Goal: Complete application form

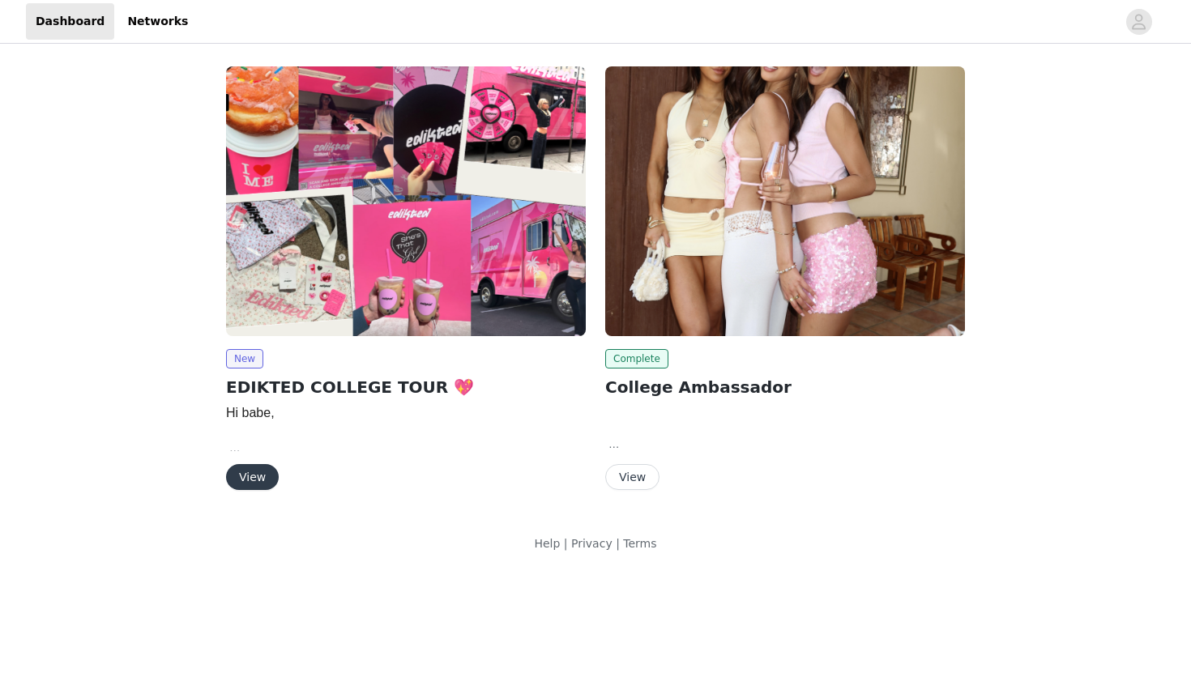
click at [372, 261] on img at bounding box center [406, 201] width 360 height 270
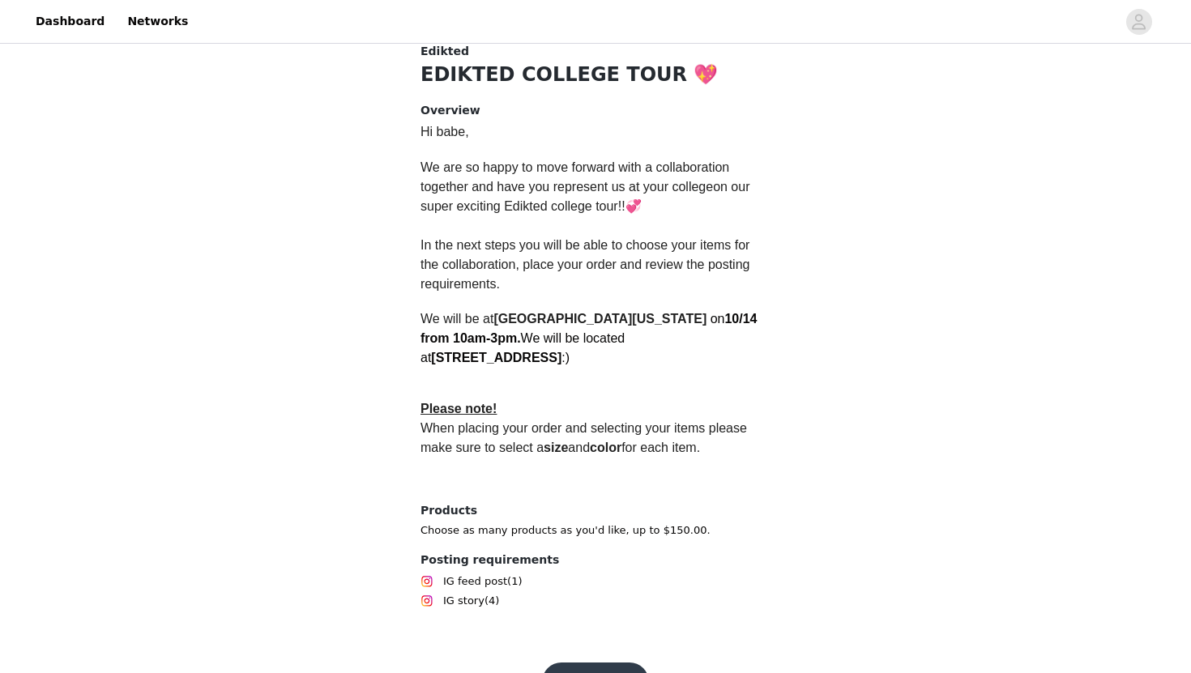
scroll to position [386, 0]
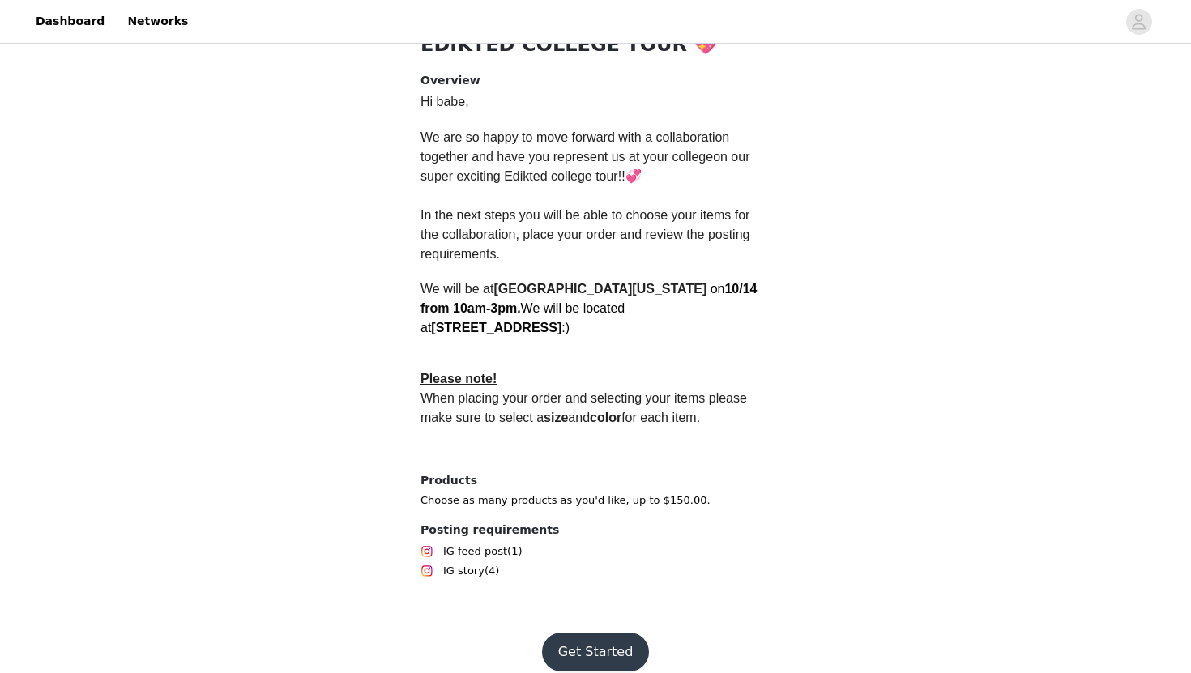
click at [586, 646] on button "Get Started" at bounding box center [596, 652] width 108 height 39
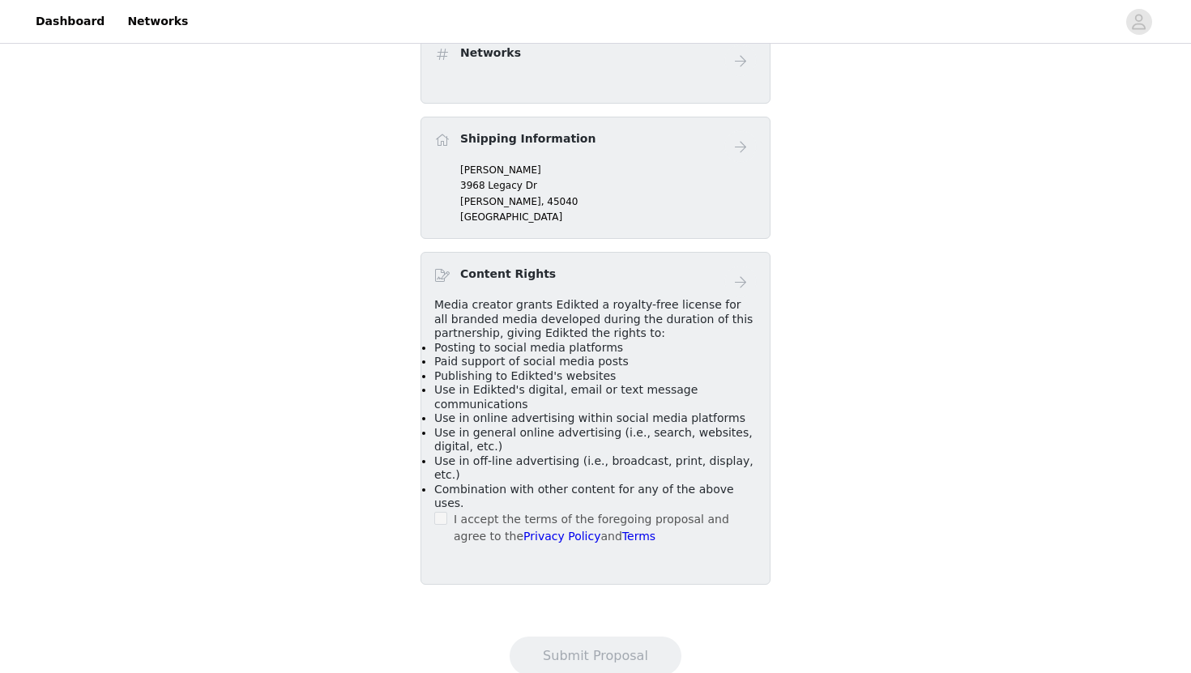
scroll to position [555, 0]
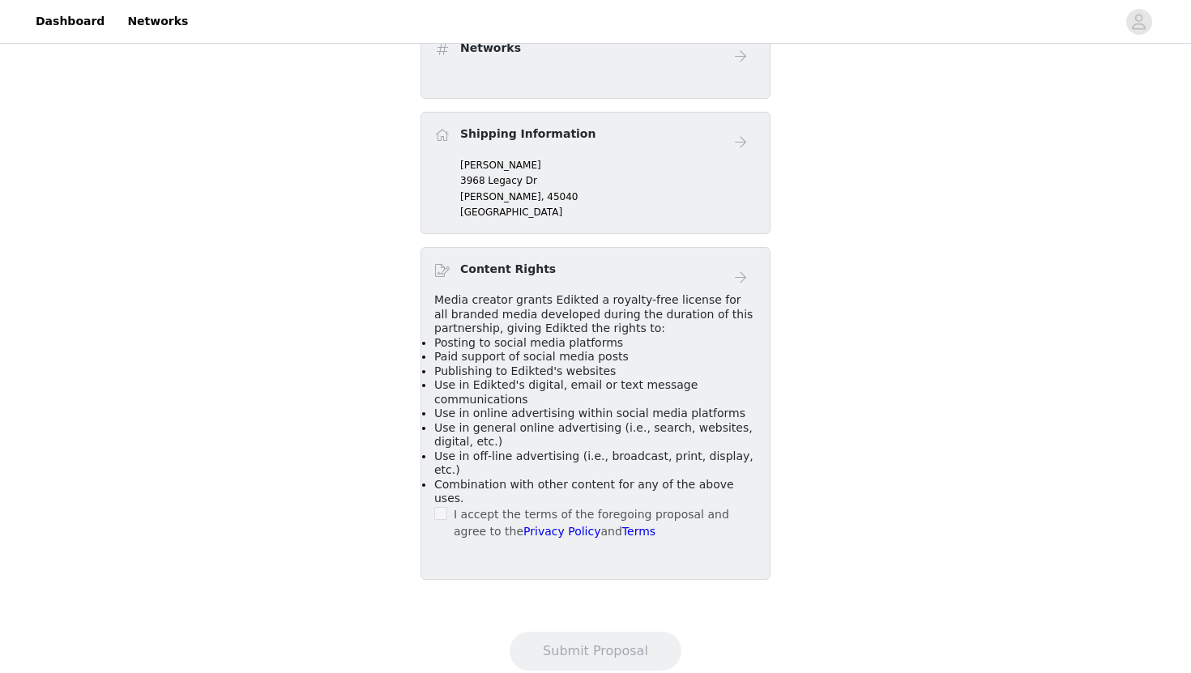
click at [511, 205] on p "[GEOGRAPHIC_DATA]" at bounding box center [608, 212] width 297 height 15
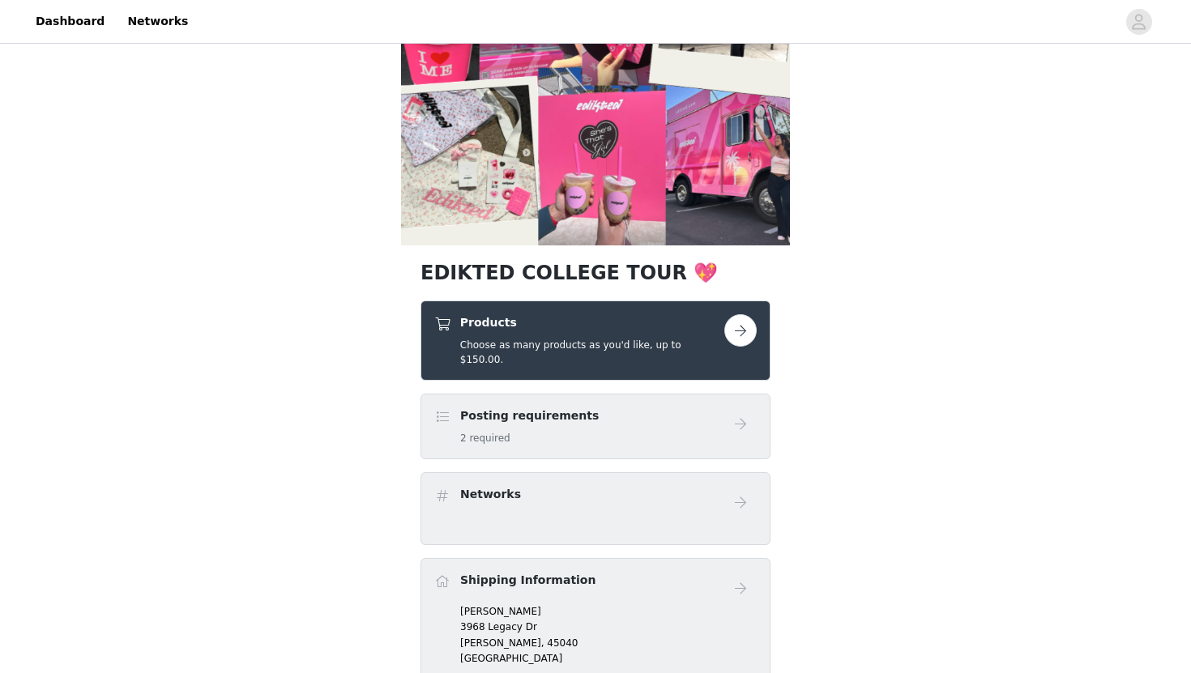
scroll to position [116, 0]
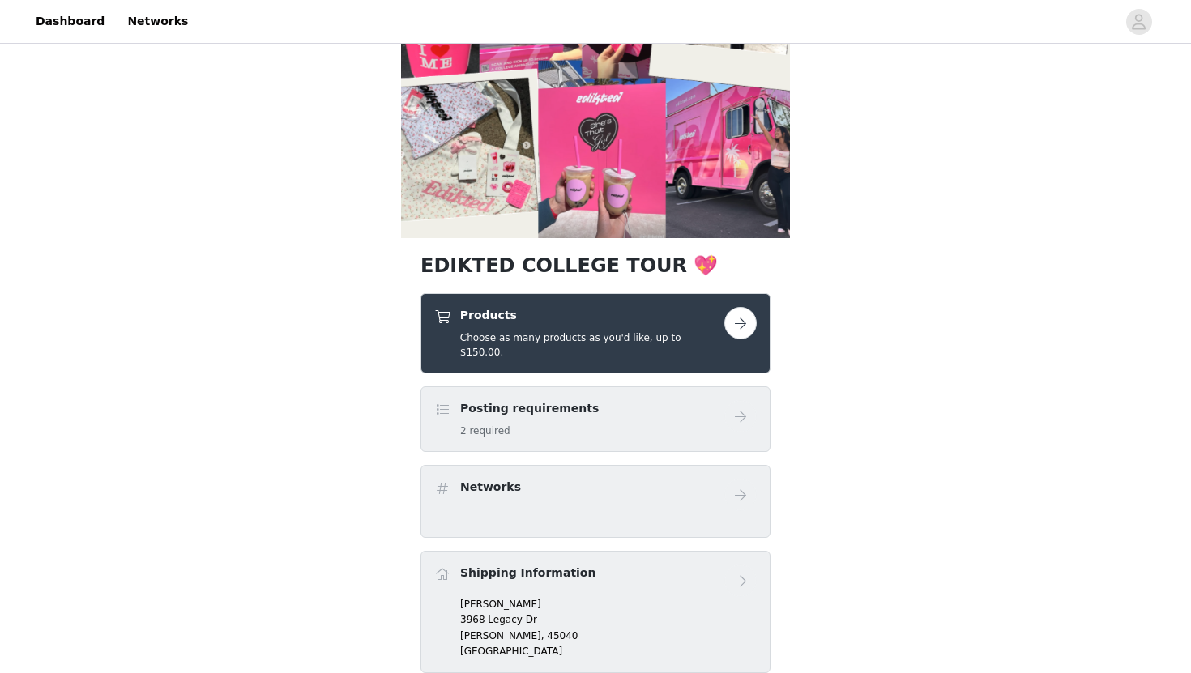
click at [742, 327] on button "button" at bounding box center [740, 323] width 32 height 32
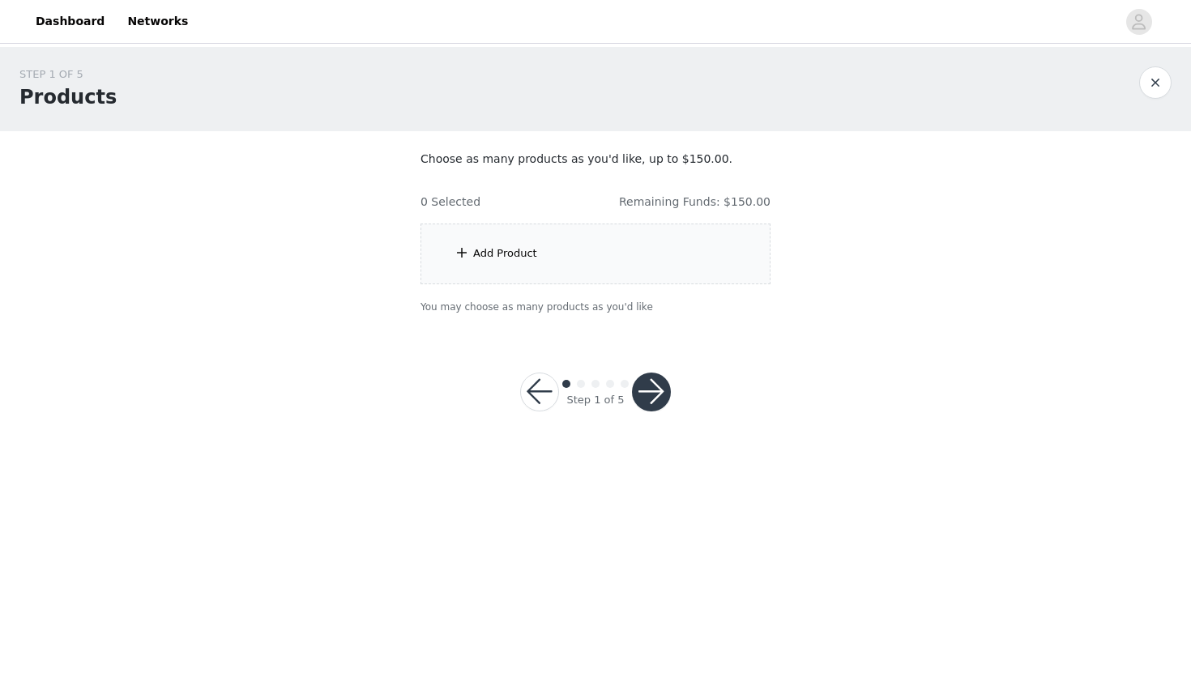
click at [639, 255] on div "Add Product" at bounding box center [595, 254] width 350 height 61
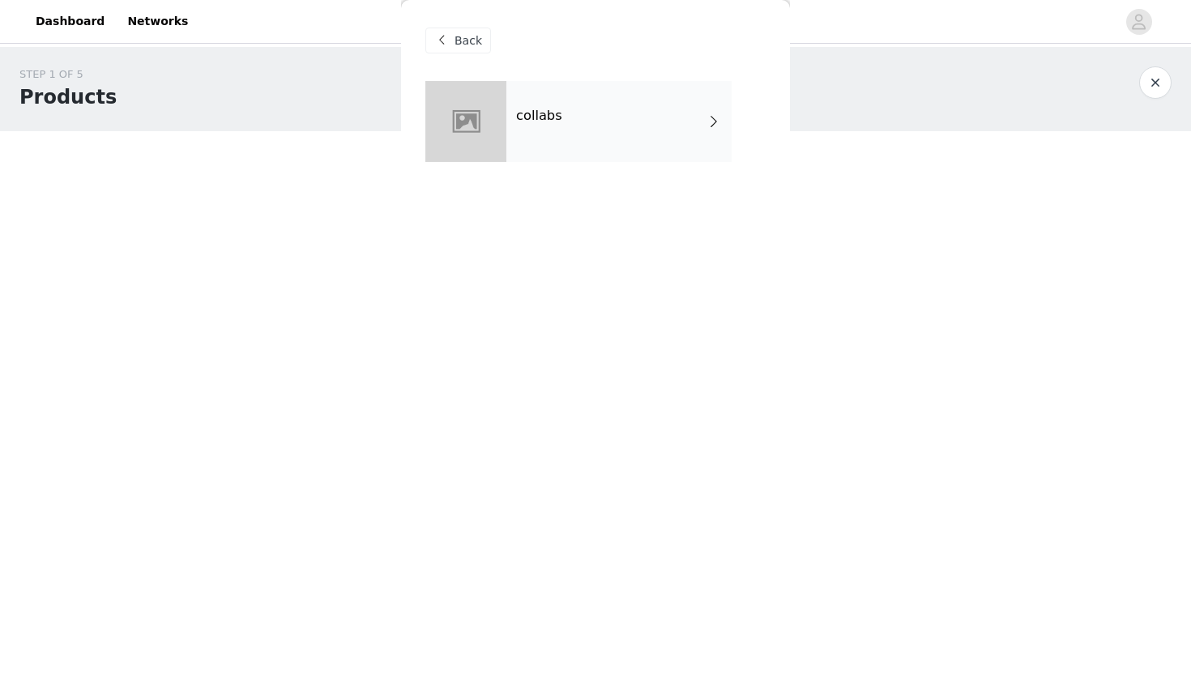
click at [619, 117] on div "collabs" at bounding box center [618, 121] width 225 height 81
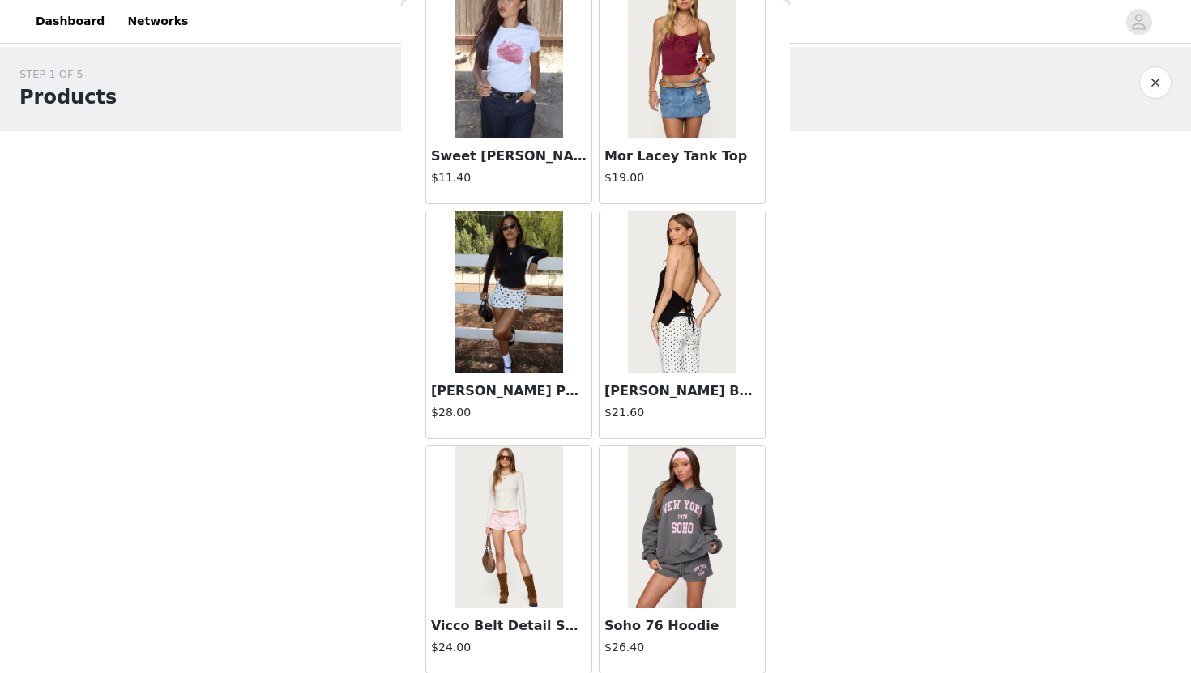
scroll to position [1749, 0]
click at [527, 310] on img at bounding box center [509, 293] width 108 height 162
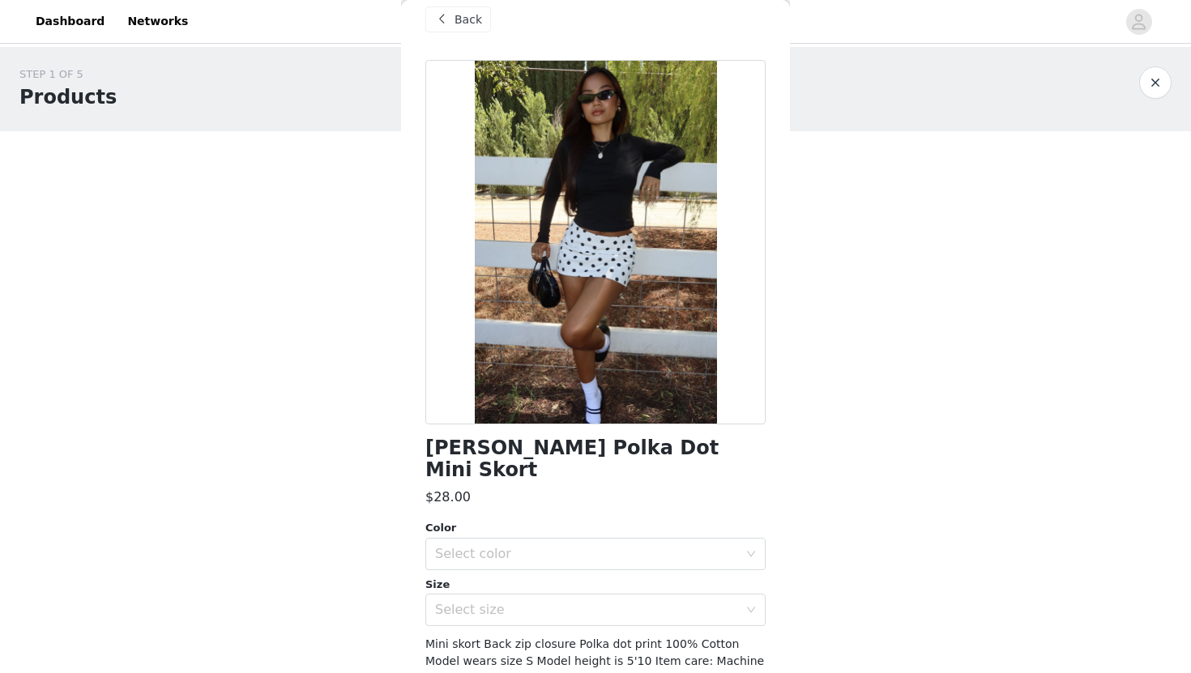
scroll to position [20, 0]
click at [660, 312] on div at bounding box center [595, 243] width 340 height 365
click at [463, 28] on span "Back" at bounding box center [469, 20] width 28 height 17
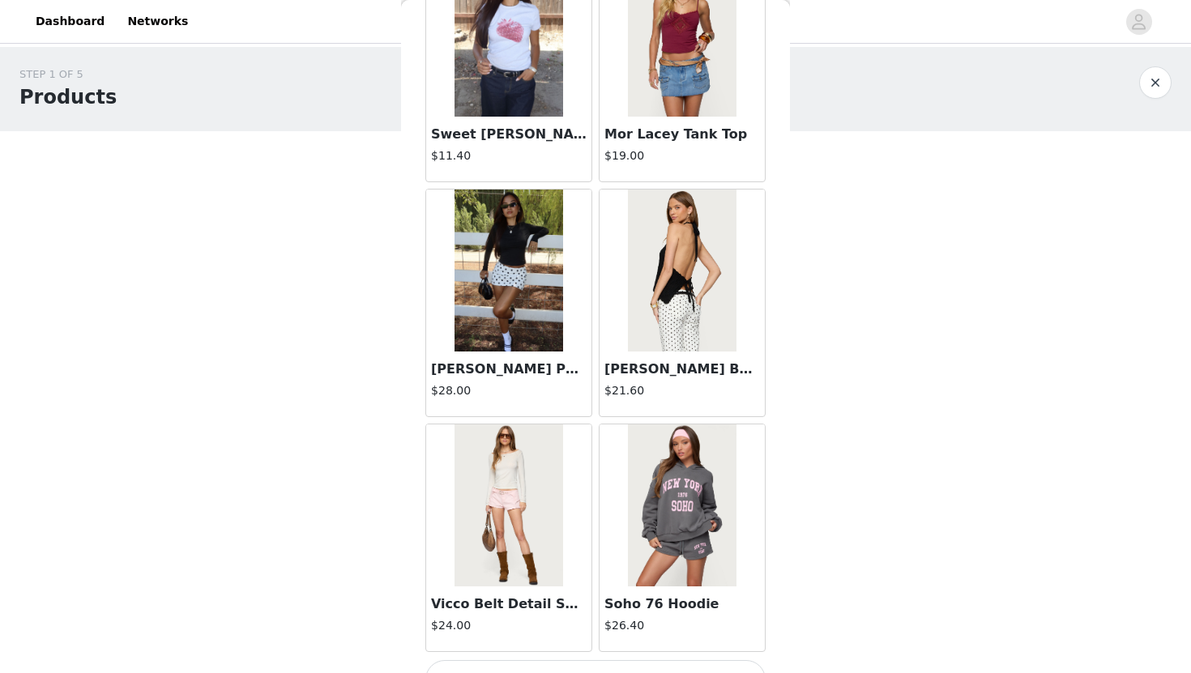
scroll to position [1806, 0]
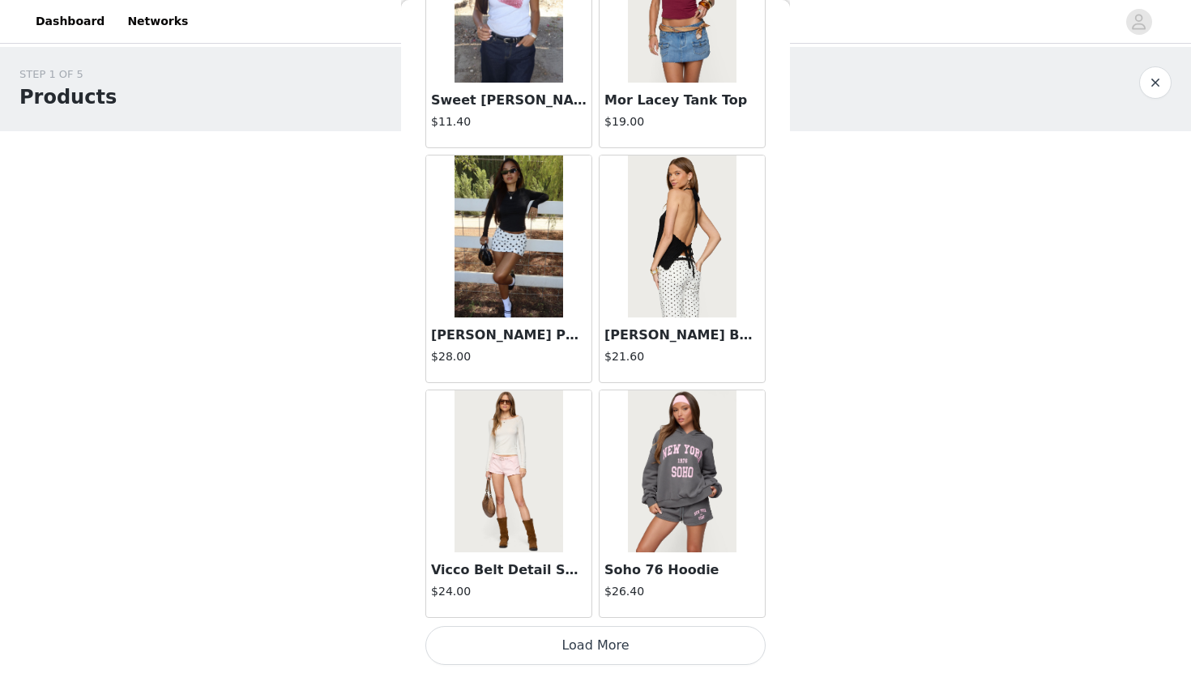
click at [527, 657] on button "Load More" at bounding box center [595, 645] width 340 height 39
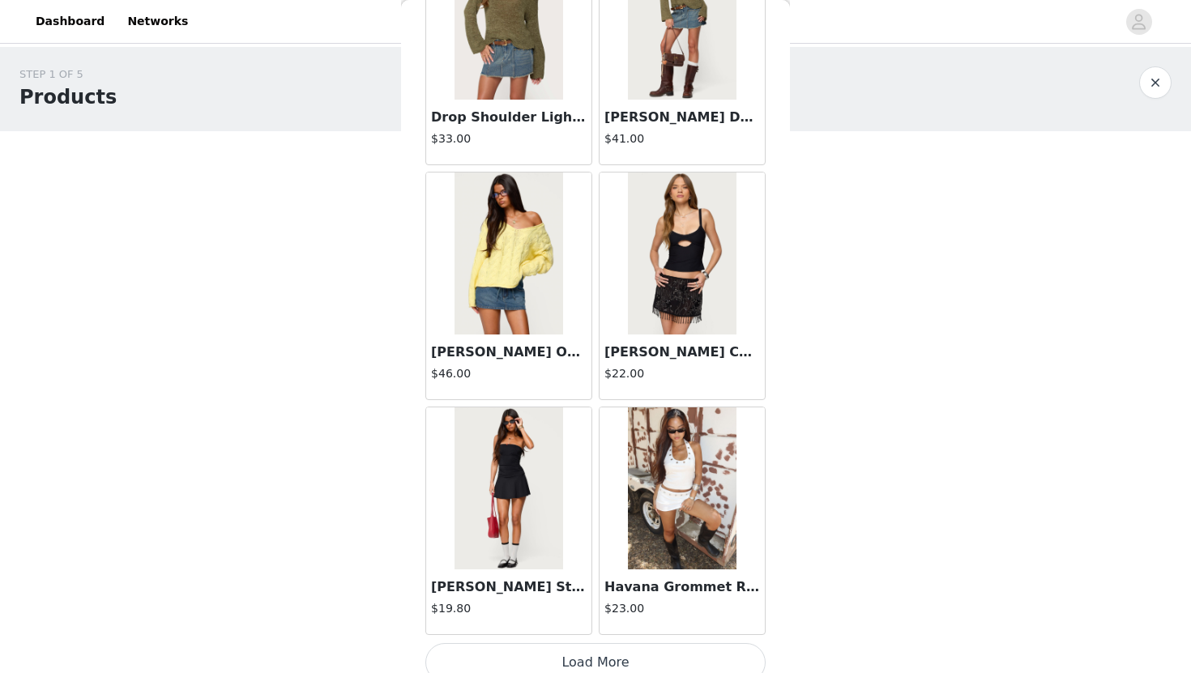
scroll to position [4156, 0]
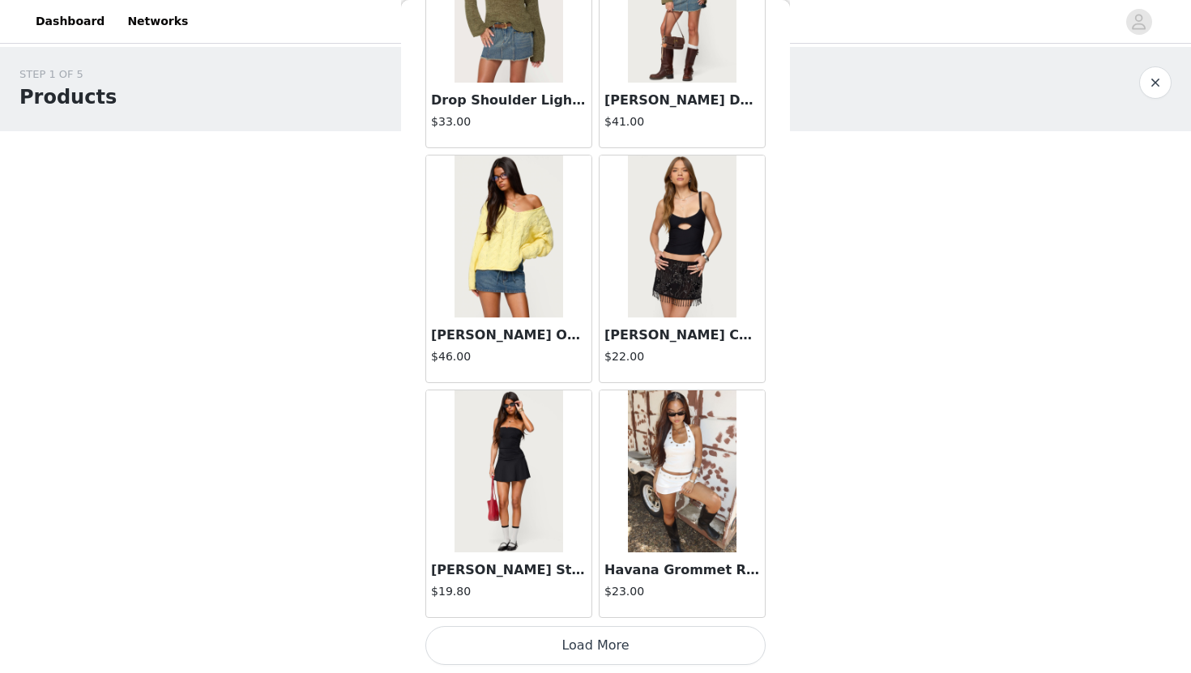
click at [554, 642] on button "Load More" at bounding box center [595, 645] width 340 height 39
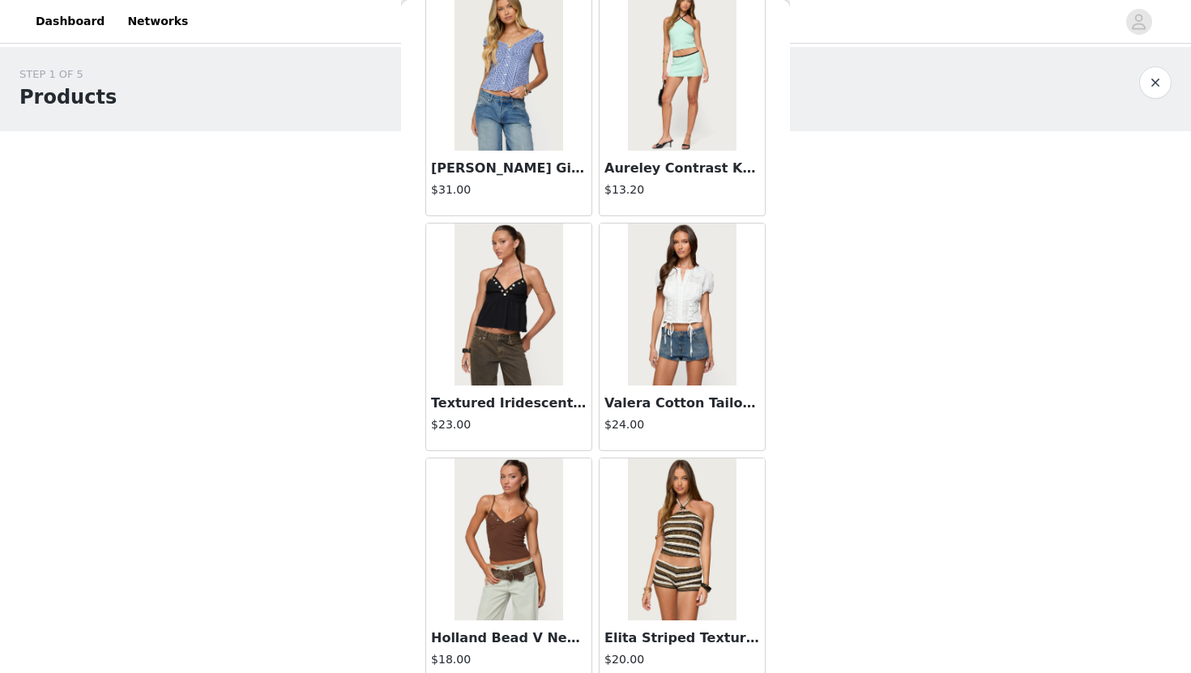
scroll to position [6505, 0]
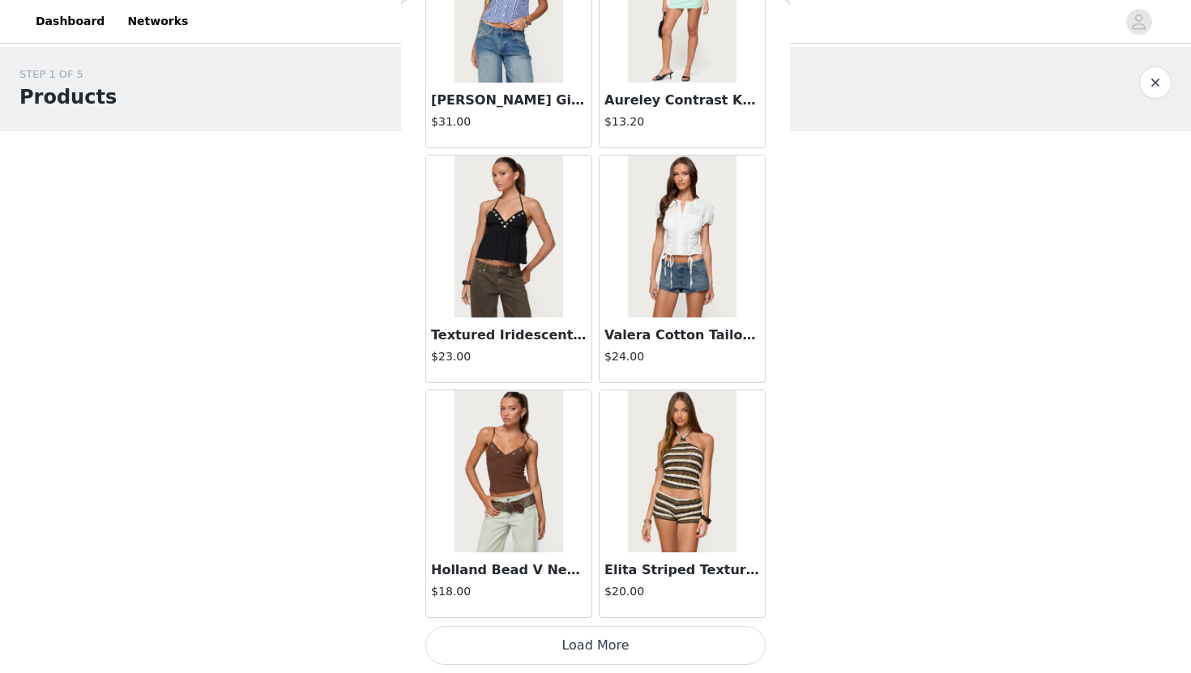
click at [623, 643] on button "Load More" at bounding box center [595, 645] width 340 height 39
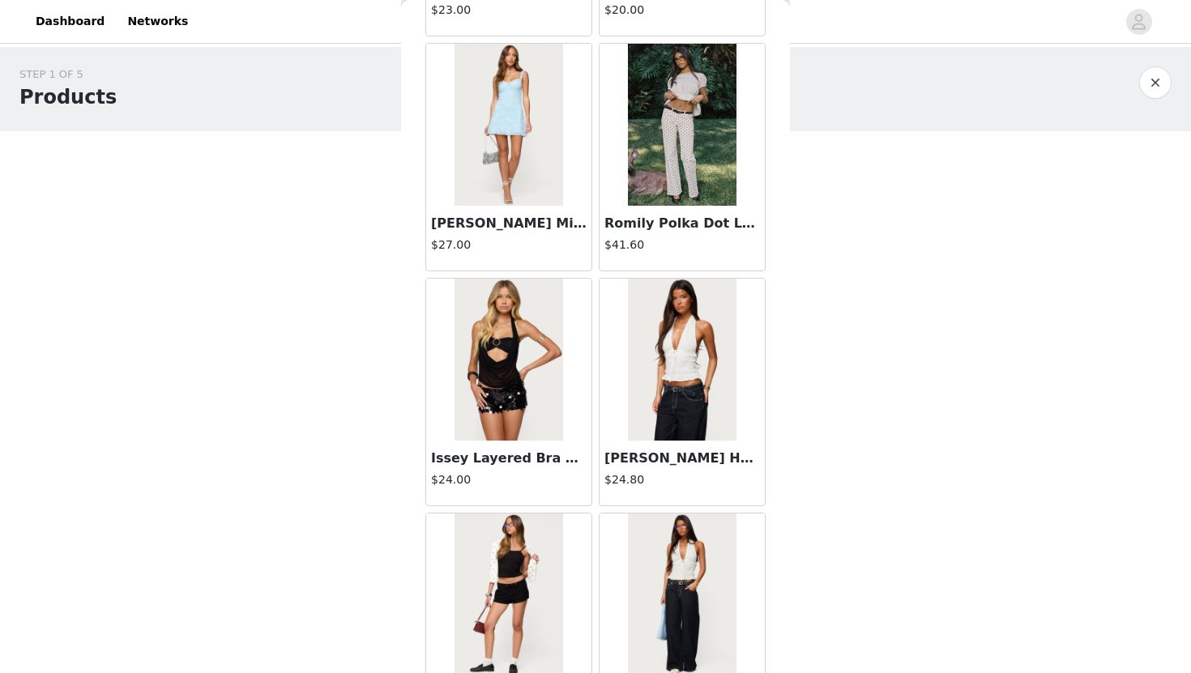
scroll to position [7807, 0]
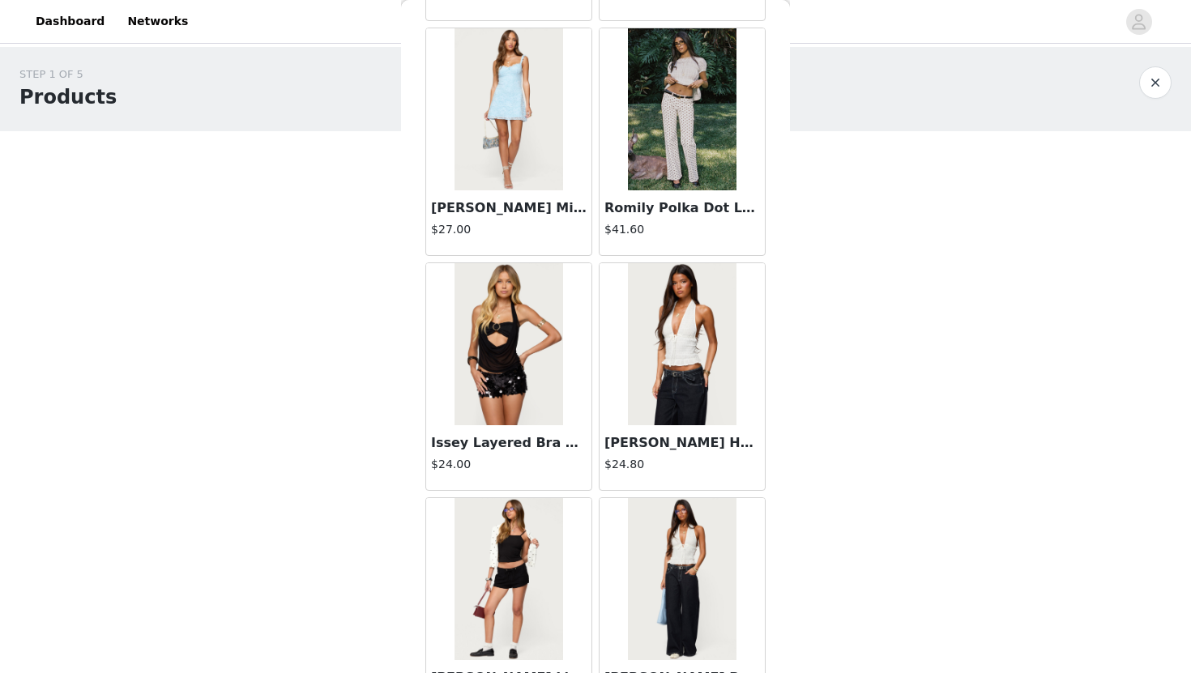
click at [508, 361] on img at bounding box center [509, 344] width 108 height 162
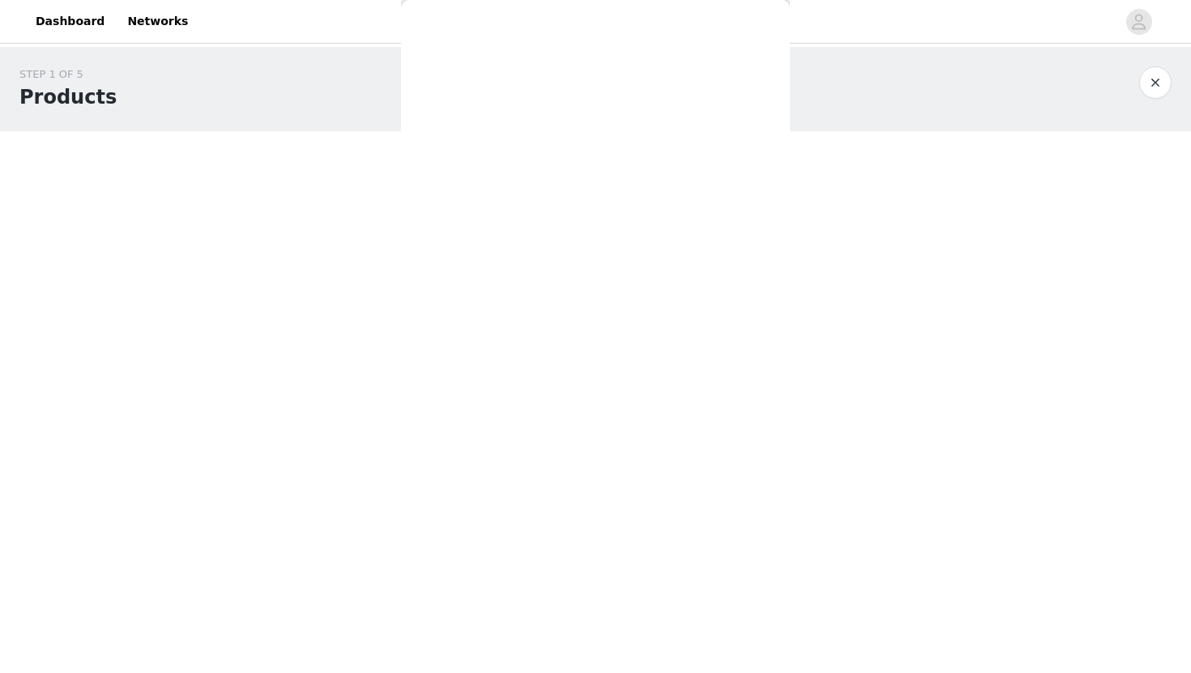
scroll to position [0, 0]
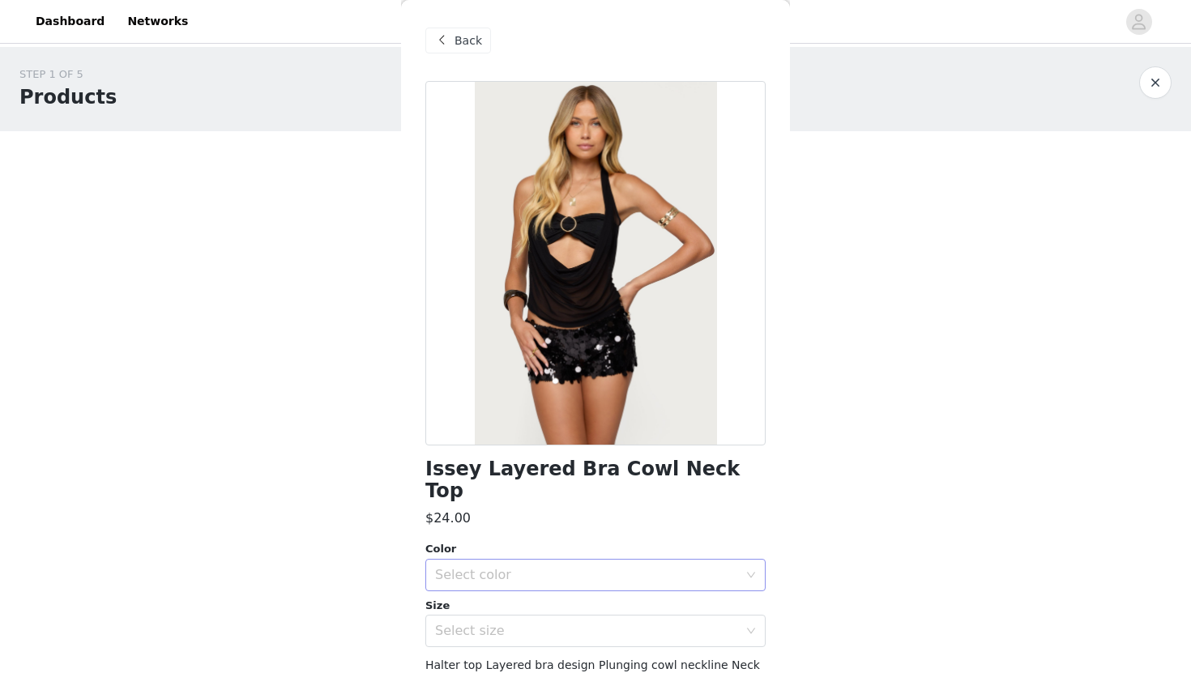
click at [490, 567] on div "Select color" at bounding box center [586, 575] width 303 height 16
click at [483, 592] on li "BLACK" at bounding box center [595, 589] width 340 height 26
click at [484, 623] on div "Select size" at bounding box center [586, 631] width 303 height 16
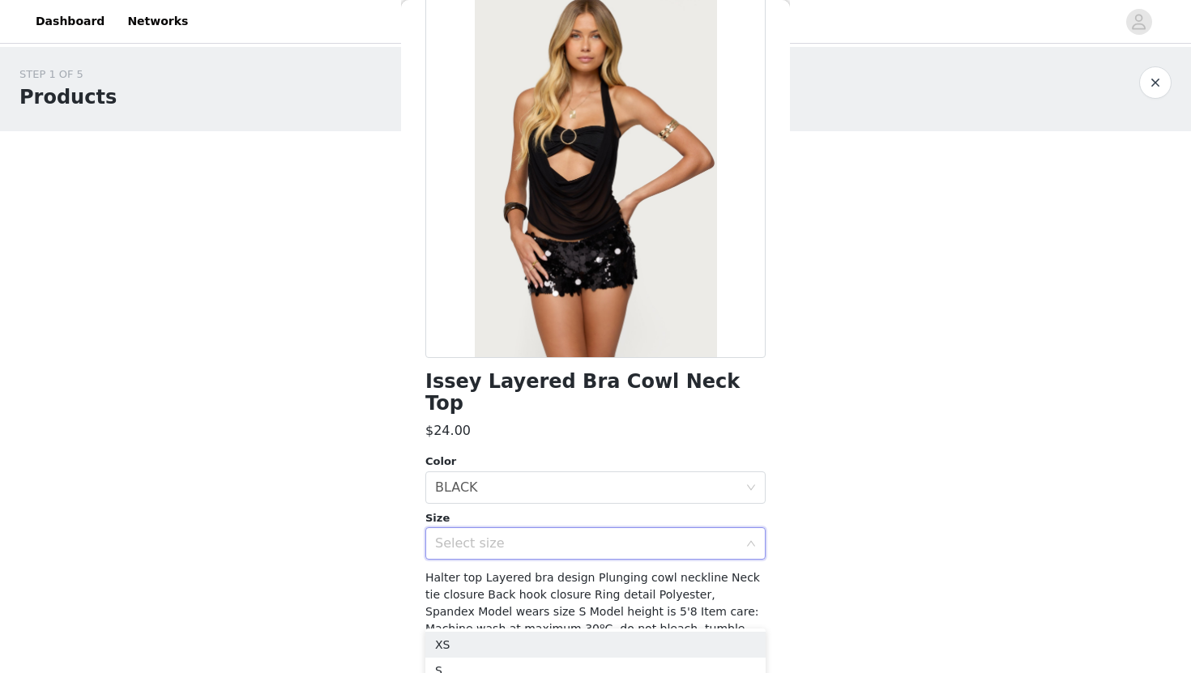
scroll to position [115, 0]
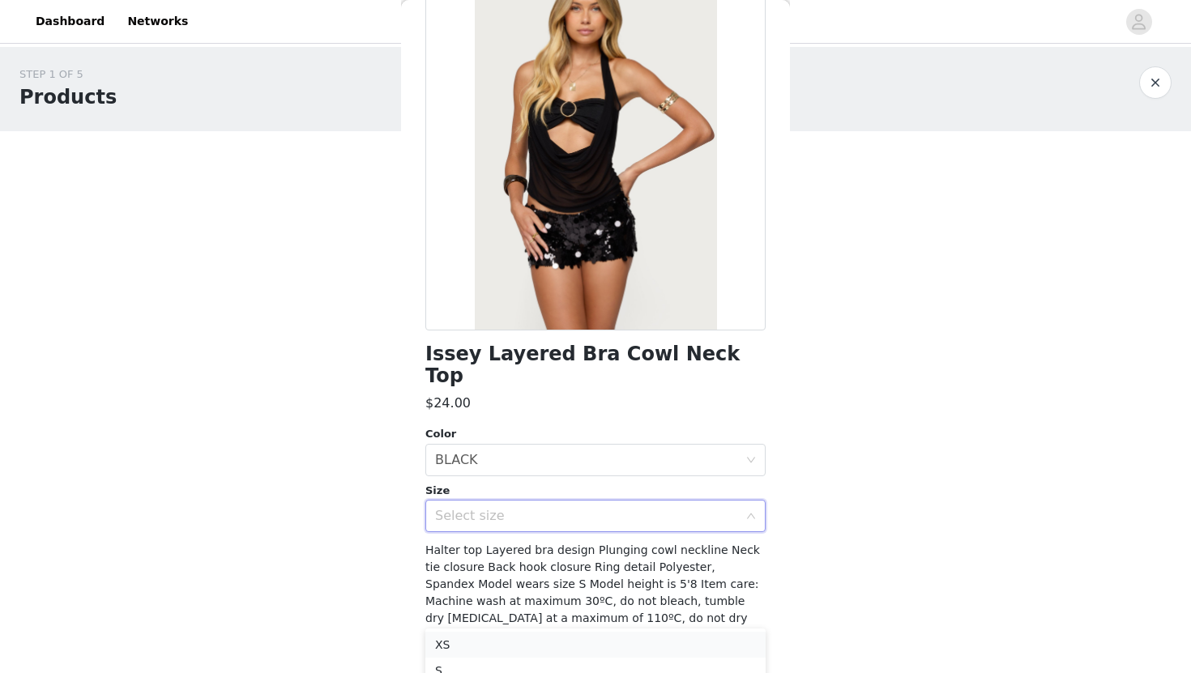
click at [474, 639] on li "XS" at bounding box center [595, 645] width 340 height 26
click at [479, 654] on button "Add Product" at bounding box center [595, 673] width 340 height 39
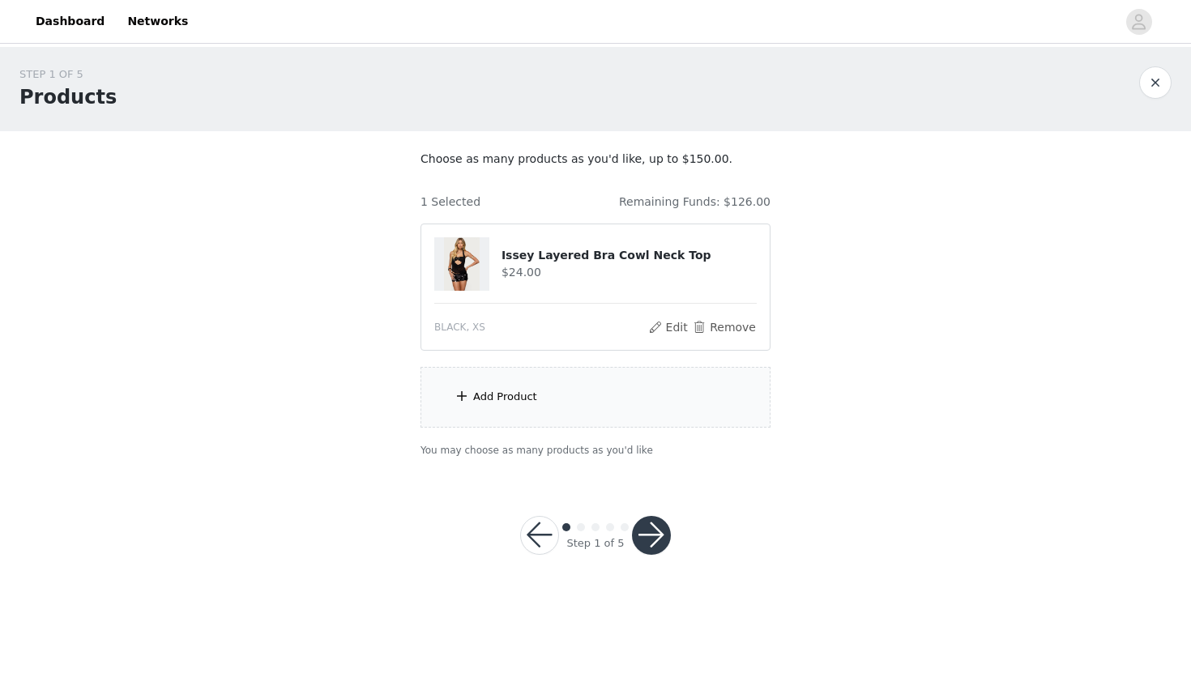
click at [543, 396] on div "Add Product" at bounding box center [595, 397] width 350 height 61
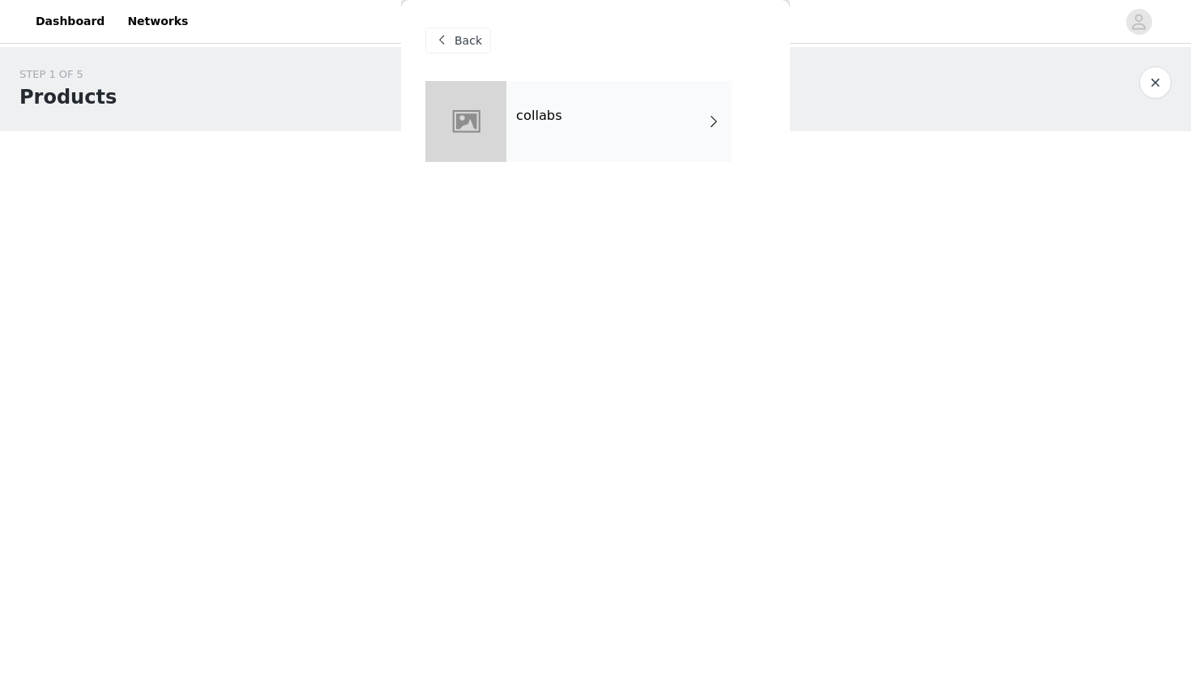
click at [617, 122] on div "collabs" at bounding box center [618, 121] width 225 height 81
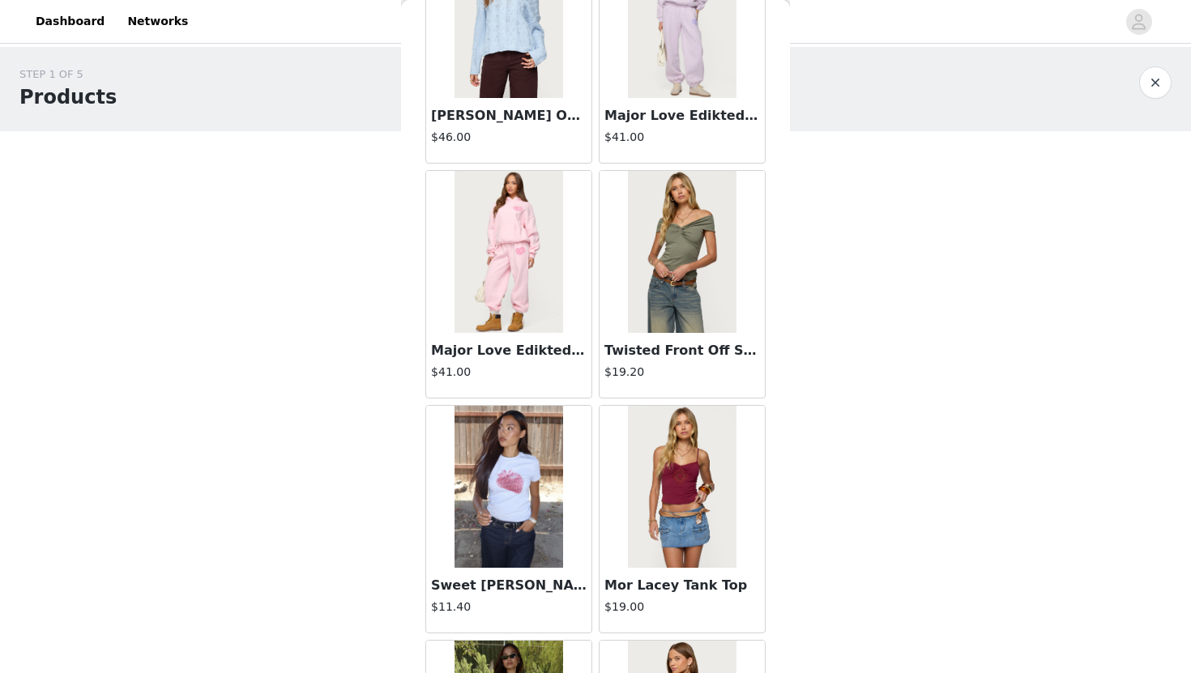
scroll to position [1806, 0]
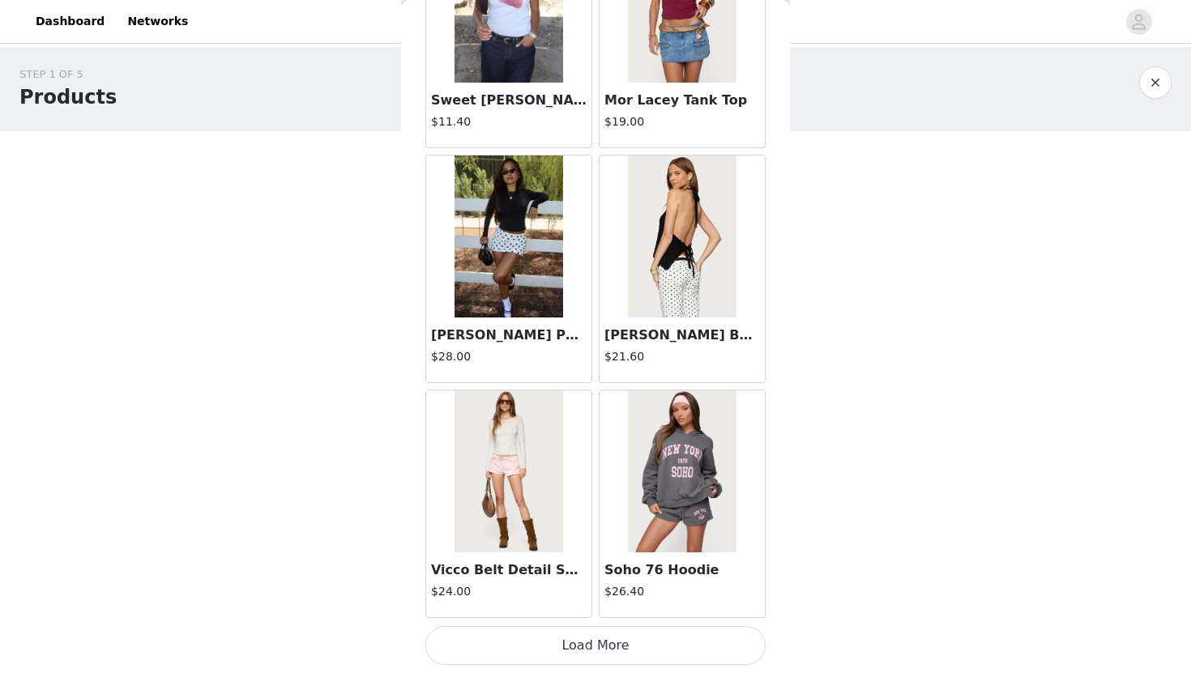
click at [564, 653] on button "Load More" at bounding box center [595, 645] width 340 height 39
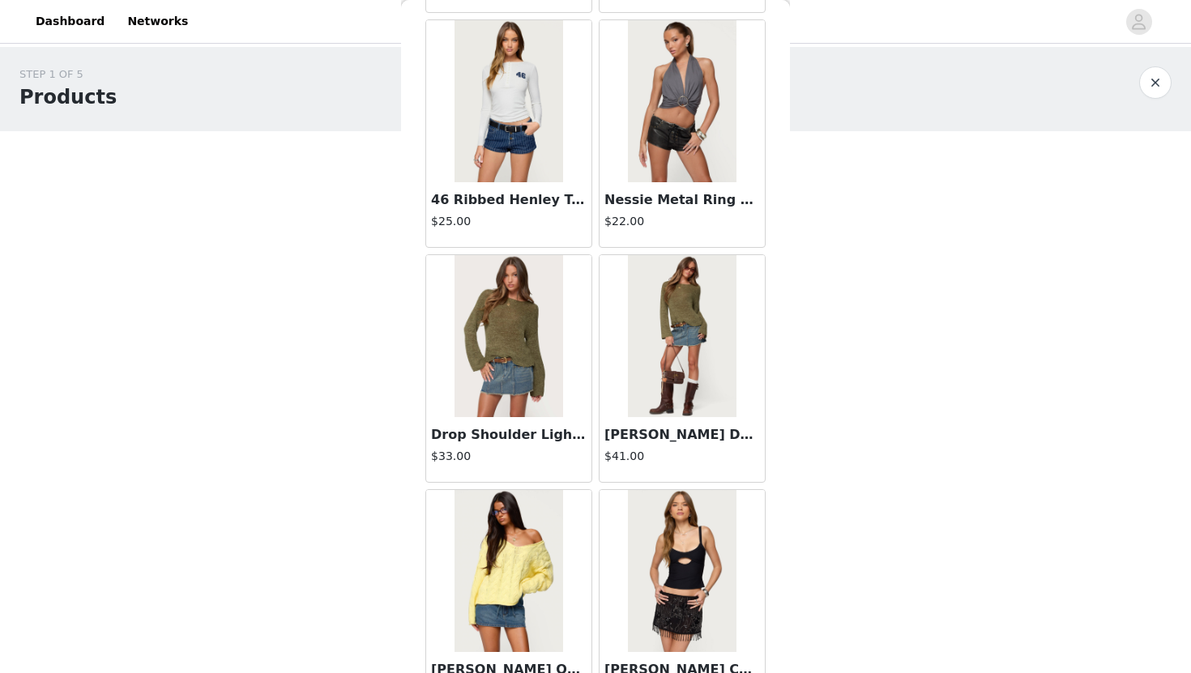
scroll to position [4156, 0]
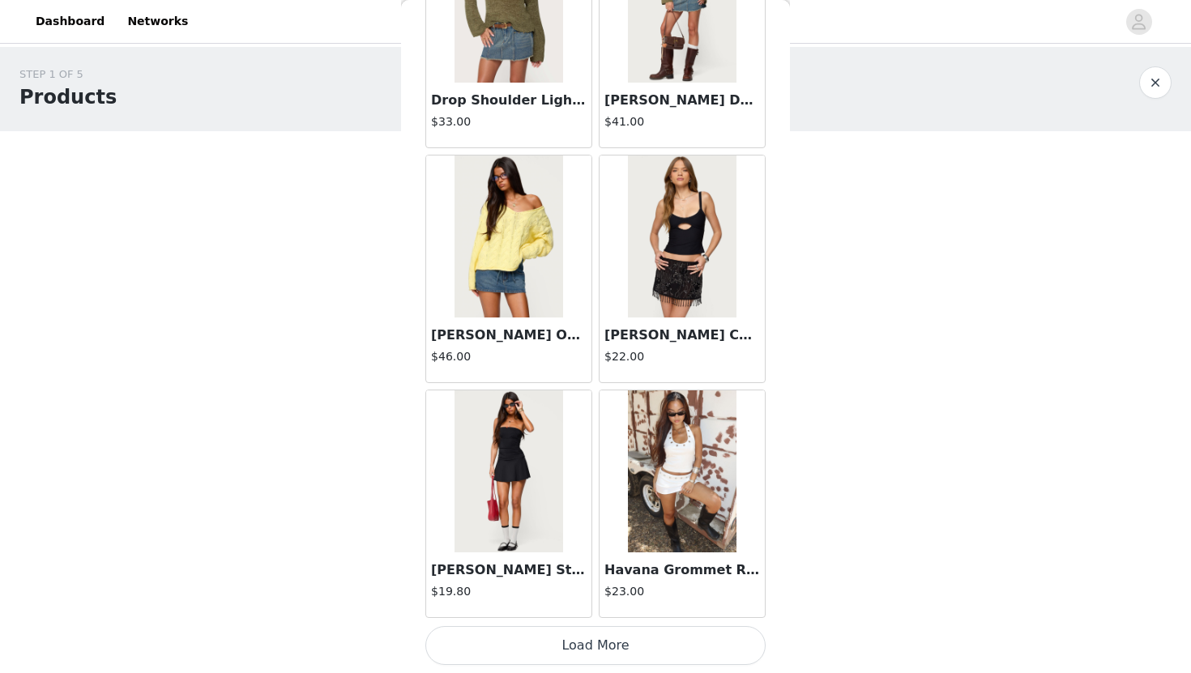
click at [591, 636] on button "Load More" at bounding box center [595, 645] width 340 height 39
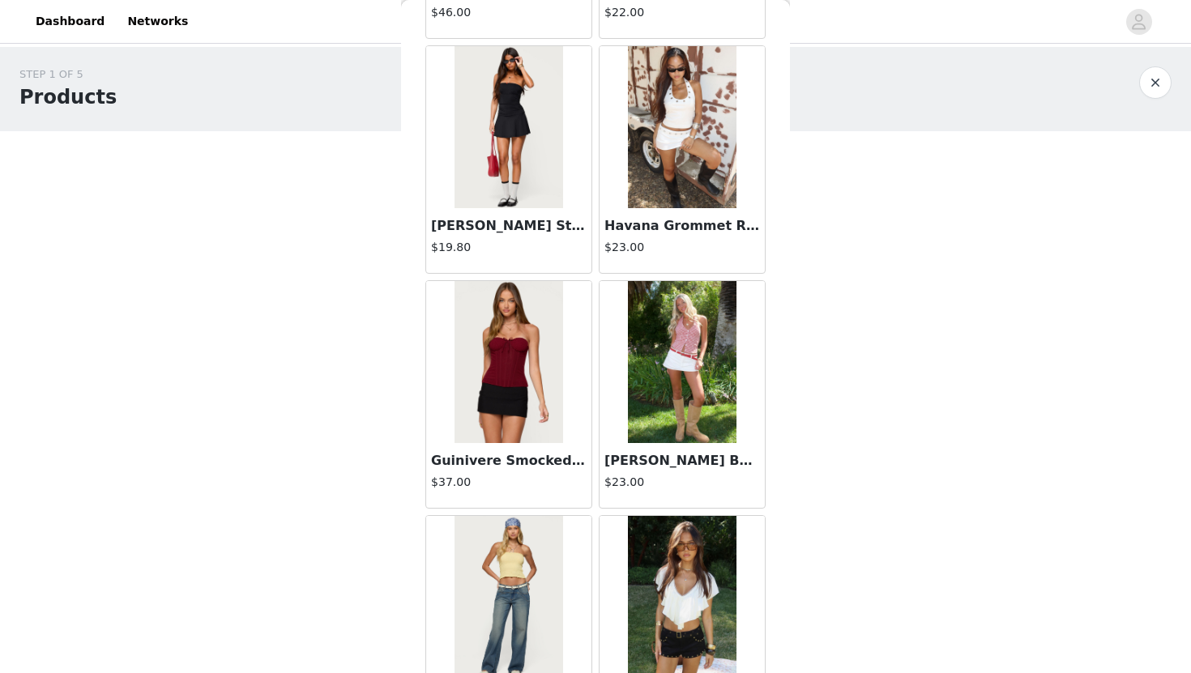
scroll to position [4503, 0]
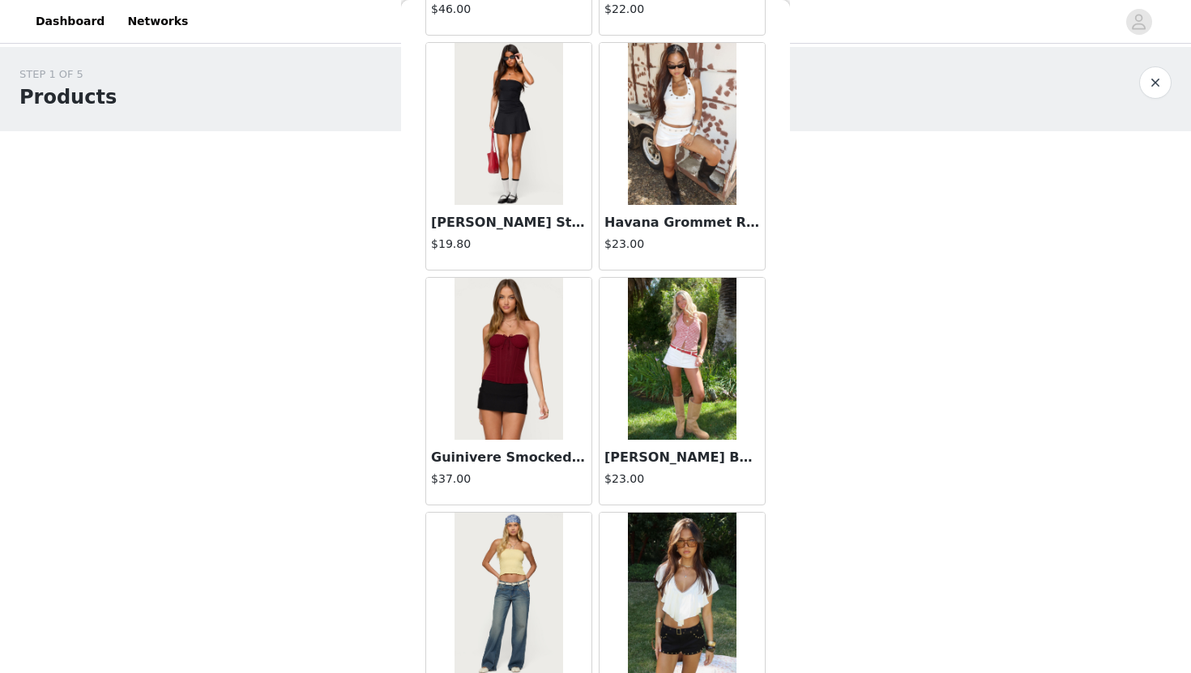
click at [690, 402] on img at bounding box center [682, 359] width 108 height 162
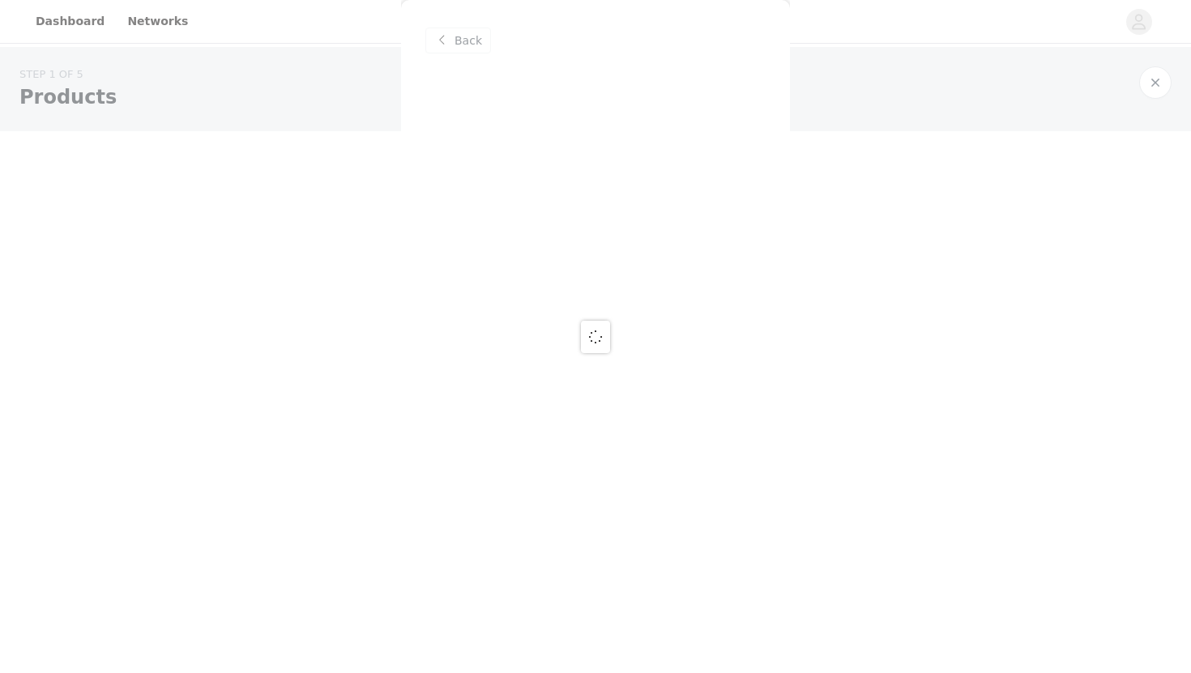
scroll to position [0, 0]
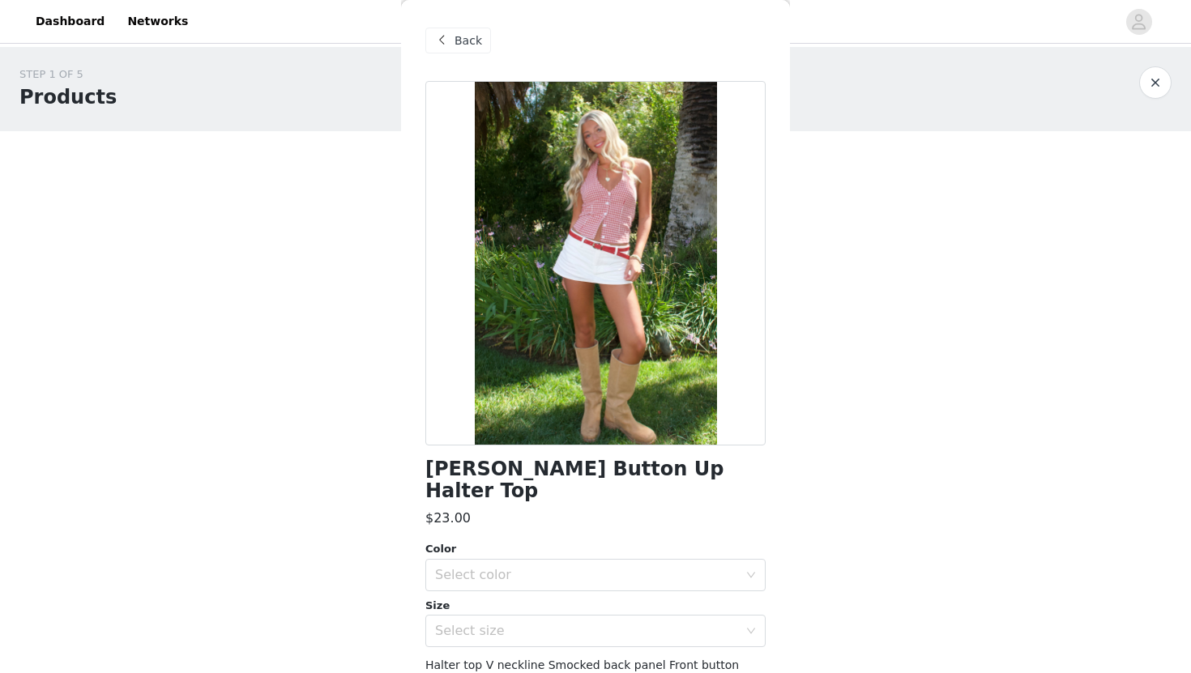
click at [467, 45] on span "Back" at bounding box center [469, 40] width 28 height 17
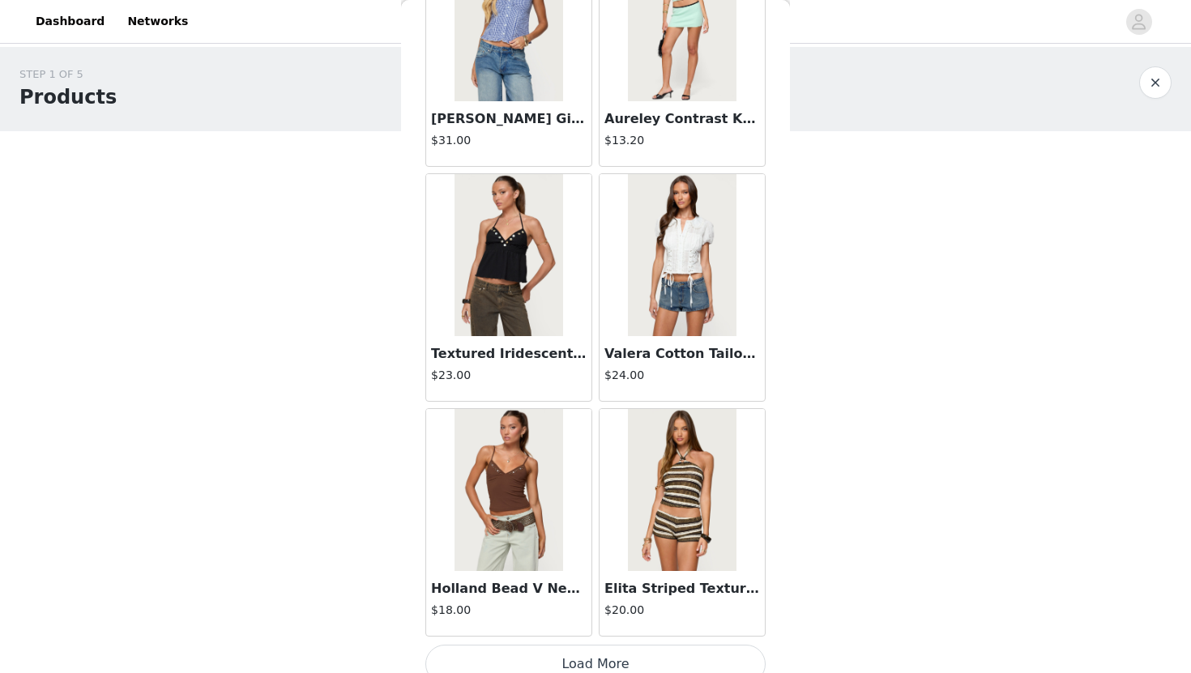
scroll to position [6505, 0]
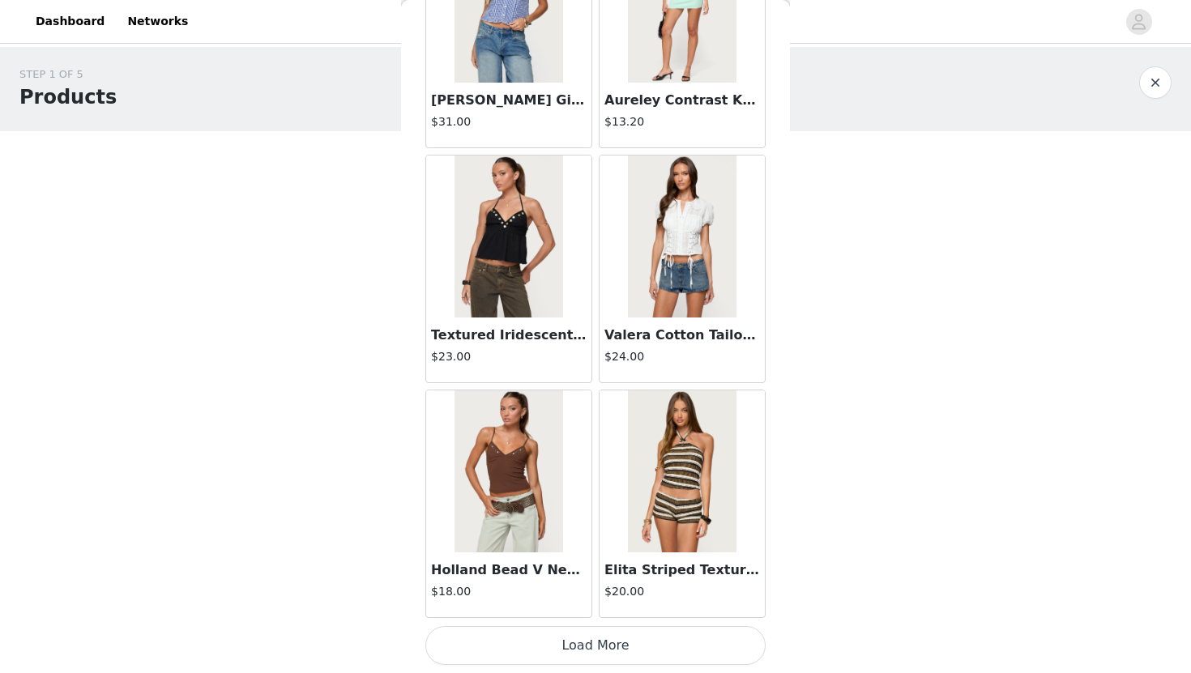
click at [567, 639] on button "Load More" at bounding box center [595, 645] width 340 height 39
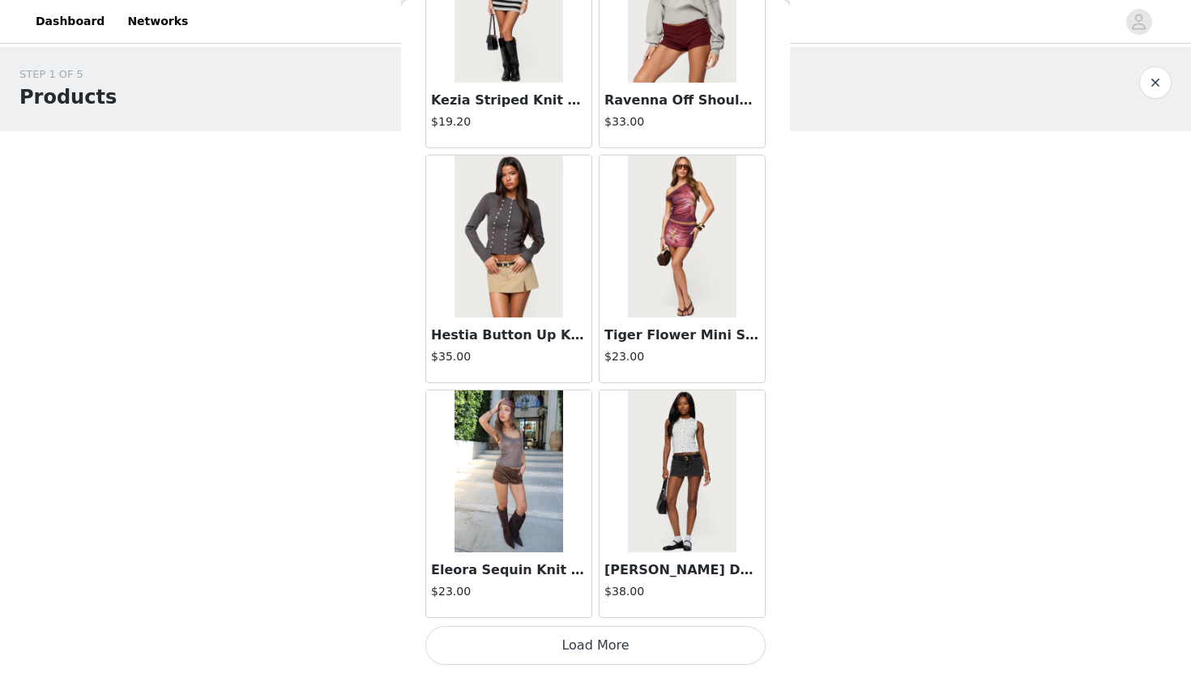
scroll to position [8853, 0]
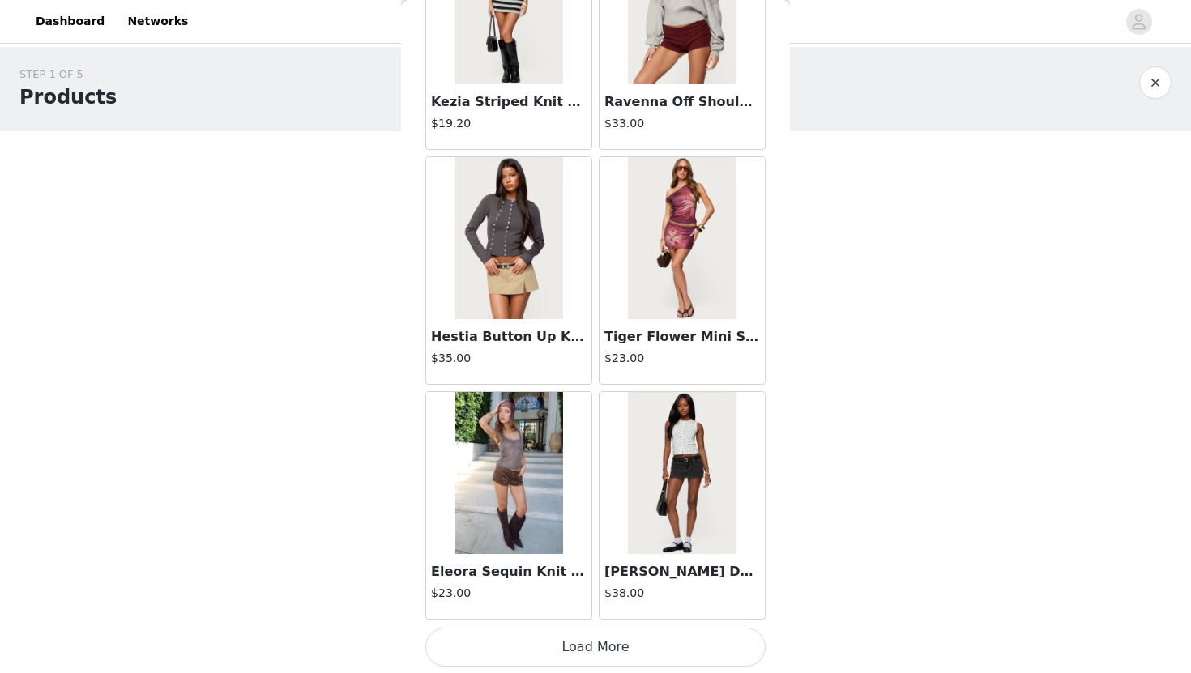
click at [615, 643] on button "Load More" at bounding box center [595, 647] width 340 height 39
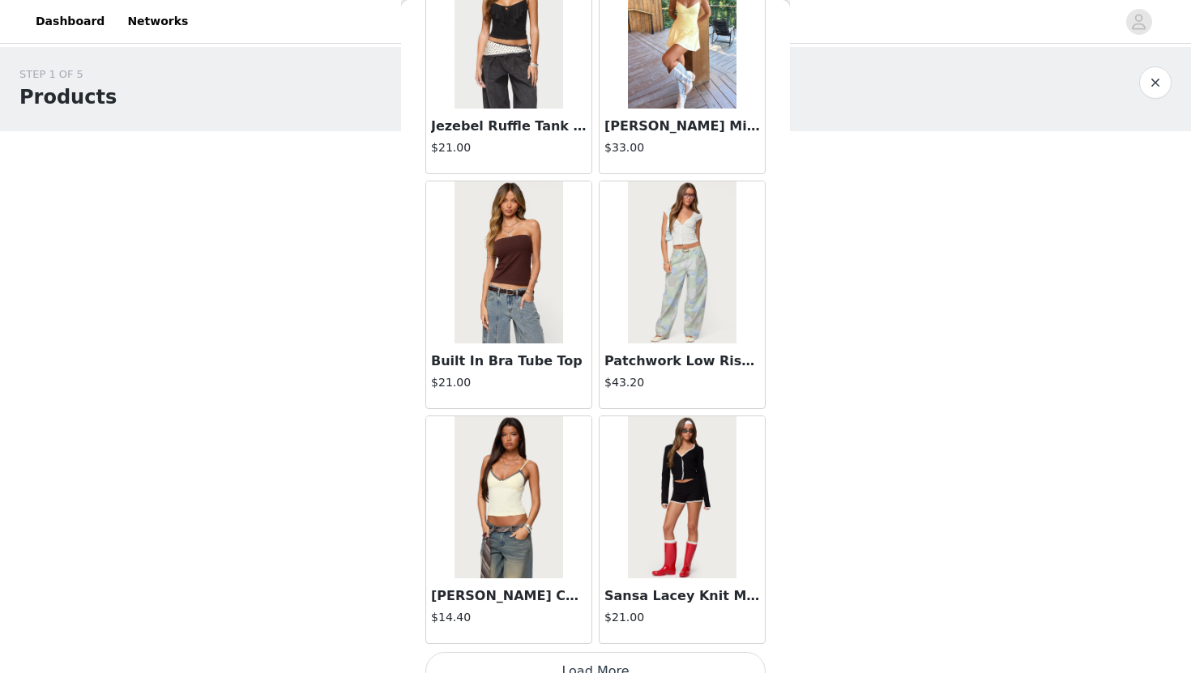
scroll to position [11204, 0]
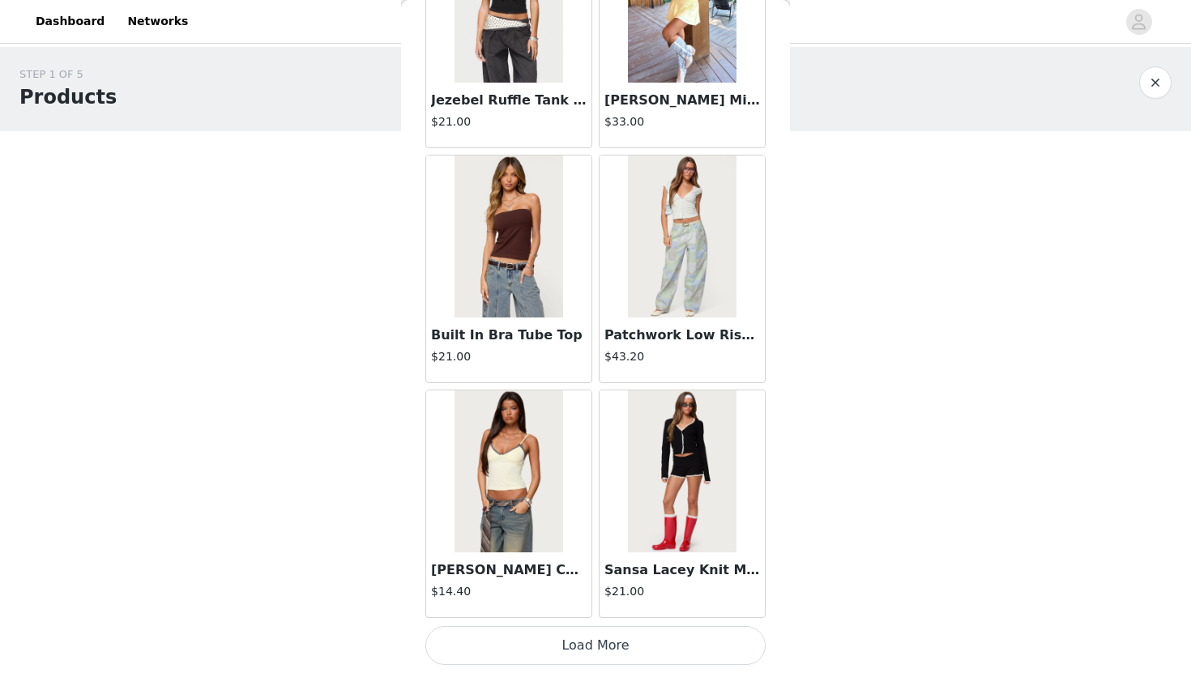
click at [632, 645] on button "Load More" at bounding box center [595, 645] width 340 height 39
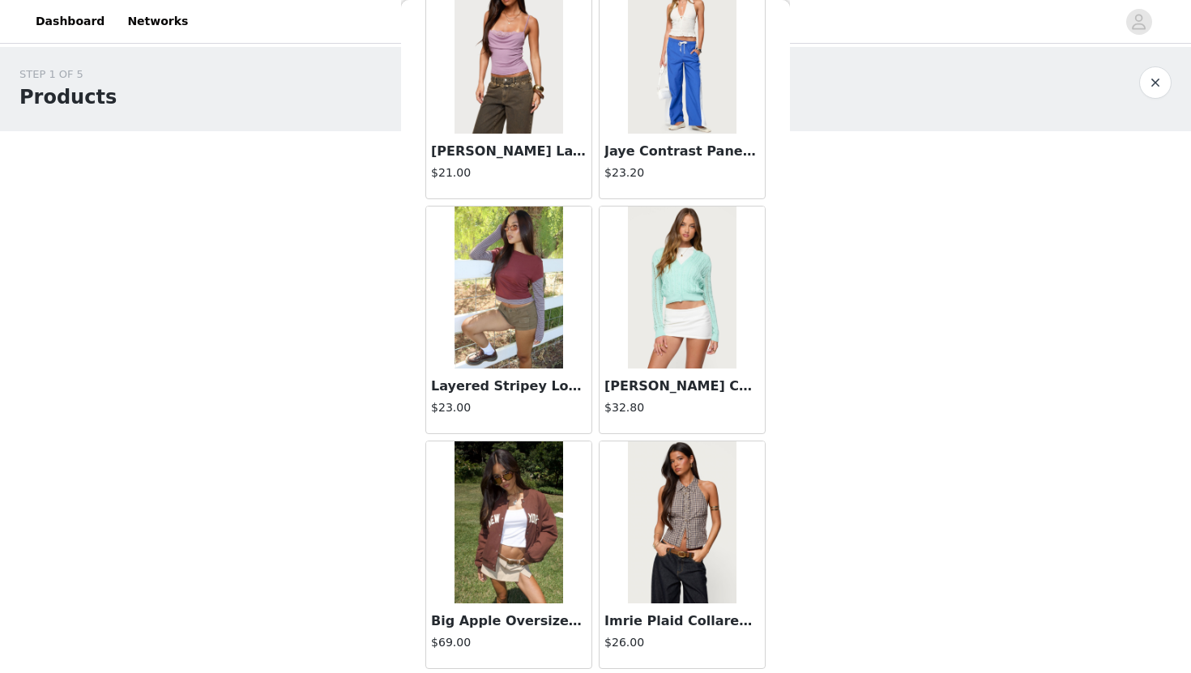
scroll to position [13554, 0]
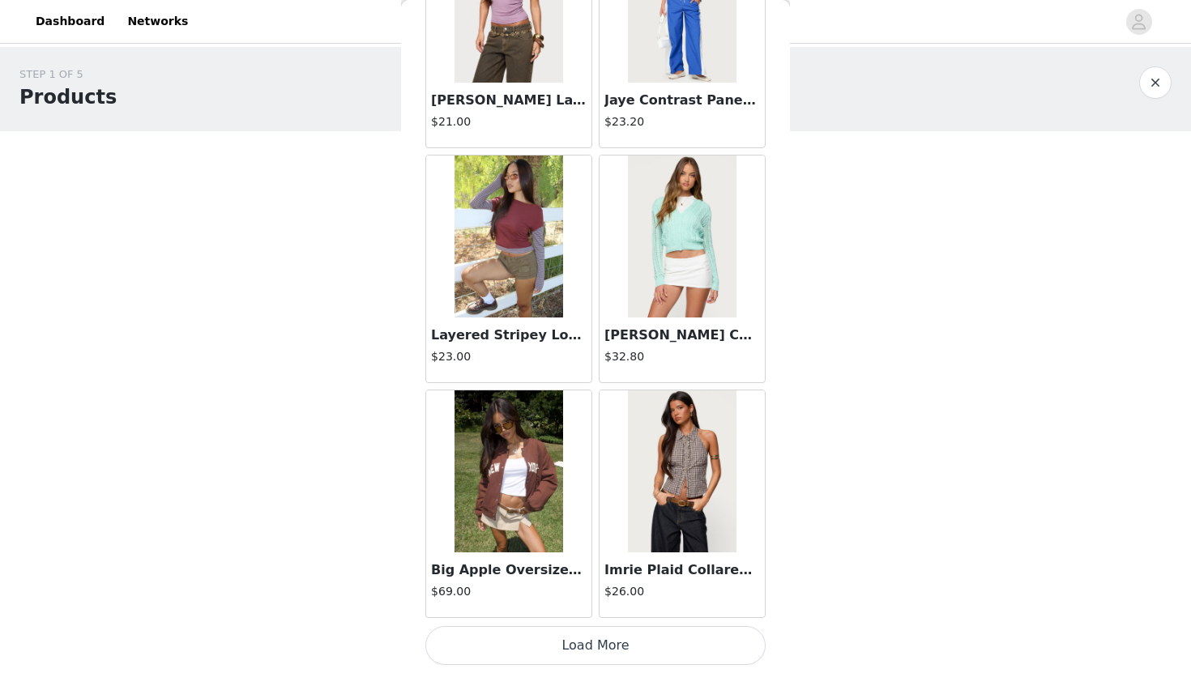
click at [569, 649] on button "Load More" at bounding box center [595, 645] width 340 height 39
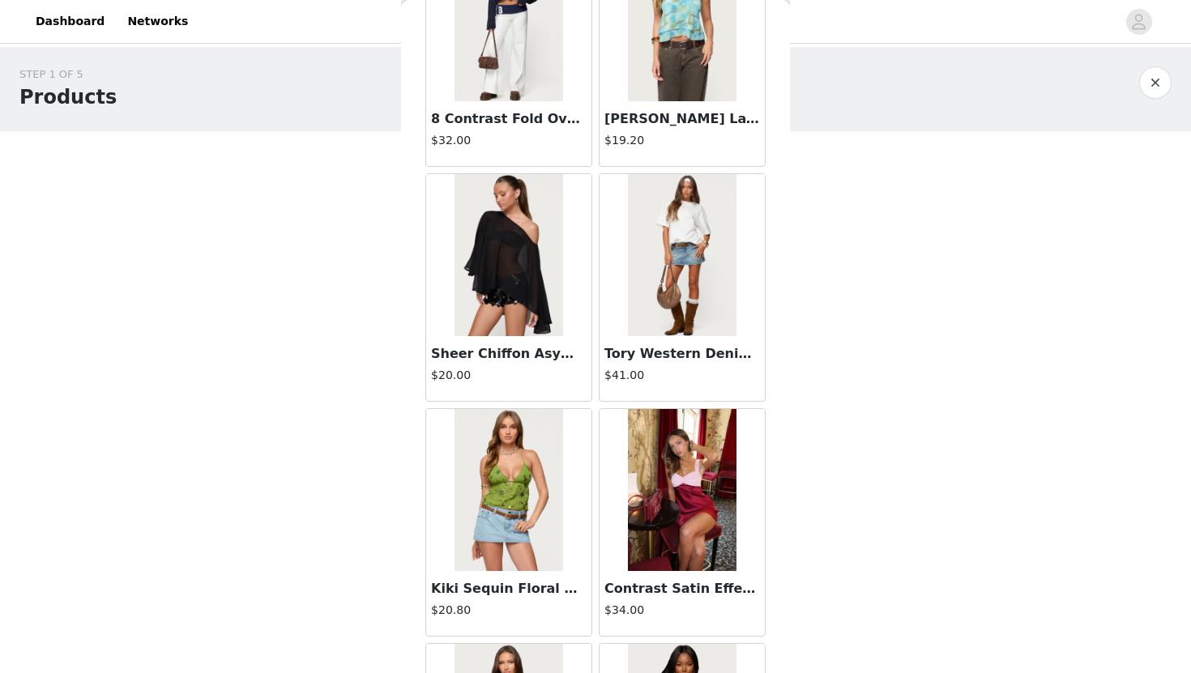
scroll to position [15663, 0]
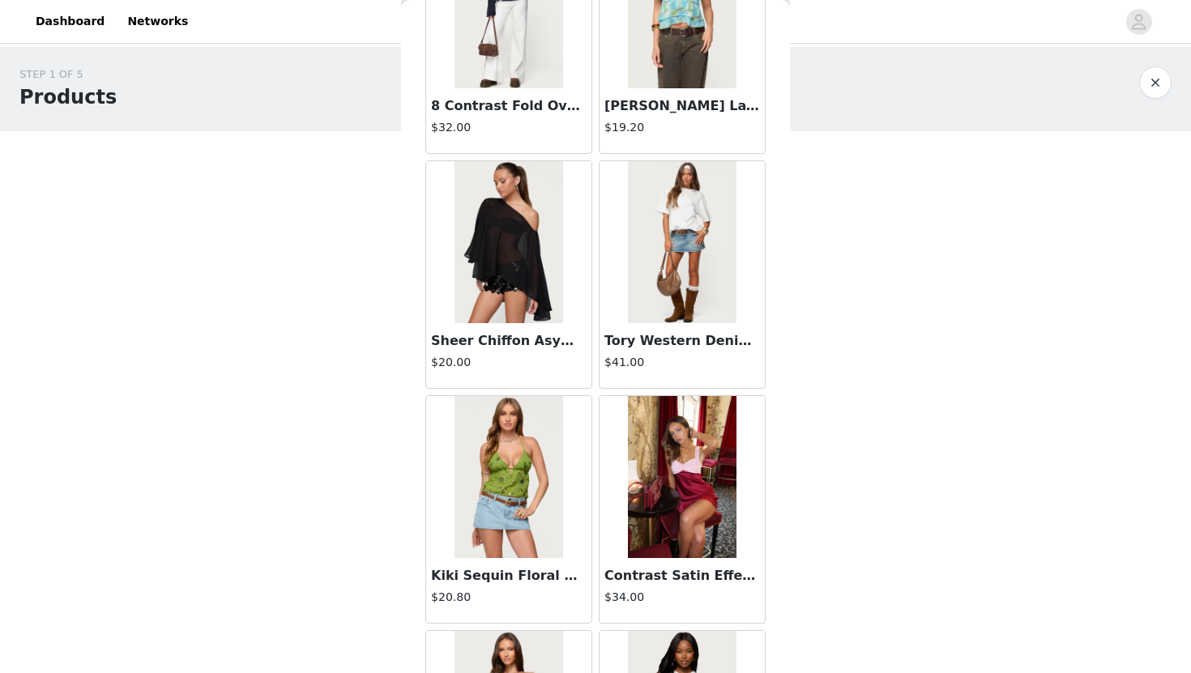
click at [677, 483] on img at bounding box center [682, 477] width 108 height 162
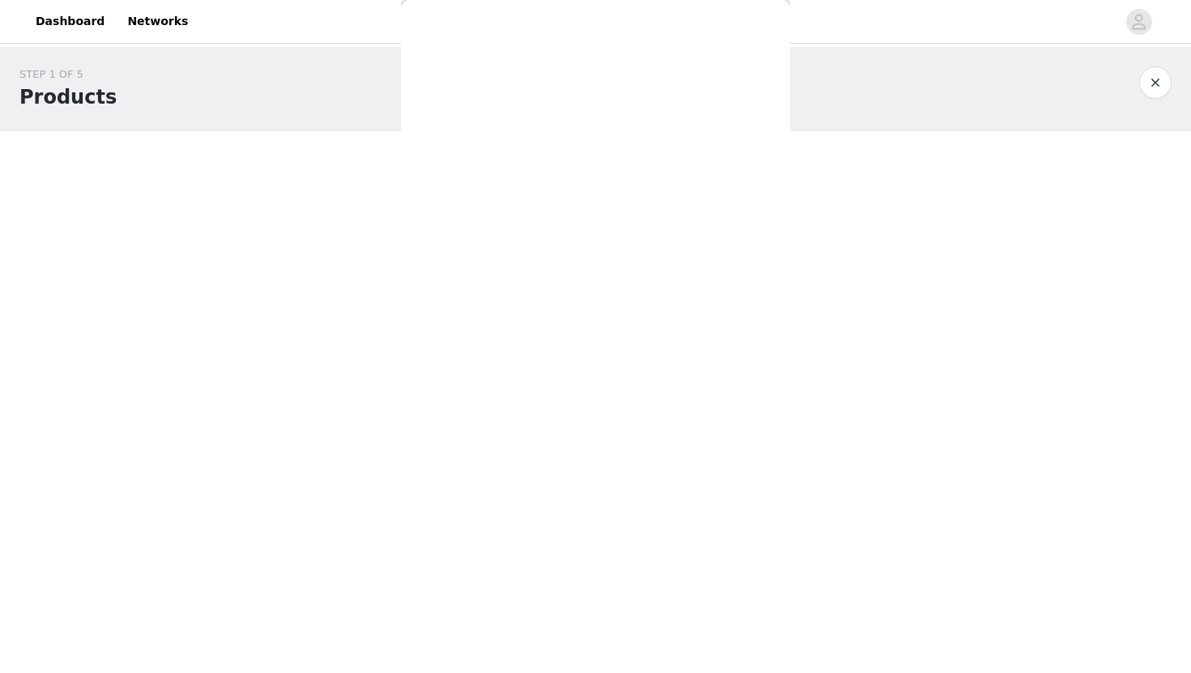
scroll to position [0, 0]
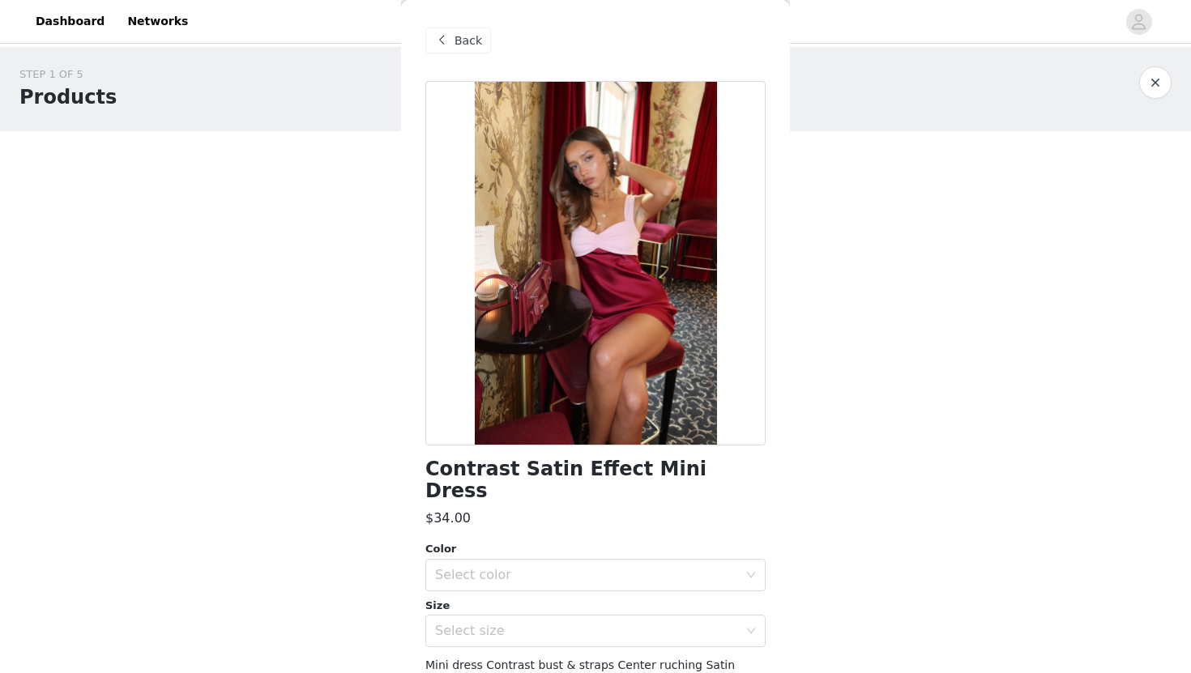
click at [463, 39] on span "Back" at bounding box center [469, 40] width 28 height 17
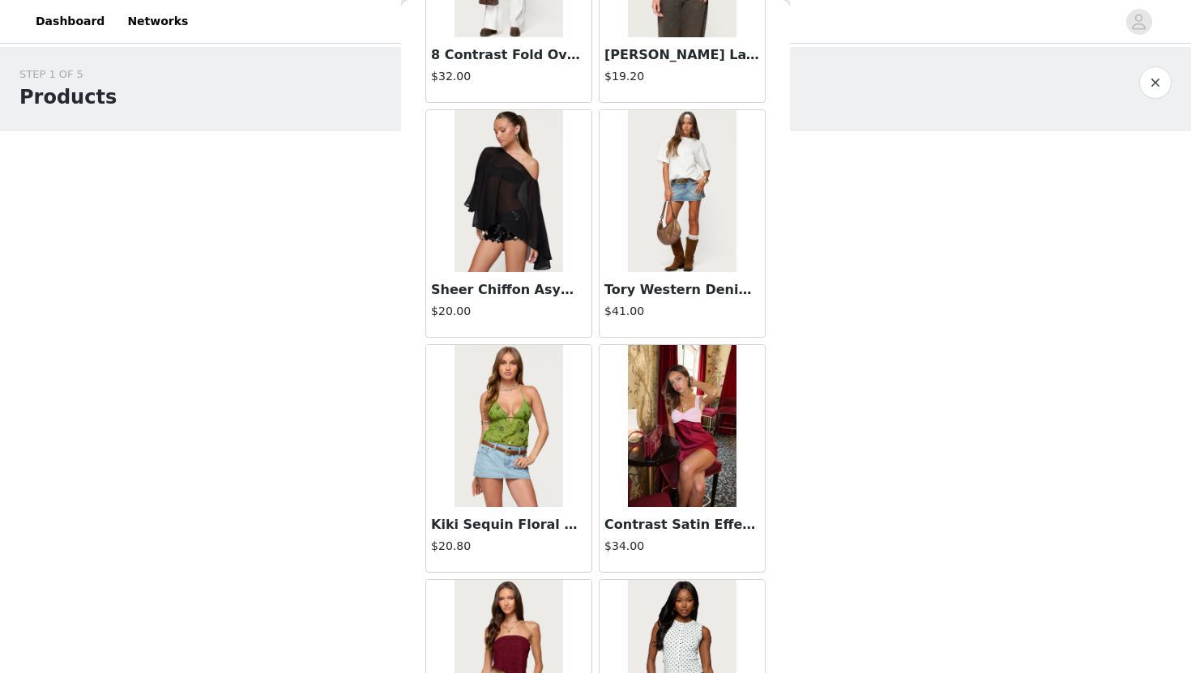
scroll to position [15903, 0]
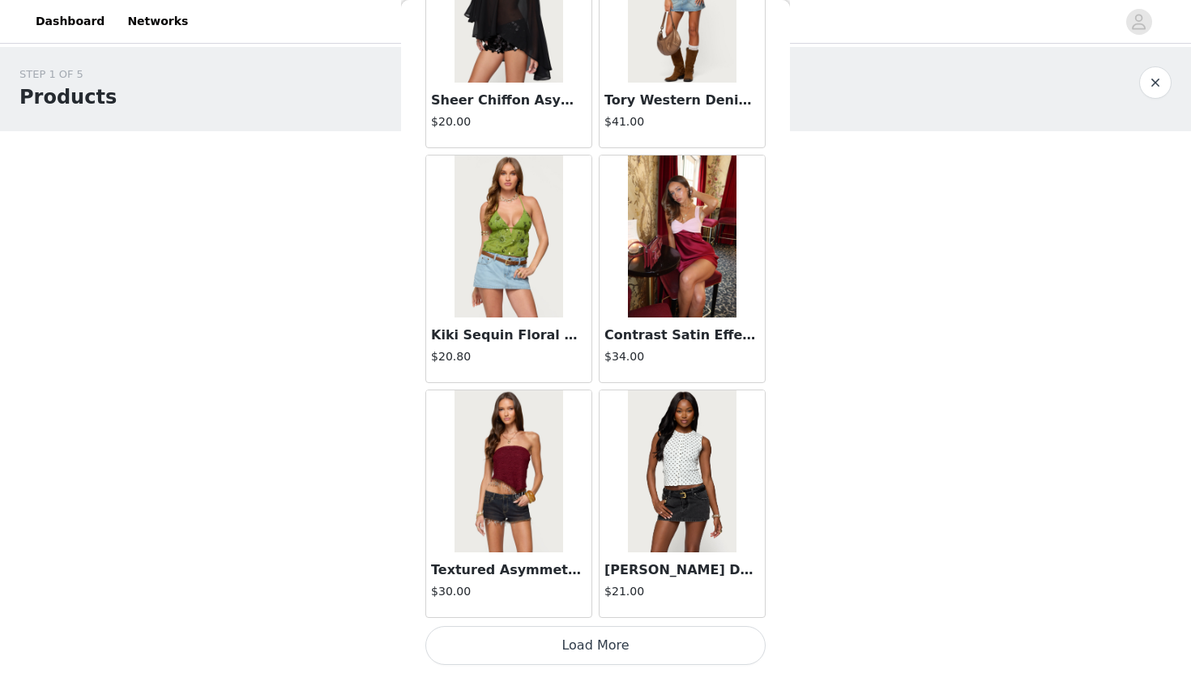
click at [613, 651] on button "Load More" at bounding box center [595, 645] width 340 height 39
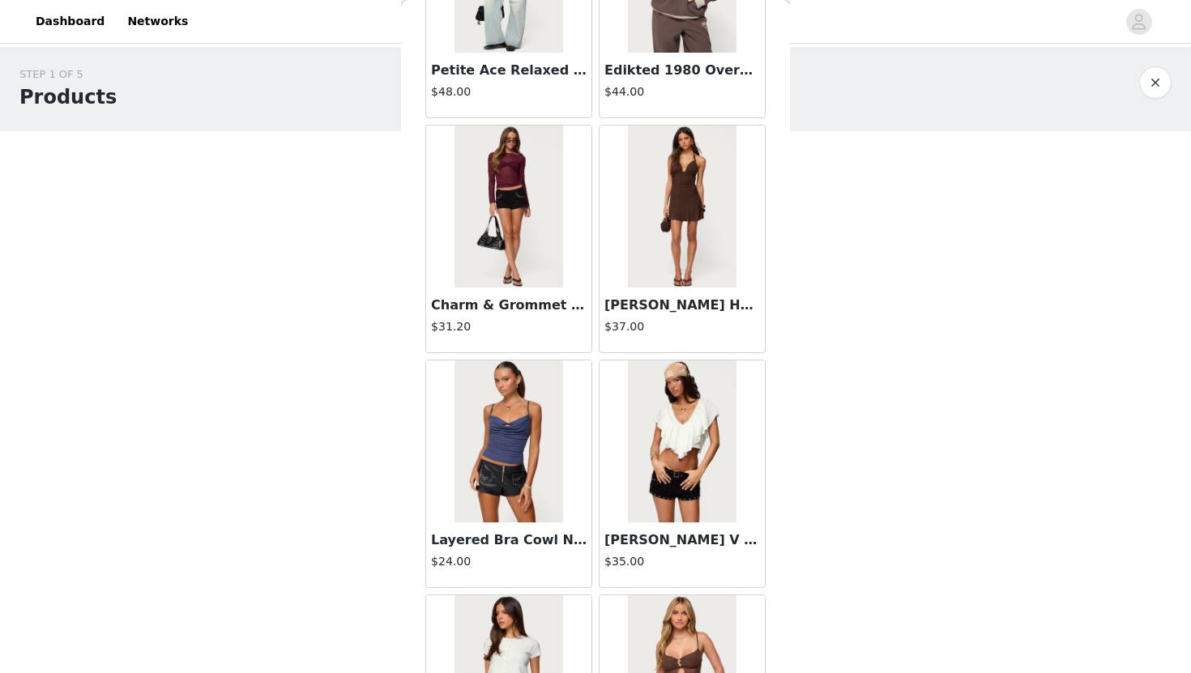
scroll to position [18057, 0]
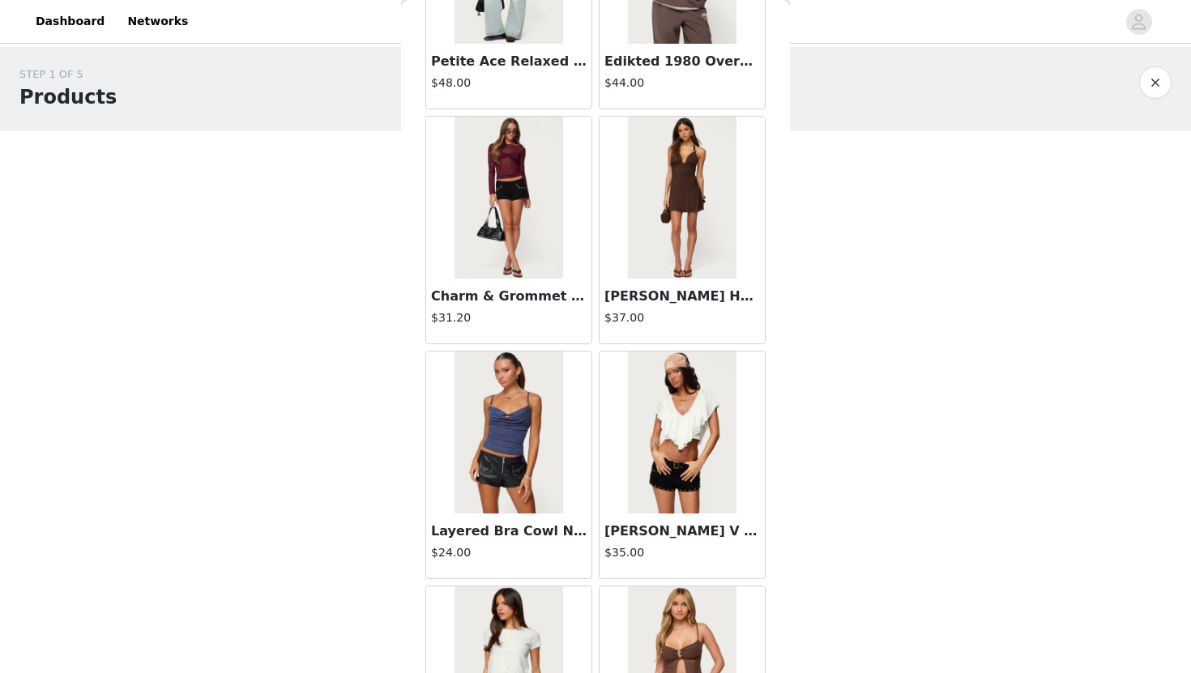
click at [697, 472] on img at bounding box center [682, 433] width 108 height 162
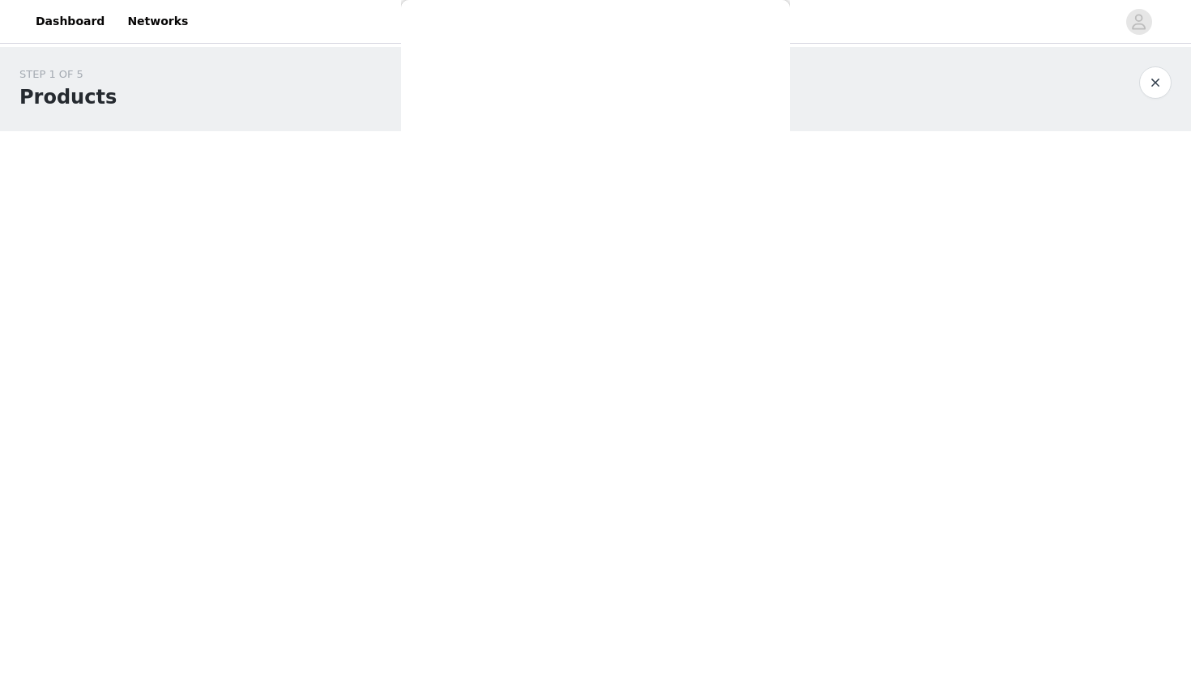
scroll to position [0, 0]
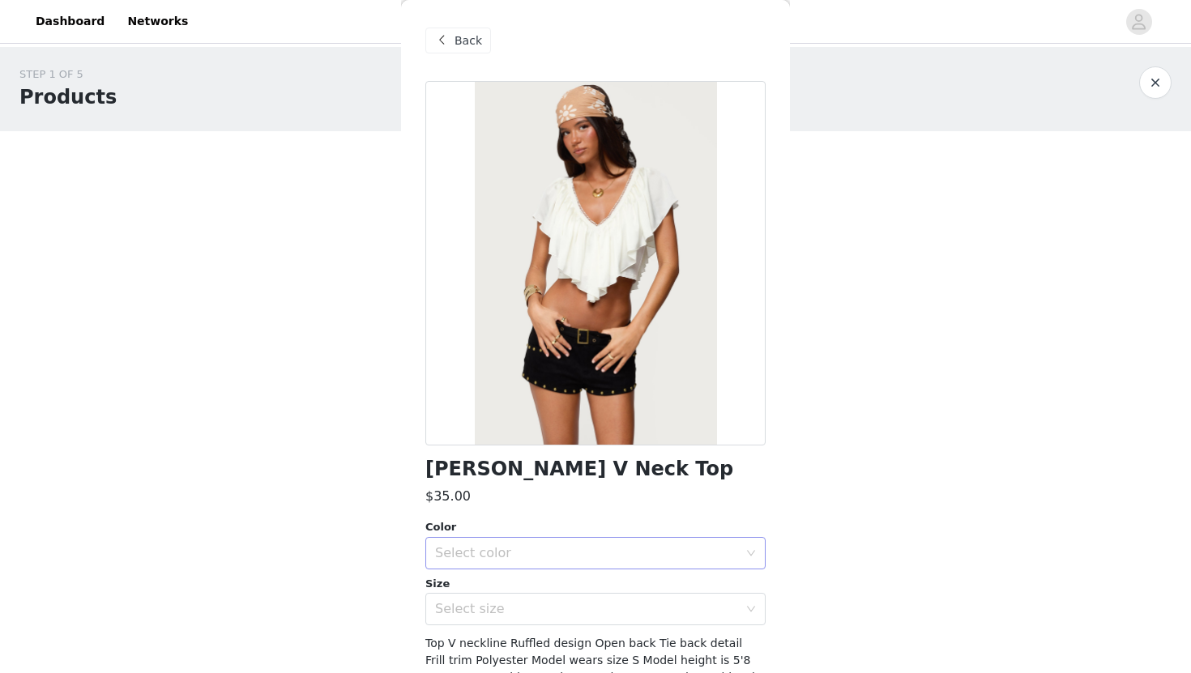
click at [514, 545] on div "Select color" at bounding box center [586, 553] width 303 height 16
click at [474, 583] on li "CREAM" at bounding box center [595, 589] width 340 height 26
click at [476, 608] on div "Select size" at bounding box center [586, 609] width 303 height 16
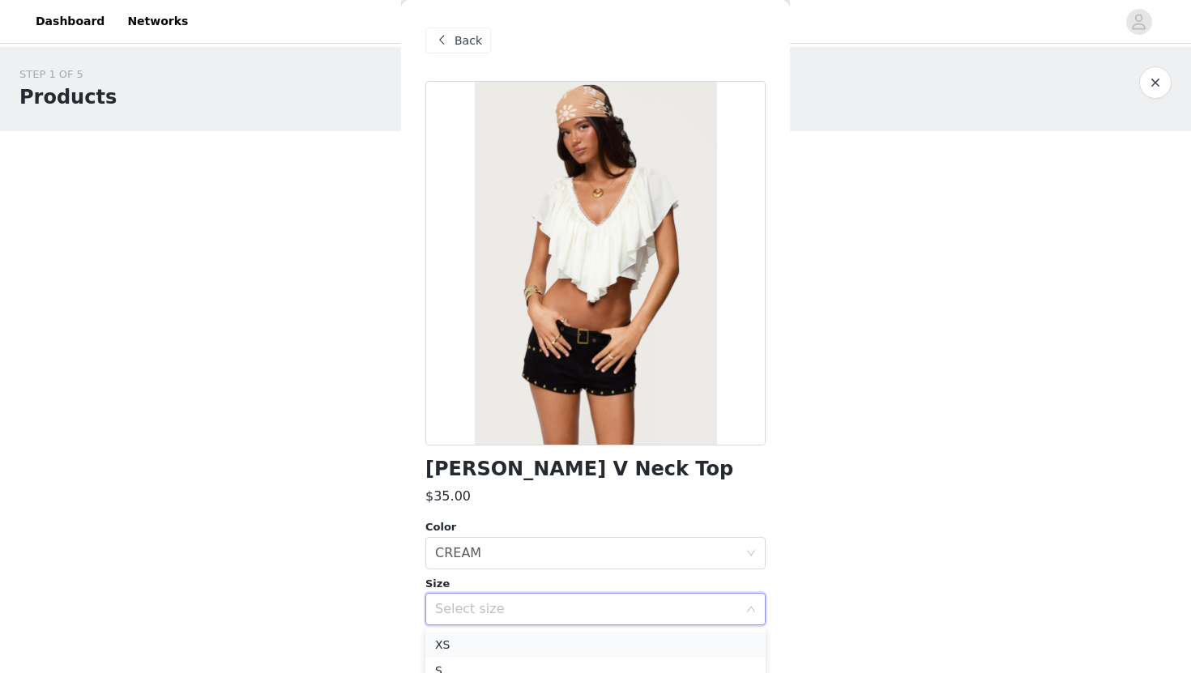
click at [466, 648] on li "XS" at bounding box center [595, 645] width 340 height 26
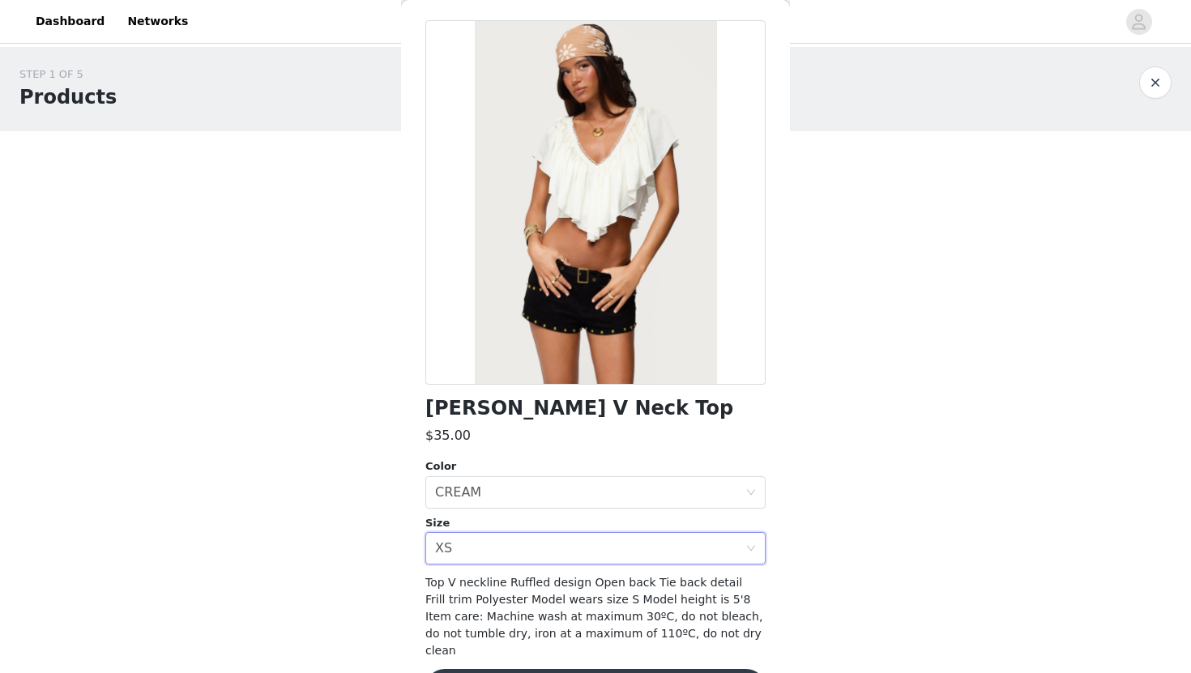
scroll to position [98, 0]
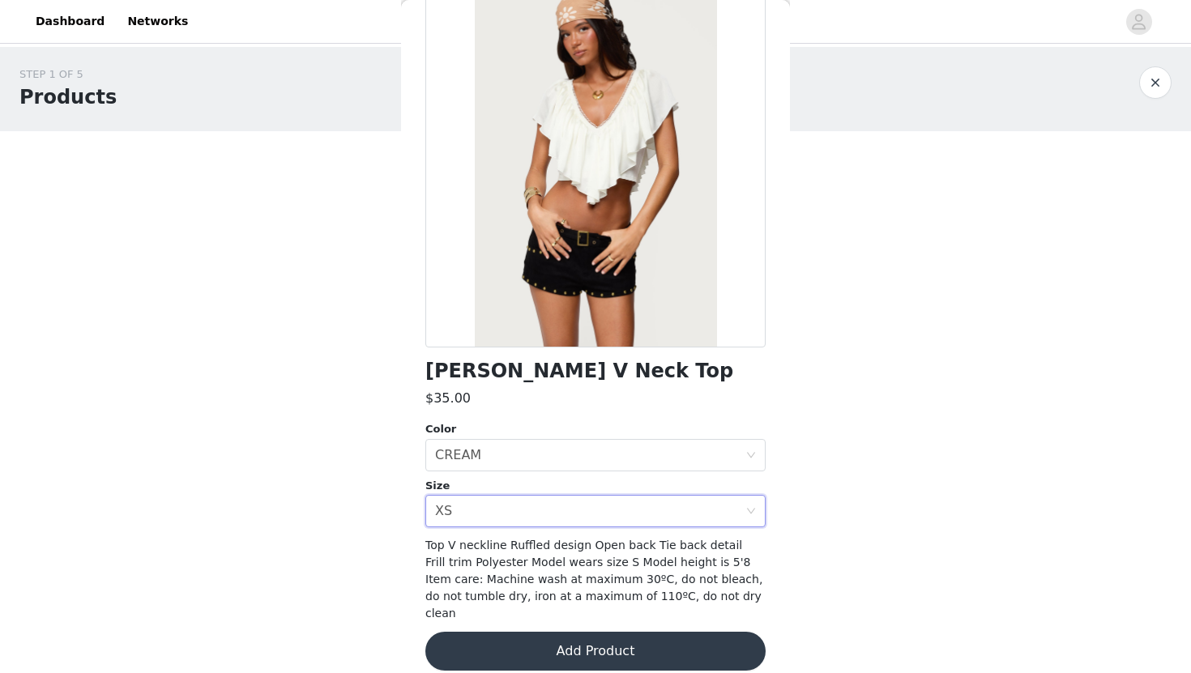
click at [488, 643] on button "Add Product" at bounding box center [595, 651] width 340 height 39
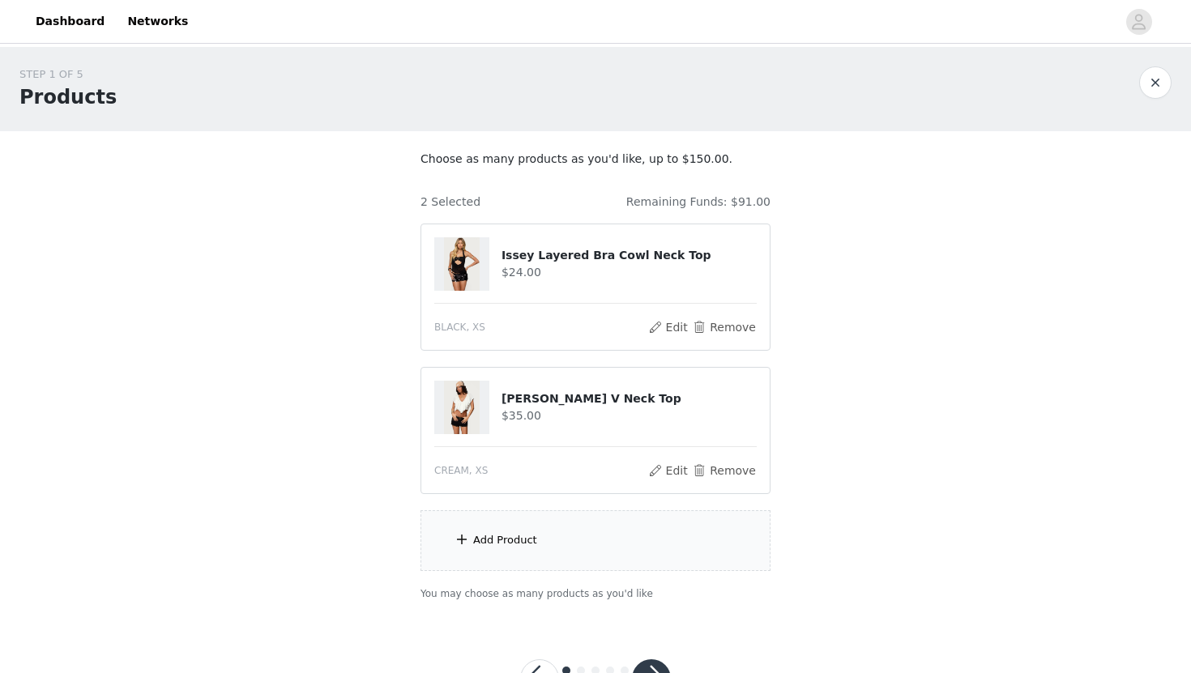
click at [523, 553] on div "Add Product" at bounding box center [595, 540] width 350 height 61
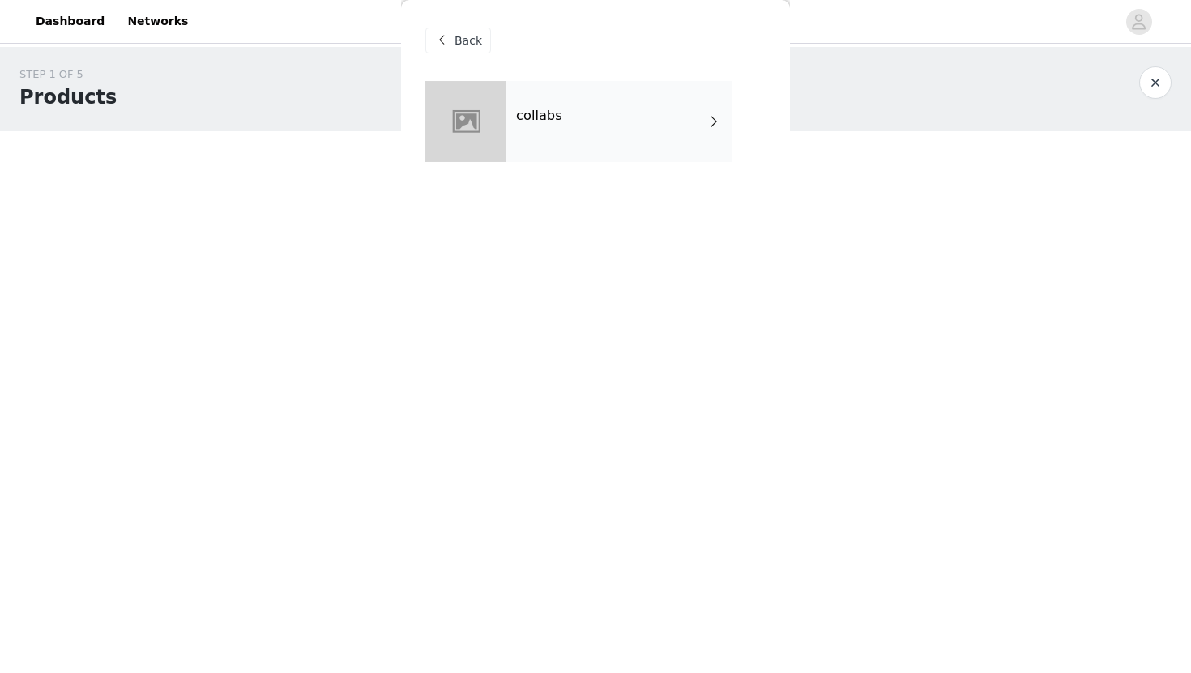
click at [689, 125] on div "collabs" at bounding box center [618, 121] width 225 height 81
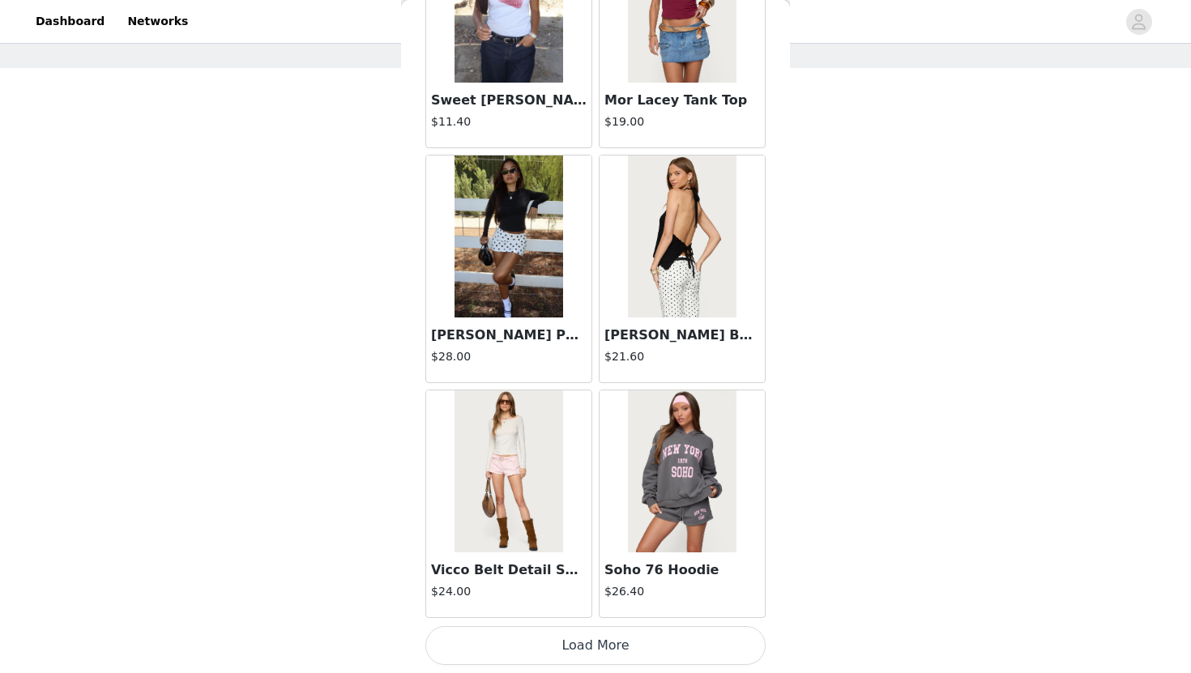
scroll to position [64, 0]
click at [591, 645] on button "Load More" at bounding box center [595, 645] width 340 height 39
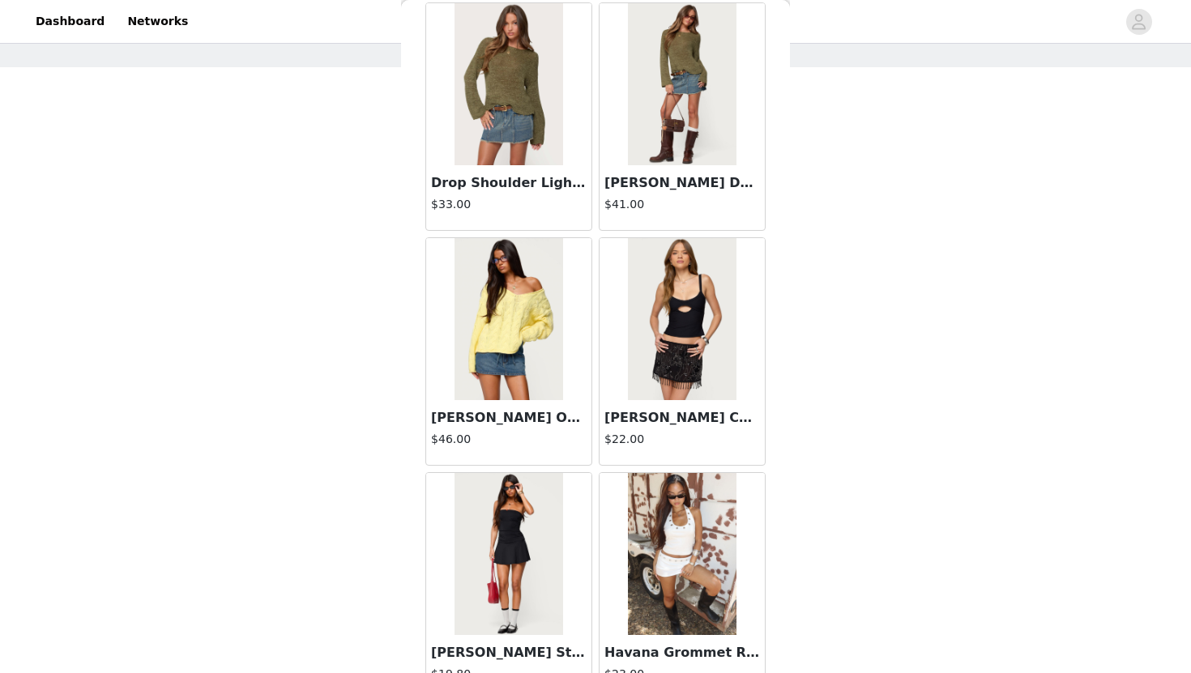
scroll to position [4156, 0]
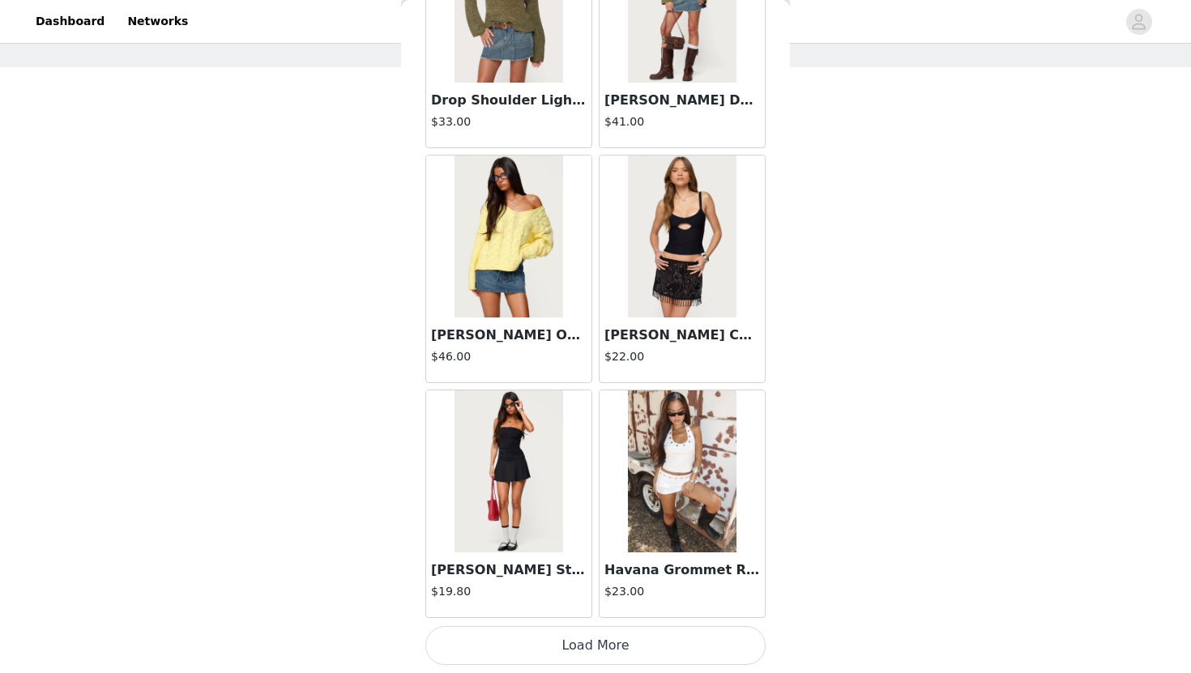
click at [593, 649] on button "Load More" at bounding box center [595, 645] width 340 height 39
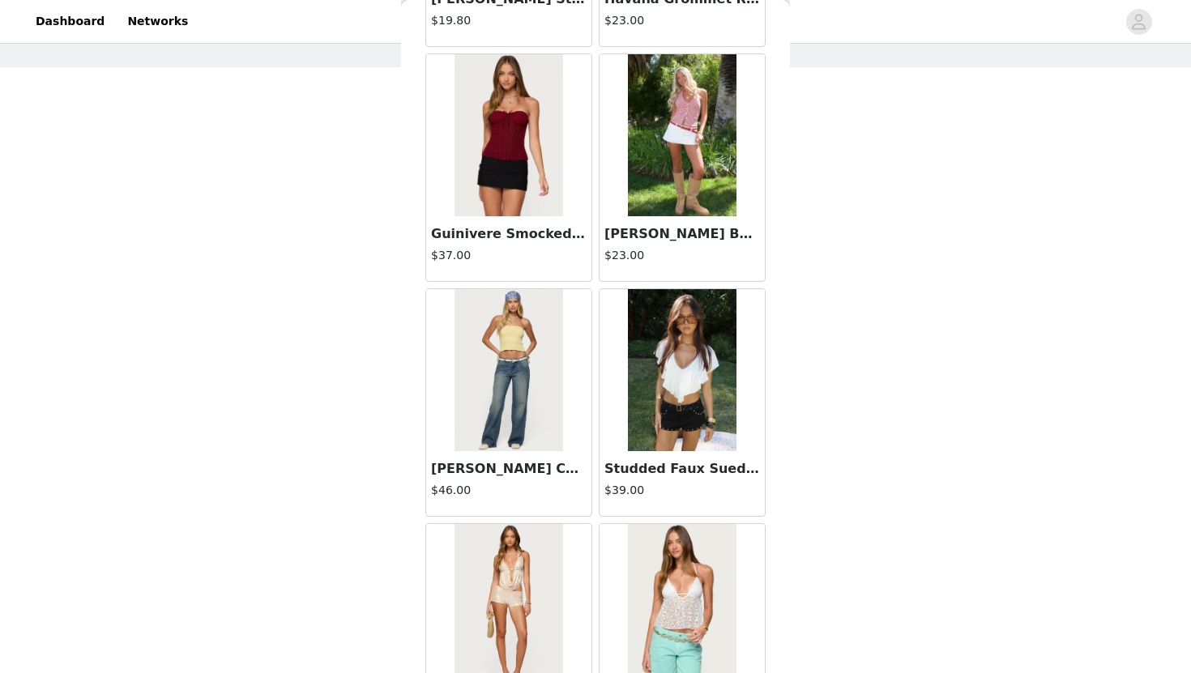
scroll to position [4735, 0]
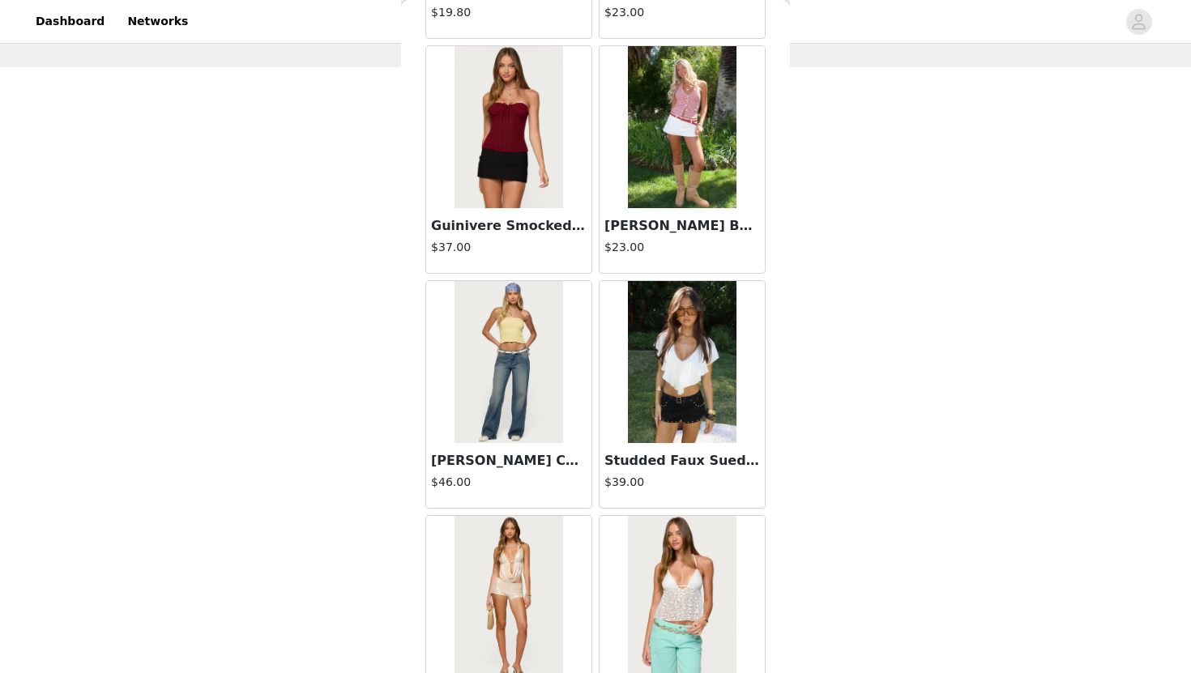
click at [720, 401] on img at bounding box center [682, 362] width 108 height 162
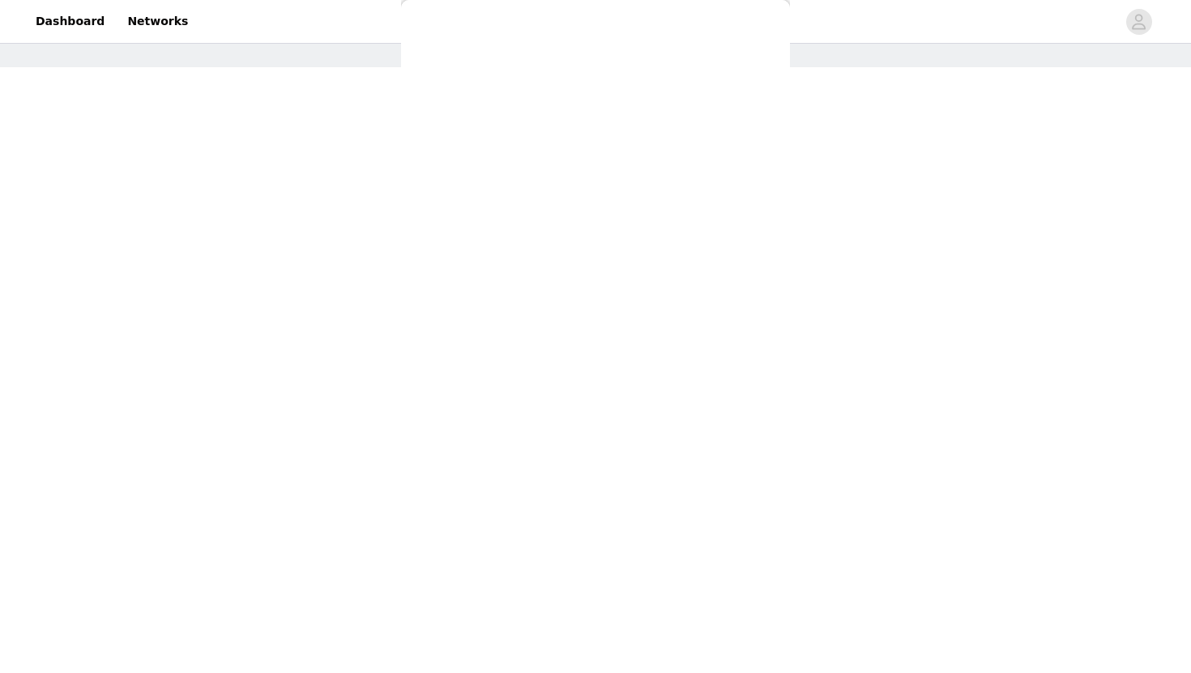
scroll to position [0, 0]
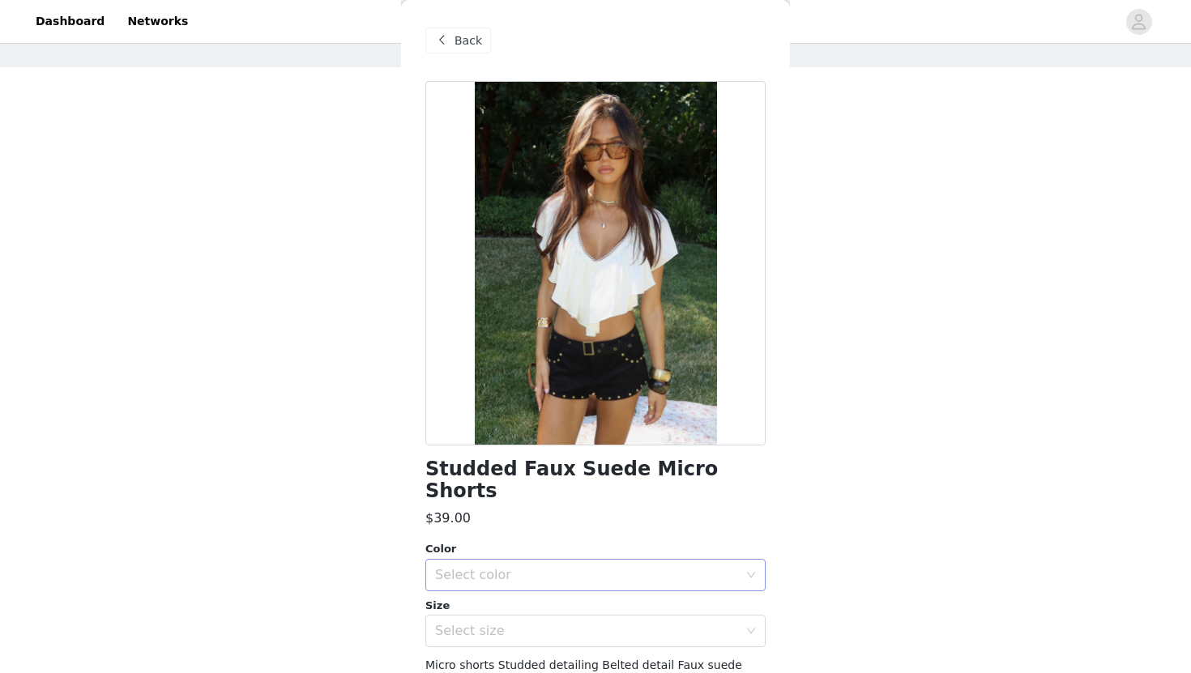
click at [477, 567] on div "Select color" at bounding box center [586, 575] width 303 height 16
click at [464, 40] on span "Back" at bounding box center [469, 40] width 28 height 17
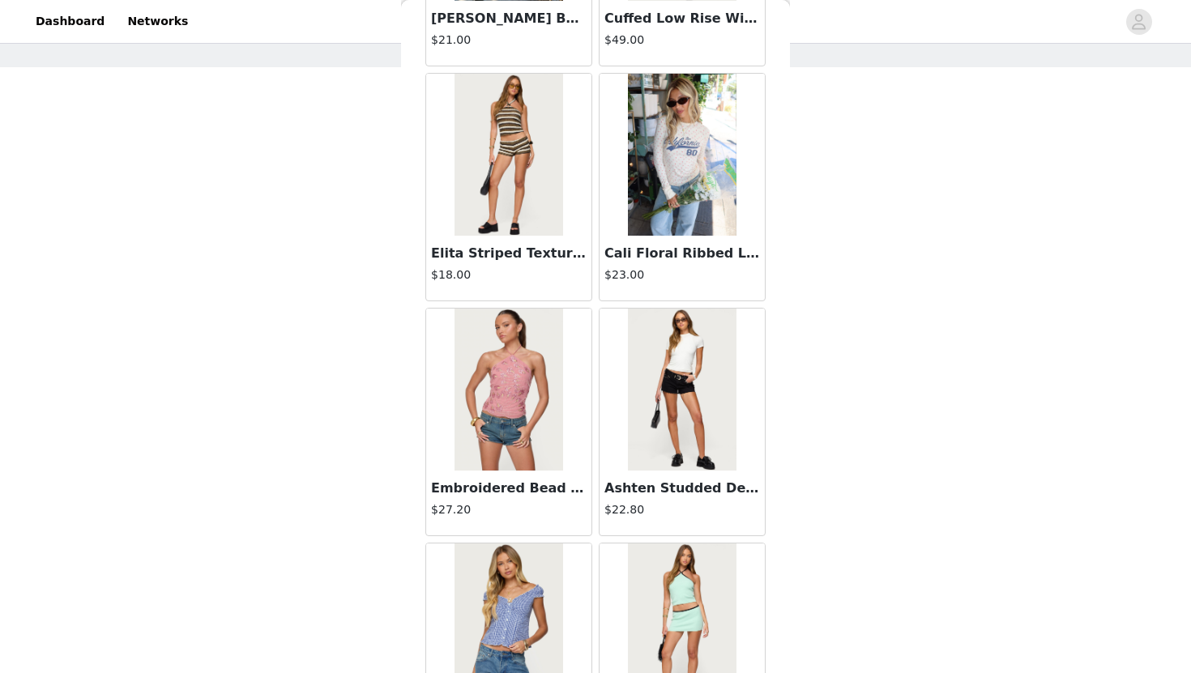
scroll to position [6505, 0]
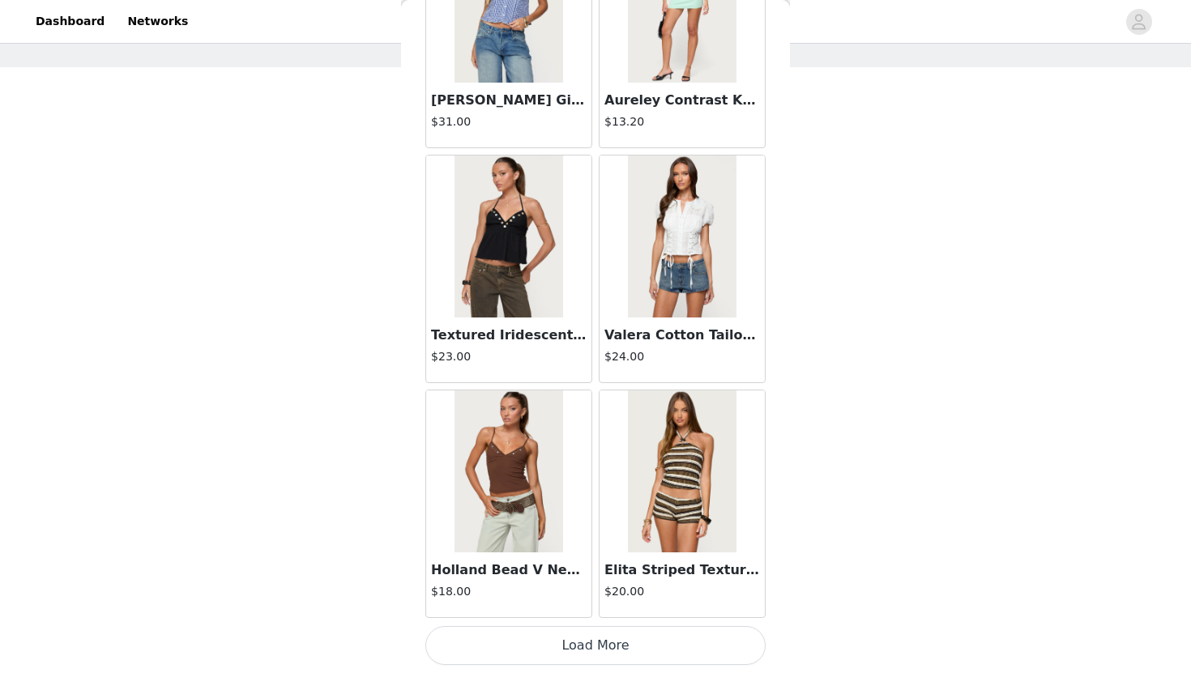
click at [539, 645] on button "Load More" at bounding box center [595, 645] width 340 height 39
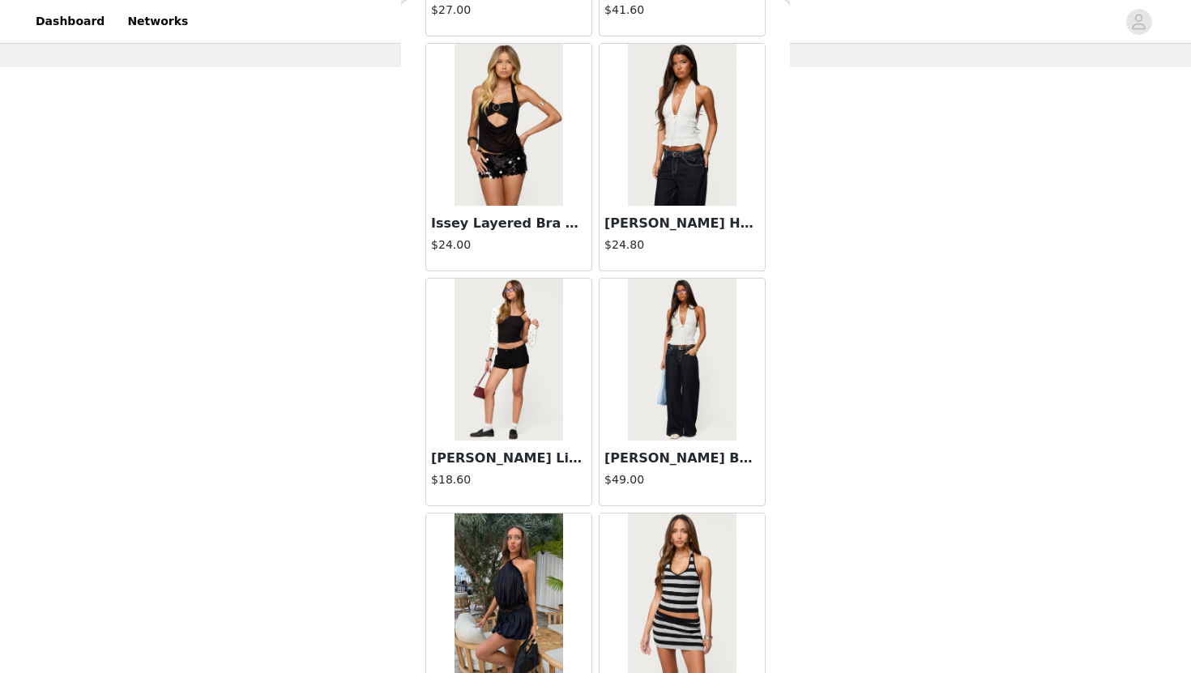
scroll to position [8031, 0]
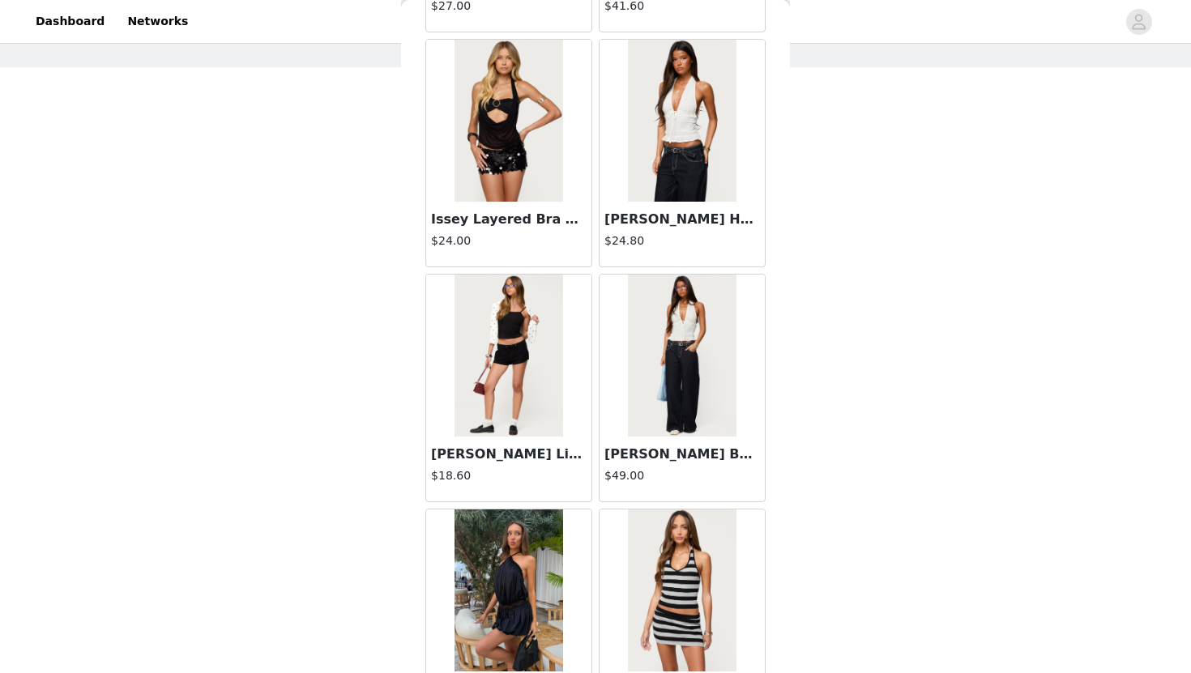
click at [538, 419] on img at bounding box center [509, 356] width 108 height 162
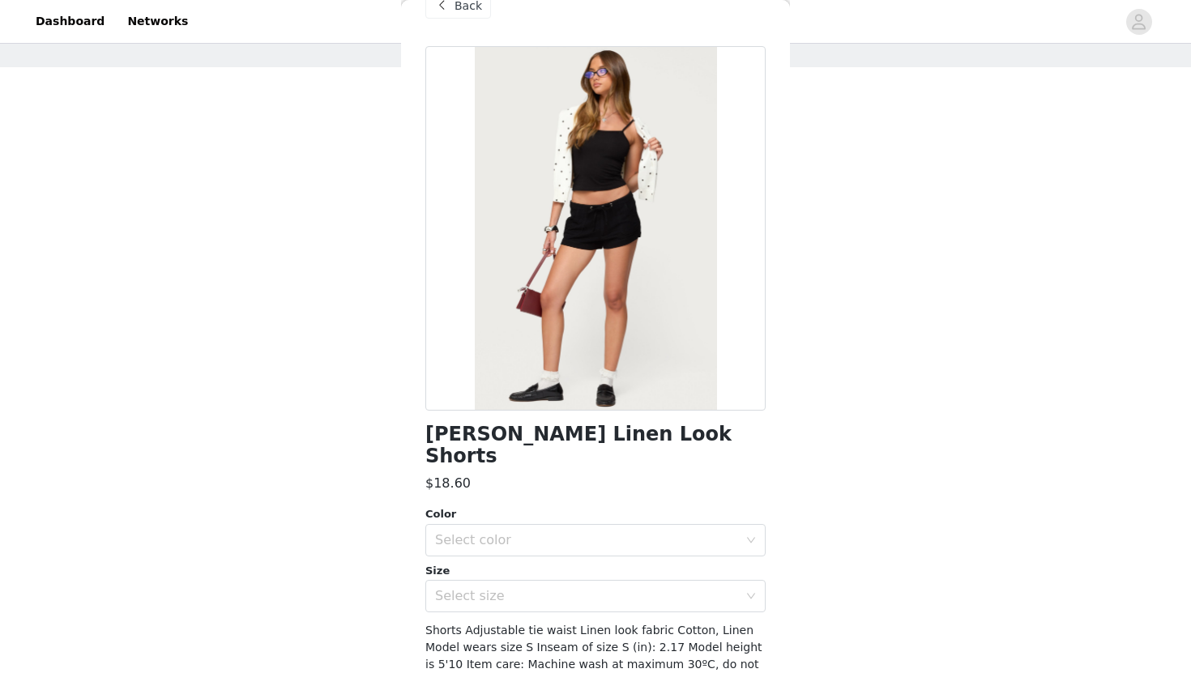
scroll to position [35, 0]
click at [455, 8] on span "Back" at bounding box center [469, 6] width 28 height 17
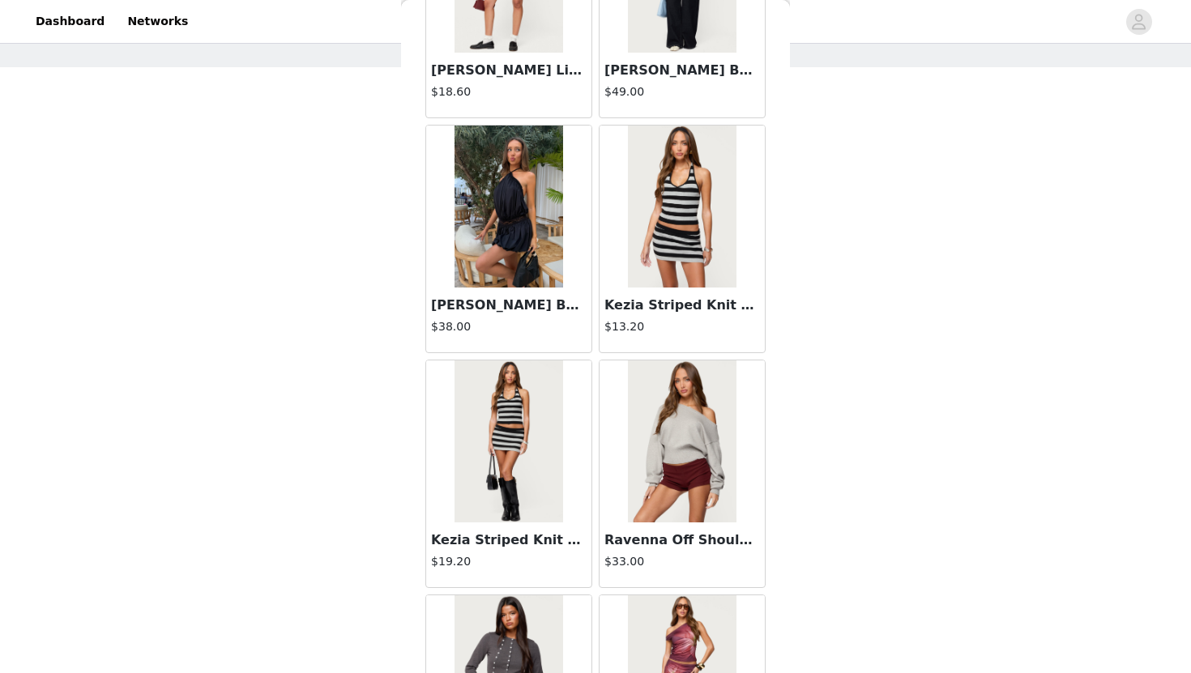
scroll to position [8855, 0]
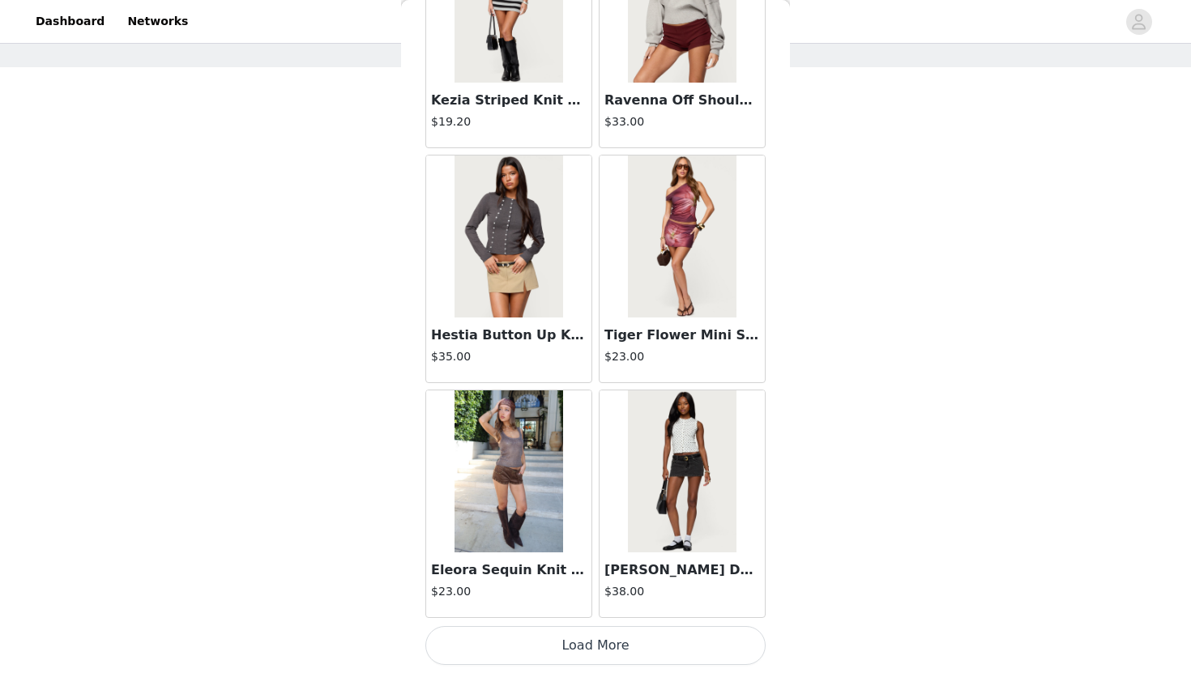
click at [579, 654] on button "Load More" at bounding box center [595, 645] width 340 height 39
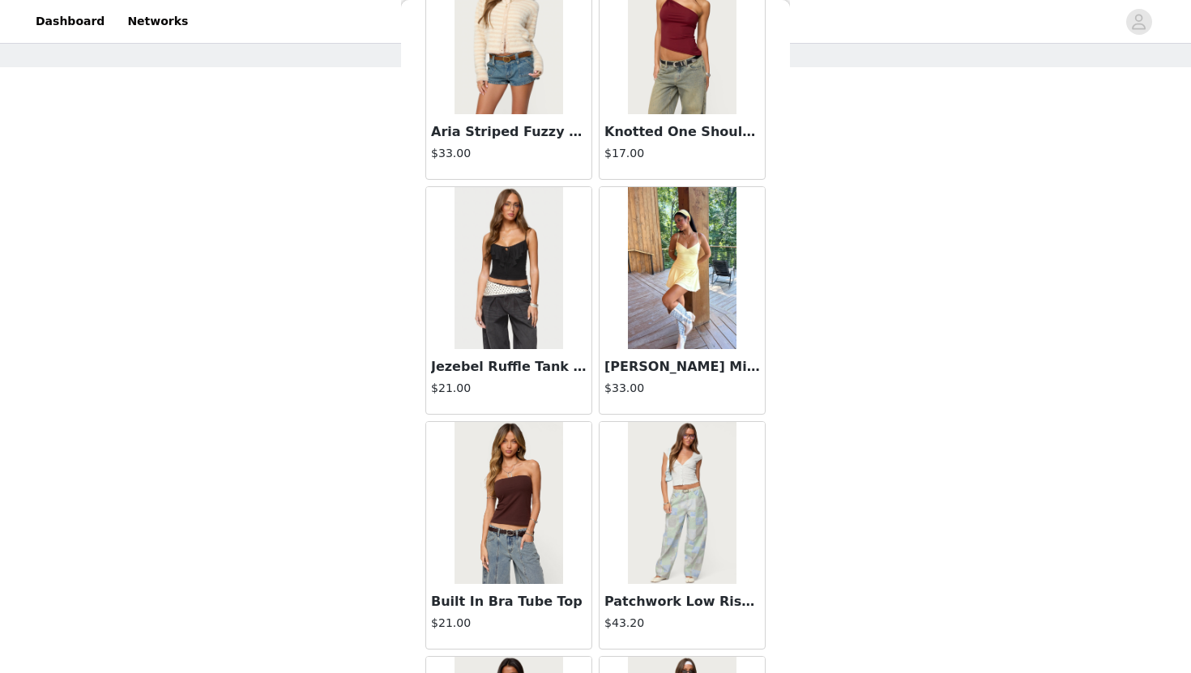
scroll to position [11204, 0]
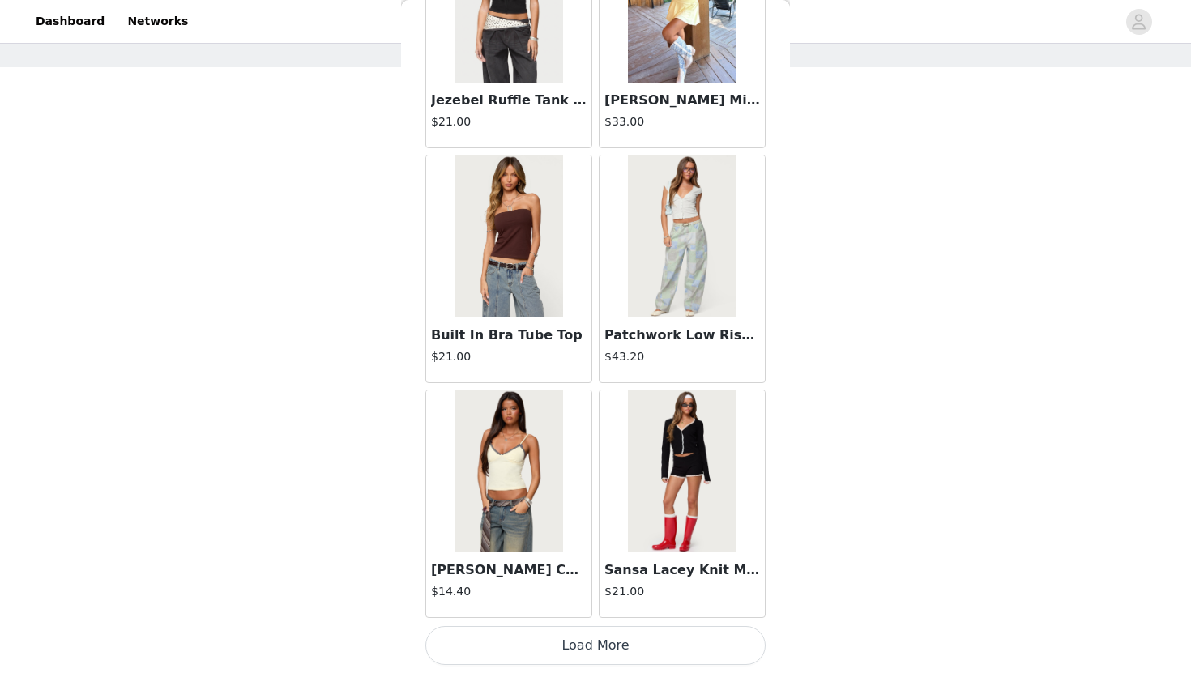
click at [593, 651] on button "Load More" at bounding box center [595, 645] width 340 height 39
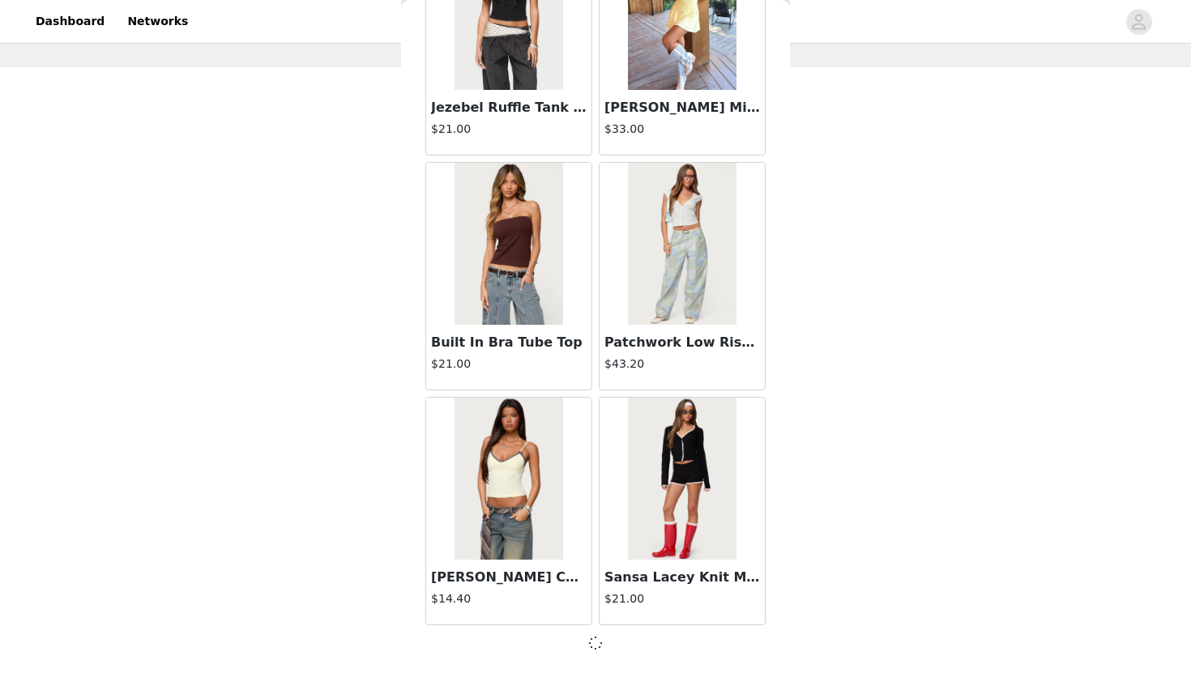
scroll to position [11197, 0]
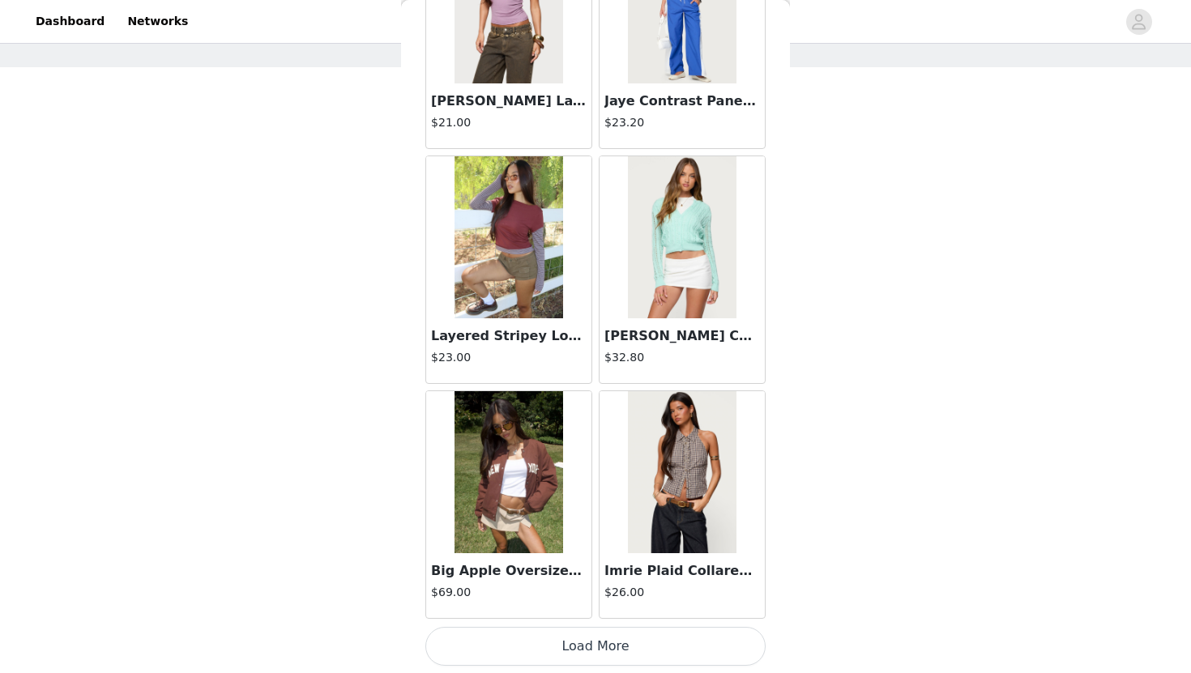
click at [593, 651] on button "Load More" at bounding box center [595, 646] width 340 height 39
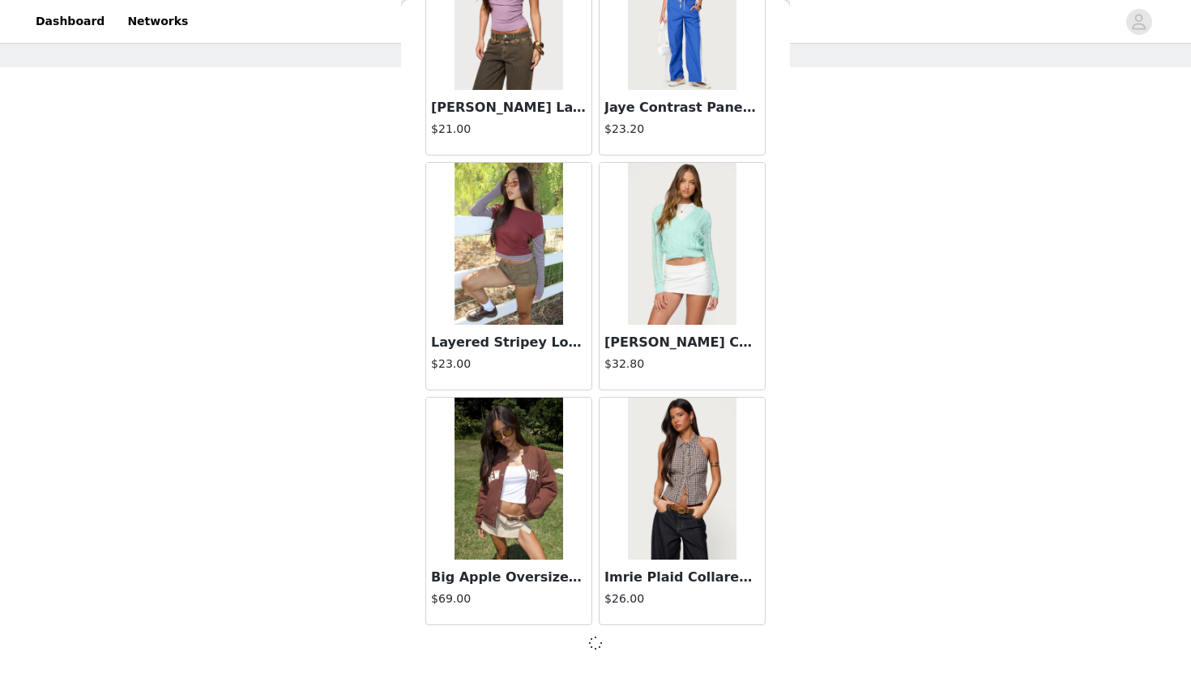
scroll to position [13547, 0]
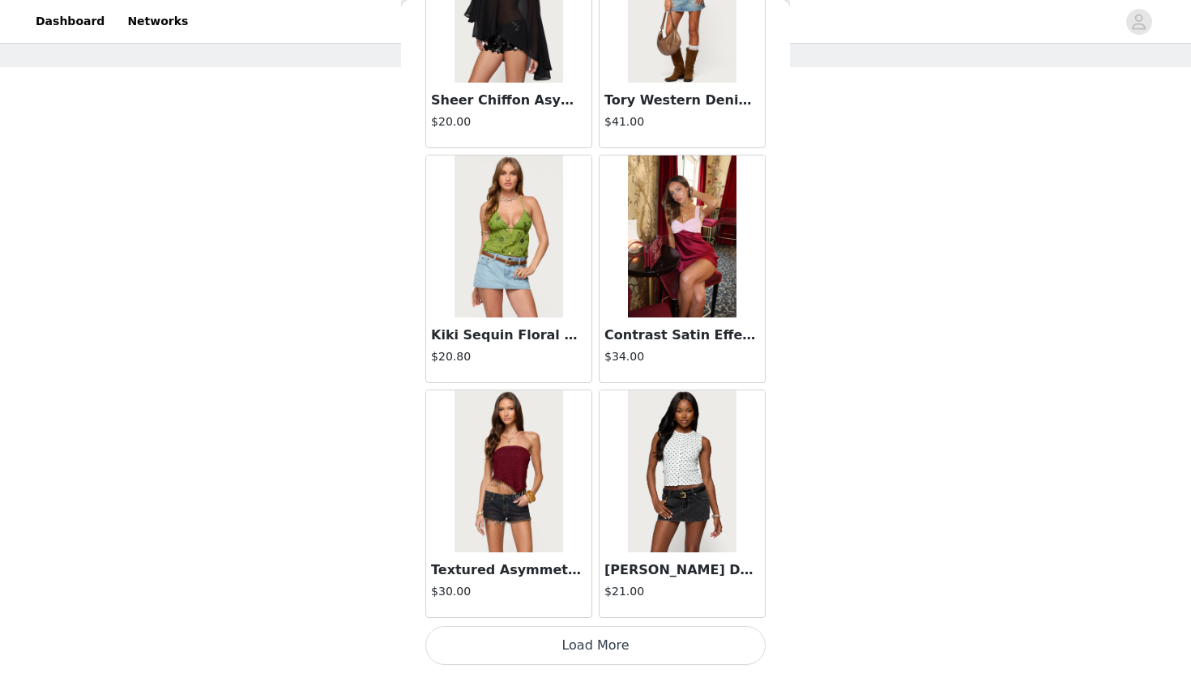
click at [593, 652] on button "Load More" at bounding box center [595, 645] width 340 height 39
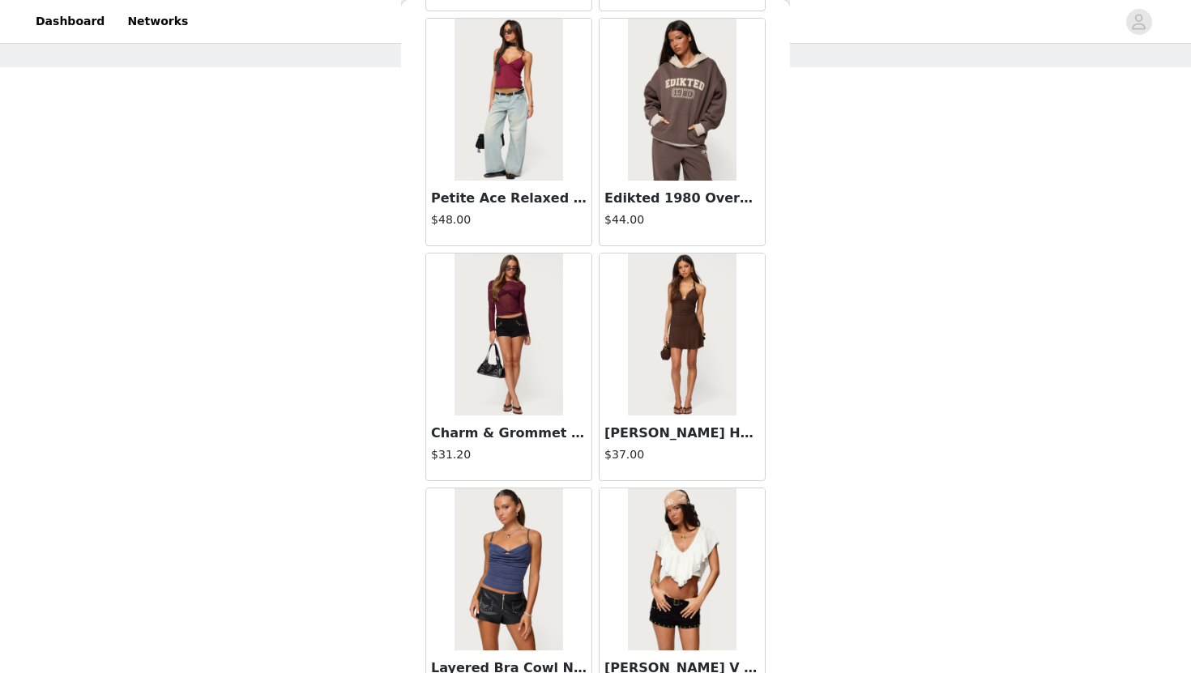
scroll to position [18253, 0]
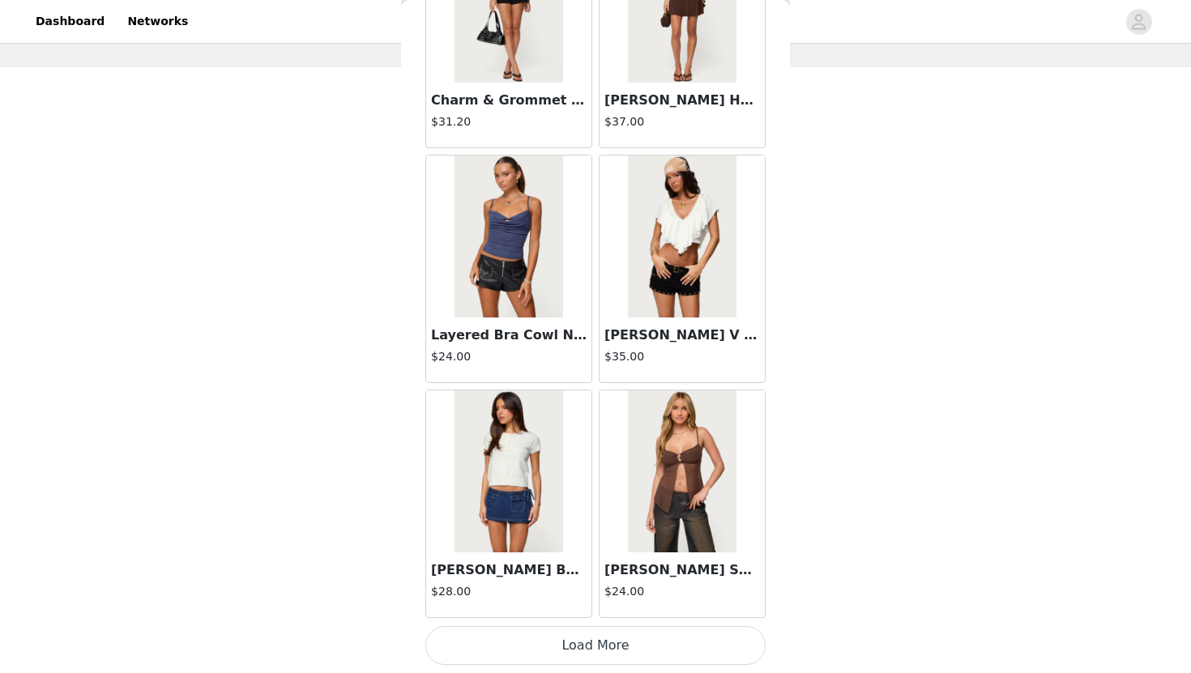
click at [593, 651] on button "Load More" at bounding box center [595, 645] width 340 height 39
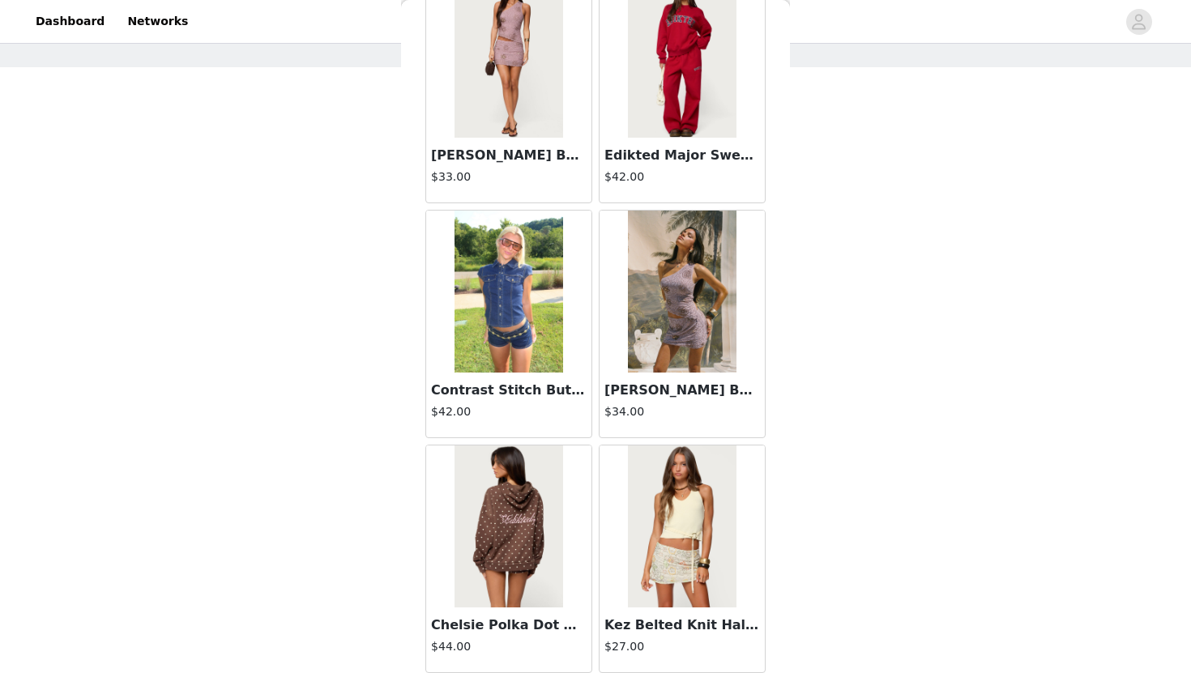
scroll to position [20603, 0]
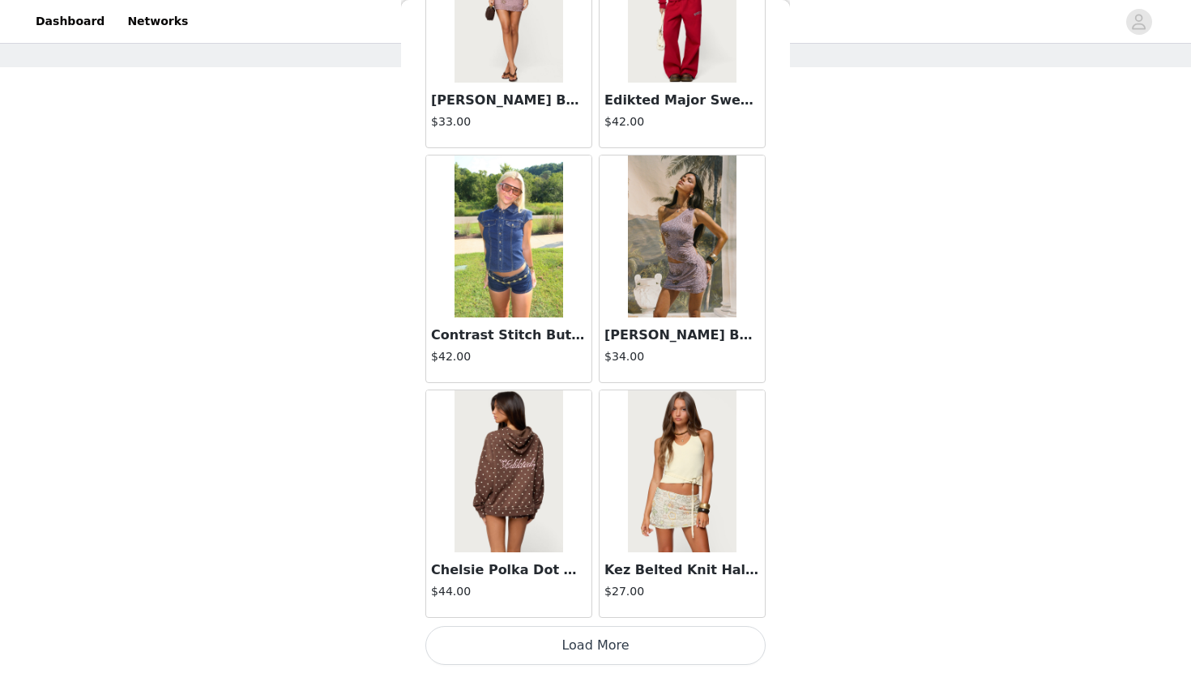
click at [618, 654] on button "Load More" at bounding box center [595, 645] width 340 height 39
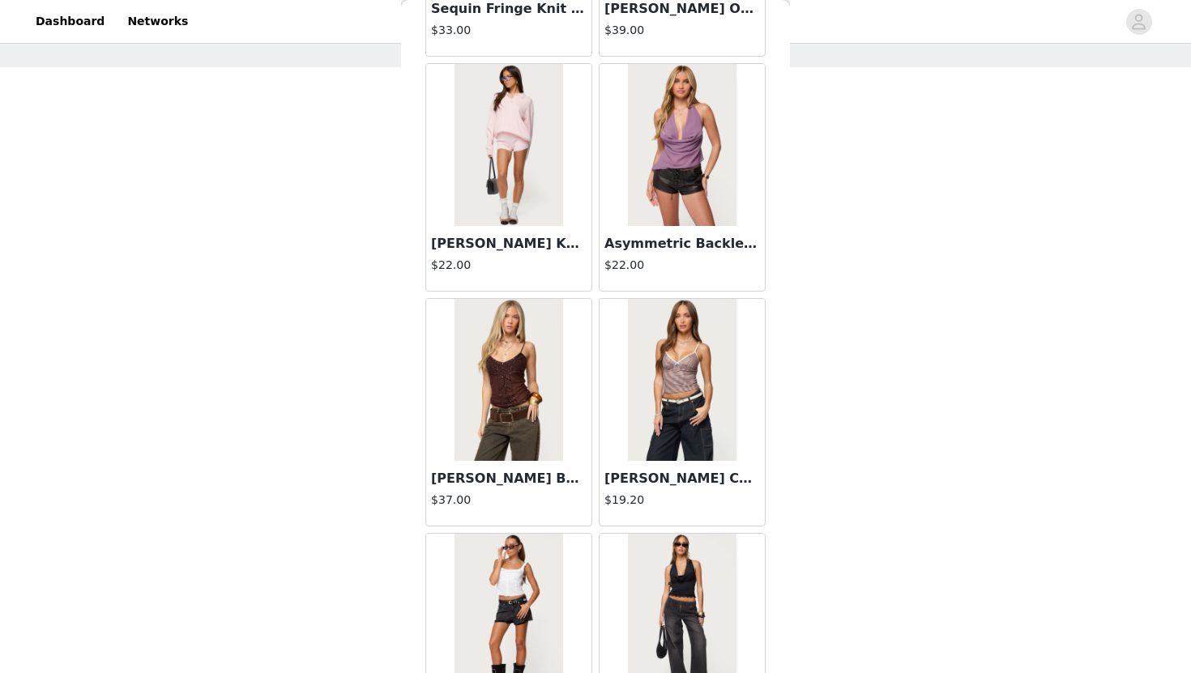
scroll to position [22952, 0]
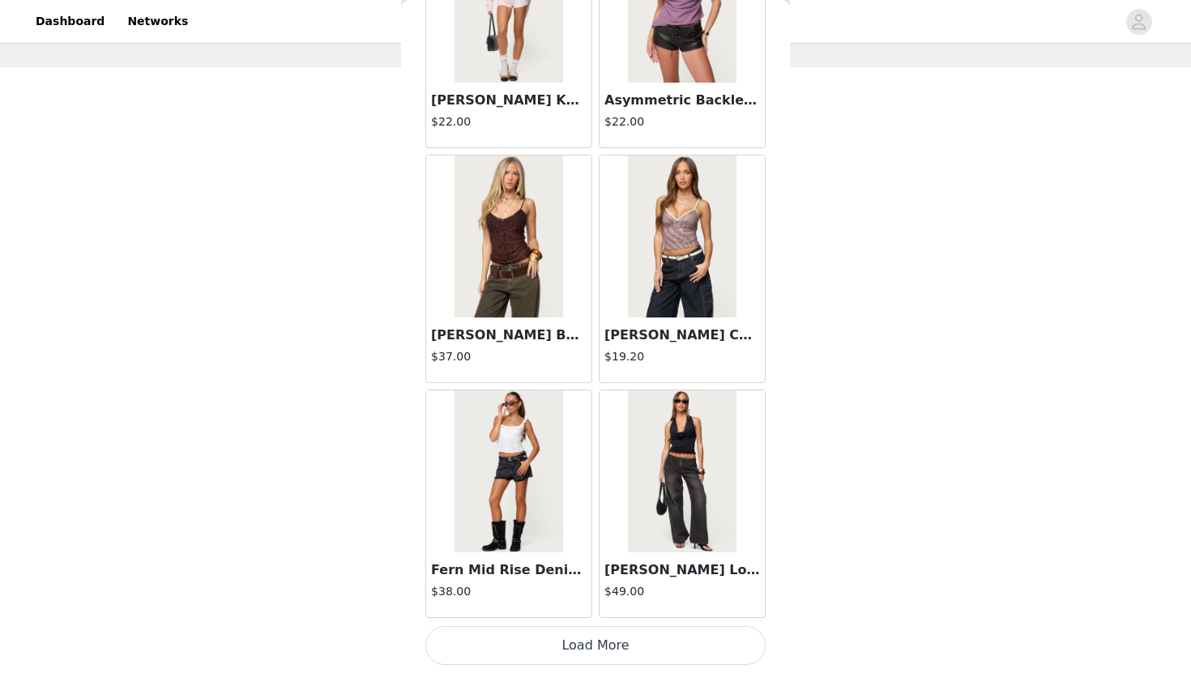
click at [618, 654] on button "Load More" at bounding box center [595, 645] width 340 height 39
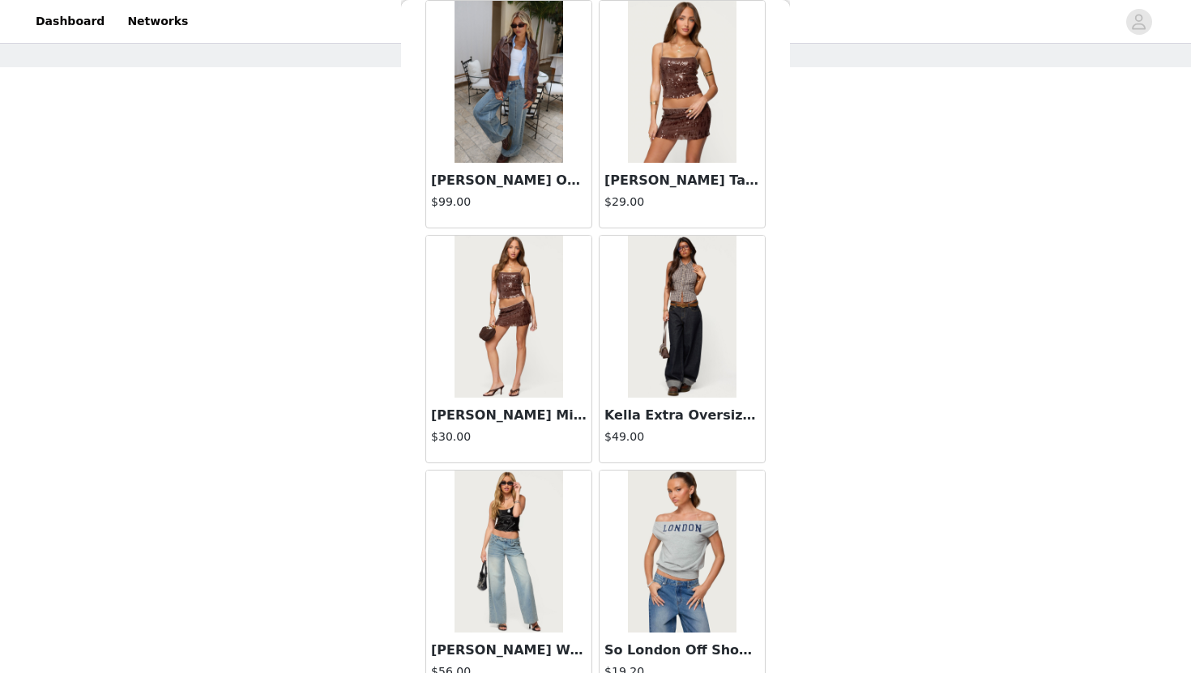
scroll to position [25302, 0]
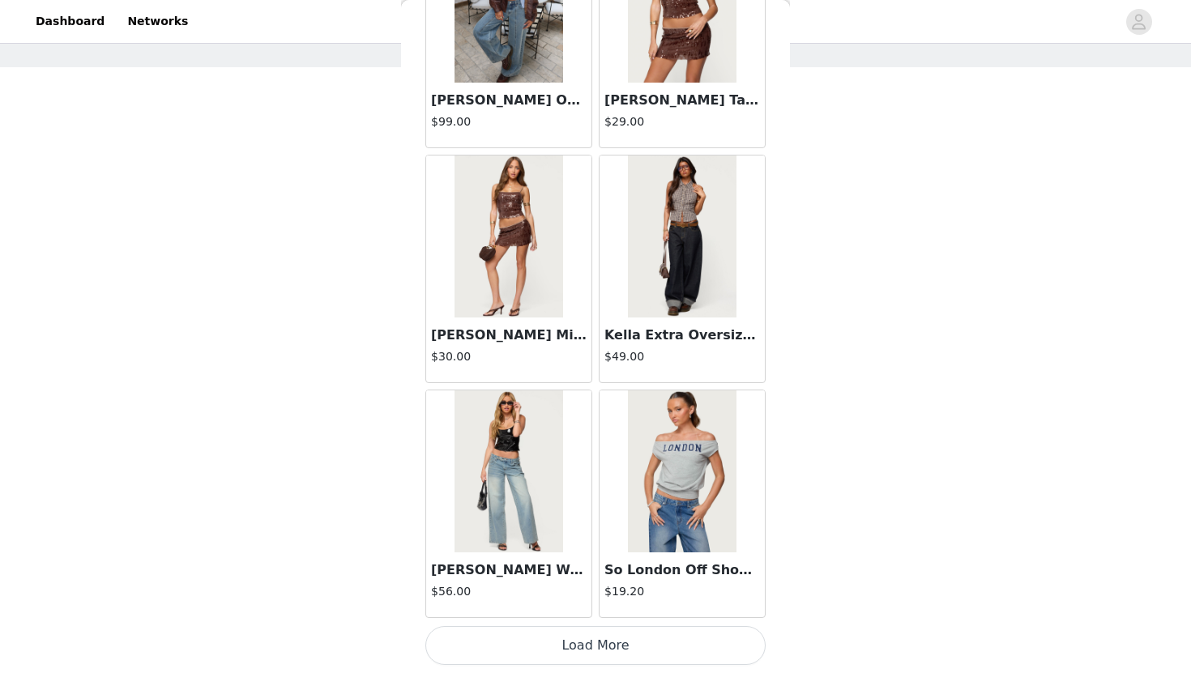
click at [618, 654] on button "Load More" at bounding box center [595, 645] width 340 height 39
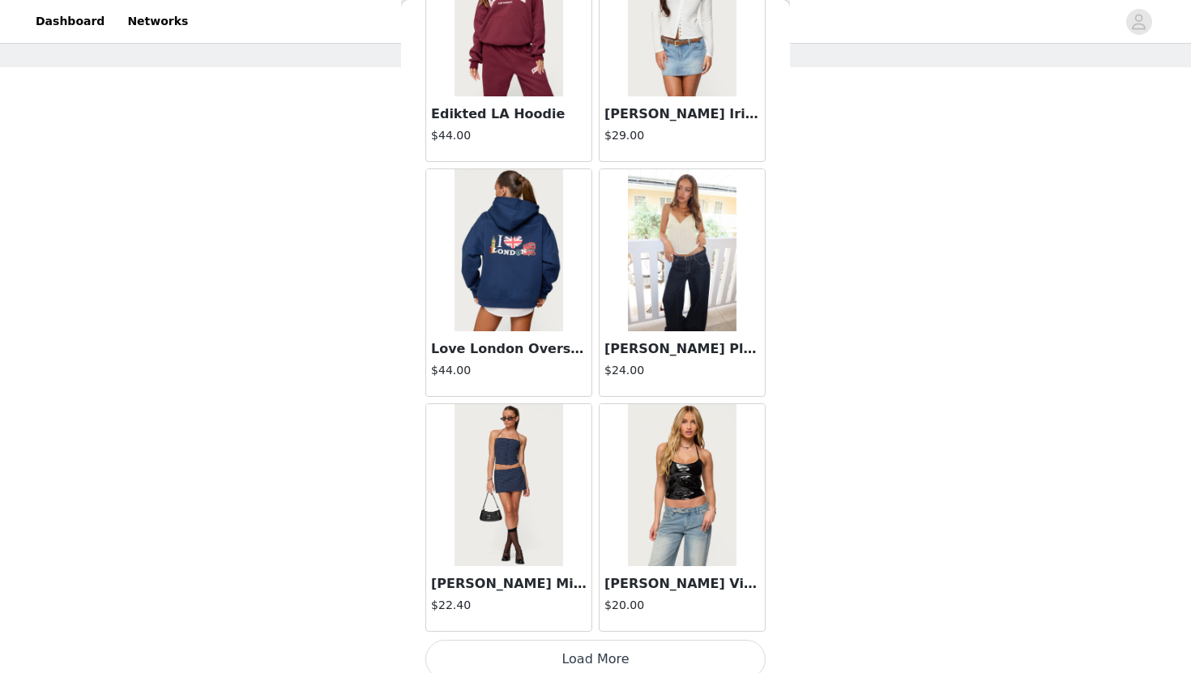
scroll to position [27651, 0]
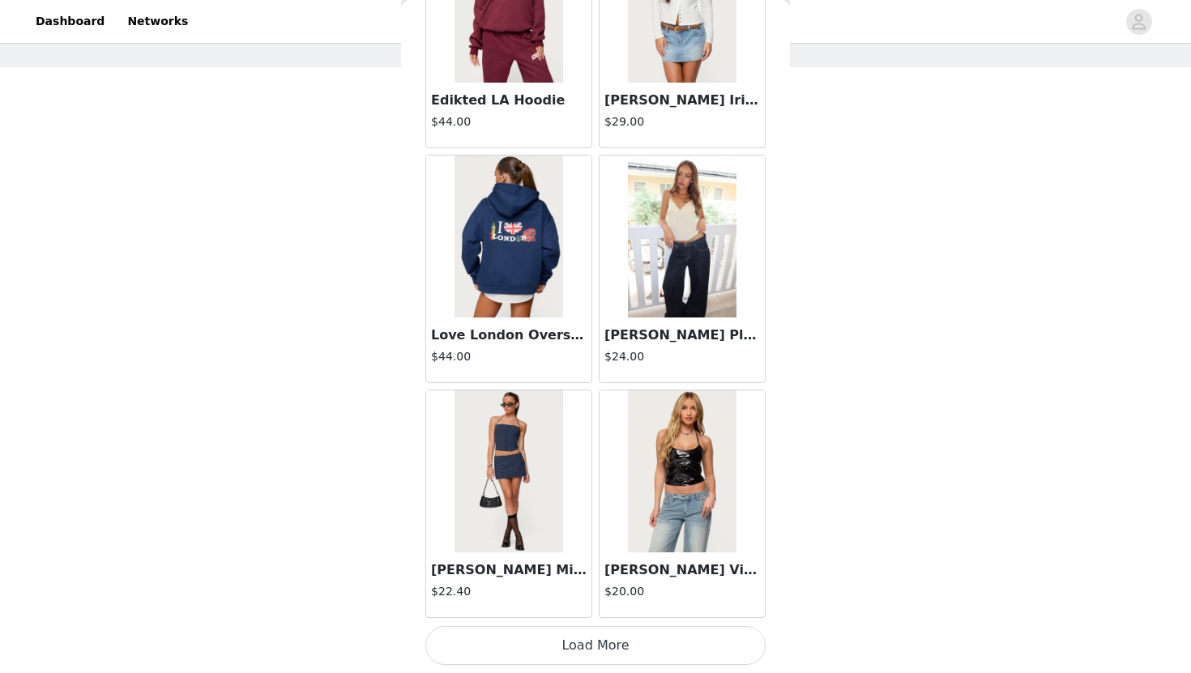
click at [603, 651] on button "Load More" at bounding box center [595, 645] width 340 height 39
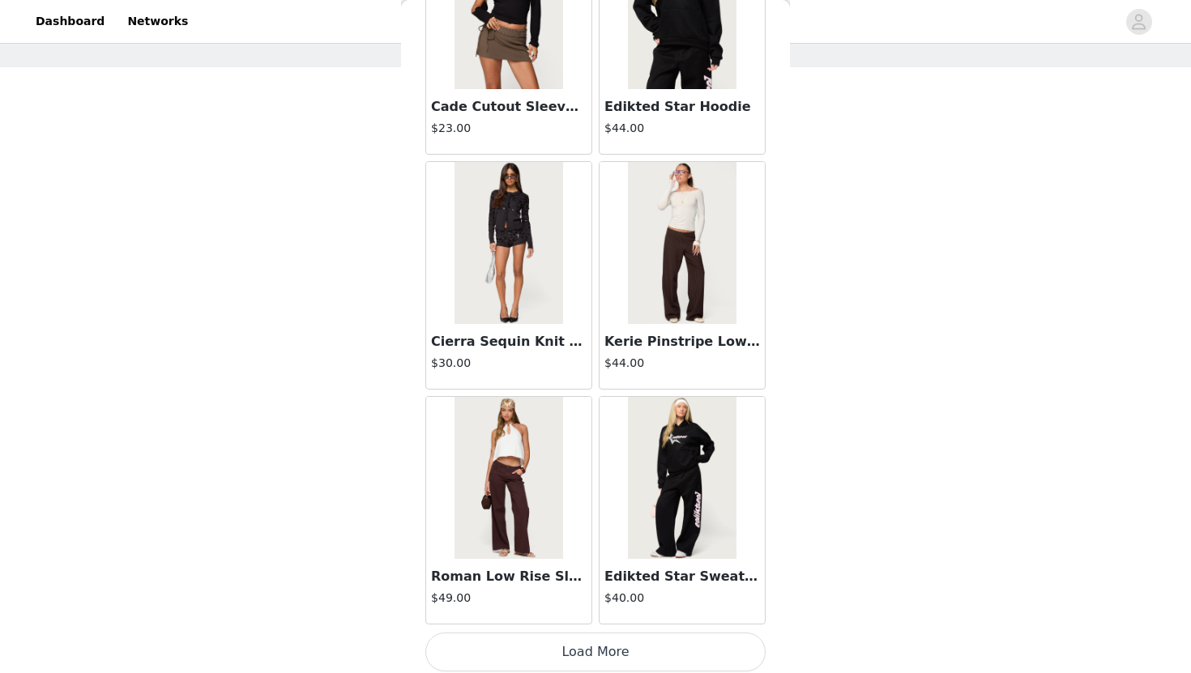
scroll to position [30001, 0]
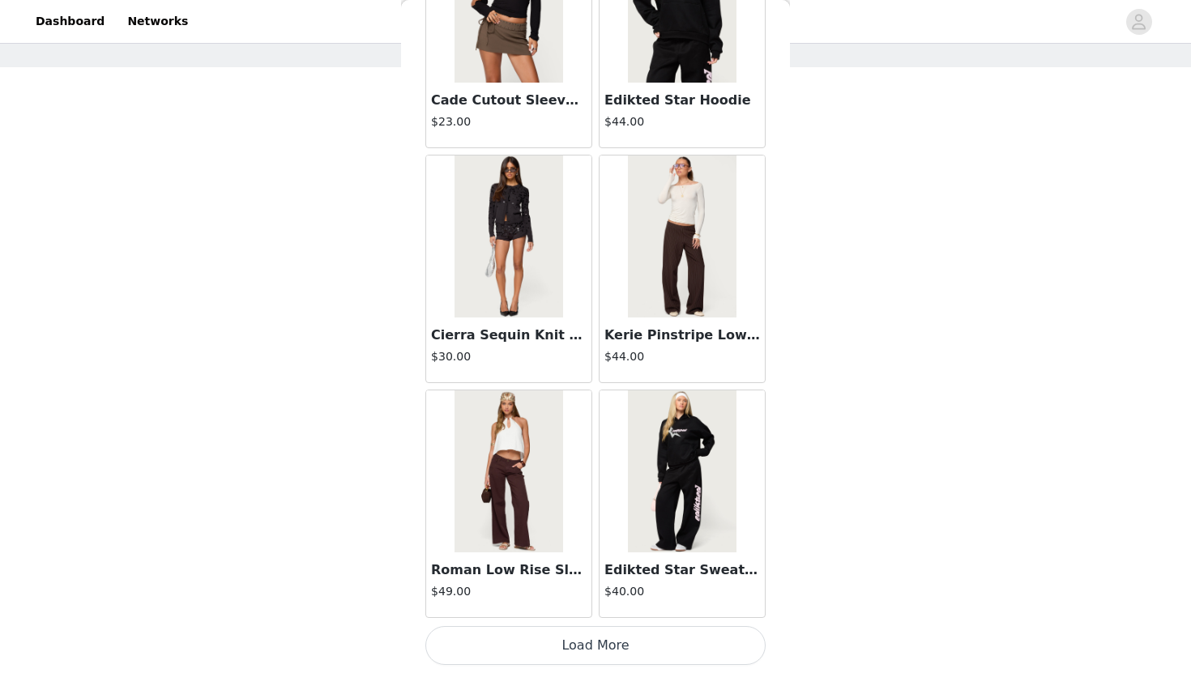
click at [591, 655] on button "Load More" at bounding box center [595, 645] width 340 height 39
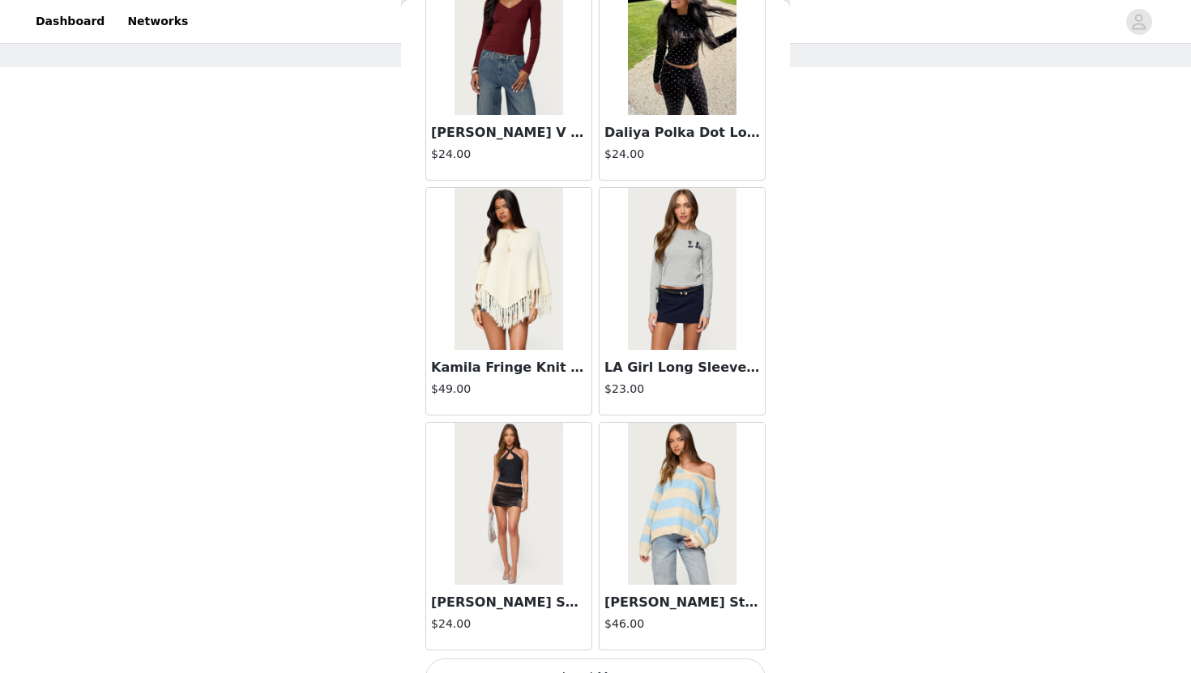
scroll to position [32350, 0]
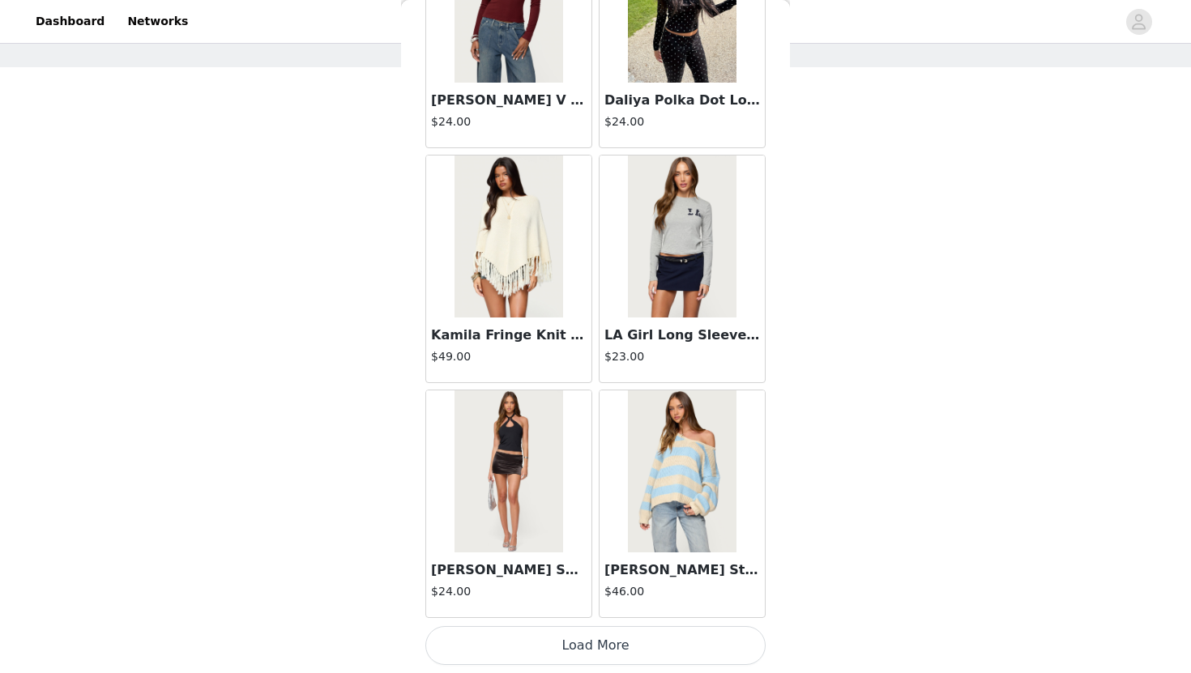
click at [601, 655] on button "Load More" at bounding box center [595, 645] width 340 height 39
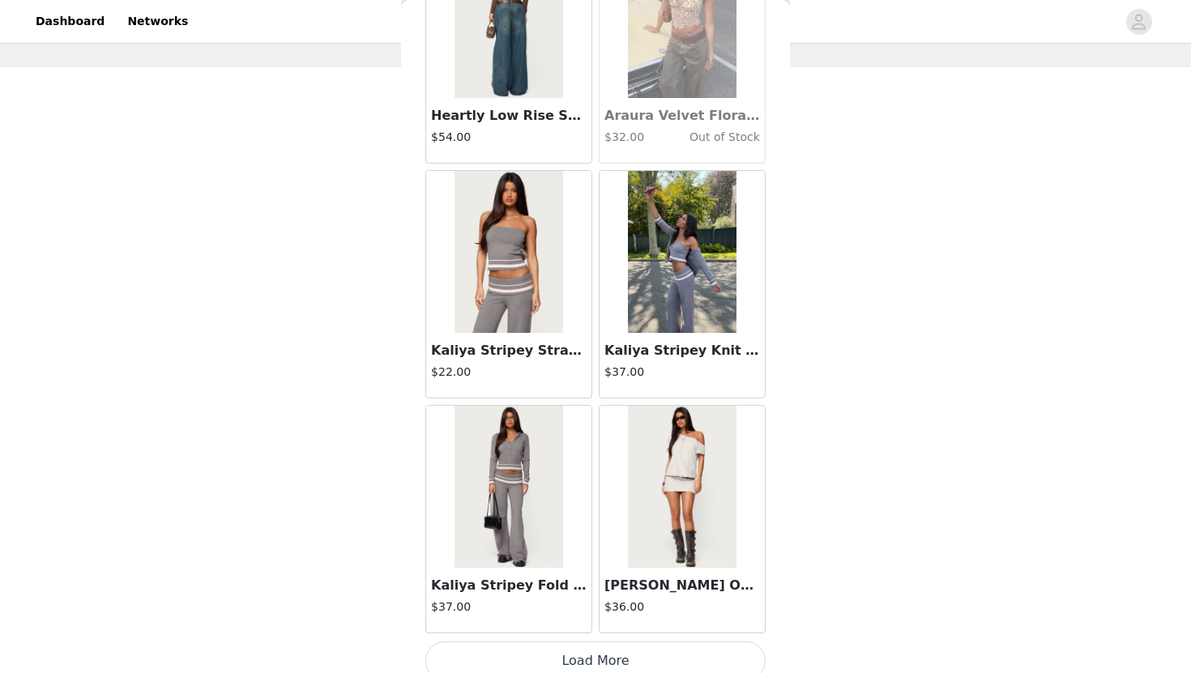
scroll to position [34700, 0]
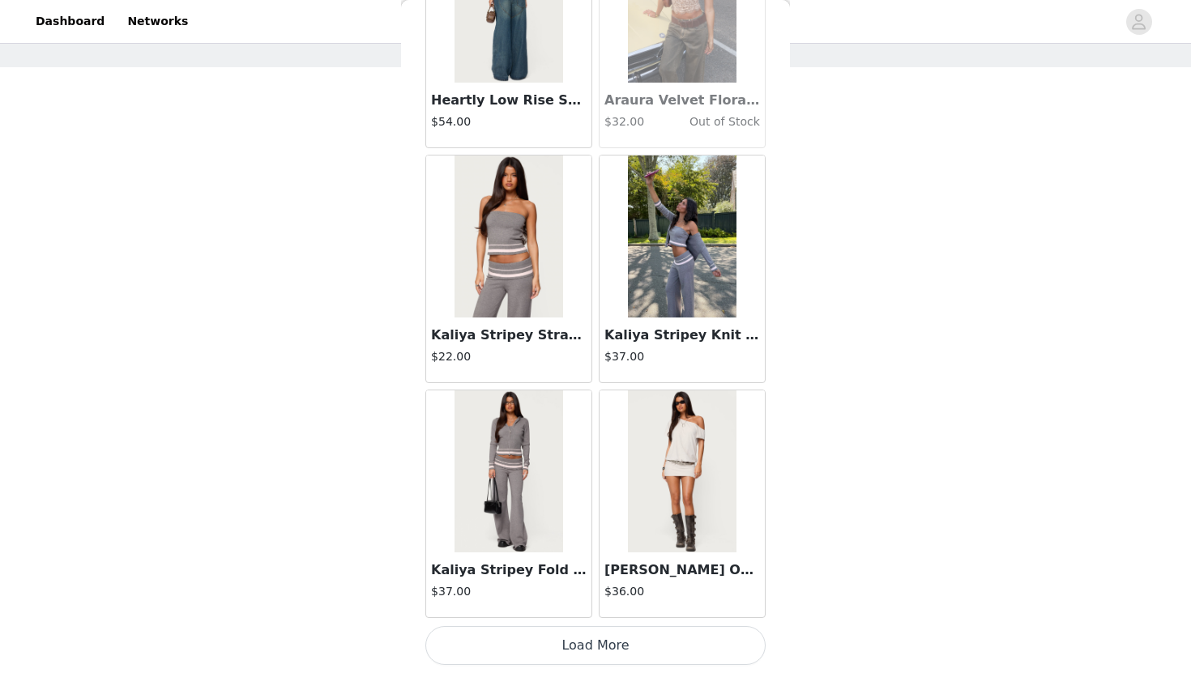
click at [554, 646] on button "Load More" at bounding box center [595, 645] width 340 height 39
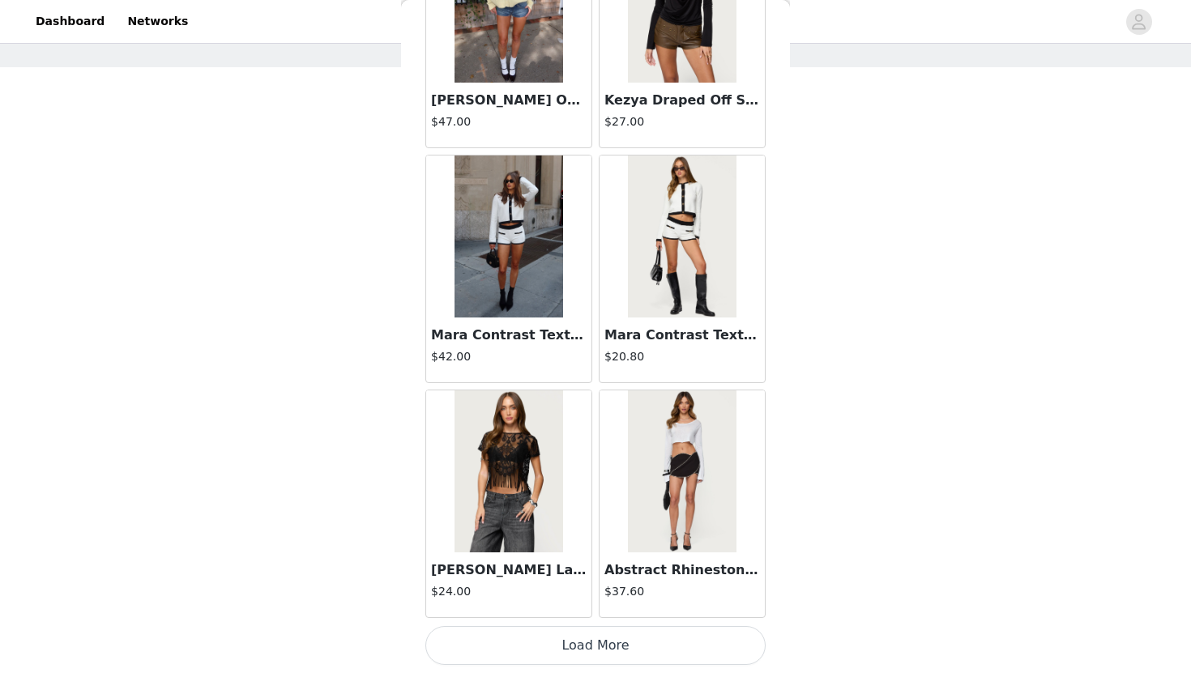
scroll to position [37049, 0]
click at [563, 647] on button "Load More" at bounding box center [595, 646] width 340 height 39
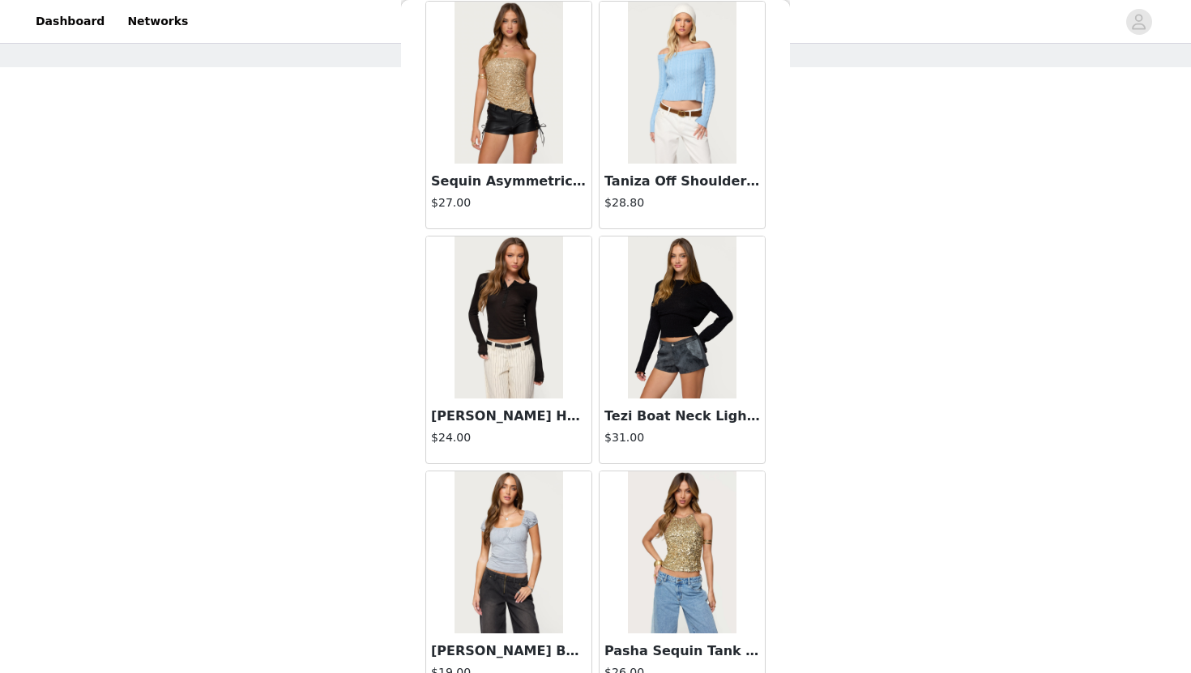
scroll to position [39399, 0]
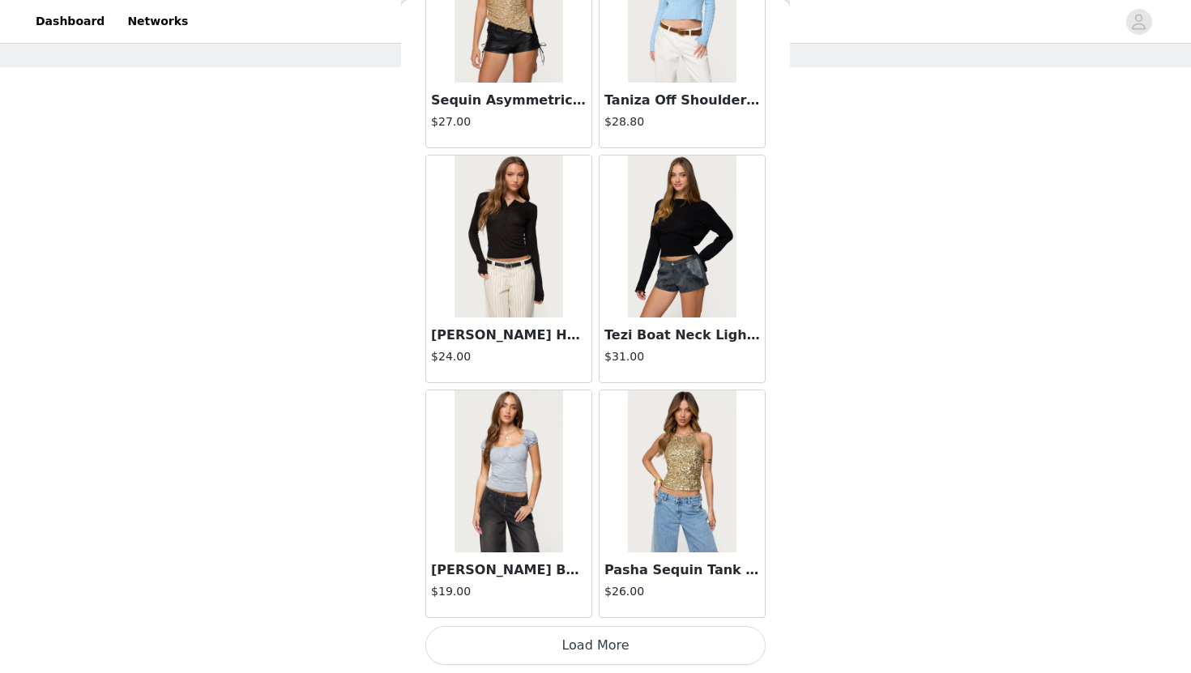
click at [570, 648] on button "Load More" at bounding box center [595, 645] width 340 height 39
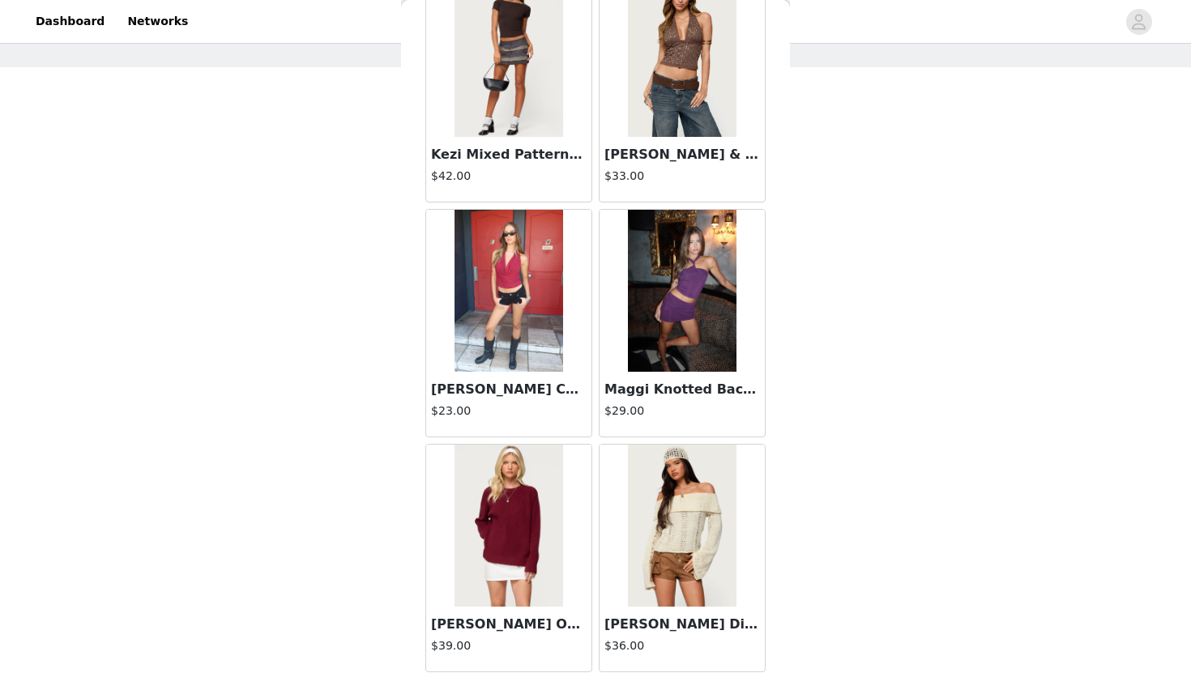
scroll to position [41749, 0]
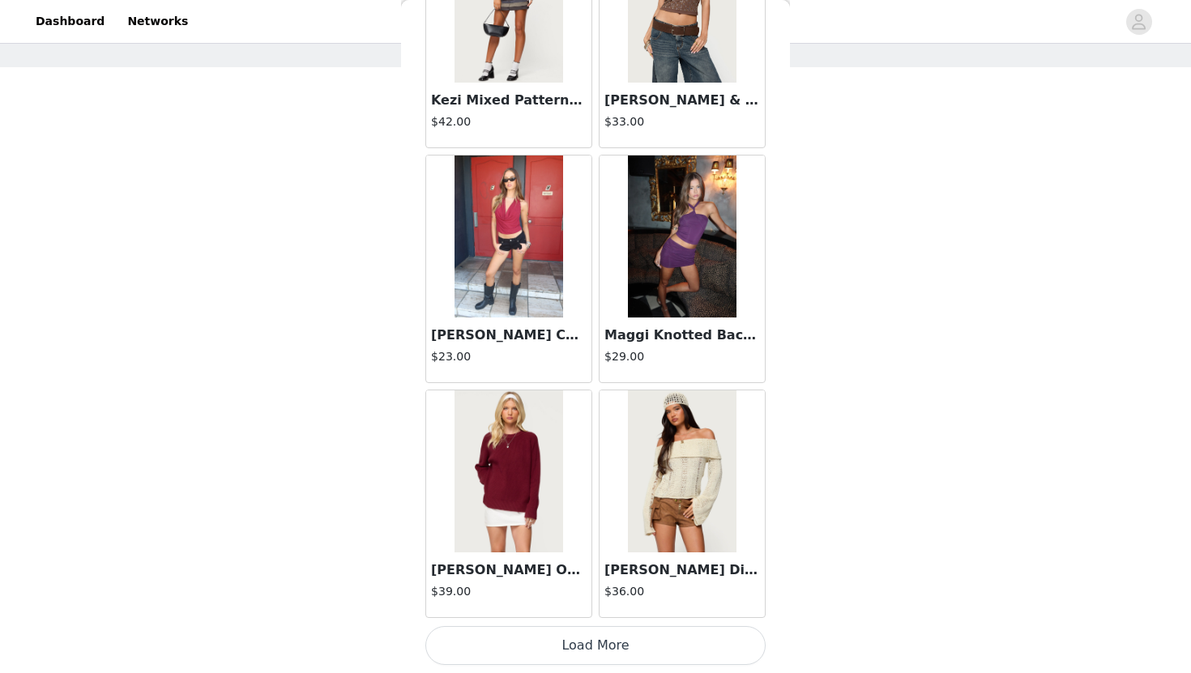
click at [538, 651] on button "Load More" at bounding box center [595, 645] width 340 height 39
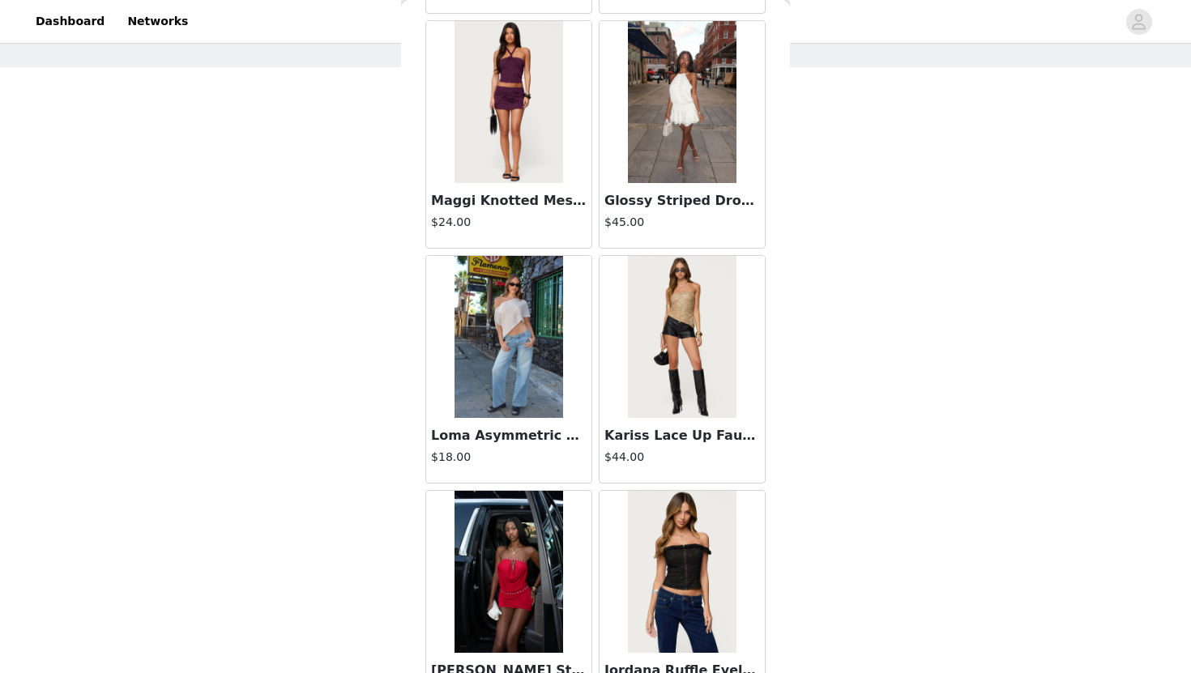
scroll to position [43527, 0]
click at [706, 365] on img at bounding box center [682, 338] width 108 height 162
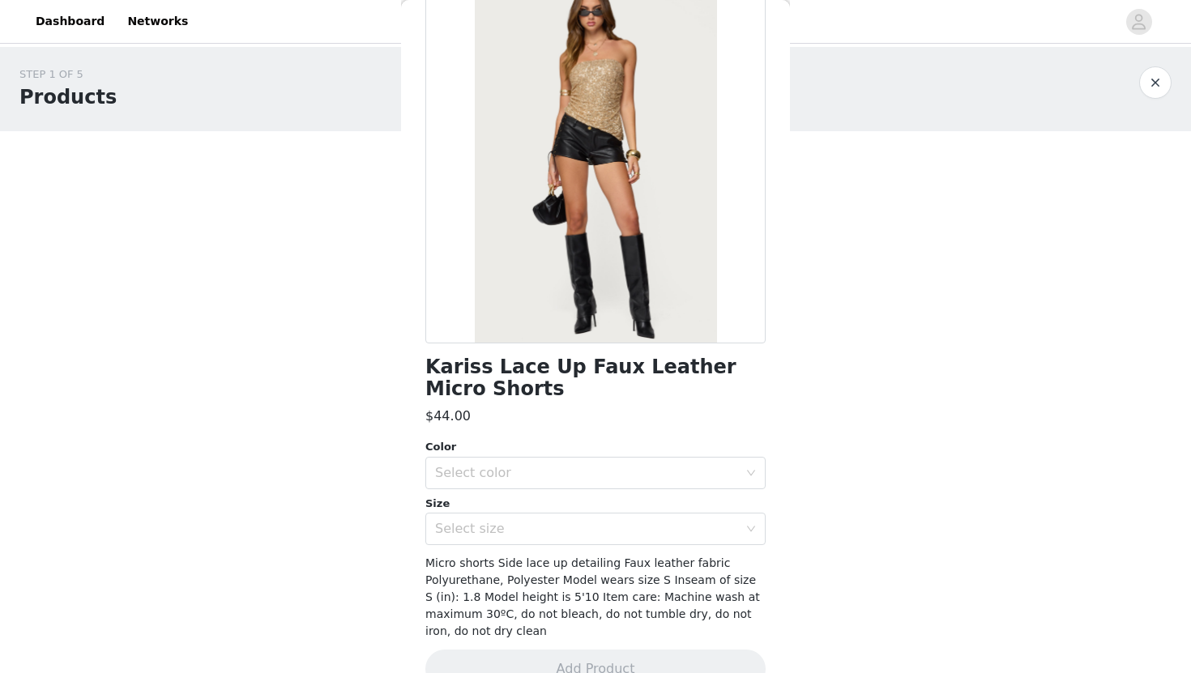
scroll to position [0, 0]
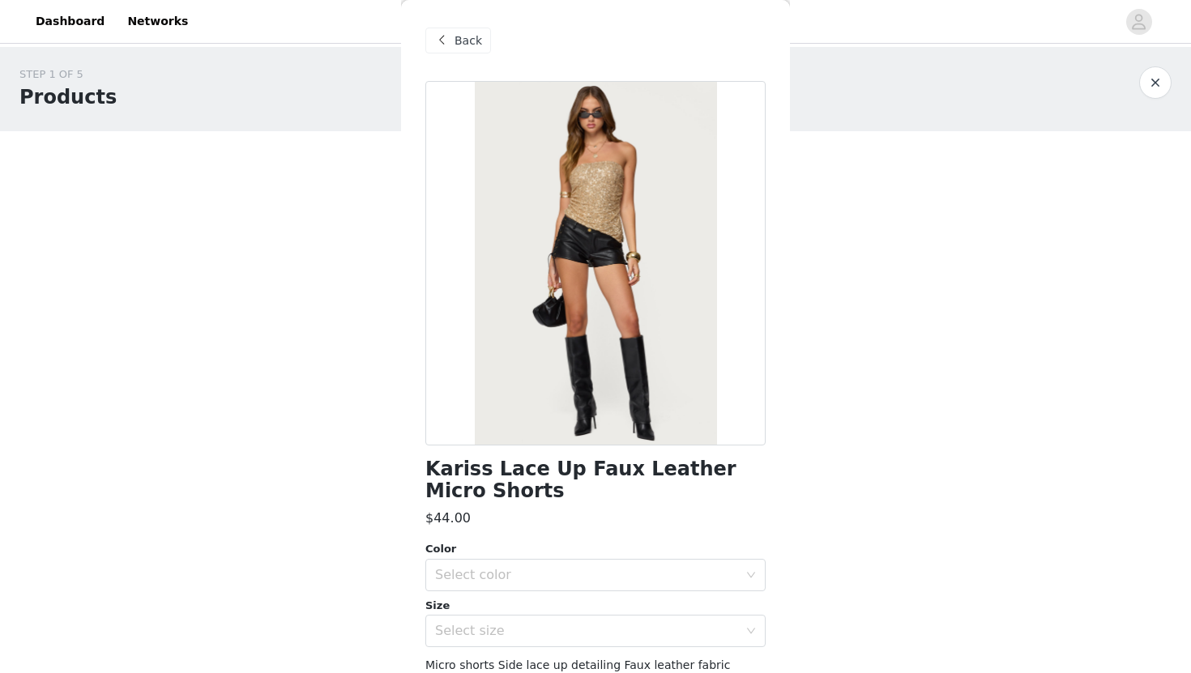
click at [469, 39] on span "Back" at bounding box center [469, 40] width 28 height 17
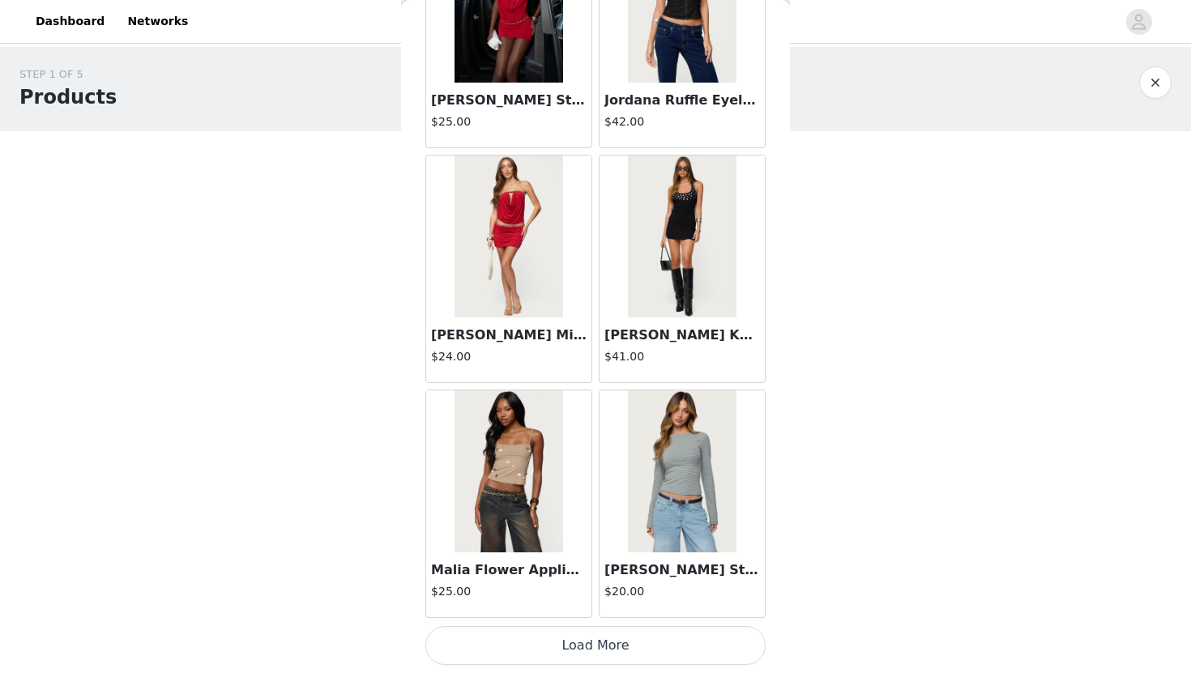
scroll to position [44098, 0]
click at [579, 653] on button "Load More" at bounding box center [595, 646] width 340 height 39
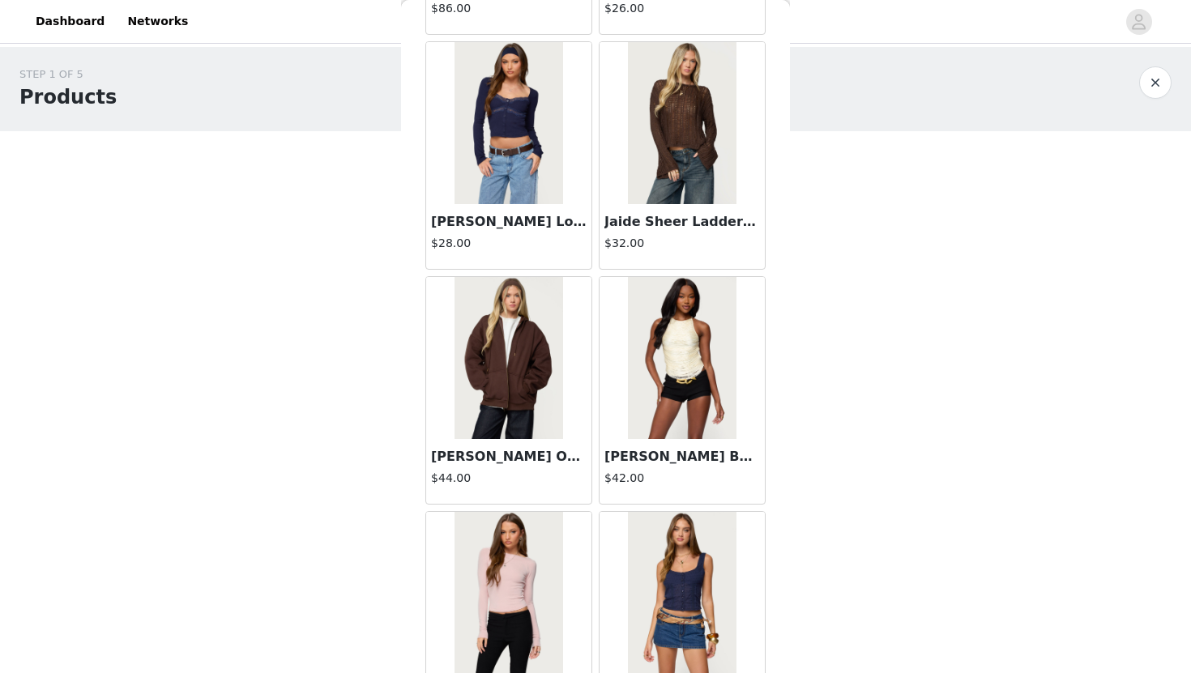
scroll to position [46098, 0]
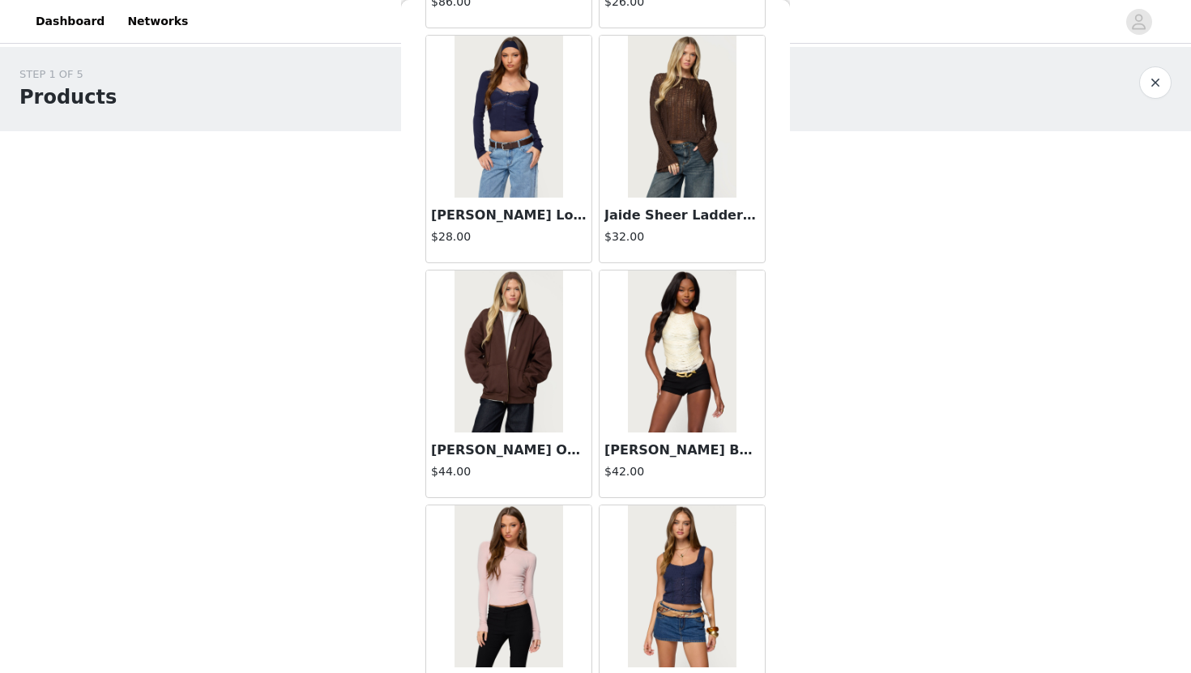
click at [704, 388] on img at bounding box center [682, 352] width 108 height 162
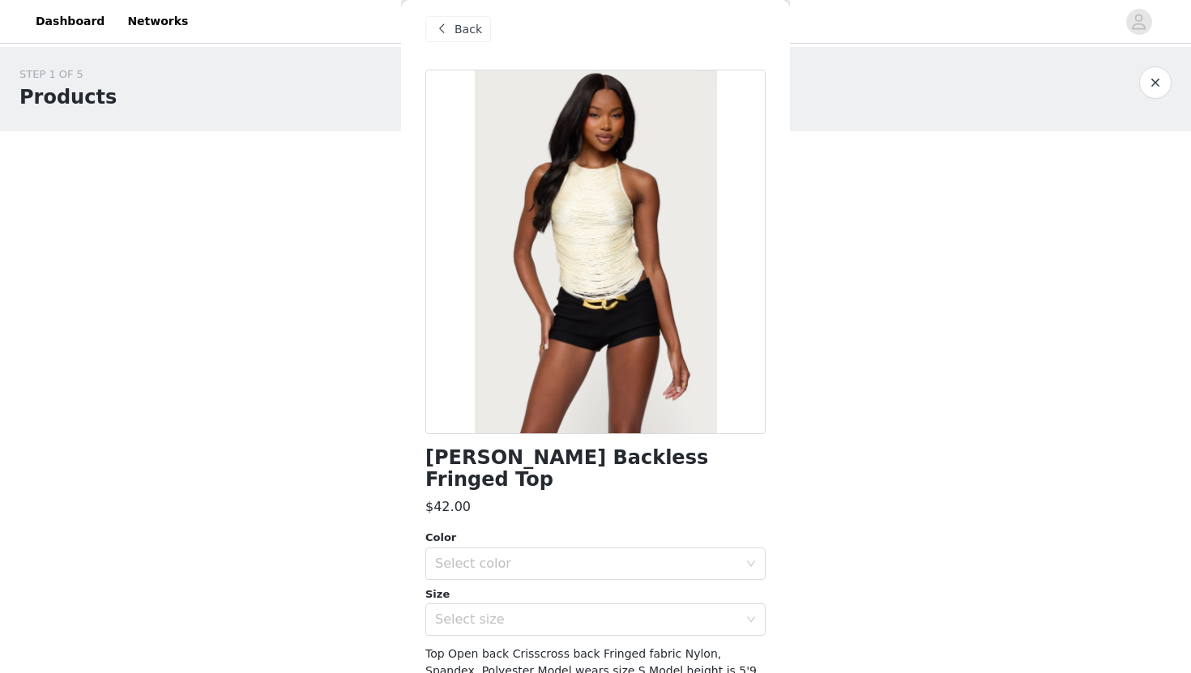
scroll to position [0, 0]
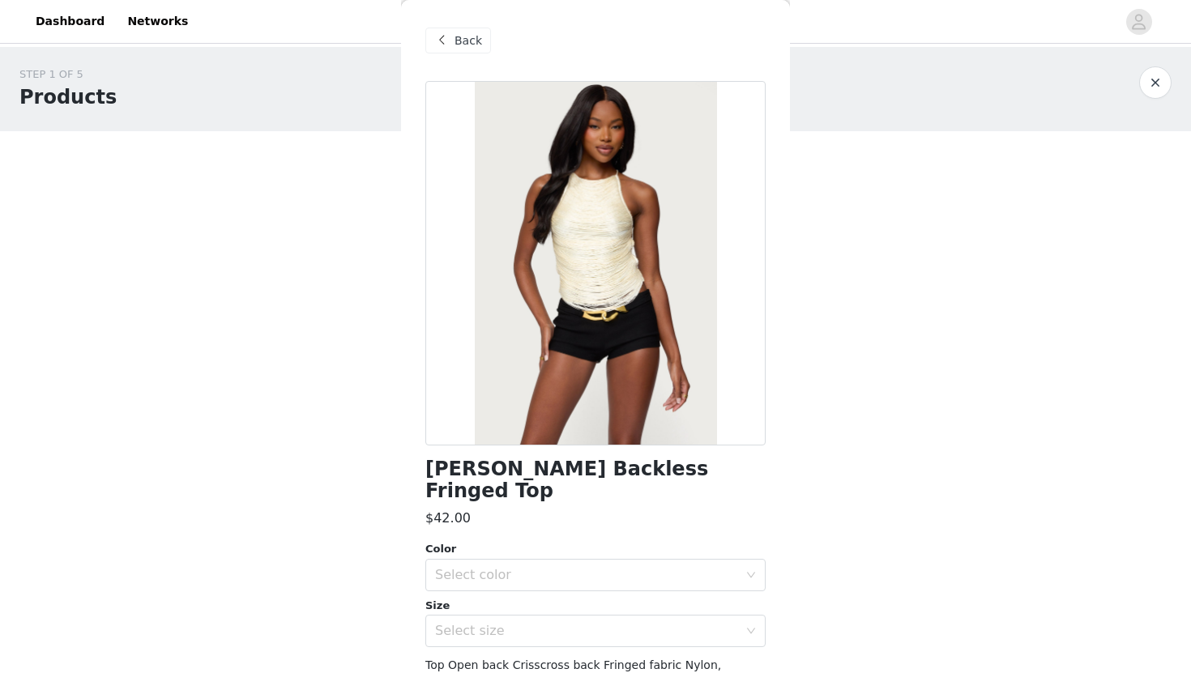
click at [459, 33] on span "Back" at bounding box center [469, 40] width 28 height 17
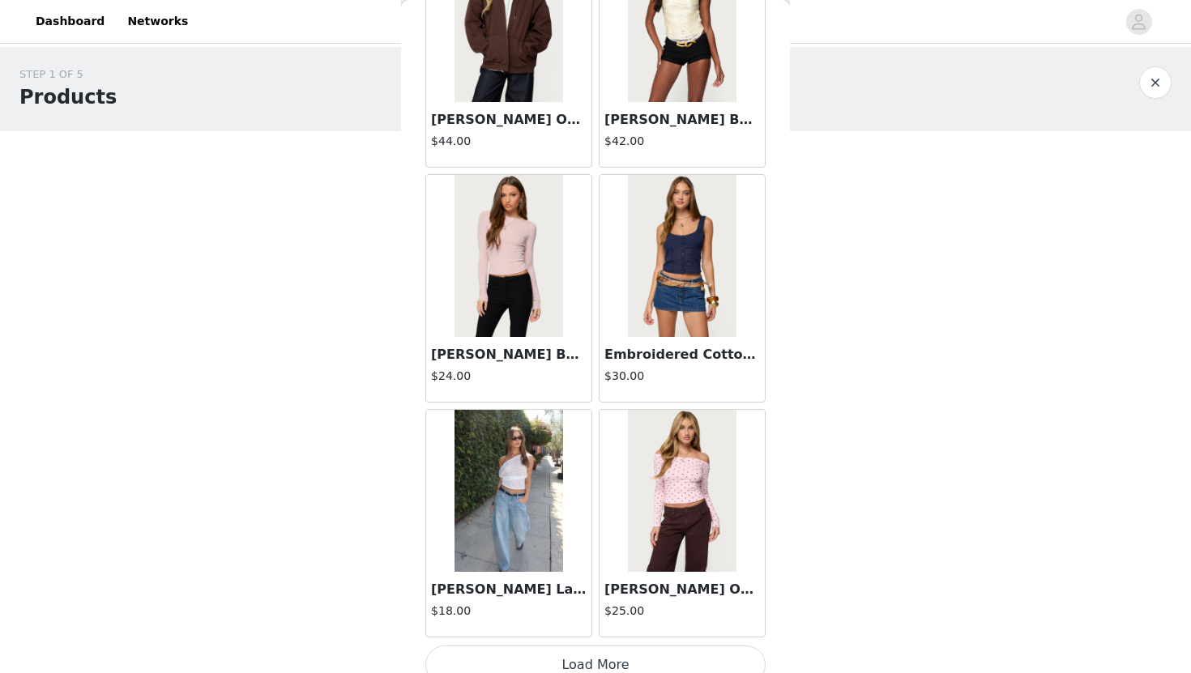
scroll to position [46448, 0]
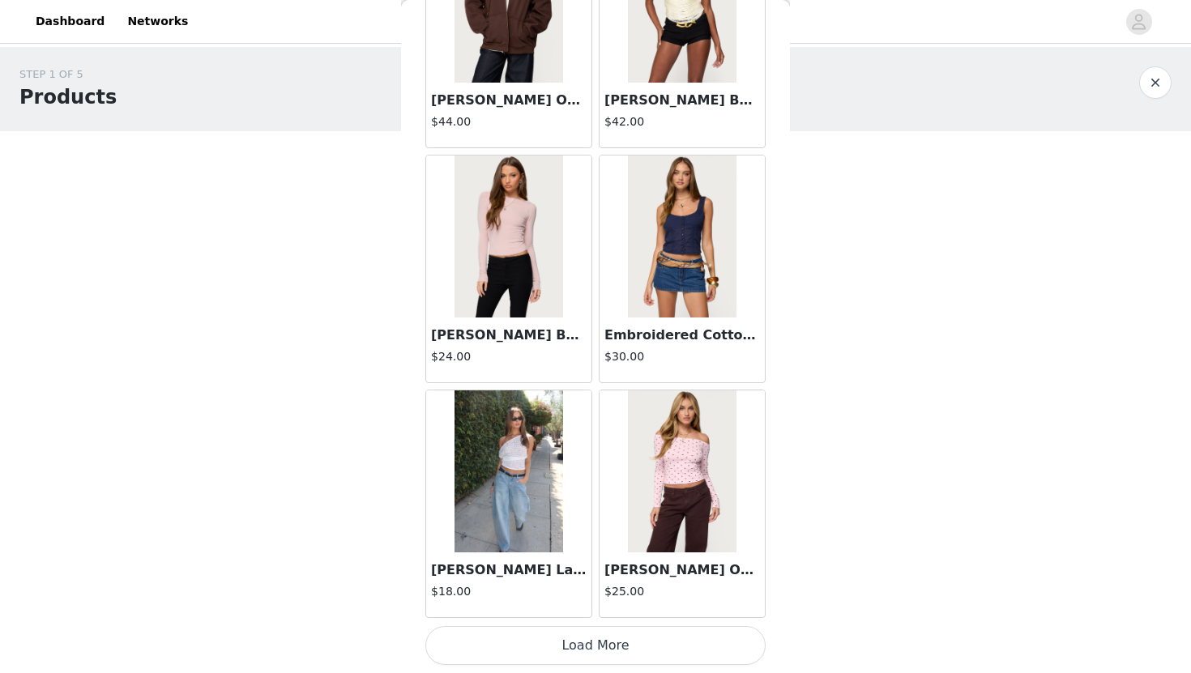
click at [531, 467] on img at bounding box center [509, 472] width 108 height 162
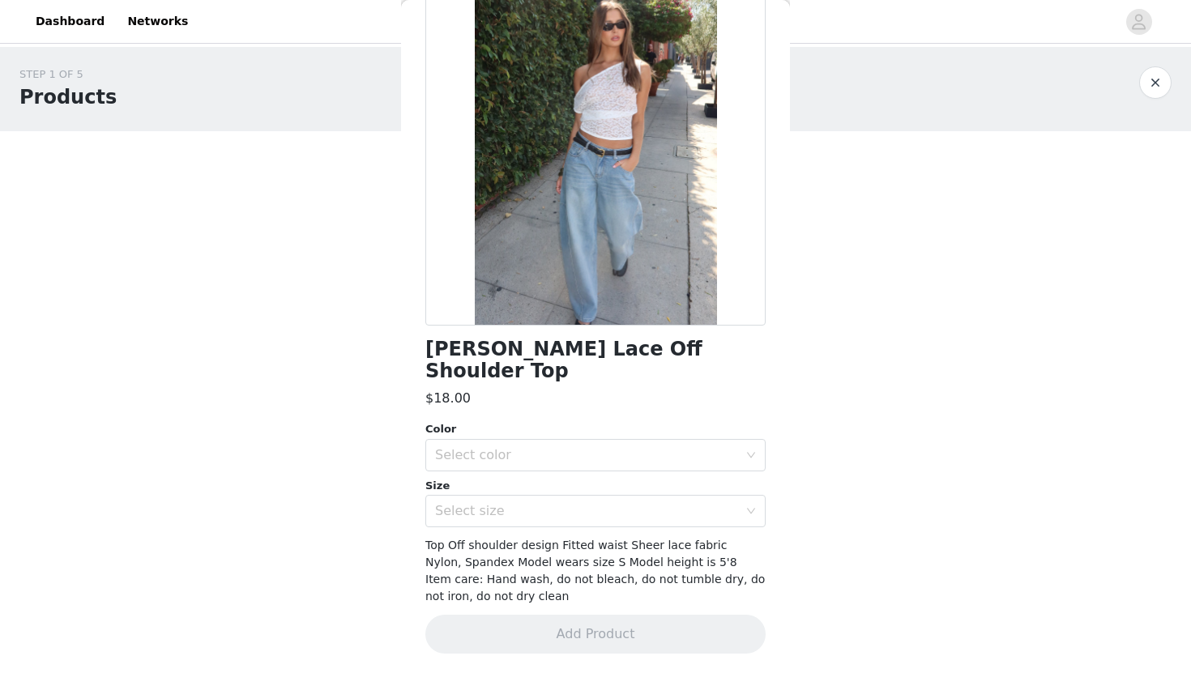
scroll to position [98, 0]
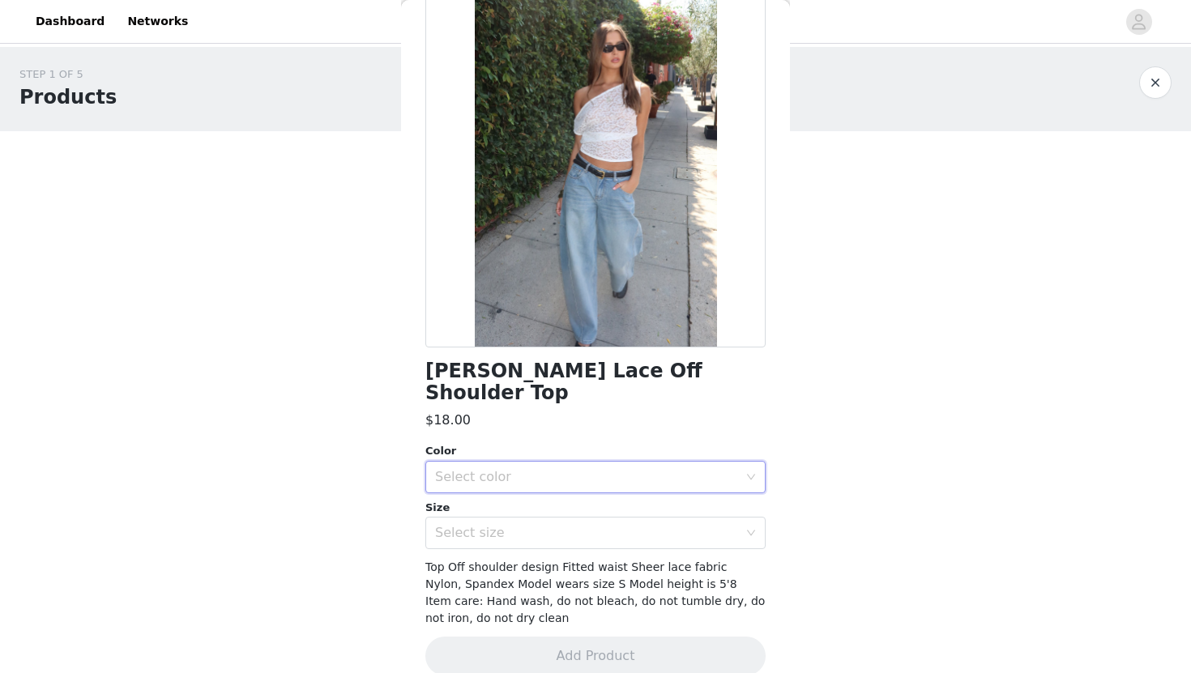
click at [531, 466] on div "Select color" at bounding box center [590, 477] width 310 height 31
click at [519, 490] on li "WHITE" at bounding box center [595, 491] width 340 height 26
click at [513, 525] on div "Select size" at bounding box center [586, 533] width 303 height 16
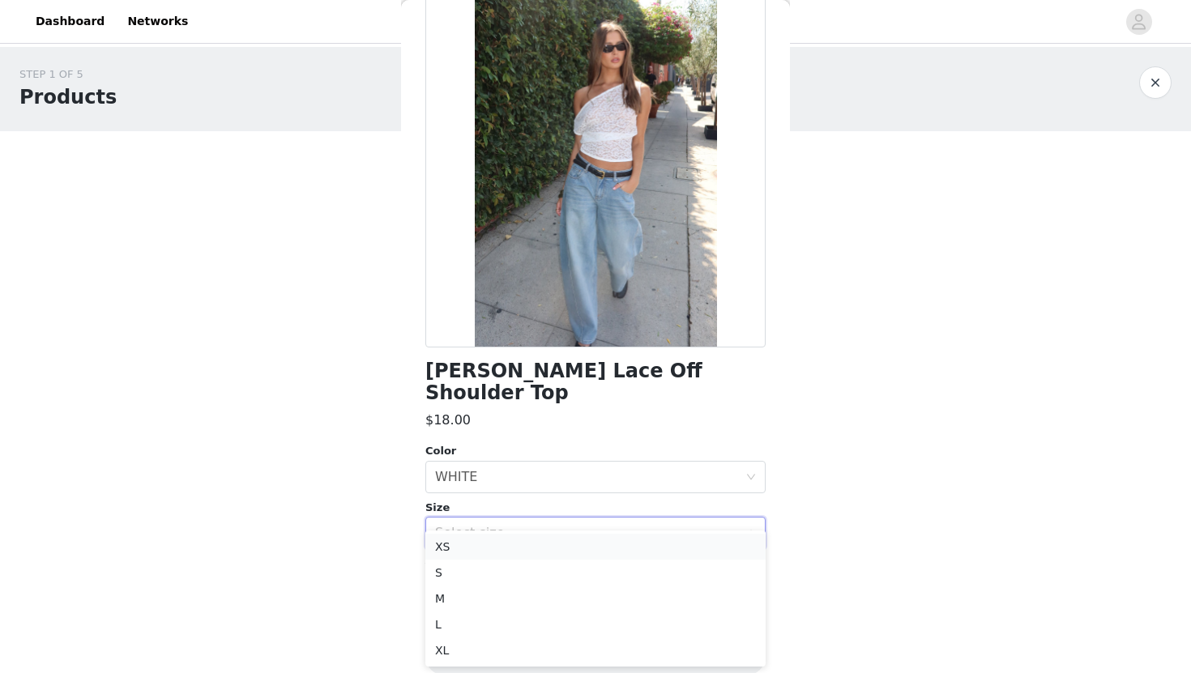
click at [491, 543] on li "XS" at bounding box center [595, 547] width 340 height 26
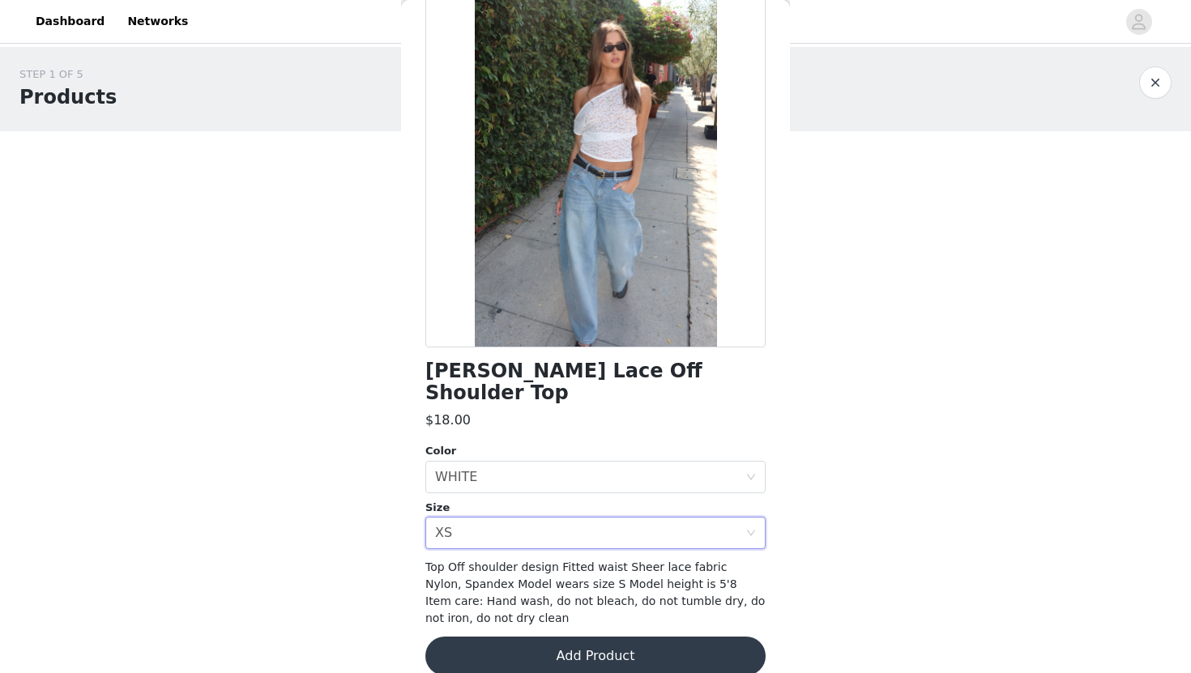
click at [552, 637] on button "Add Product" at bounding box center [595, 656] width 340 height 39
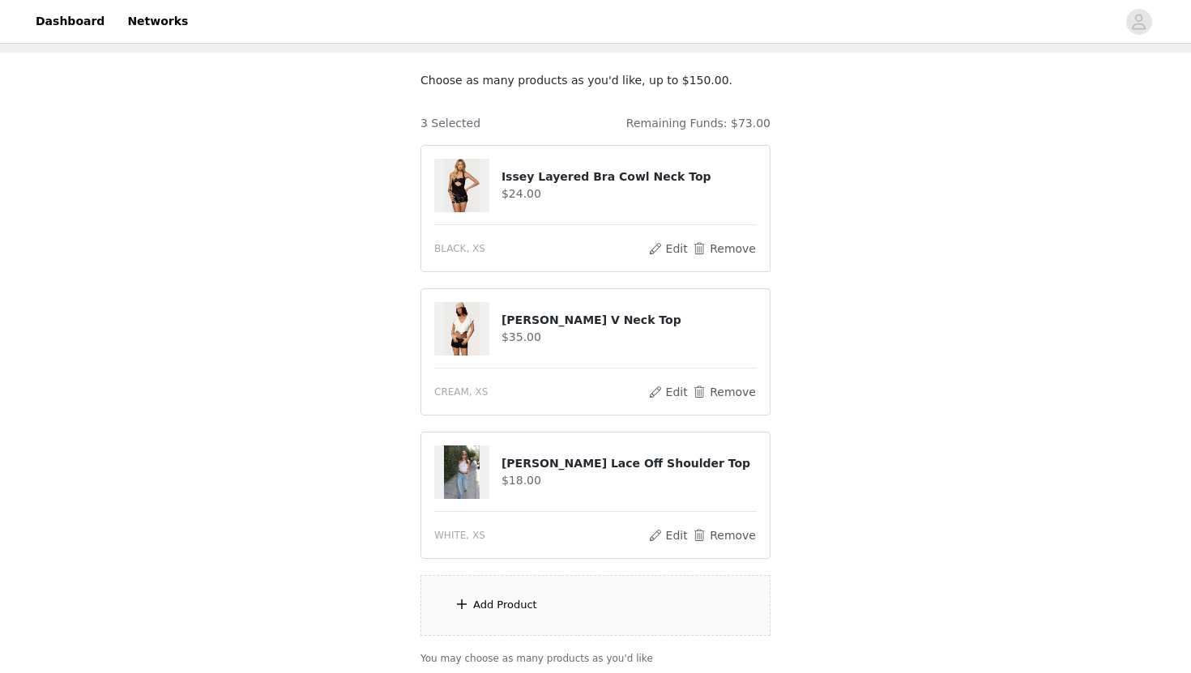
scroll to position [75, 0]
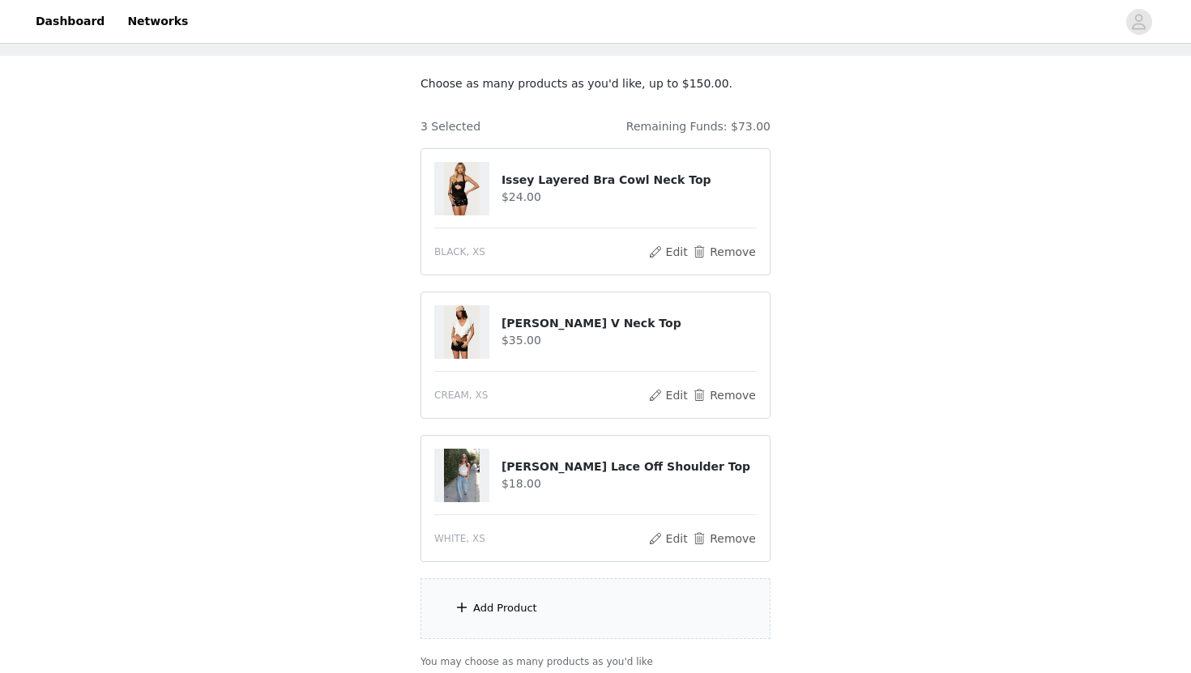
click at [540, 621] on div "Add Product" at bounding box center [595, 608] width 350 height 61
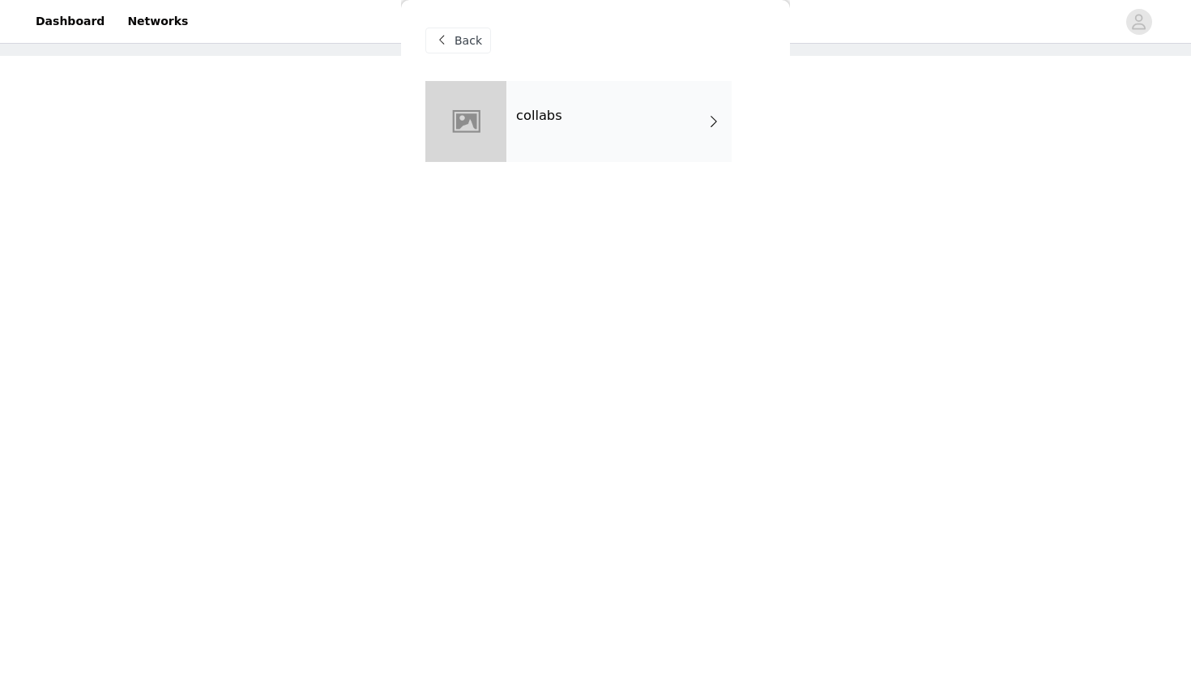
click at [578, 149] on div "collabs" at bounding box center [618, 121] width 225 height 81
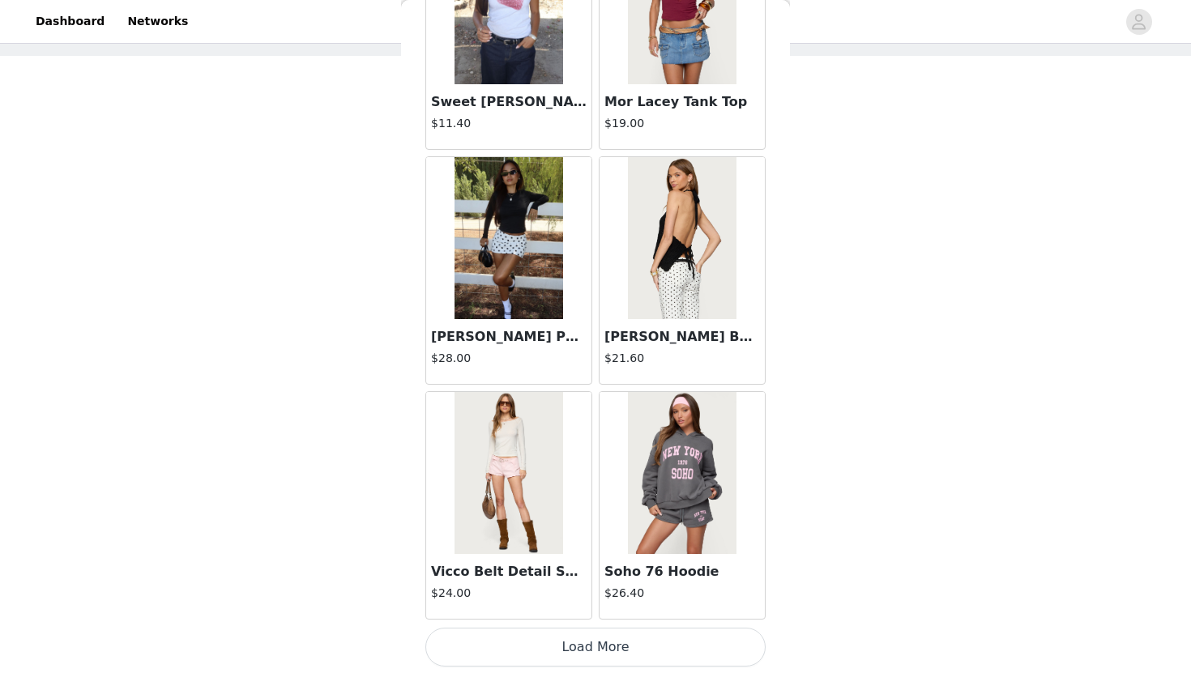
scroll to position [1806, 0]
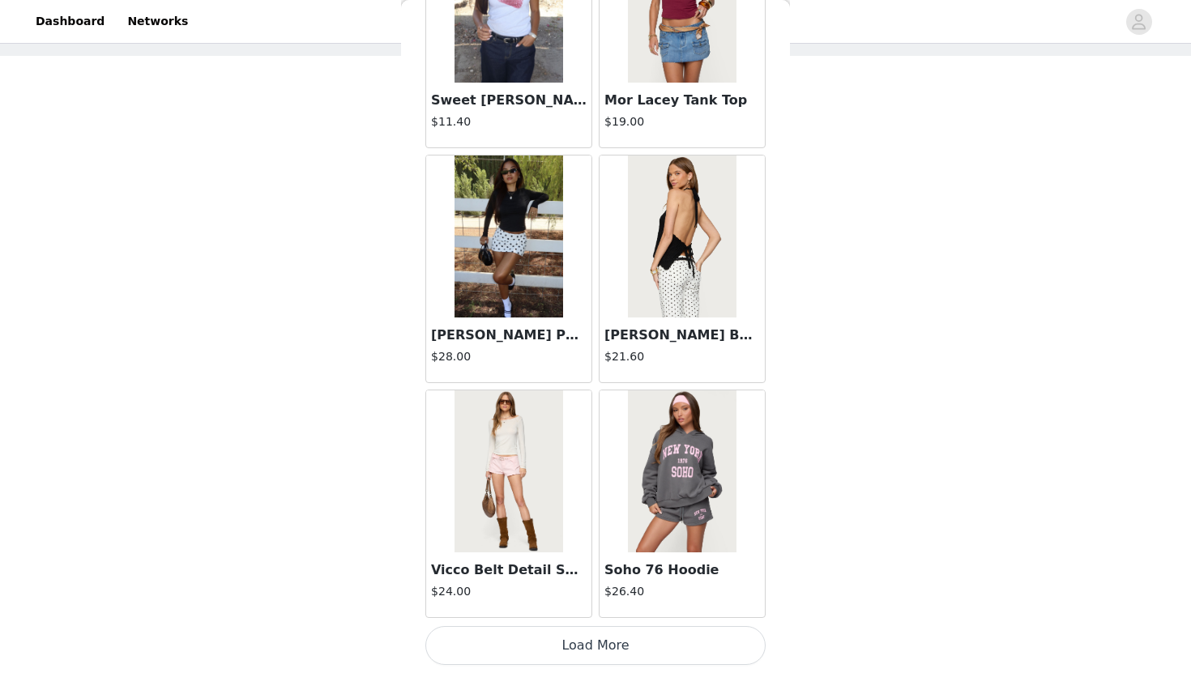
click at [526, 648] on button "Load More" at bounding box center [595, 645] width 340 height 39
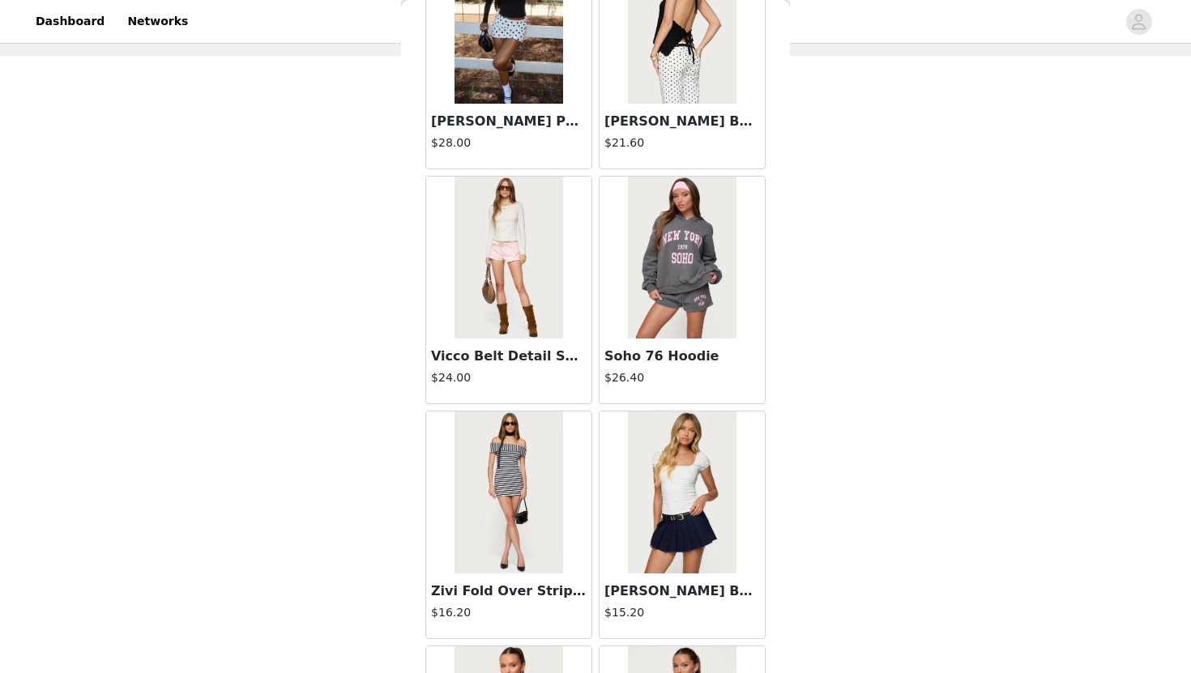
scroll to position [1949, 0]
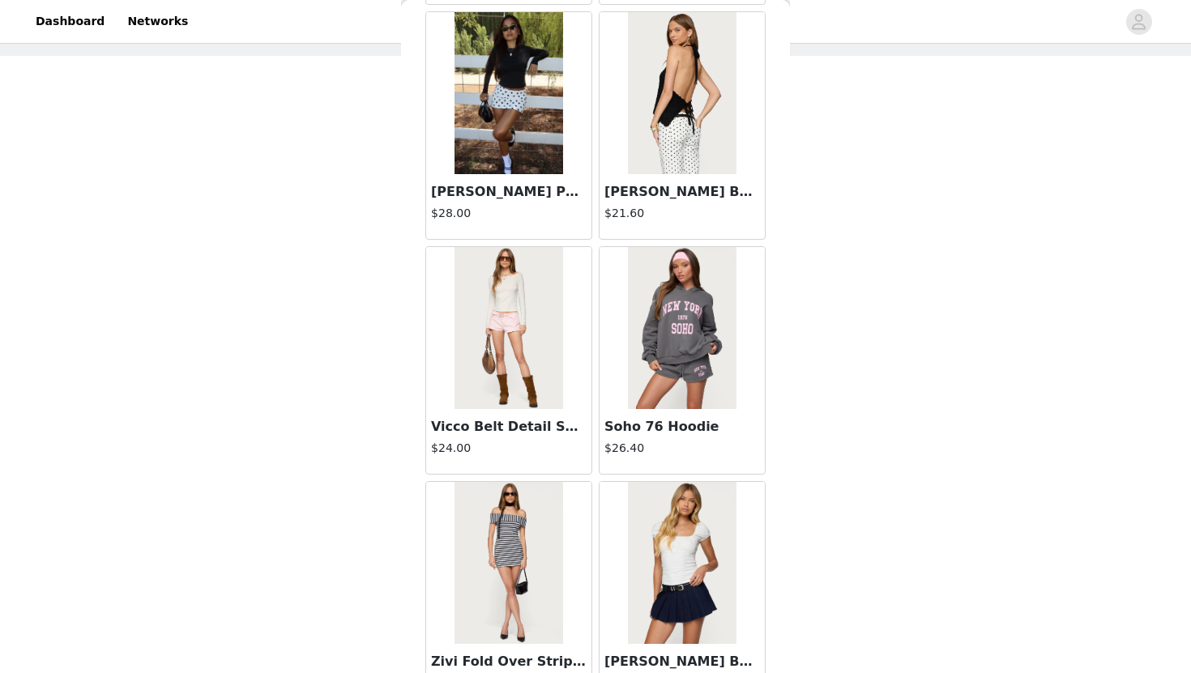
click at [523, 369] on img at bounding box center [509, 328] width 108 height 162
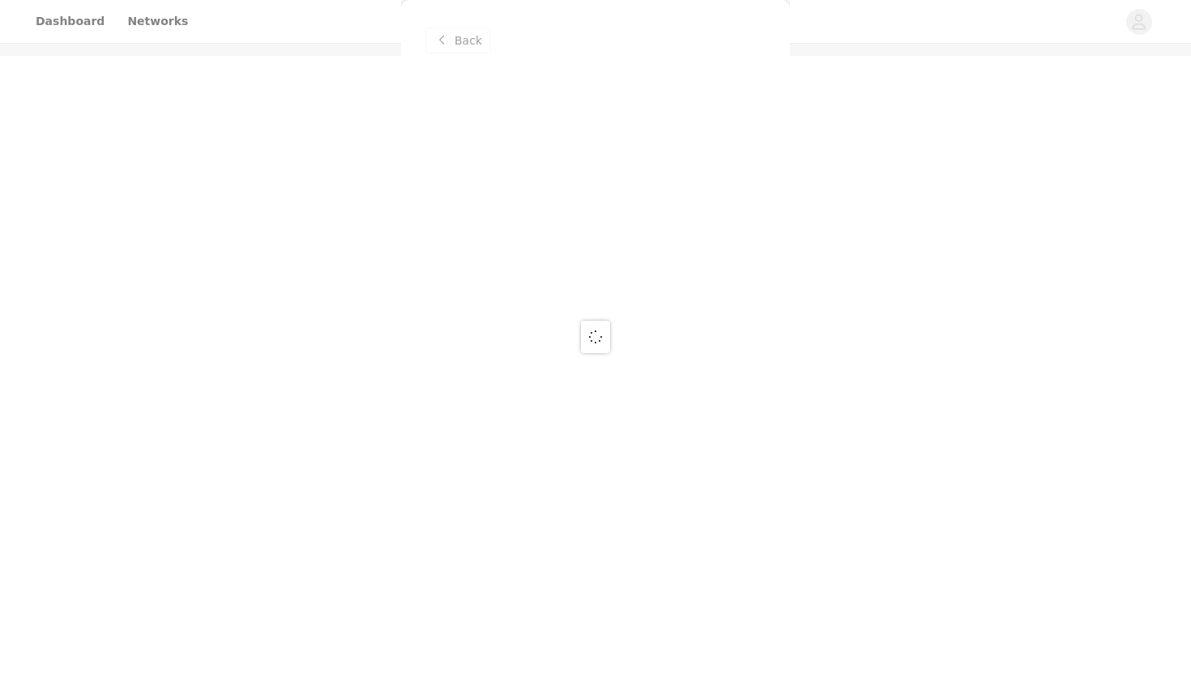
scroll to position [0, 0]
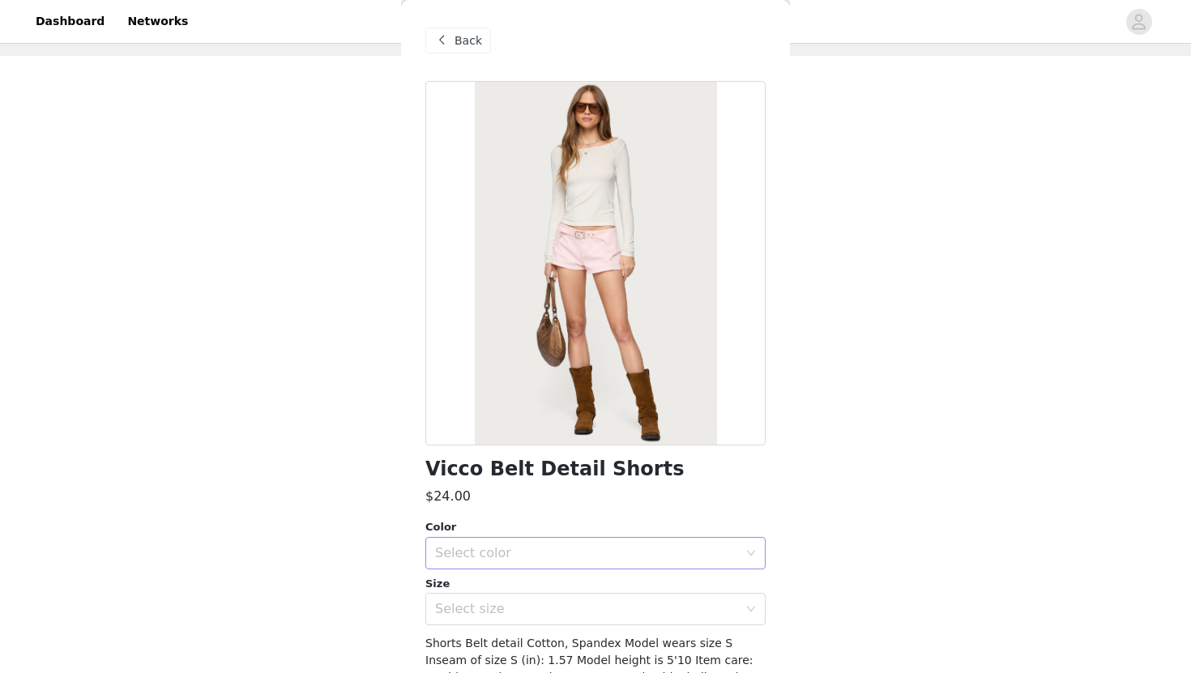
click at [469, 564] on div "Select color" at bounding box center [590, 553] width 310 height 31
click at [472, 591] on li "LIGHT PINK" at bounding box center [595, 589] width 340 height 26
click at [461, 42] on span "Back" at bounding box center [469, 40] width 28 height 17
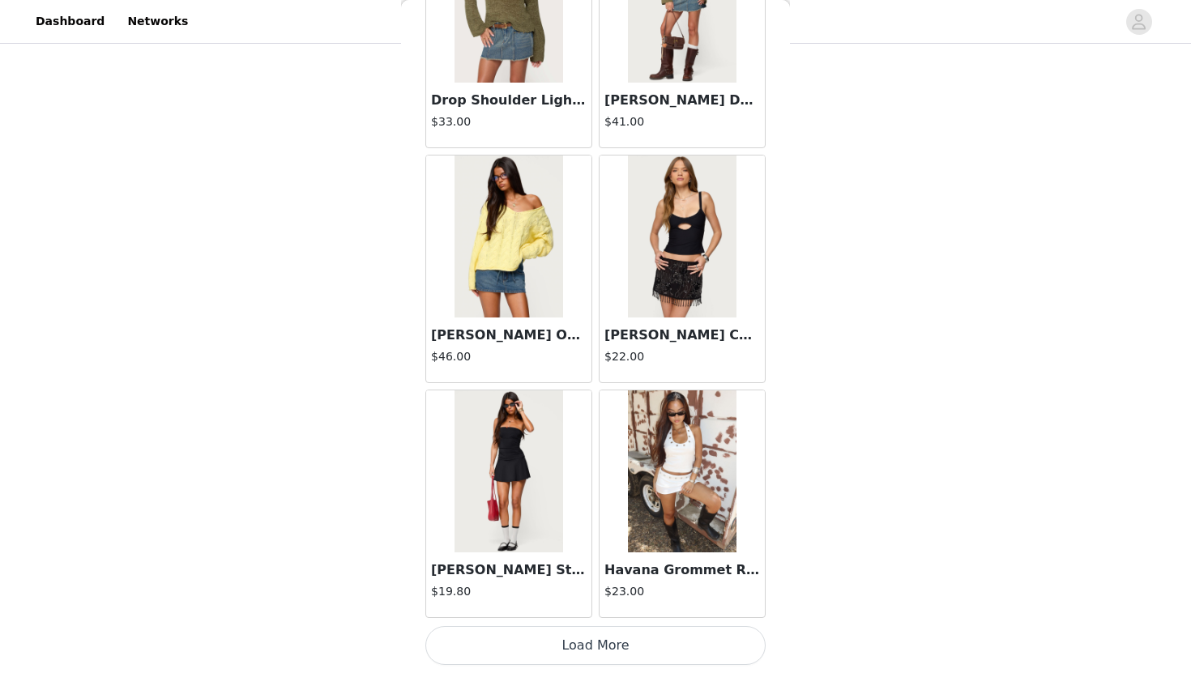
scroll to position [207, 0]
click at [558, 654] on button "Load More" at bounding box center [595, 645] width 340 height 39
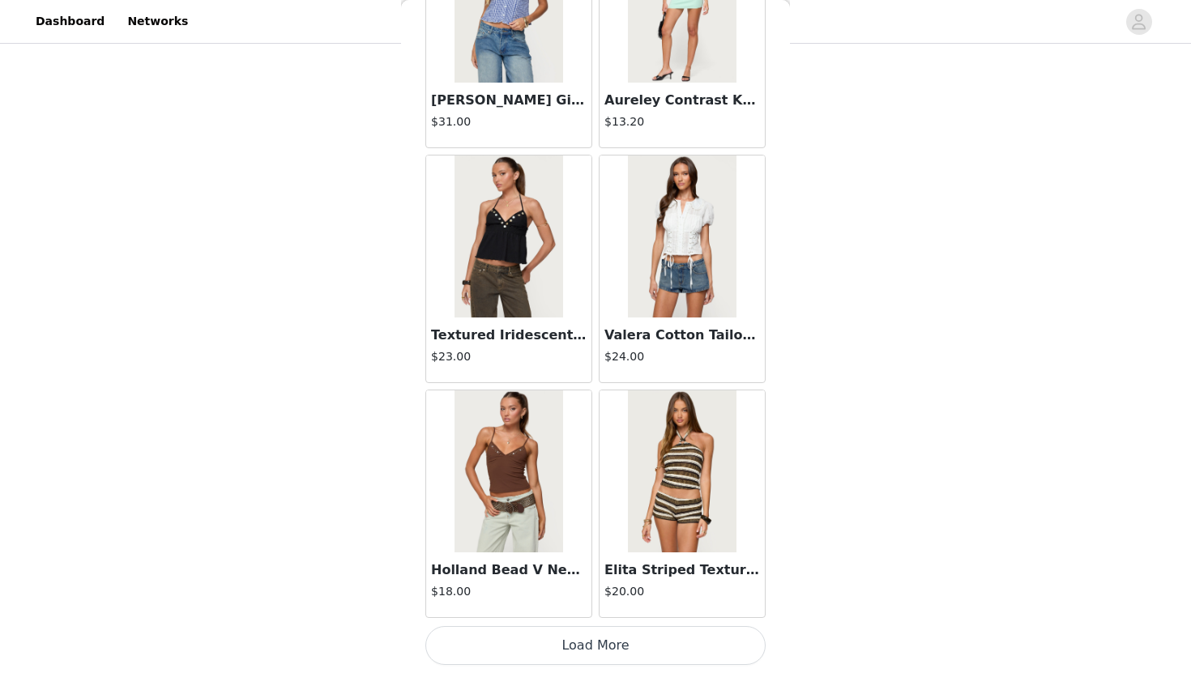
click at [562, 656] on button "Load More" at bounding box center [595, 645] width 340 height 39
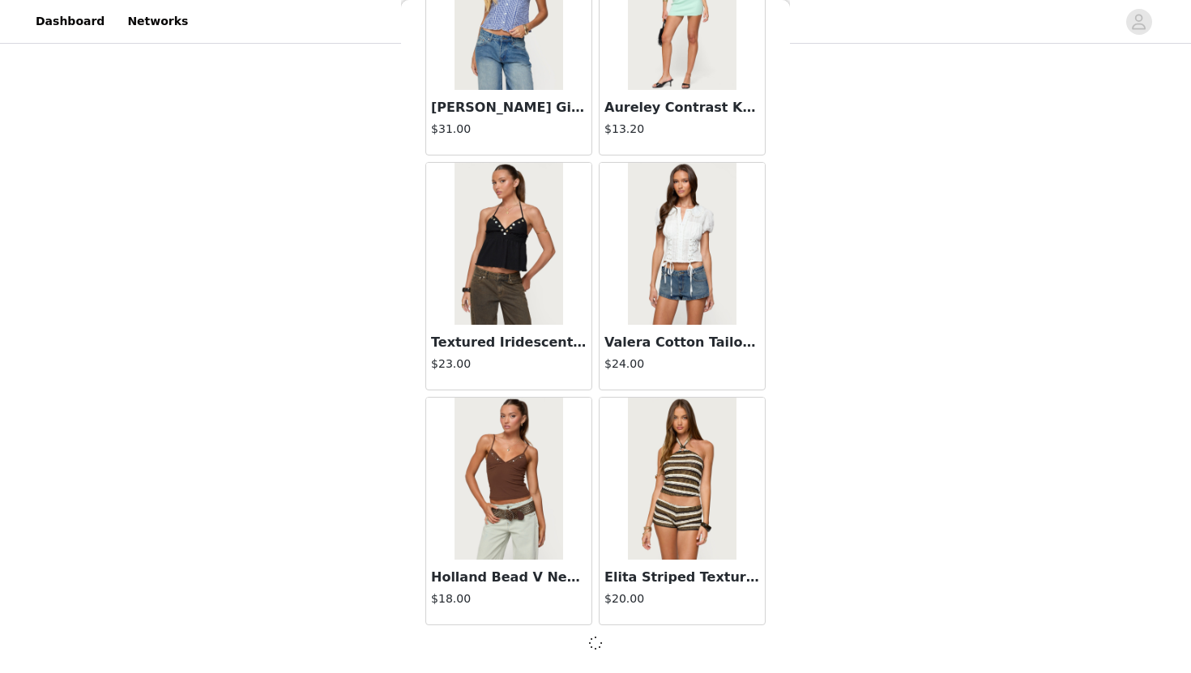
scroll to position [6498, 0]
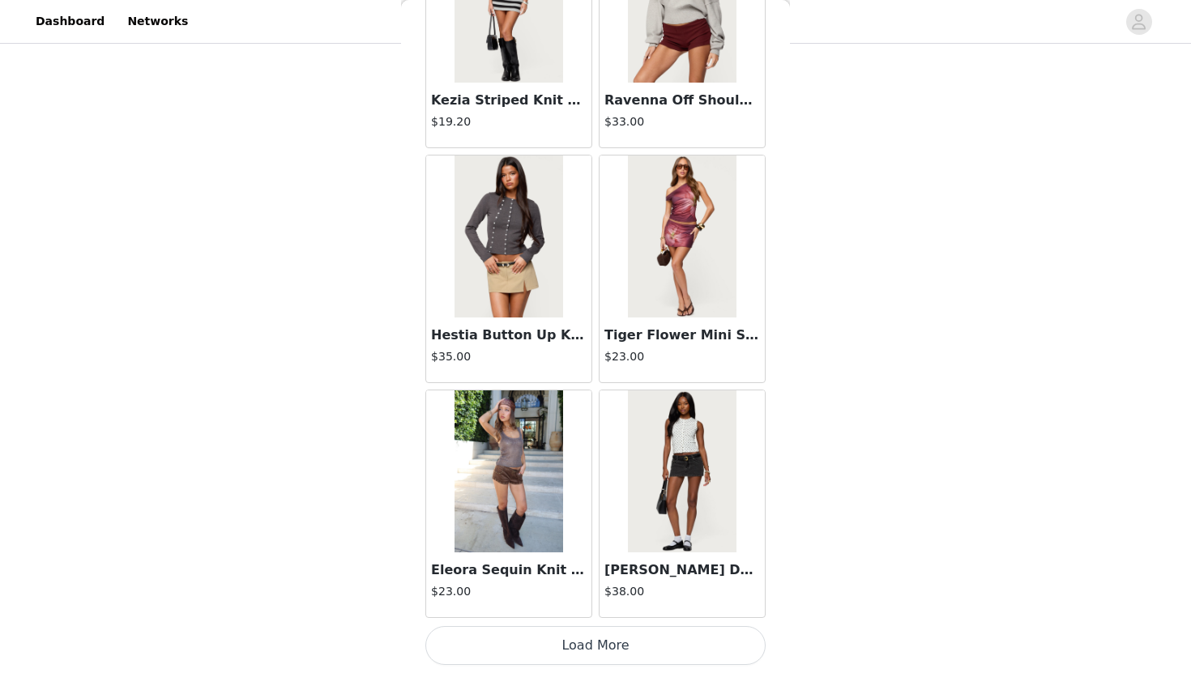
click at [572, 646] on button "Load More" at bounding box center [595, 645] width 340 height 39
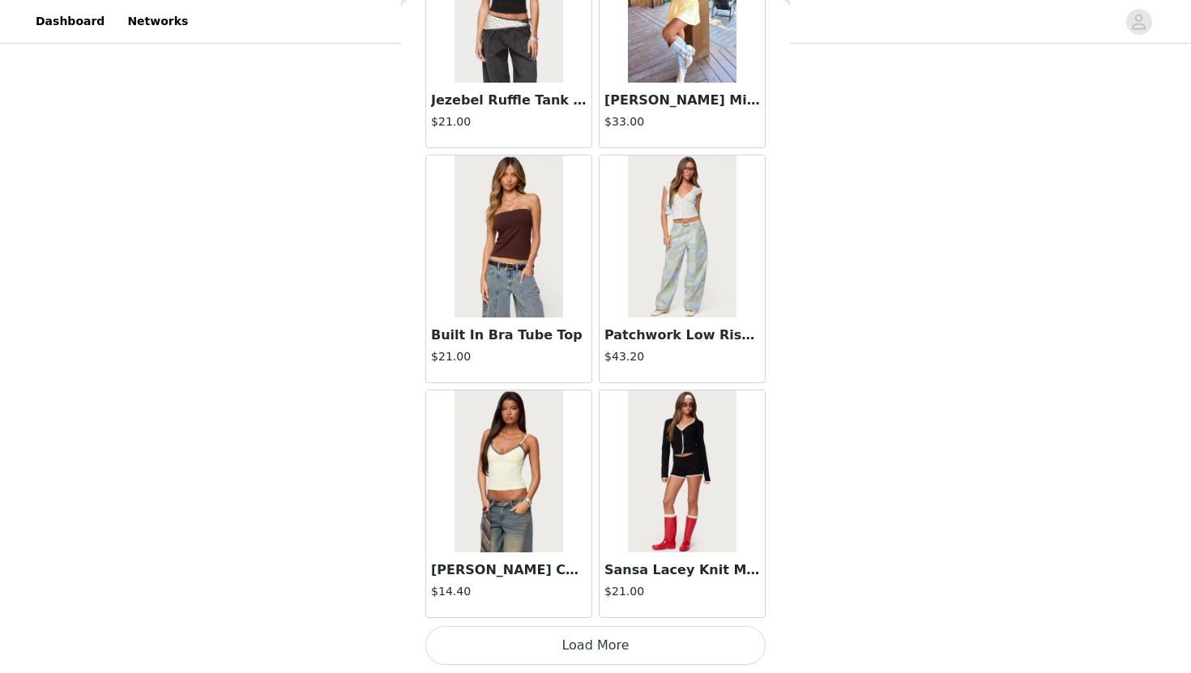
click at [574, 642] on button "Load More" at bounding box center [595, 645] width 340 height 39
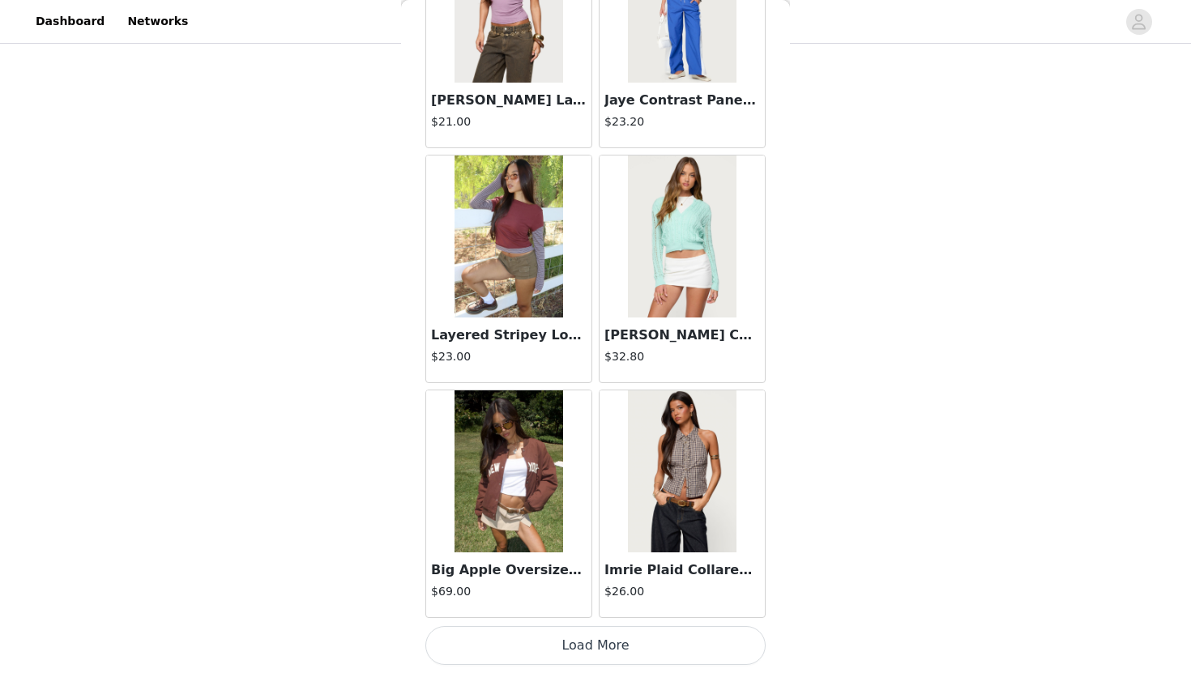
scroll to position [204, 0]
click at [578, 653] on button "Load More" at bounding box center [595, 645] width 340 height 39
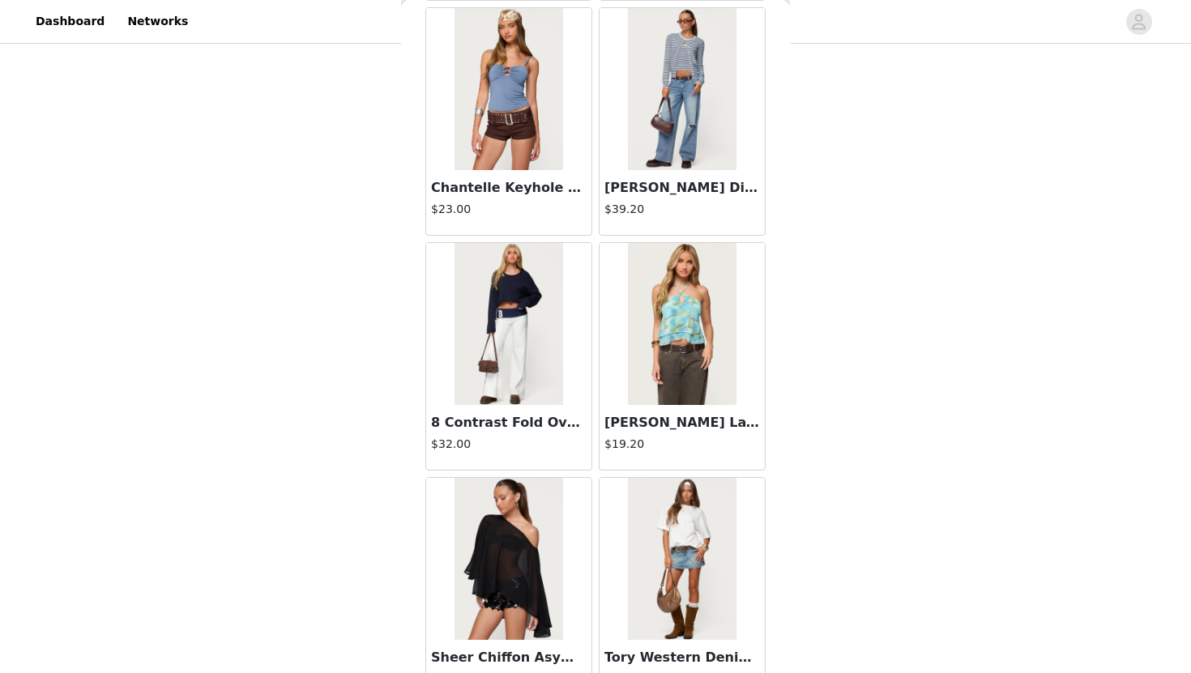
scroll to position [15903, 0]
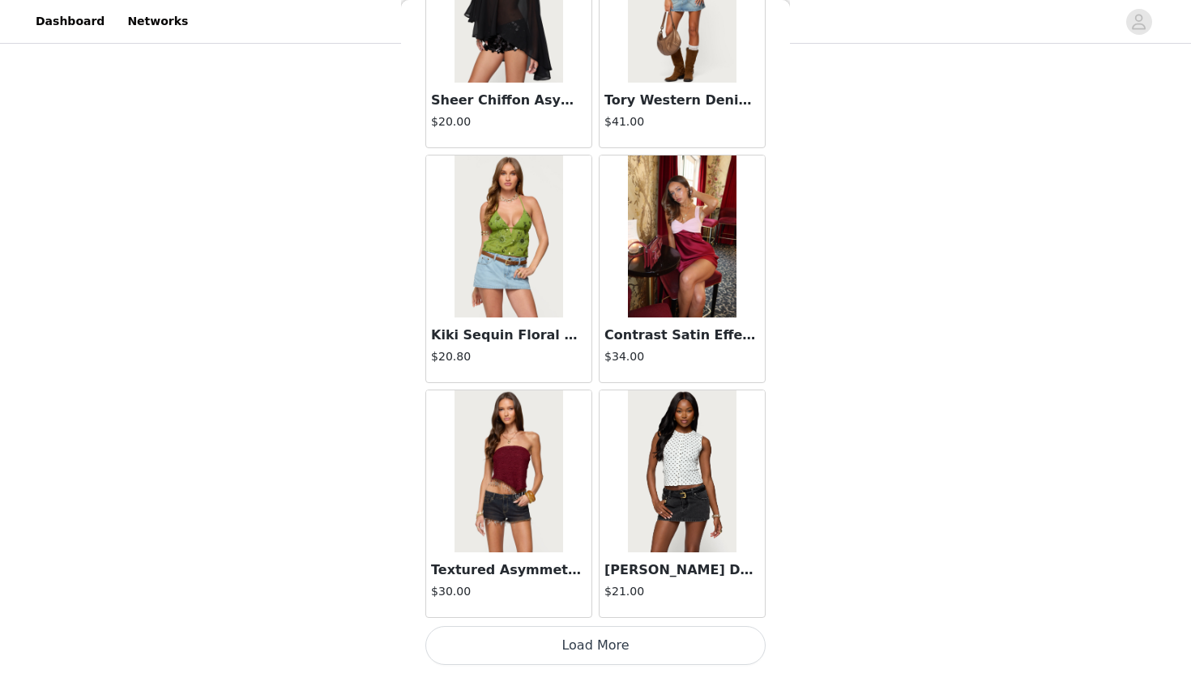
click at [632, 660] on button "Load More" at bounding box center [595, 645] width 340 height 39
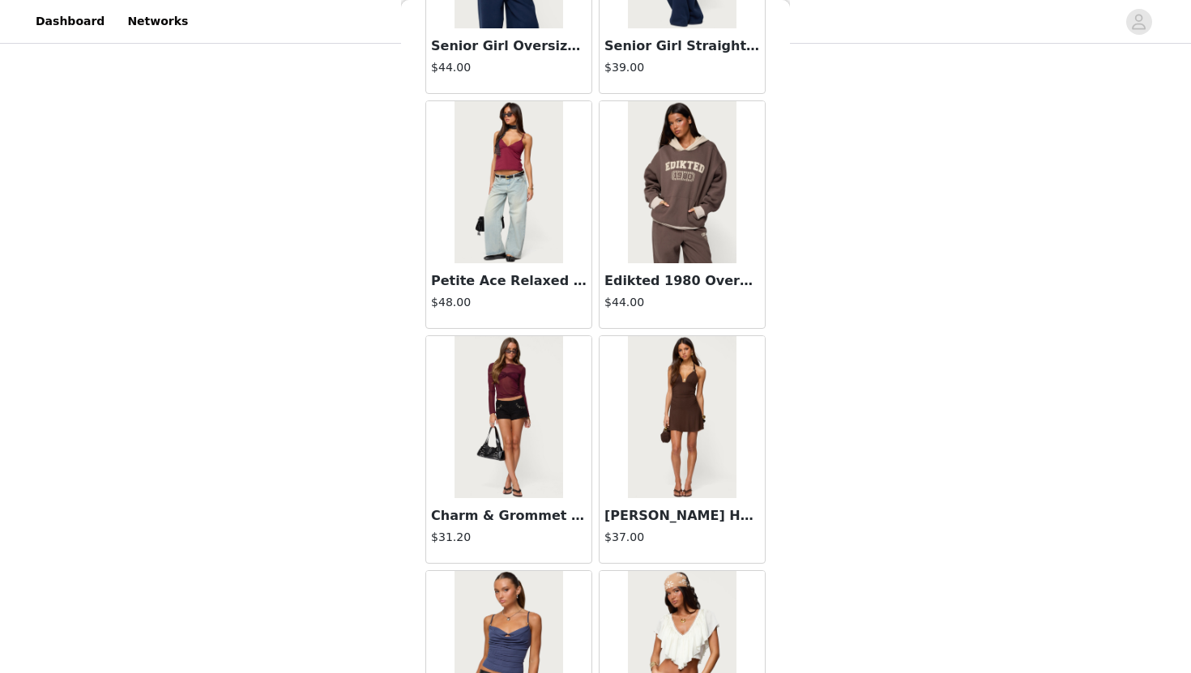
scroll to position [18253, 0]
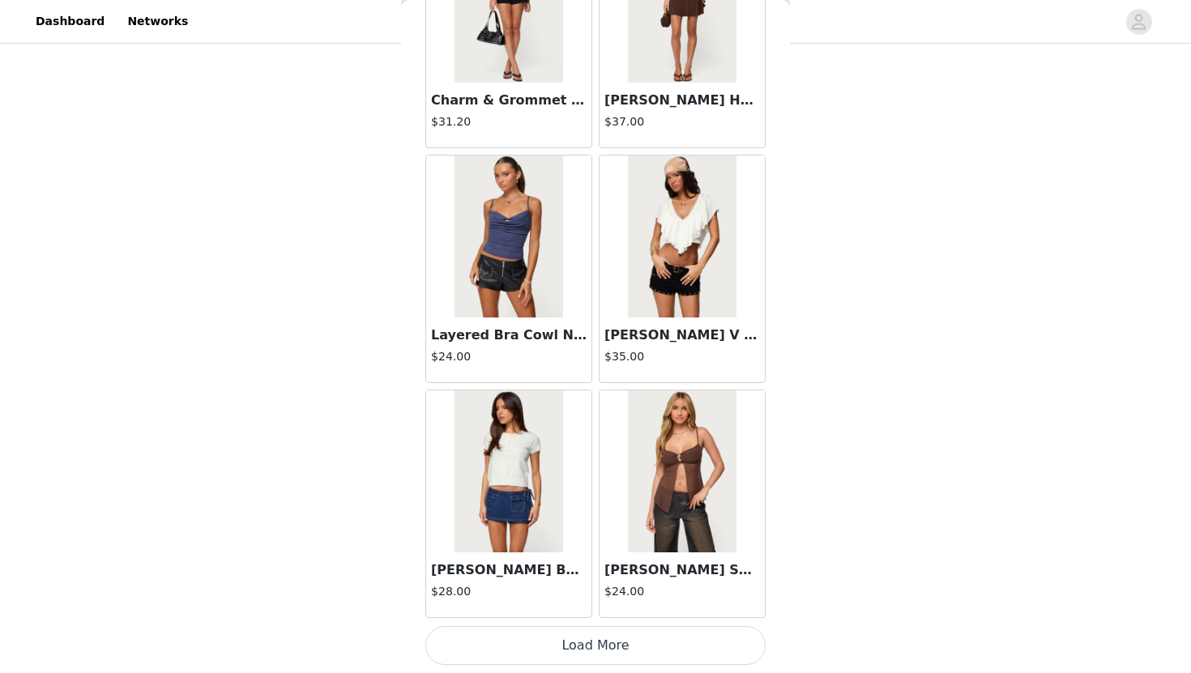
click at [620, 655] on button "Load More" at bounding box center [595, 645] width 340 height 39
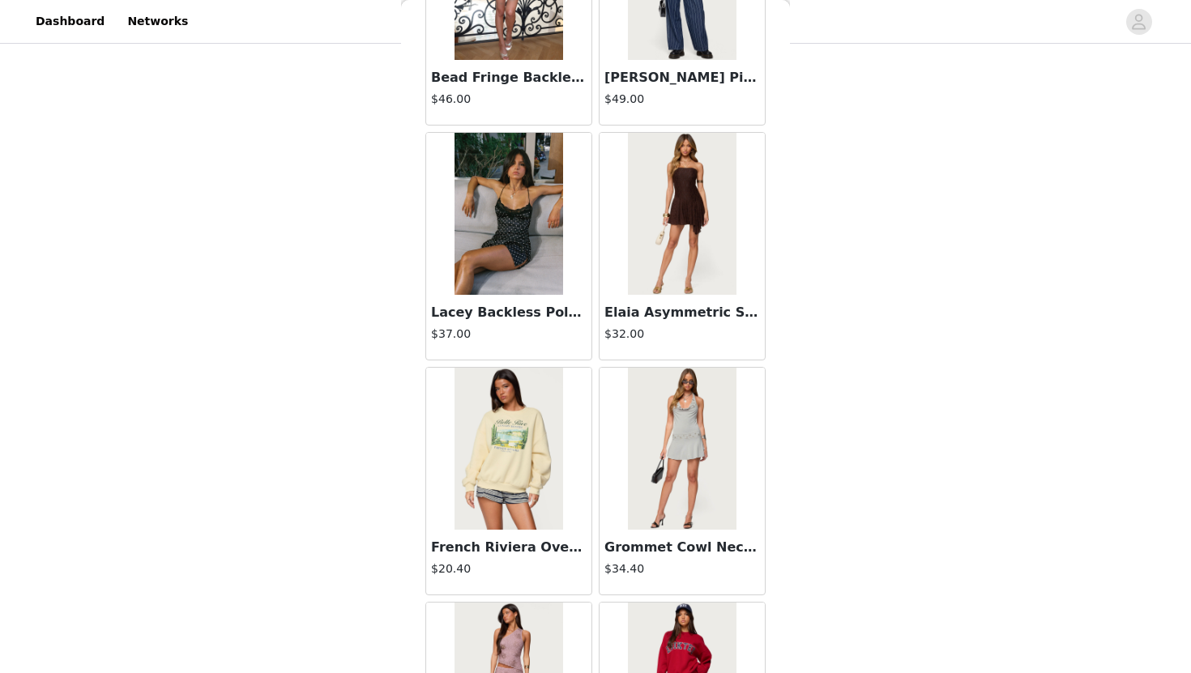
scroll to position [20603, 0]
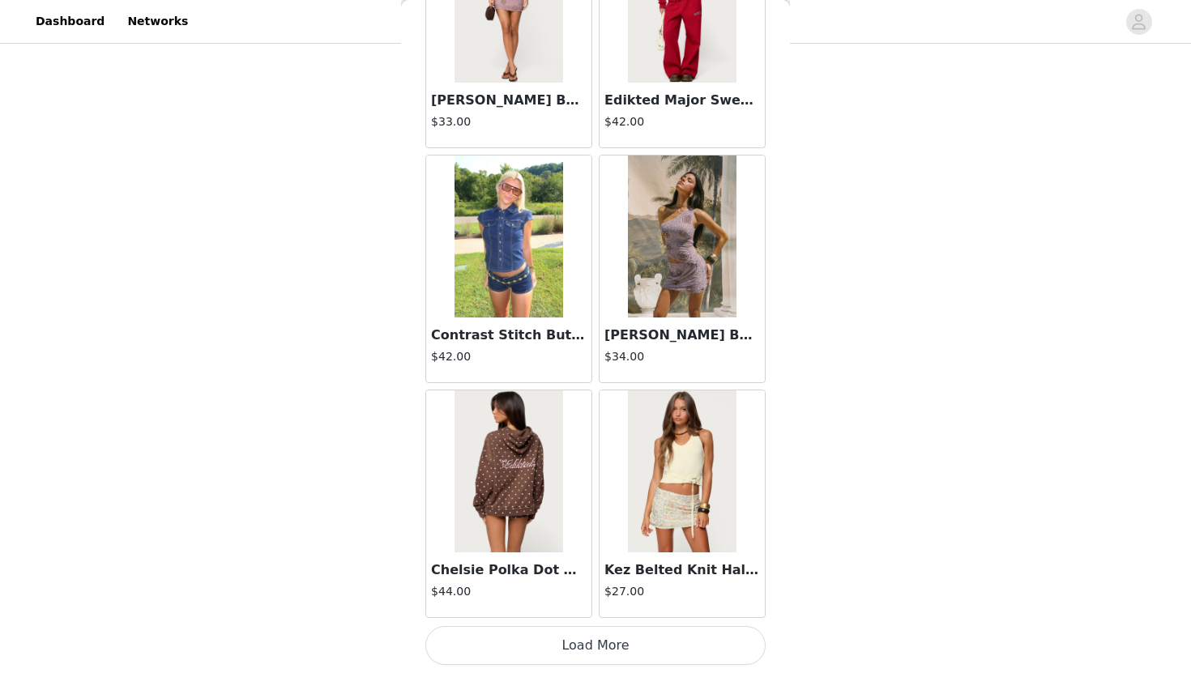
click at [646, 656] on button "Load More" at bounding box center [595, 645] width 340 height 39
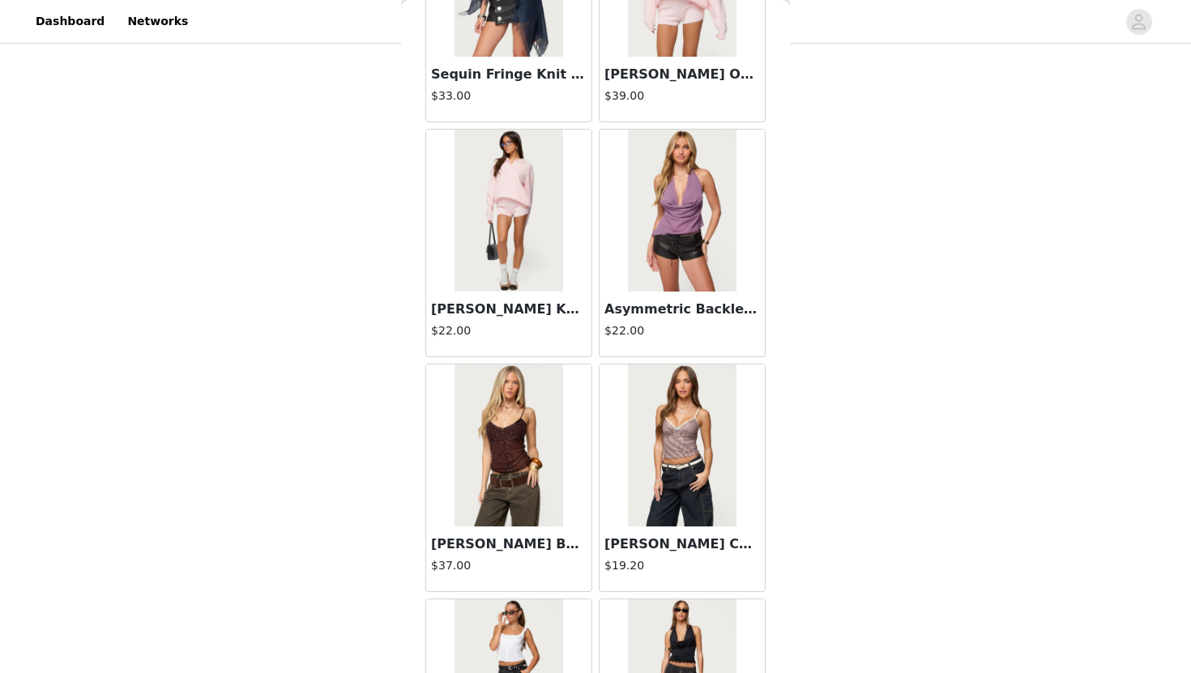
scroll to position [22952, 0]
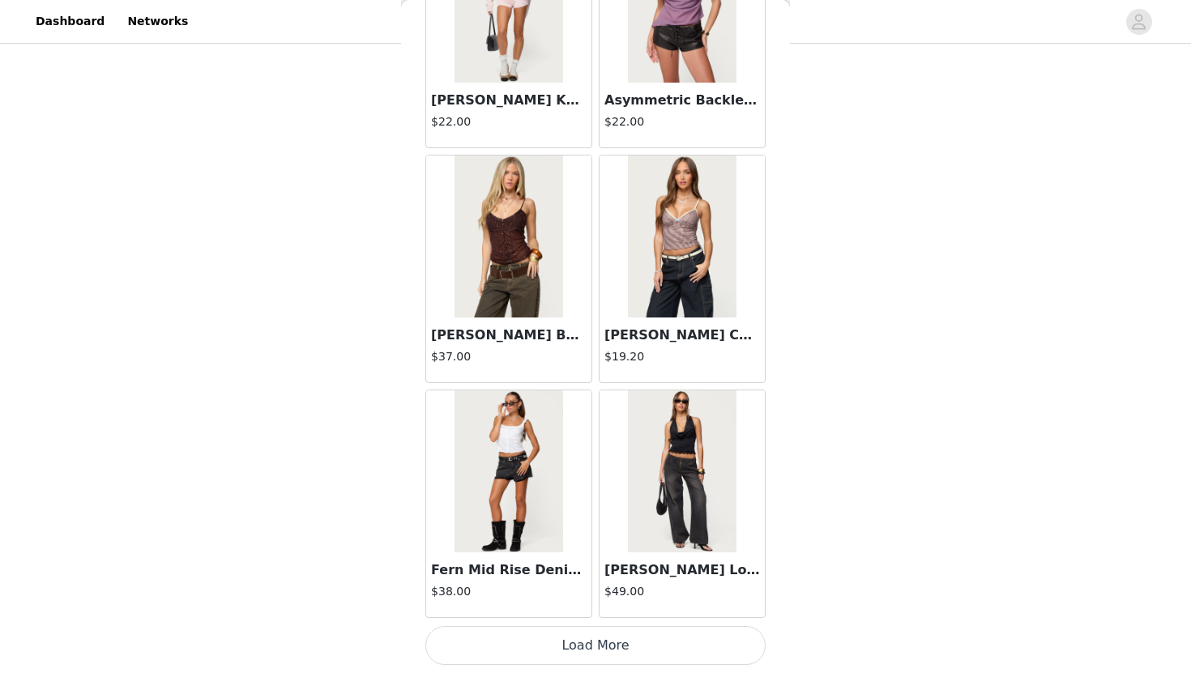
click at [651, 654] on button "Load More" at bounding box center [595, 645] width 340 height 39
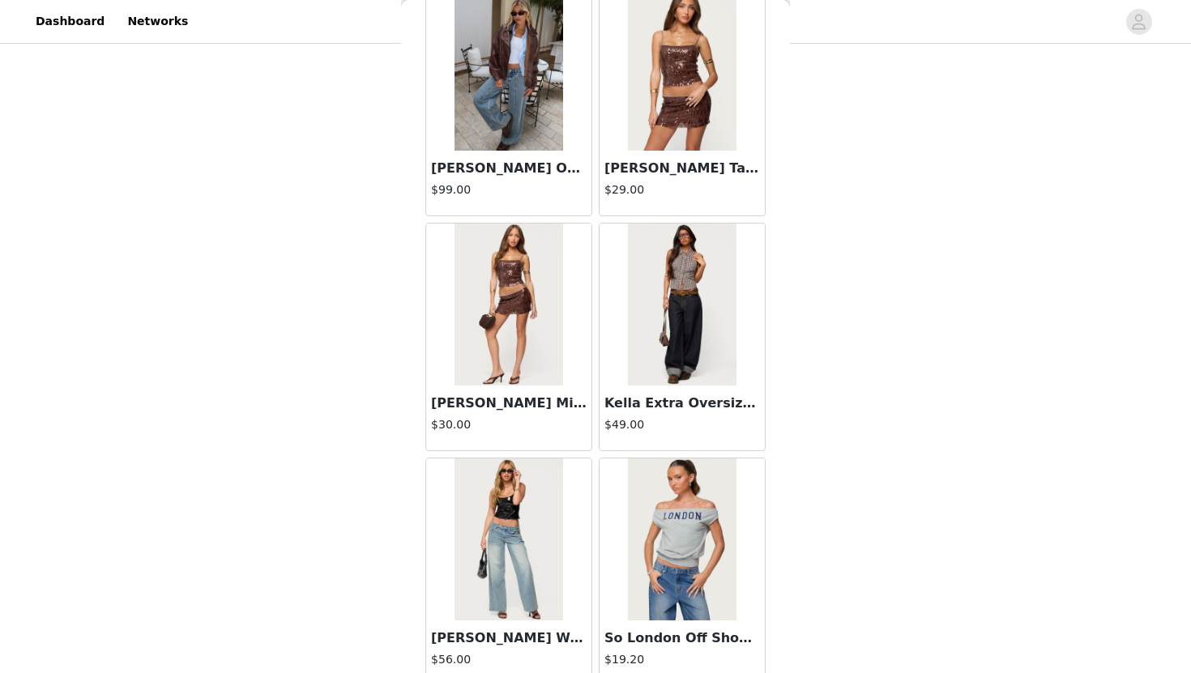
scroll to position [25302, 0]
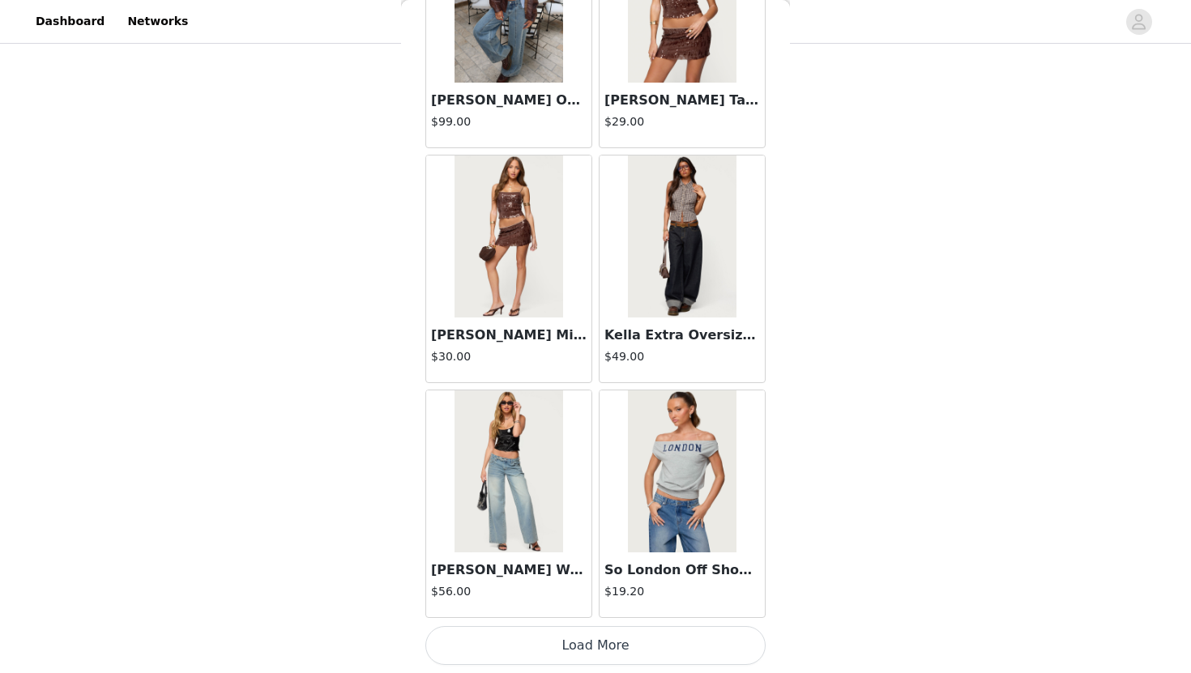
click at [621, 644] on button "Load More" at bounding box center [595, 645] width 340 height 39
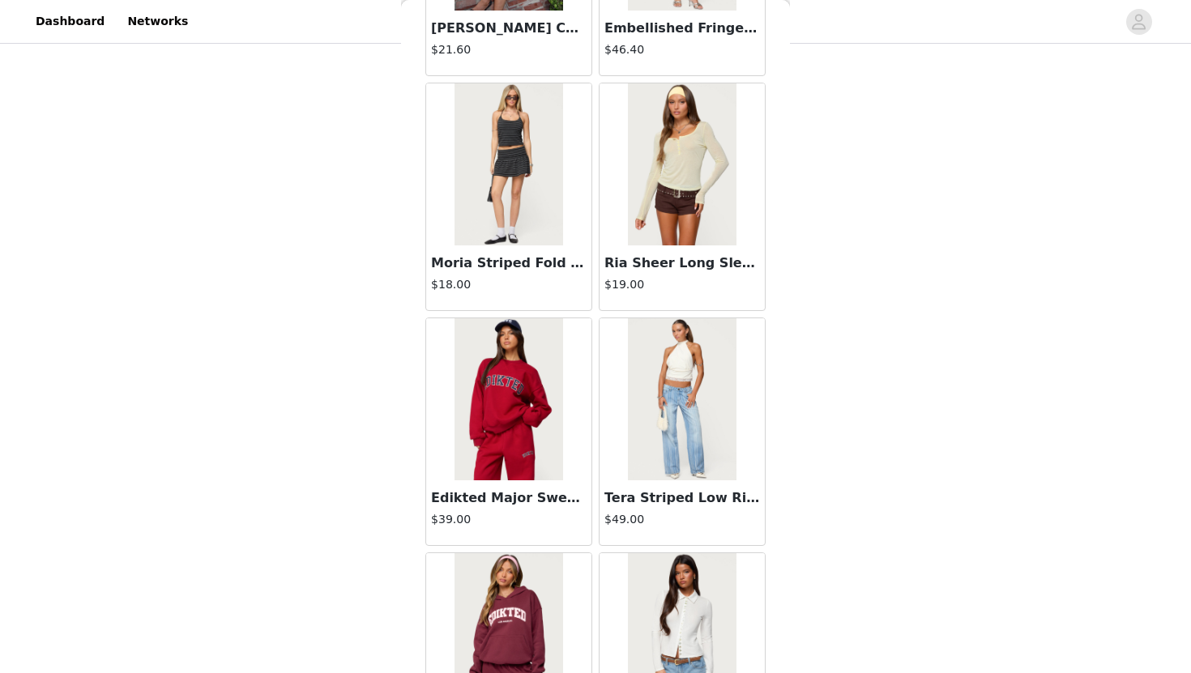
scroll to position [27651, 0]
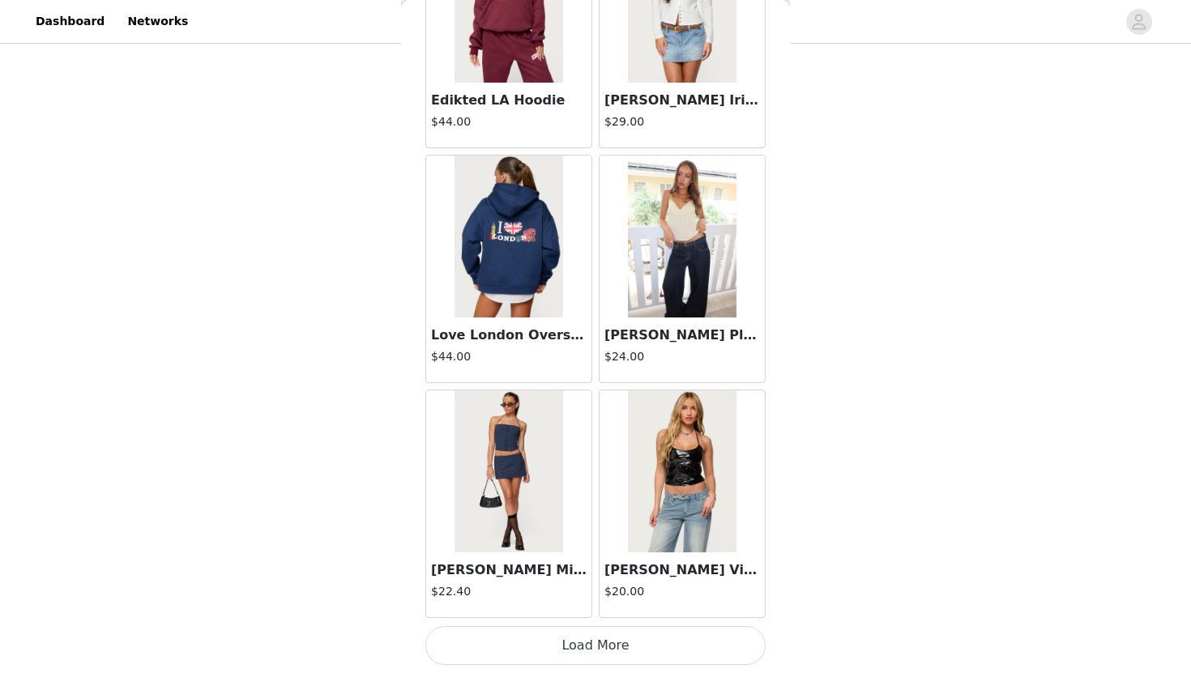
click at [633, 660] on button "Load More" at bounding box center [595, 645] width 340 height 39
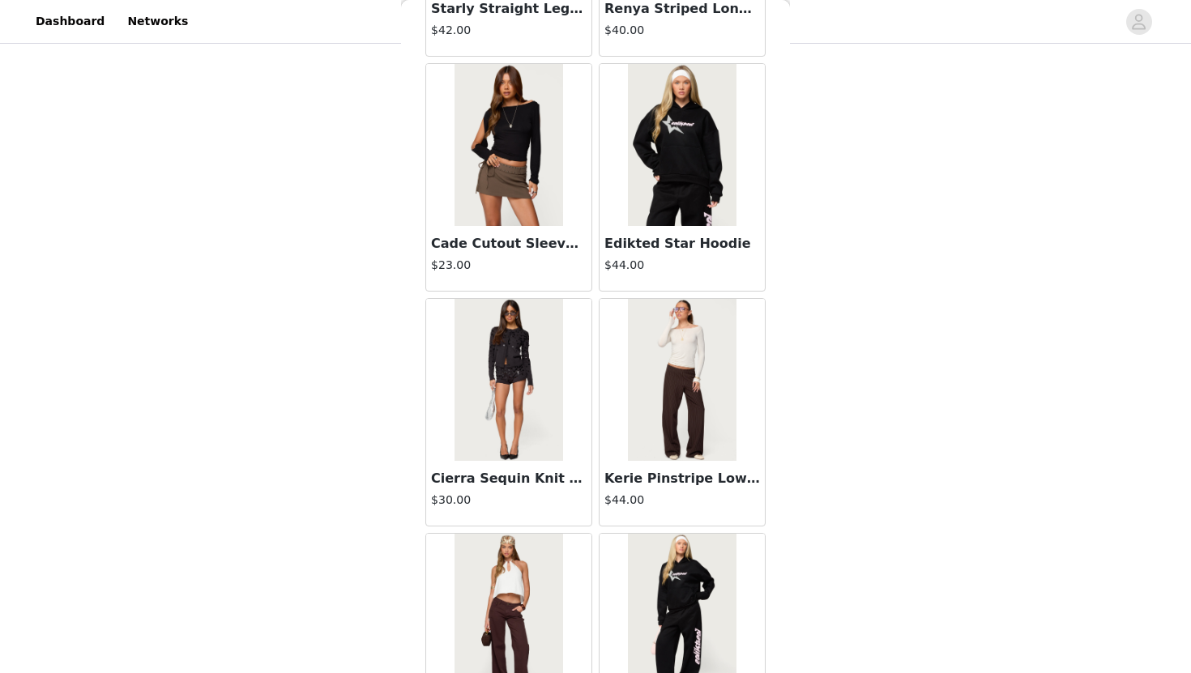
scroll to position [30001, 0]
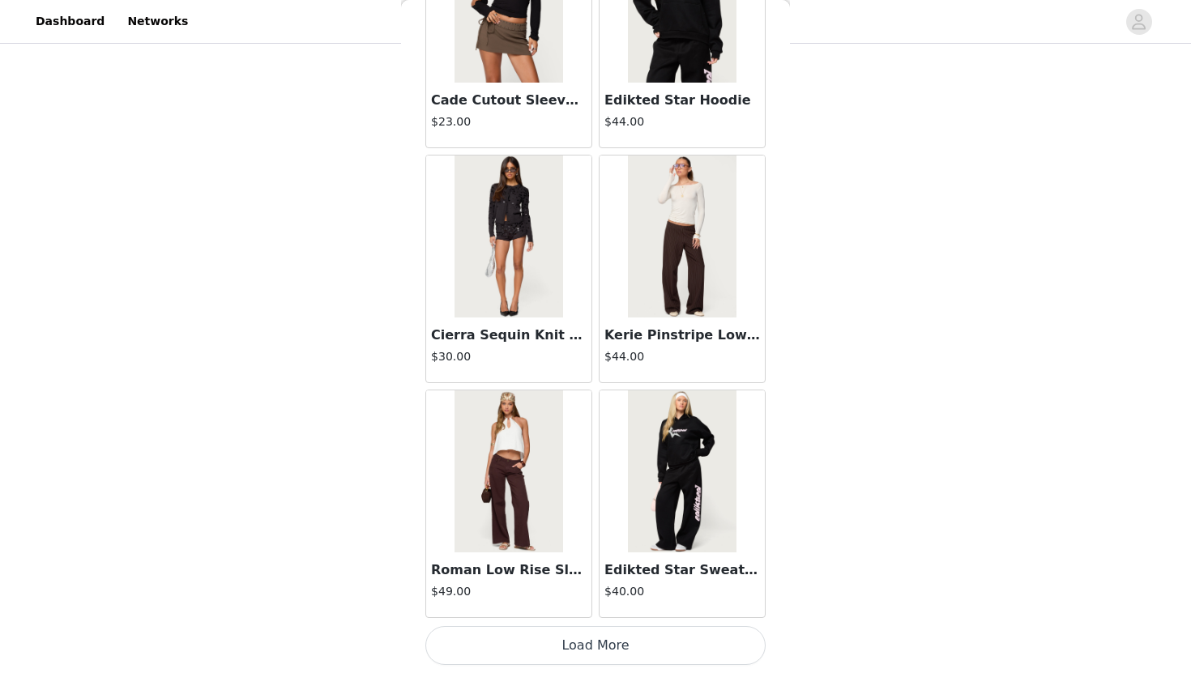
click at [660, 652] on button "Load More" at bounding box center [595, 645] width 340 height 39
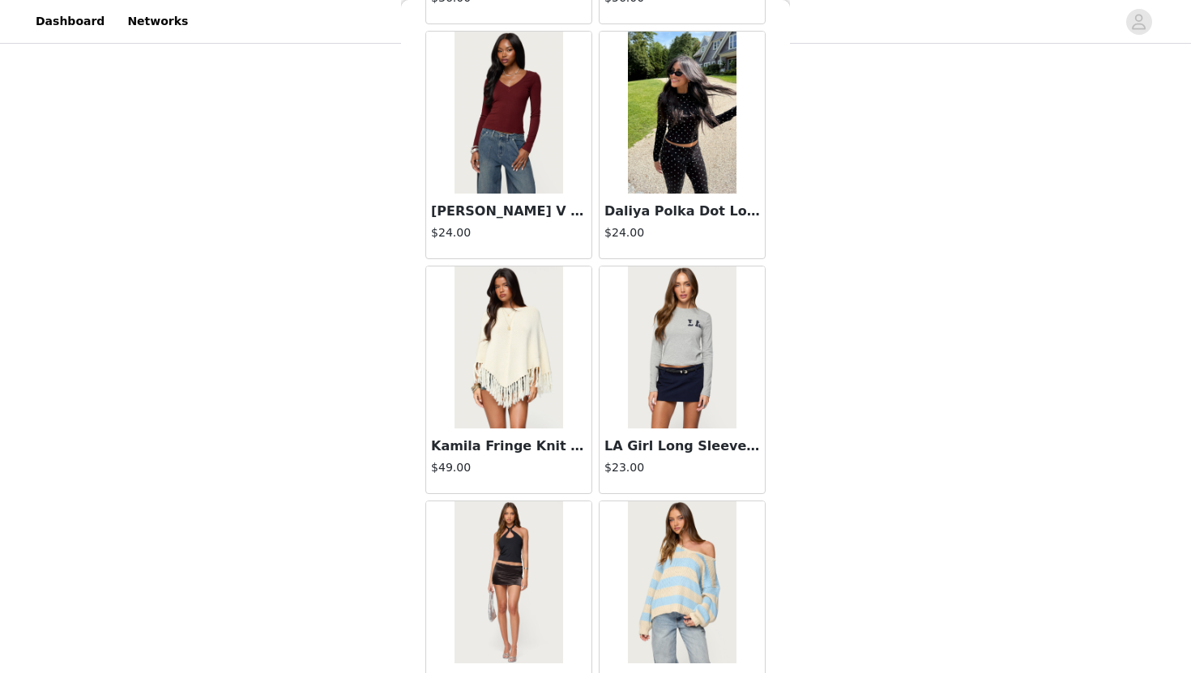
scroll to position [32350, 0]
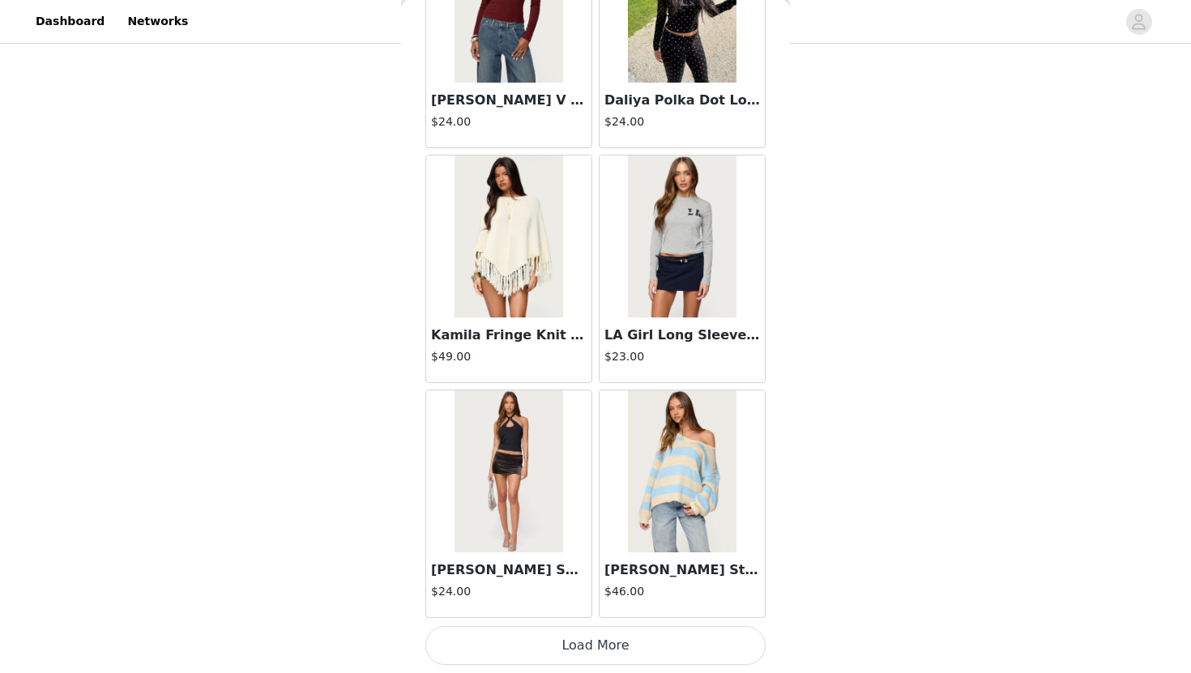
click at [660, 652] on button "Load More" at bounding box center [595, 645] width 340 height 39
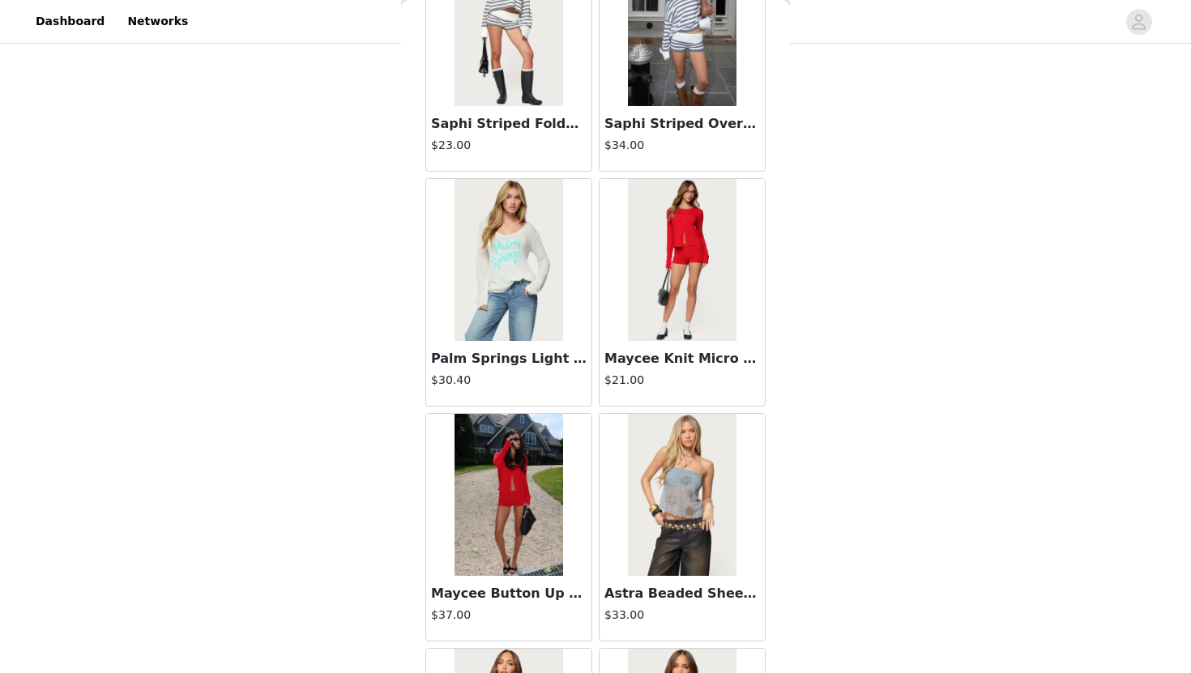
scroll to position [33501, 0]
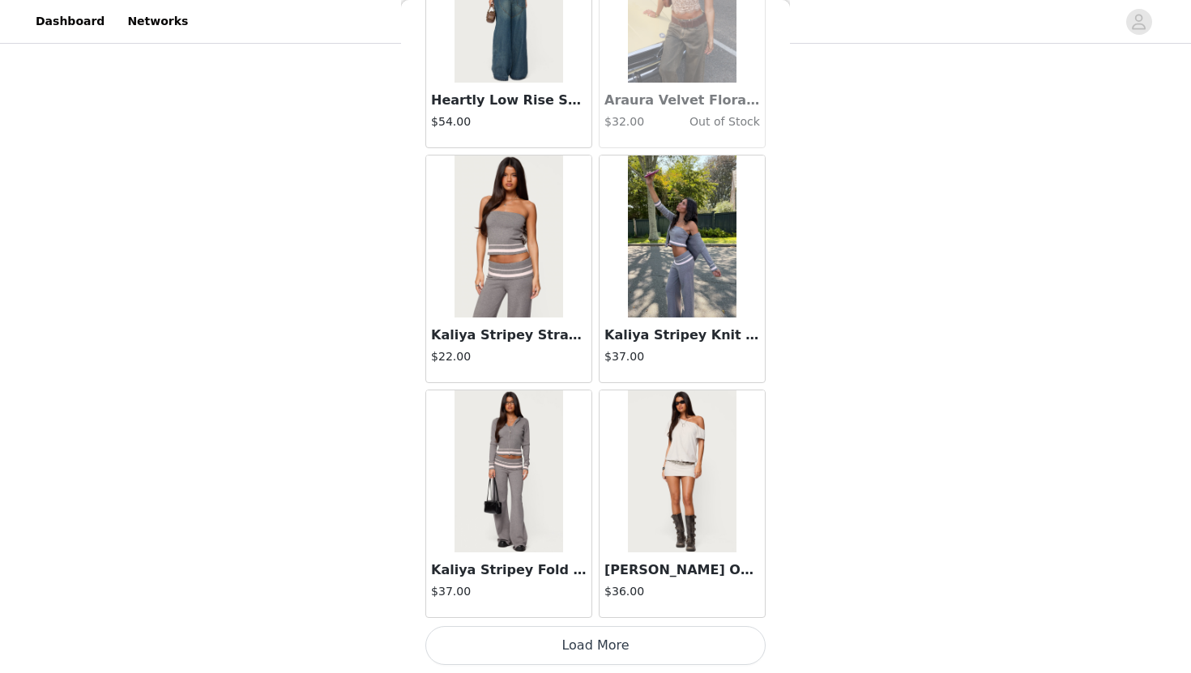
click at [660, 653] on button "Load More" at bounding box center [595, 645] width 340 height 39
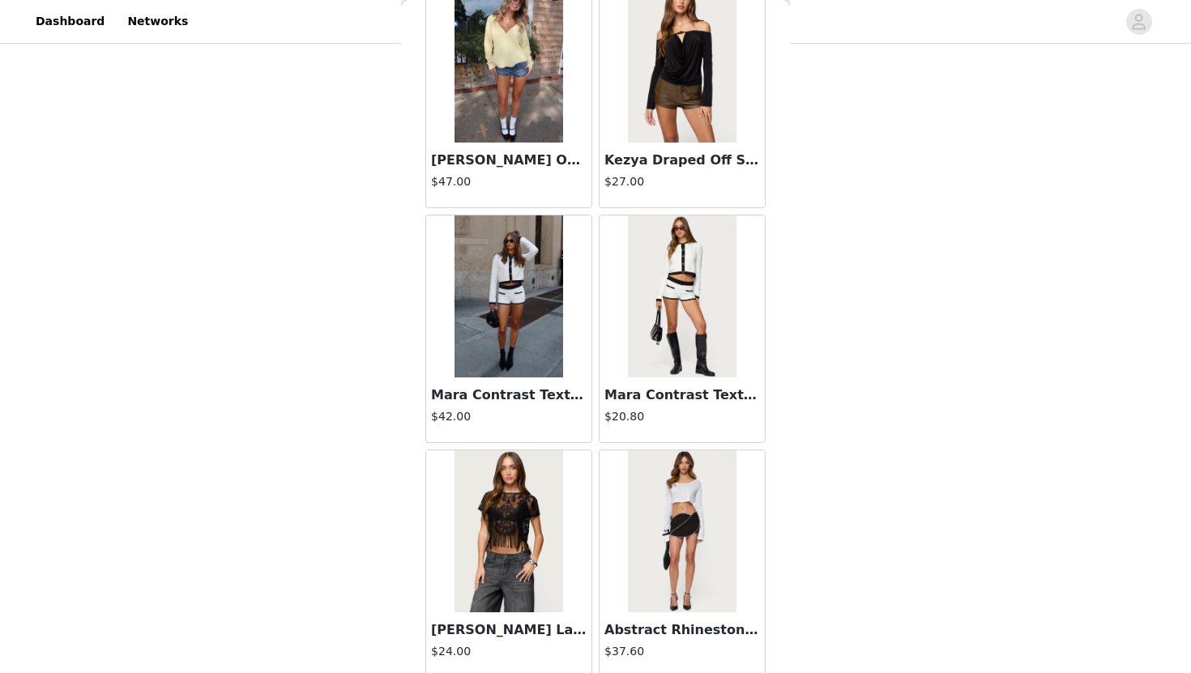
scroll to position [37050, 0]
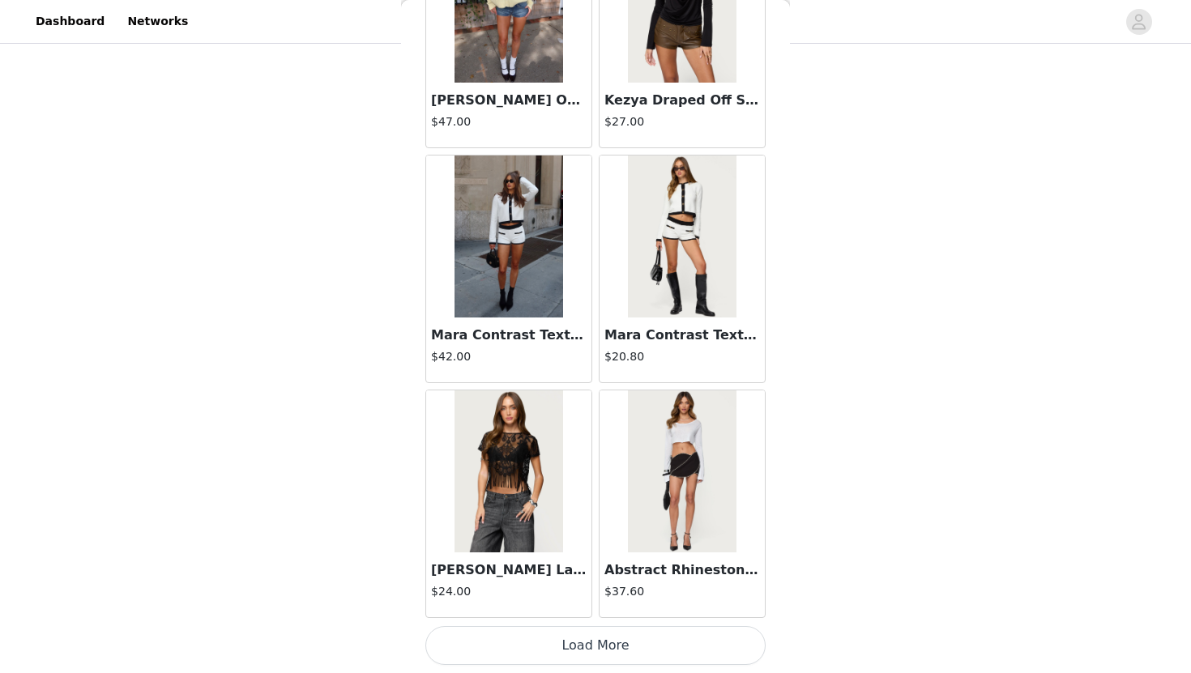
click at [655, 647] on button "Load More" at bounding box center [595, 645] width 340 height 39
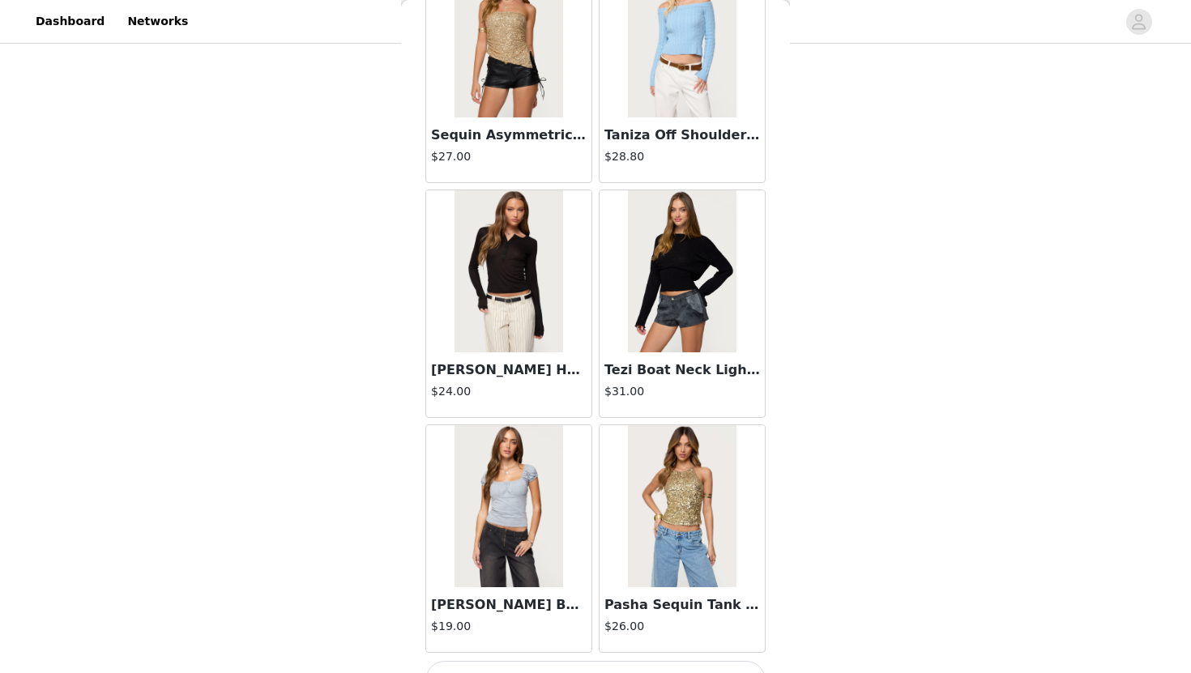
scroll to position [39399, 0]
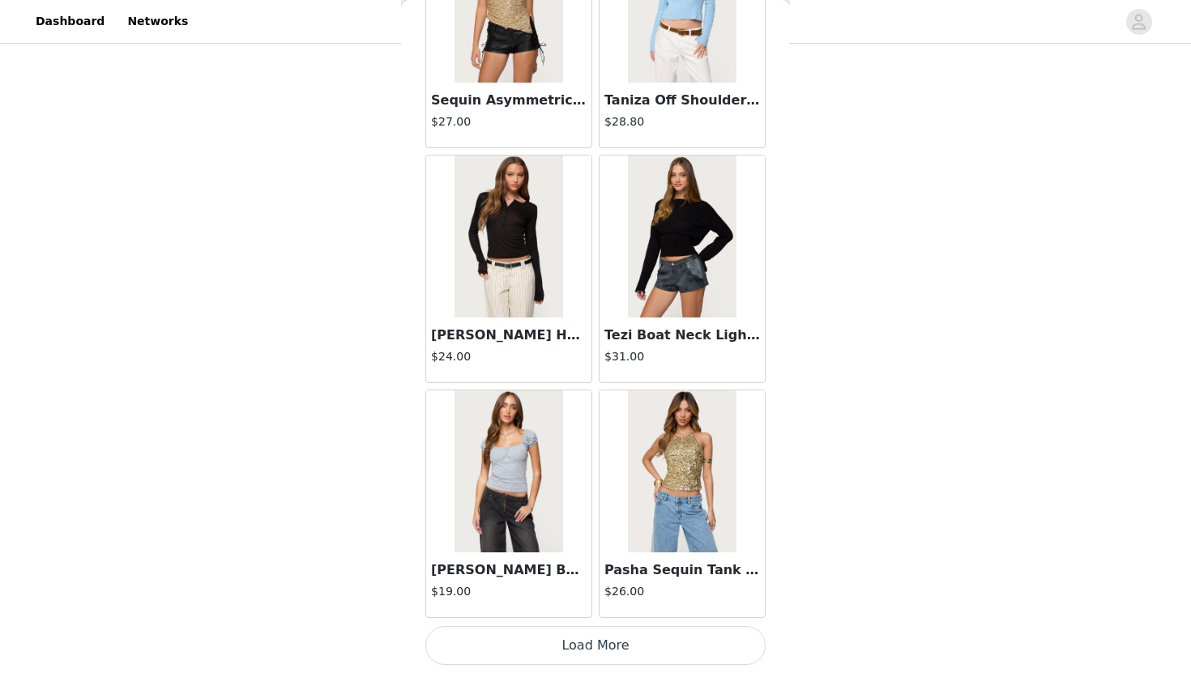
click at [656, 642] on button "Load More" at bounding box center [595, 645] width 340 height 39
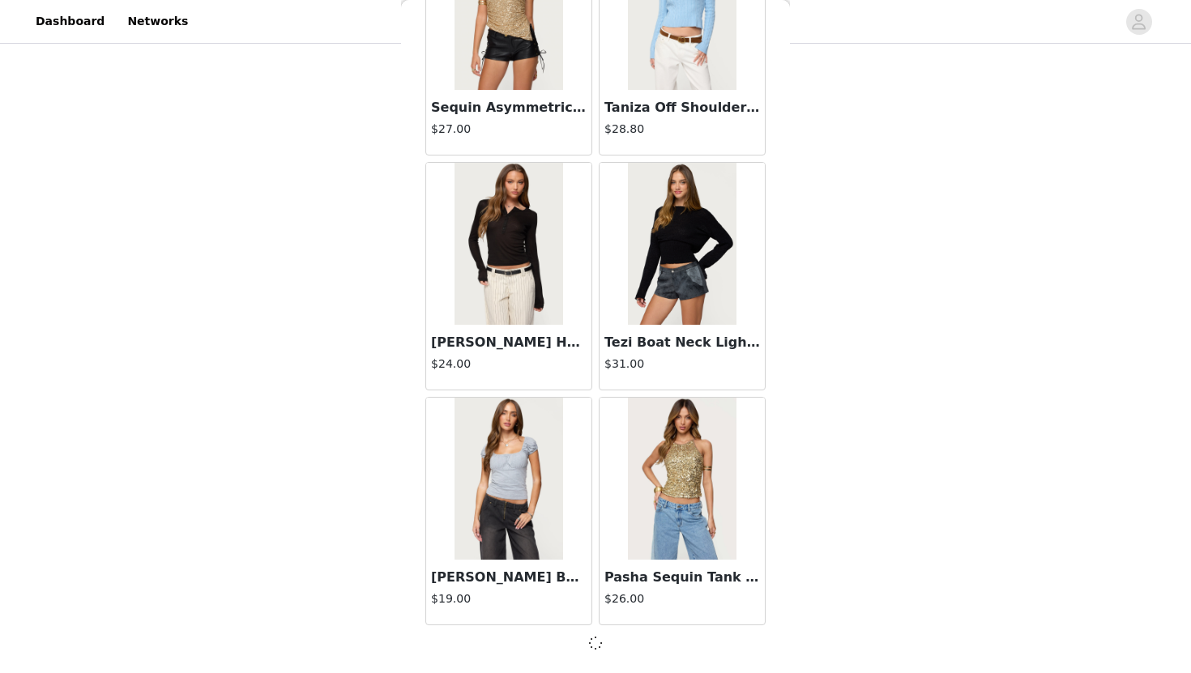
scroll to position [39392, 0]
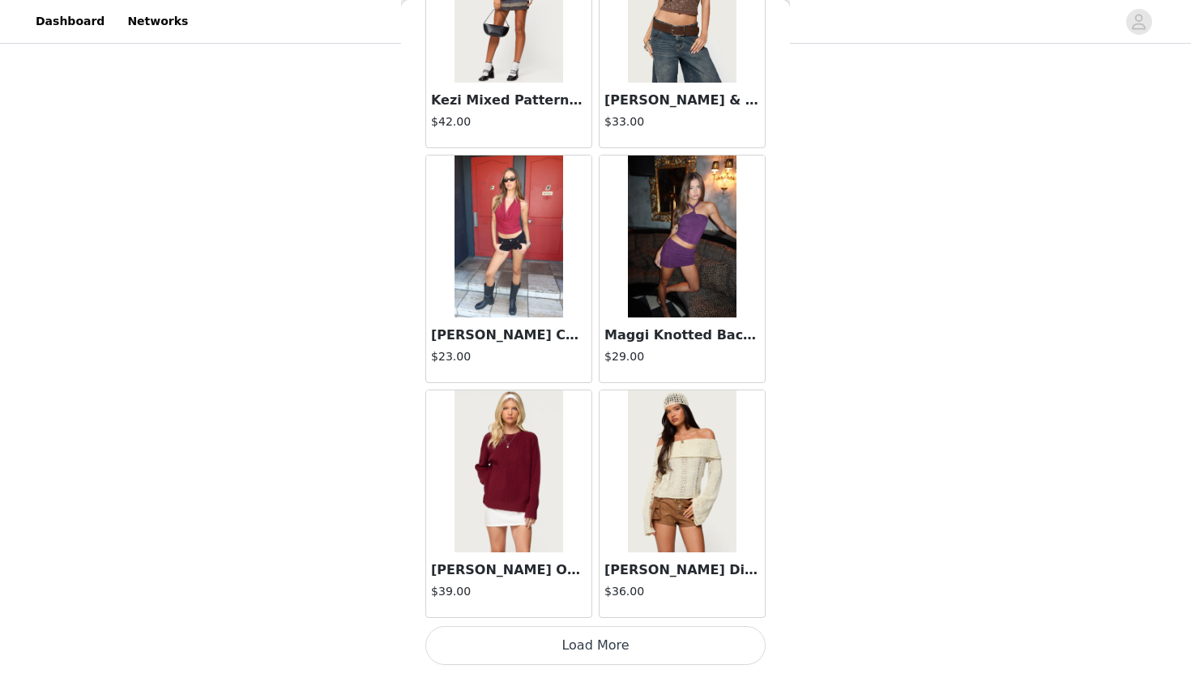
click at [656, 644] on button "Load More" at bounding box center [595, 645] width 340 height 39
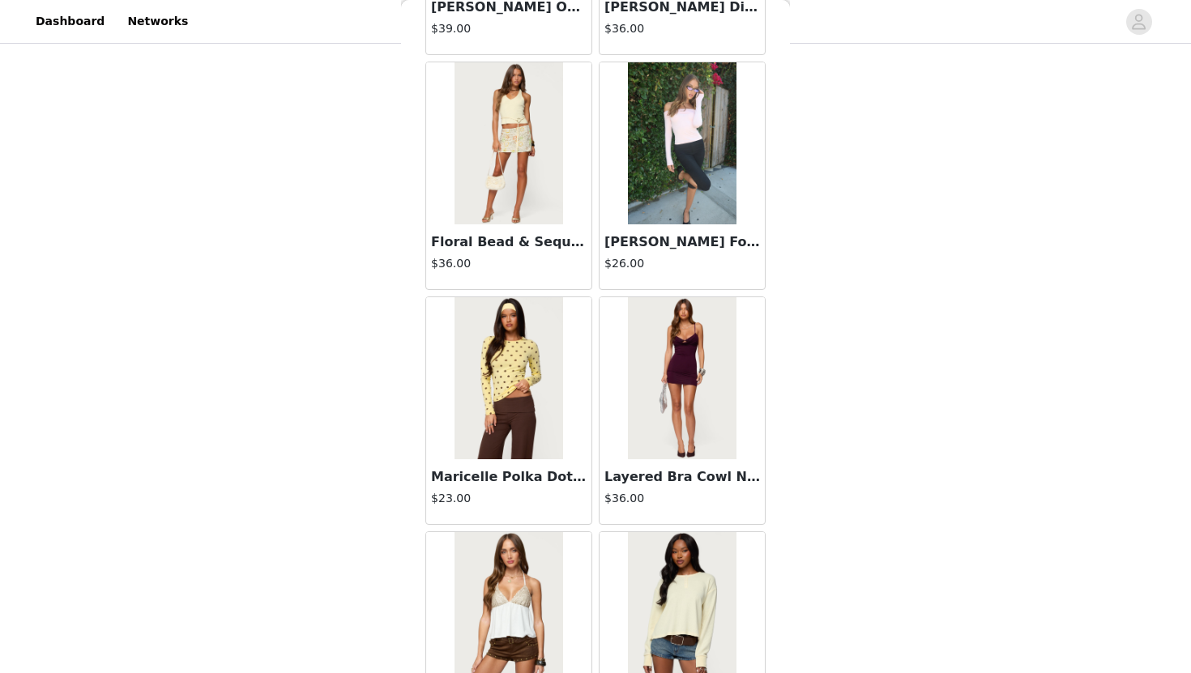
scroll to position [42314, 0]
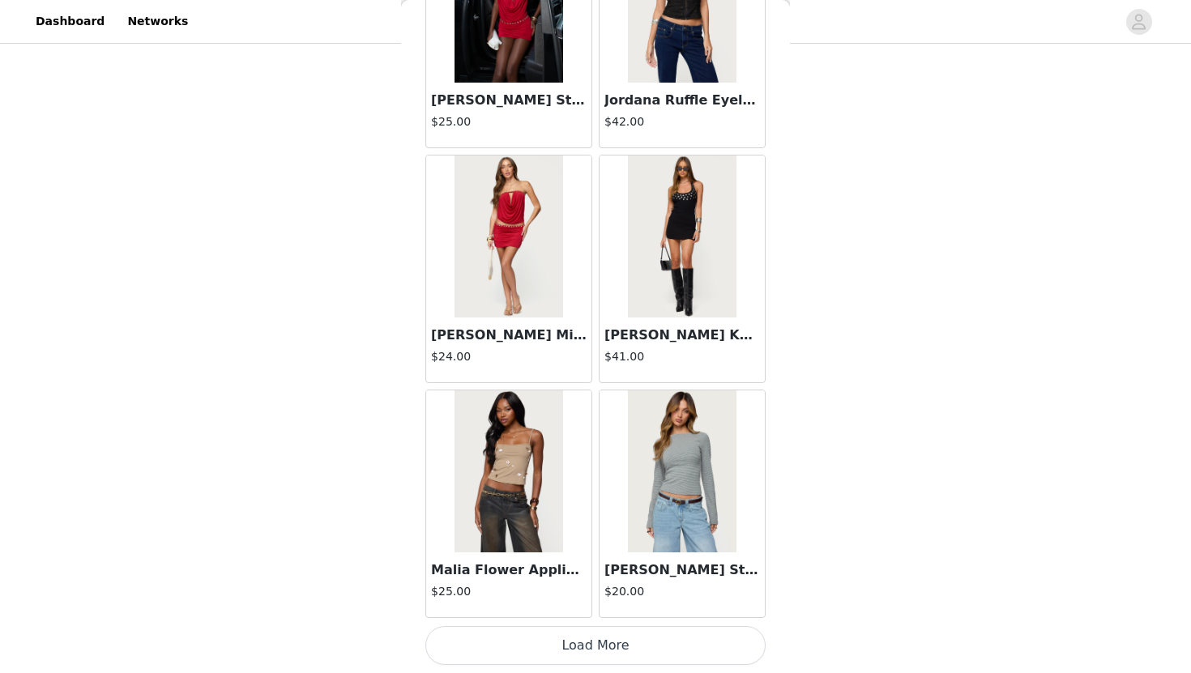
click at [656, 644] on button "Load More" at bounding box center [595, 645] width 340 height 39
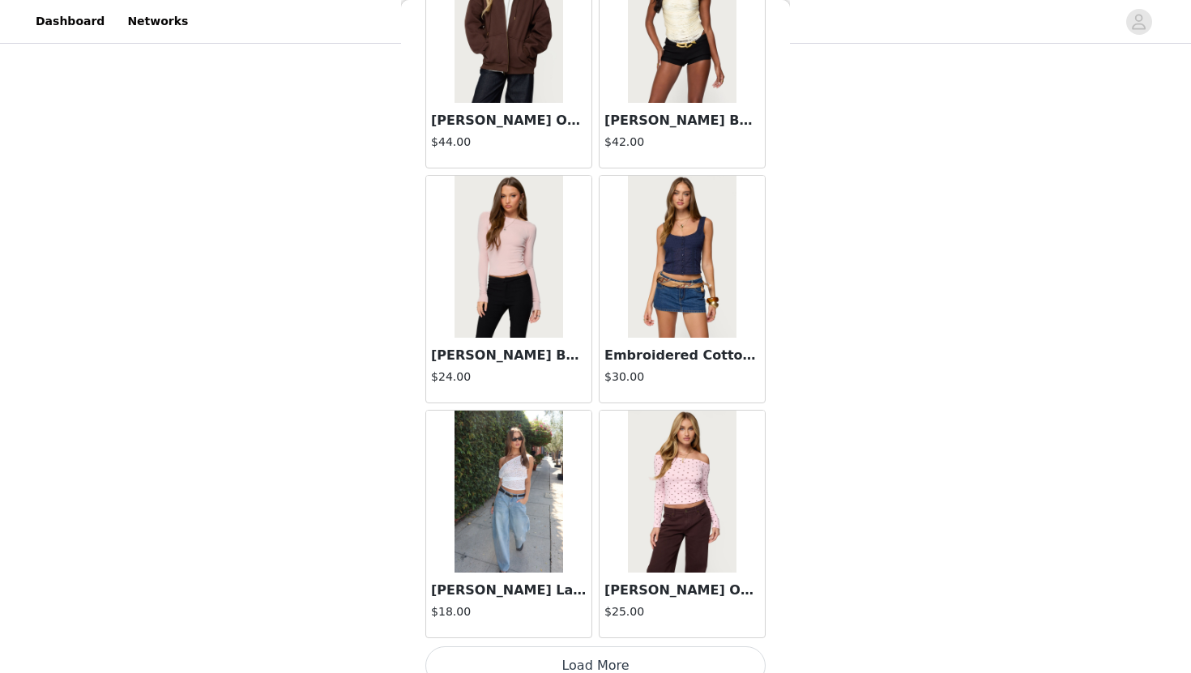
scroll to position [46448, 0]
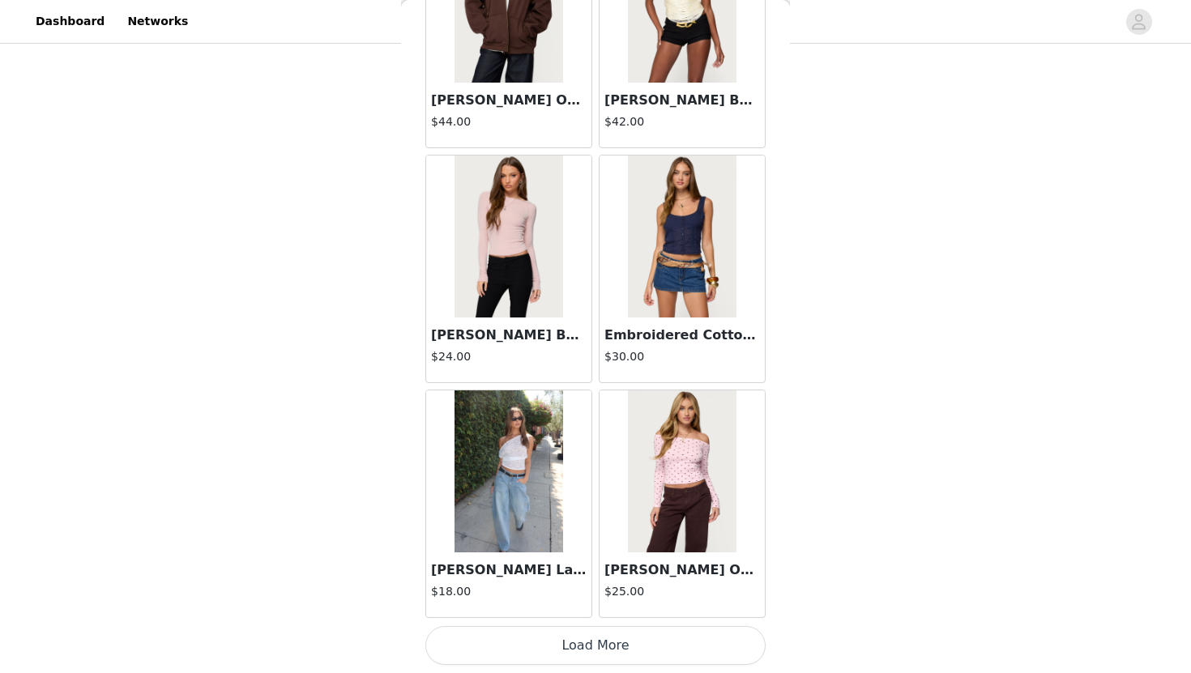
click at [662, 661] on button "Load More" at bounding box center [595, 645] width 340 height 39
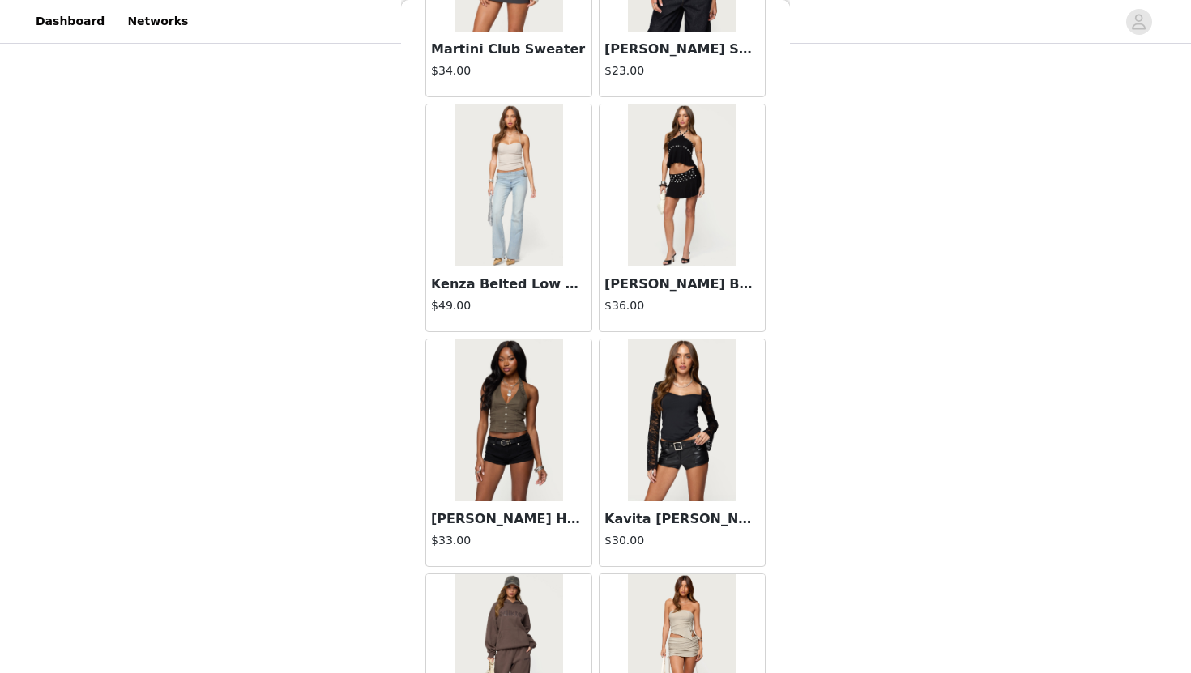
scroll to position [48623, 0]
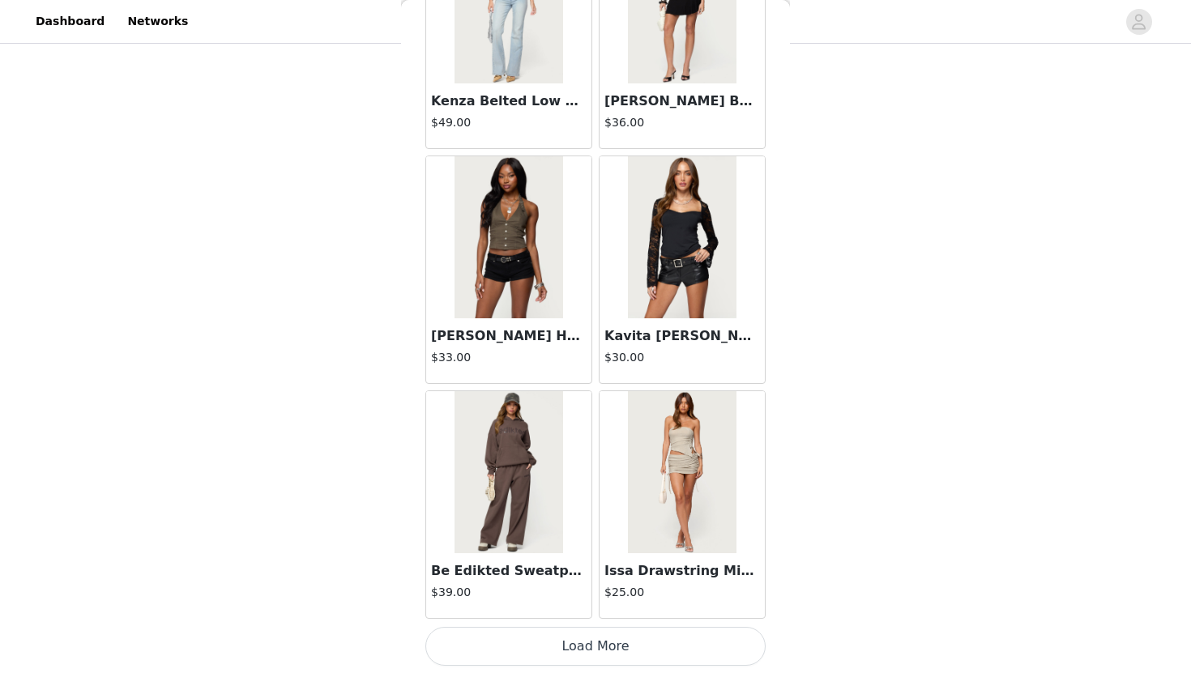
click at [662, 661] on button "Load More" at bounding box center [595, 646] width 340 height 39
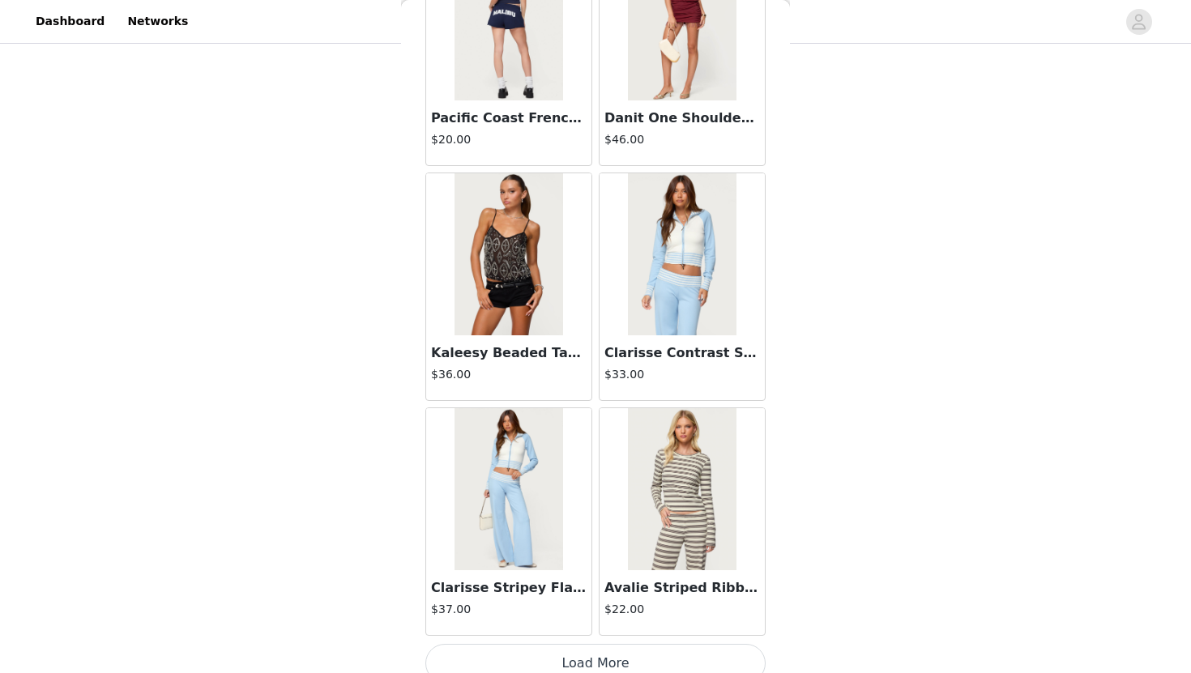
scroll to position [51147, 0]
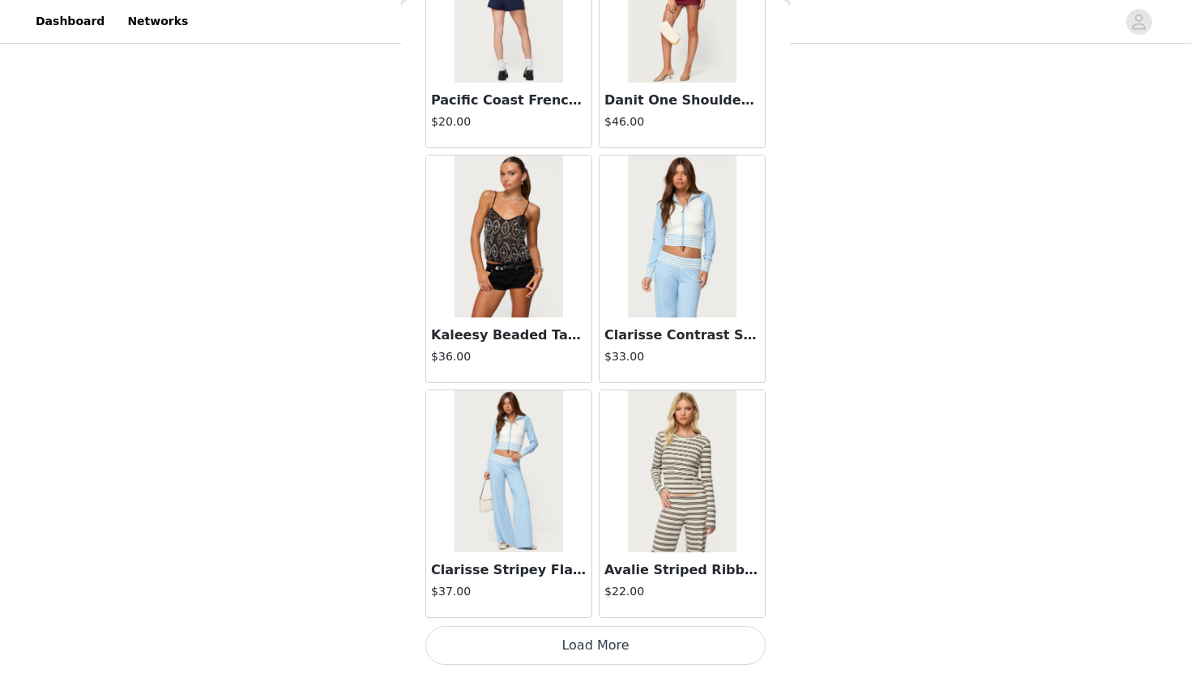
click at [662, 661] on button "Load More" at bounding box center [595, 645] width 340 height 39
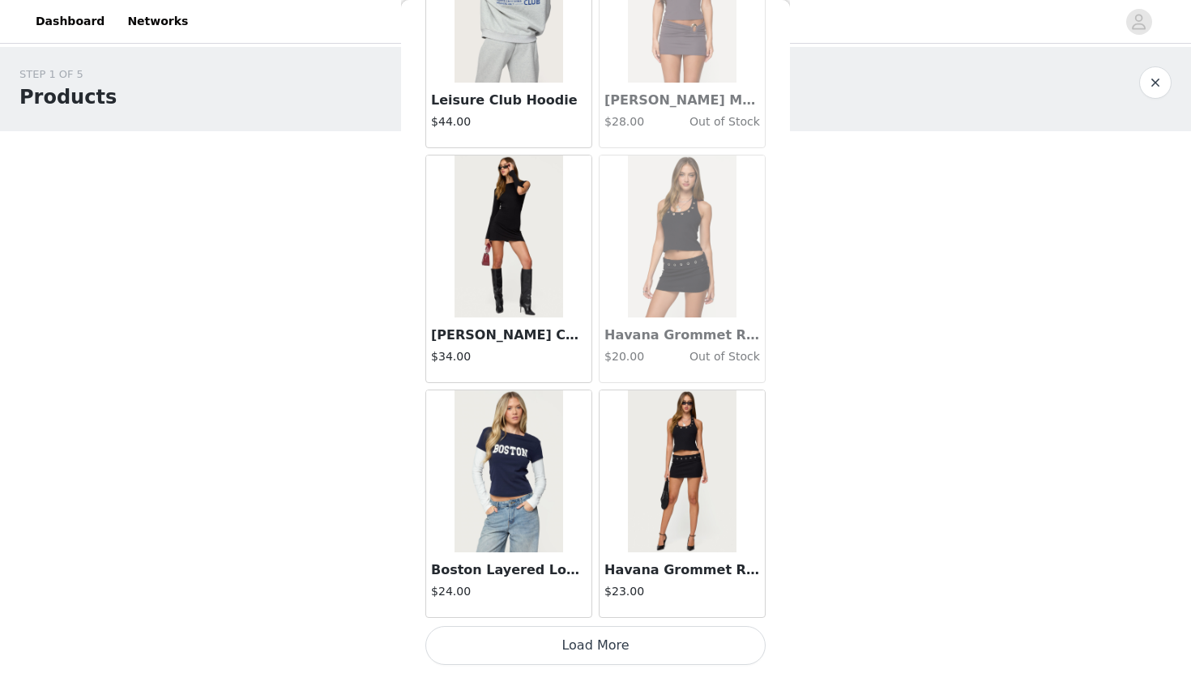
scroll to position [8, 0]
click at [662, 638] on button "Load More" at bounding box center [595, 645] width 340 height 39
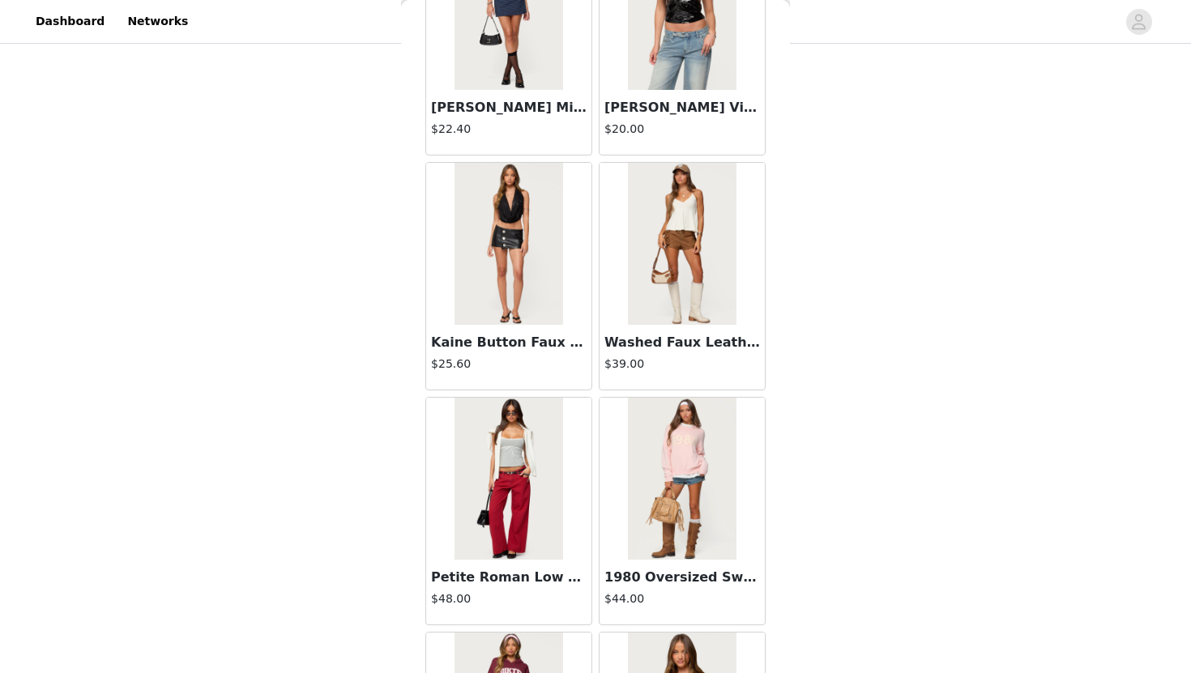
scroll to position [28093, 0]
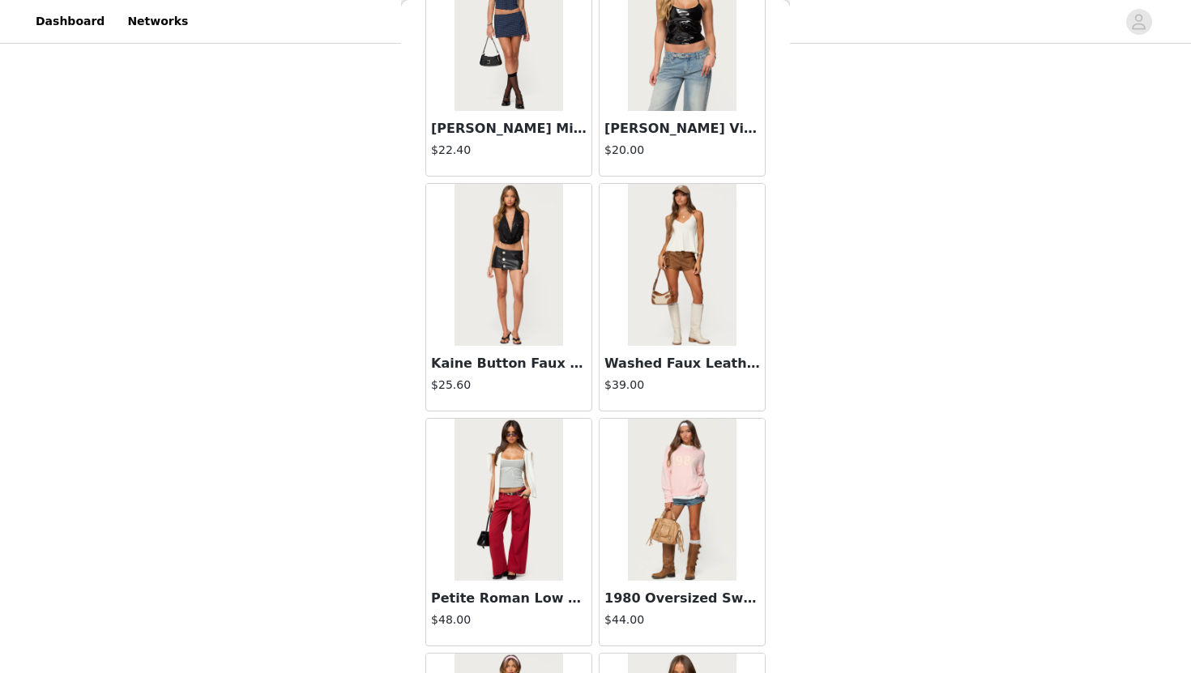
click at [724, 283] on img at bounding box center [682, 265] width 108 height 162
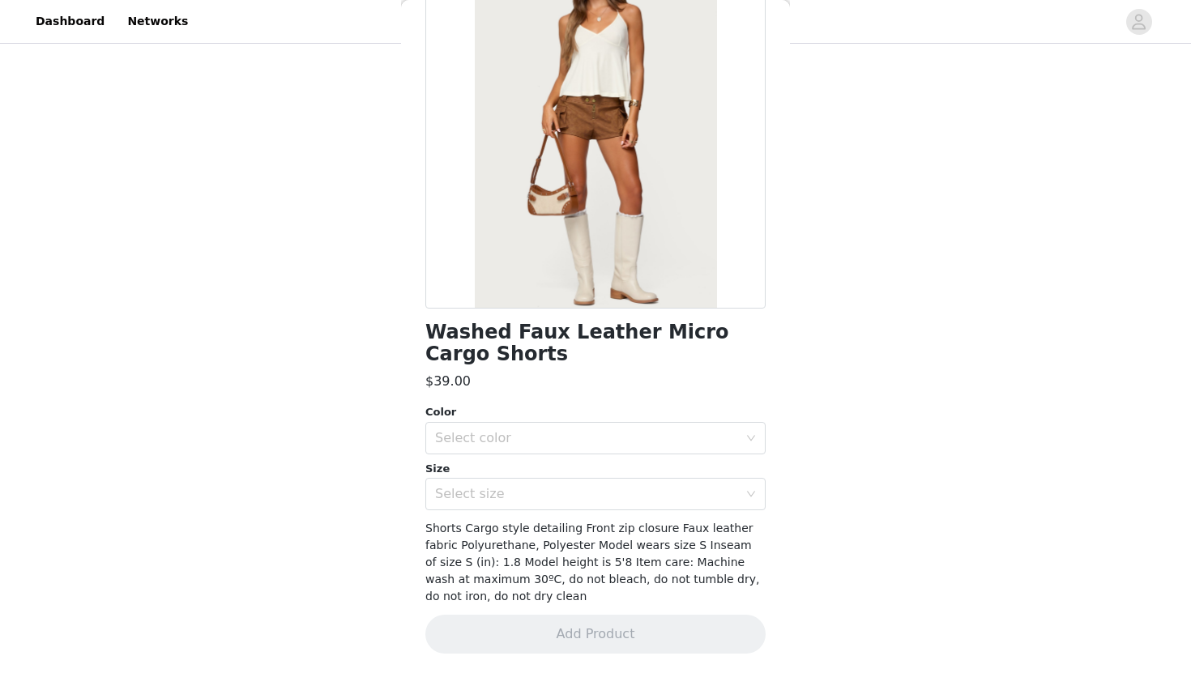
scroll to position [136, 0]
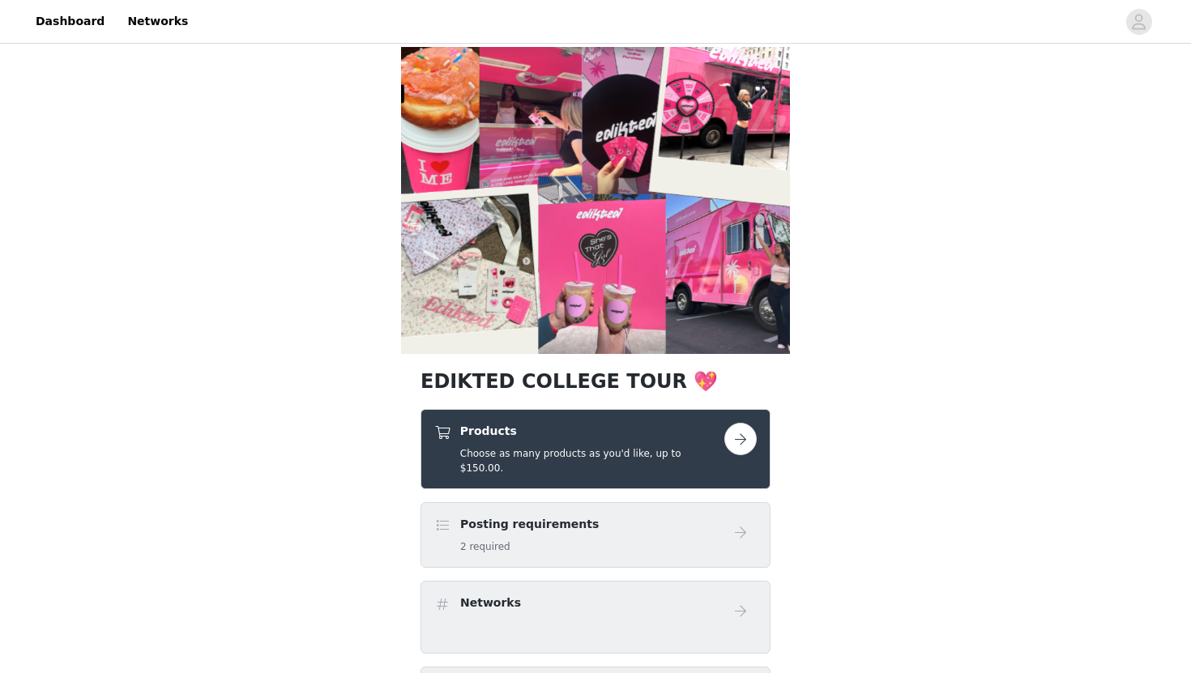
click at [750, 433] on button "button" at bounding box center [740, 439] width 32 height 32
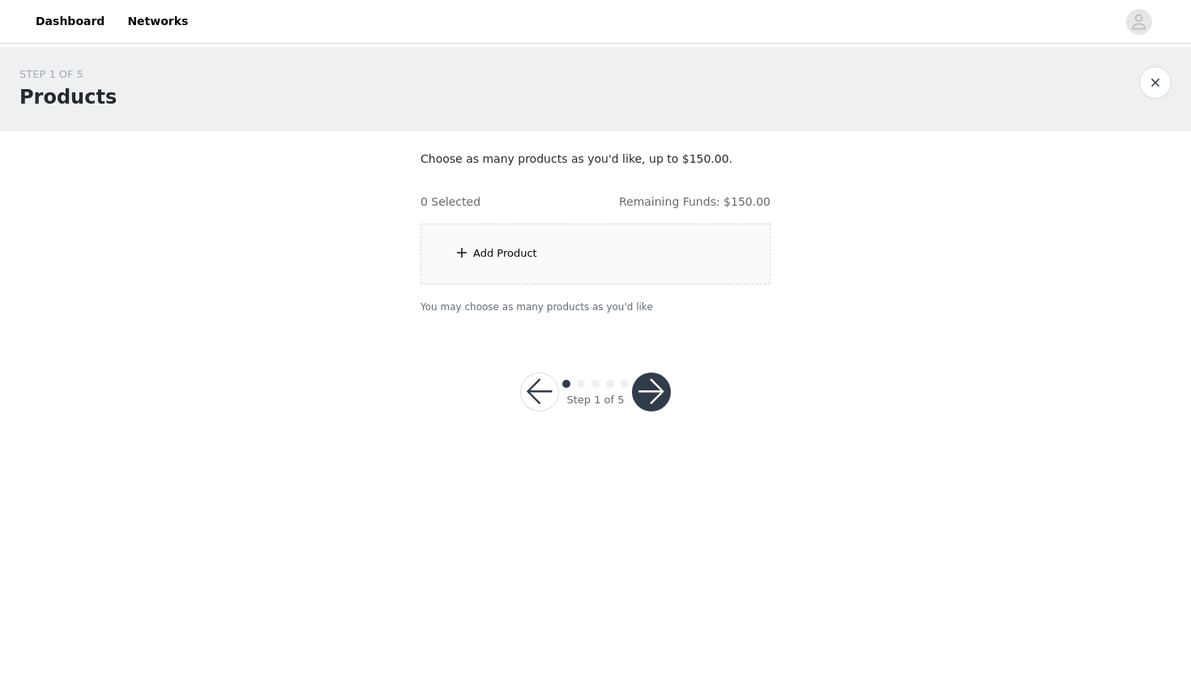
click at [721, 280] on div "Add Product" at bounding box center [595, 254] width 350 height 61
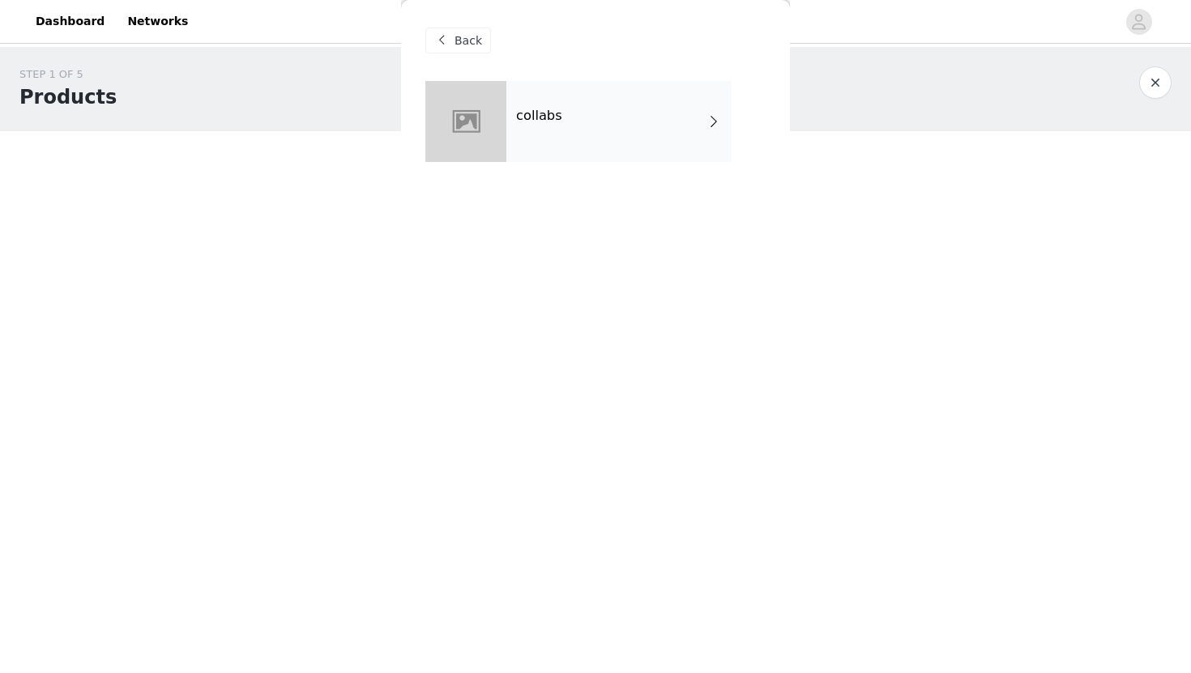
click at [695, 129] on div "collabs" at bounding box center [618, 121] width 225 height 81
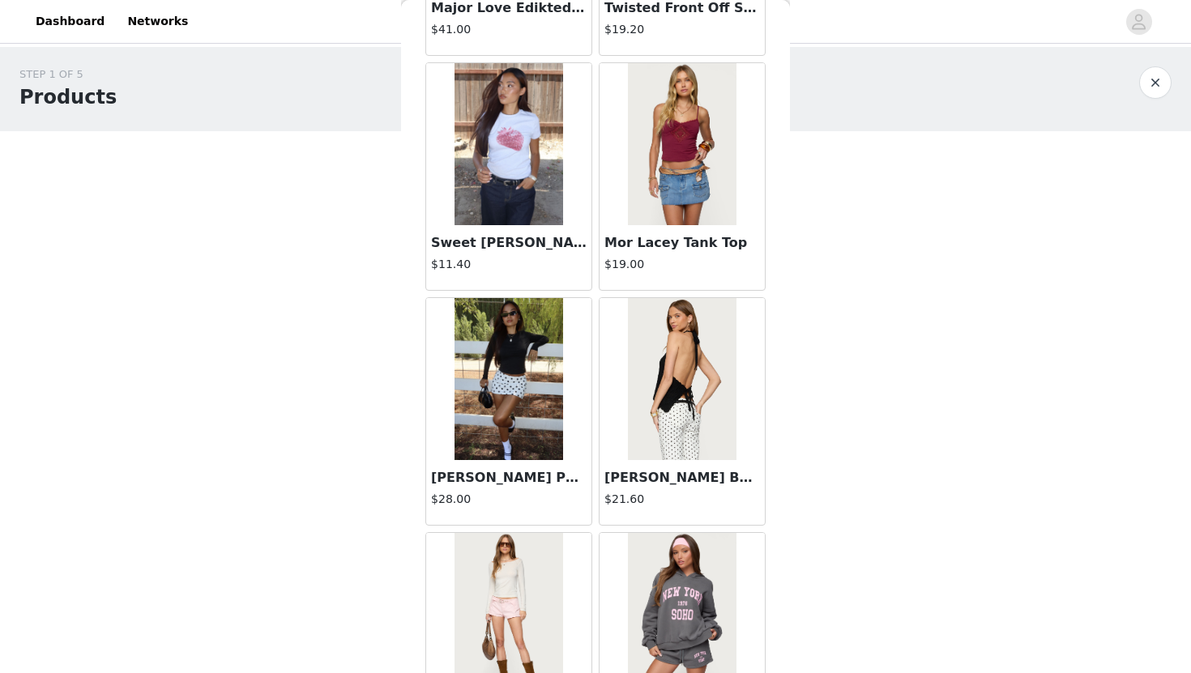
scroll to position [1806, 0]
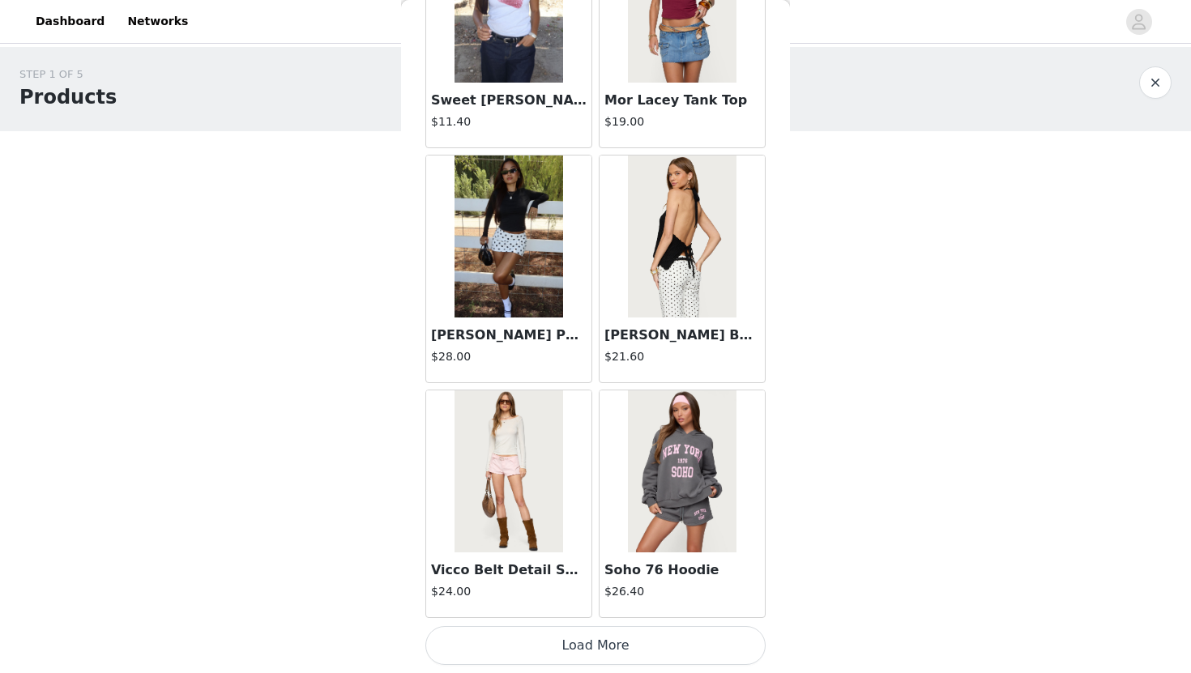
click at [595, 662] on button "Load More" at bounding box center [595, 645] width 340 height 39
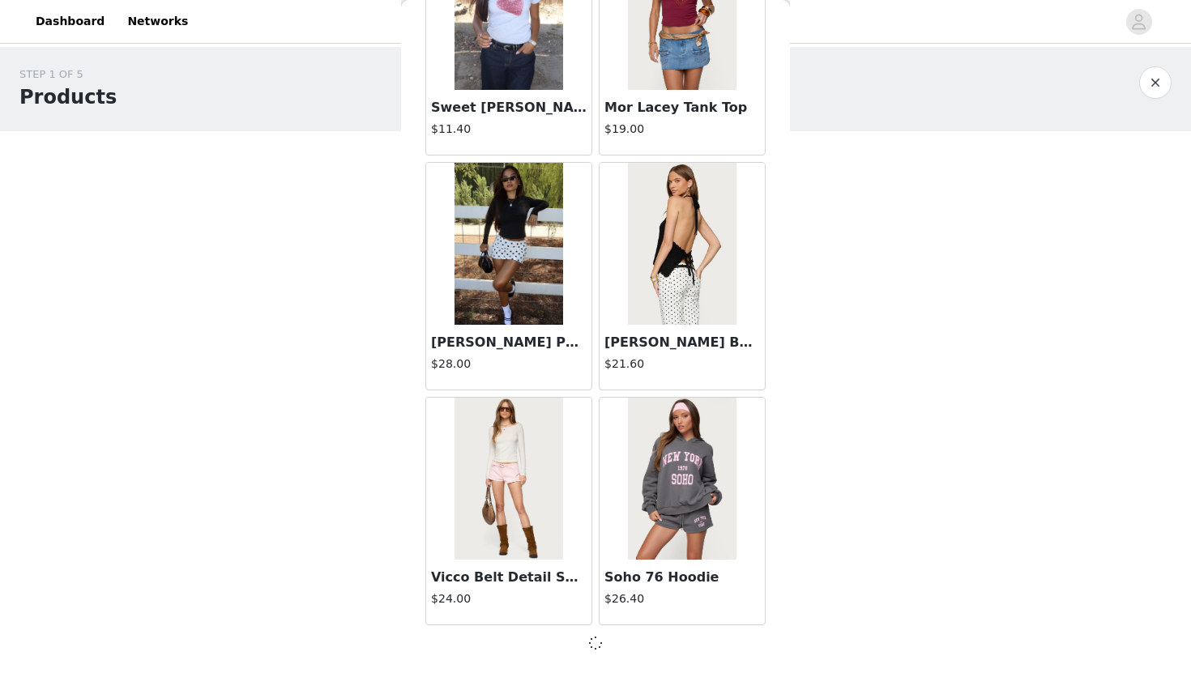
scroll to position [1799, 0]
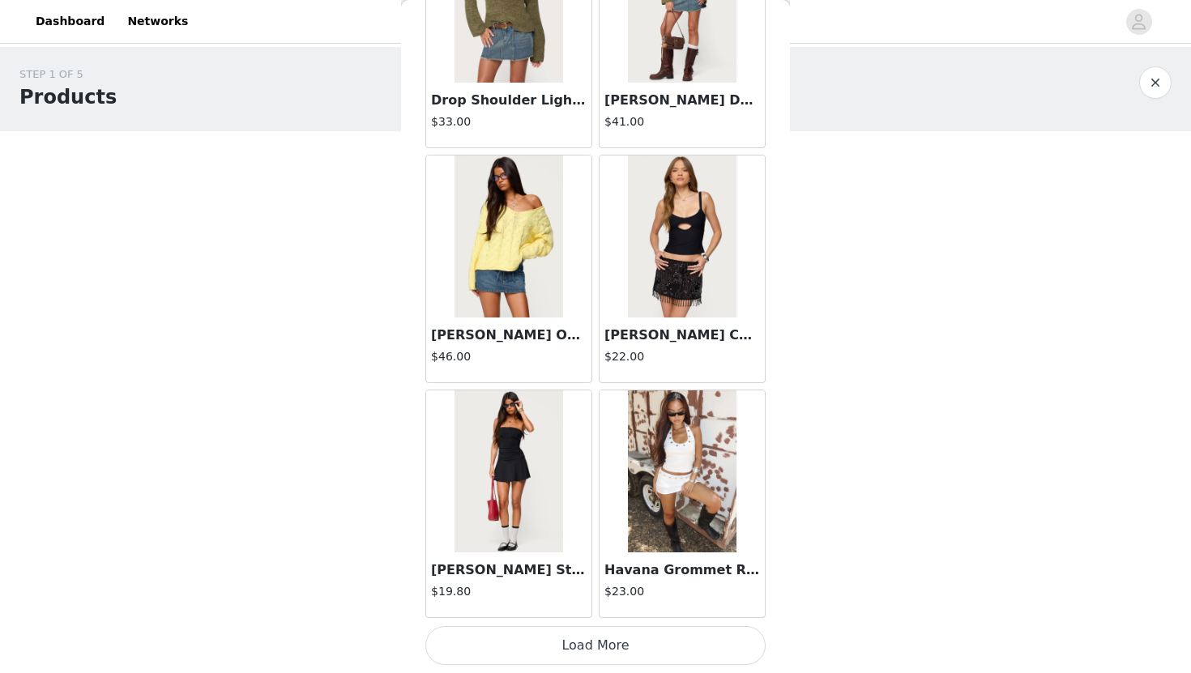
click at [600, 656] on button "Load More" at bounding box center [595, 645] width 340 height 39
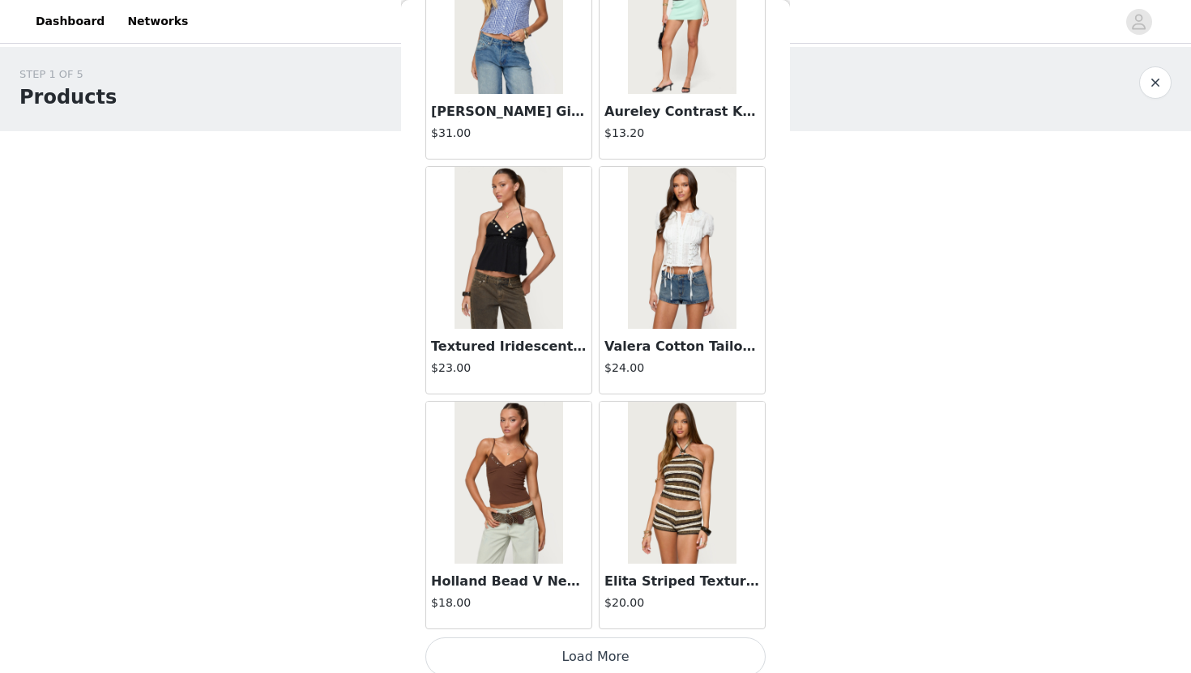
scroll to position [6505, 0]
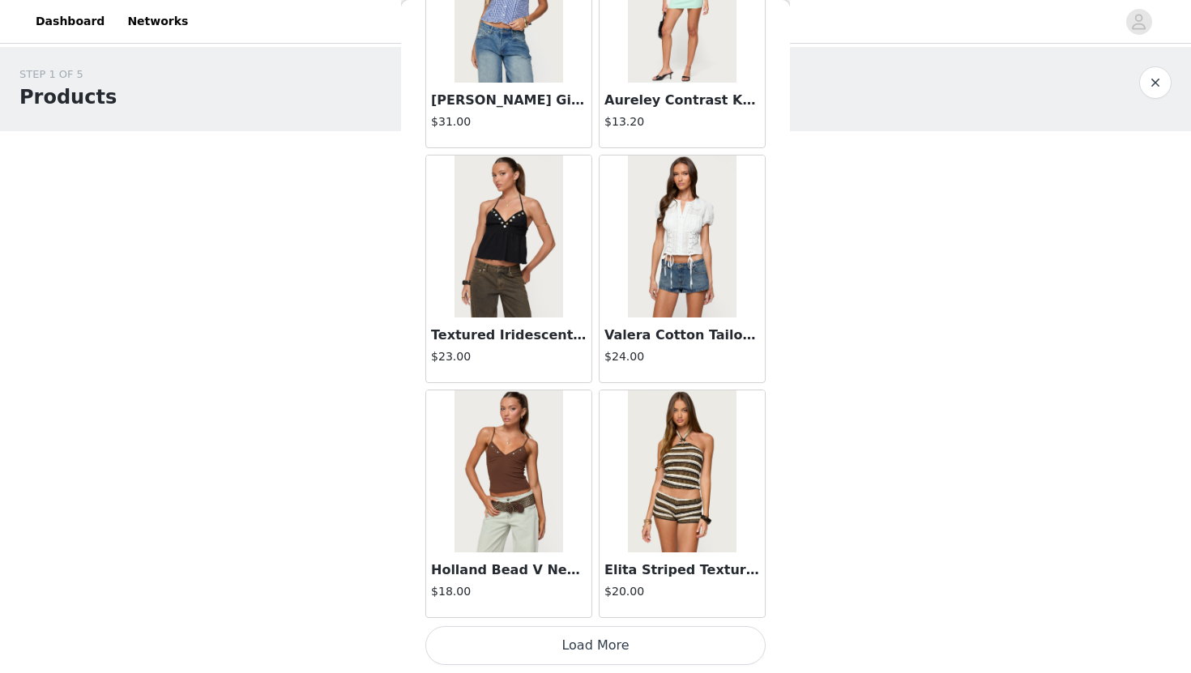
click at [615, 660] on button "Load More" at bounding box center [595, 645] width 340 height 39
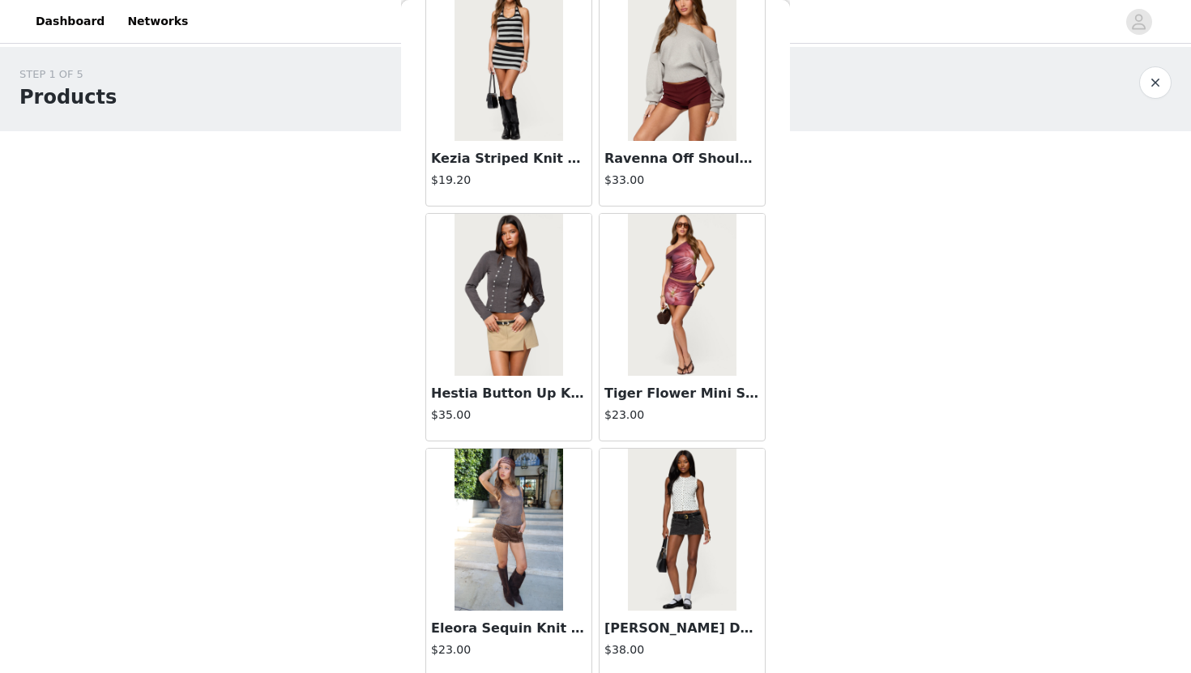
scroll to position [8855, 0]
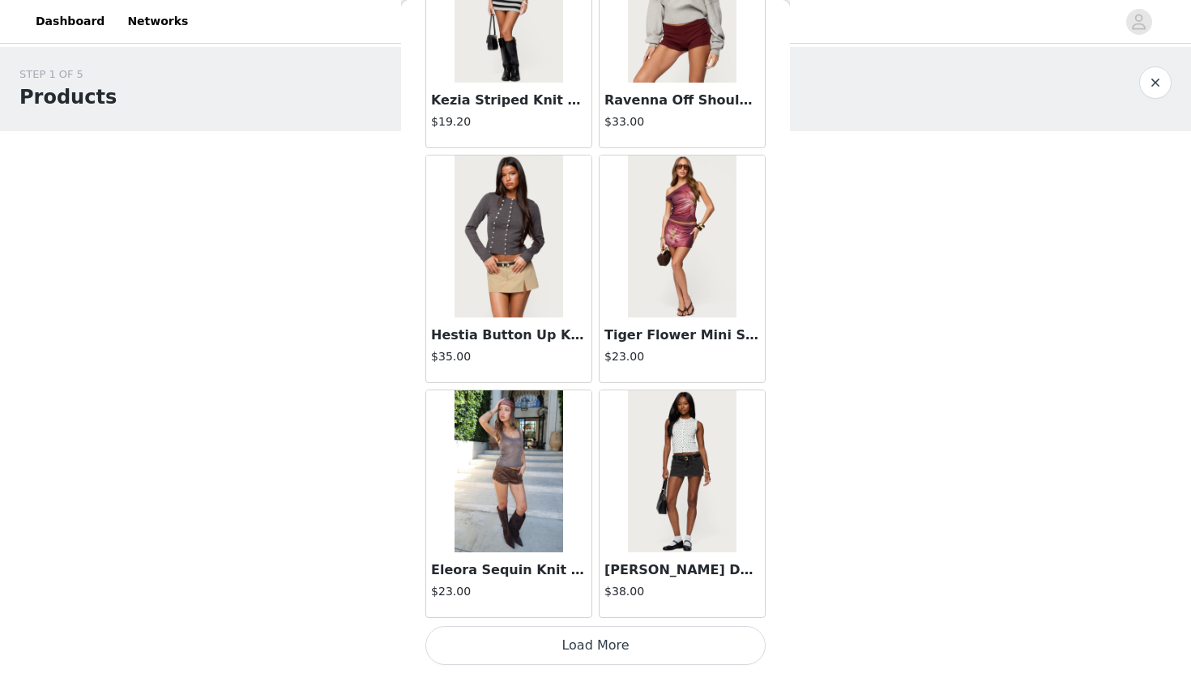
click at [610, 660] on button "Load More" at bounding box center [595, 645] width 340 height 39
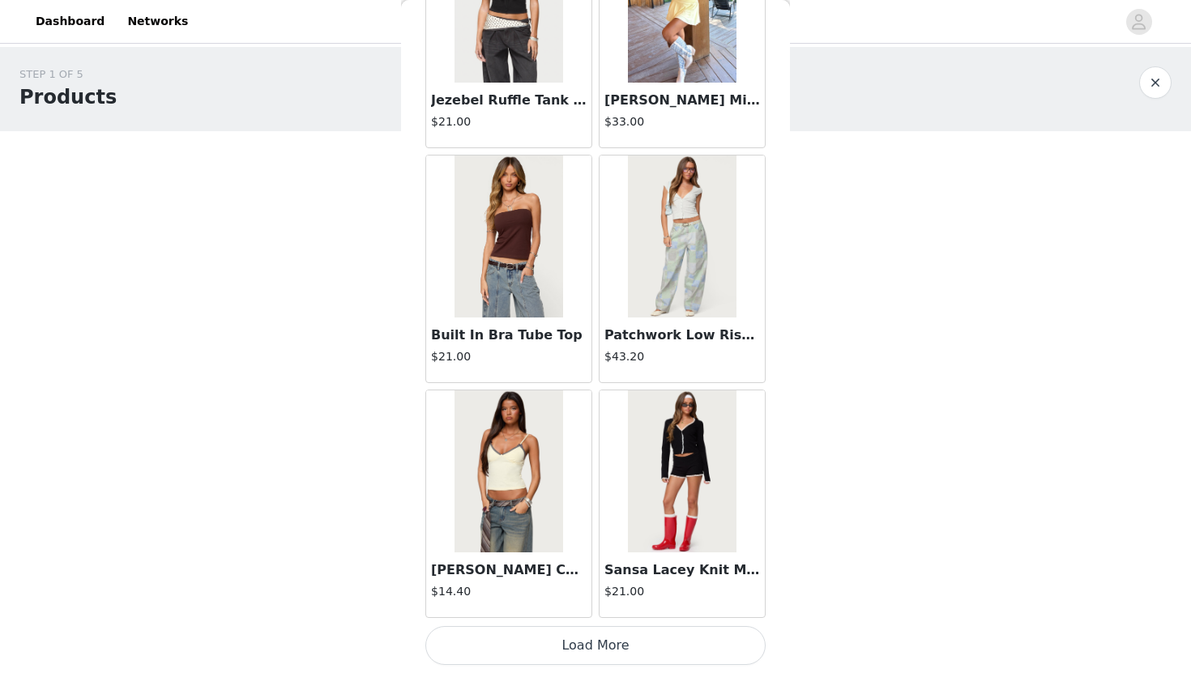
click at [610, 660] on button "Load More" at bounding box center [595, 645] width 340 height 39
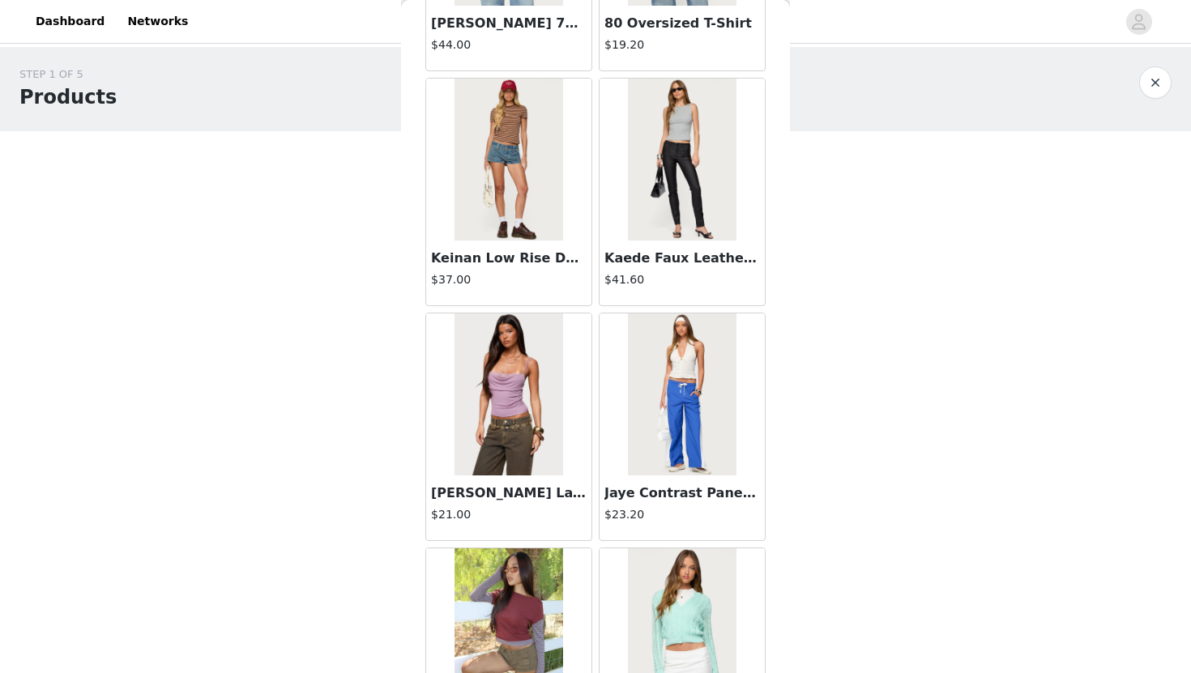
scroll to position [13554, 0]
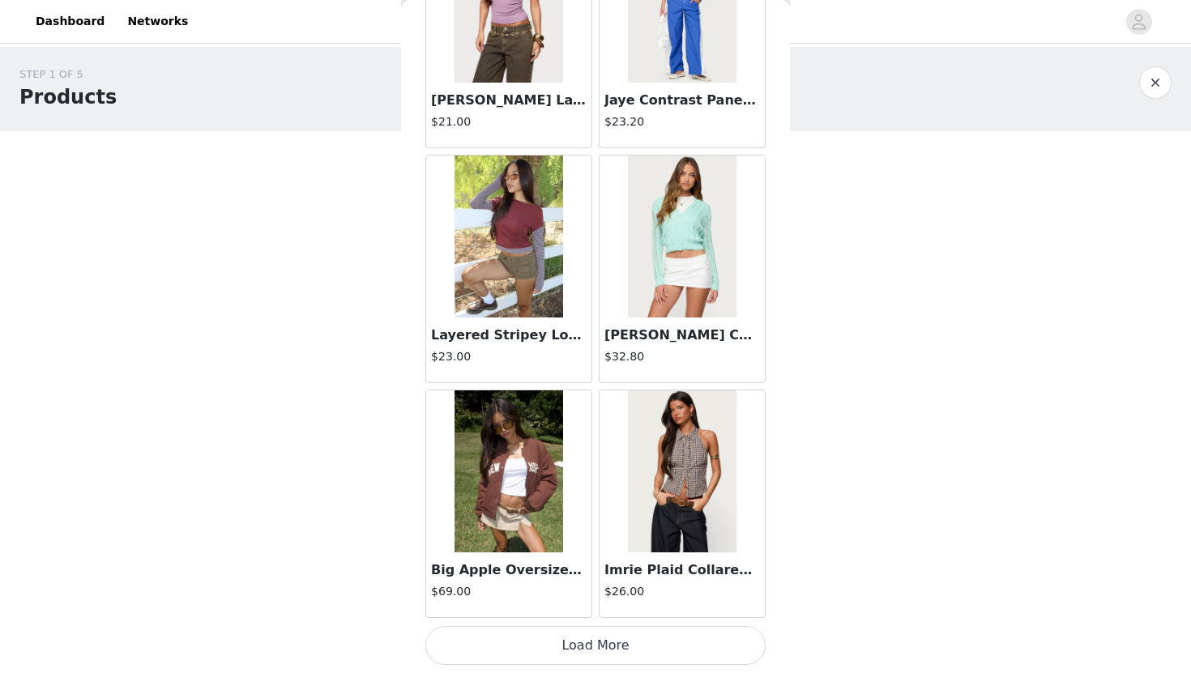
click at [610, 660] on button "Load More" at bounding box center [595, 645] width 340 height 39
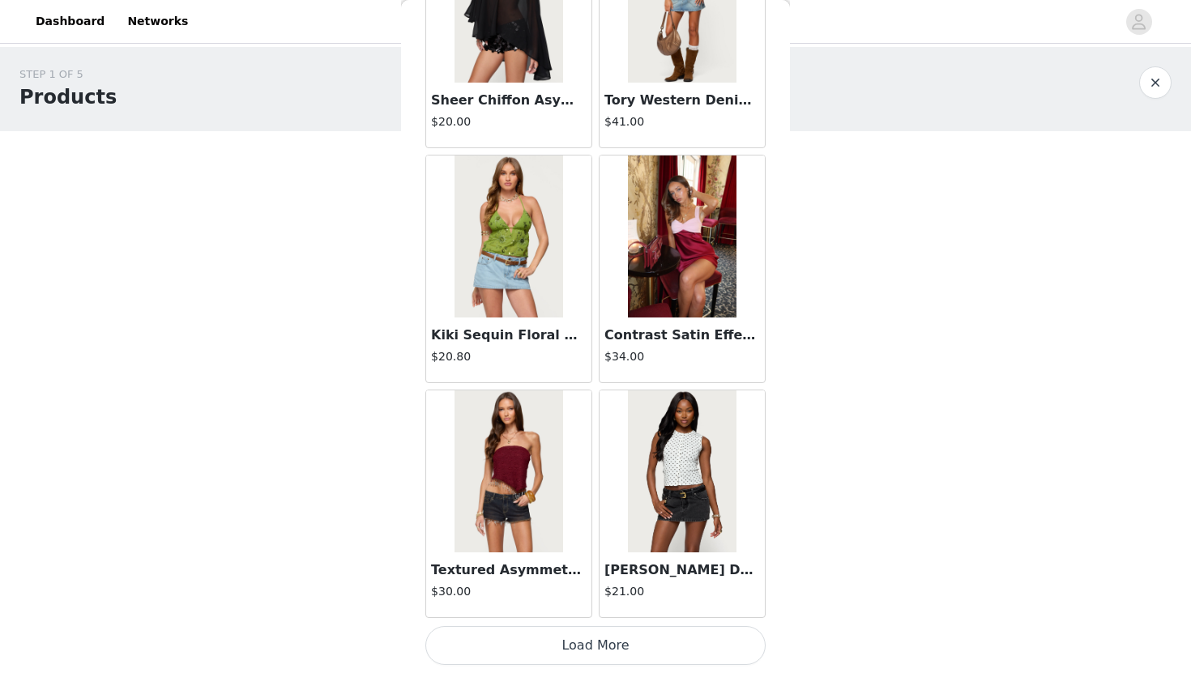
click at [614, 664] on button "Load More" at bounding box center [595, 645] width 340 height 39
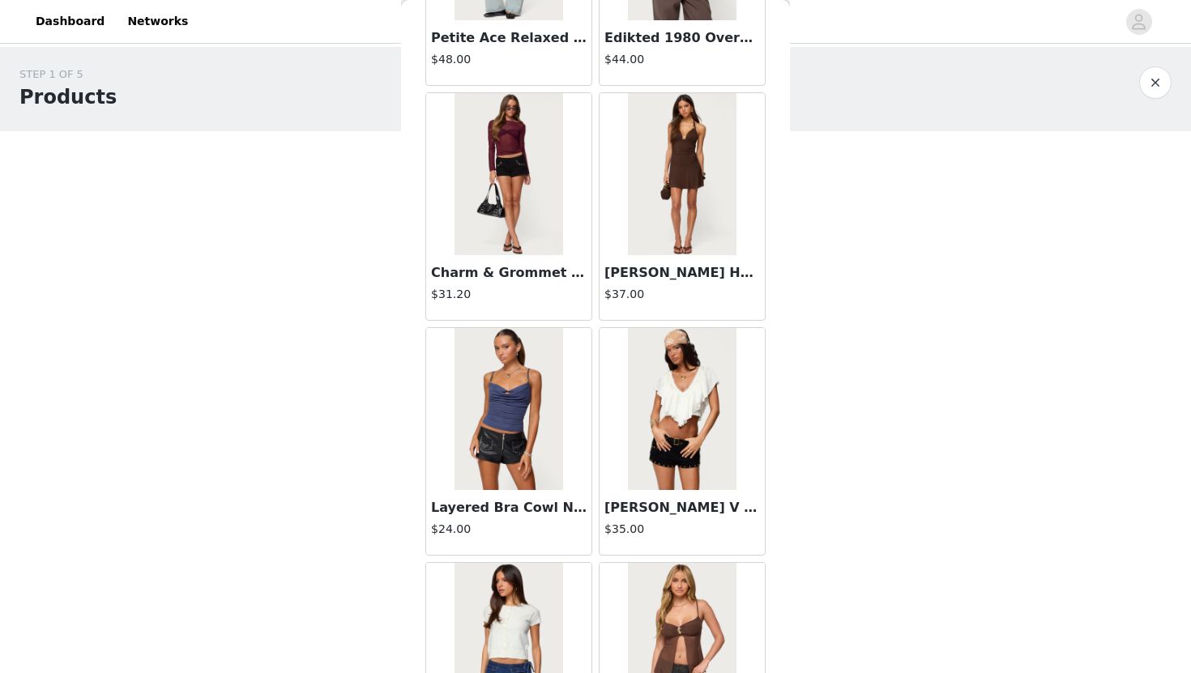
scroll to position [18224, 0]
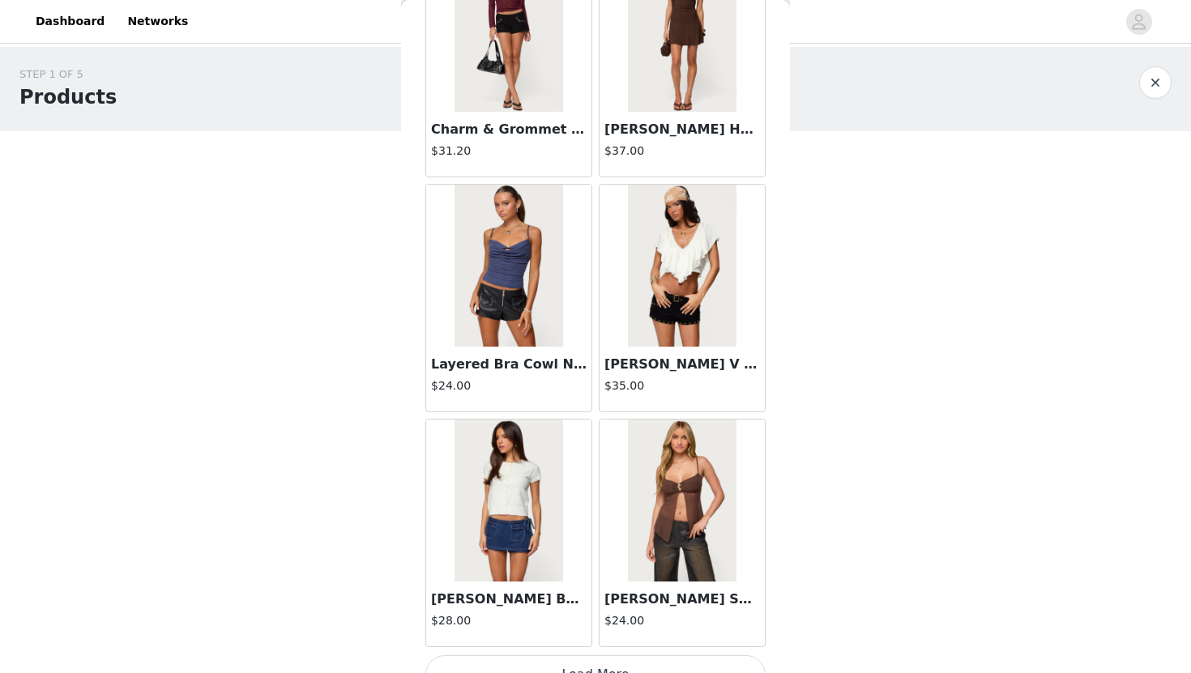
click at [694, 338] on img at bounding box center [682, 266] width 108 height 162
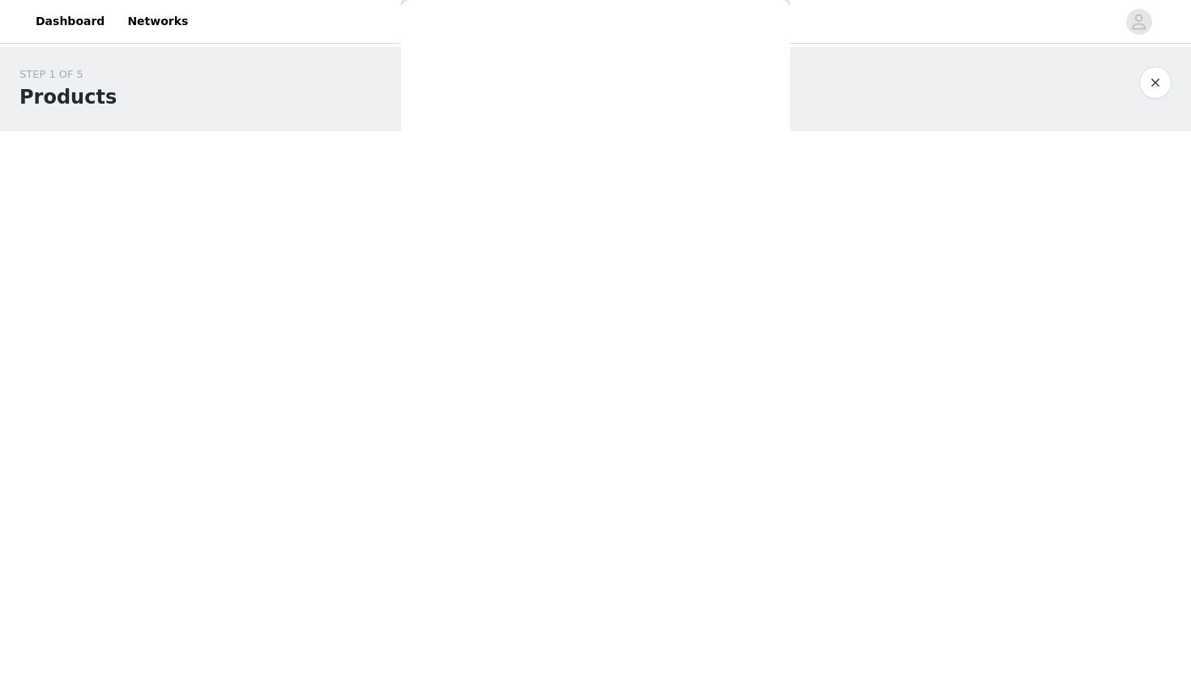
scroll to position [98, 0]
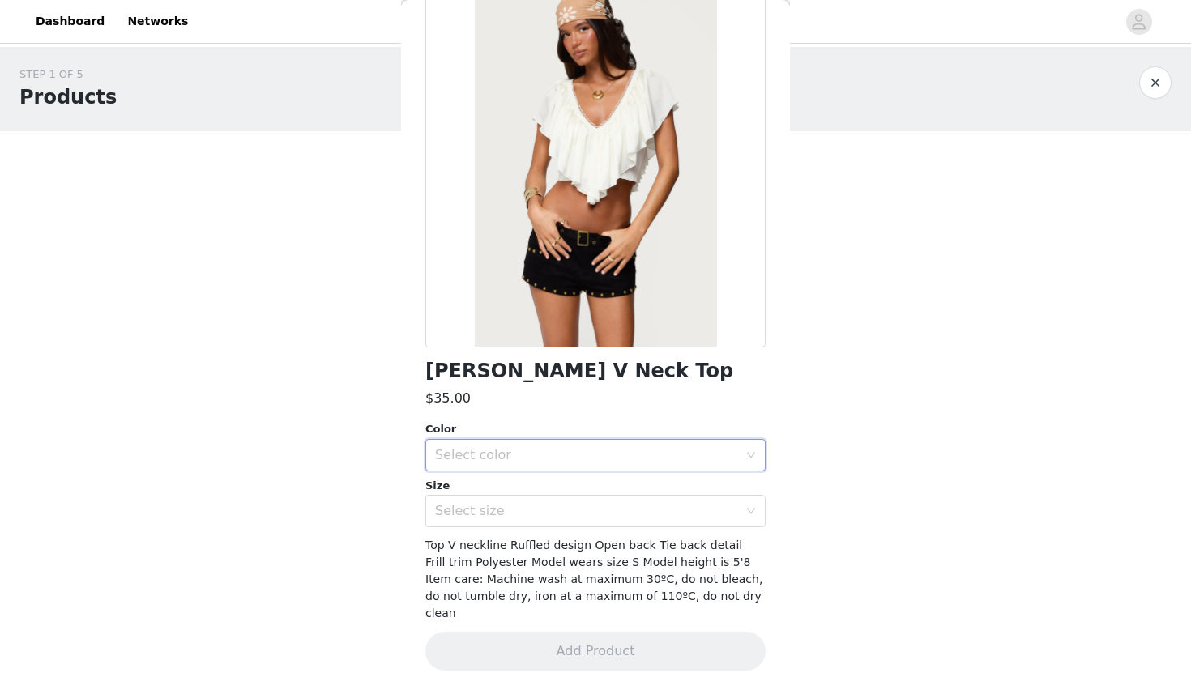
click at [600, 442] on div "Select color" at bounding box center [590, 455] width 310 height 31
click at [538, 492] on li "CREAM" at bounding box center [595, 491] width 340 height 26
click at [540, 501] on div "Select size" at bounding box center [590, 511] width 310 height 31
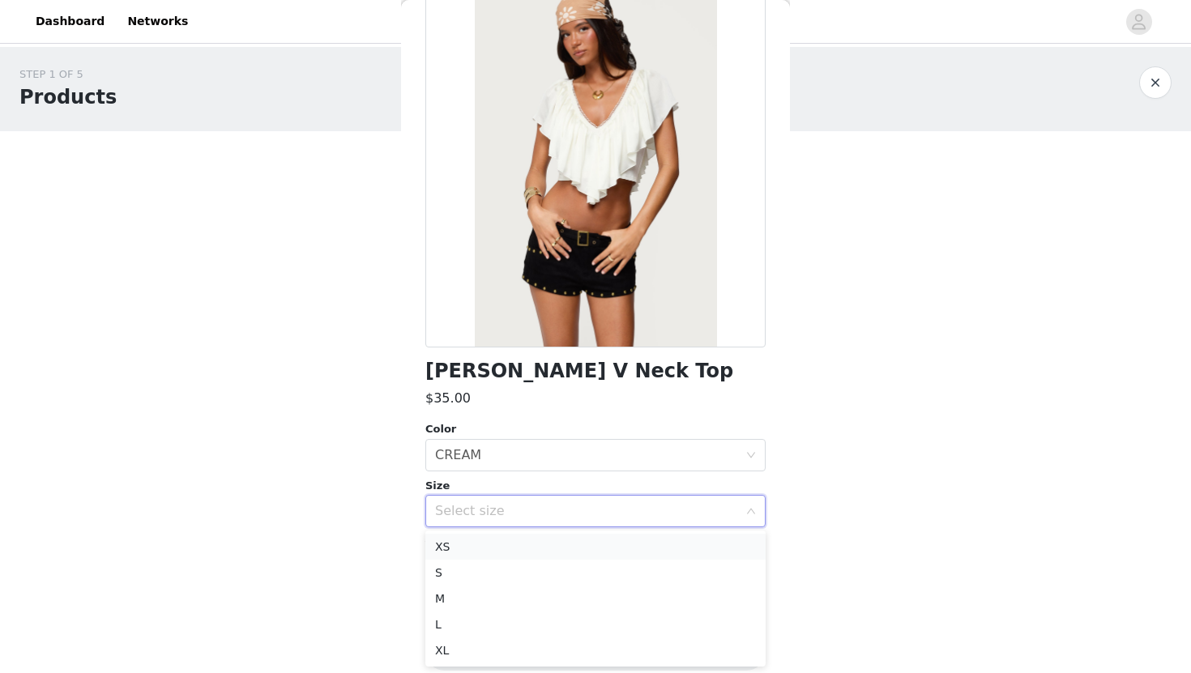
click at [487, 544] on li "XS" at bounding box center [595, 547] width 340 height 26
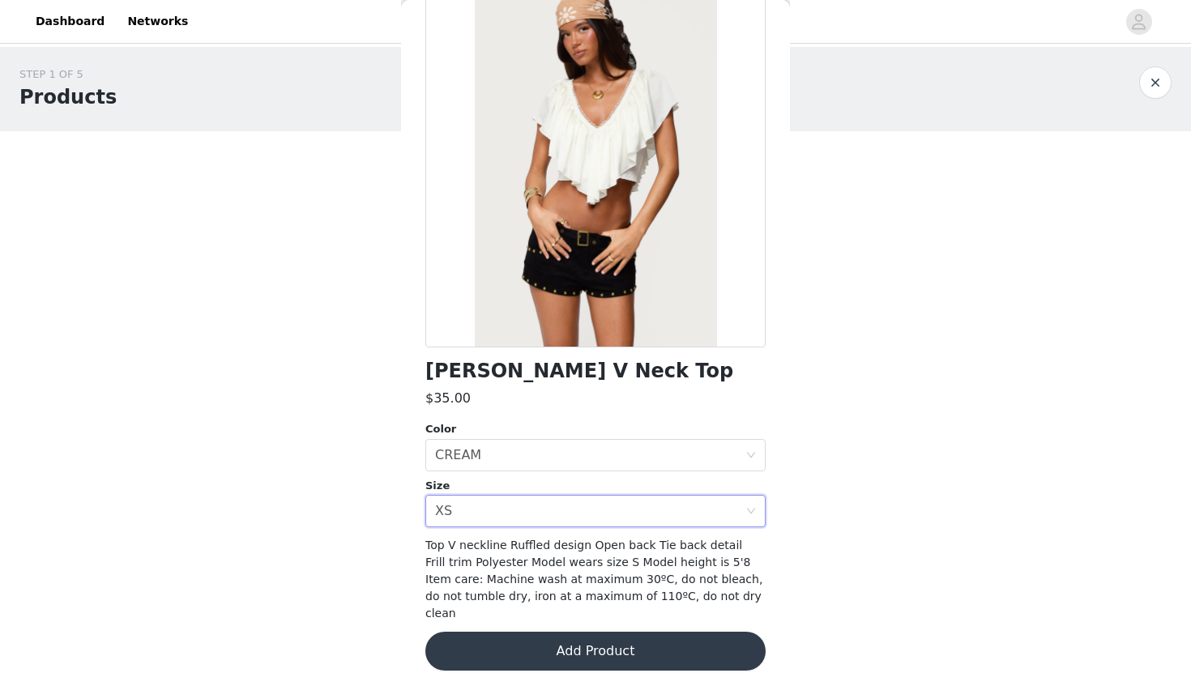
click at [546, 632] on button "Add Product" at bounding box center [595, 651] width 340 height 39
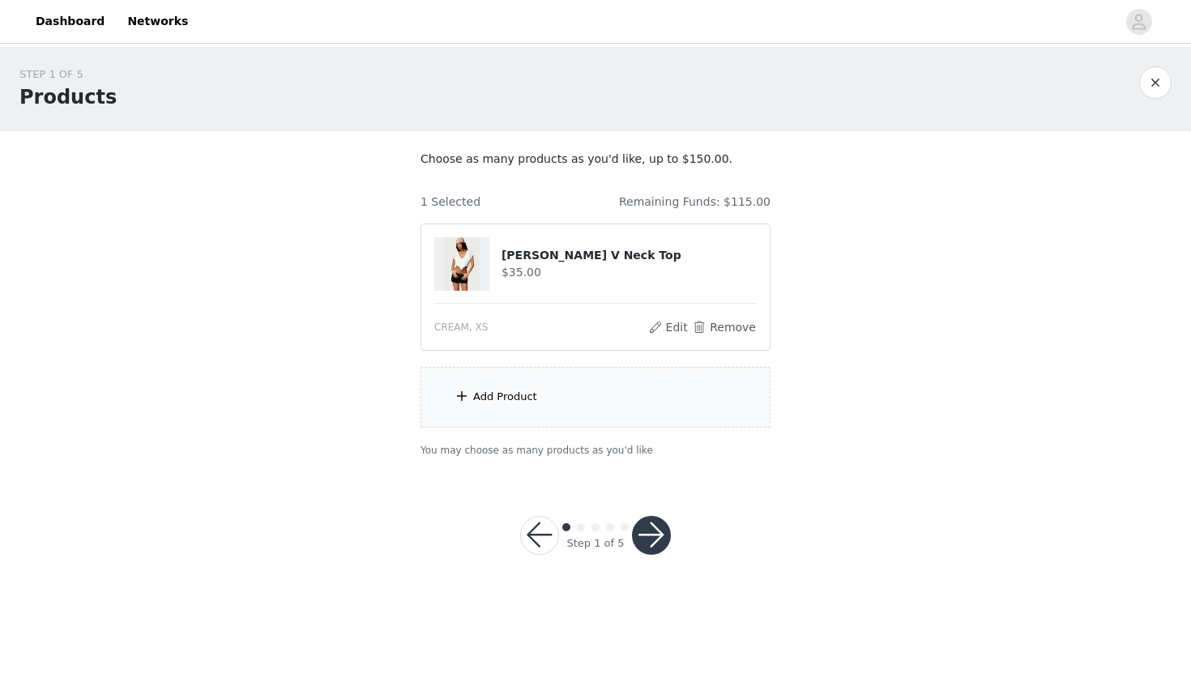
click at [623, 399] on div "Add Product" at bounding box center [595, 397] width 350 height 61
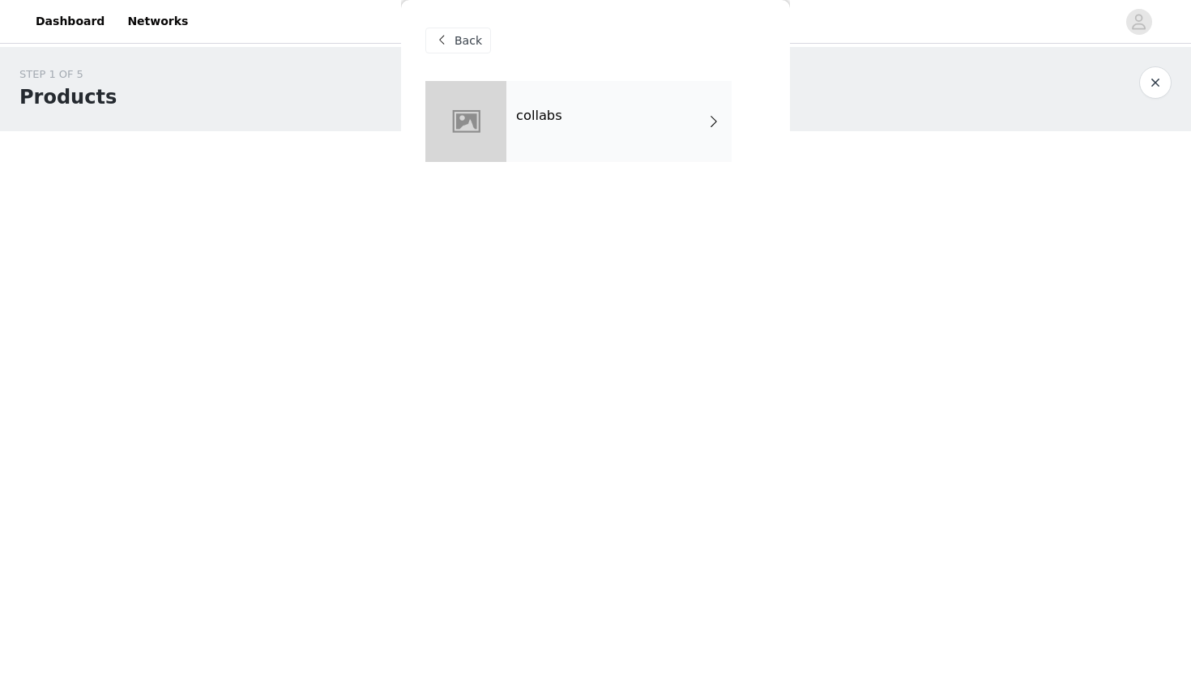
click at [672, 53] on div "Back" at bounding box center [595, 40] width 340 height 81
click at [672, 102] on div "collabs" at bounding box center [618, 121] width 225 height 81
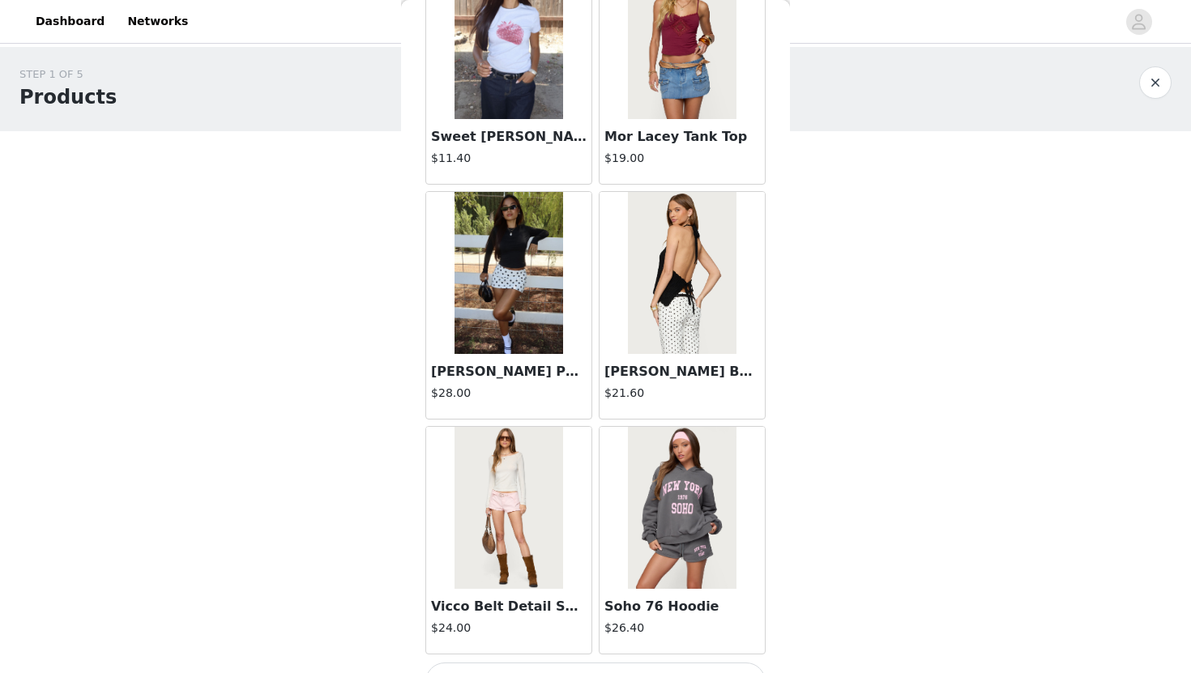
scroll to position [1805, 0]
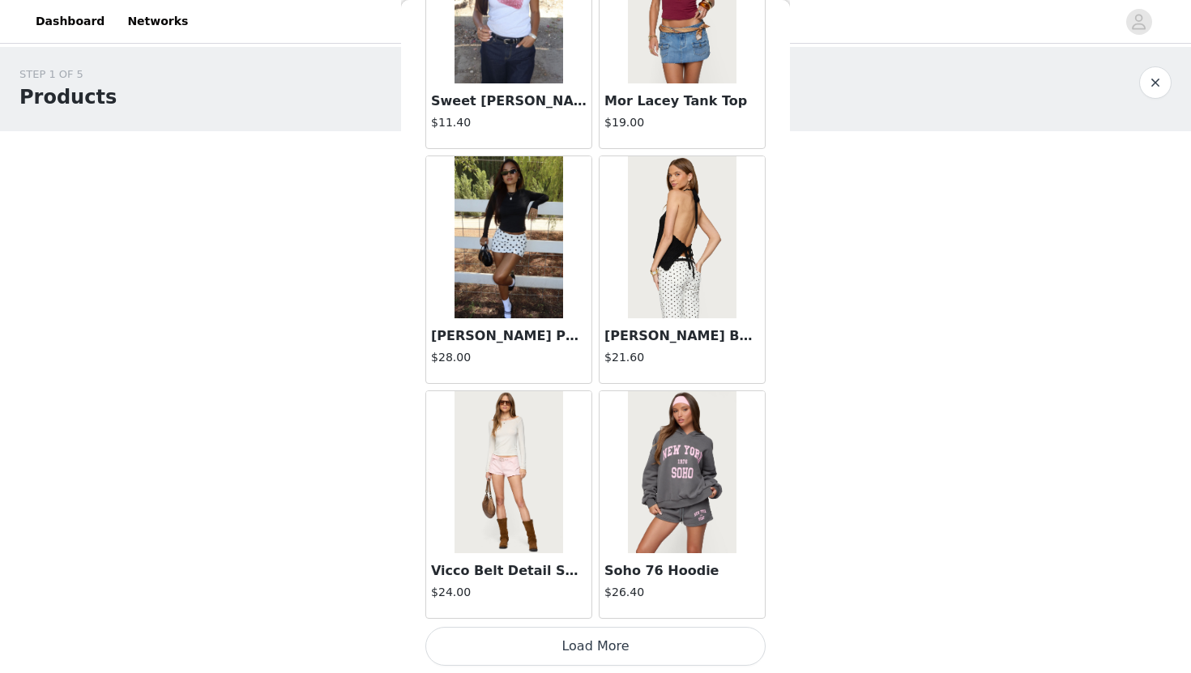
click at [561, 649] on button "Load More" at bounding box center [595, 646] width 340 height 39
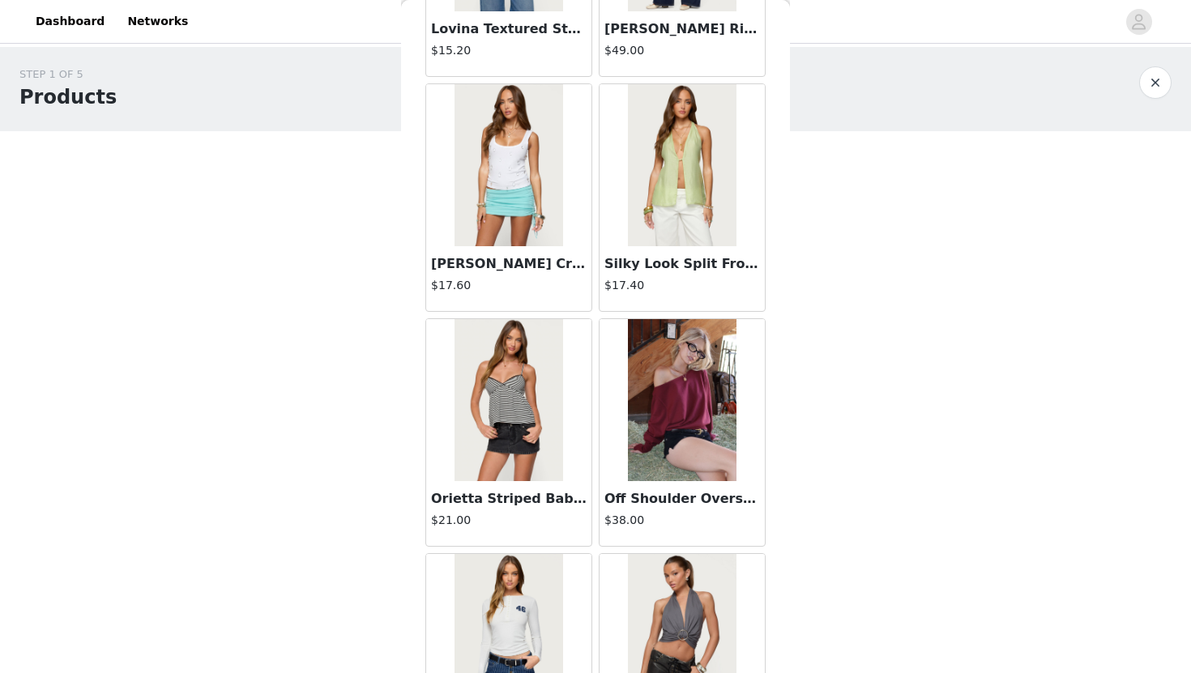
scroll to position [4156, 0]
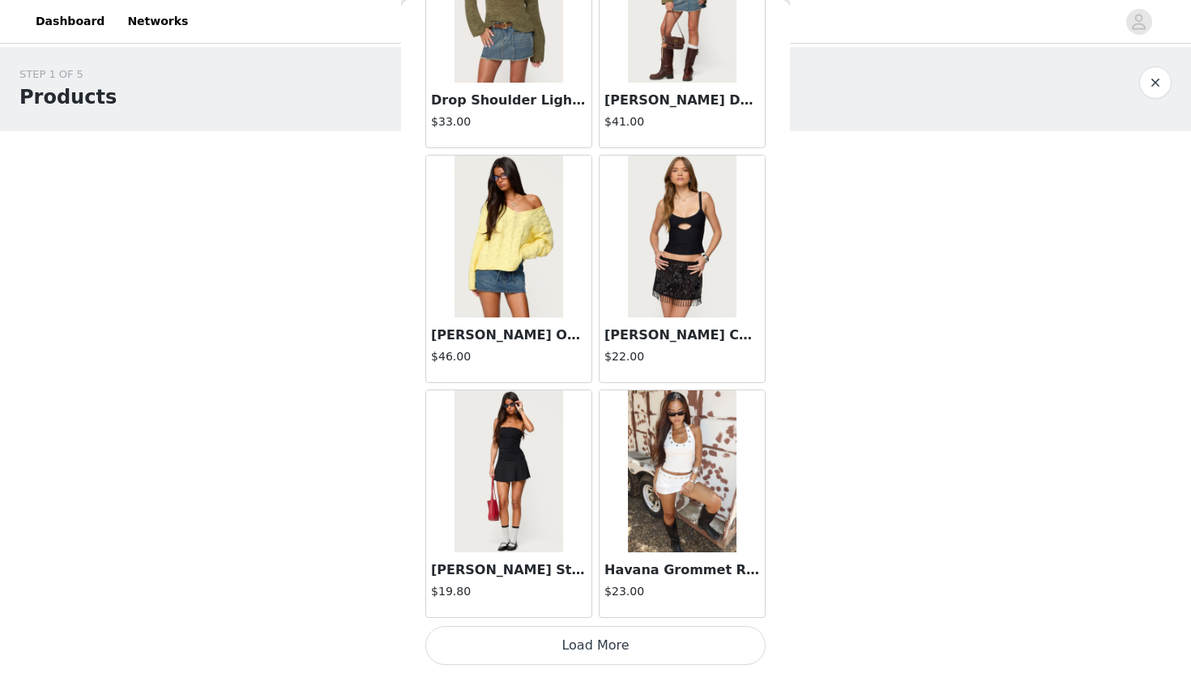
click at [606, 656] on button "Load More" at bounding box center [595, 645] width 340 height 39
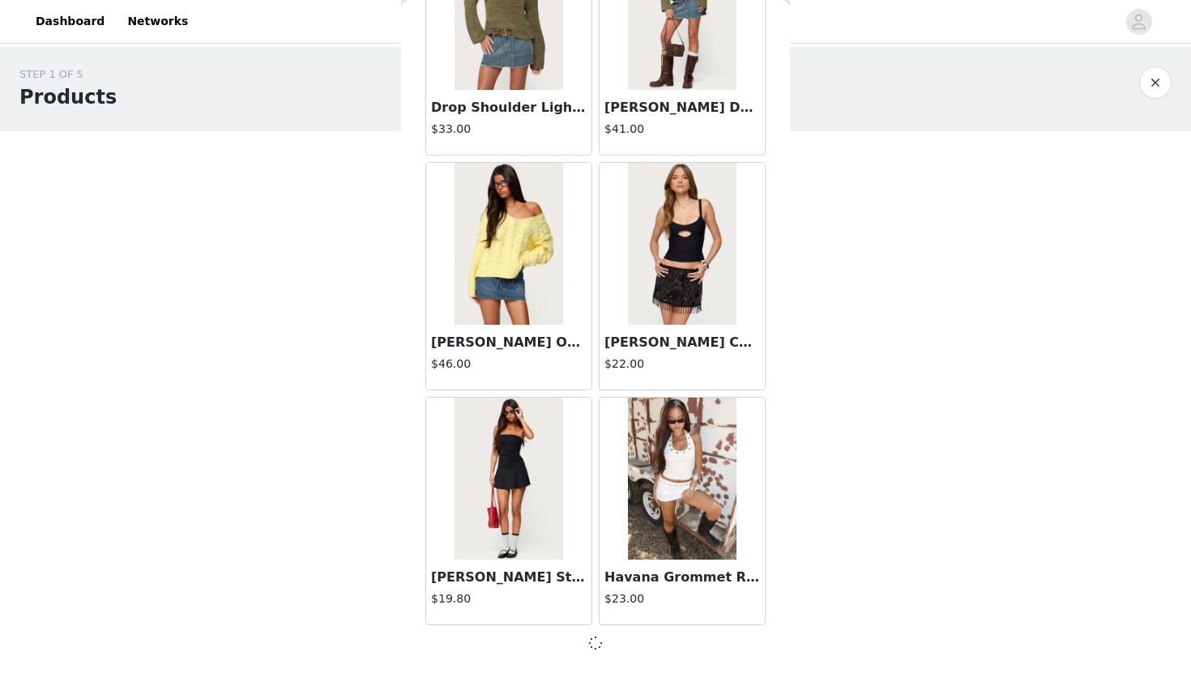
scroll to position [4148, 0]
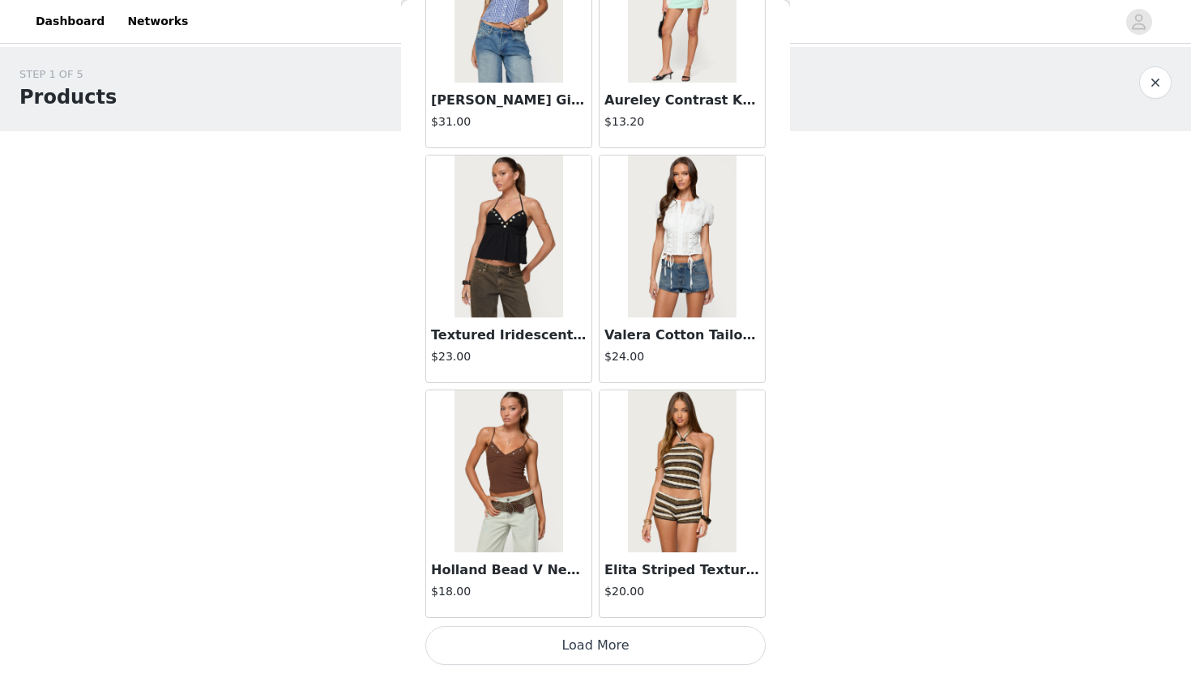
click at [606, 656] on button "Load More" at bounding box center [595, 645] width 340 height 39
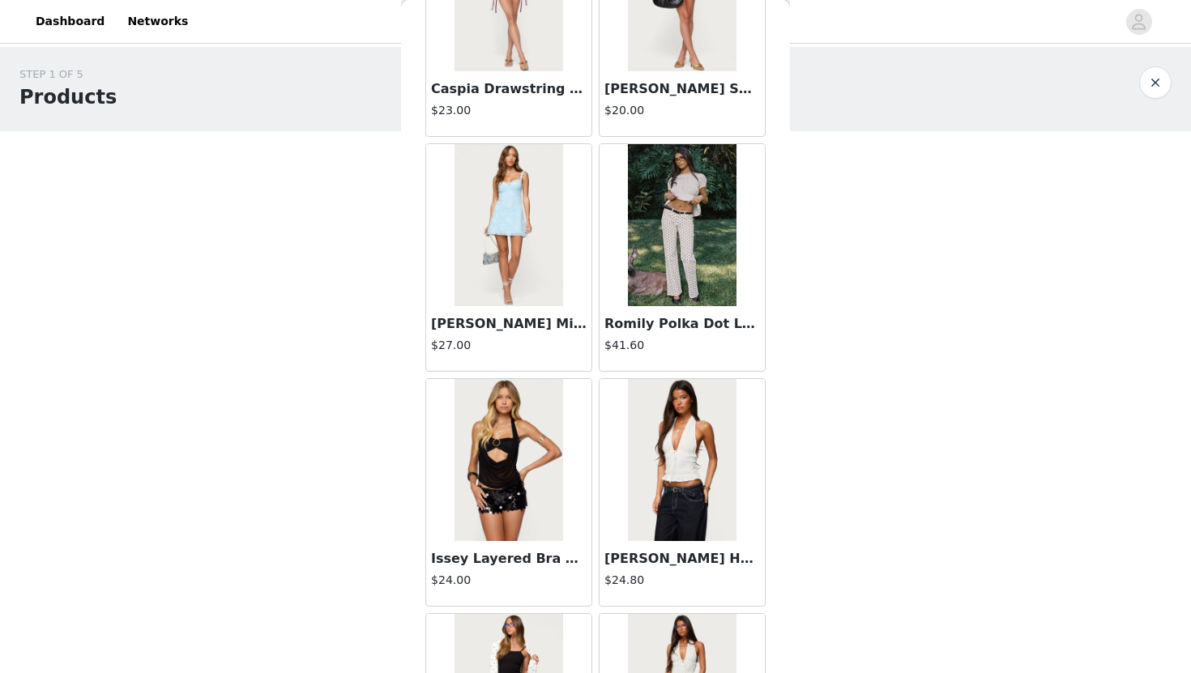
scroll to position [8855, 0]
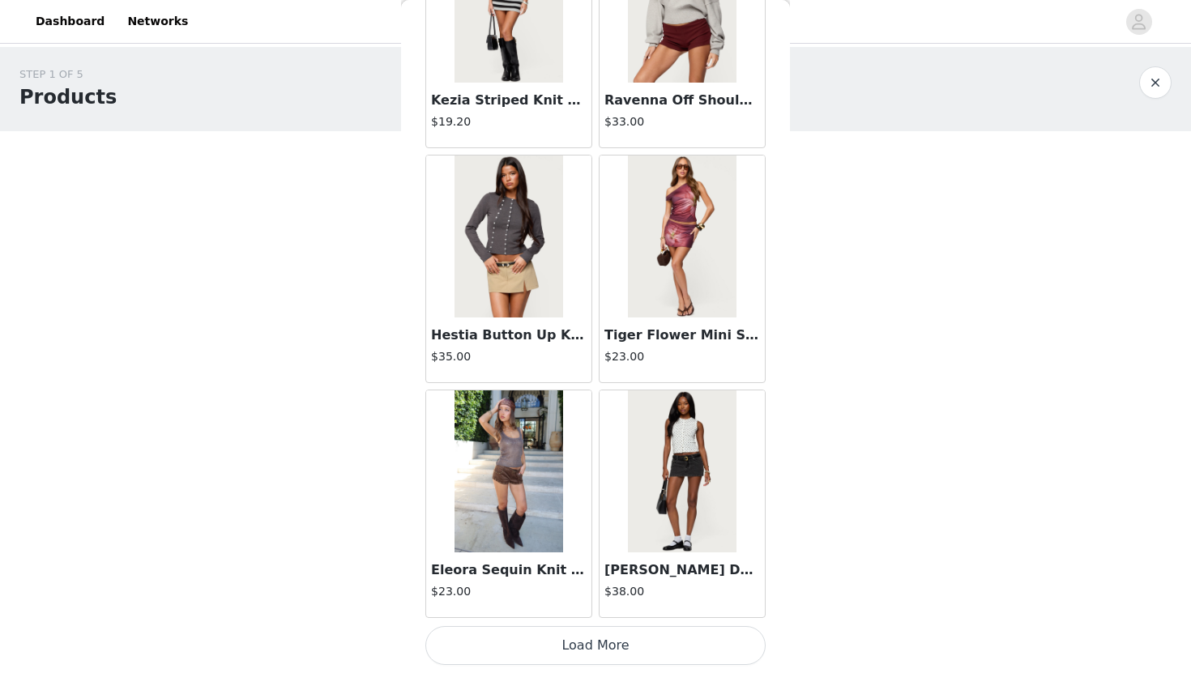
click at [633, 652] on button "Load More" at bounding box center [595, 645] width 340 height 39
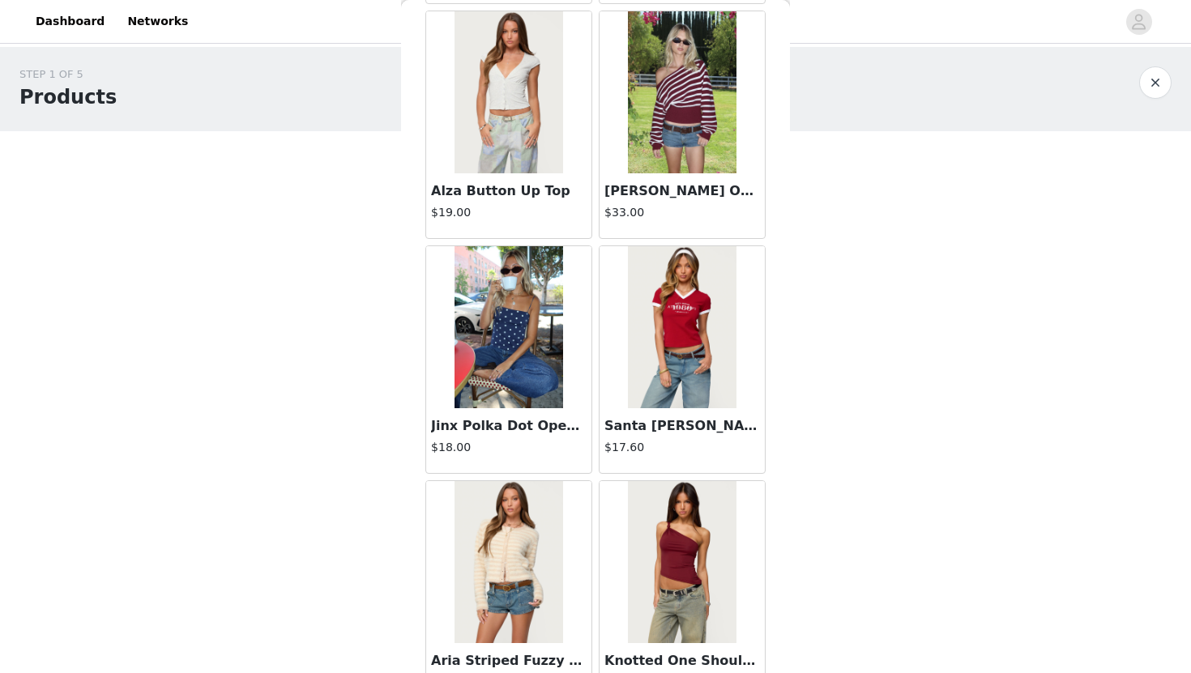
scroll to position [11204, 0]
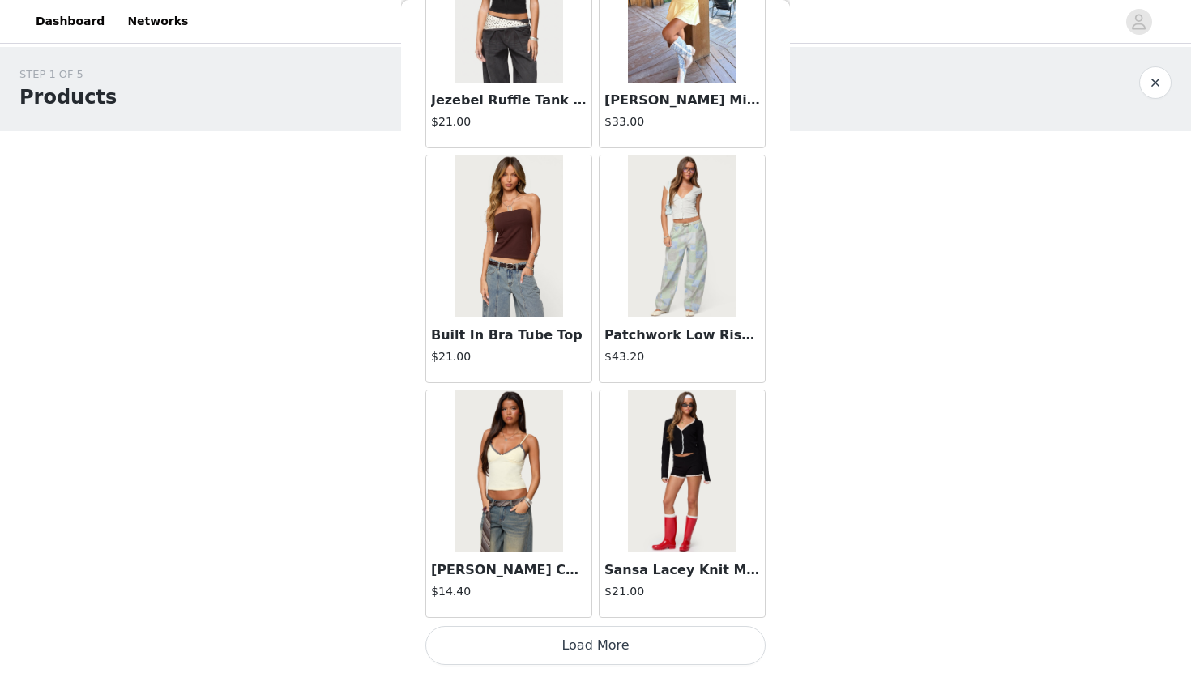
click at [647, 652] on button "Load More" at bounding box center [595, 645] width 340 height 39
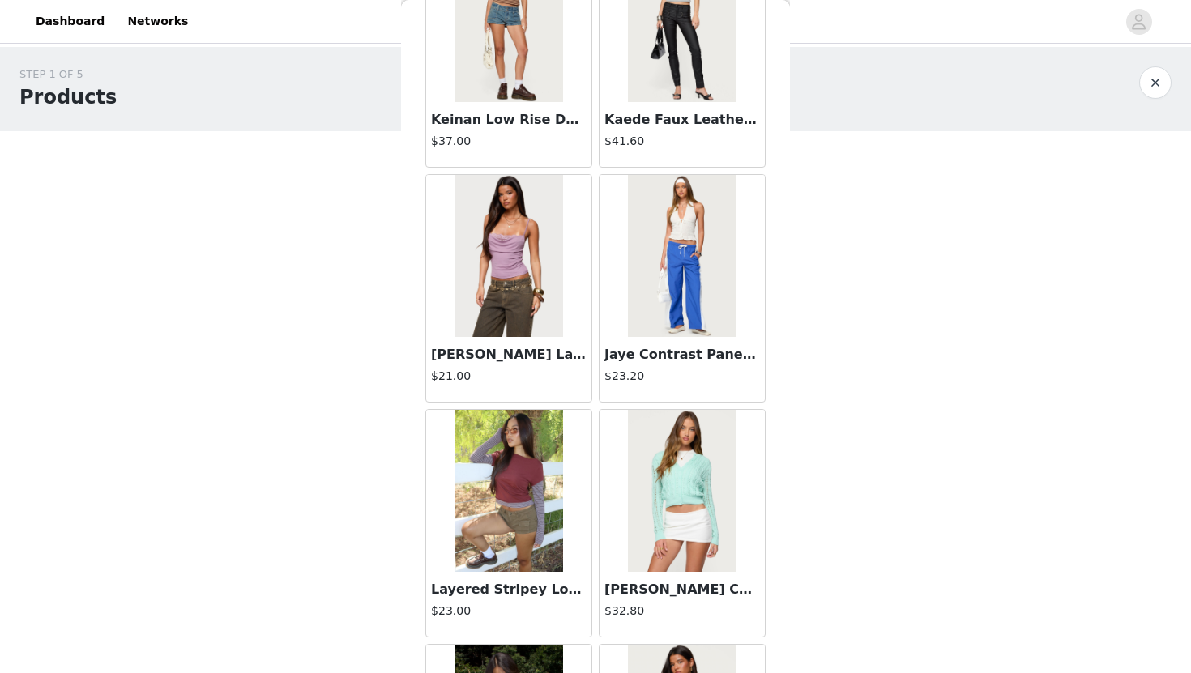
scroll to position [13554, 0]
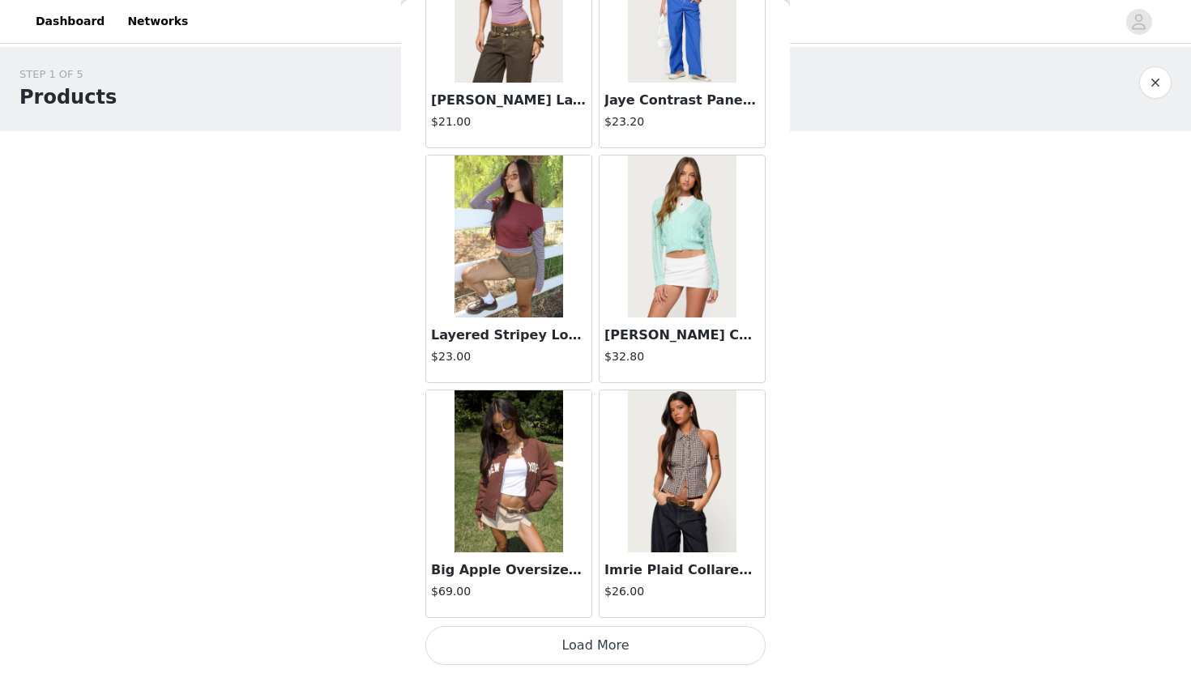
click at [674, 654] on button "Load More" at bounding box center [595, 645] width 340 height 39
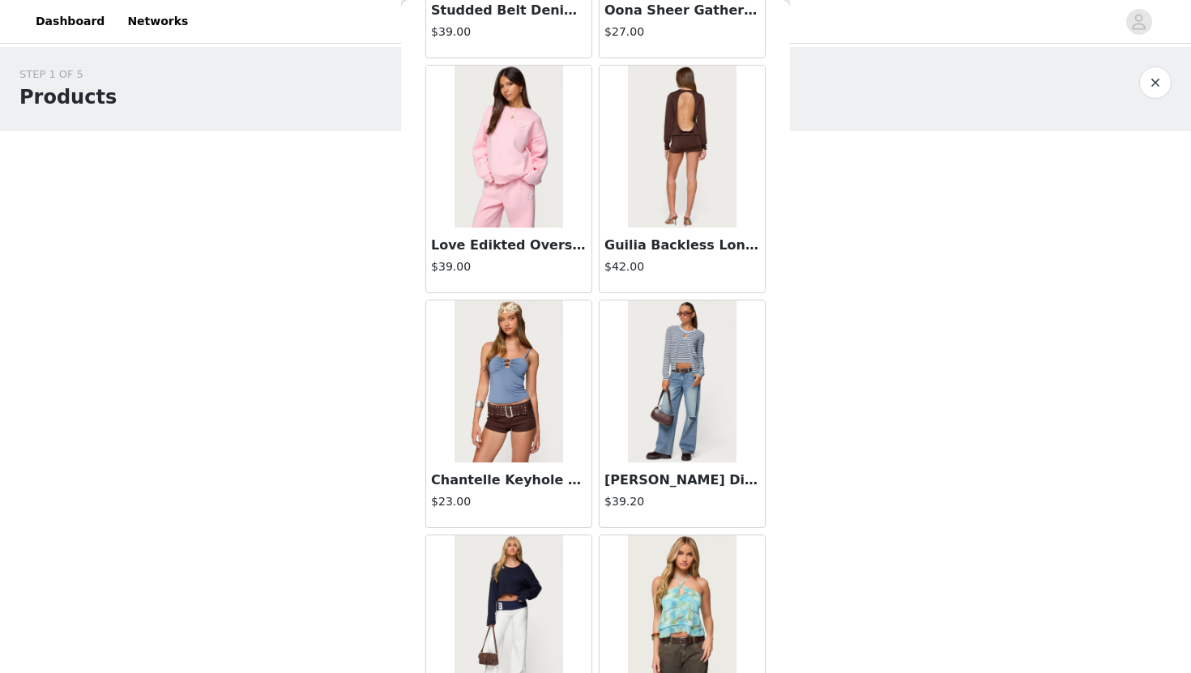
scroll to position [15903, 0]
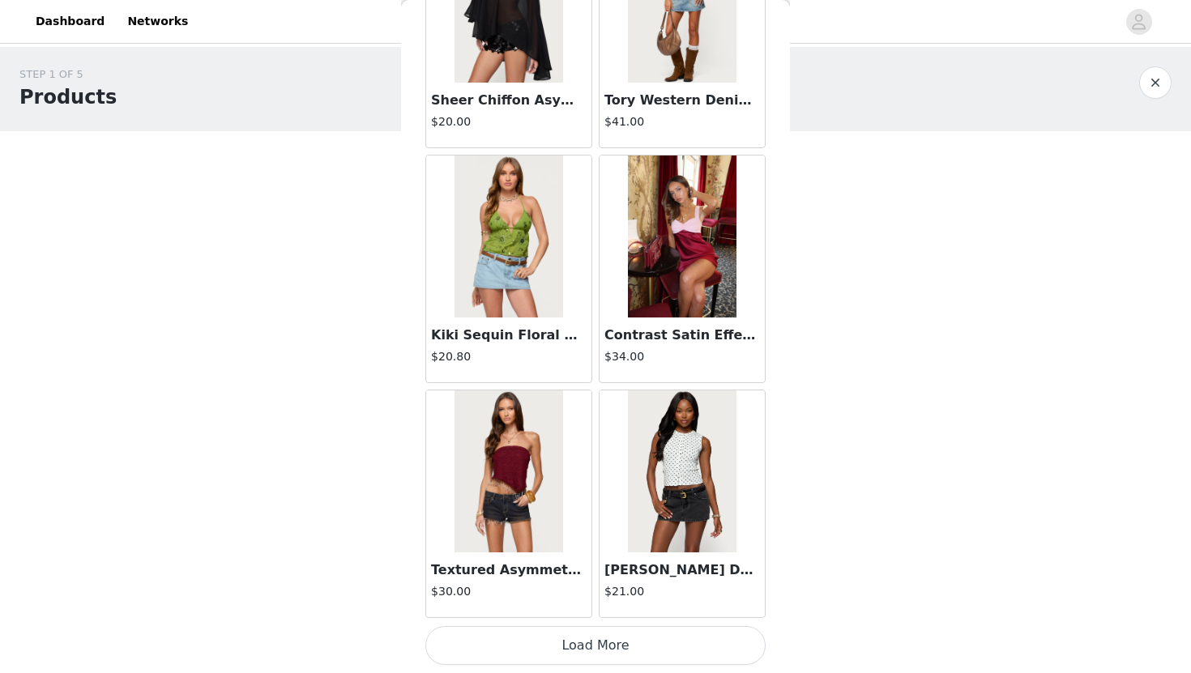
click at [671, 658] on button "Load More" at bounding box center [595, 645] width 340 height 39
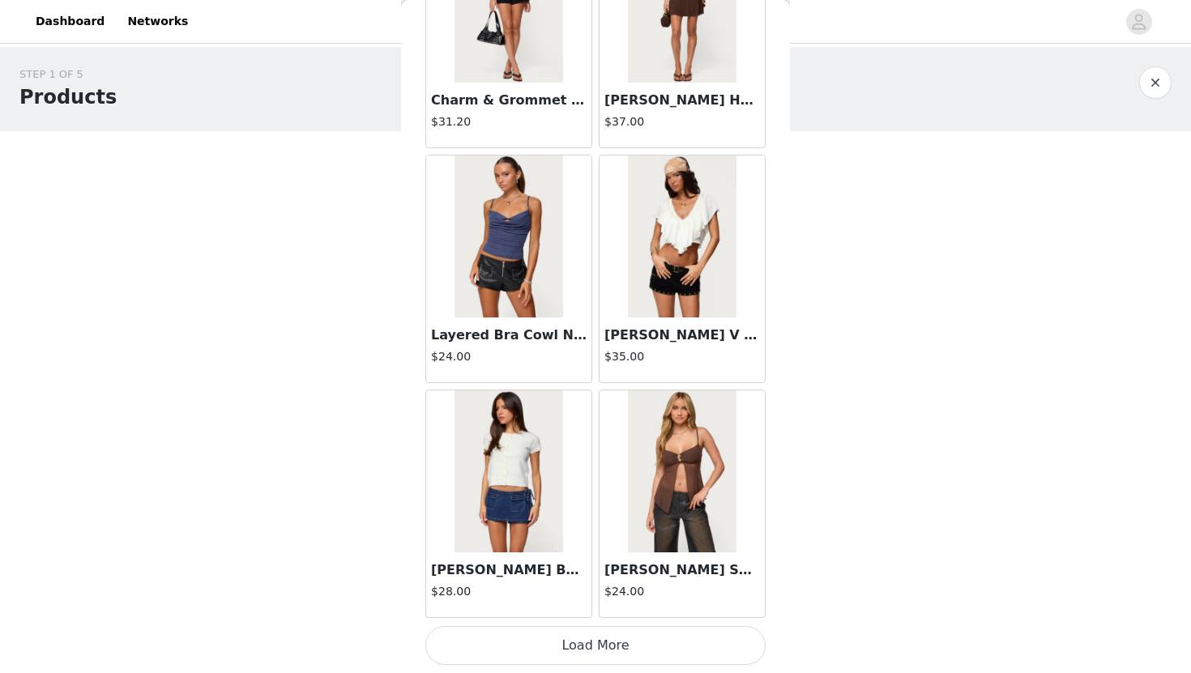
click at [668, 647] on button "Load More" at bounding box center [595, 645] width 340 height 39
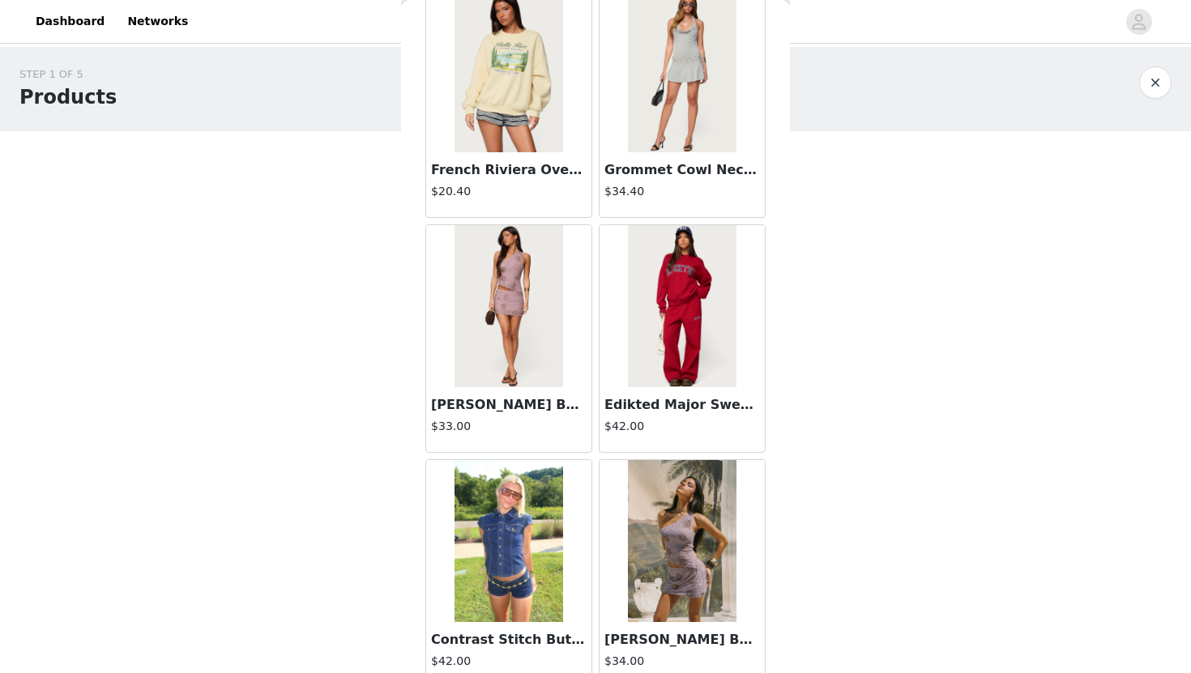
scroll to position [20603, 0]
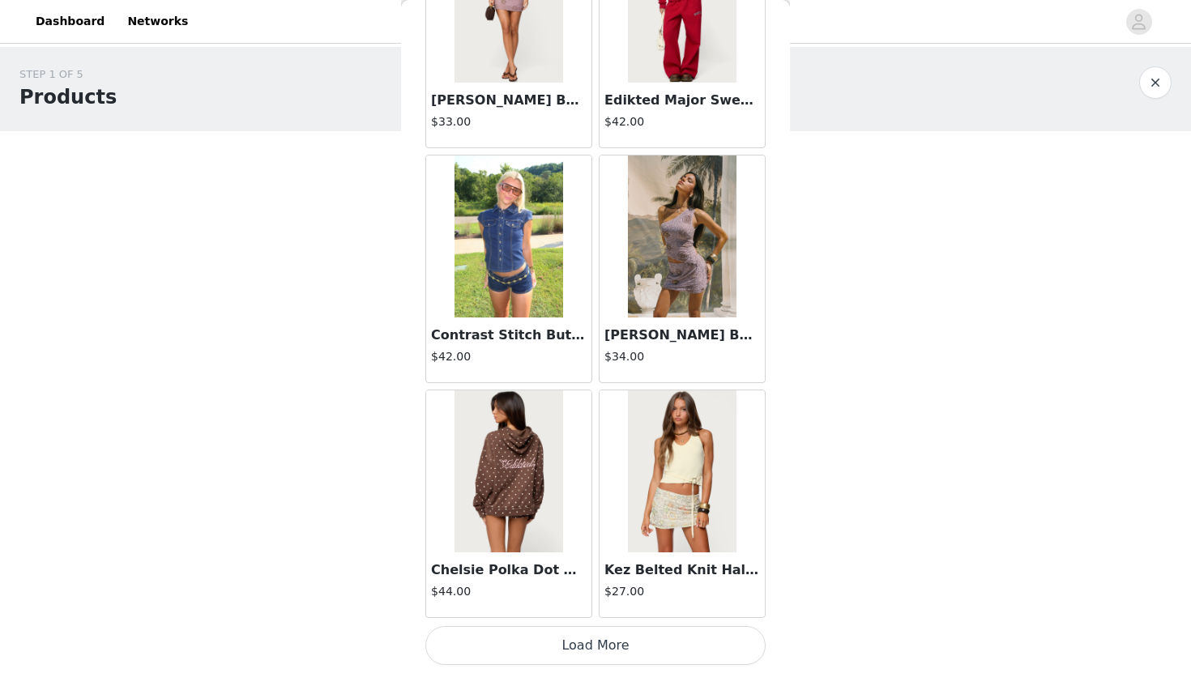
click at [653, 659] on button "Load More" at bounding box center [595, 645] width 340 height 39
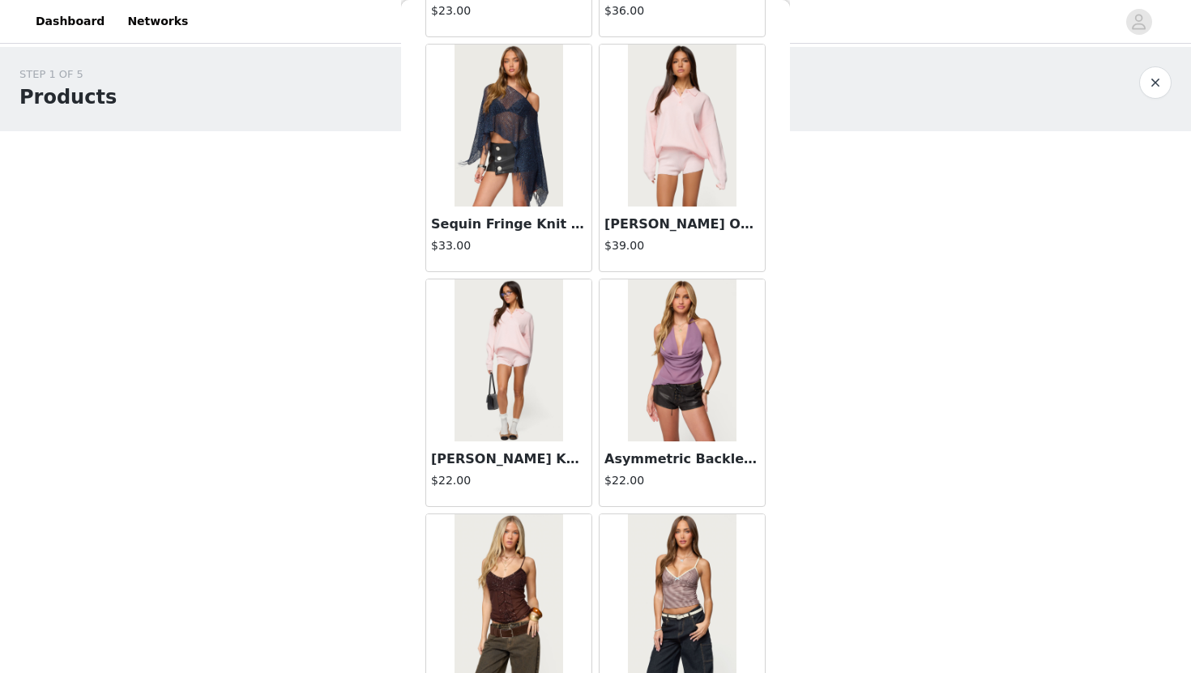
scroll to position [22588, 0]
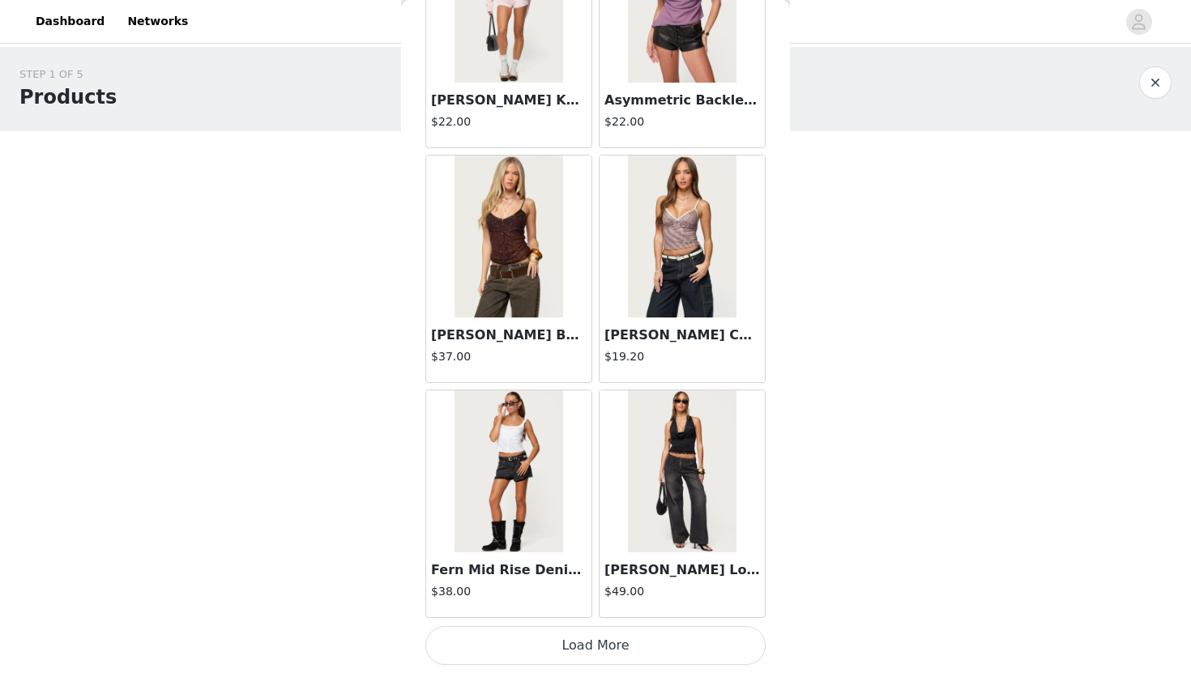
click at [653, 655] on button "Load More" at bounding box center [595, 645] width 340 height 39
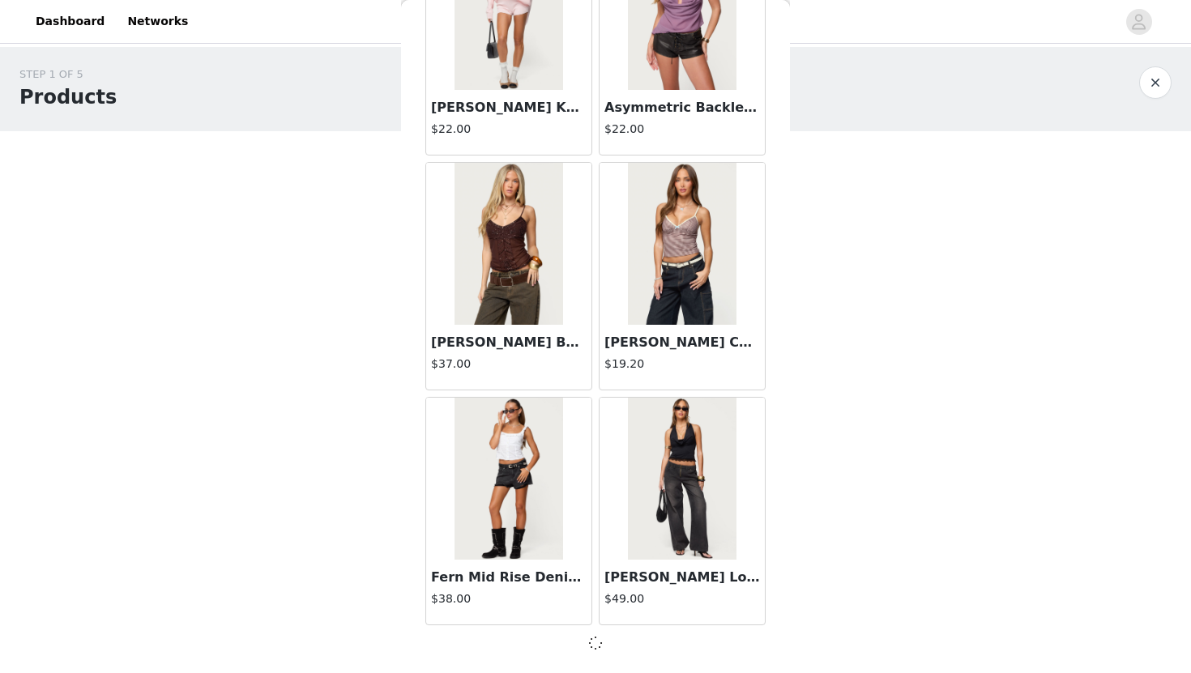
scroll to position [22945, 0]
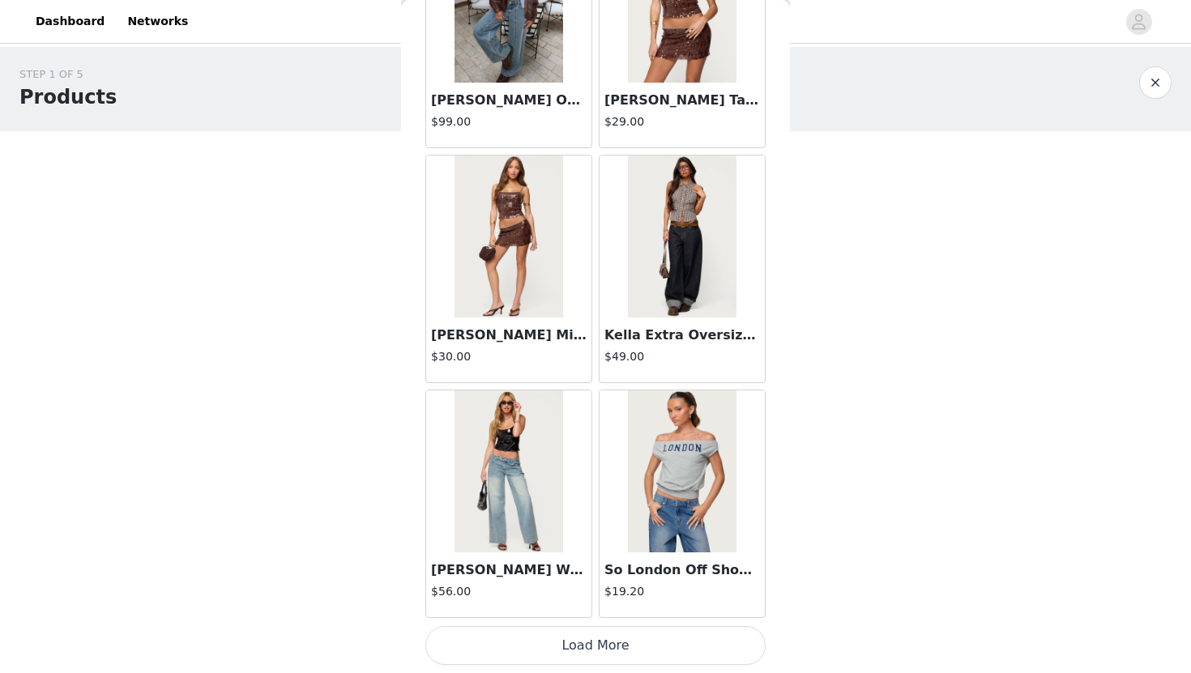
click at [653, 655] on button "Load More" at bounding box center [595, 645] width 340 height 39
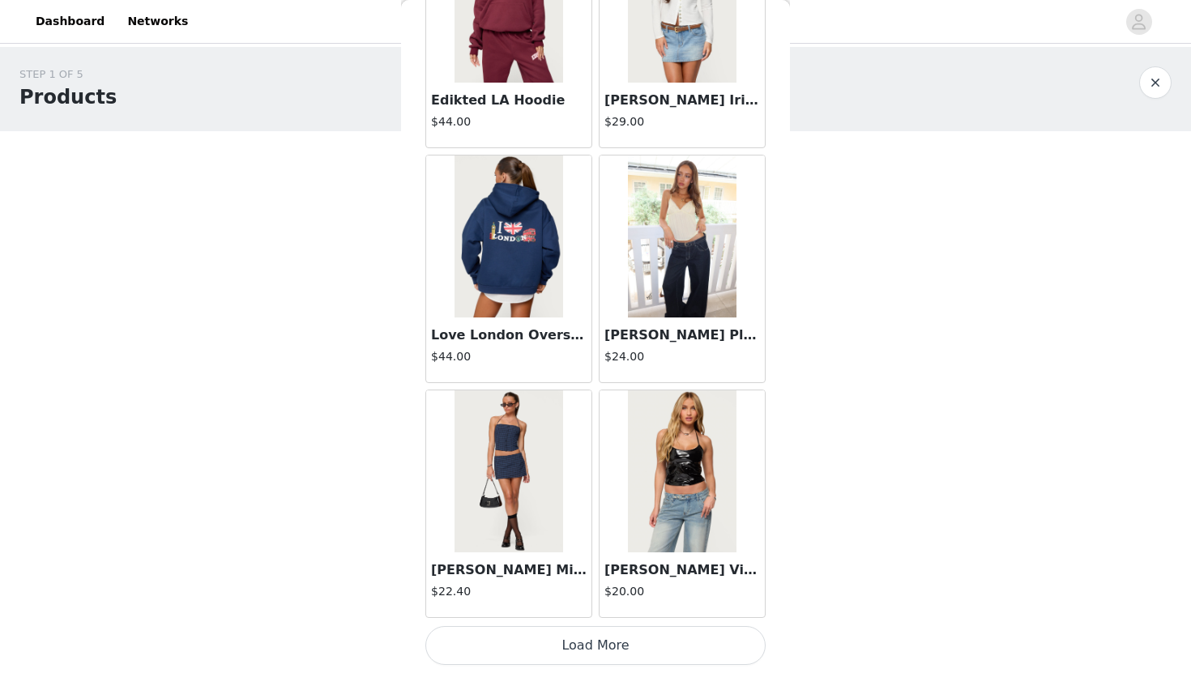
click at [654, 664] on button "Load More" at bounding box center [595, 645] width 340 height 39
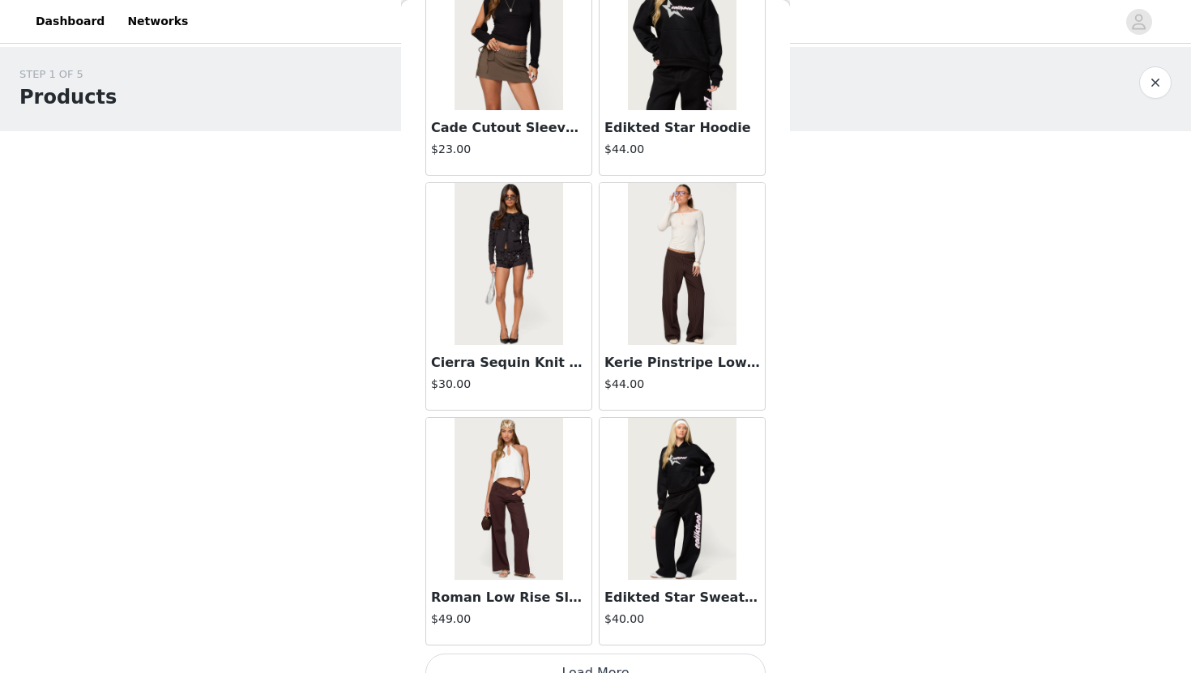
scroll to position [30001, 0]
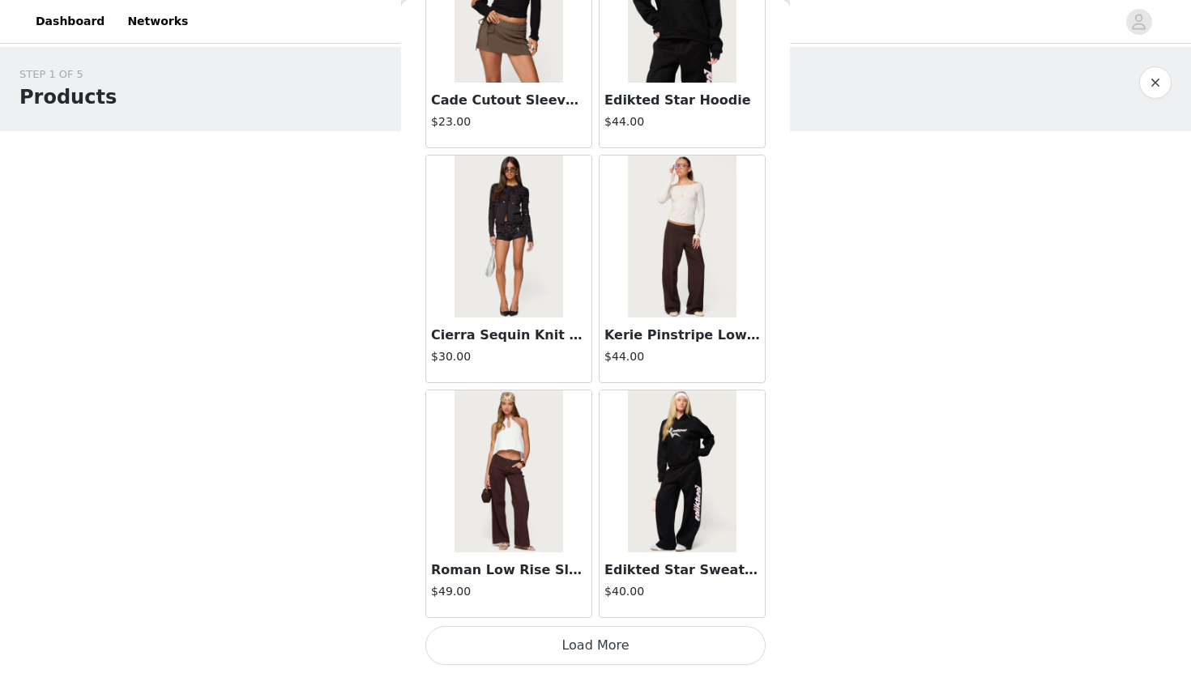
click at [677, 652] on button "Load More" at bounding box center [595, 645] width 340 height 39
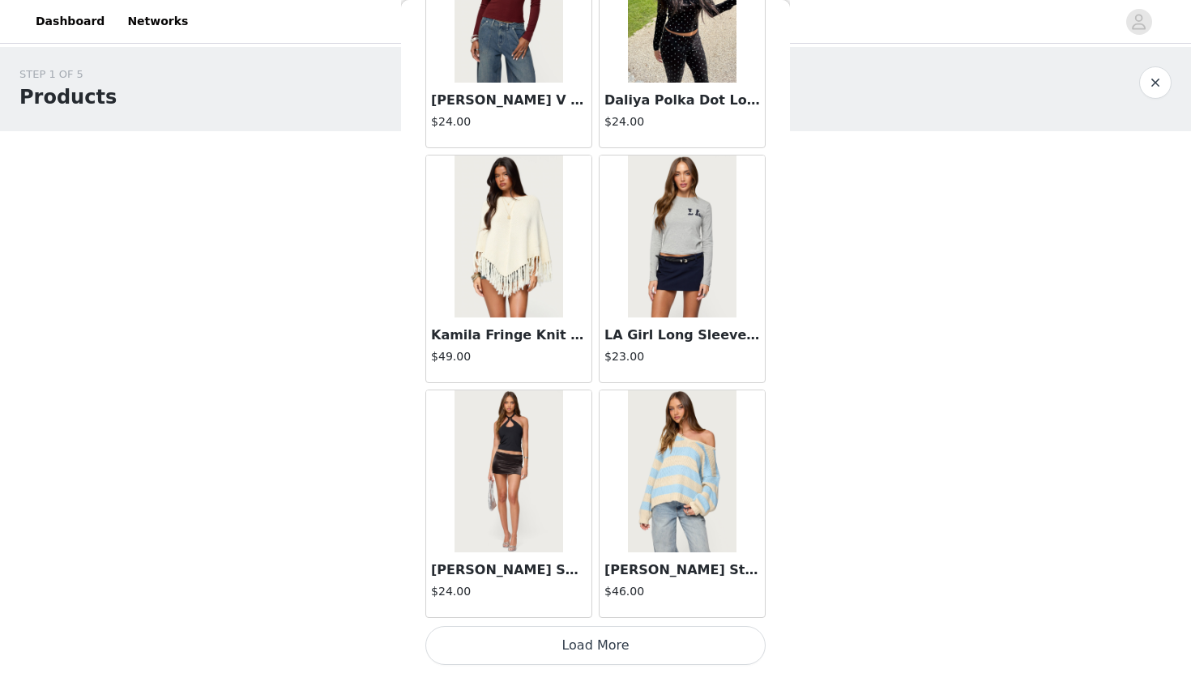
click at [677, 652] on button "Load More" at bounding box center [595, 645] width 340 height 39
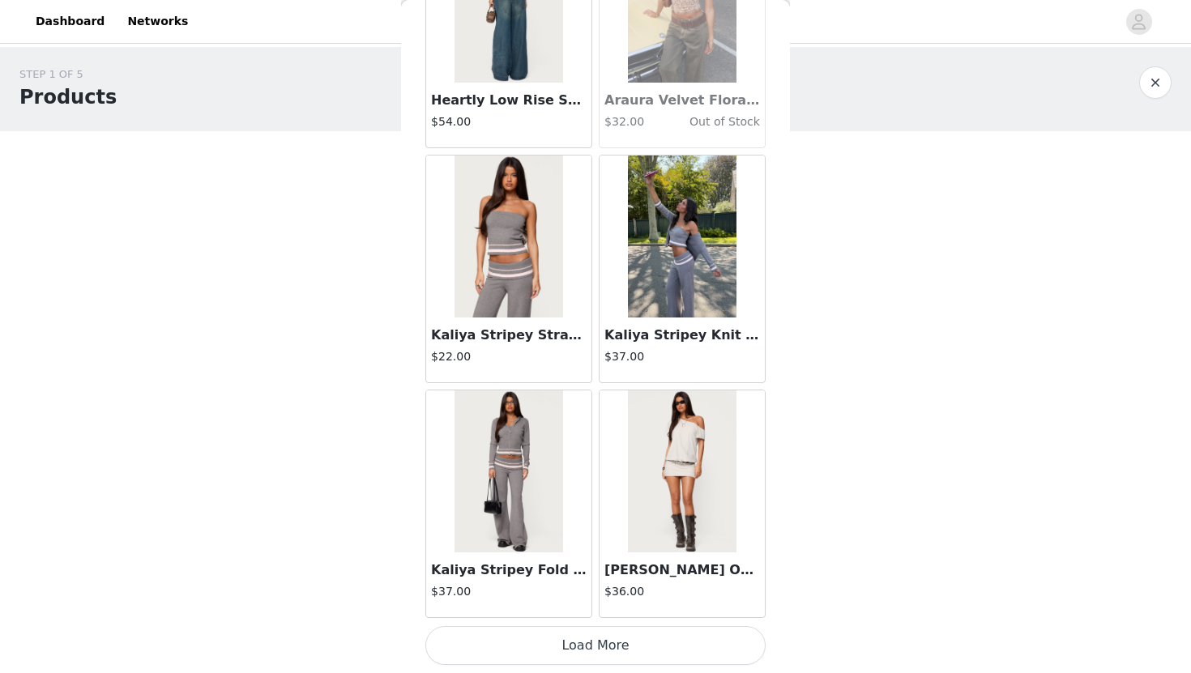
click at [677, 652] on button "Load More" at bounding box center [595, 645] width 340 height 39
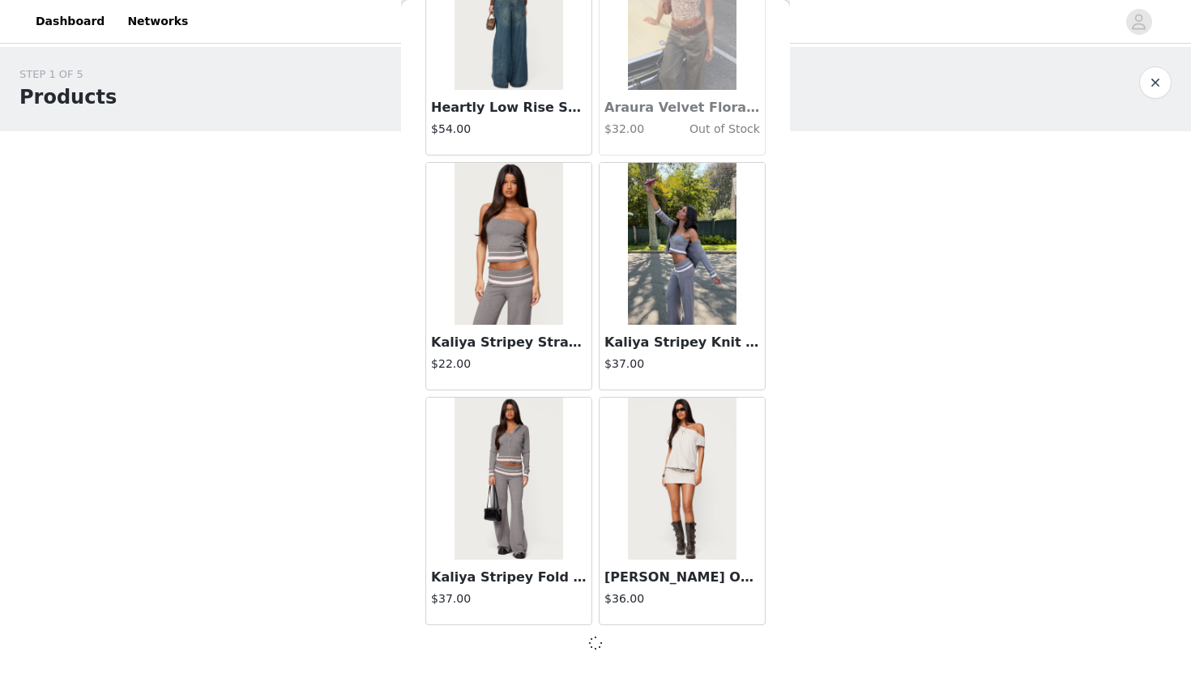
scroll to position [34693, 0]
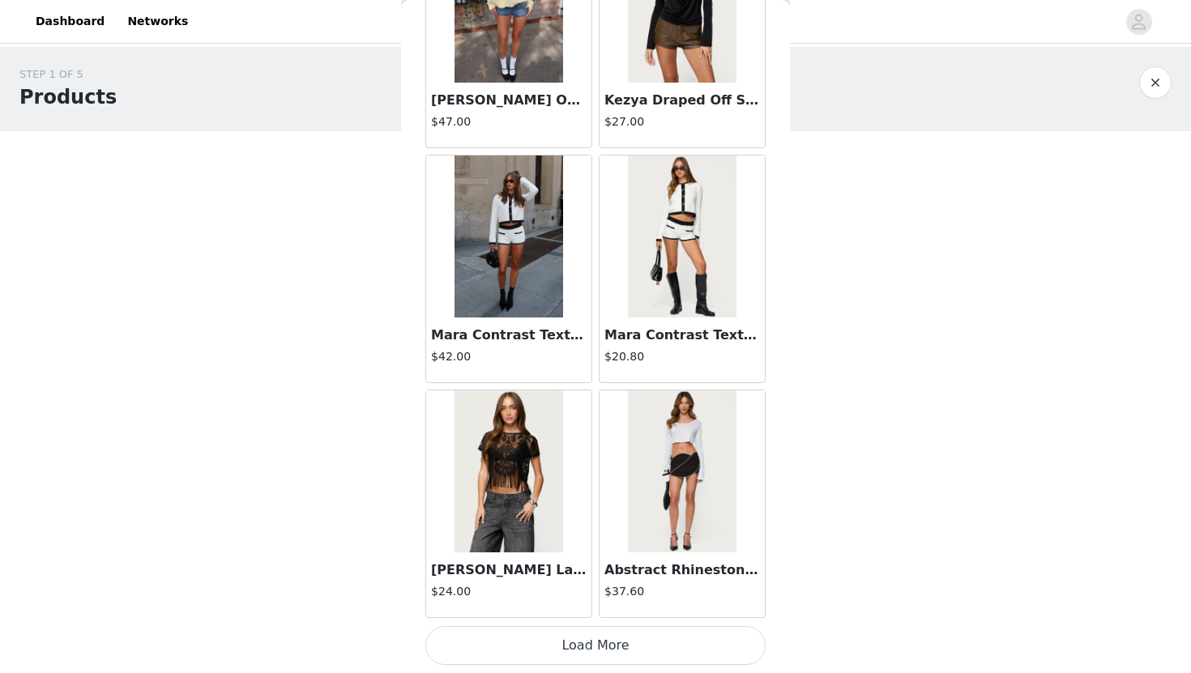
click at [677, 653] on button "Load More" at bounding box center [595, 645] width 340 height 39
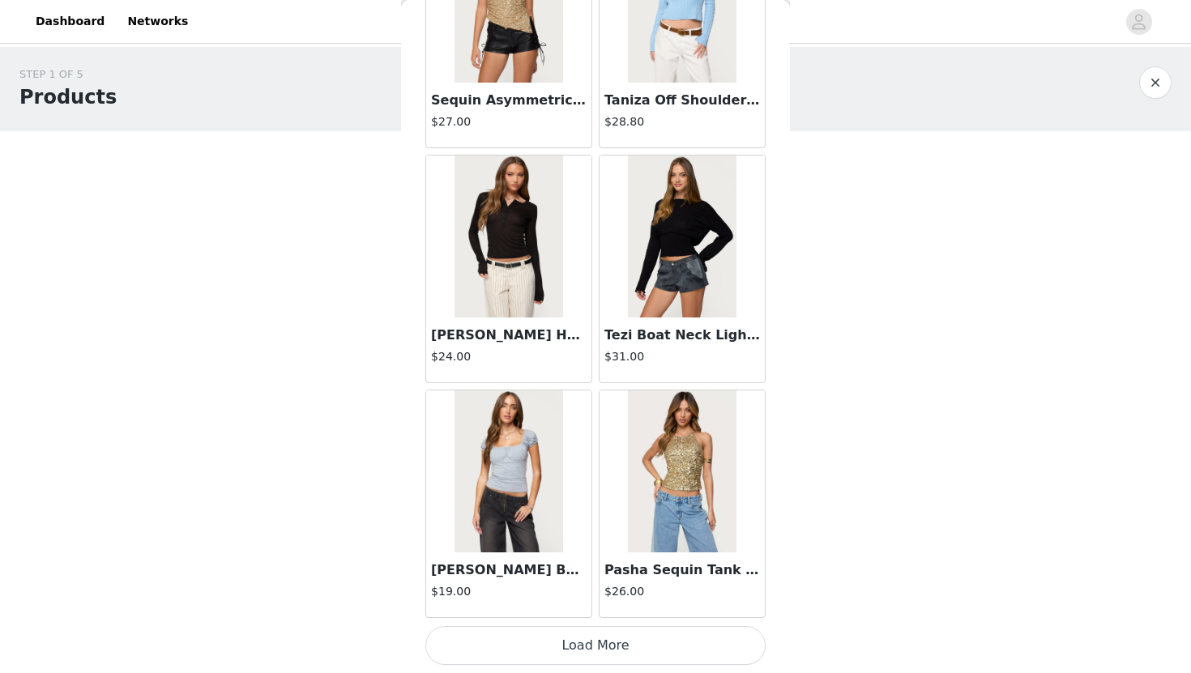
click at [677, 652] on button "Load More" at bounding box center [595, 645] width 340 height 39
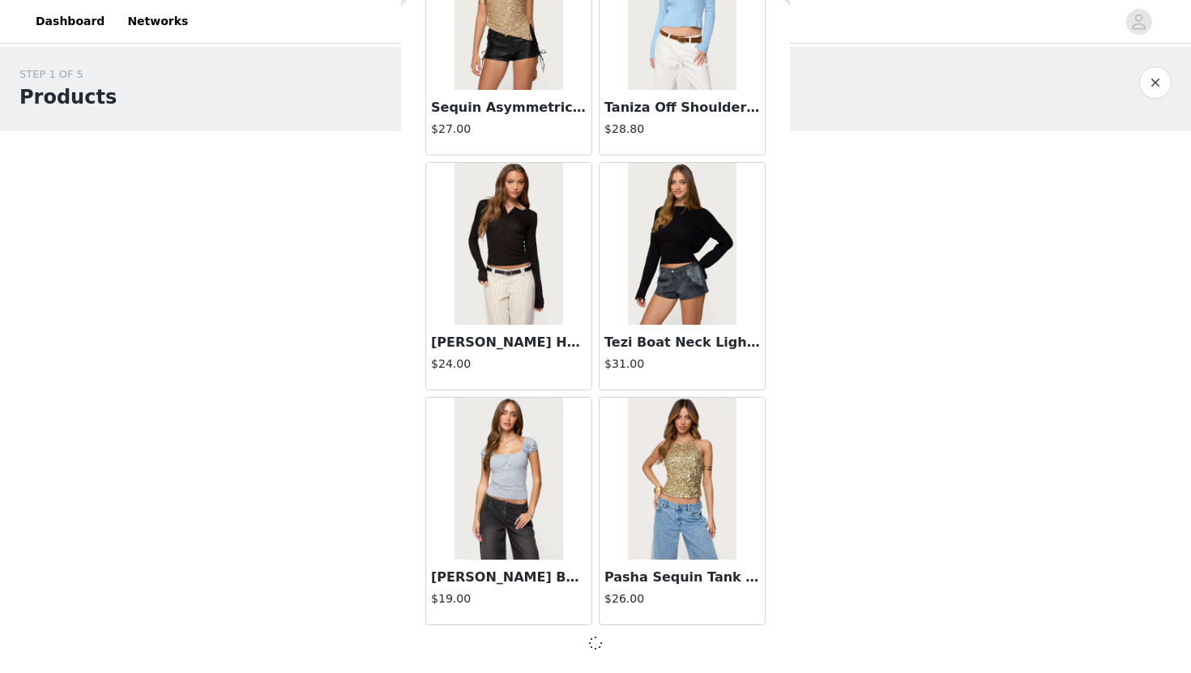
scroll to position [39392, 0]
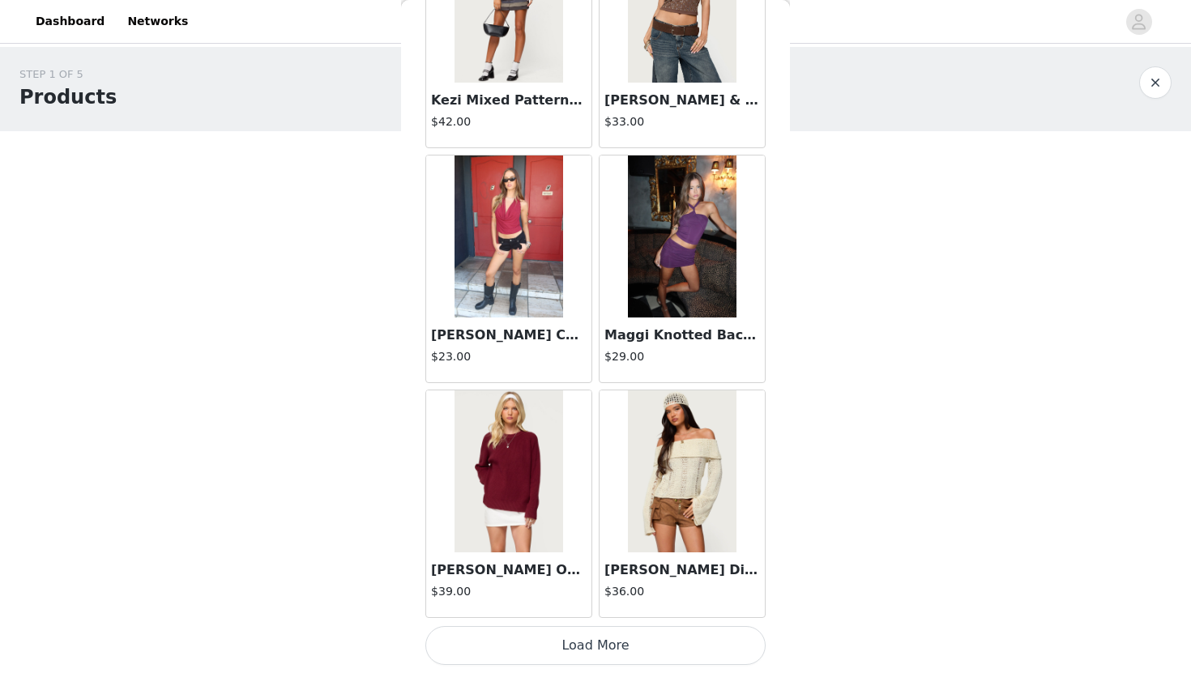
click at [677, 652] on button "Load More" at bounding box center [595, 645] width 340 height 39
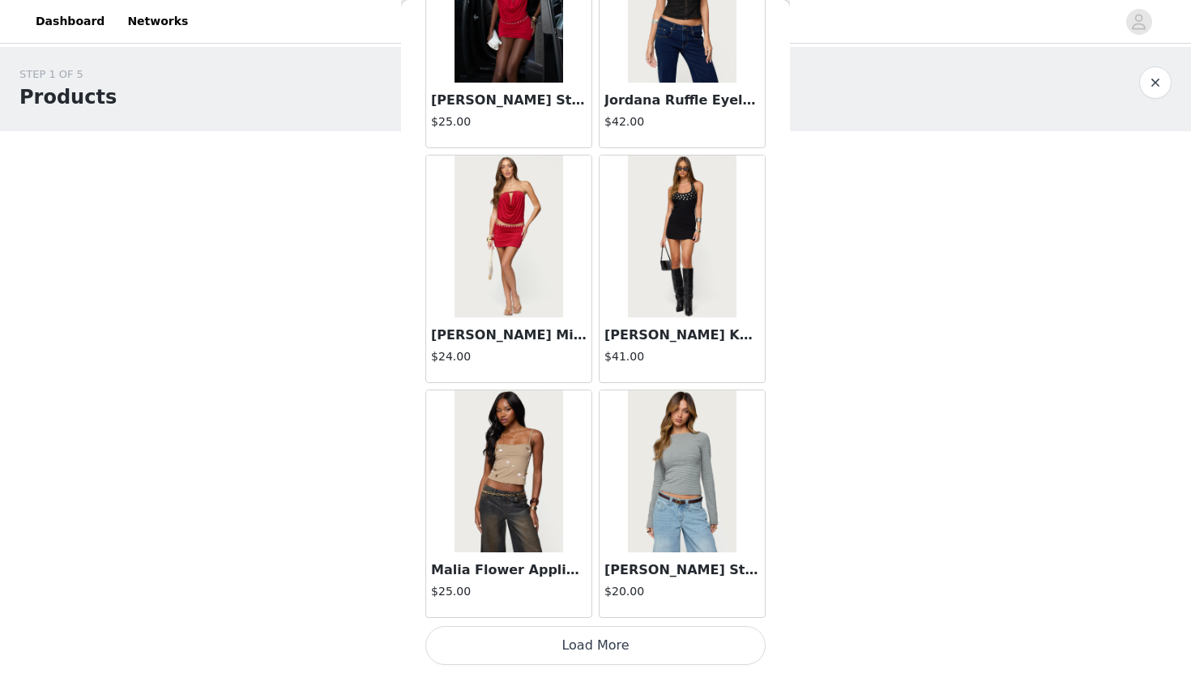
click at [677, 652] on button "Load More" at bounding box center [595, 645] width 340 height 39
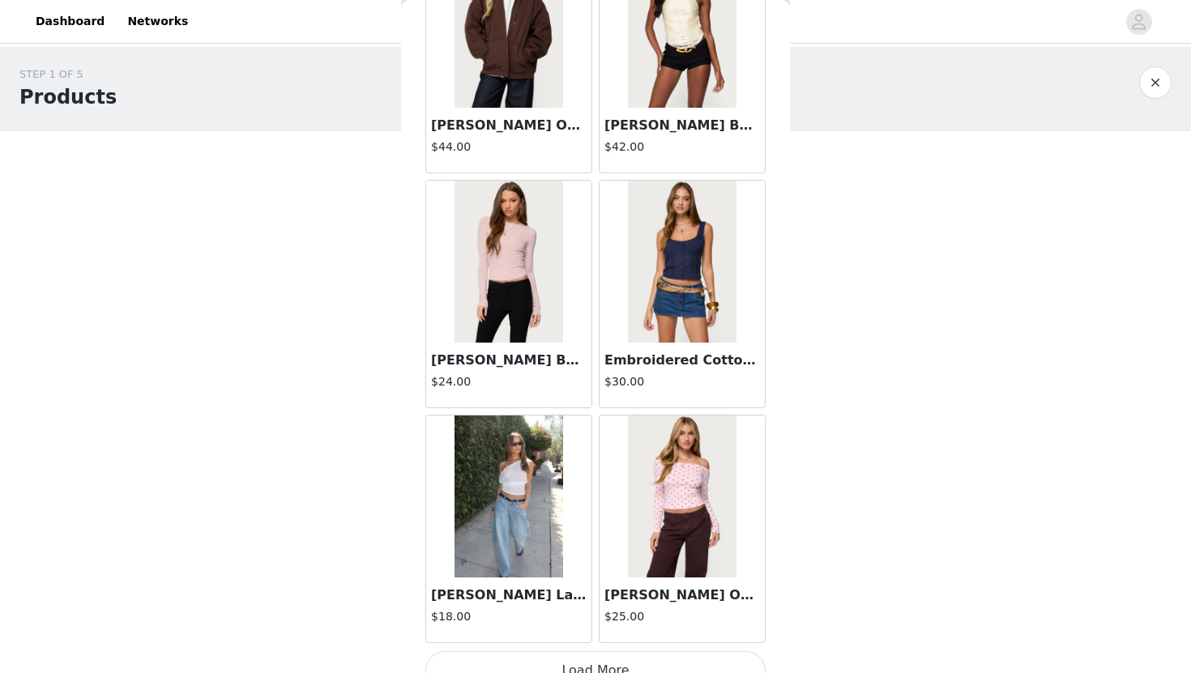
scroll to position [46447, 0]
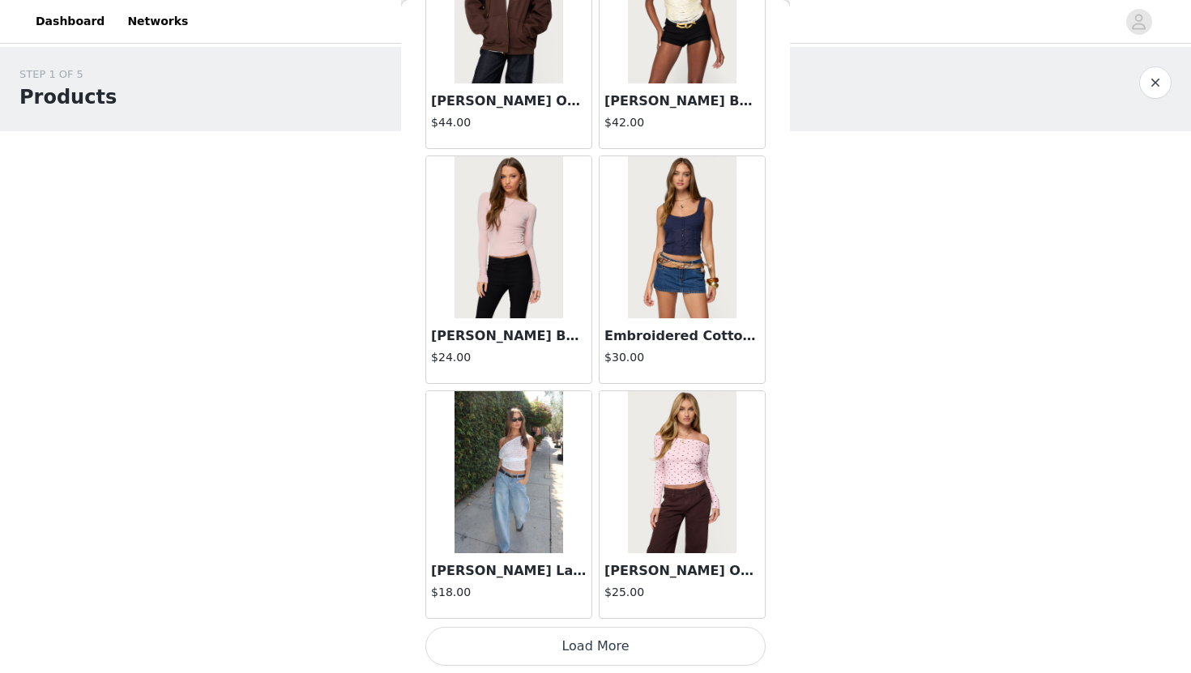
click at [540, 549] on img at bounding box center [509, 472] width 108 height 162
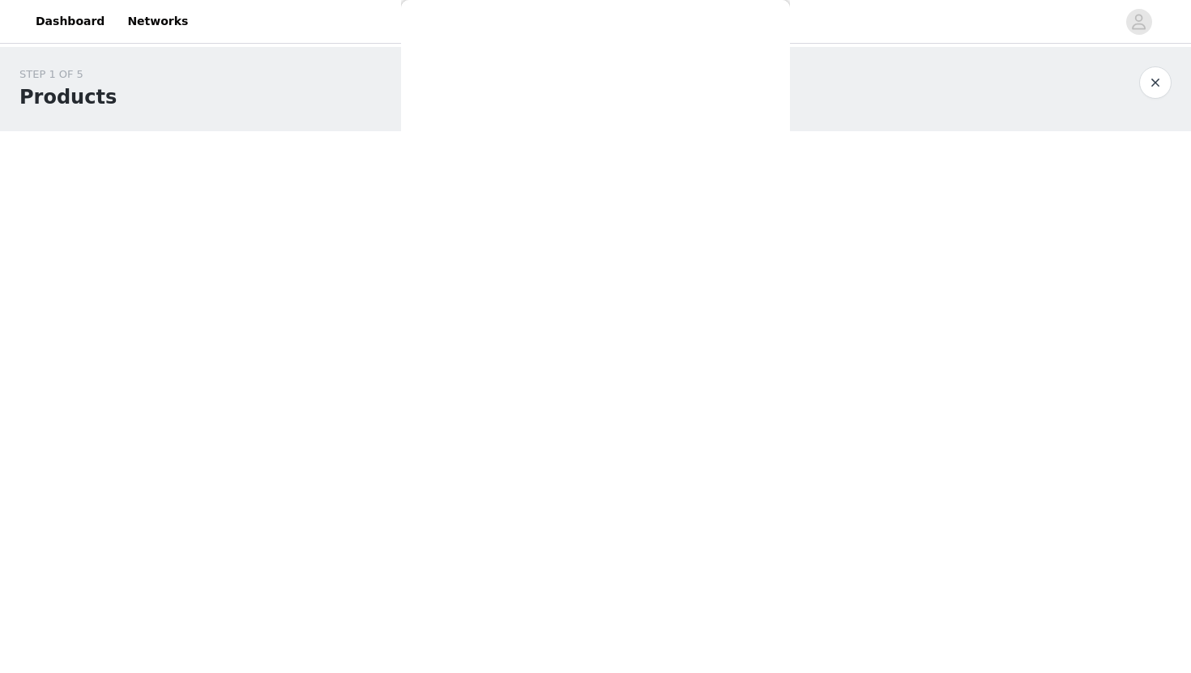
scroll to position [98, 0]
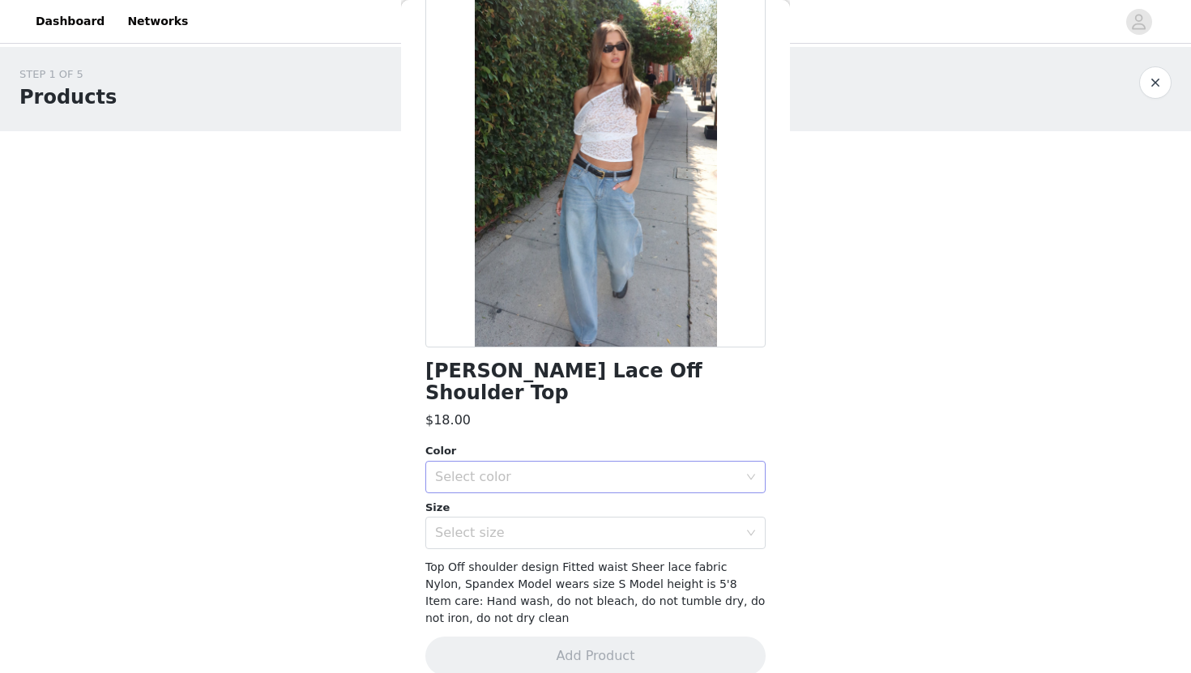
click at [553, 469] on div "Select color" at bounding box center [586, 477] width 303 height 16
click at [518, 492] on li "WHITE" at bounding box center [595, 491] width 340 height 26
click at [518, 525] on div "Select size" at bounding box center [586, 533] width 303 height 16
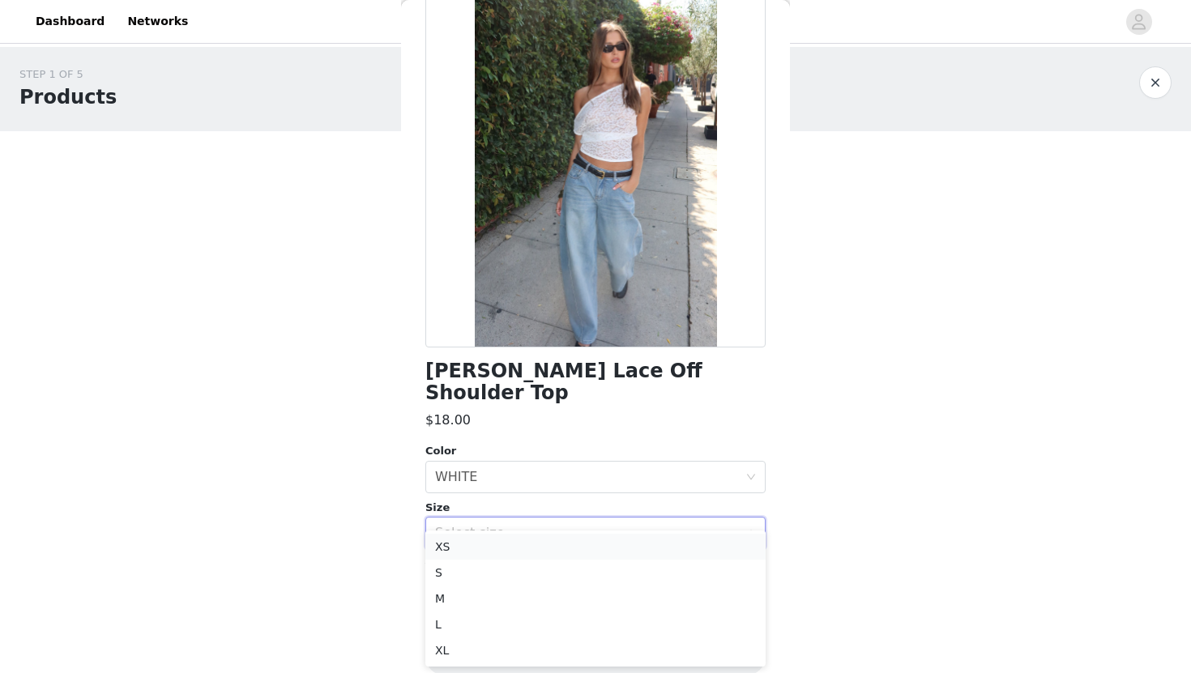
click at [503, 559] on li "XS" at bounding box center [595, 547] width 340 height 26
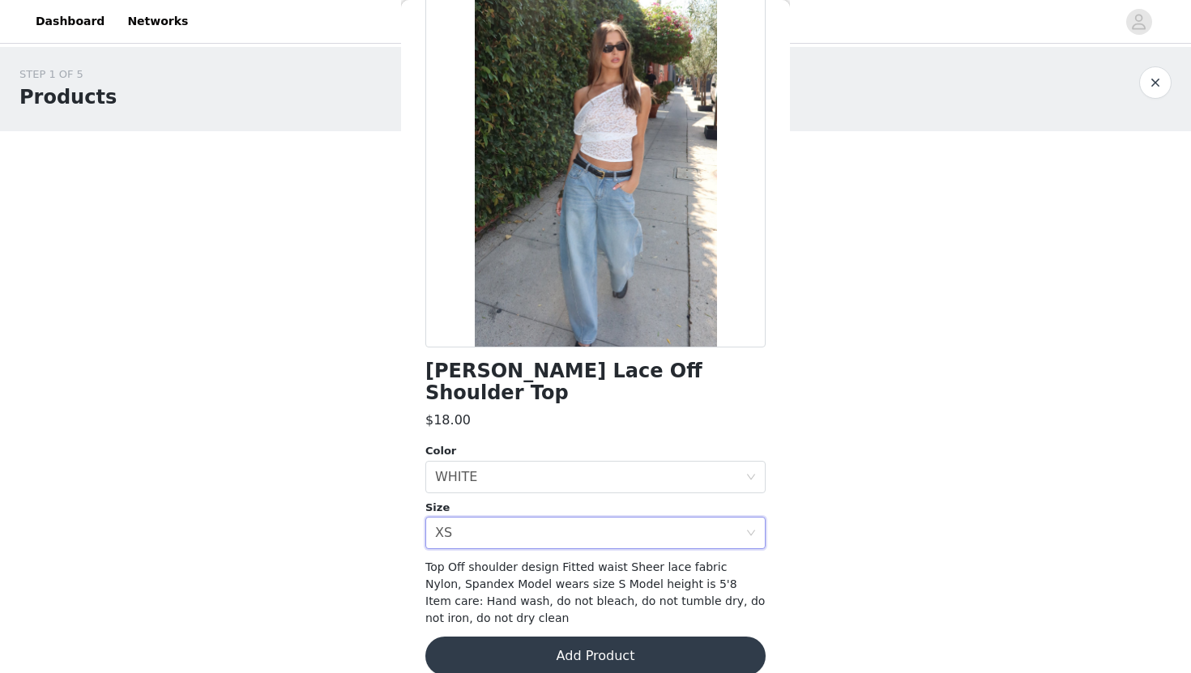
click at [532, 637] on button "Add Product" at bounding box center [595, 656] width 340 height 39
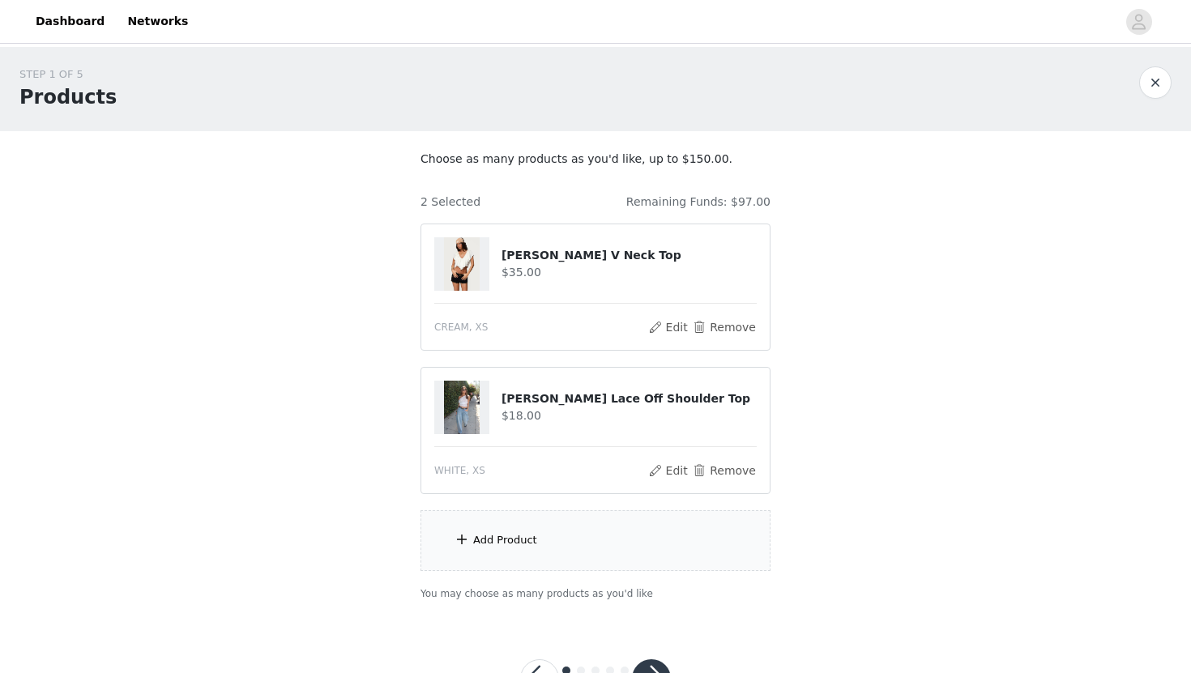
click at [510, 557] on div "Add Product" at bounding box center [595, 540] width 350 height 61
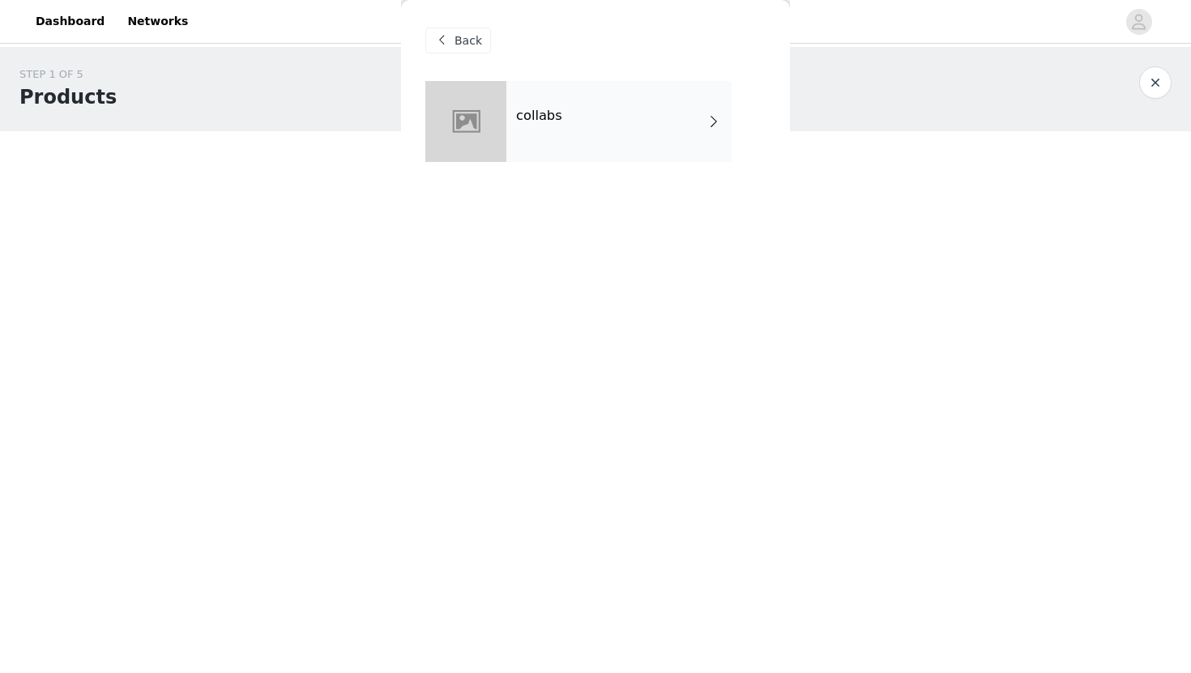
click at [668, 130] on div "collabs" at bounding box center [618, 121] width 225 height 81
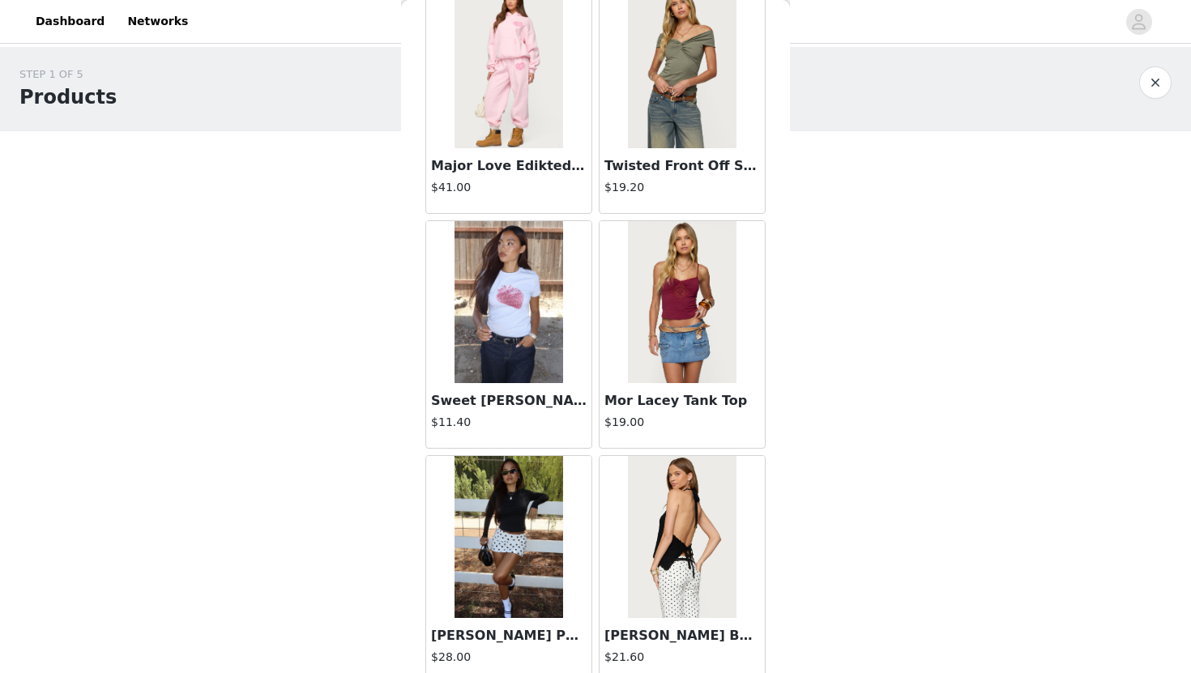
scroll to position [1806, 0]
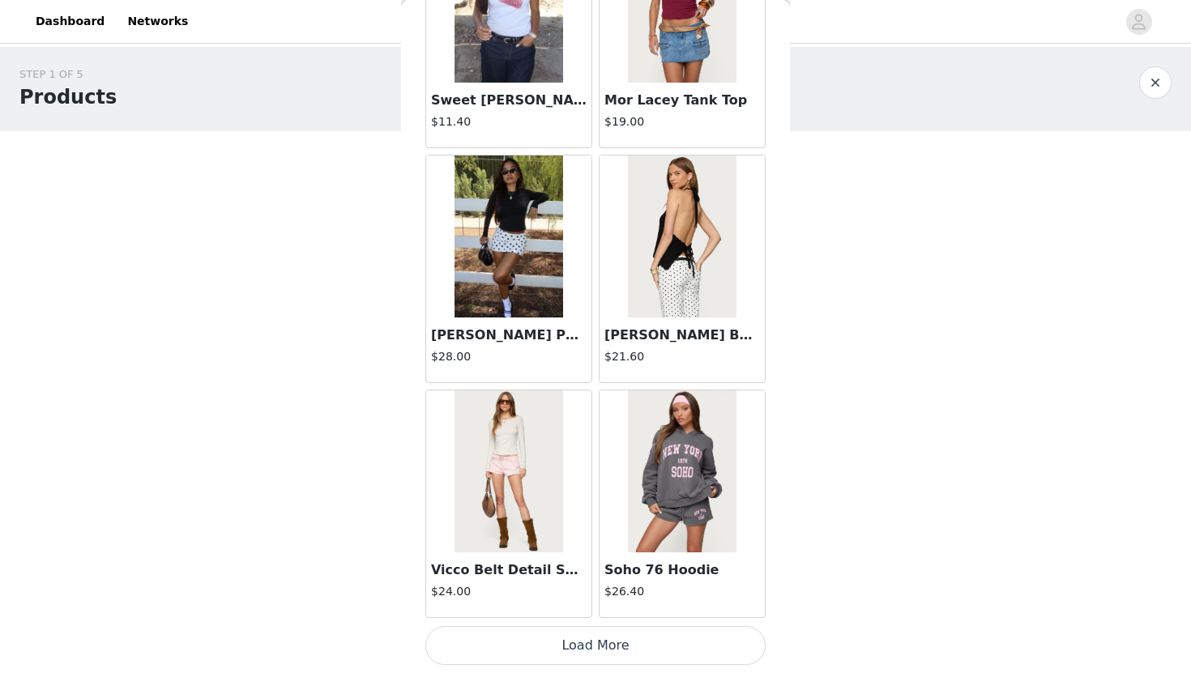
click at [567, 651] on button "Load More" at bounding box center [595, 645] width 340 height 39
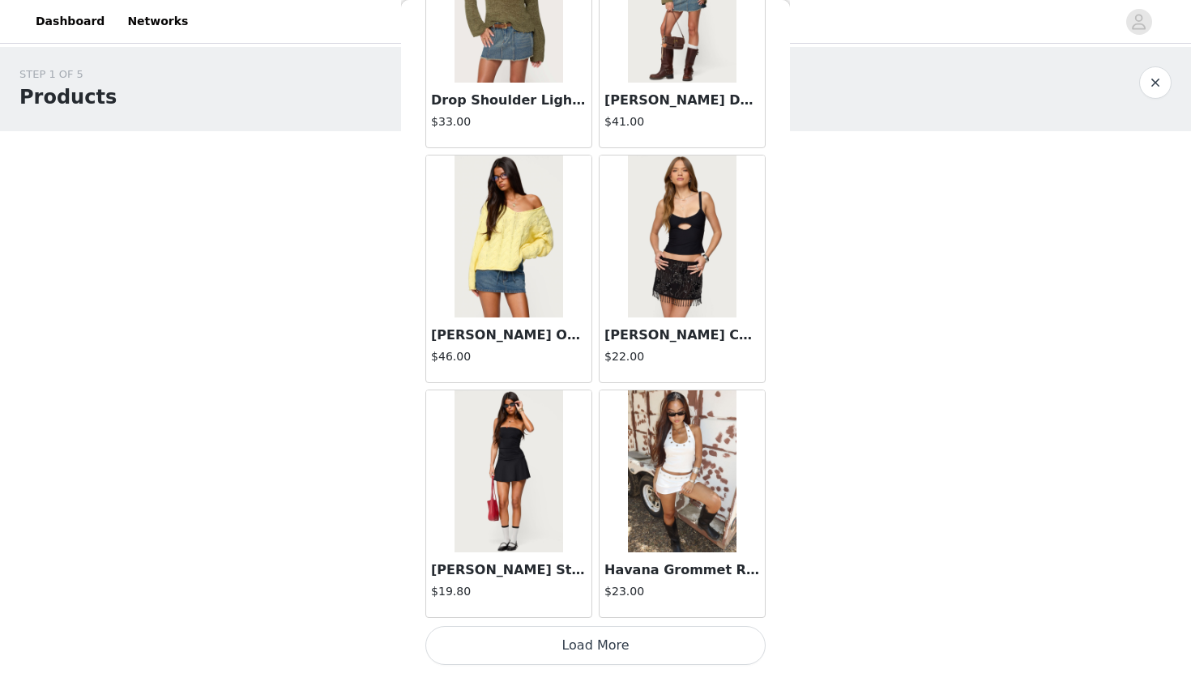
click at [567, 651] on button "Load More" at bounding box center [595, 645] width 340 height 39
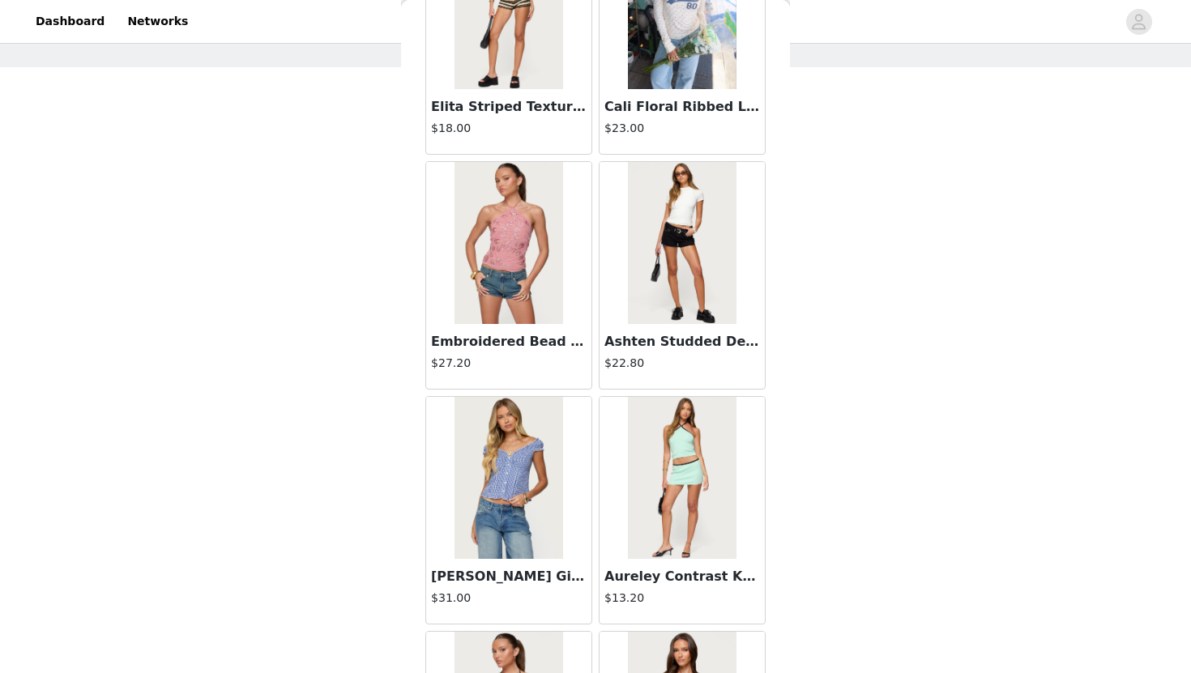
scroll to position [6505, 0]
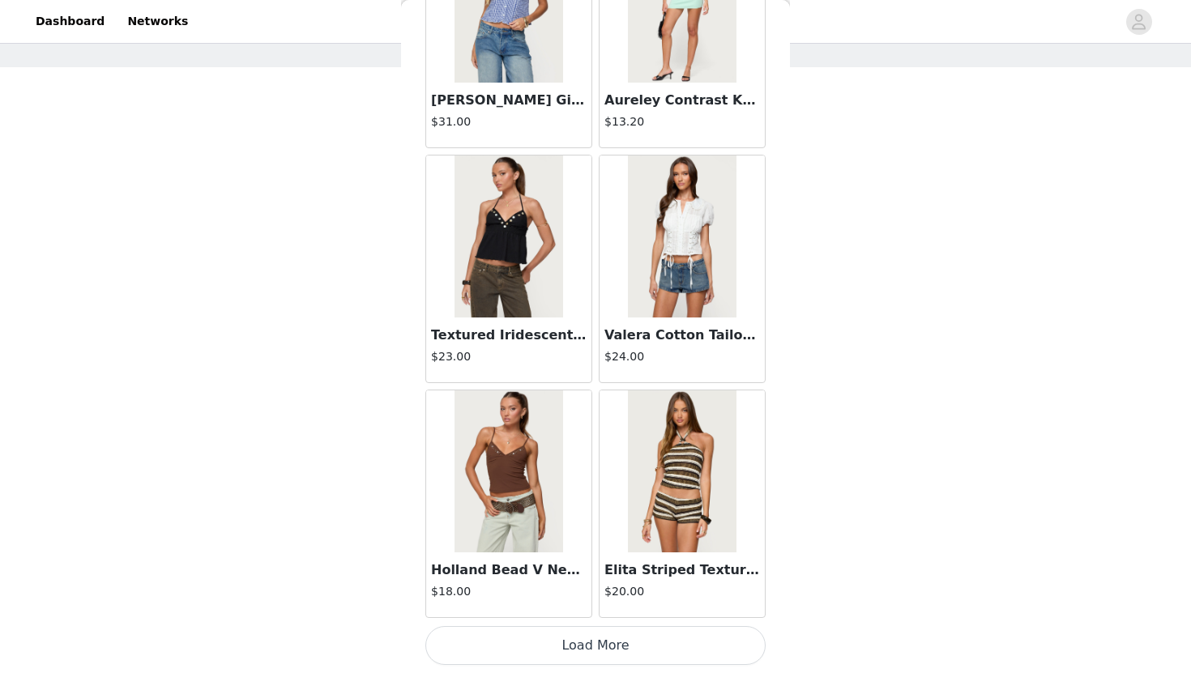
click at [567, 609] on html "Dashboard Networks STEP 1 OF 5 Products Choose as many products as you'd like, …" at bounding box center [595, 272] width 1191 height 673
click at [591, 634] on button "Load More" at bounding box center [595, 645] width 340 height 39
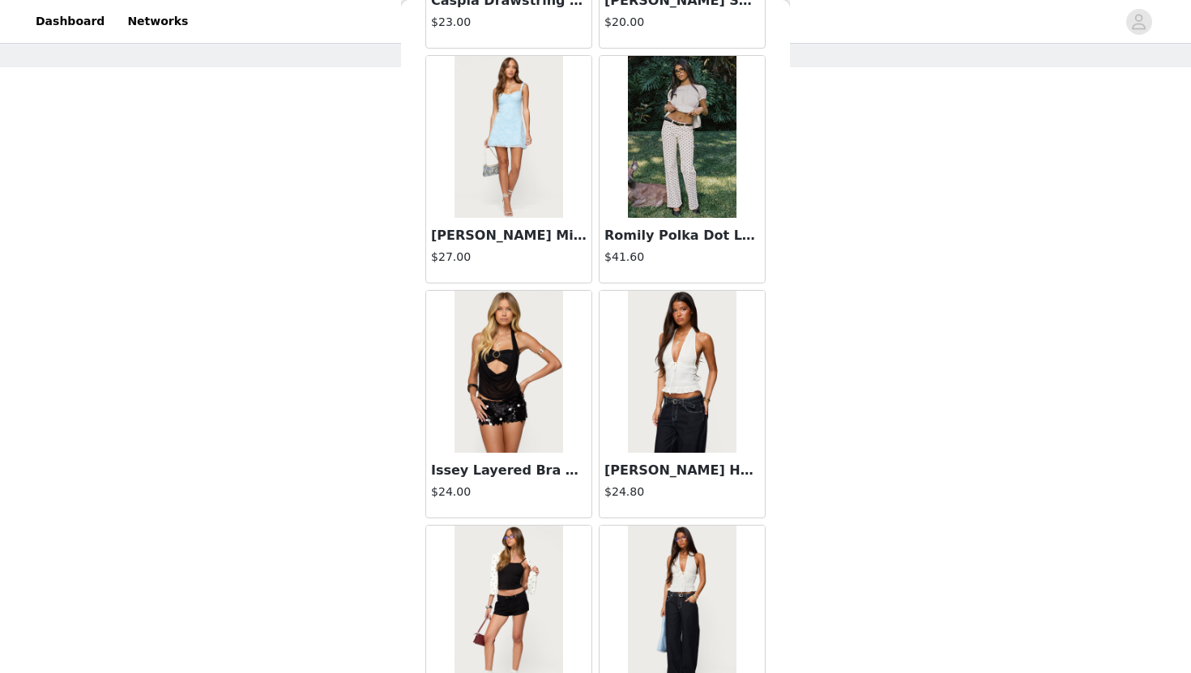
scroll to position [8855, 0]
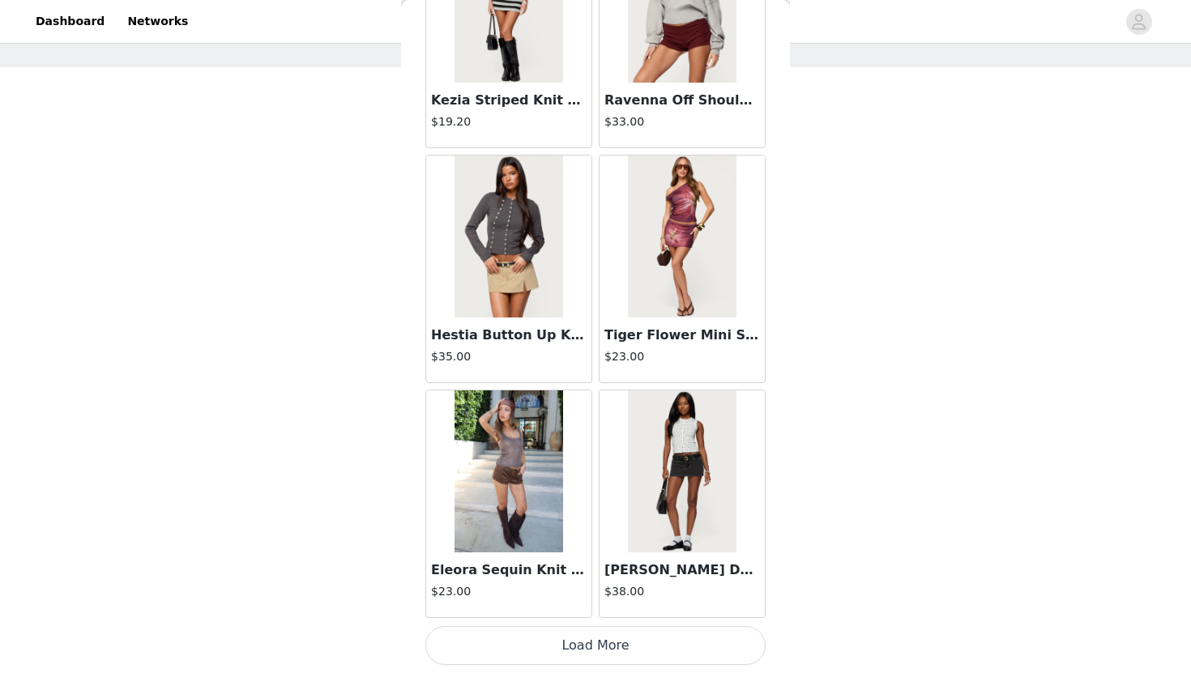
click at [631, 650] on button "Load More" at bounding box center [595, 645] width 340 height 39
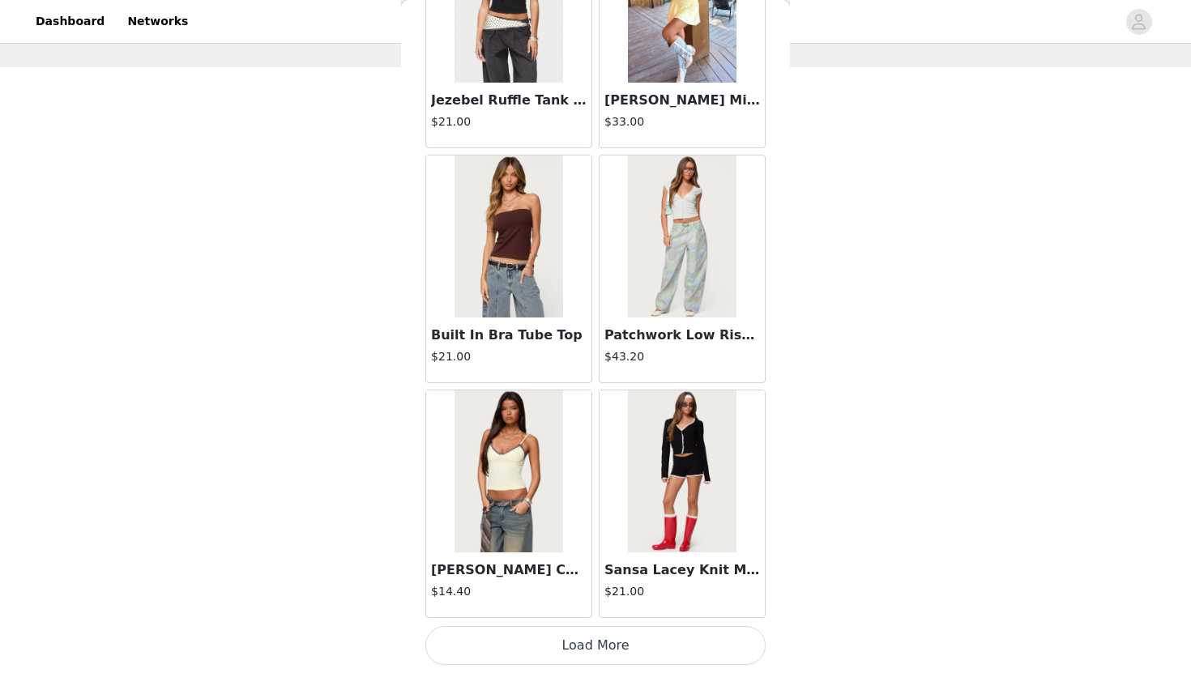
click at [631, 651] on button "Load More" at bounding box center [595, 645] width 340 height 39
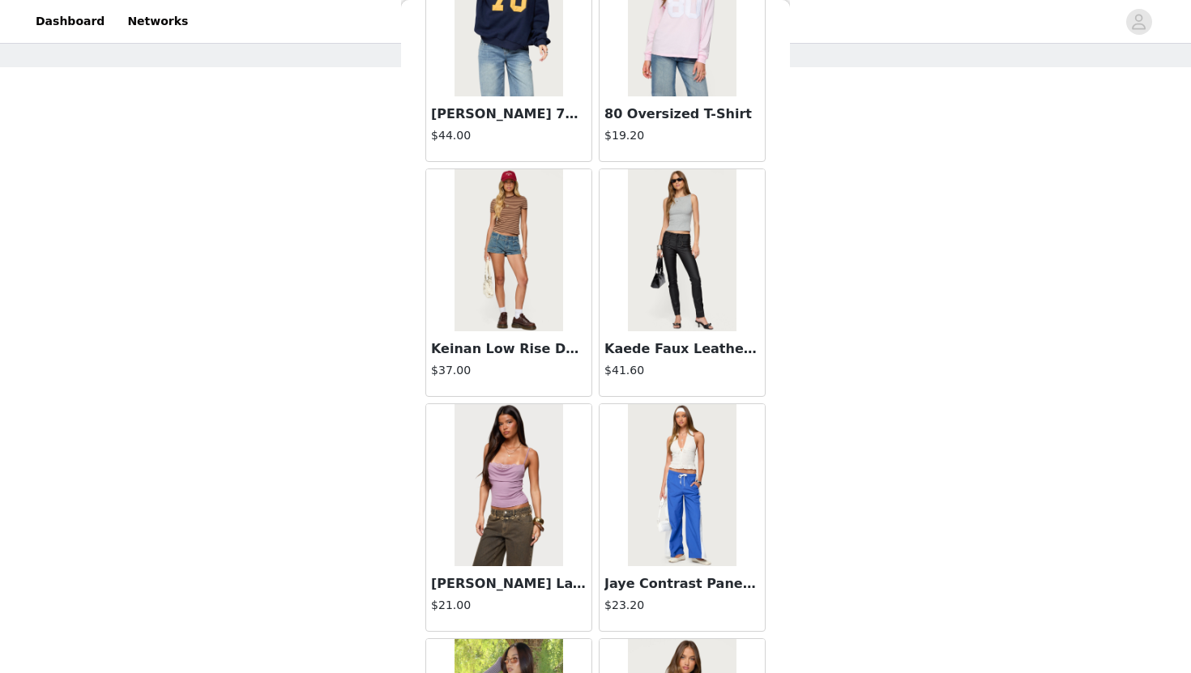
scroll to position [13554, 0]
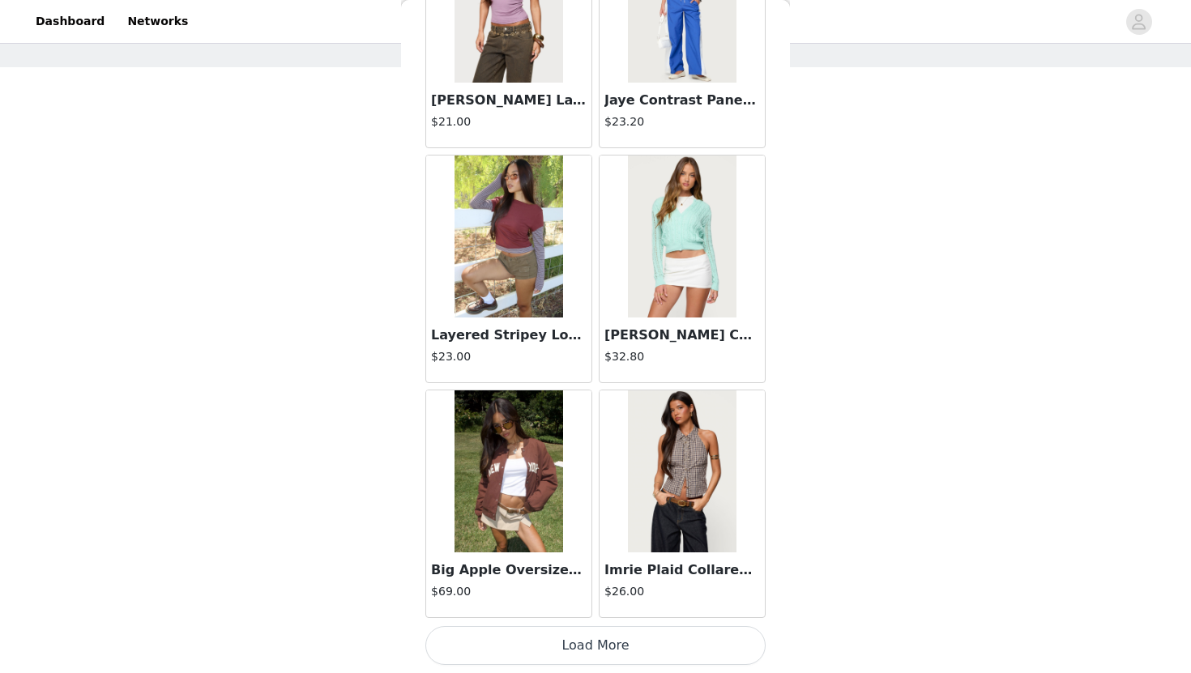
click at [630, 654] on button "Load More" at bounding box center [595, 645] width 340 height 39
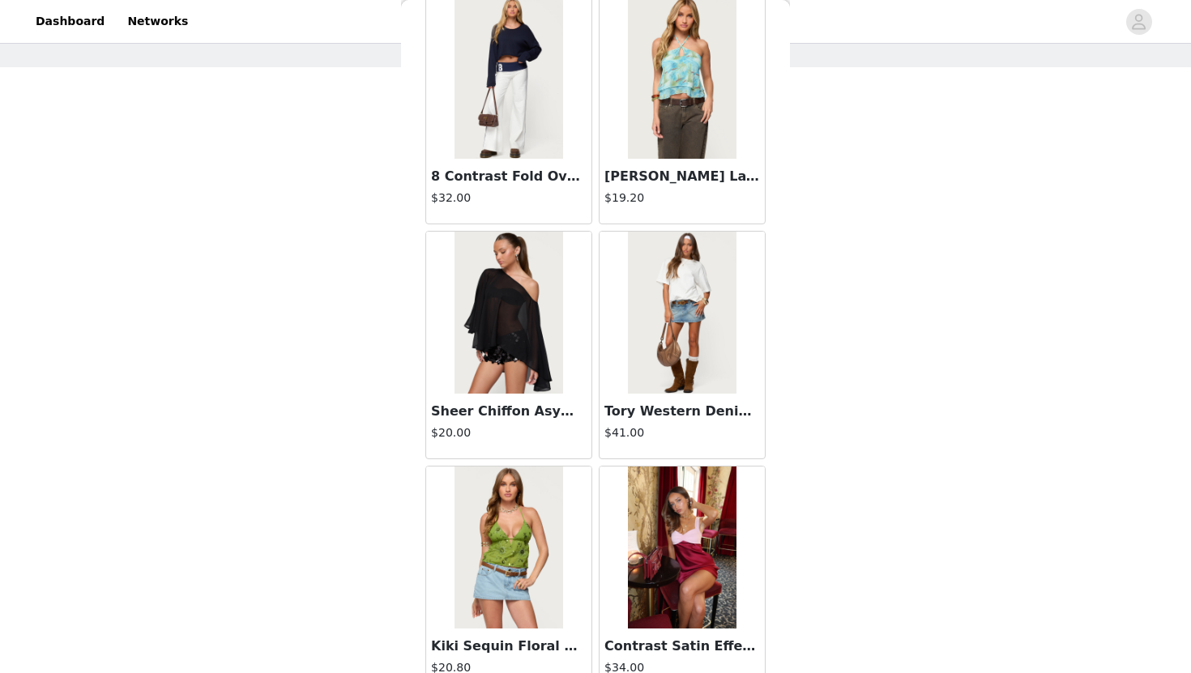
scroll to position [15903, 0]
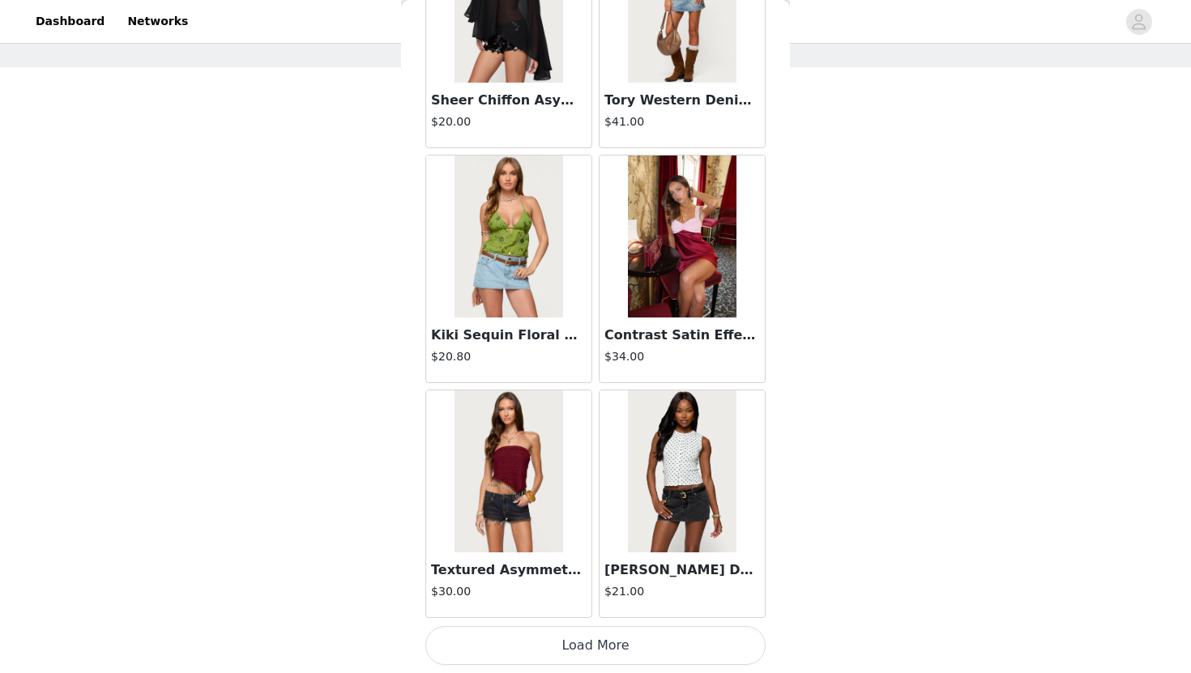
click at [624, 641] on button "Load More" at bounding box center [595, 645] width 340 height 39
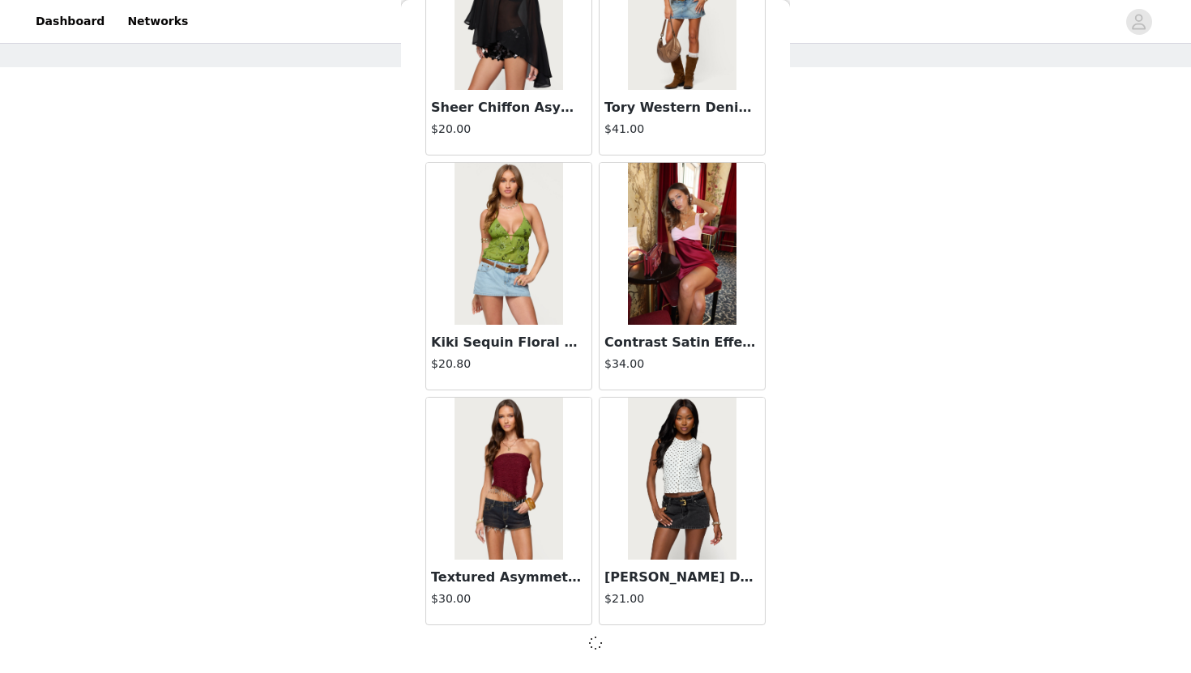
scroll to position [15896, 0]
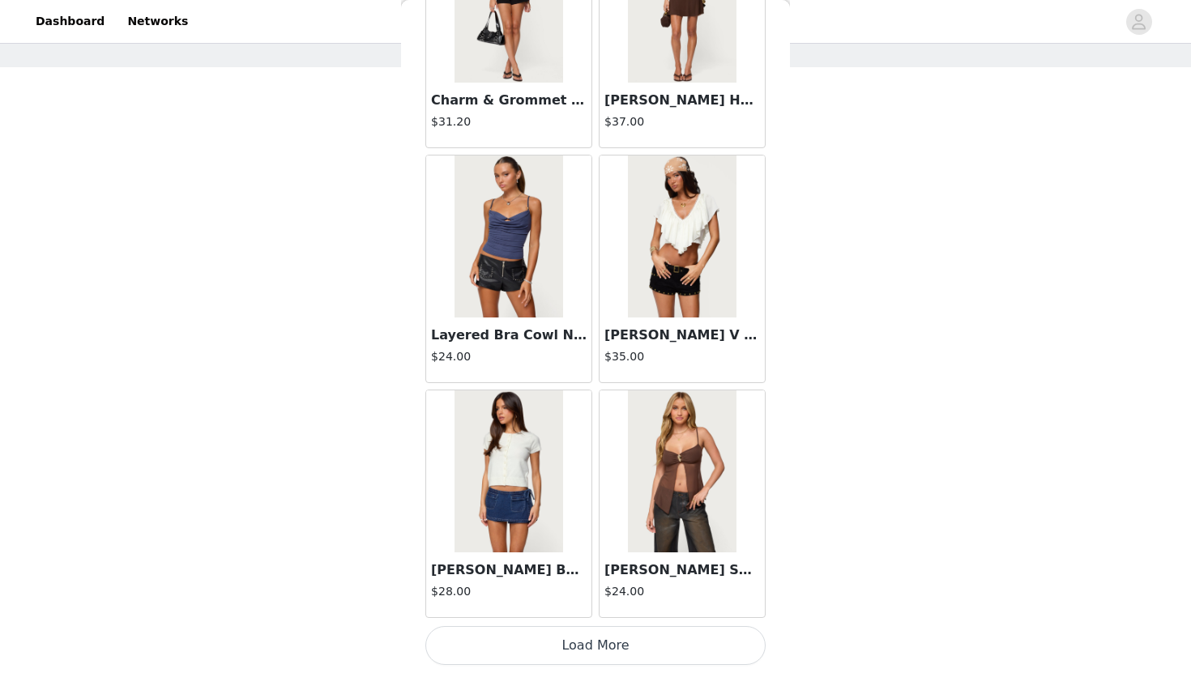
click at [624, 641] on button "Load More" at bounding box center [595, 645] width 340 height 39
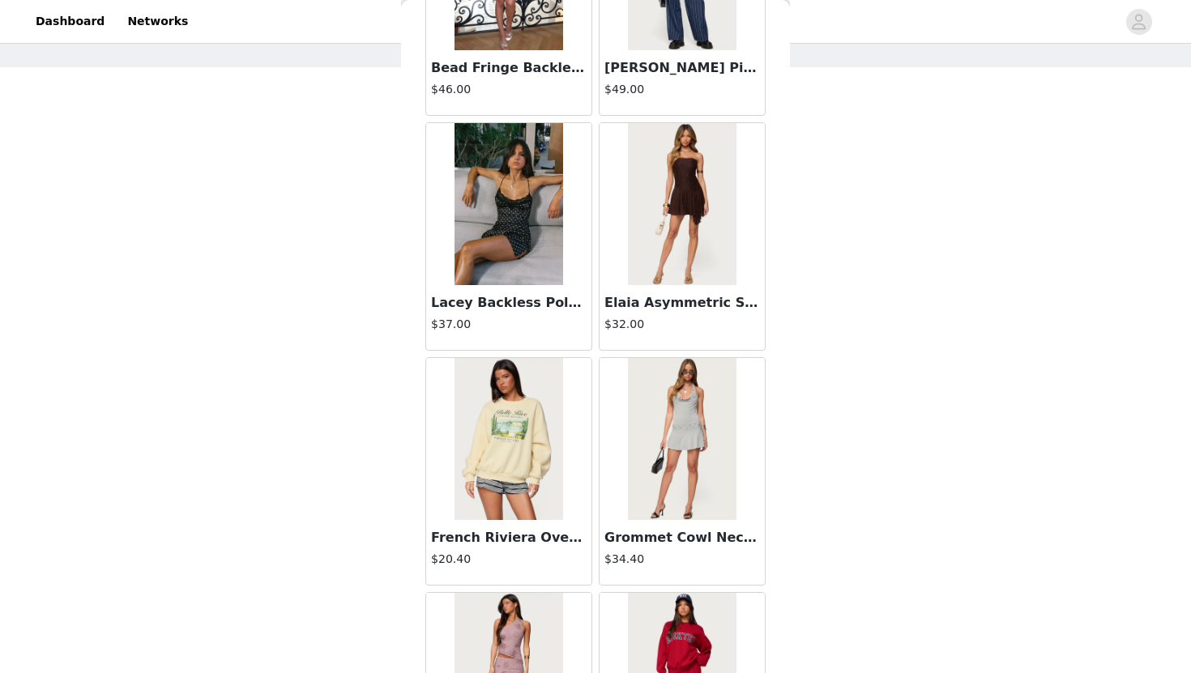
scroll to position [20603, 0]
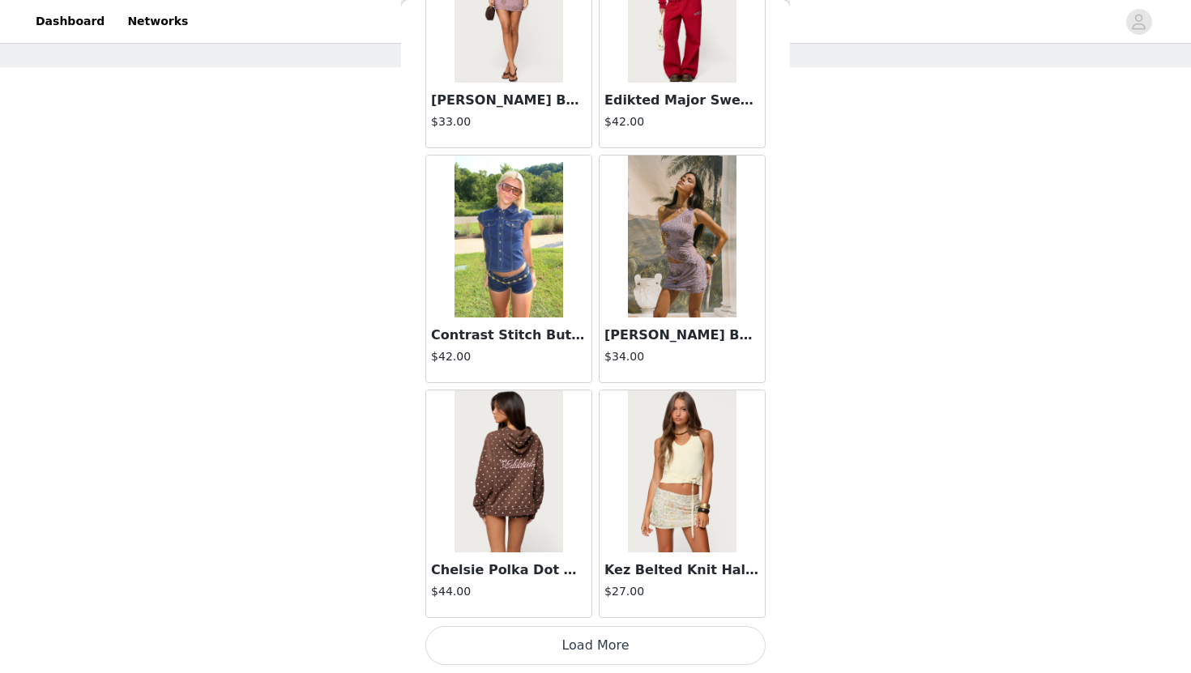
click at [638, 642] on button "Load More" at bounding box center [595, 645] width 340 height 39
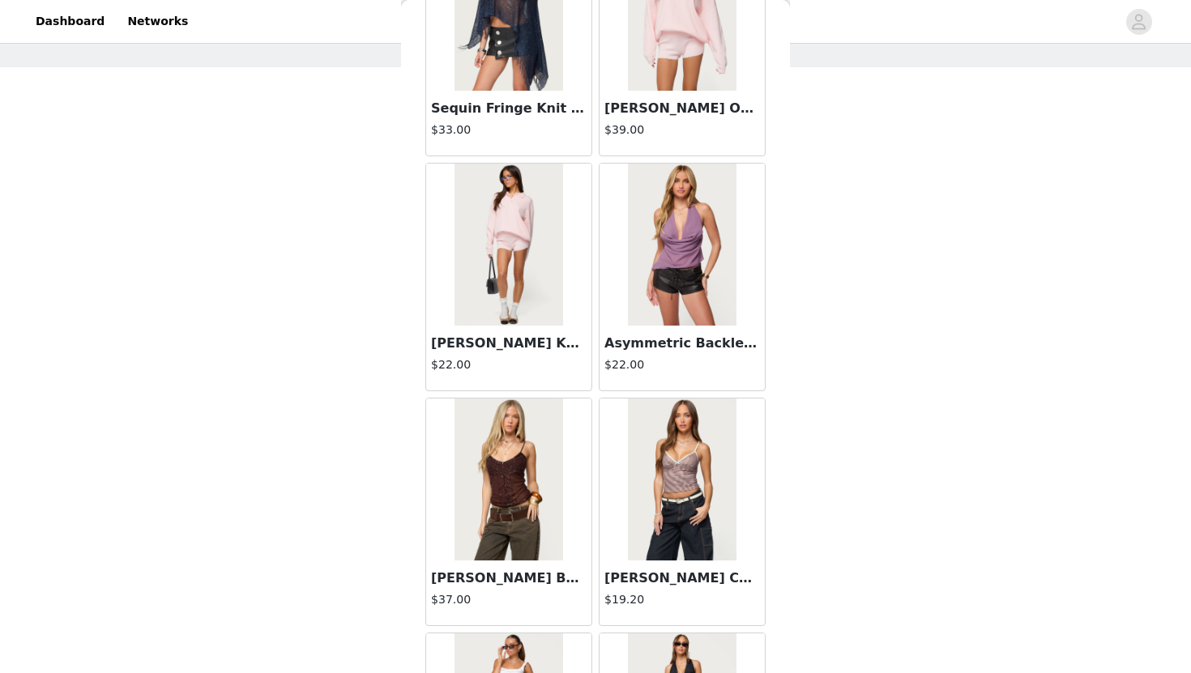
scroll to position [22952, 0]
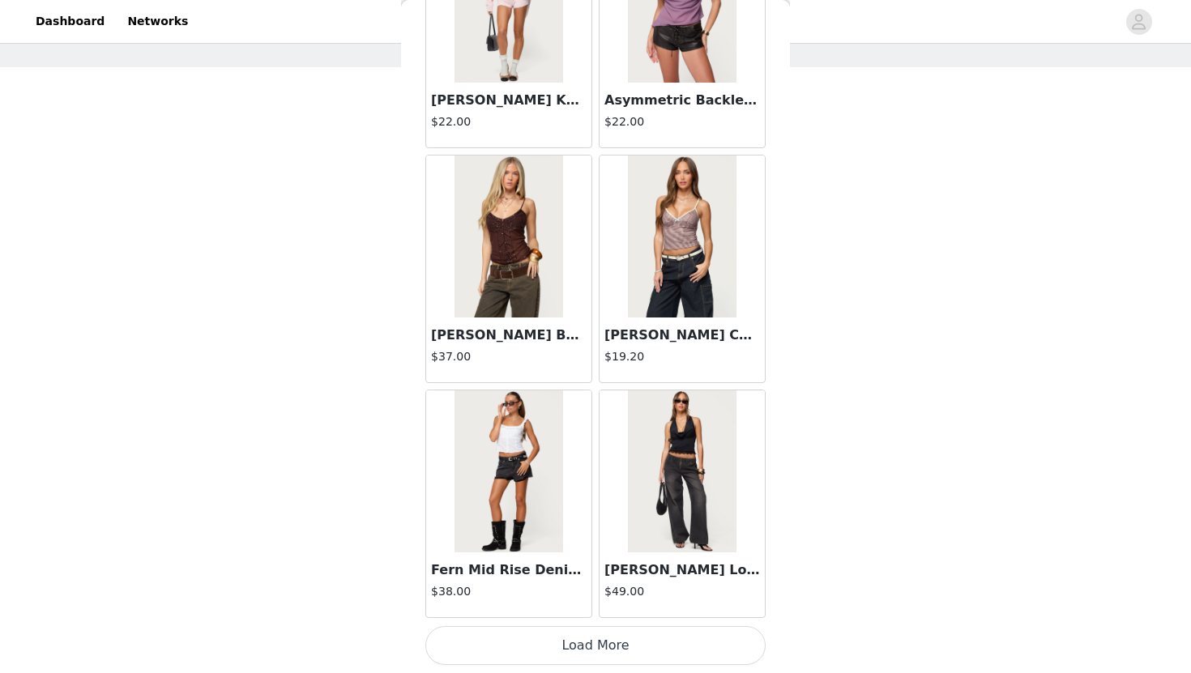
click at [638, 642] on button "Load More" at bounding box center [595, 645] width 340 height 39
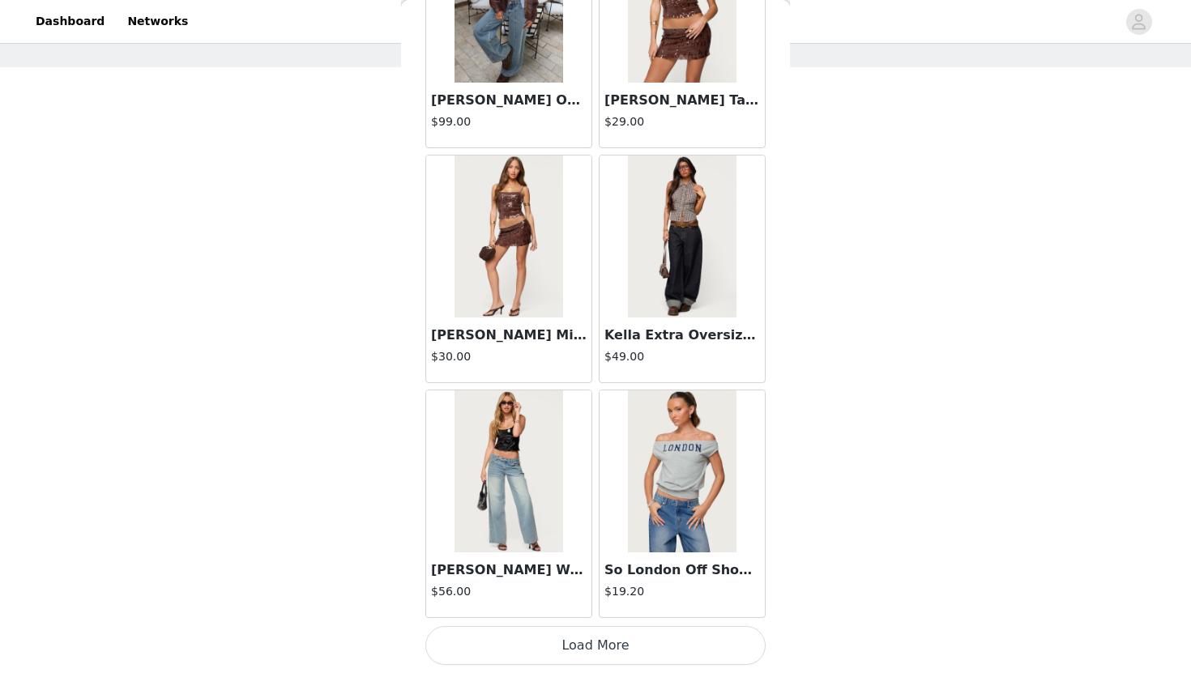
click at [638, 642] on button "Load More" at bounding box center [595, 645] width 340 height 39
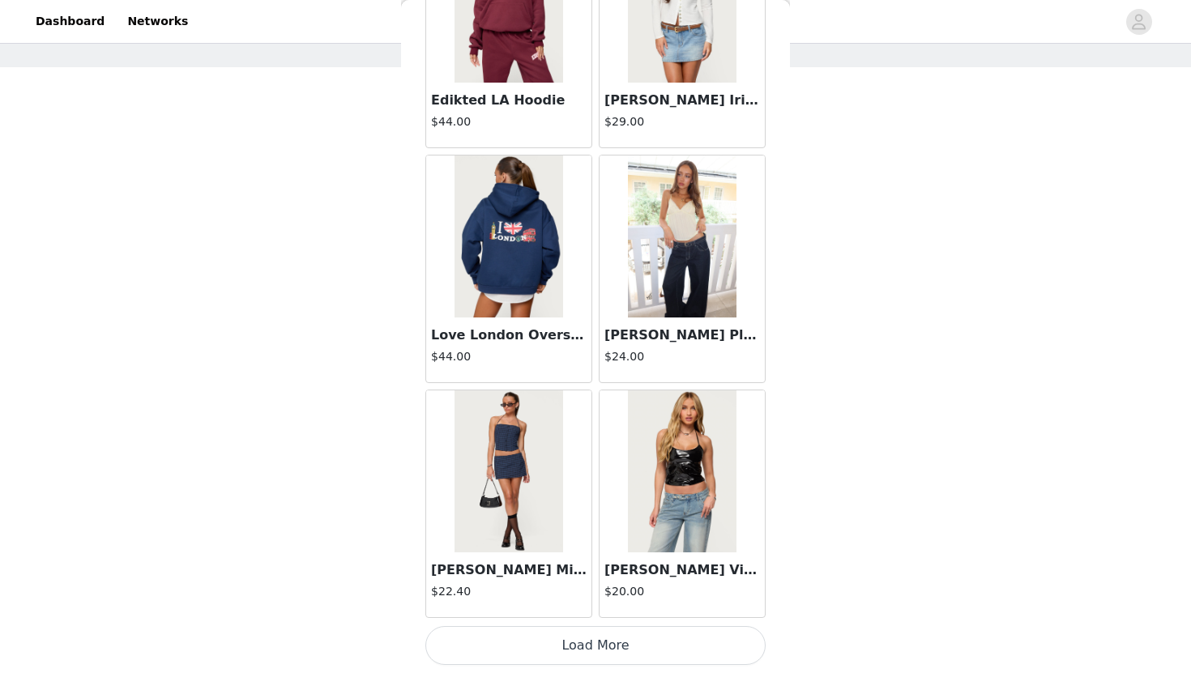
click at [638, 642] on button "Load More" at bounding box center [595, 645] width 340 height 39
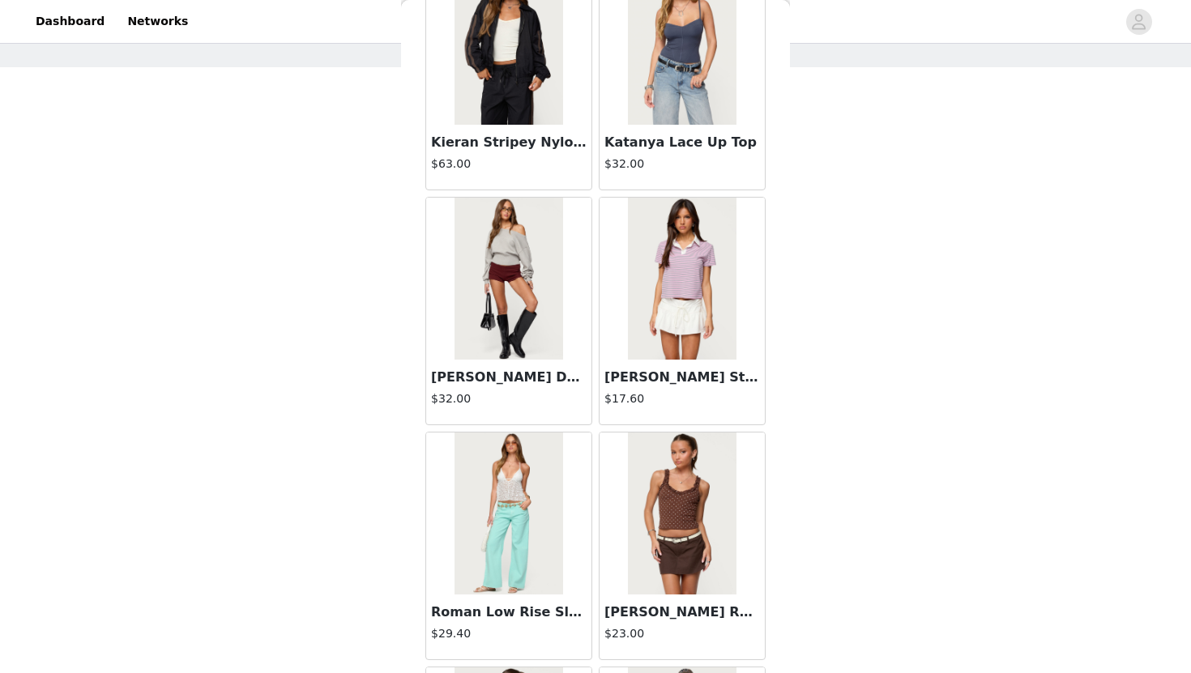
scroll to position [23617, 0]
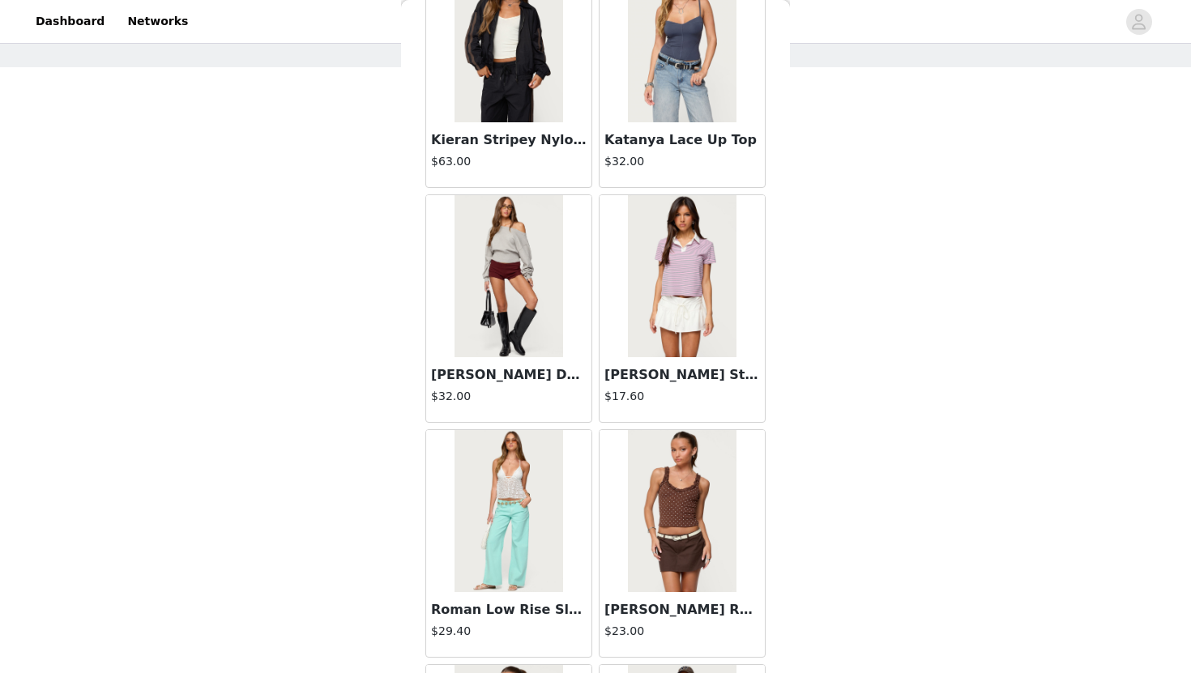
click at [566, 318] on div at bounding box center [508, 276] width 165 height 162
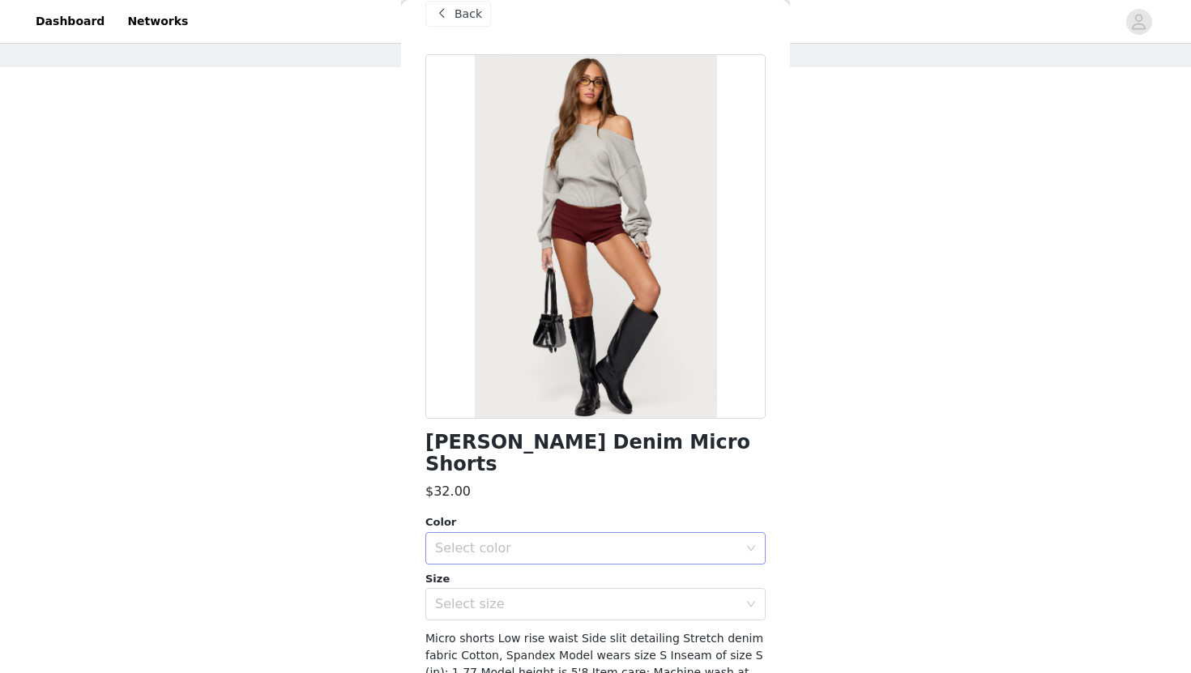
scroll to position [0, 0]
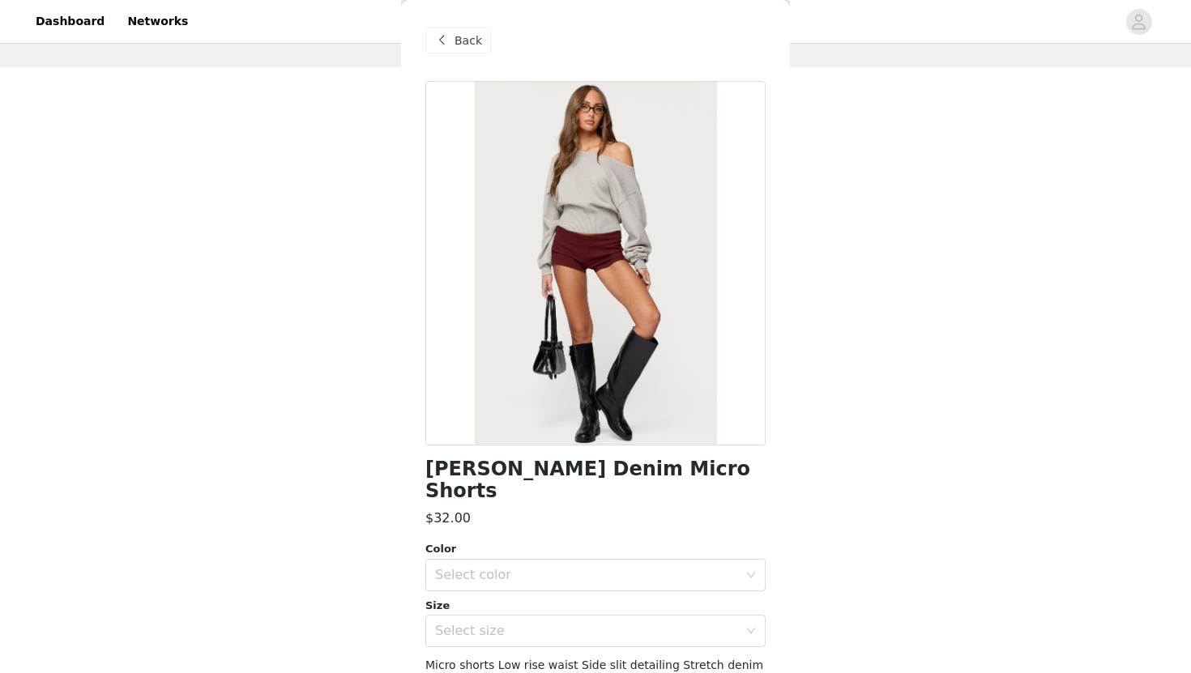
click at [469, 33] on span "Back" at bounding box center [469, 40] width 28 height 17
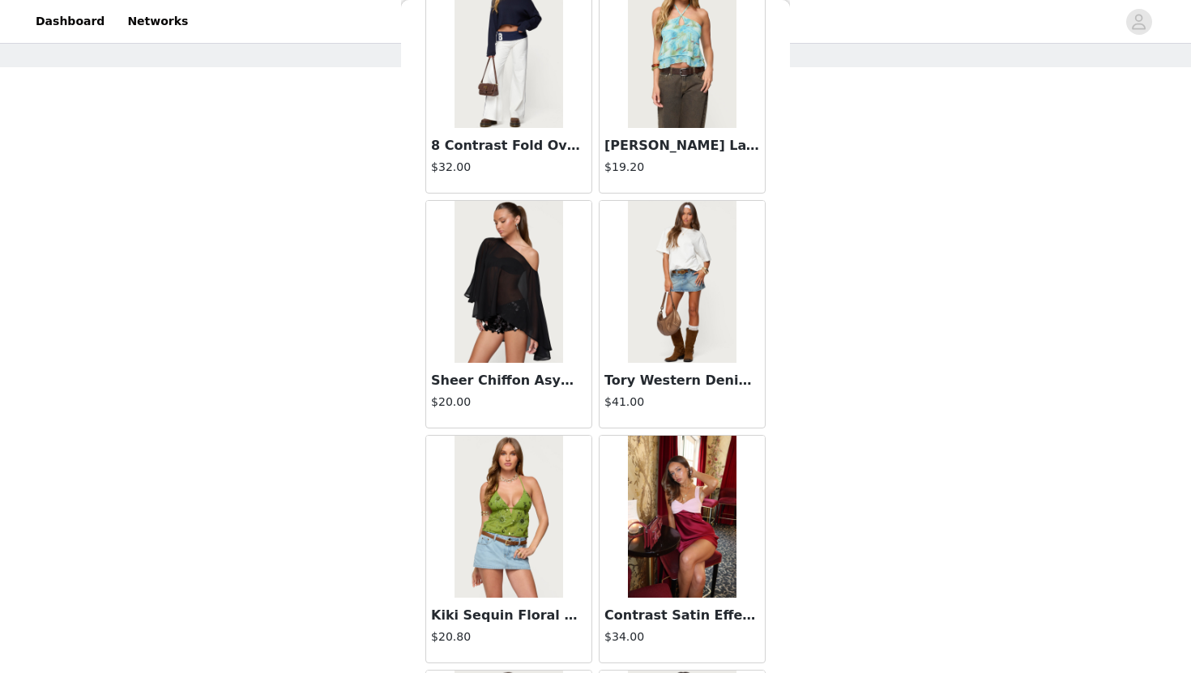
scroll to position [15619, 0]
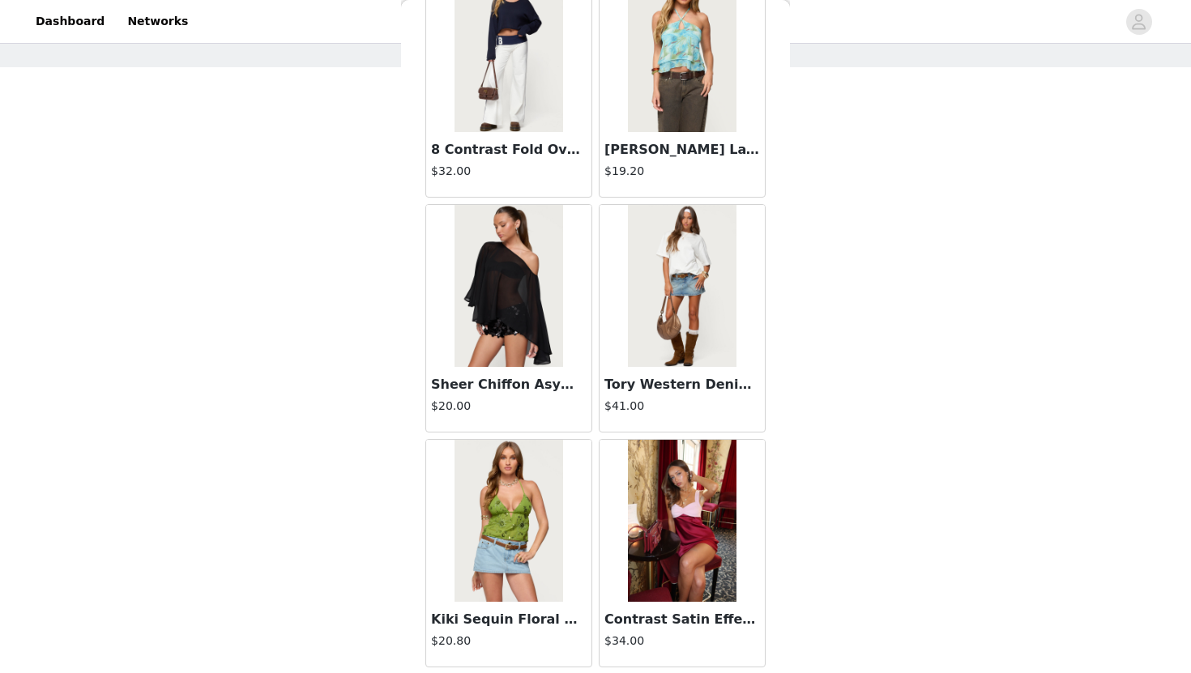
click at [649, 315] on img at bounding box center [682, 286] width 108 height 162
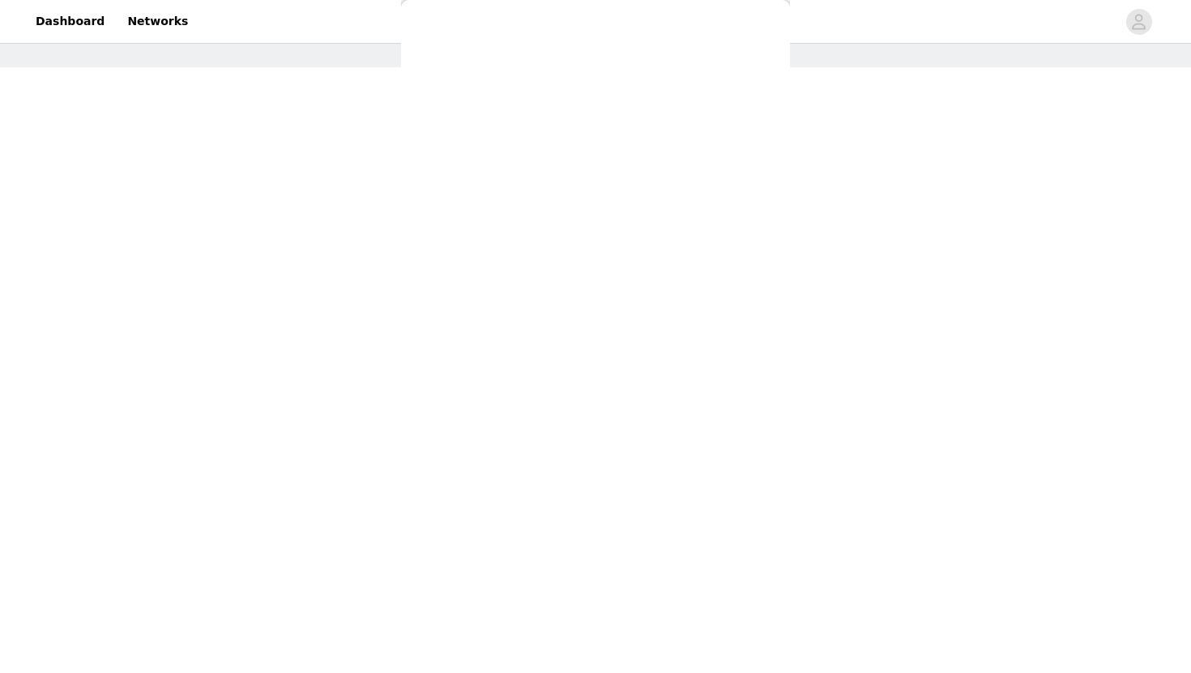
scroll to position [0, 0]
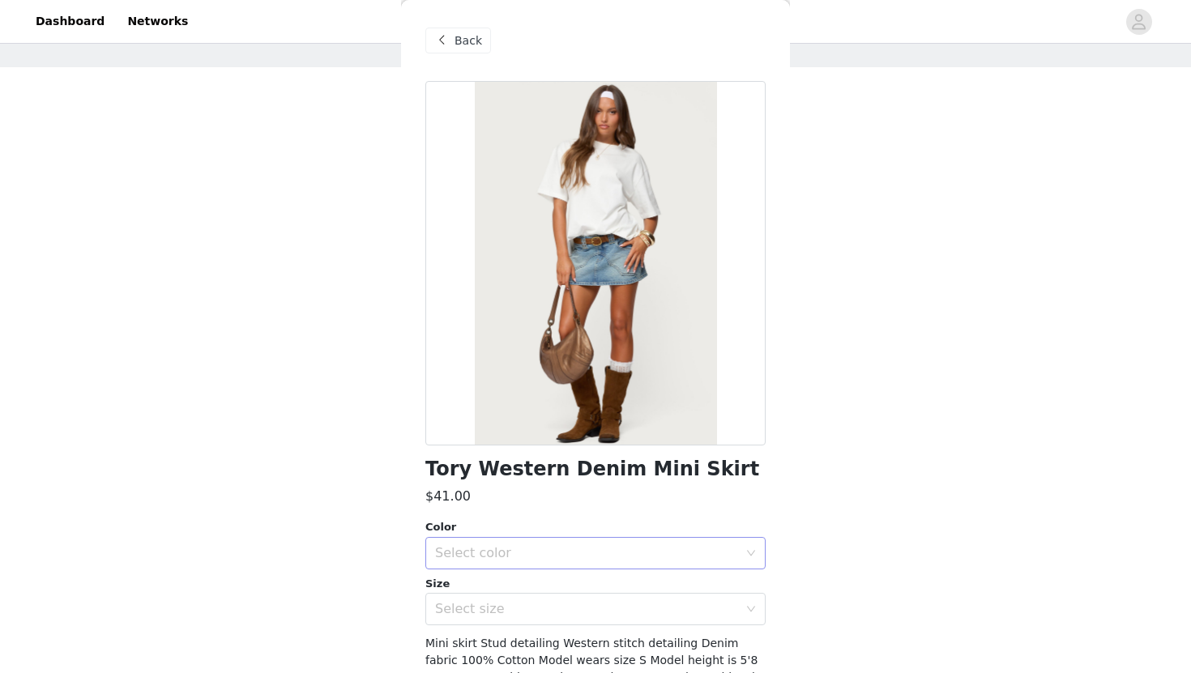
click at [493, 566] on div "Select color" at bounding box center [590, 553] width 310 height 31
click at [482, 580] on li "BLUE" at bounding box center [595, 589] width 340 height 26
click at [484, 598] on div "Select size" at bounding box center [590, 609] width 310 height 31
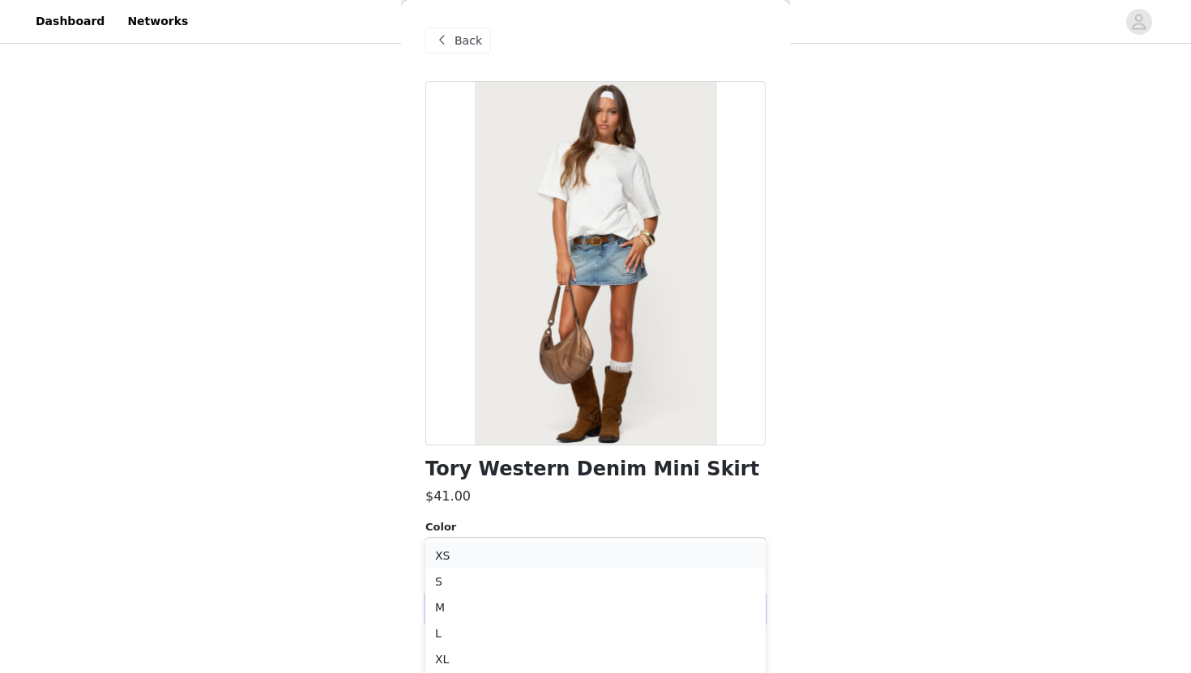
scroll to position [154, 0]
click at [458, 583] on li "S" at bounding box center [595, 581] width 340 height 26
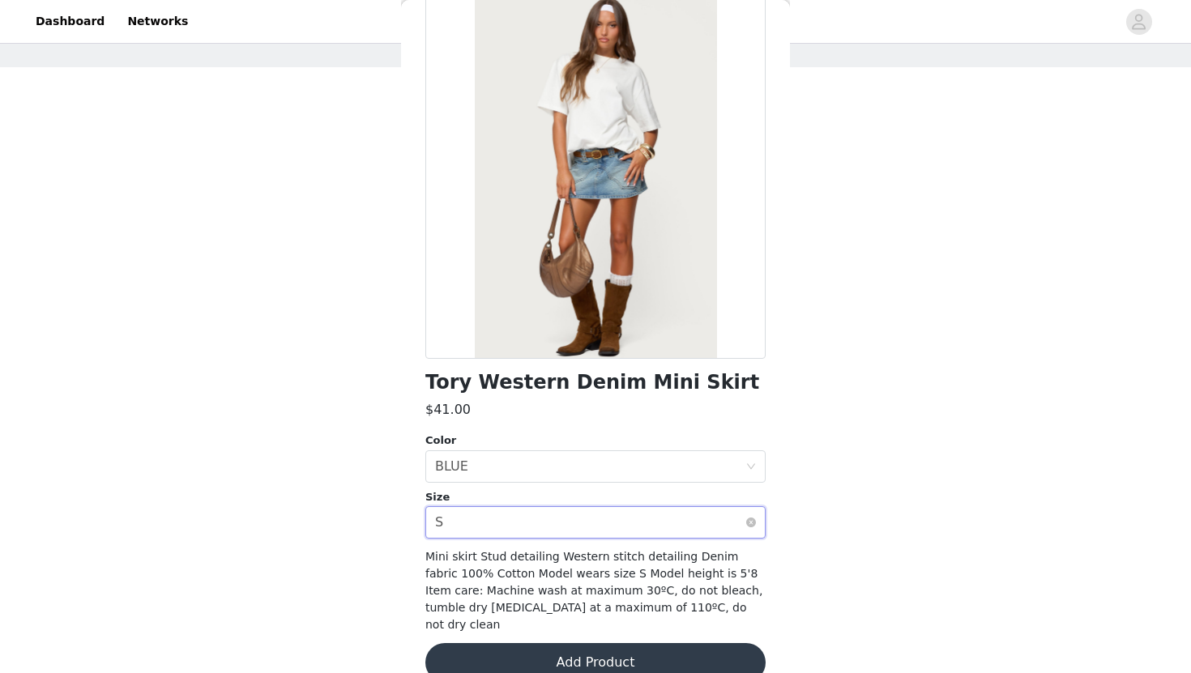
scroll to position [89, 0]
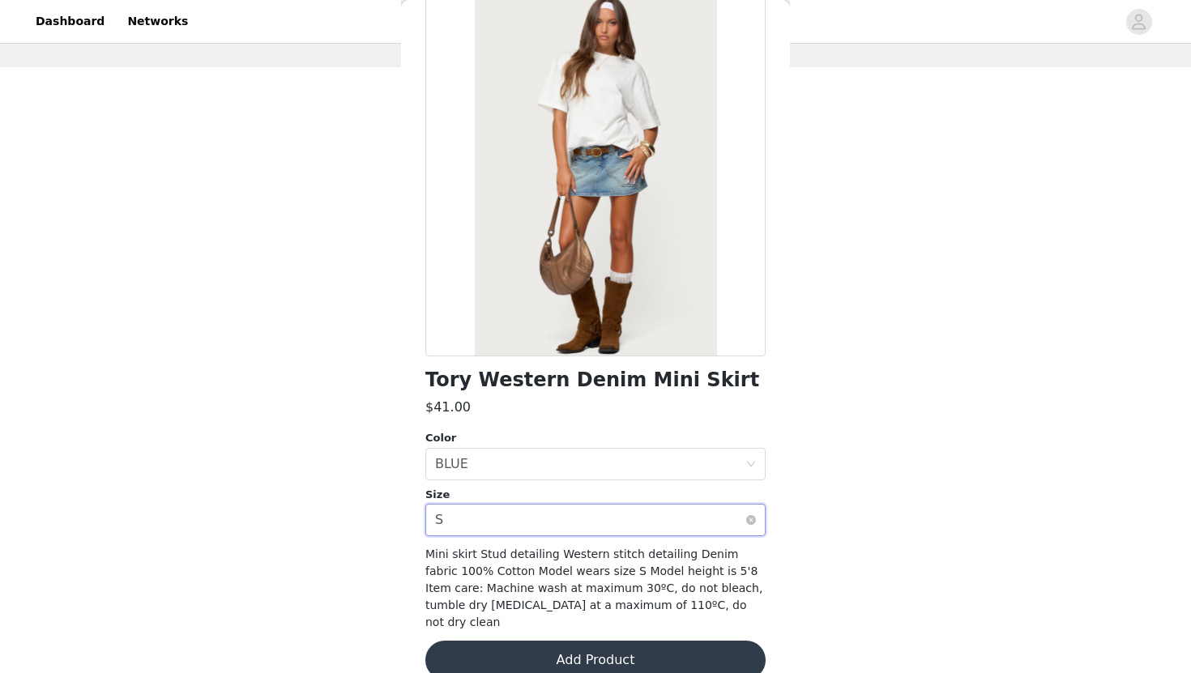
click at [512, 527] on div "Select size S" at bounding box center [590, 520] width 310 height 31
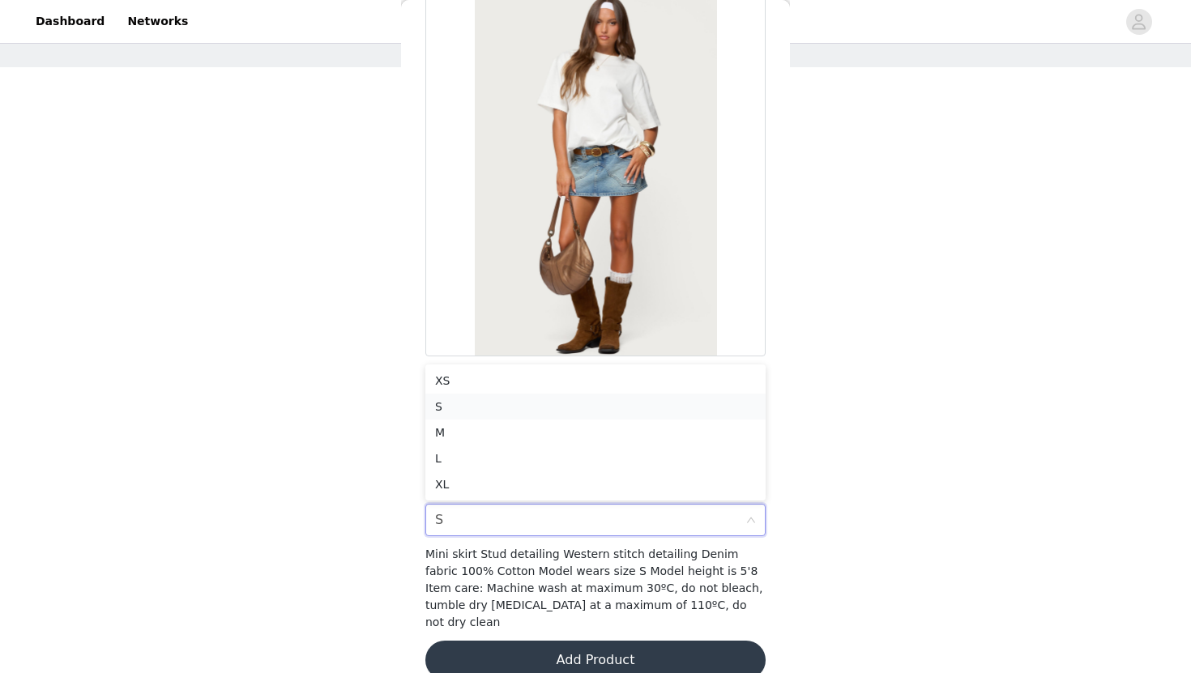
click at [510, 407] on li "S" at bounding box center [595, 407] width 340 height 26
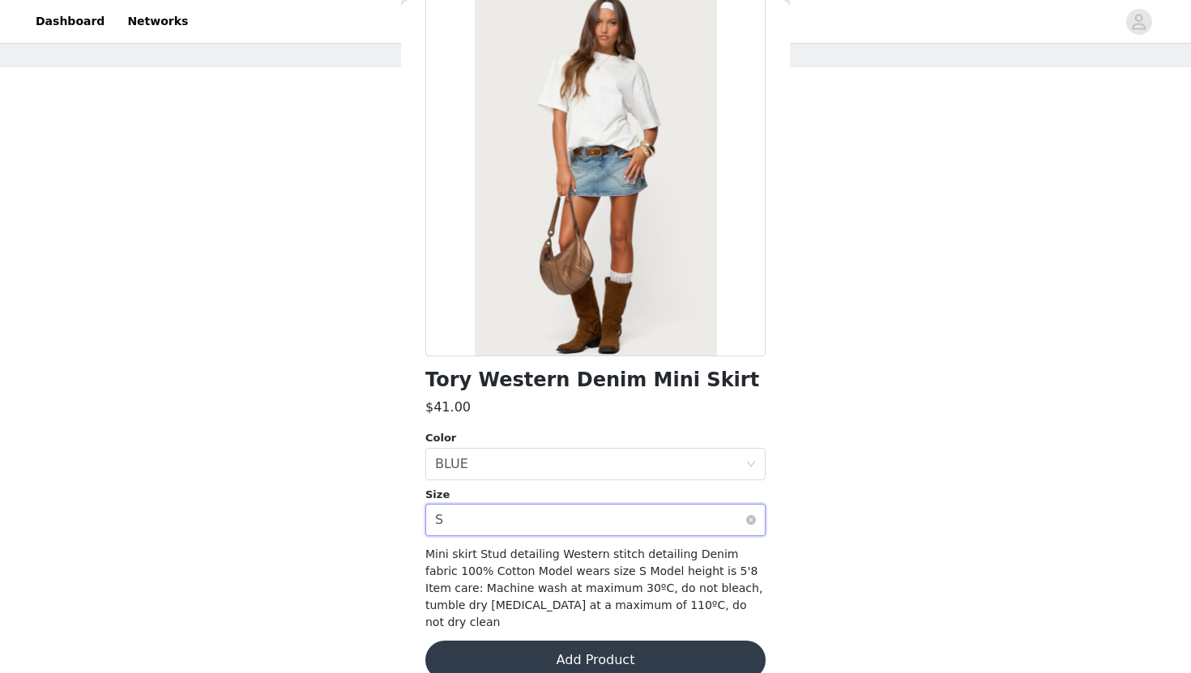
click at [570, 514] on div "Select size S" at bounding box center [590, 520] width 310 height 31
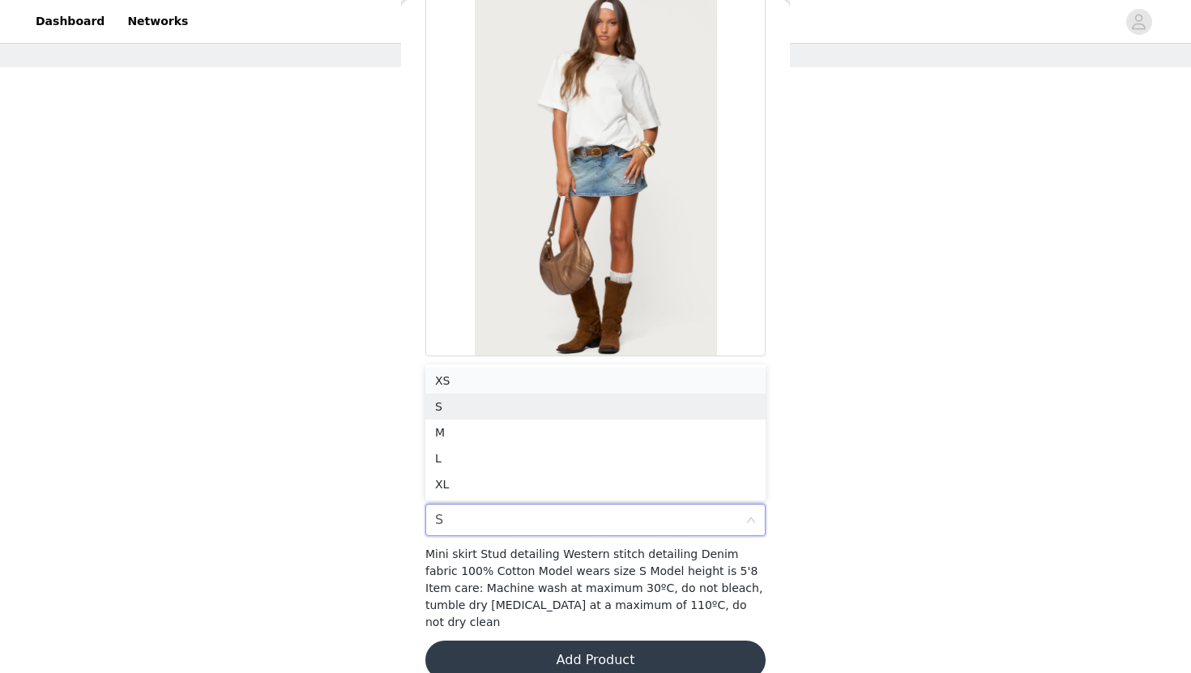
click at [560, 377] on li "XS" at bounding box center [595, 381] width 340 height 26
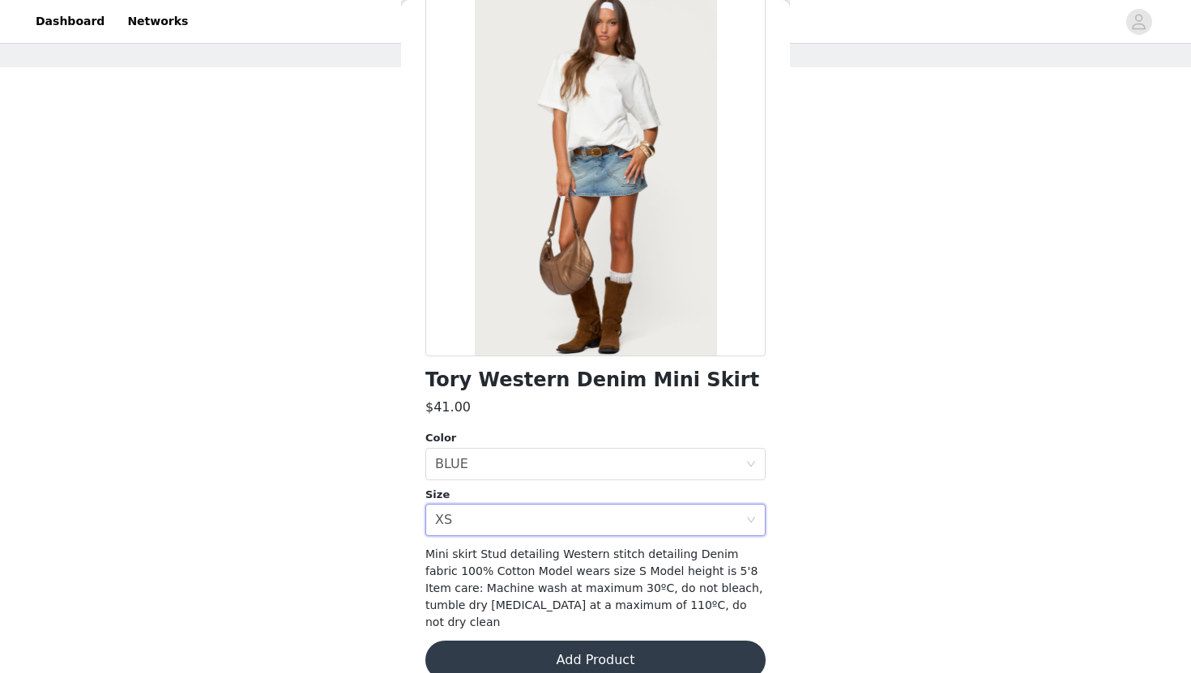
click at [517, 641] on button "Add Product" at bounding box center [595, 660] width 340 height 39
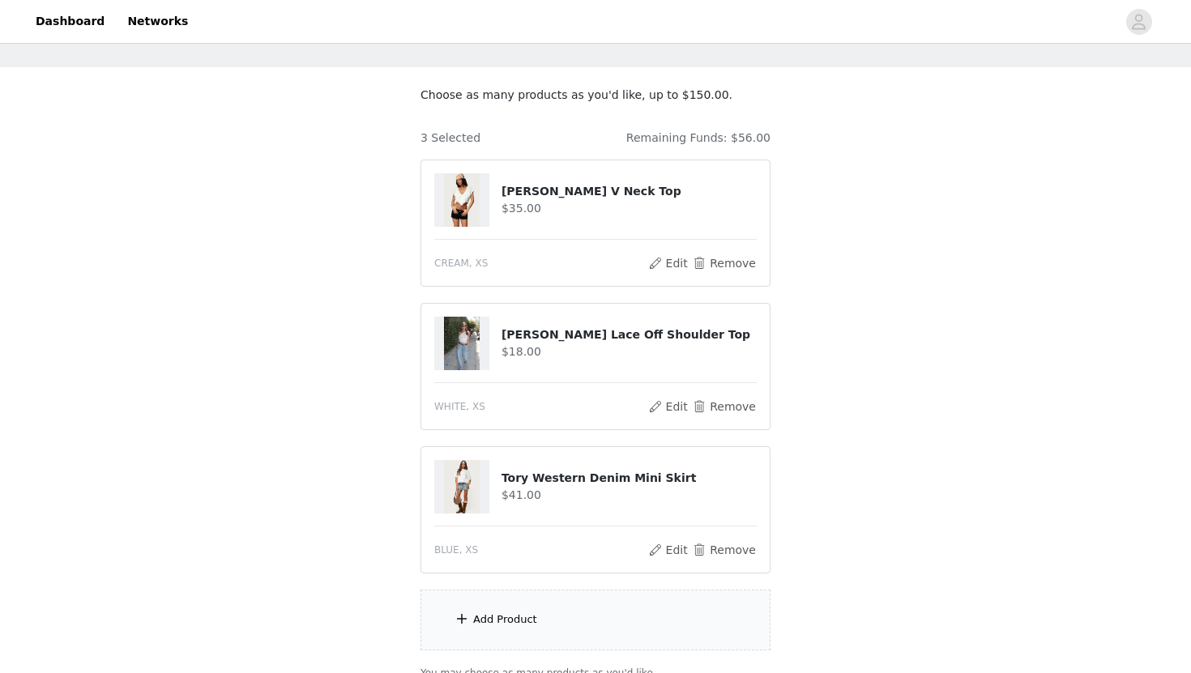
click at [523, 617] on div "Add Product" at bounding box center [505, 620] width 64 height 16
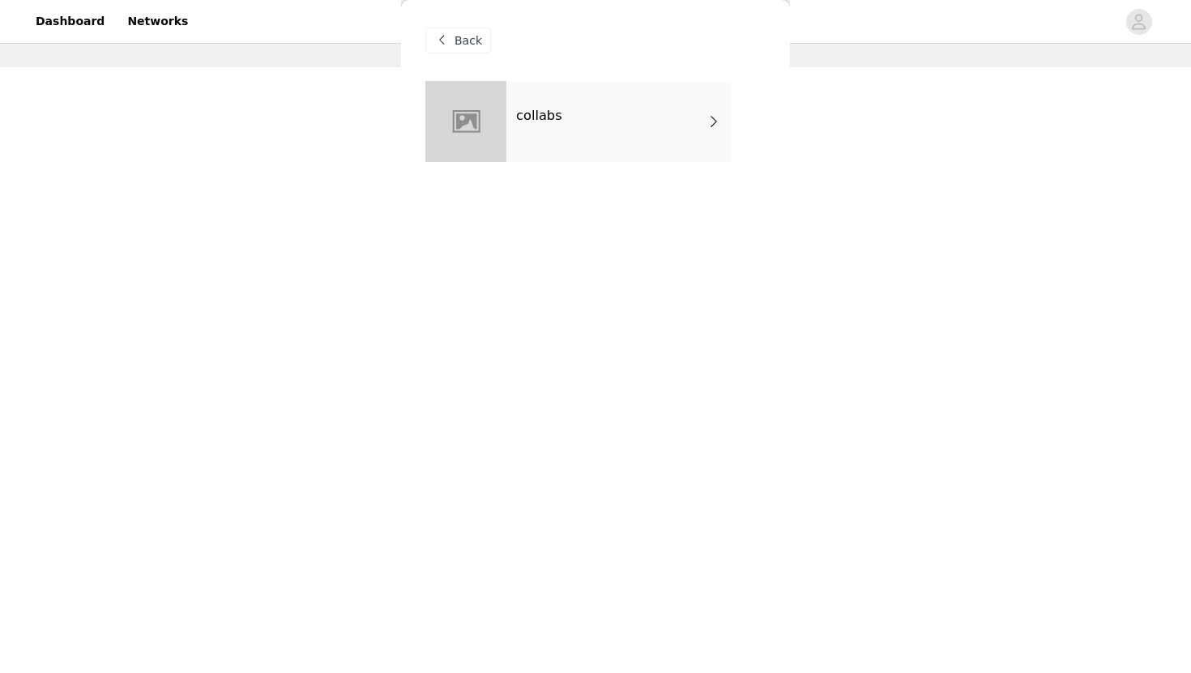
click at [649, 130] on div "collabs" at bounding box center [618, 121] width 225 height 81
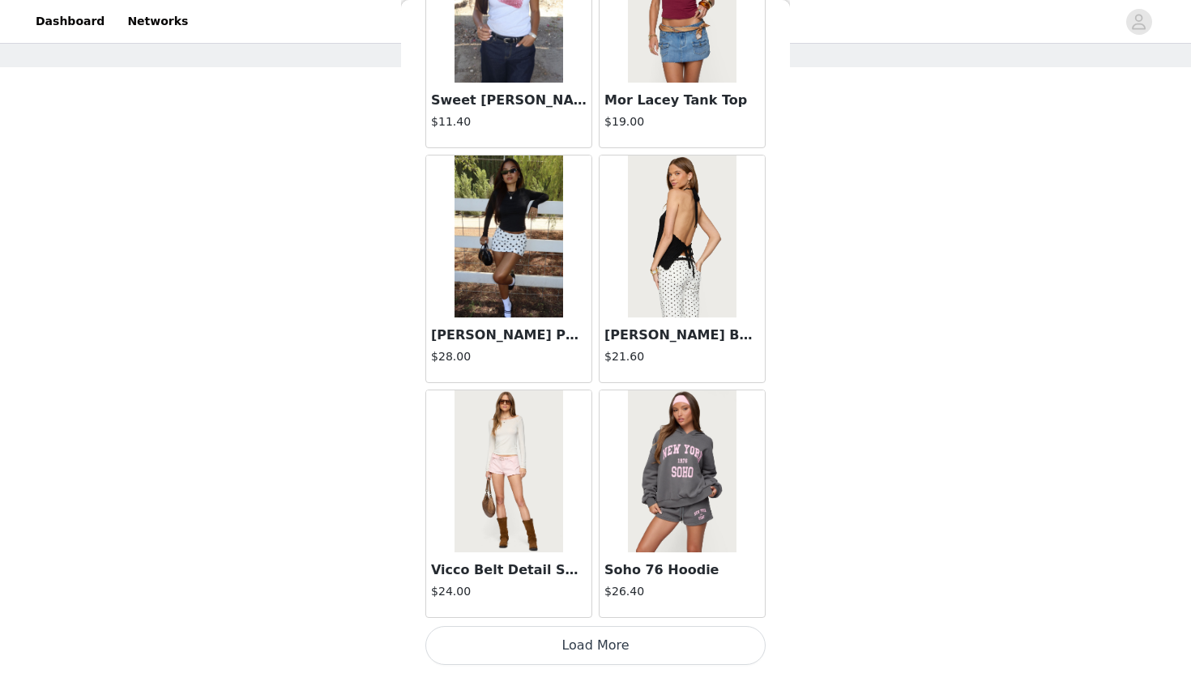
scroll to position [192, 0]
click at [589, 646] on button "Load More" at bounding box center [595, 645] width 340 height 39
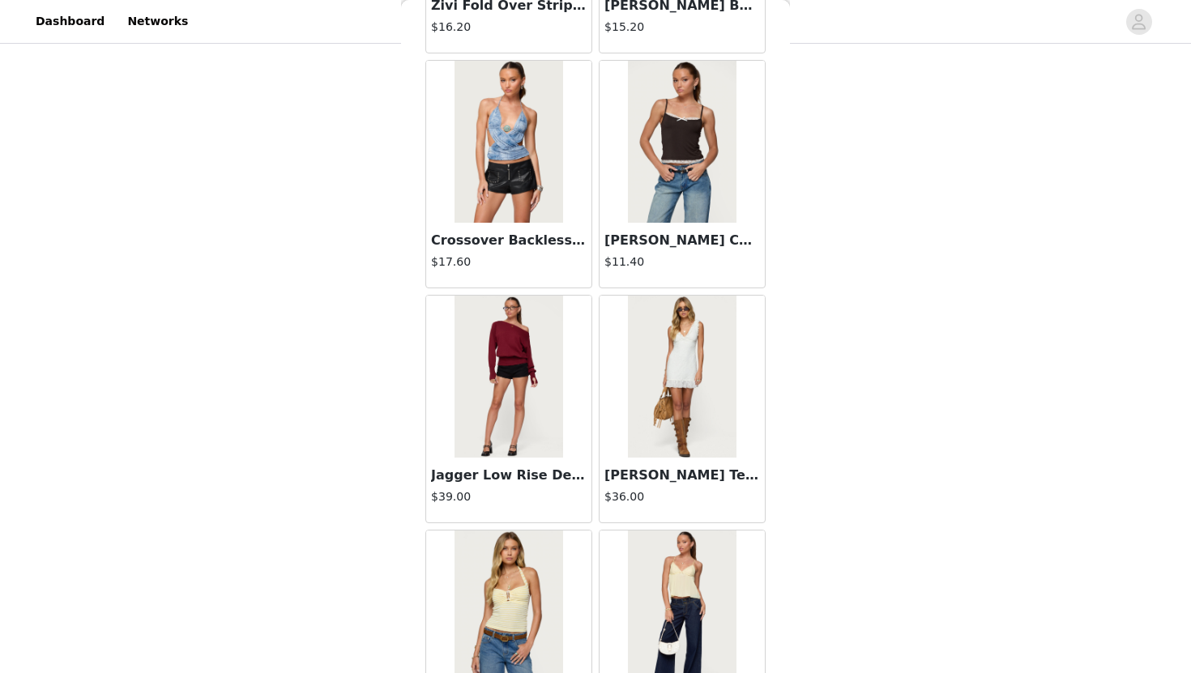
scroll to position [2607, 0]
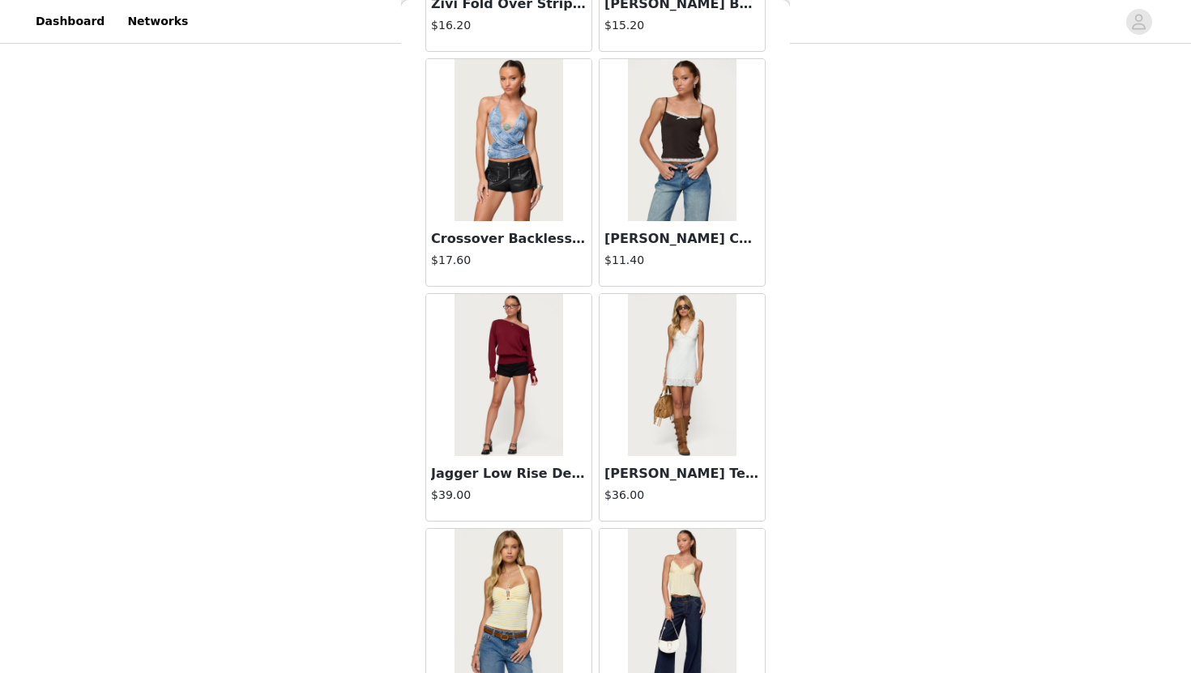
click at [522, 412] on img at bounding box center [509, 375] width 108 height 162
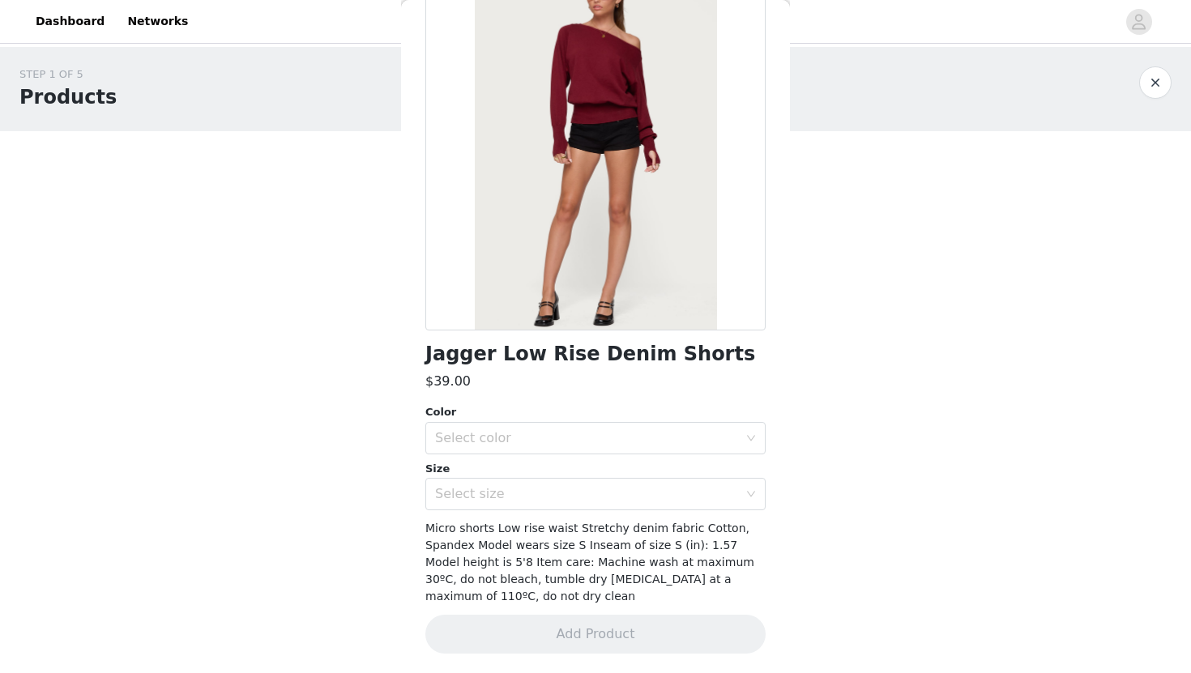
scroll to position [0, 0]
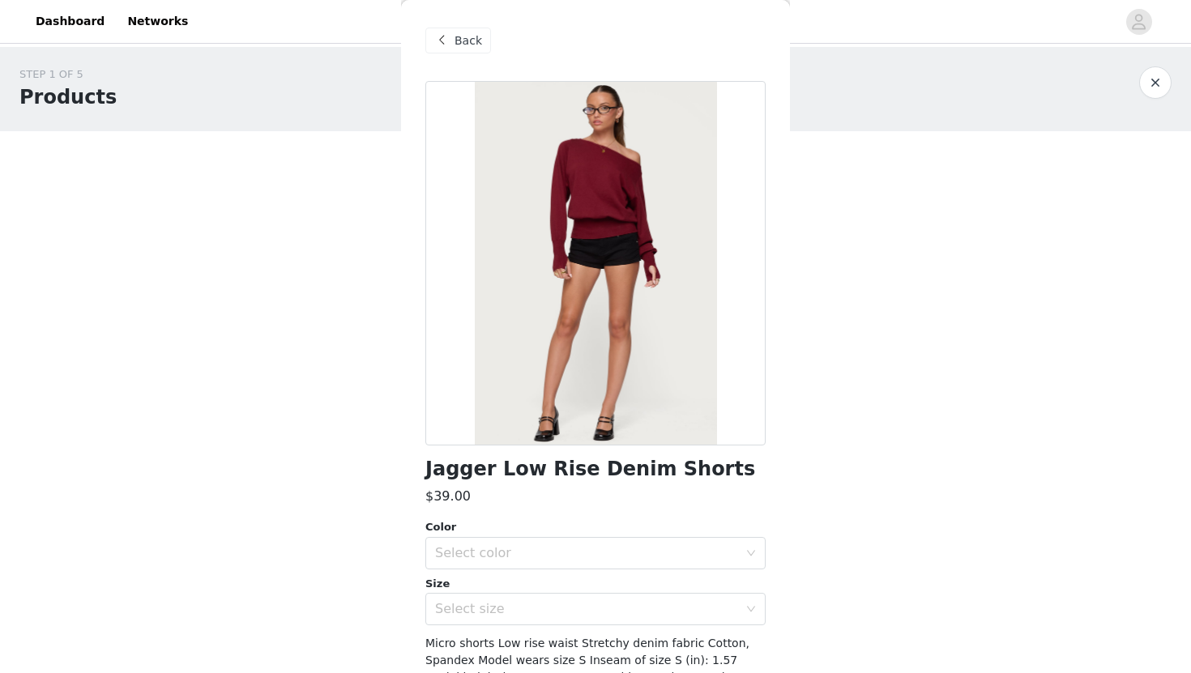
click at [459, 33] on span "Back" at bounding box center [469, 40] width 28 height 17
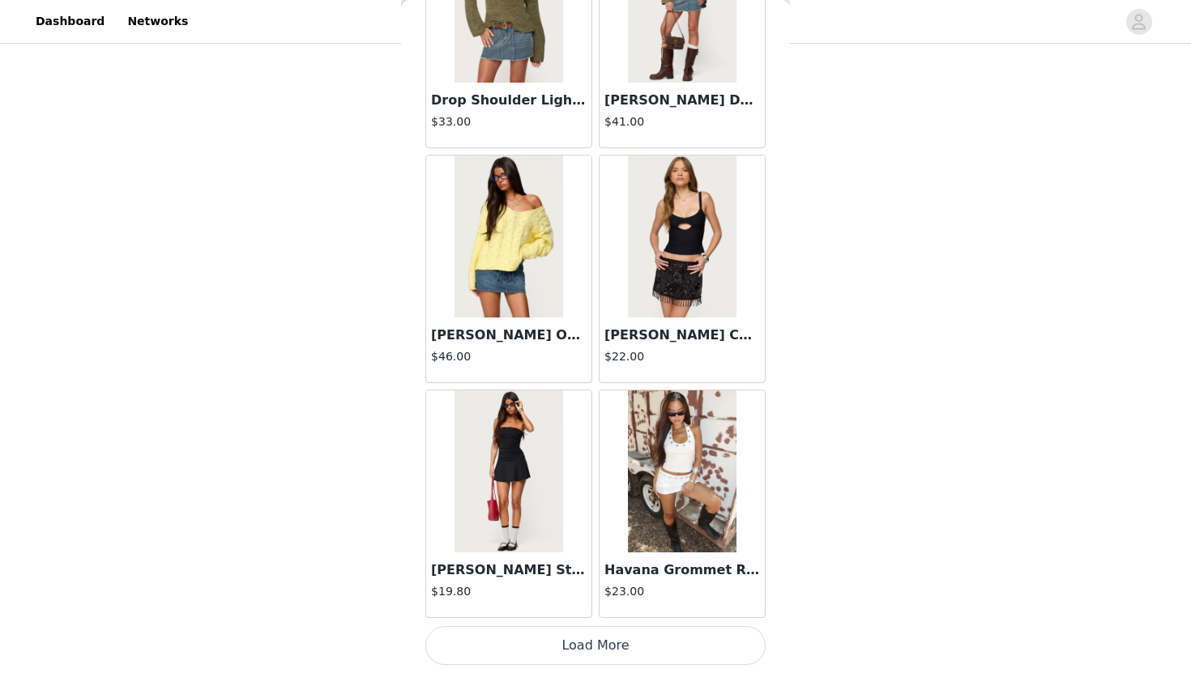
scroll to position [207, 0]
click at [567, 647] on button "Load More" at bounding box center [595, 645] width 340 height 39
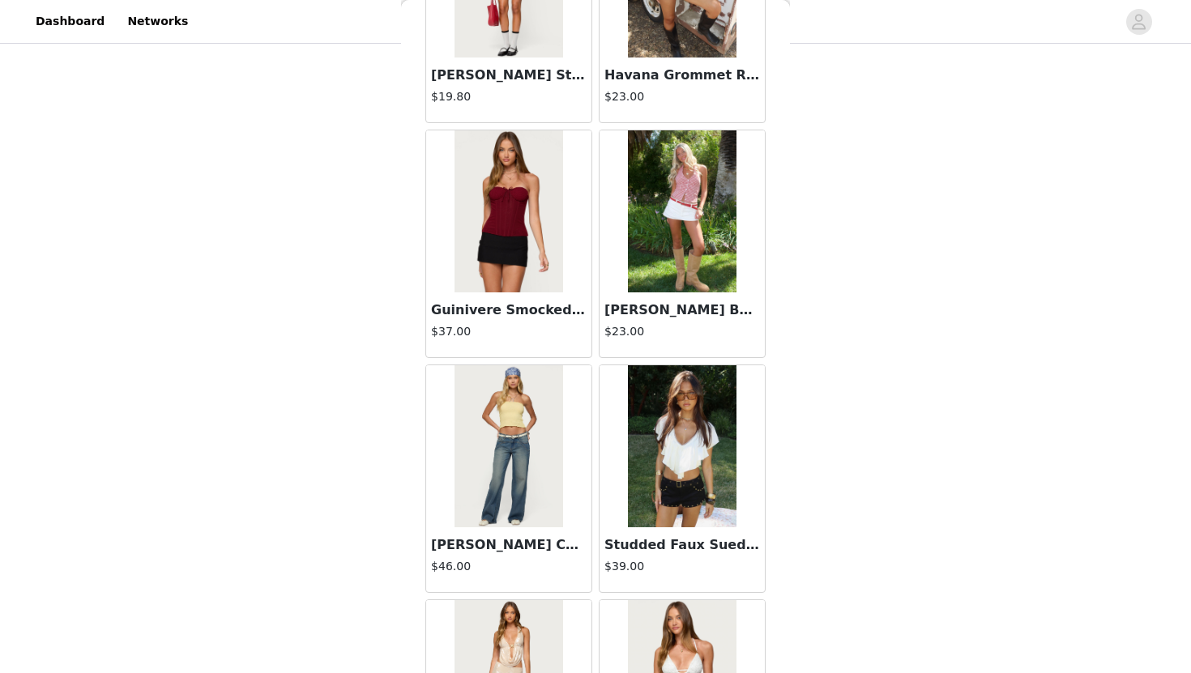
scroll to position [4657, 0]
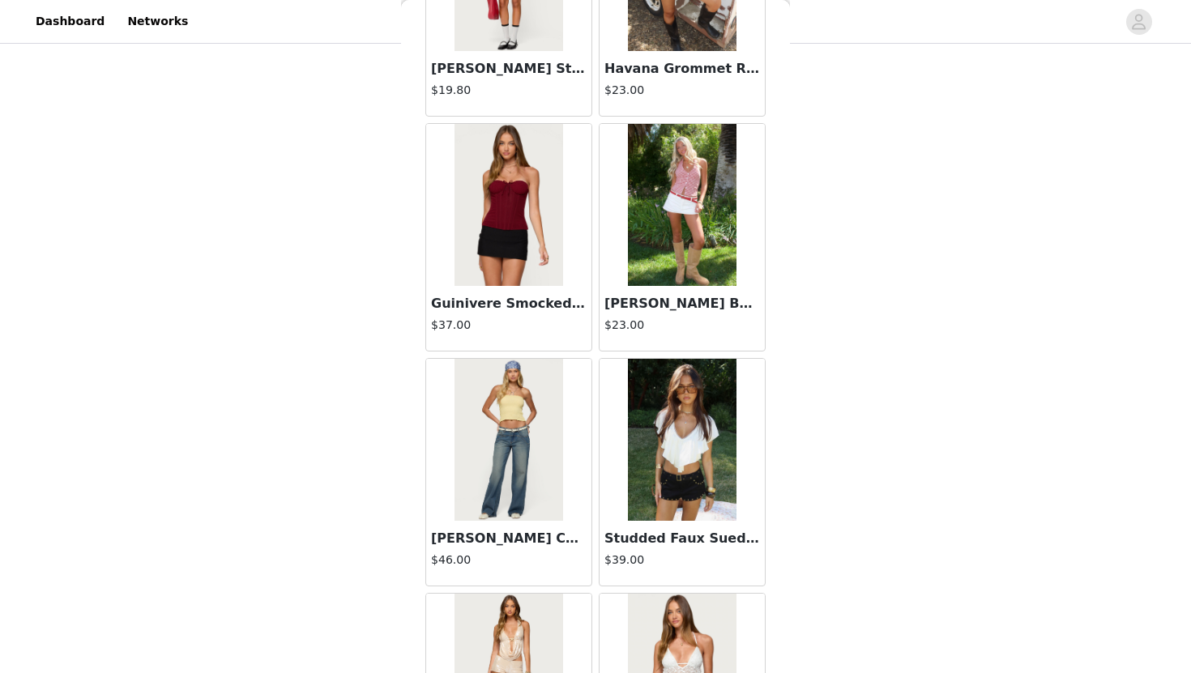
click at [638, 494] on img at bounding box center [682, 440] width 108 height 162
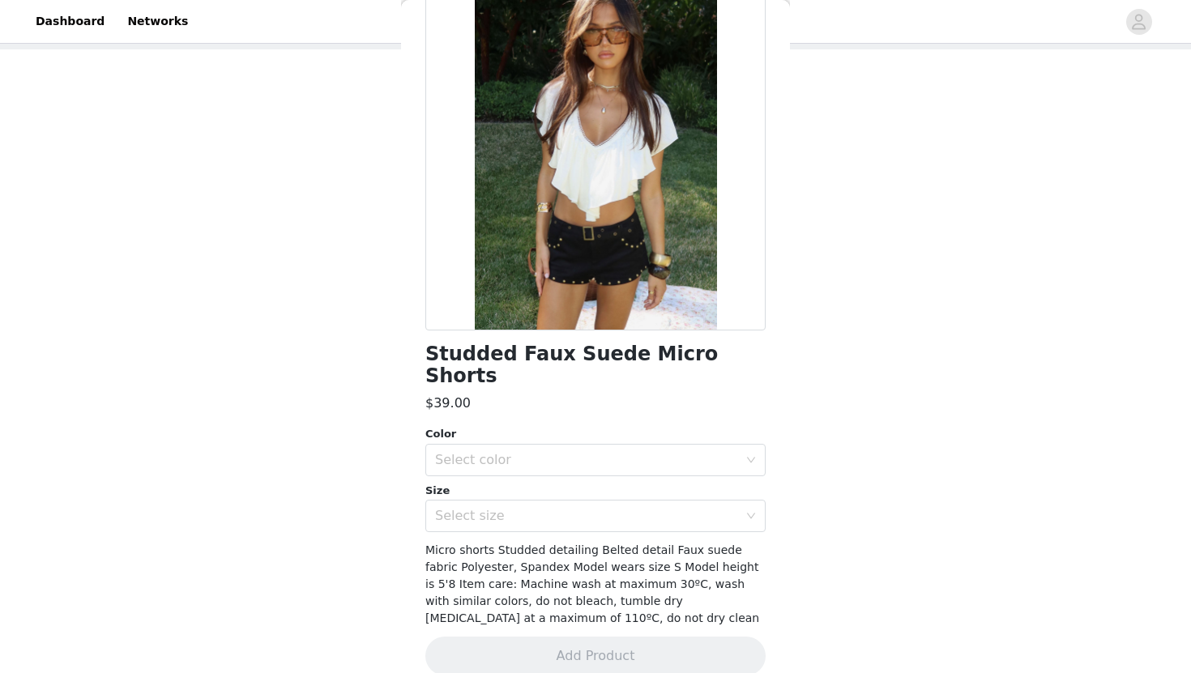
scroll to position [0, 0]
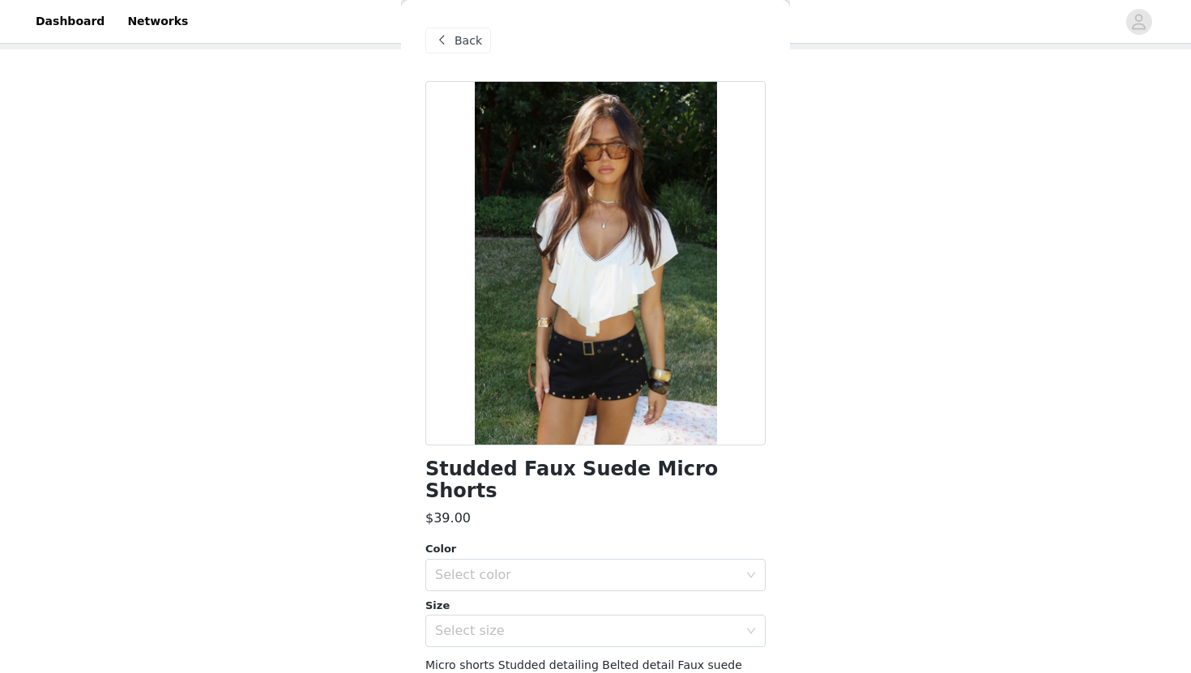
click at [472, 51] on div "Back" at bounding box center [458, 41] width 66 height 26
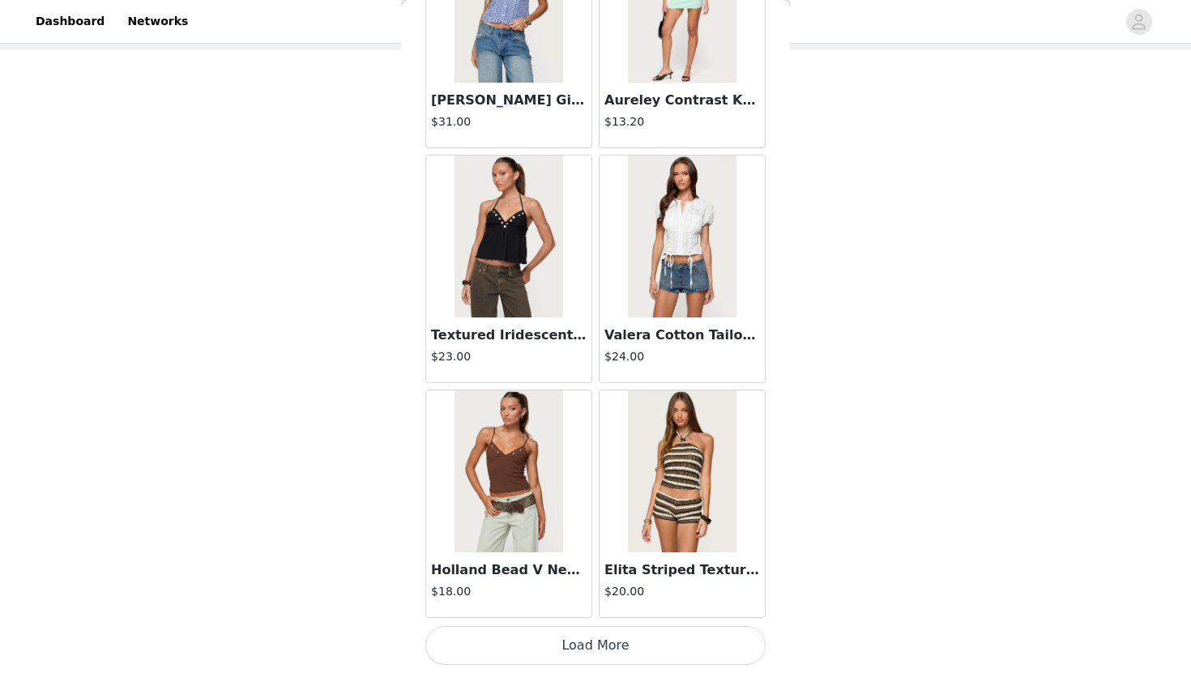
scroll to position [207, 0]
click at [648, 638] on button "Load More" at bounding box center [595, 645] width 340 height 39
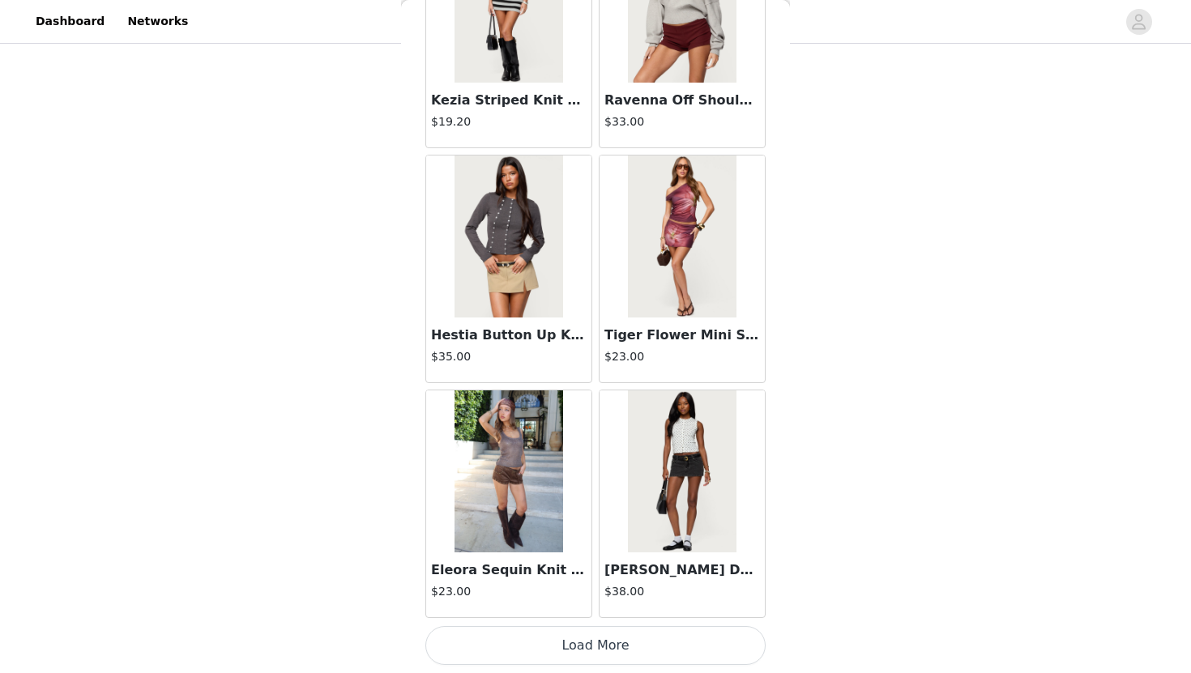
click at [648, 638] on button "Load More" at bounding box center [595, 645] width 340 height 39
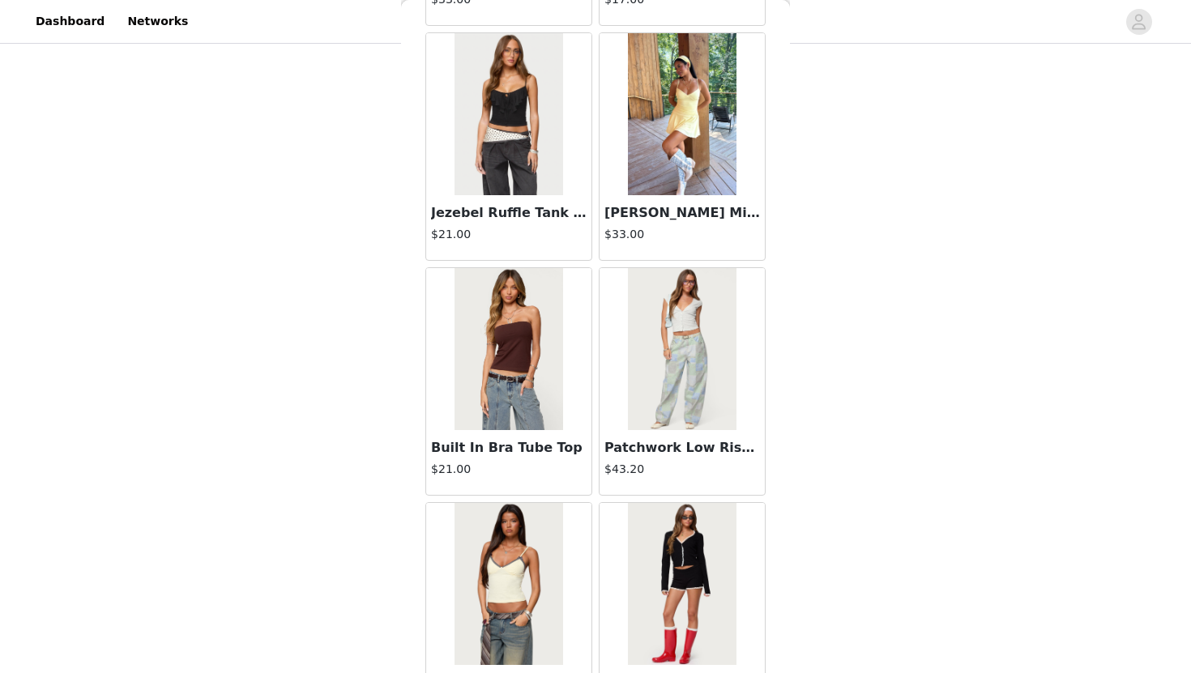
scroll to position [11204, 0]
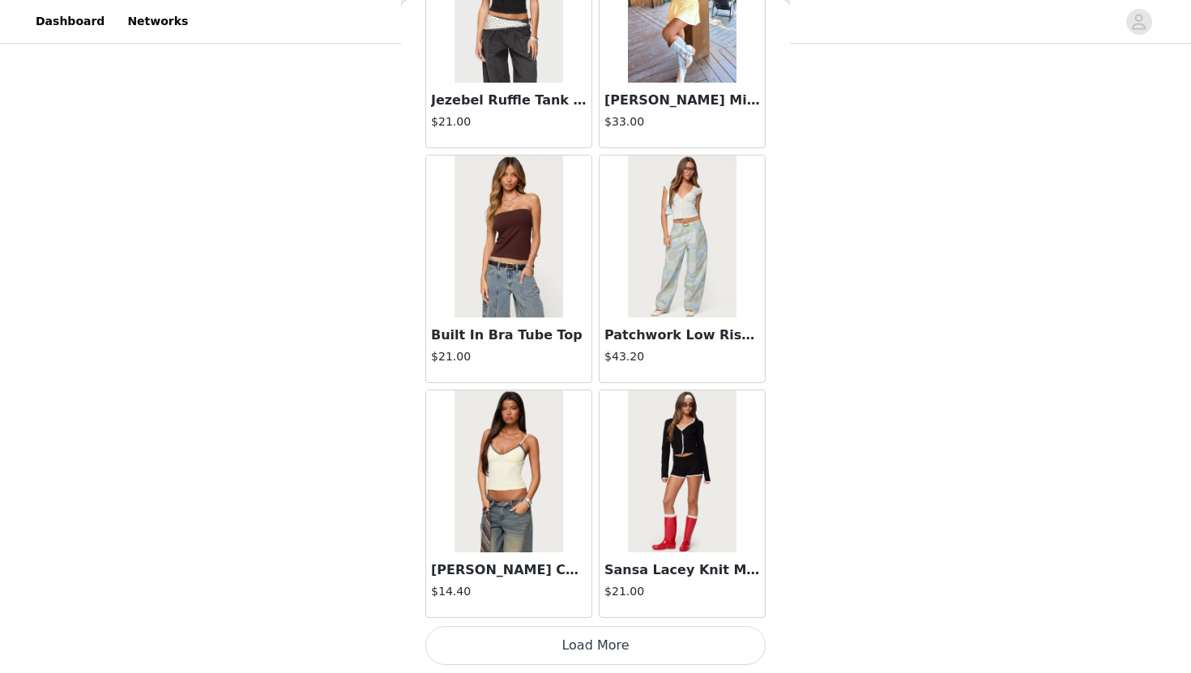
click at [649, 632] on button "Load More" at bounding box center [595, 645] width 340 height 39
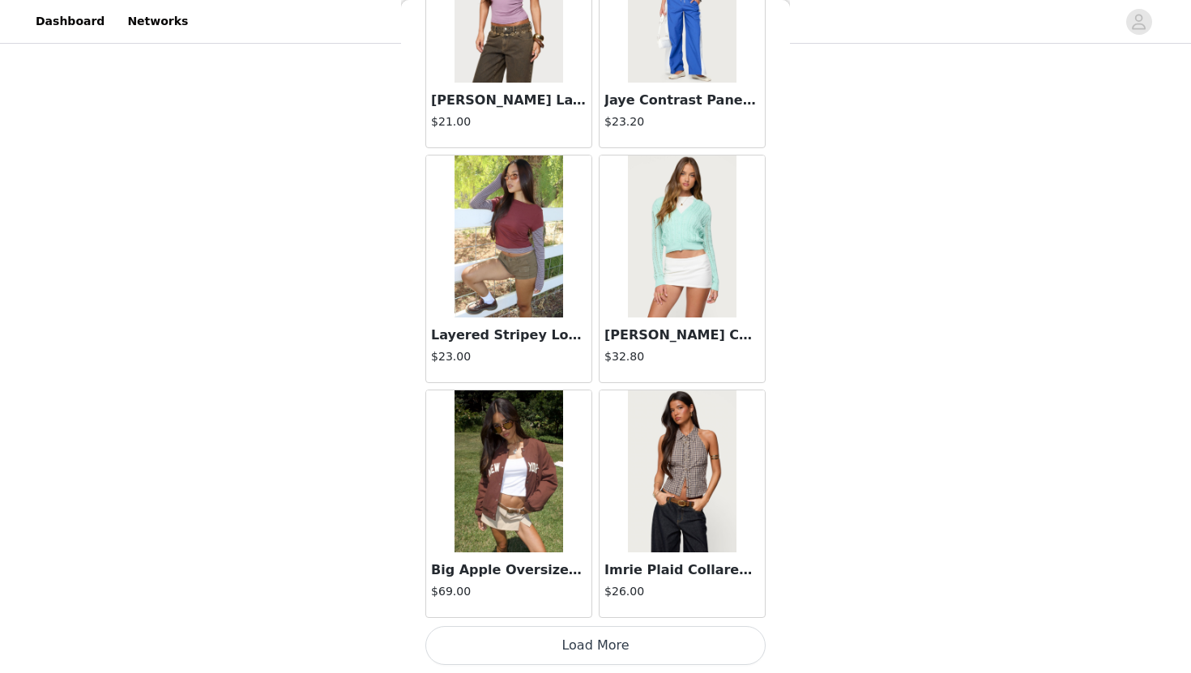
click at [650, 651] on button "Load More" at bounding box center [595, 645] width 340 height 39
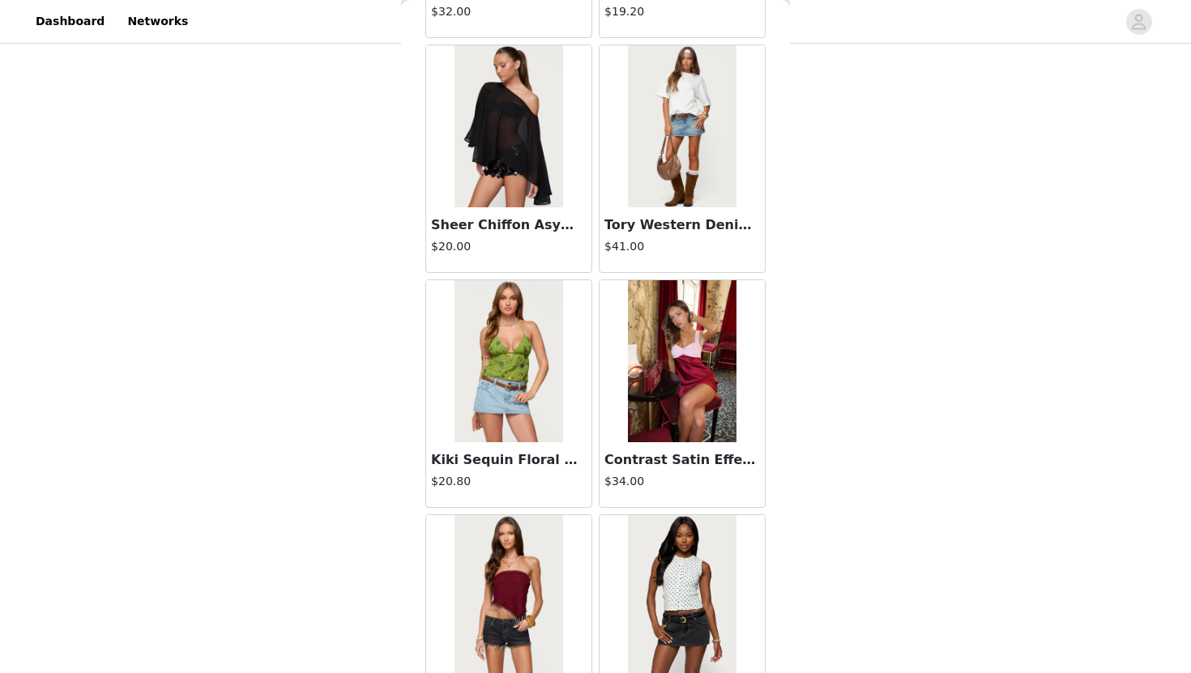
scroll to position [15903, 0]
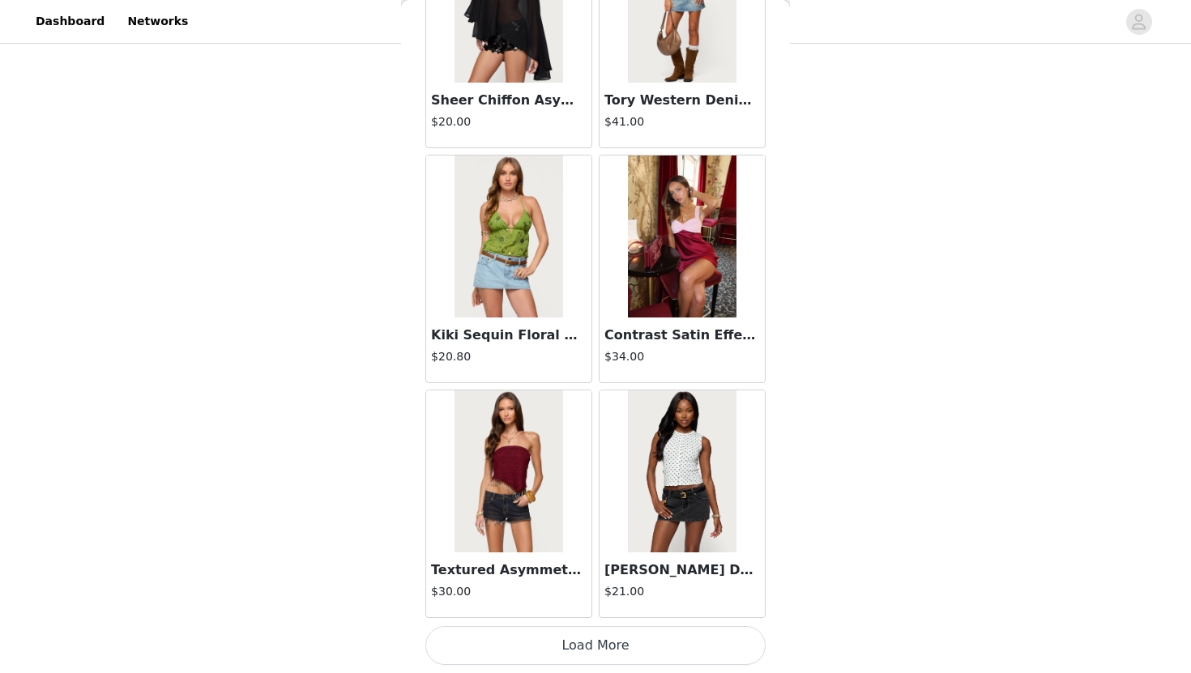
click at [687, 660] on button "Load More" at bounding box center [595, 645] width 340 height 39
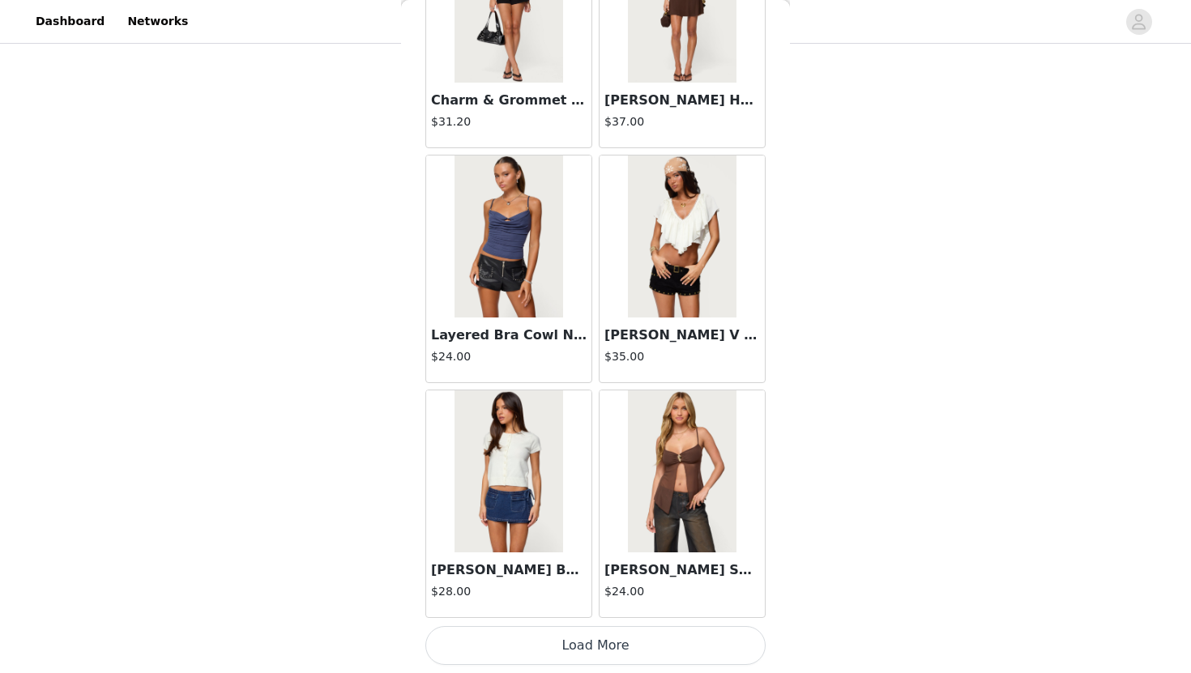
click at [681, 652] on button "Load More" at bounding box center [595, 645] width 340 height 39
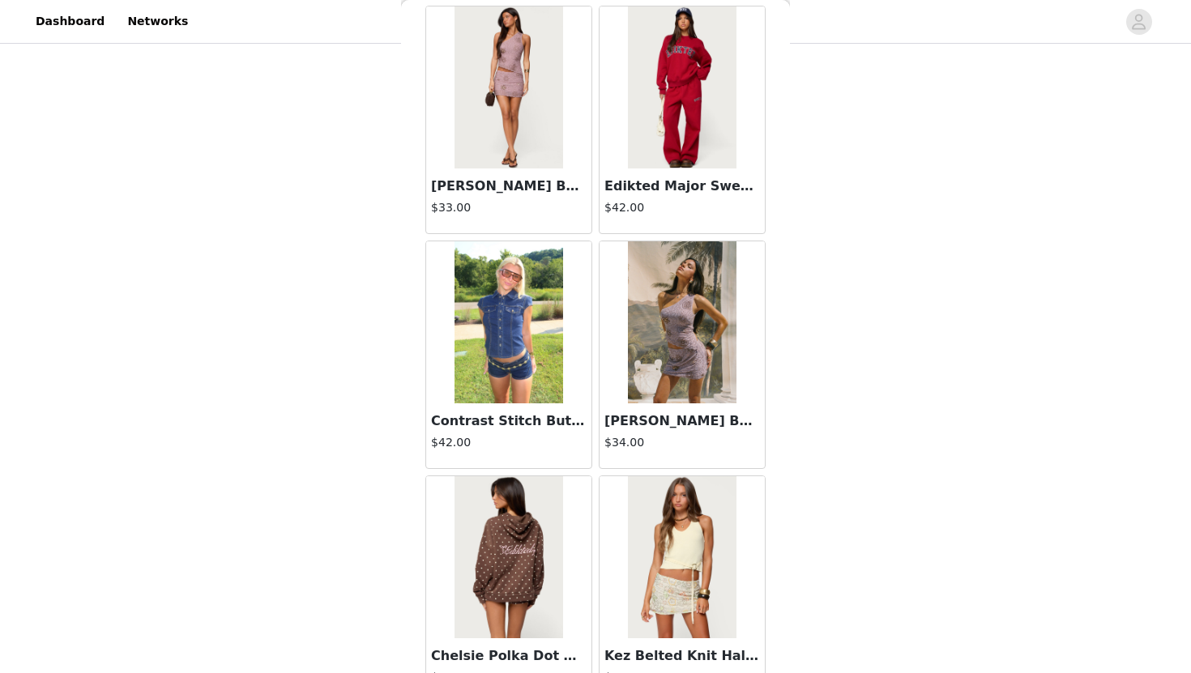
scroll to position [20603, 0]
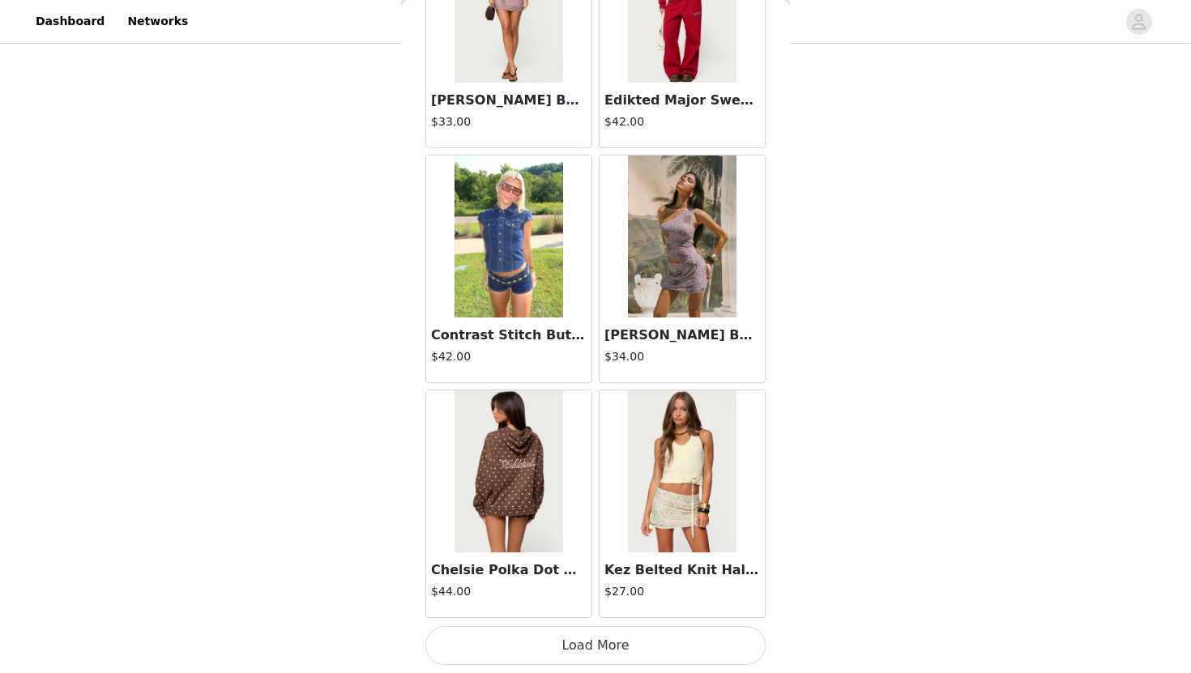
click at [702, 658] on button "Load More" at bounding box center [595, 645] width 340 height 39
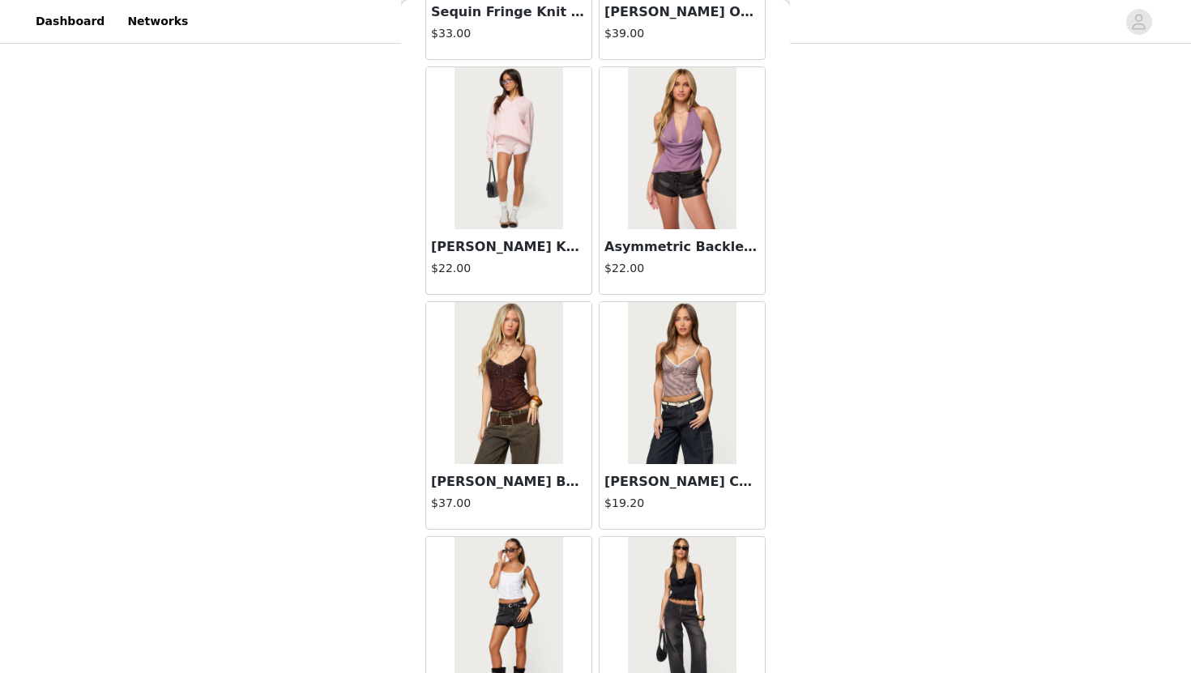
scroll to position [22952, 0]
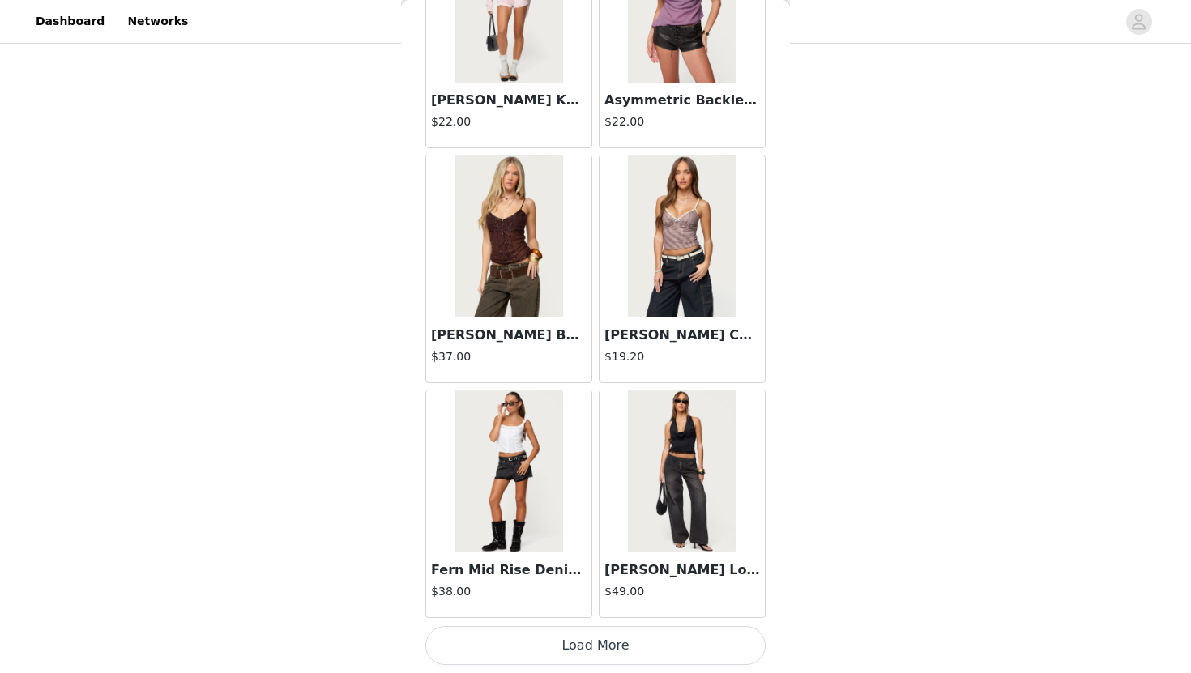
click at [574, 643] on button "Load More" at bounding box center [595, 645] width 340 height 39
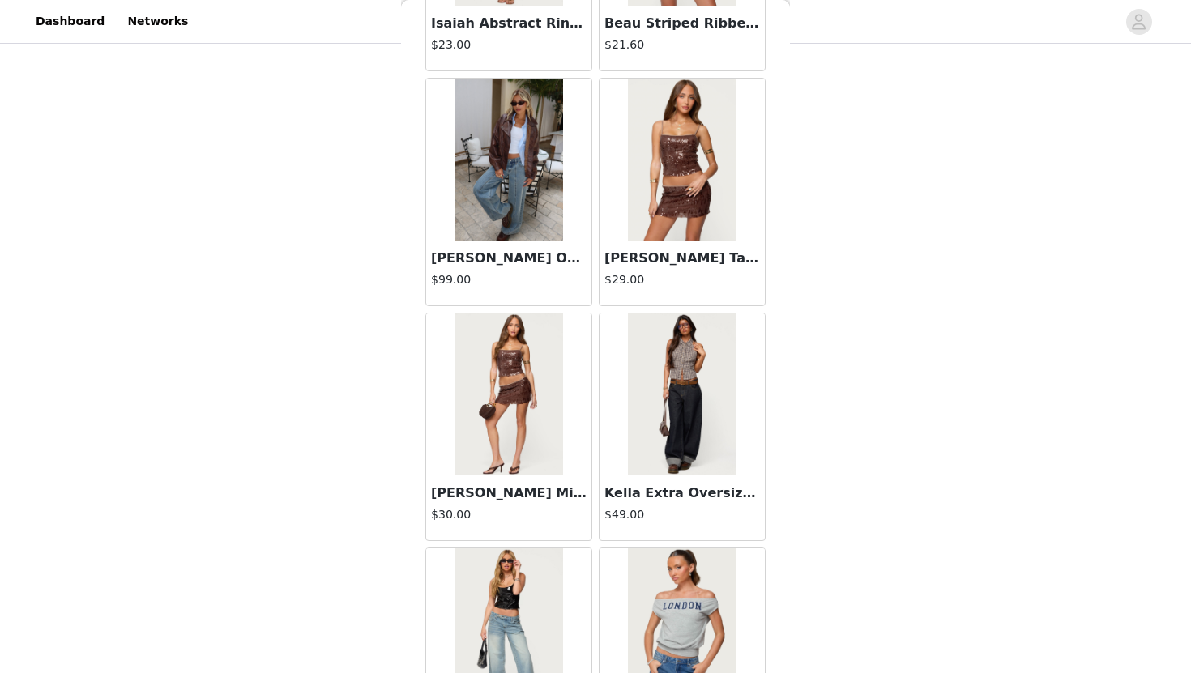
scroll to position [25302, 0]
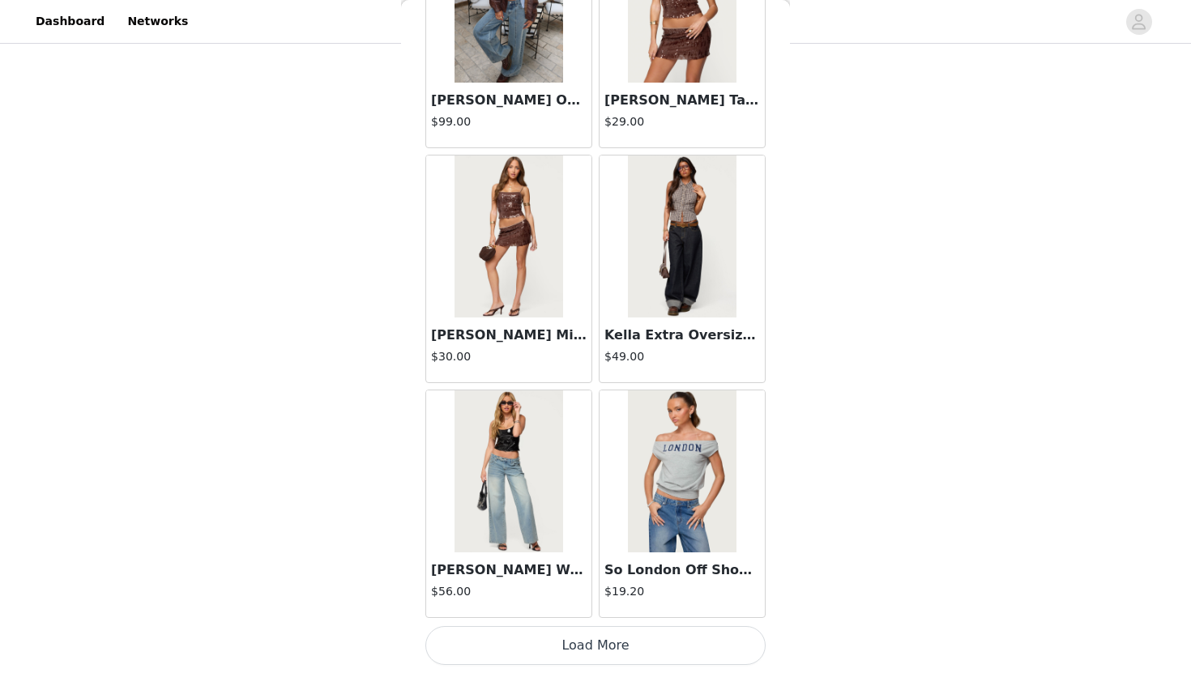
click at [645, 637] on button "Load More" at bounding box center [595, 645] width 340 height 39
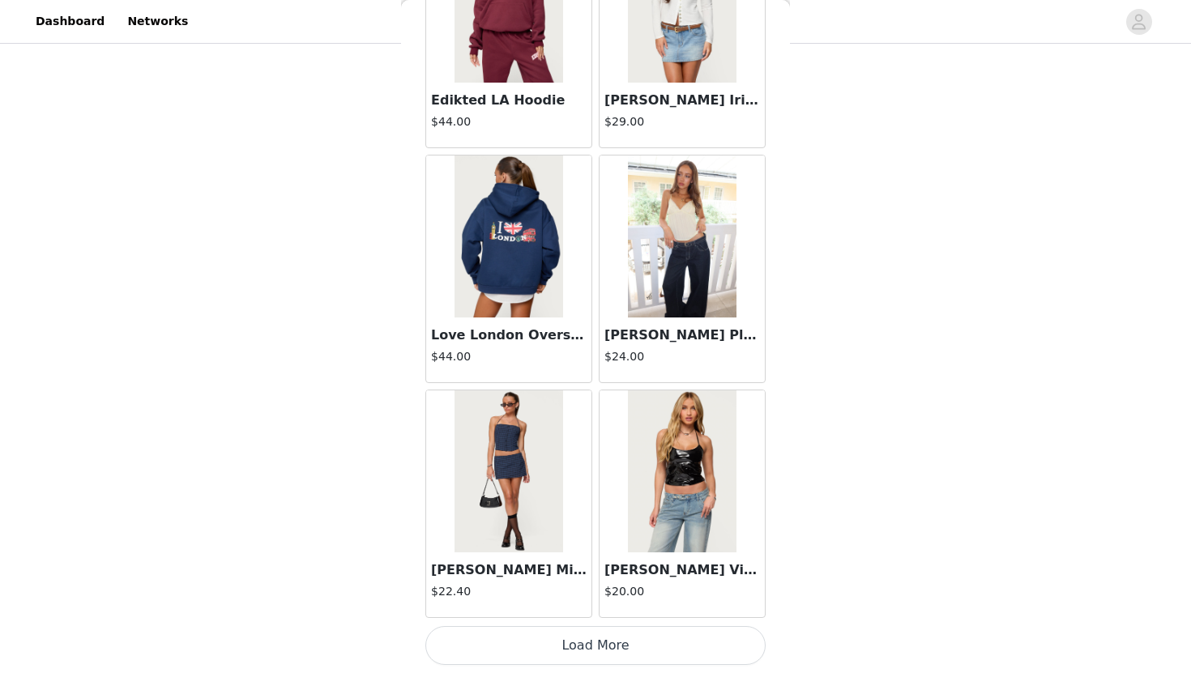
click at [645, 637] on button "Load More" at bounding box center [595, 645] width 340 height 39
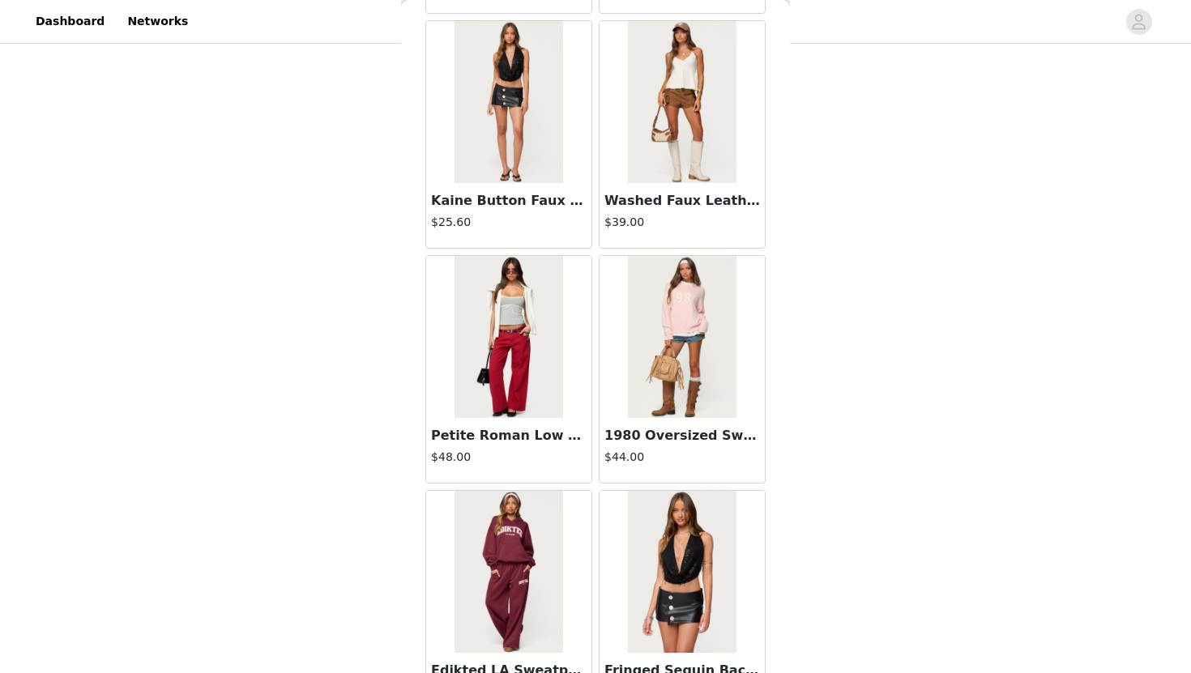
scroll to position [28276, 0]
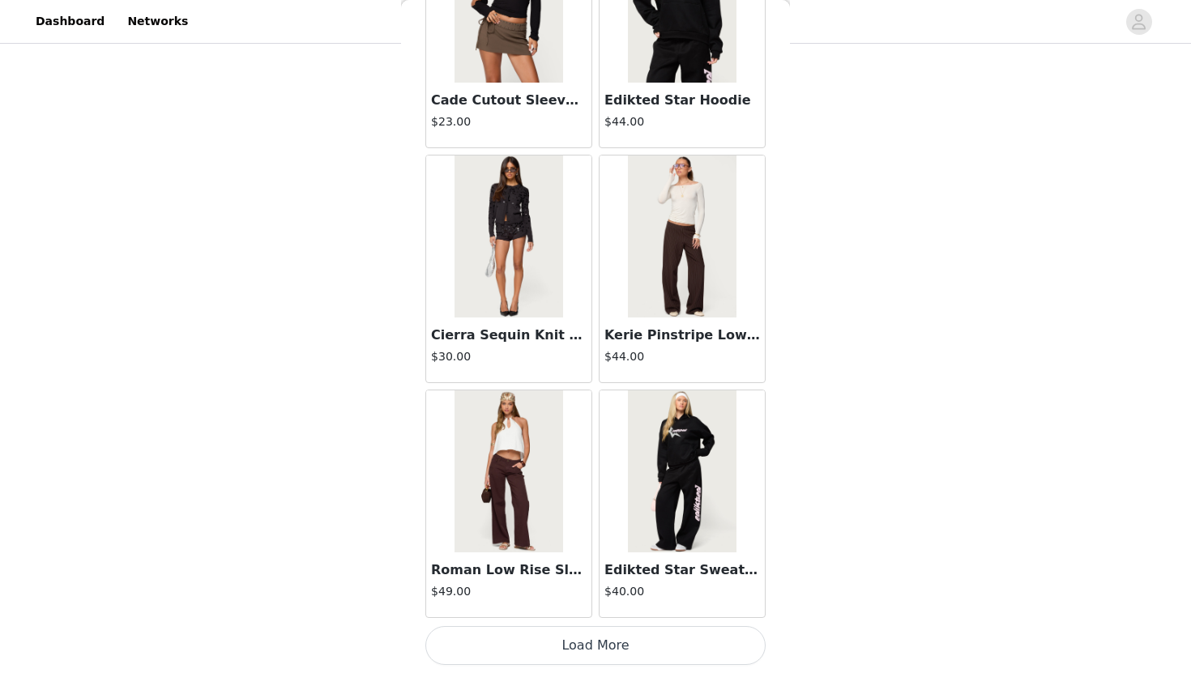
click at [645, 637] on button "Load More" at bounding box center [595, 645] width 340 height 39
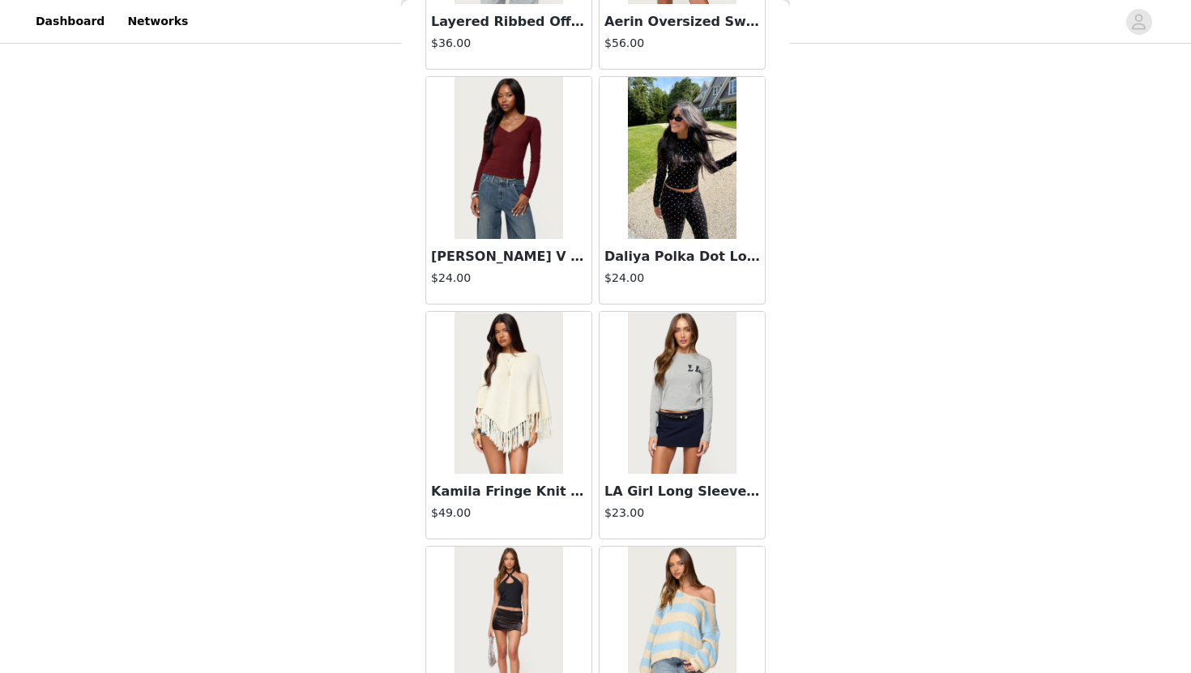
scroll to position [32350, 0]
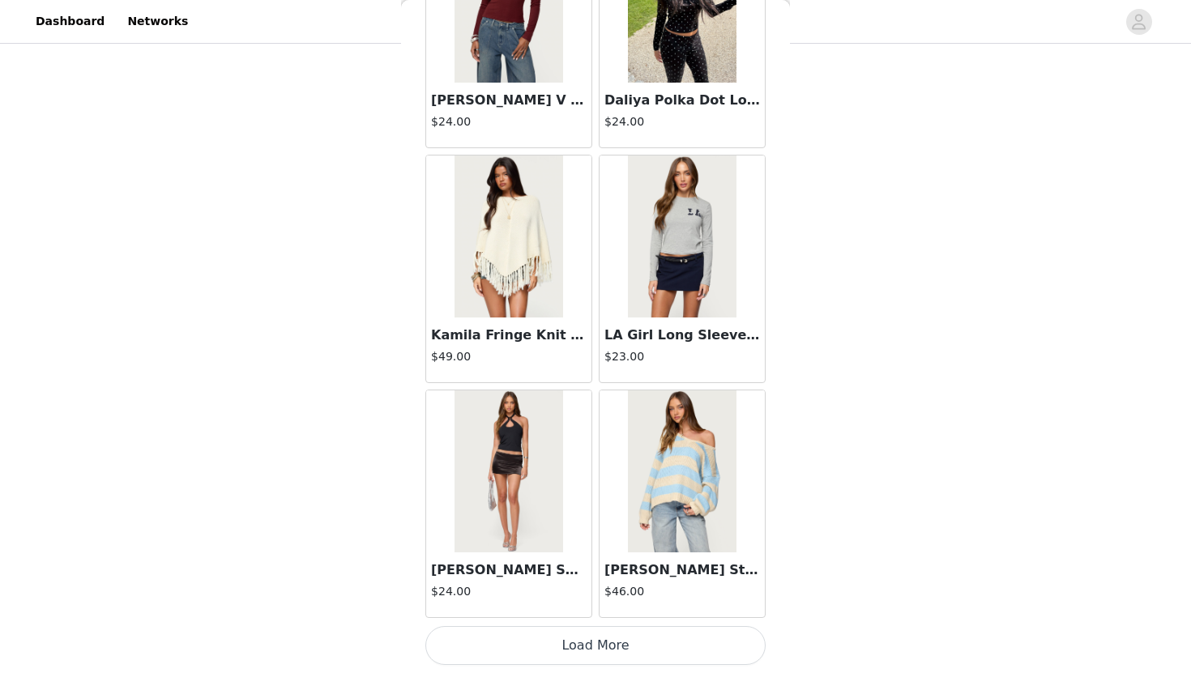
click at [671, 651] on button "Load More" at bounding box center [595, 645] width 340 height 39
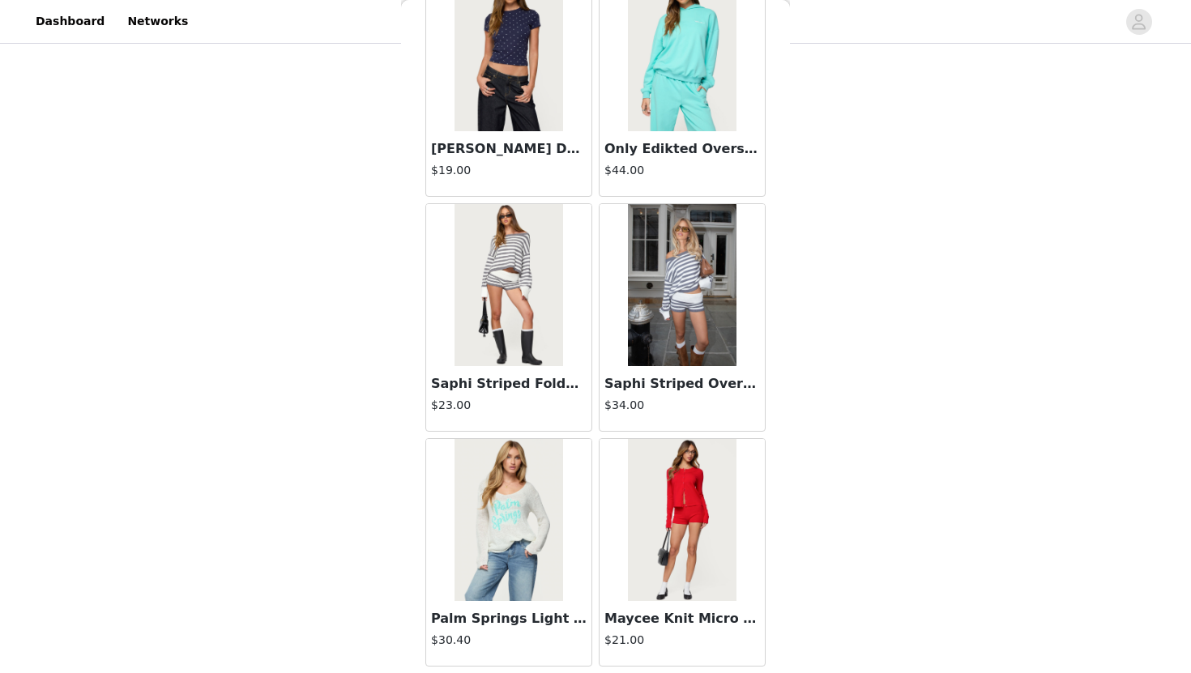
scroll to position [33251, 0]
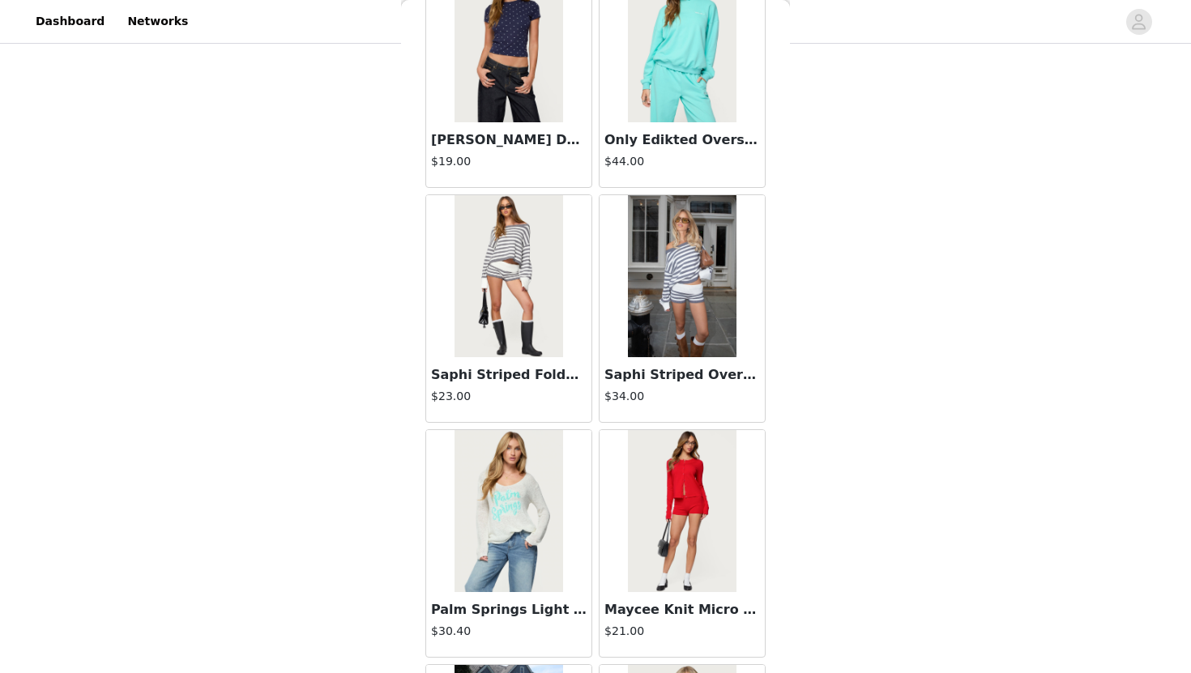
click at [691, 305] on img at bounding box center [682, 276] width 108 height 162
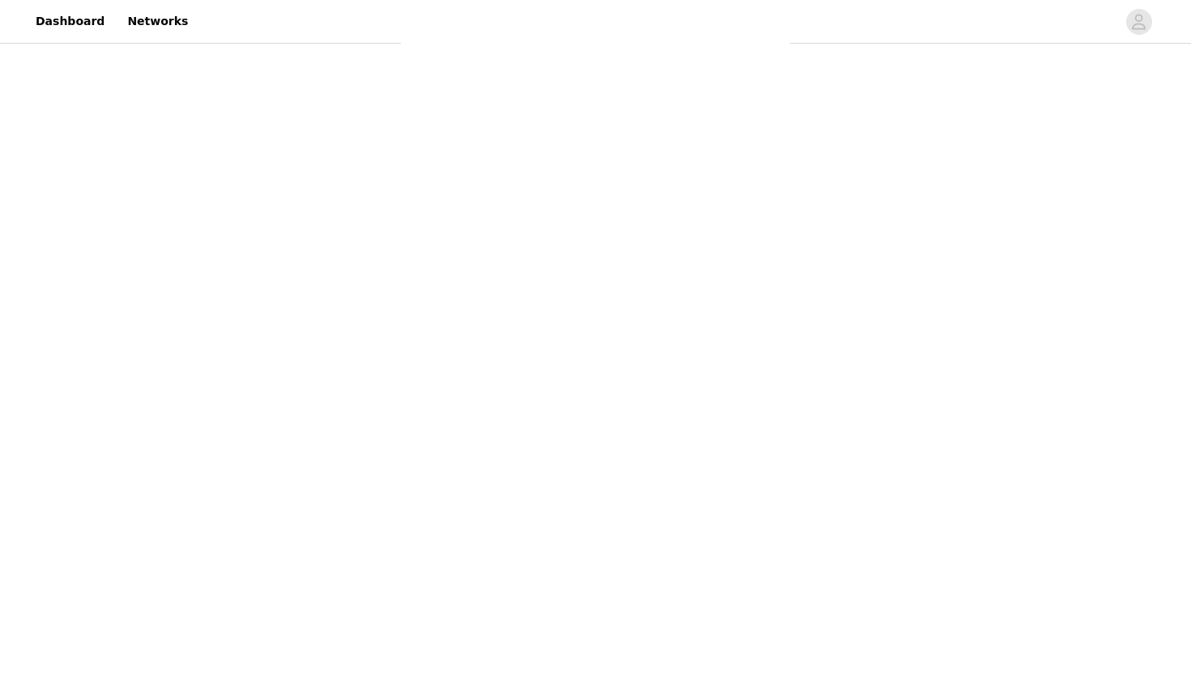
scroll to position [98, 0]
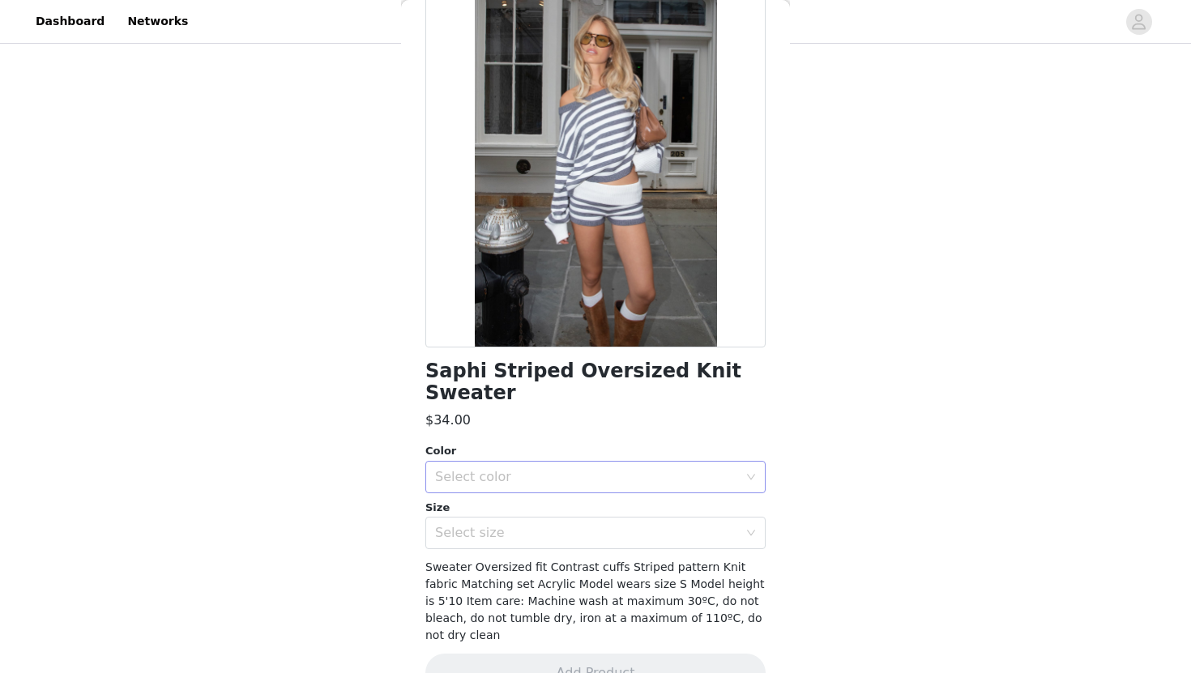
click at [609, 469] on div "Select color" at bounding box center [586, 477] width 303 height 16
click at [579, 491] on li "GRAY-AND-WHITE" at bounding box center [595, 491] width 340 height 26
click at [569, 525] on div "Select size" at bounding box center [586, 533] width 303 height 16
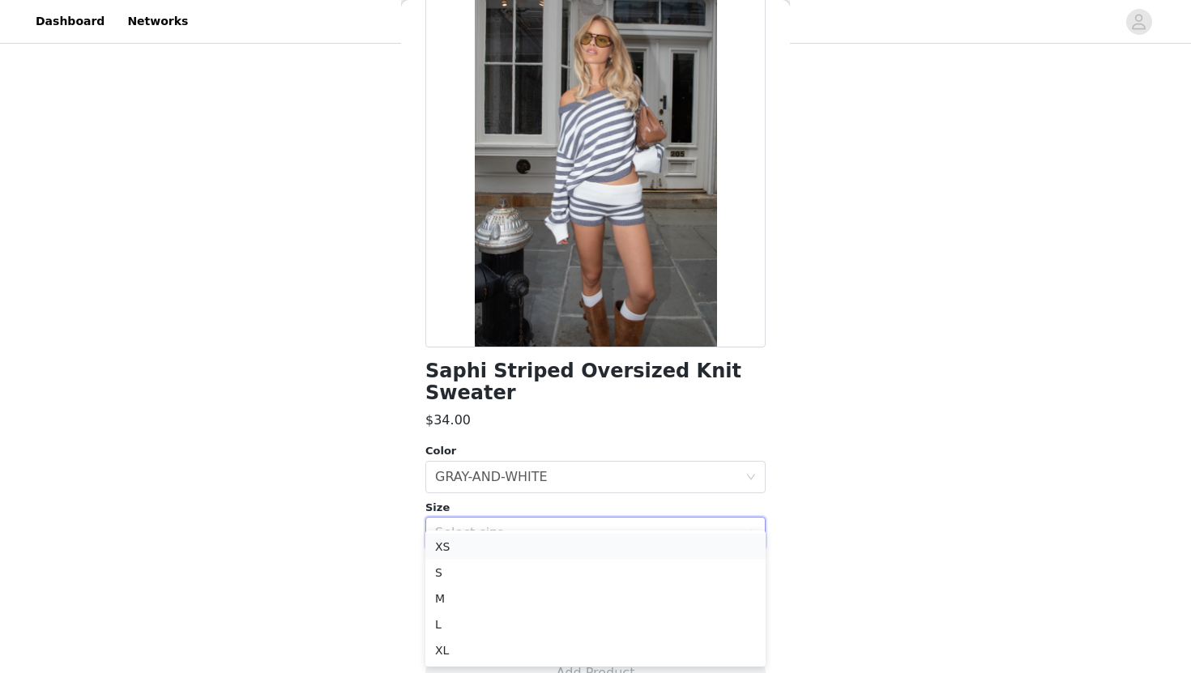
click at [543, 552] on li "XS" at bounding box center [595, 547] width 340 height 26
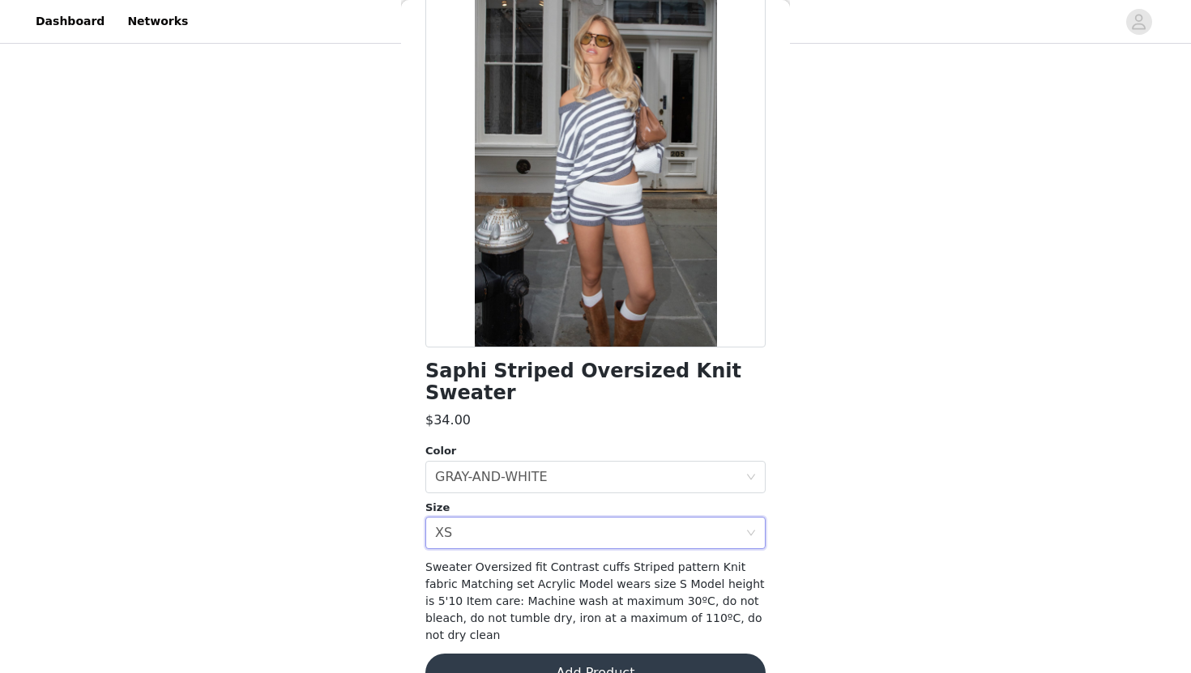
click at [544, 654] on button "Add Product" at bounding box center [595, 673] width 340 height 39
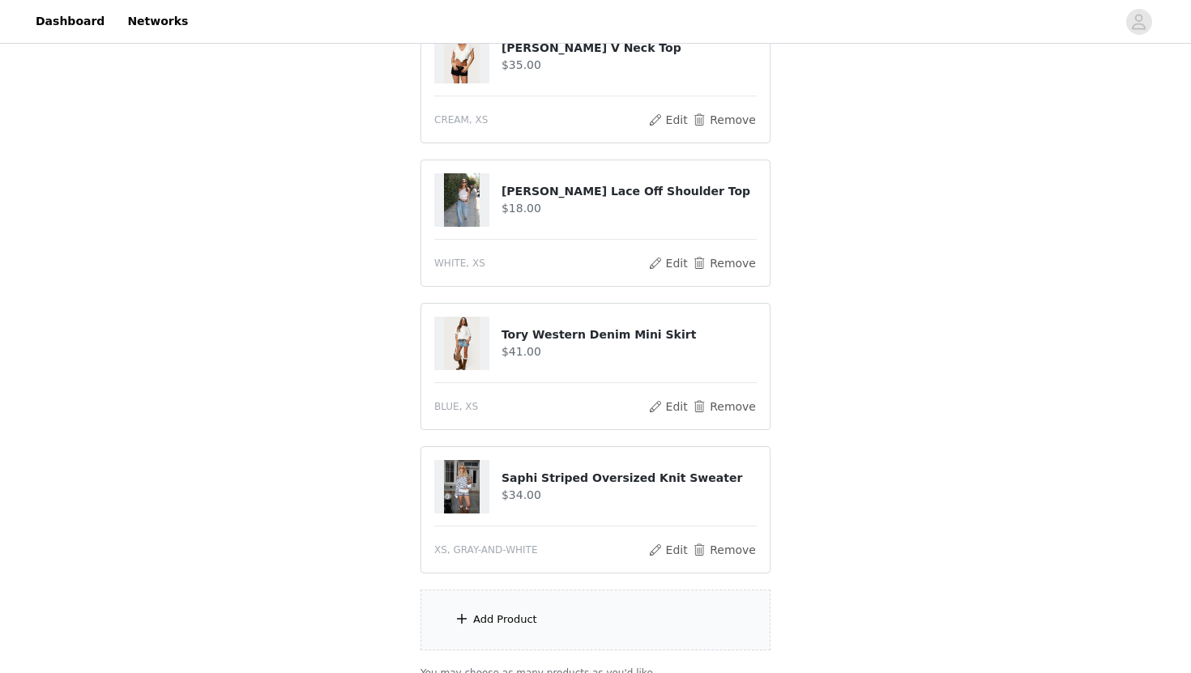
click at [536, 613] on div "Add Product" at bounding box center [595, 620] width 350 height 61
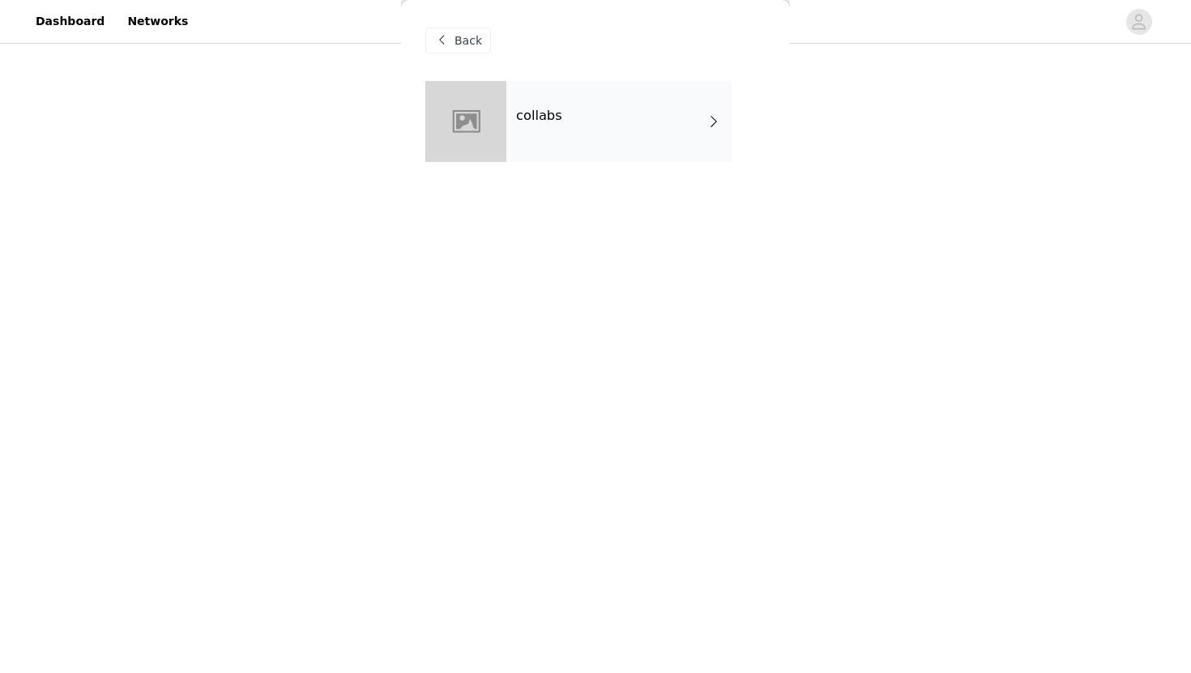
click at [471, 42] on span "Back" at bounding box center [469, 40] width 28 height 17
click at [472, 43] on span "Back" at bounding box center [469, 40] width 28 height 17
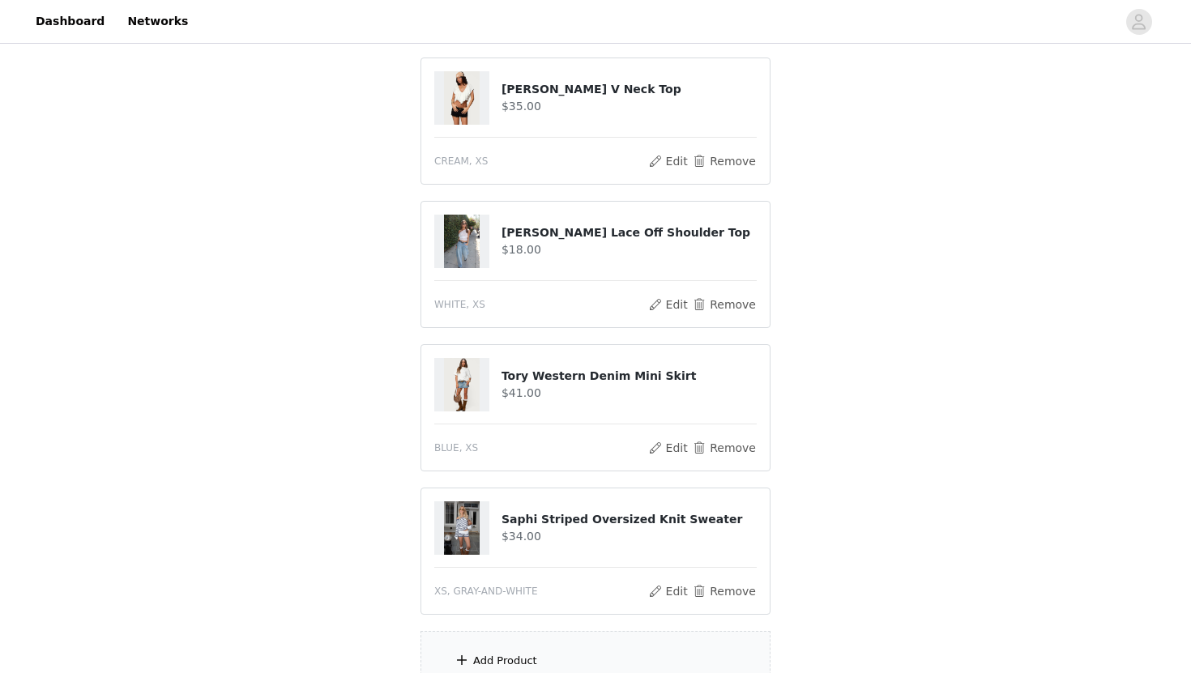
scroll to position [173, 0]
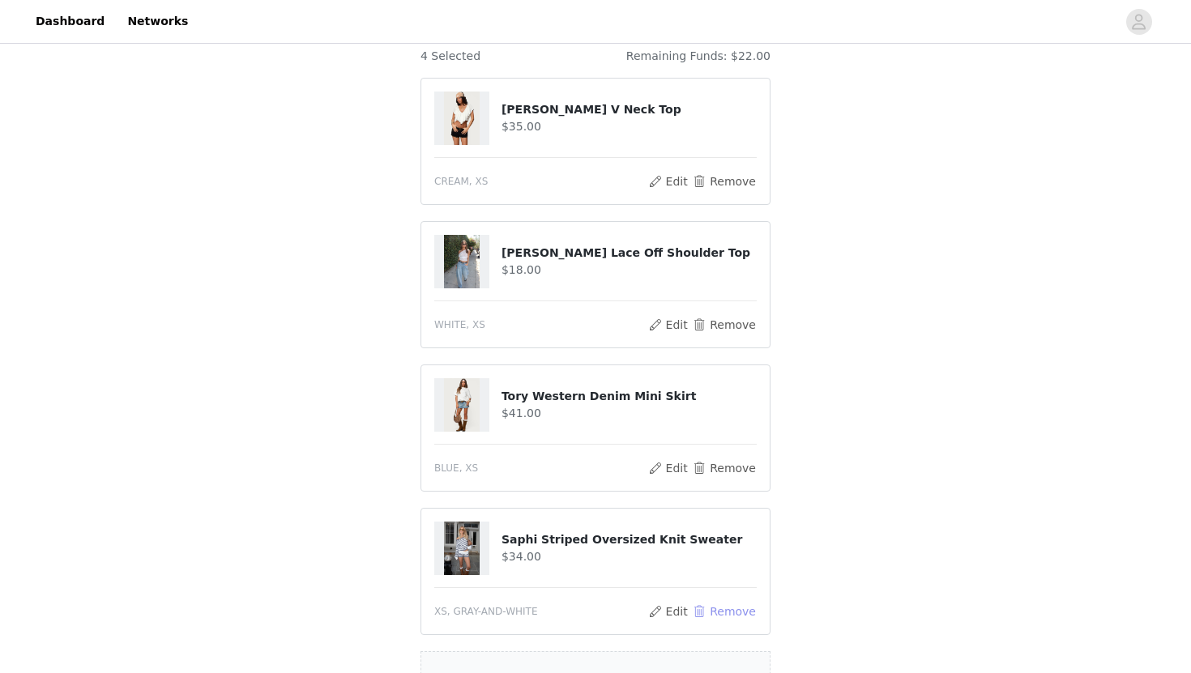
click at [711, 612] on button "Remove" at bounding box center [724, 611] width 65 height 19
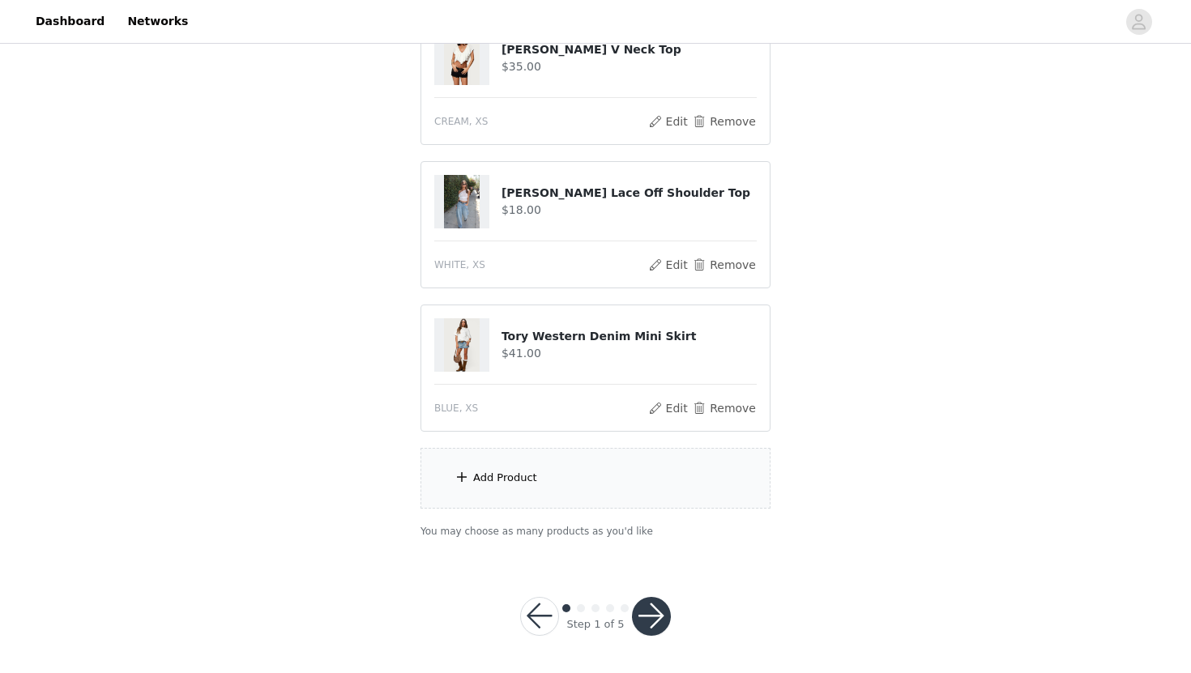
scroll to position [207, 0]
click at [645, 484] on div "Add Product" at bounding box center [595, 476] width 350 height 61
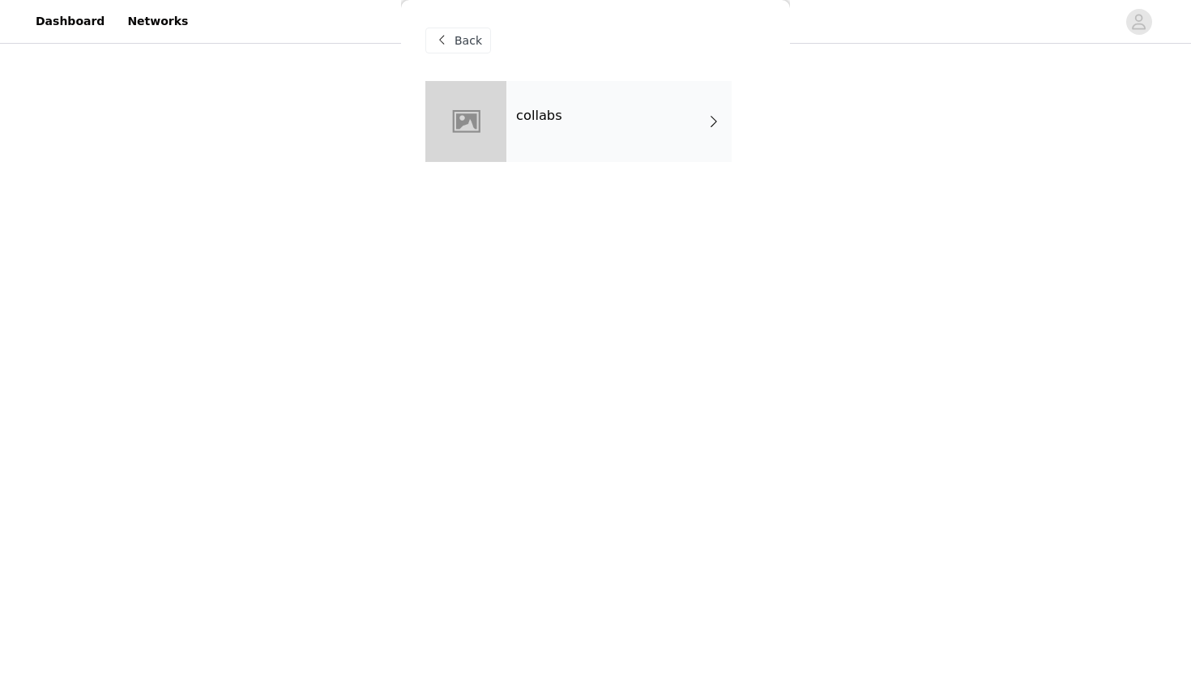
click at [617, 147] on div "collabs" at bounding box center [618, 121] width 225 height 81
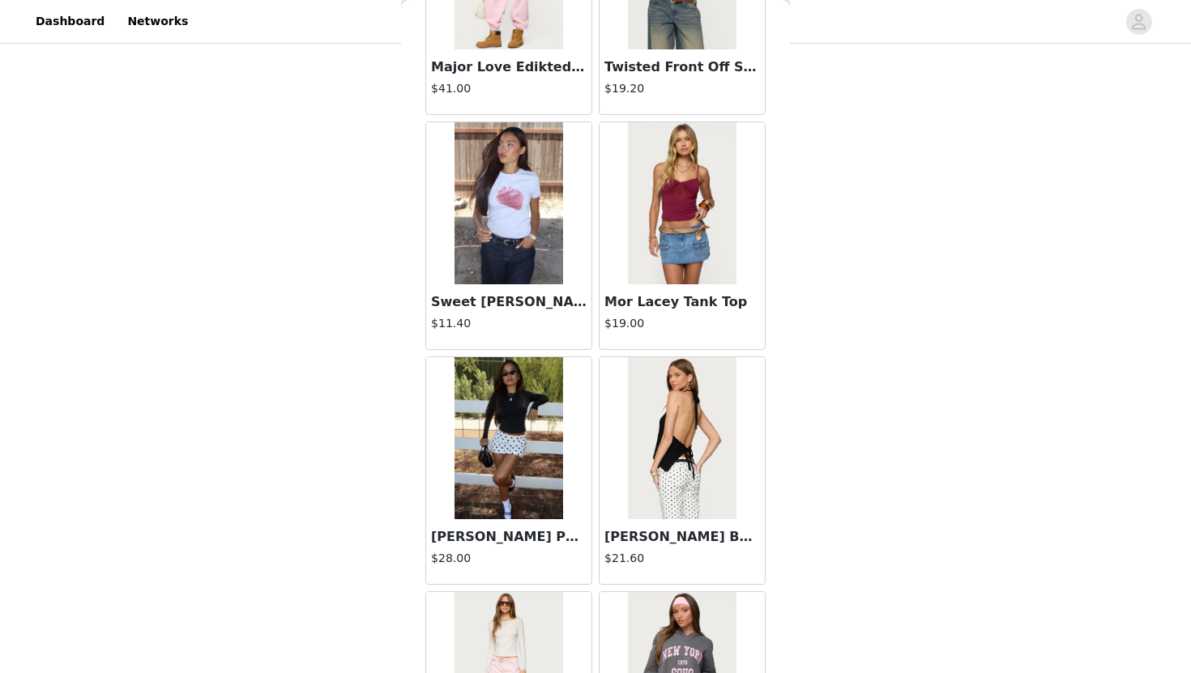
scroll to position [1806, 0]
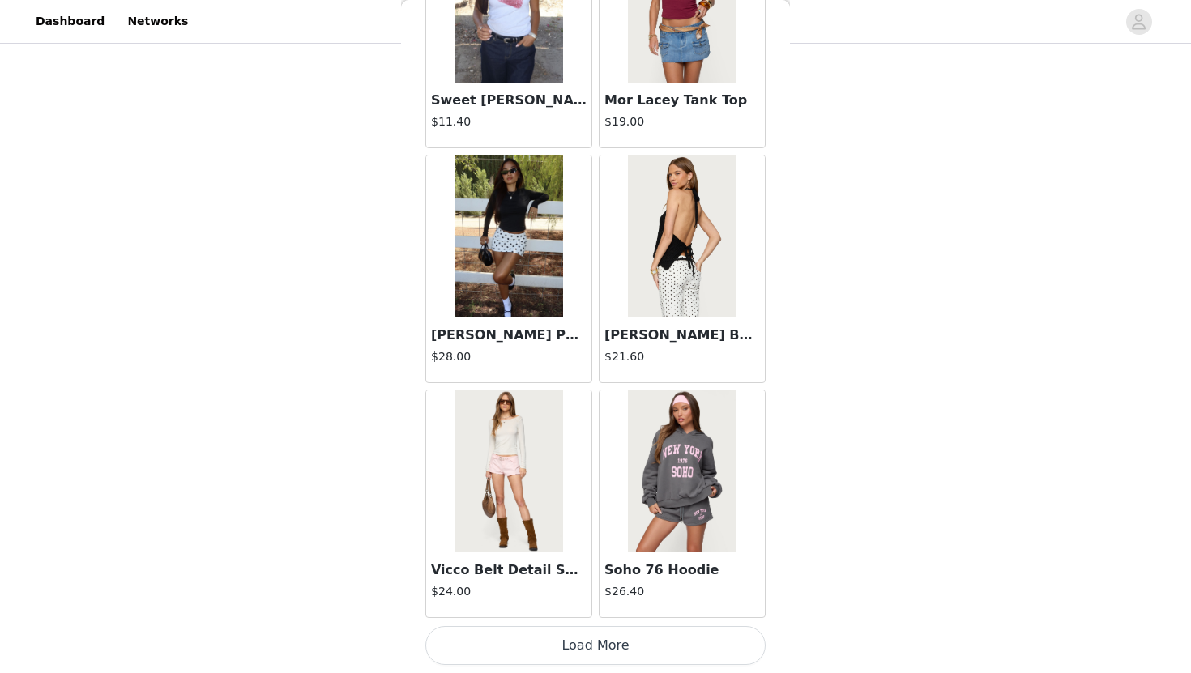
click at [569, 656] on button "Load More" at bounding box center [595, 645] width 340 height 39
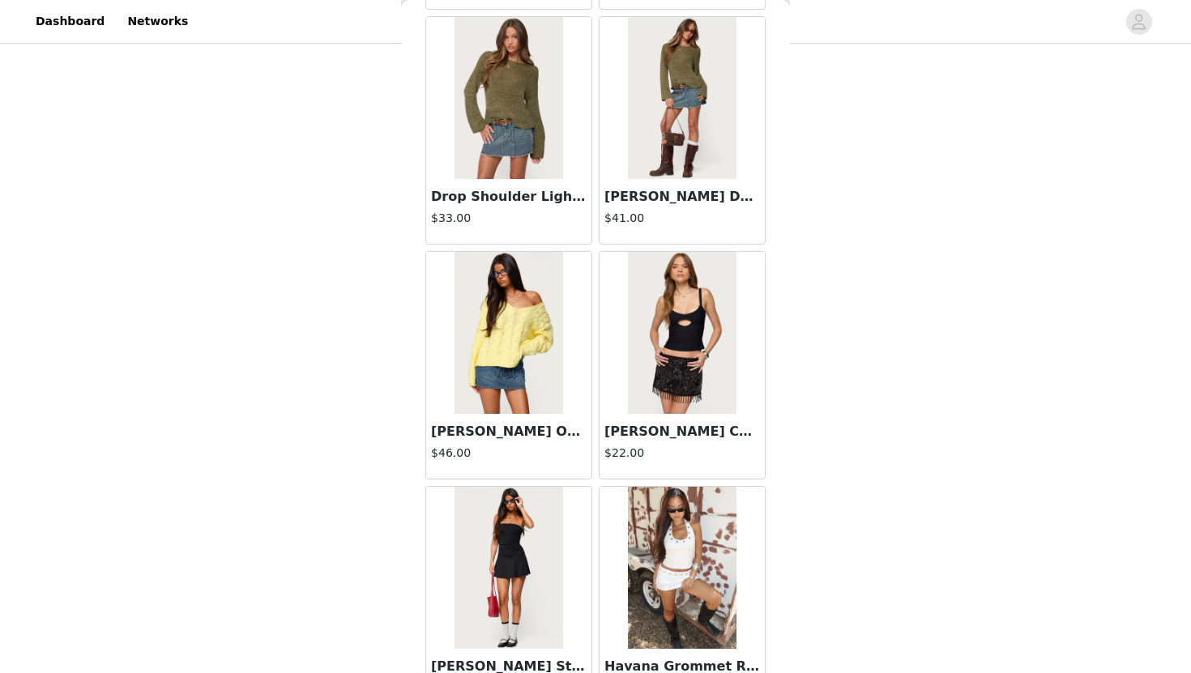
scroll to position [4156, 0]
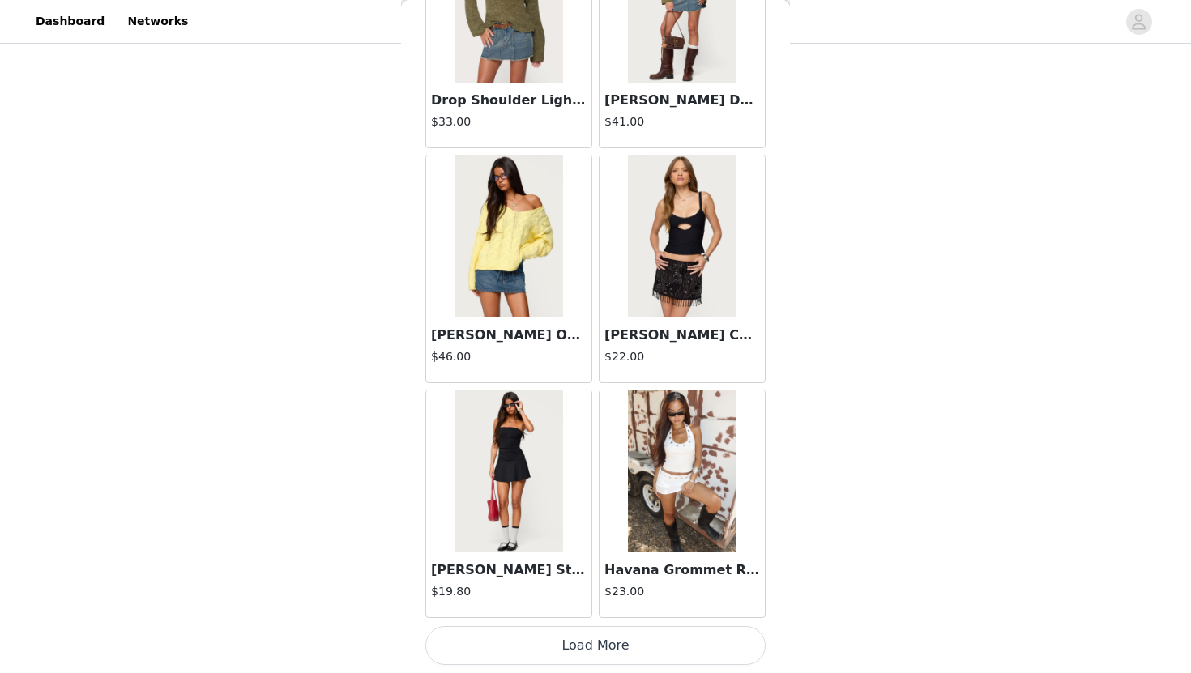
click at [670, 640] on button "Load More" at bounding box center [595, 645] width 340 height 39
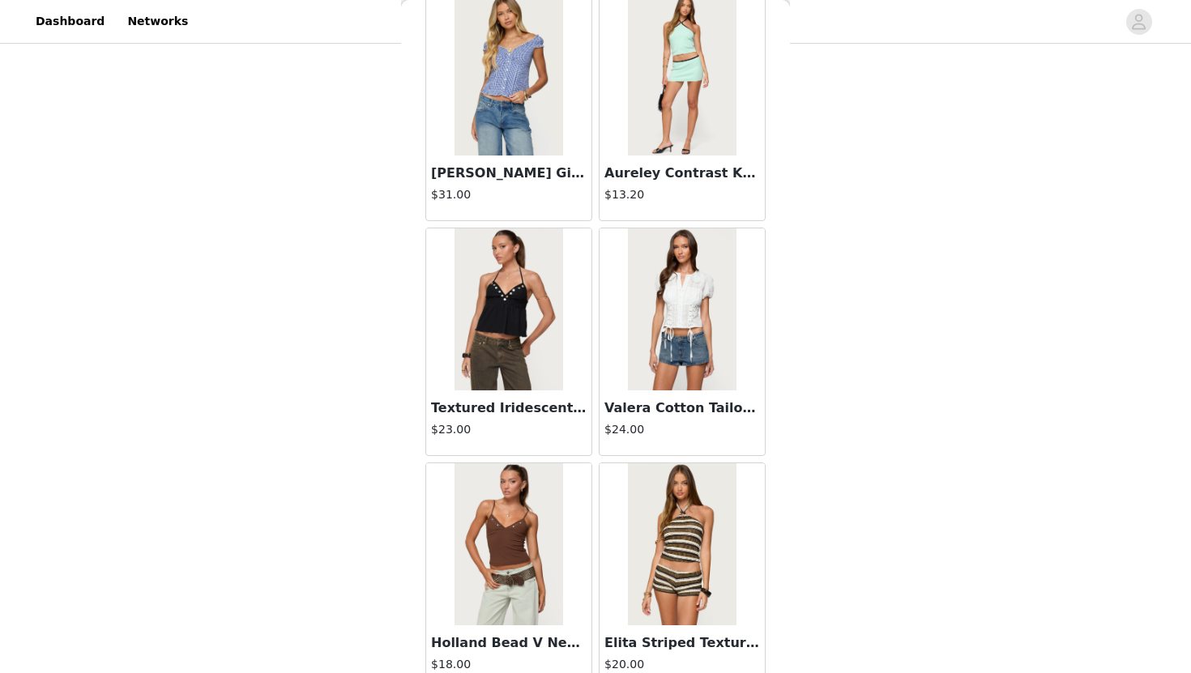
scroll to position [6505, 0]
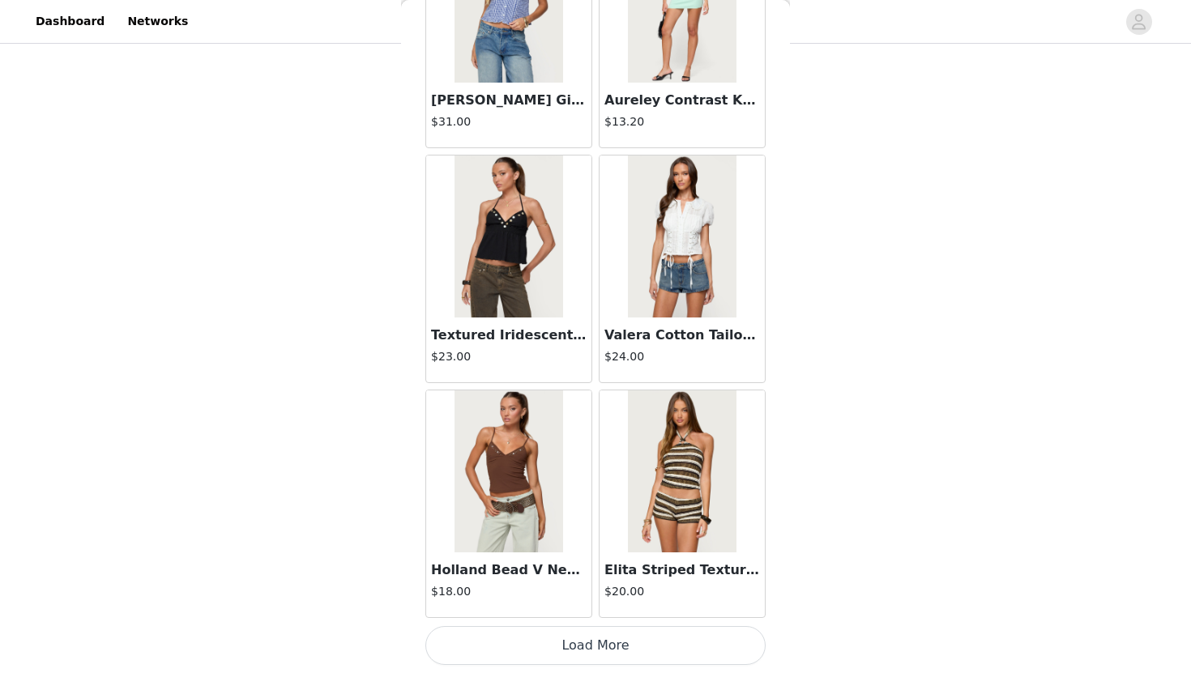
click at [666, 650] on button "Load More" at bounding box center [595, 645] width 340 height 39
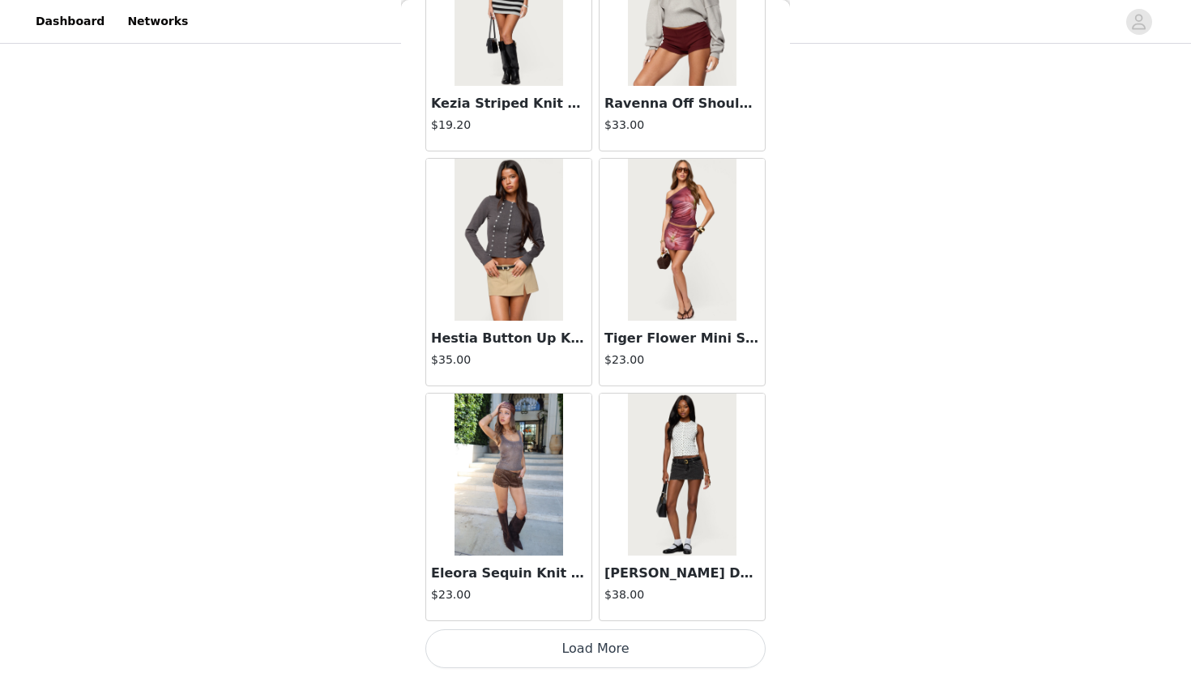
scroll to position [8855, 0]
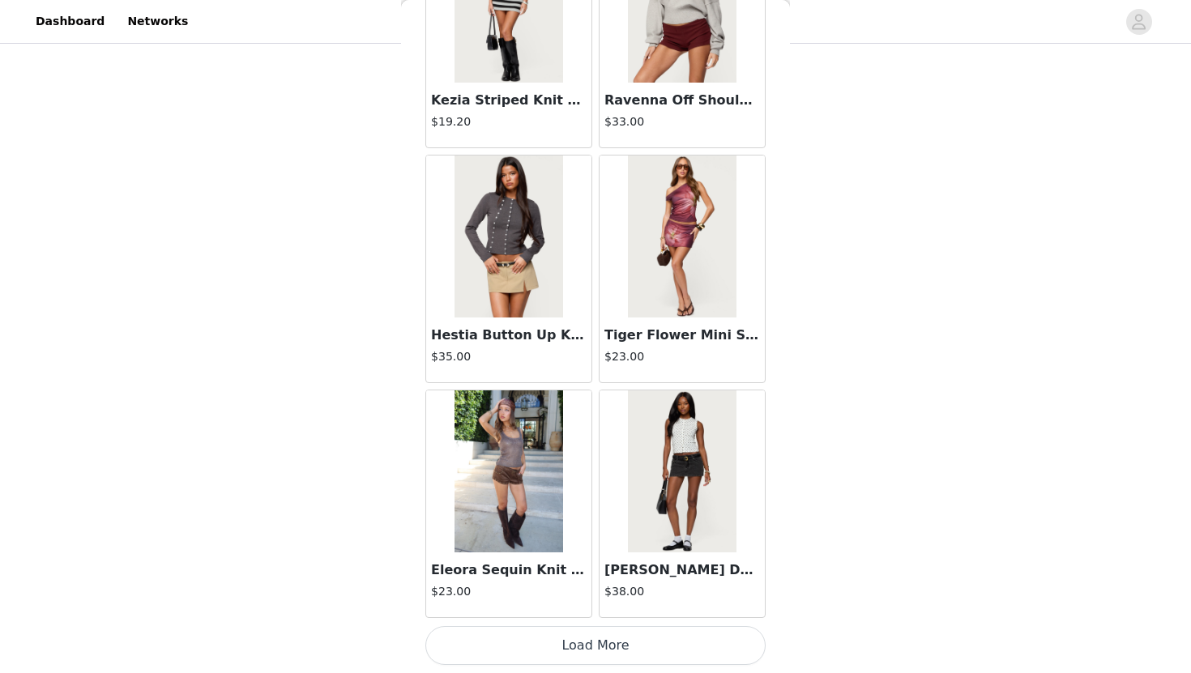
click at [647, 659] on button "Load More" at bounding box center [595, 645] width 340 height 39
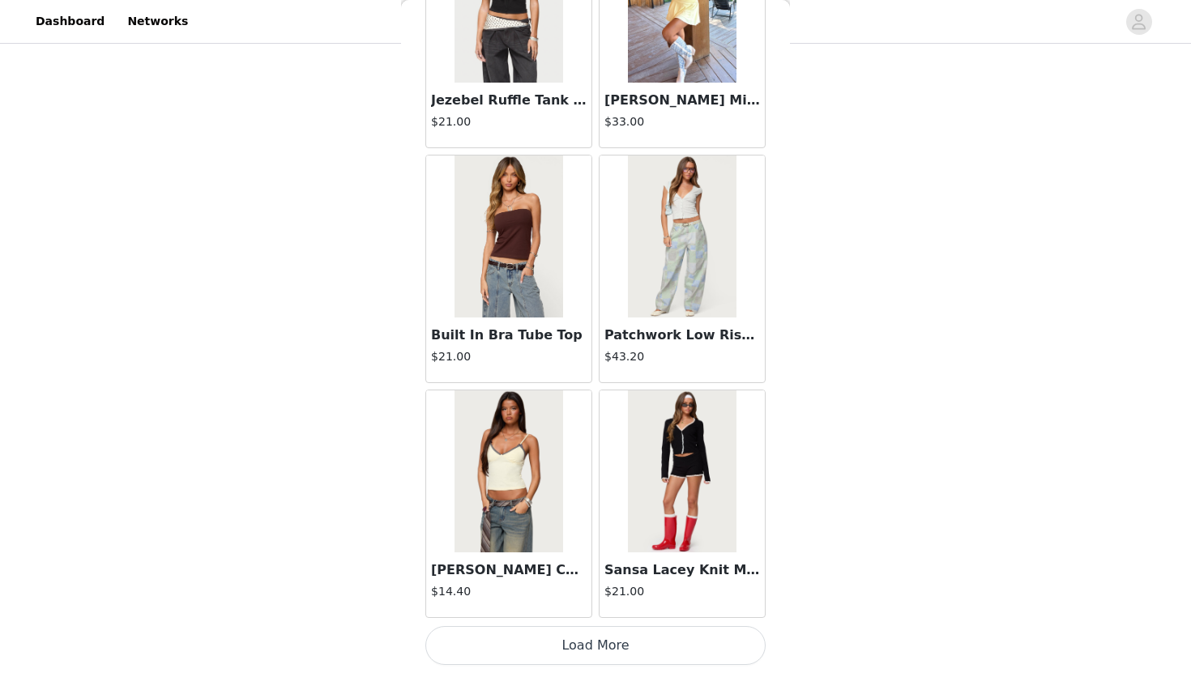
click at [647, 660] on button "Load More" at bounding box center [595, 645] width 340 height 39
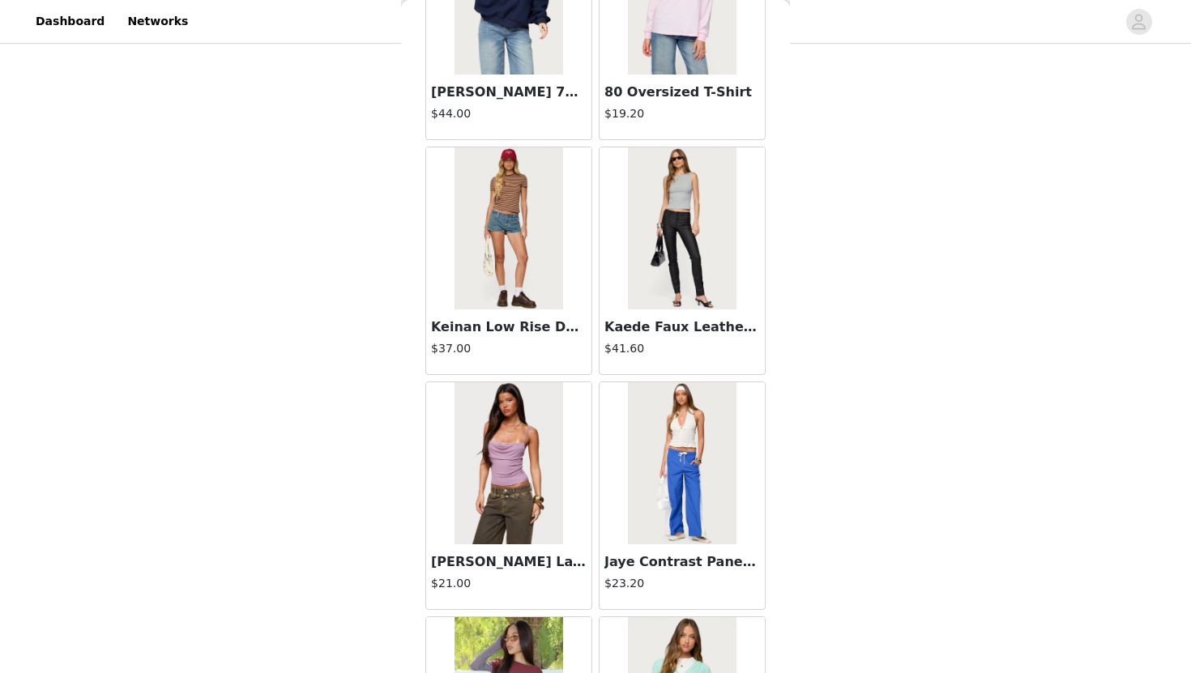
scroll to position [13086, 0]
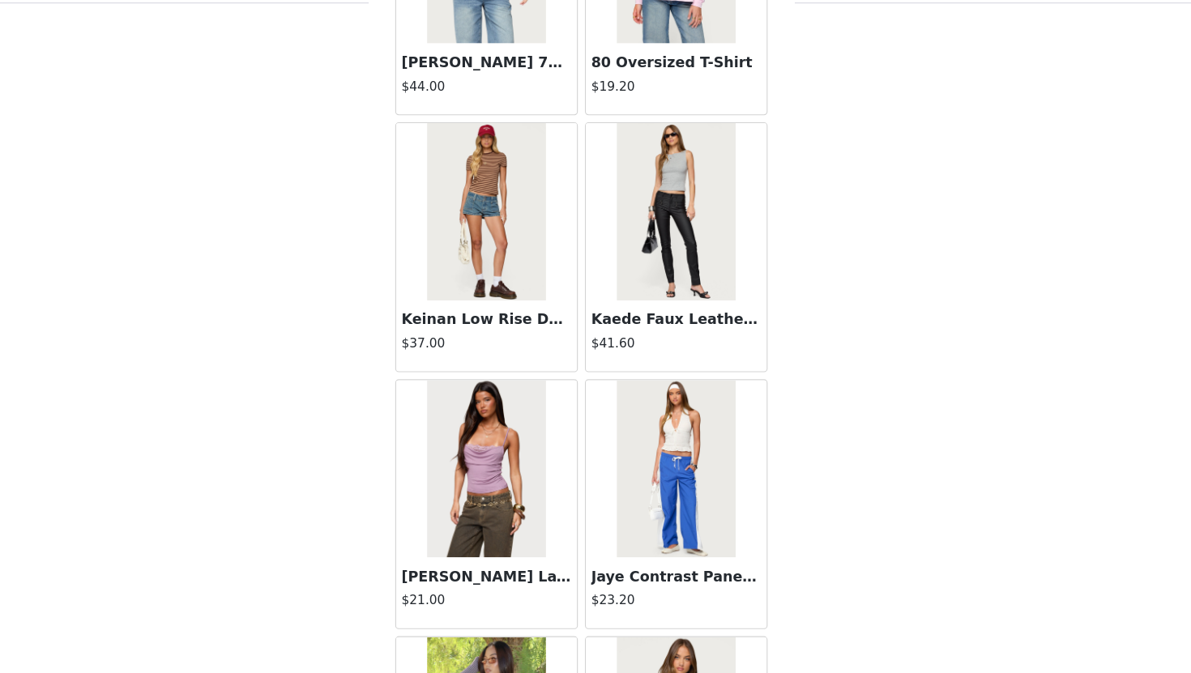
click at [544, 196] on img at bounding box center [509, 234] width 108 height 162
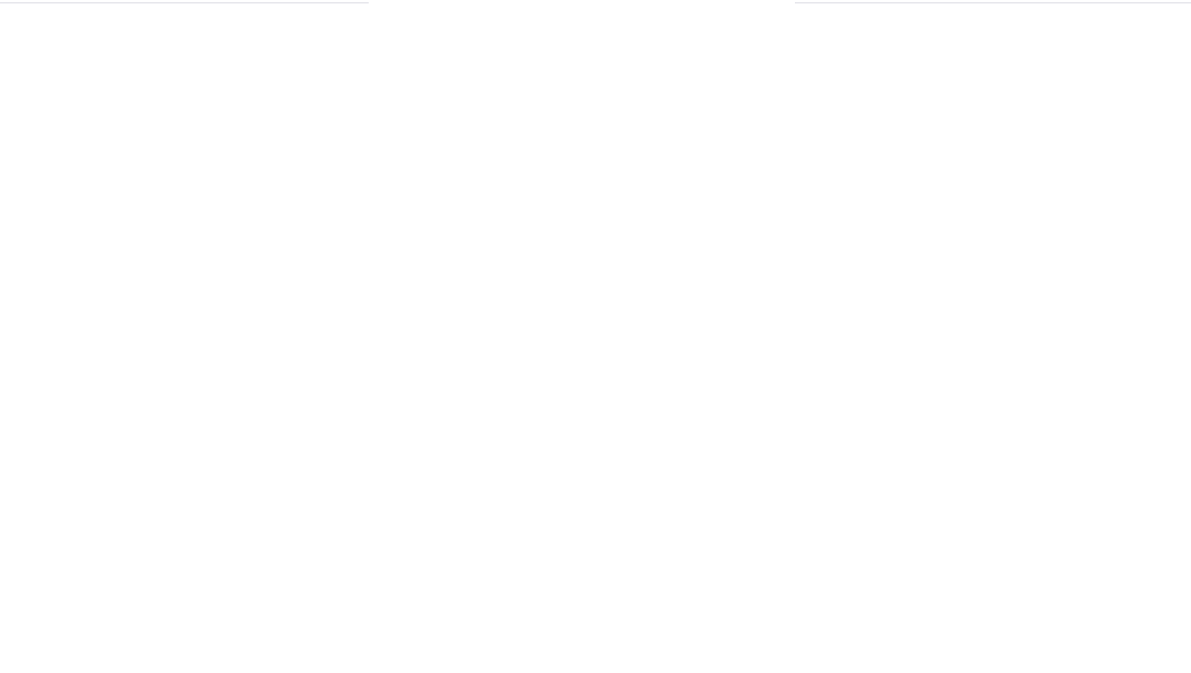
scroll to position [115, 0]
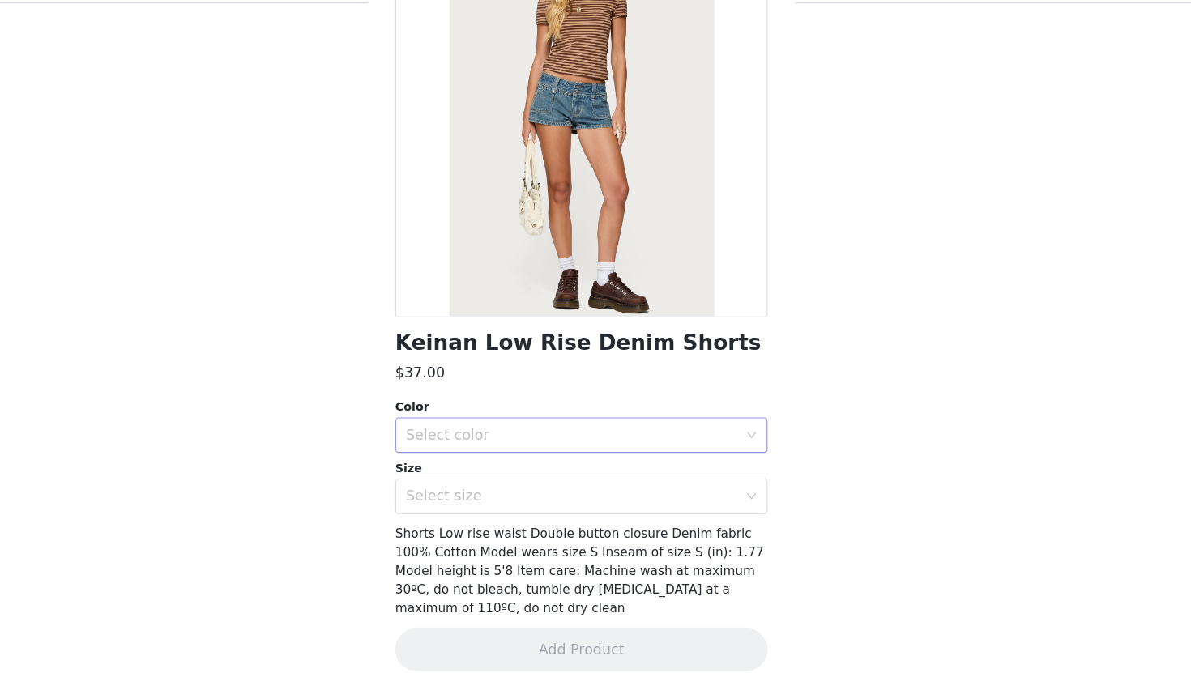
click at [549, 442] on div "Select color" at bounding box center [586, 438] width 303 height 16
click at [536, 480] on li "BLUE WASHED" at bounding box center [595, 474] width 340 height 26
click at [536, 490] on div "Select size" at bounding box center [586, 494] width 303 height 16
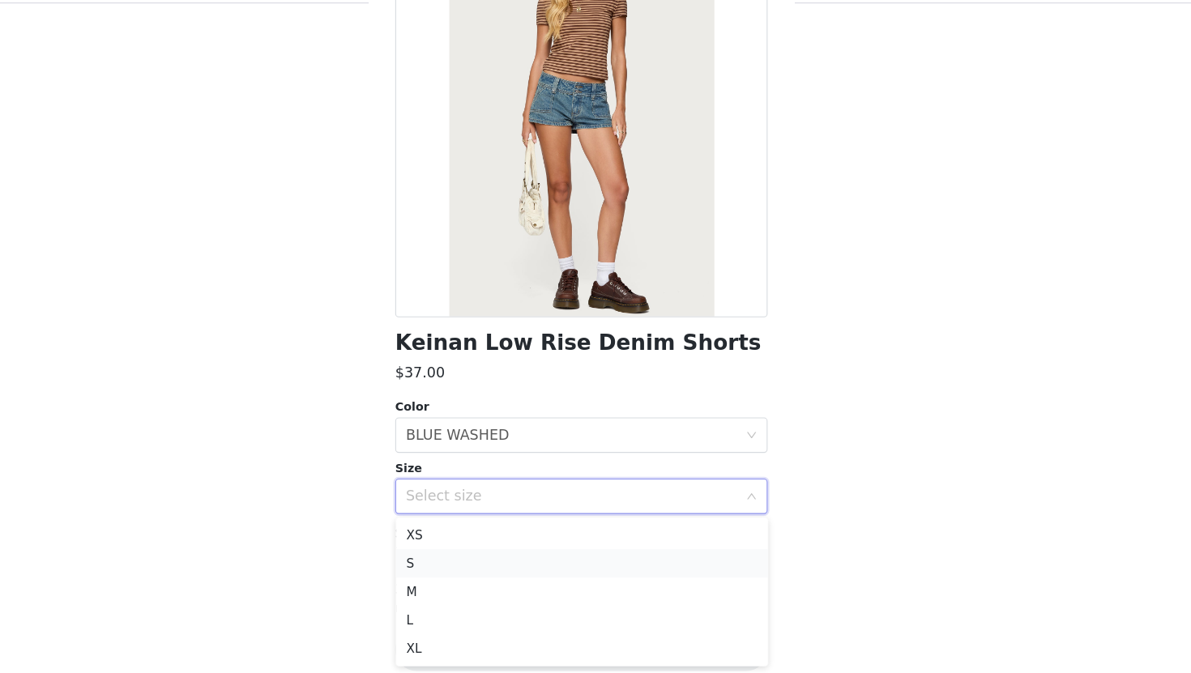
click at [492, 551] on li "S" at bounding box center [595, 556] width 340 height 26
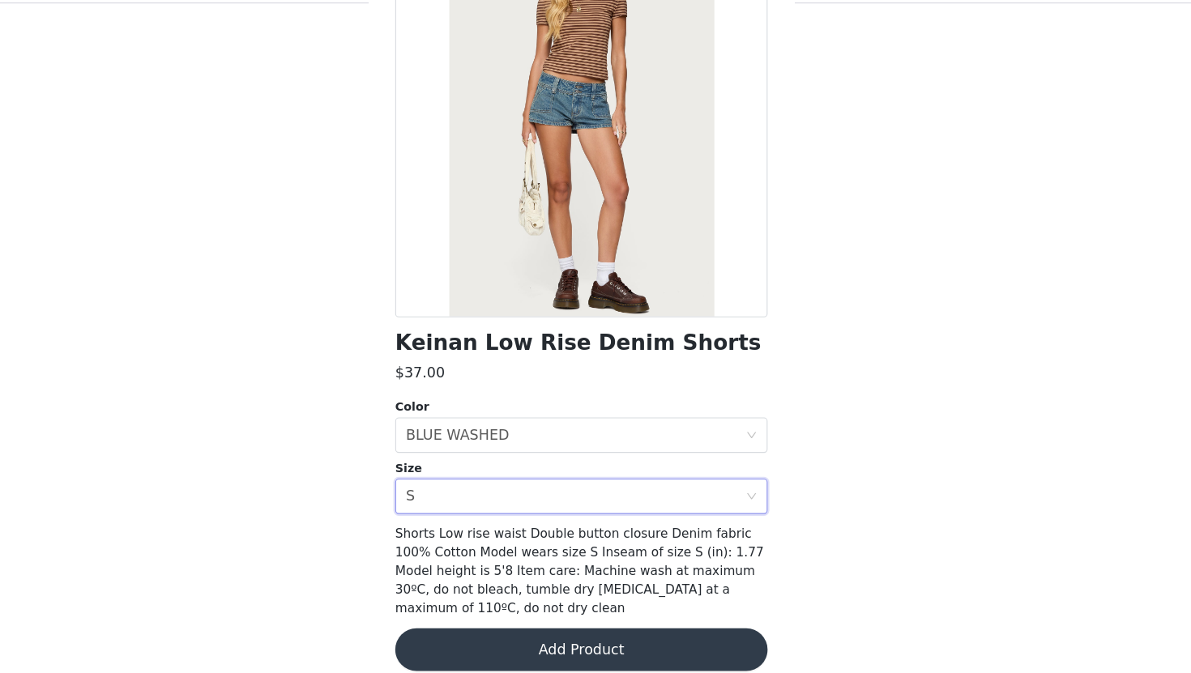
click at [539, 636] on button "Add Product" at bounding box center [595, 634] width 340 height 39
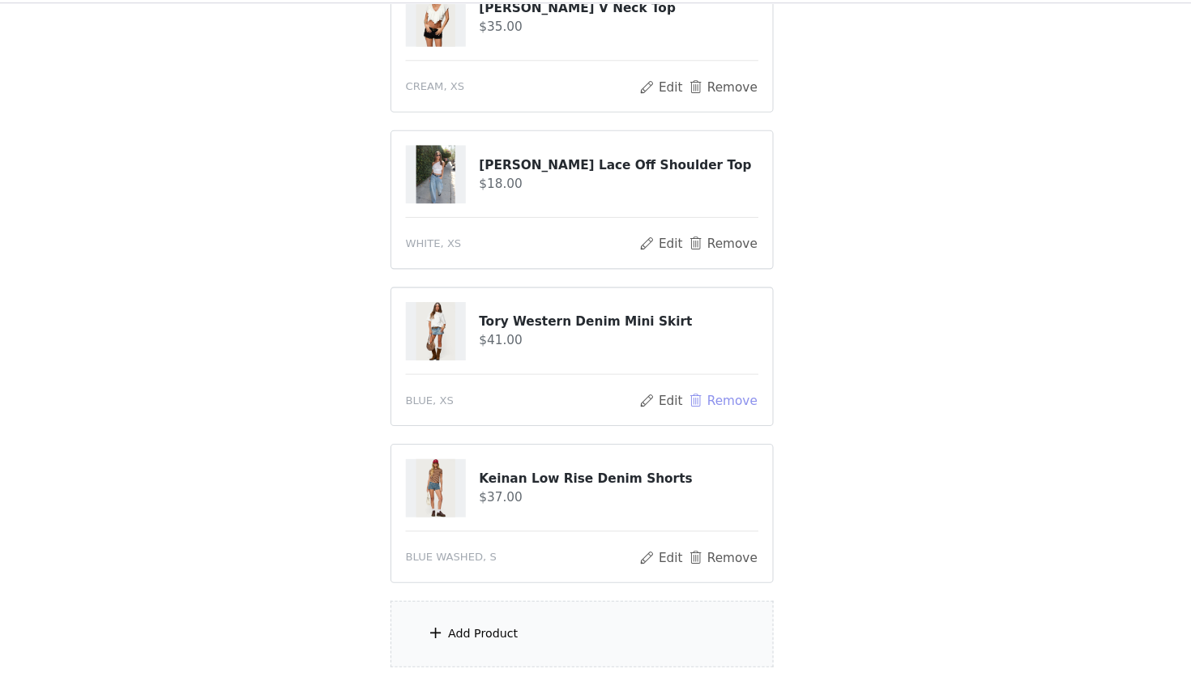
click at [712, 408] on button "Remove" at bounding box center [724, 406] width 65 height 19
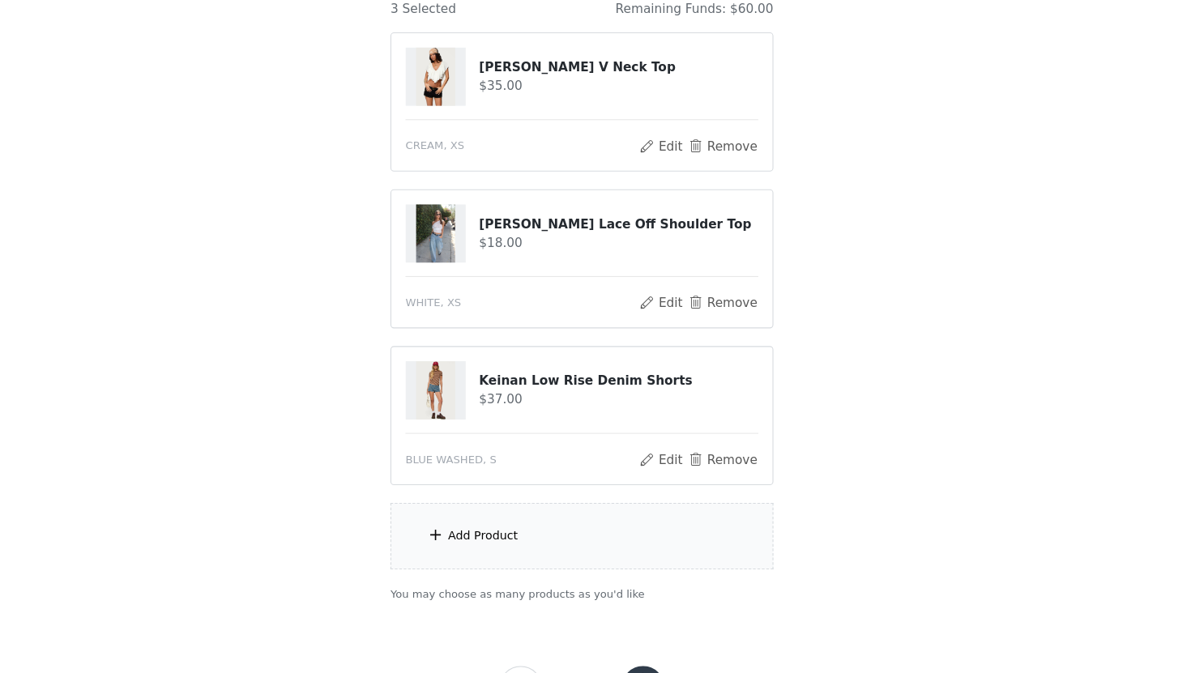
scroll to position [137, 0]
click at [682, 552] on div "Add Product" at bounding box center [595, 547] width 350 height 61
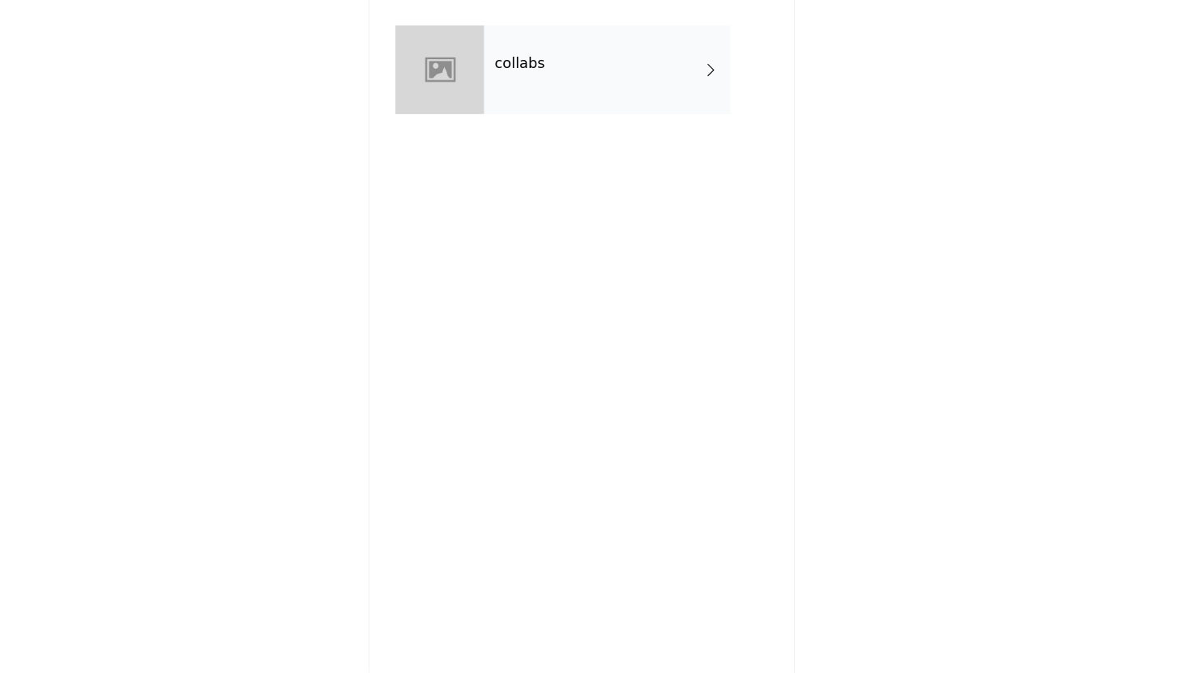
click at [651, 141] on div "collabs" at bounding box center [618, 121] width 225 height 81
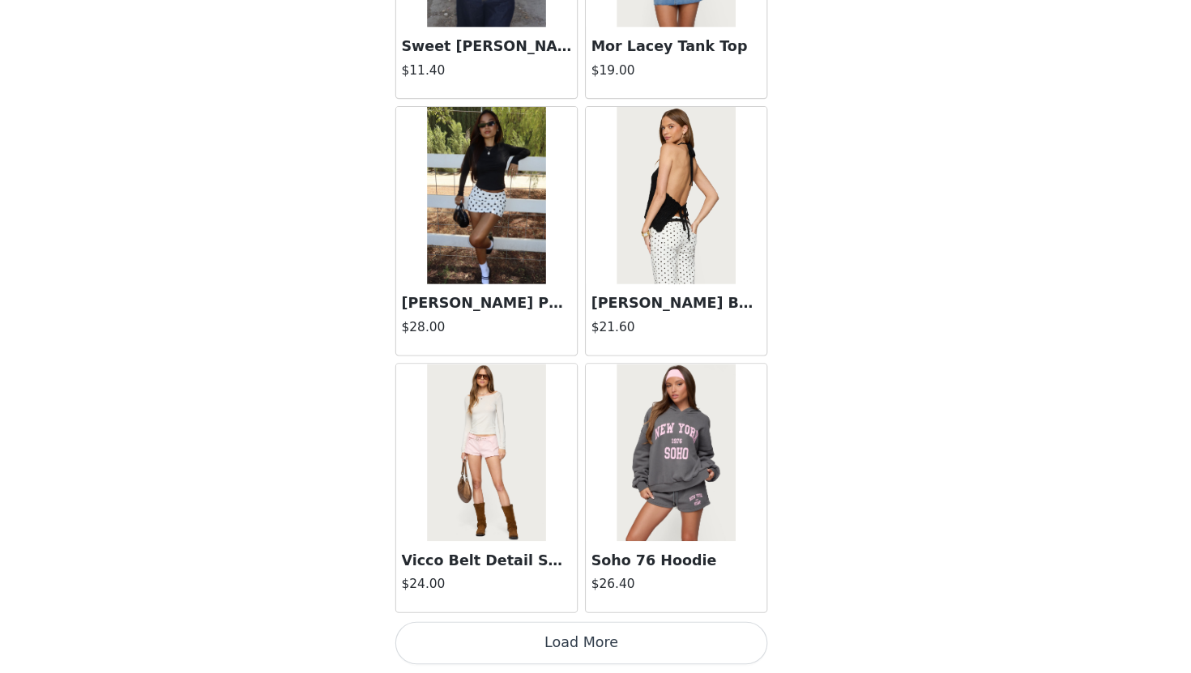
scroll to position [166, 0]
click at [558, 650] on button "Load More" at bounding box center [595, 645] width 340 height 39
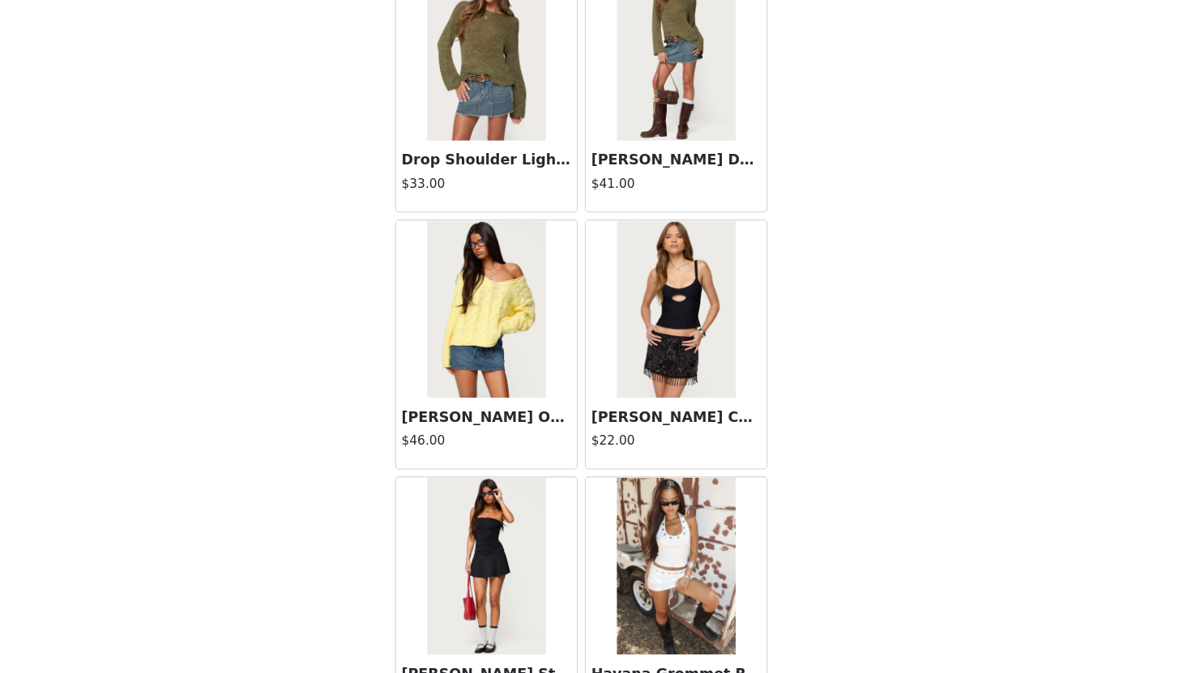
scroll to position [4156, 0]
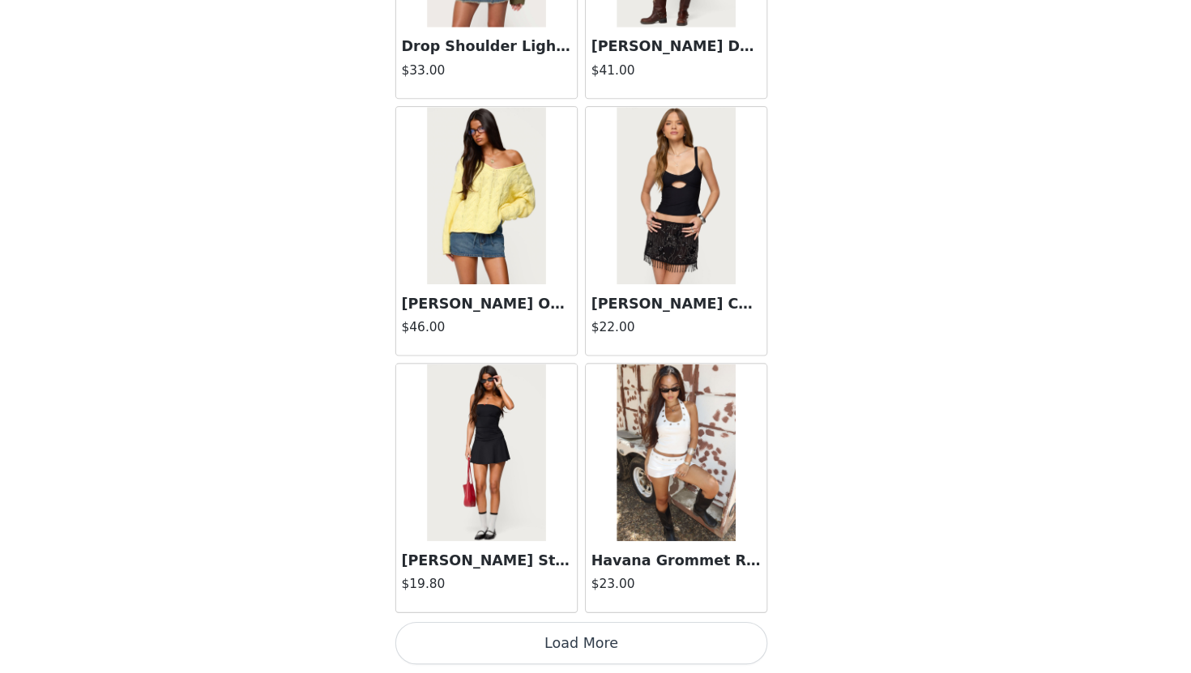
click at [580, 638] on button "Load More" at bounding box center [595, 645] width 340 height 39
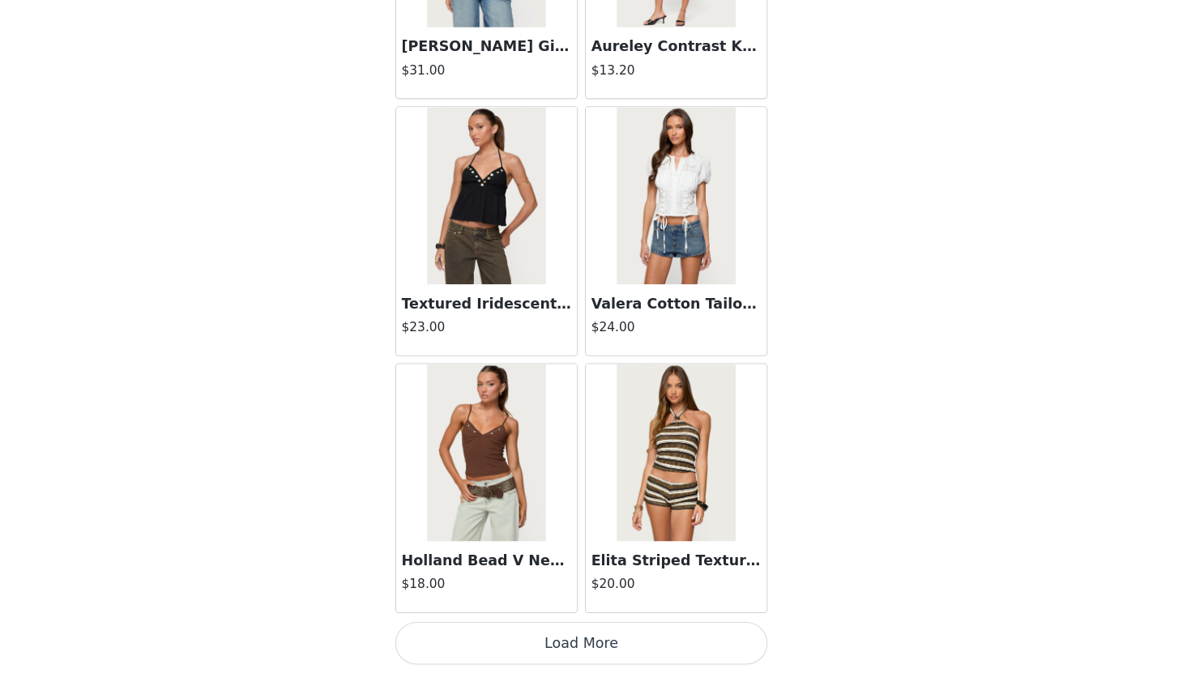
click at [649, 638] on button "Load More" at bounding box center [595, 645] width 340 height 39
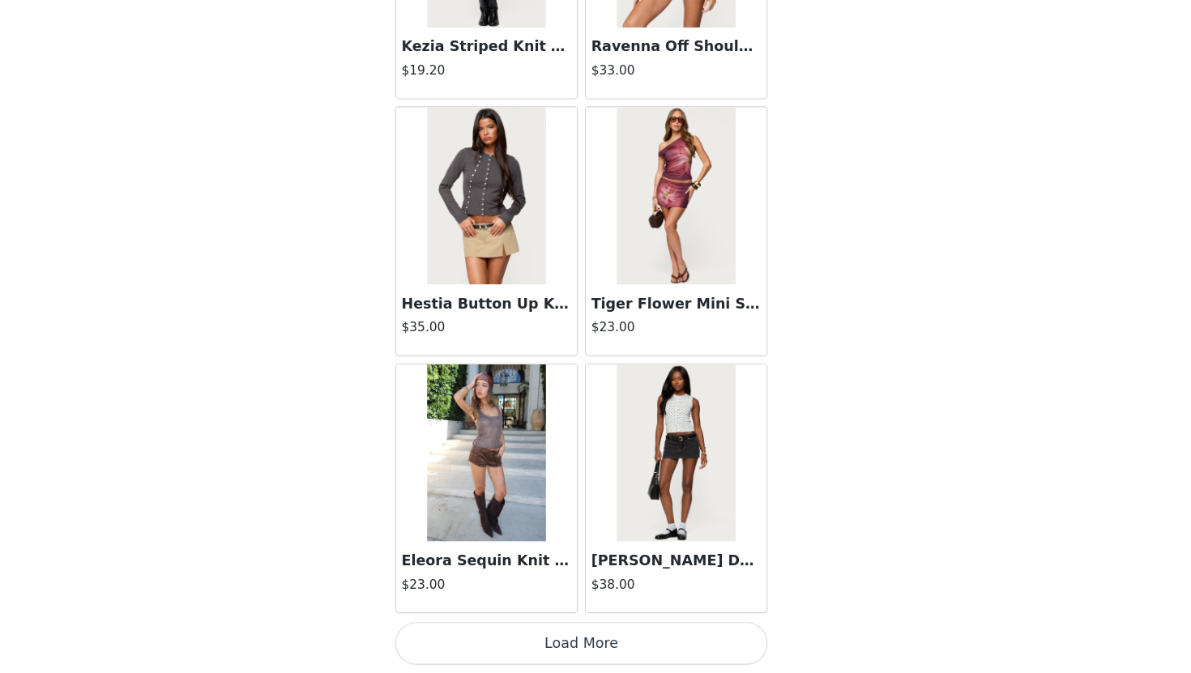
click at [652, 644] on button "Load More" at bounding box center [595, 645] width 340 height 39
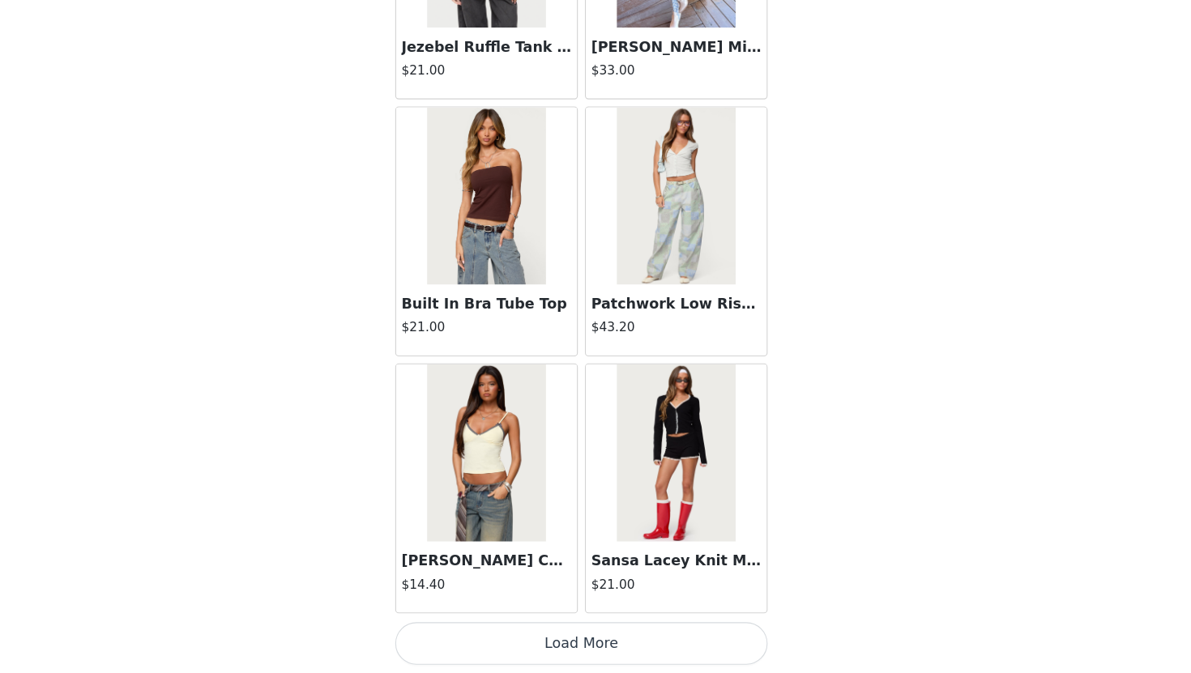
scroll to position [207, 0]
click at [652, 643] on button "Load More" at bounding box center [595, 645] width 340 height 39
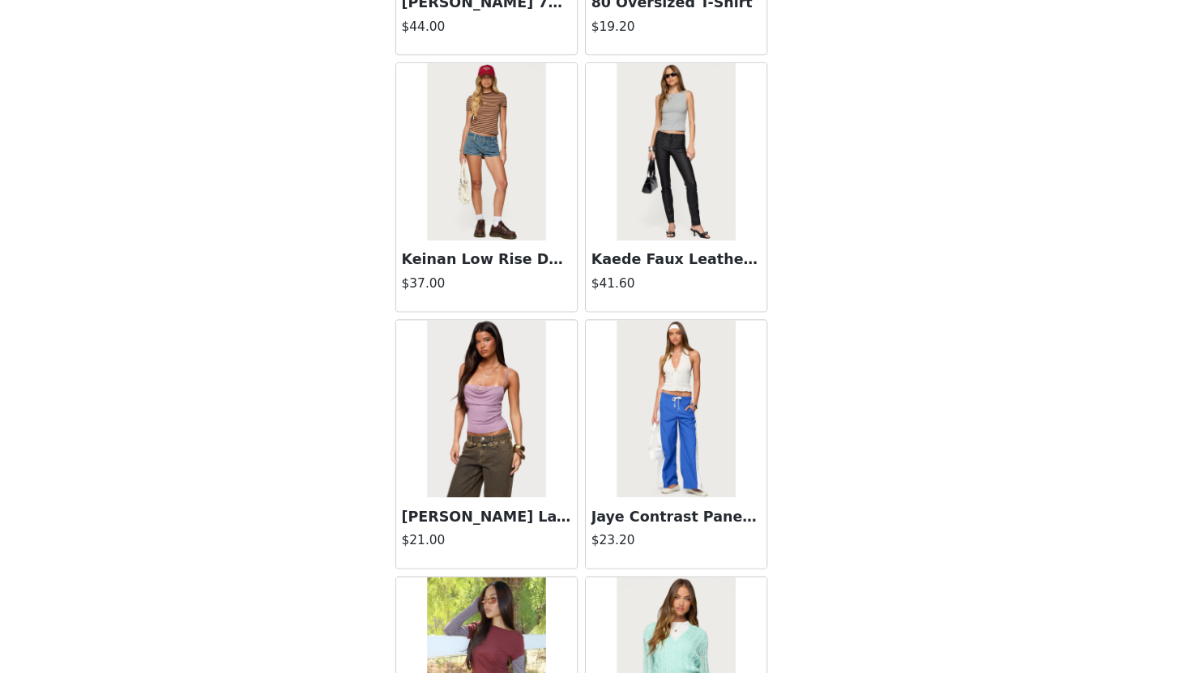
scroll to position [179, 0]
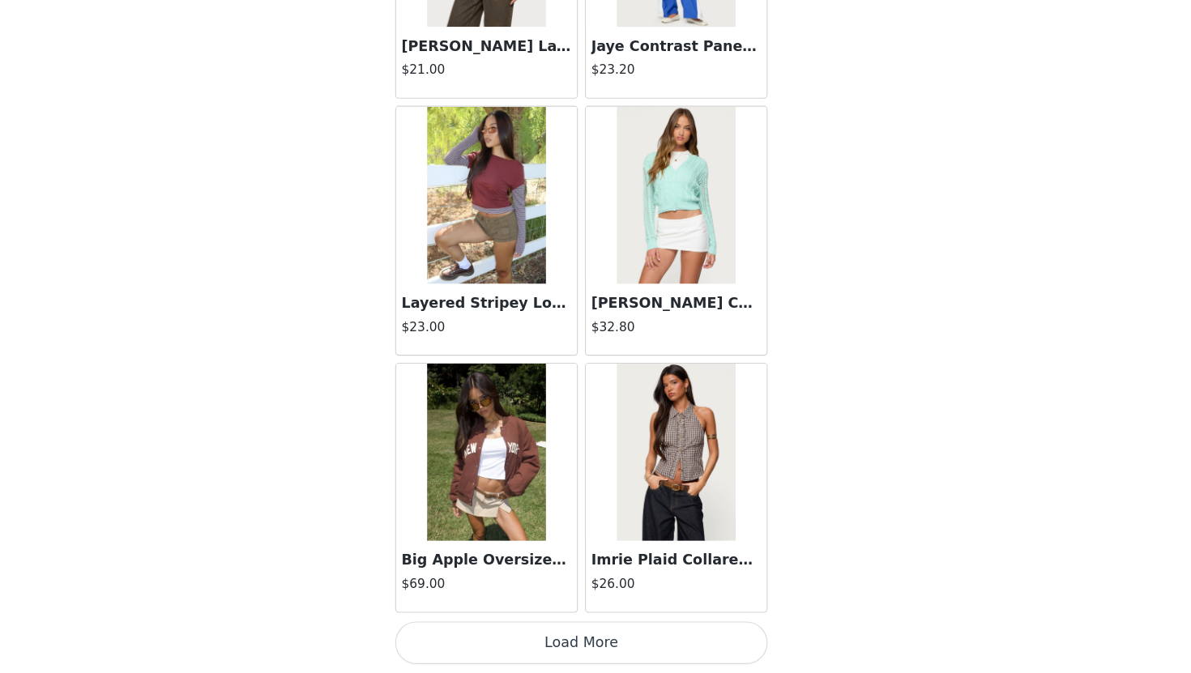
click at [652, 644] on button "Load More" at bounding box center [595, 645] width 340 height 39
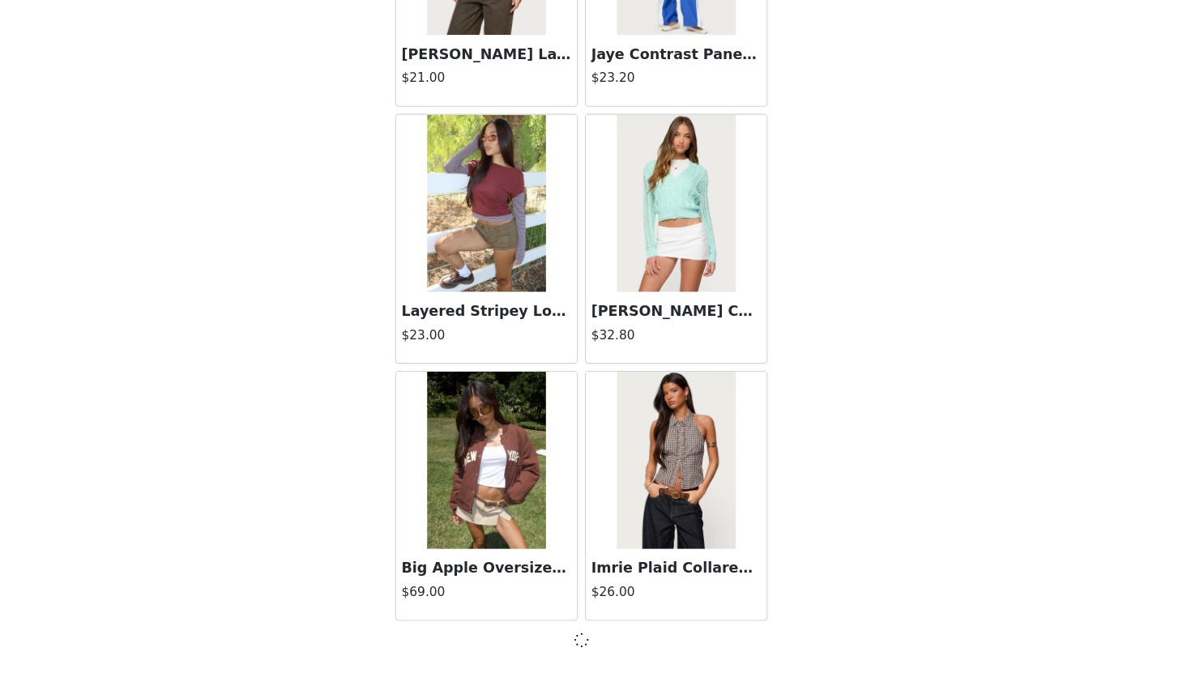
scroll to position [207, 0]
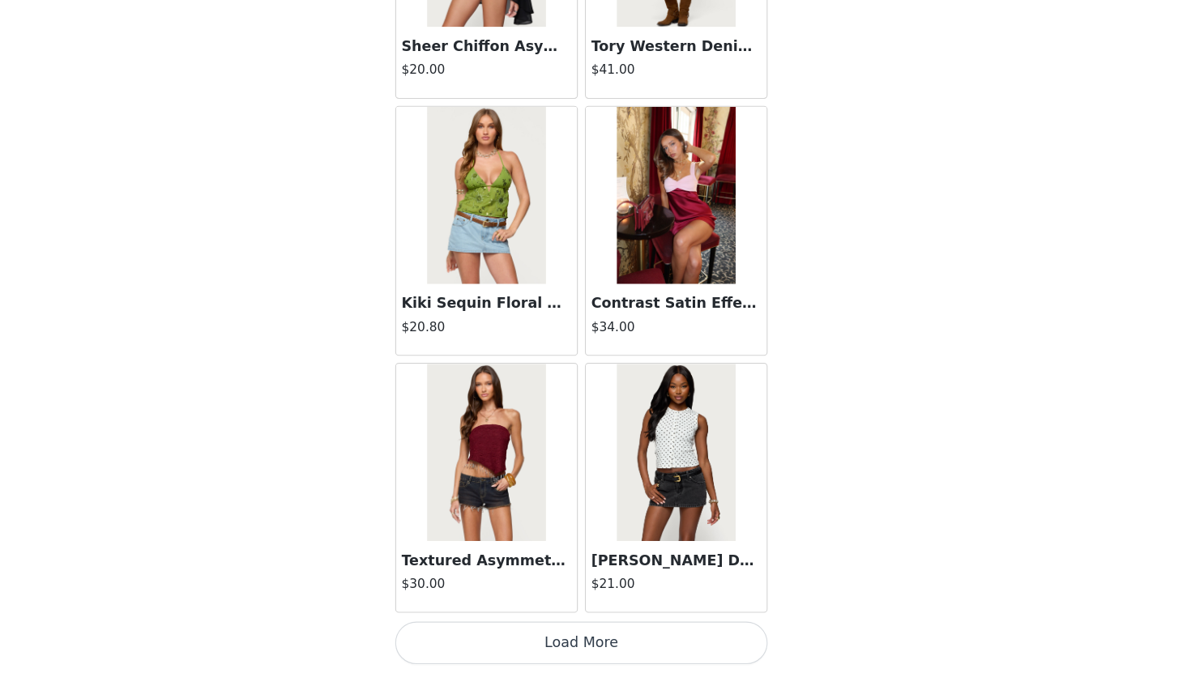
click at [652, 644] on button "Load More" at bounding box center [595, 645] width 340 height 39
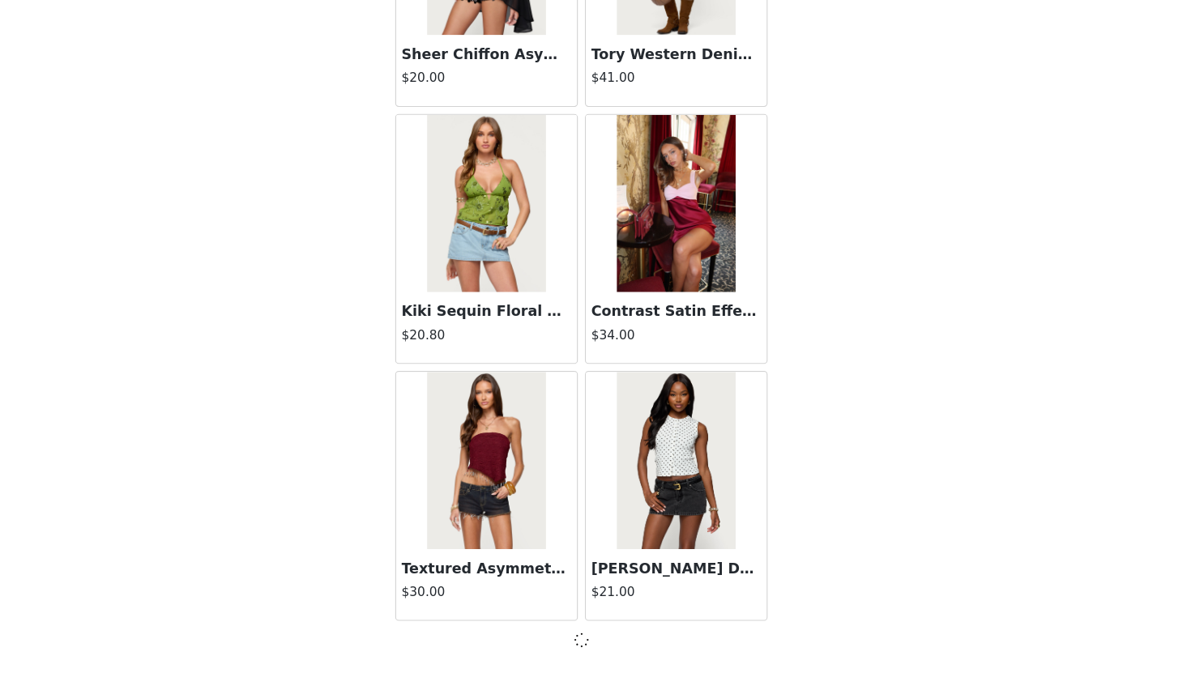
scroll to position [15896, 0]
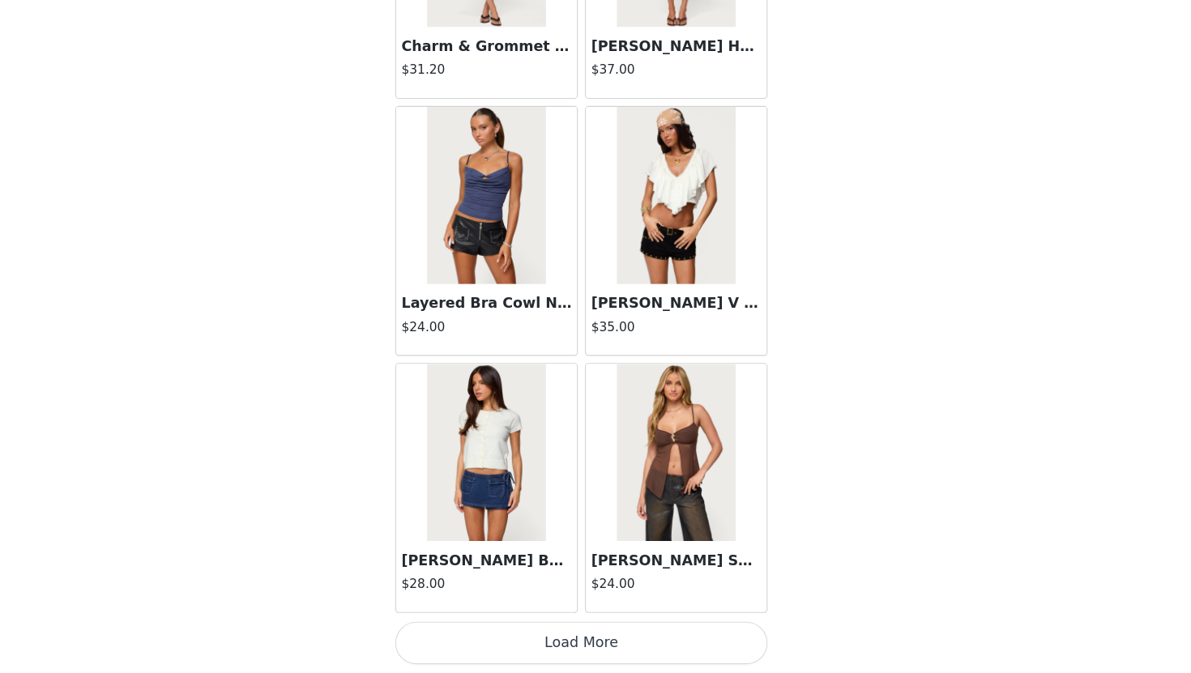
click at [652, 647] on button "Load More" at bounding box center [595, 645] width 340 height 39
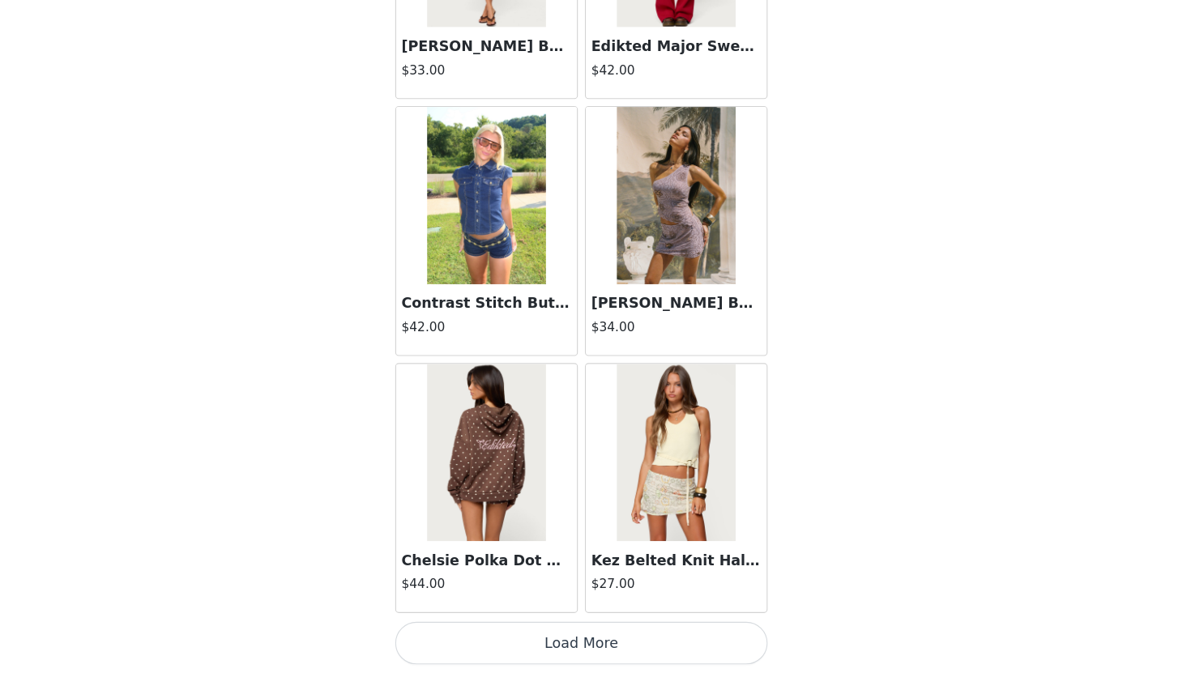
click at [652, 650] on button "Load More" at bounding box center [595, 645] width 340 height 39
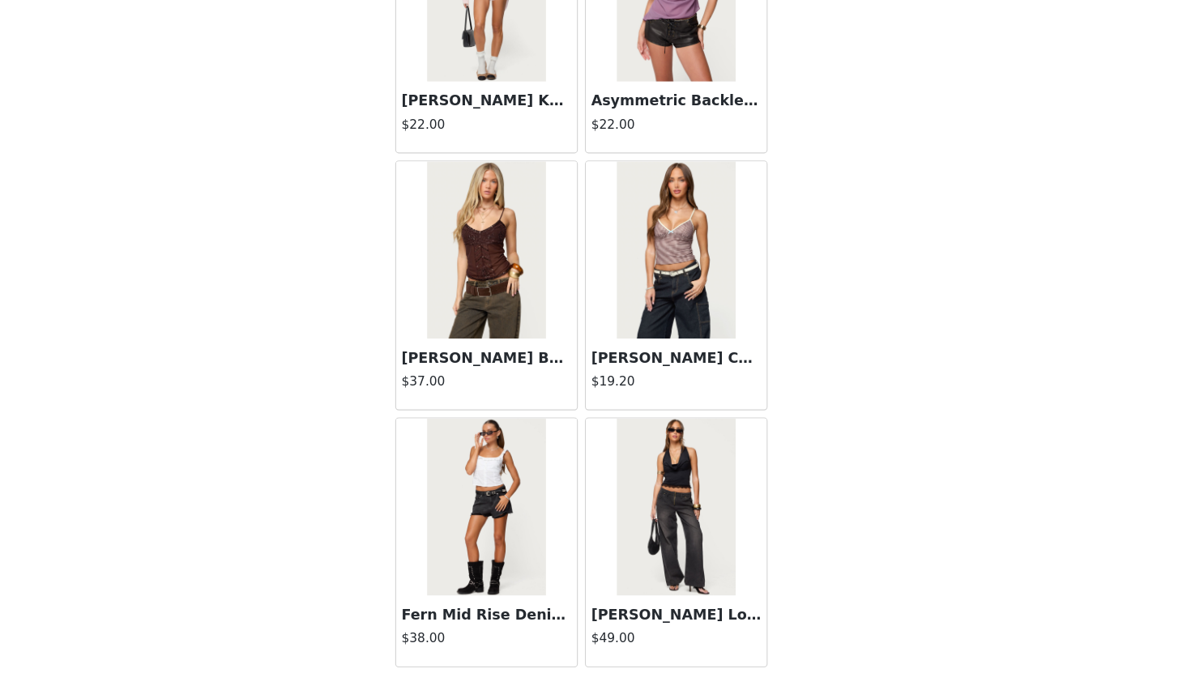
scroll to position [22952, 0]
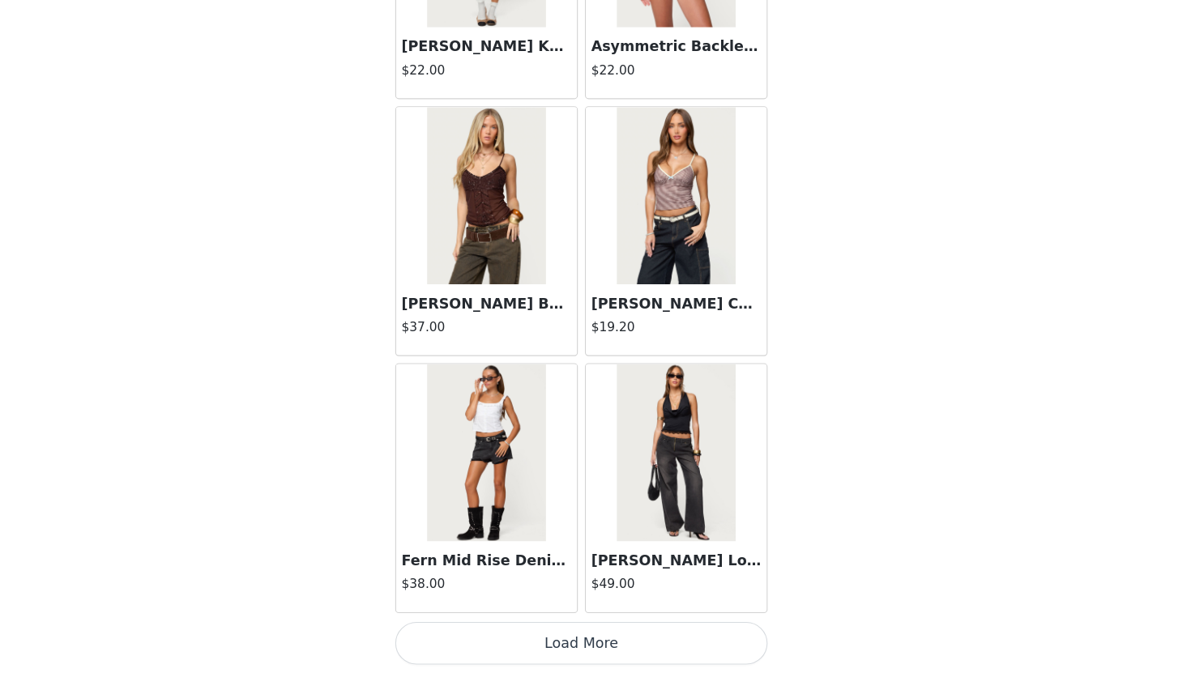
click at [652, 645] on button "Load More" at bounding box center [595, 645] width 340 height 39
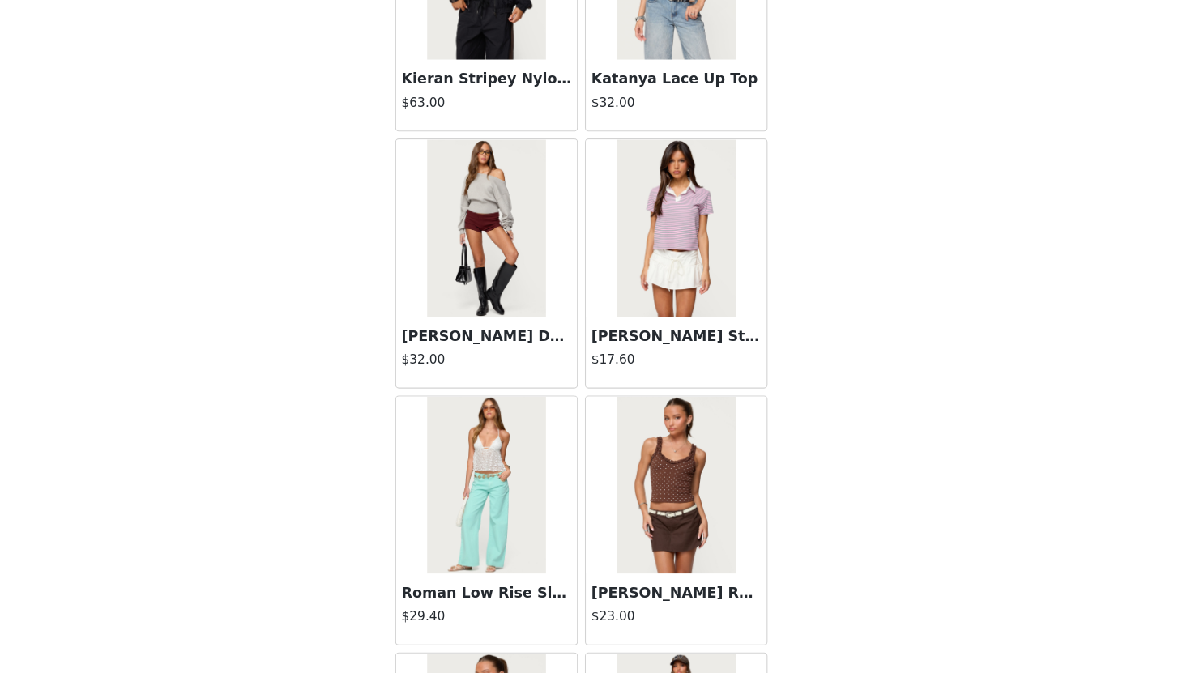
scroll to position [23626, 0]
click at [497, 322] on img at bounding box center [509, 267] width 108 height 162
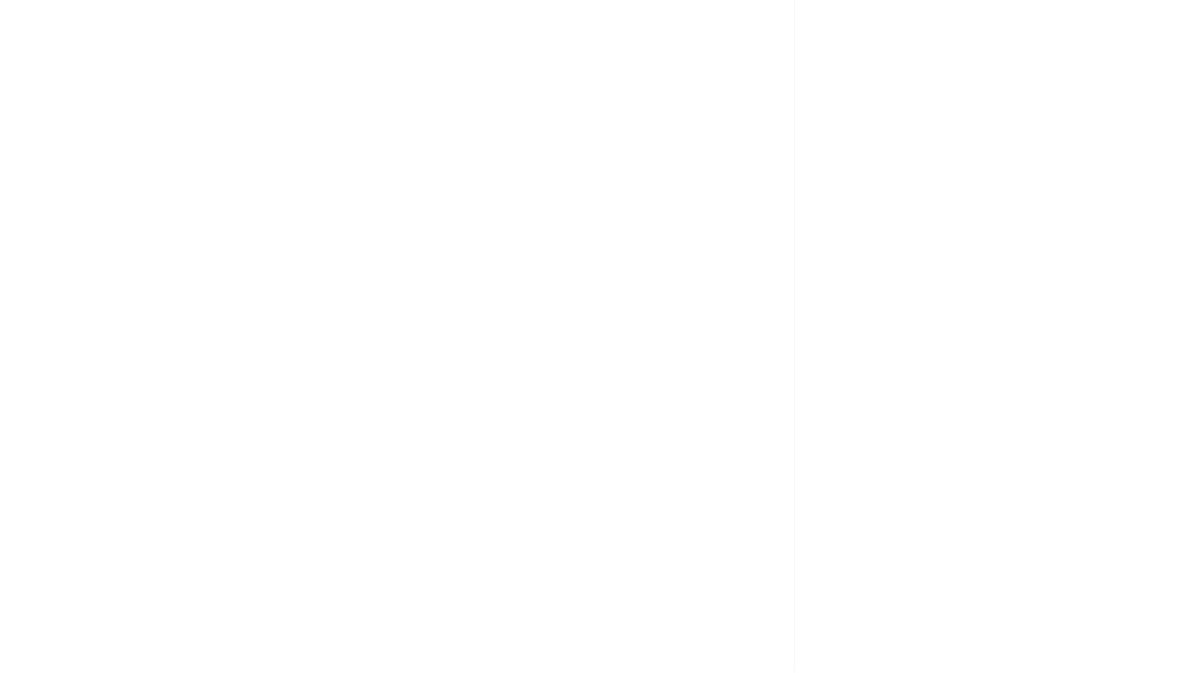
scroll to position [115, 0]
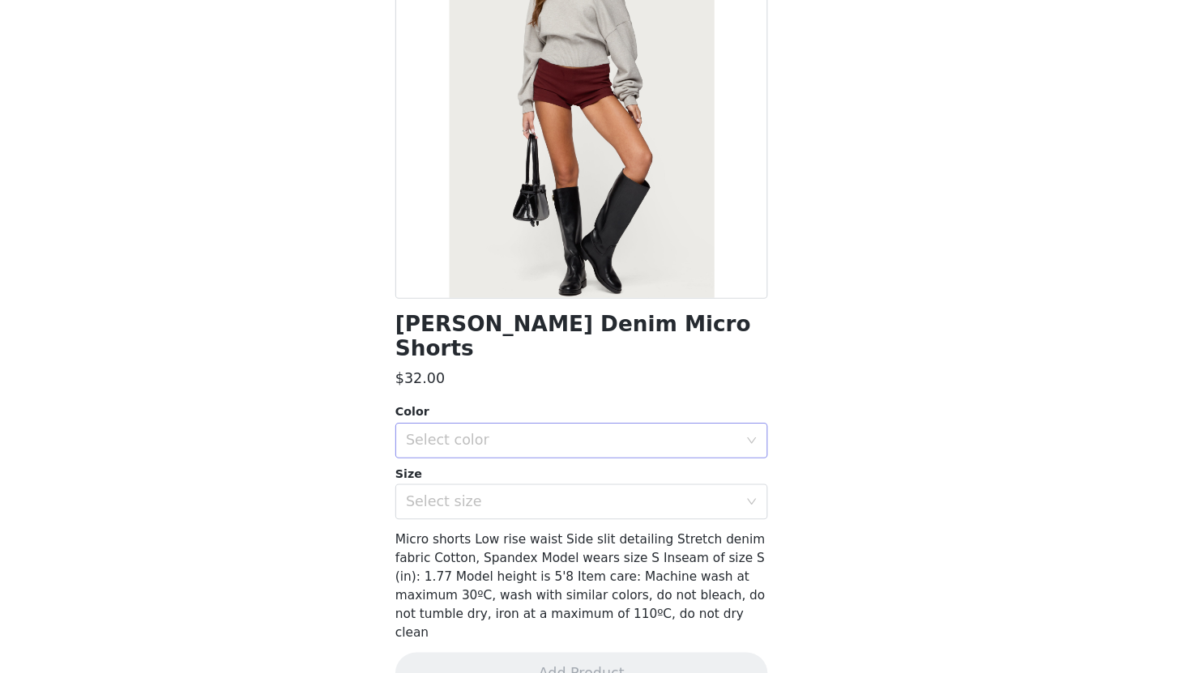
click at [505, 445] on div "Select color" at bounding box center [590, 460] width 310 height 31
click at [490, 478] on li "BURGUNDY" at bounding box center [595, 474] width 340 height 26
click at [490, 508] on div "Select size" at bounding box center [586, 516] width 303 height 16
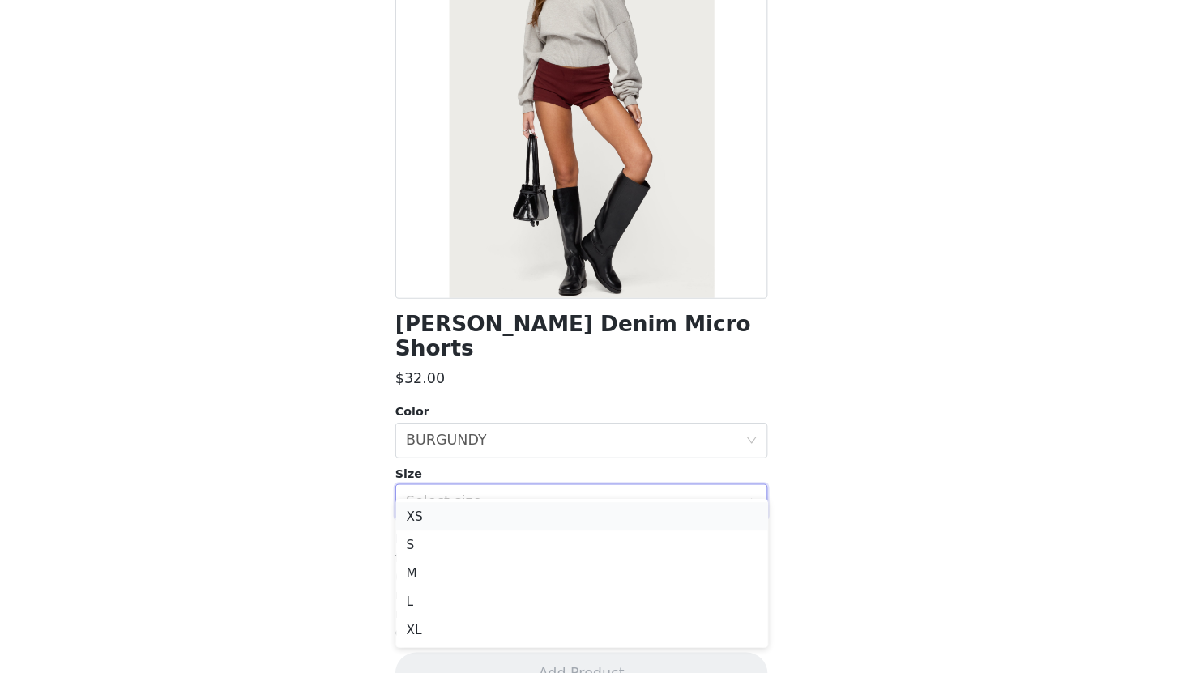
click at [481, 528] on li "XS" at bounding box center [595, 530] width 340 height 26
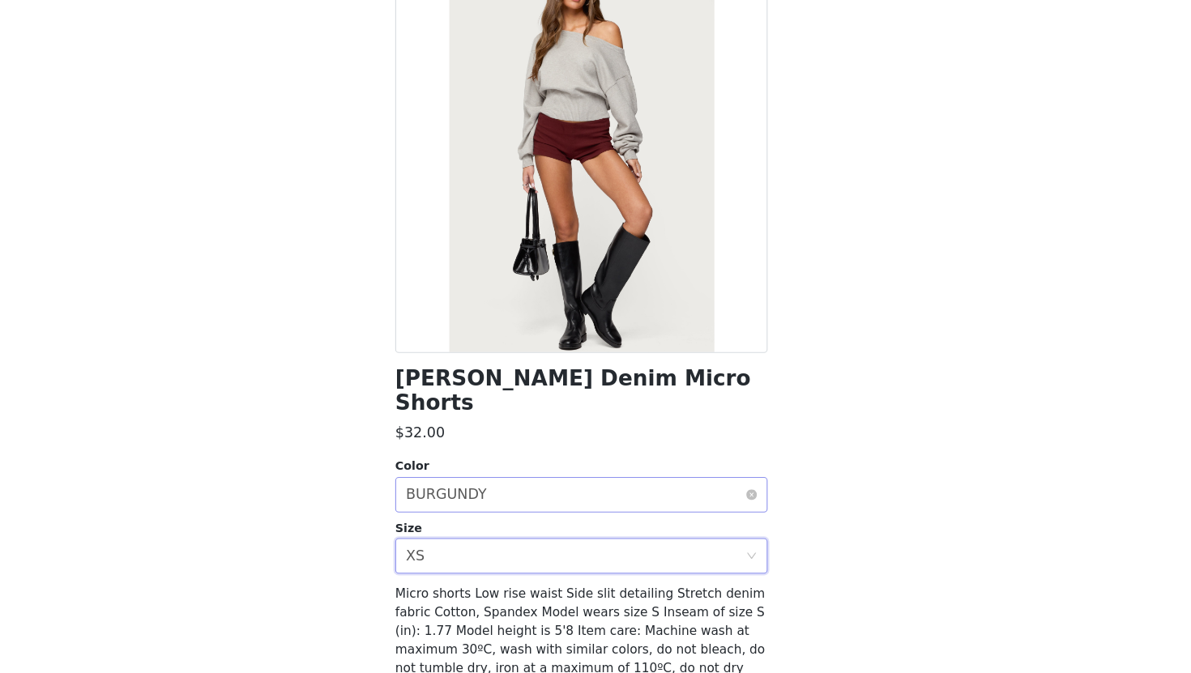
scroll to position [96, 0]
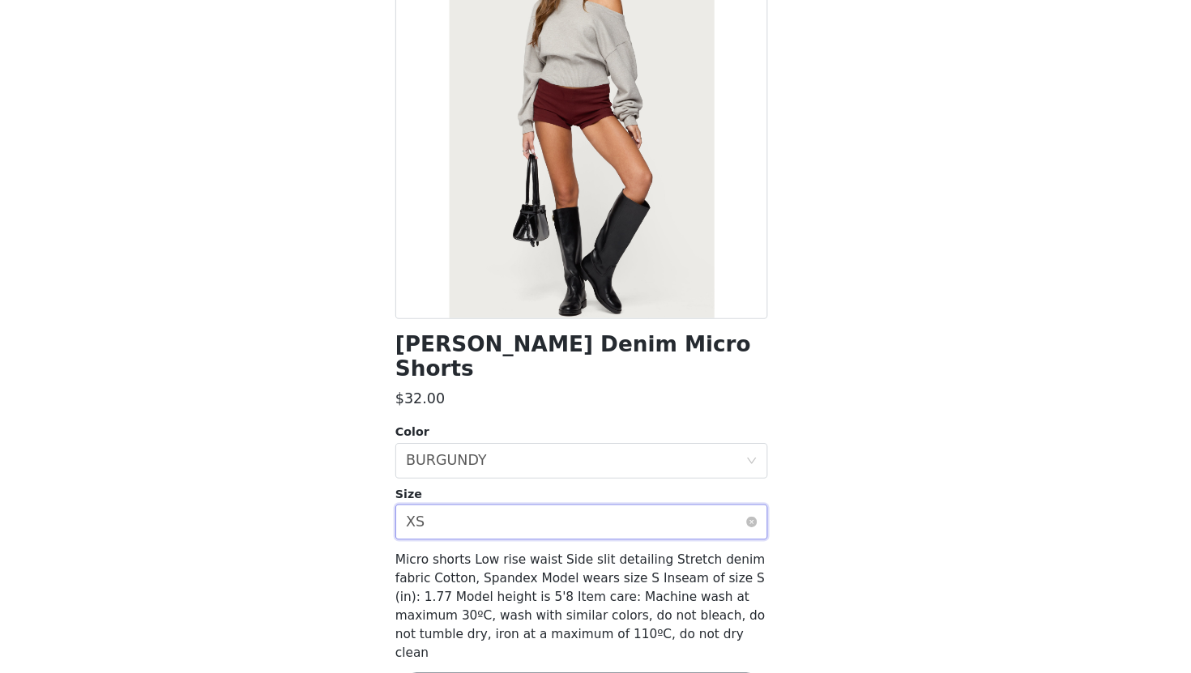
click at [510, 519] on div "Select size XS" at bounding box center [590, 534] width 310 height 31
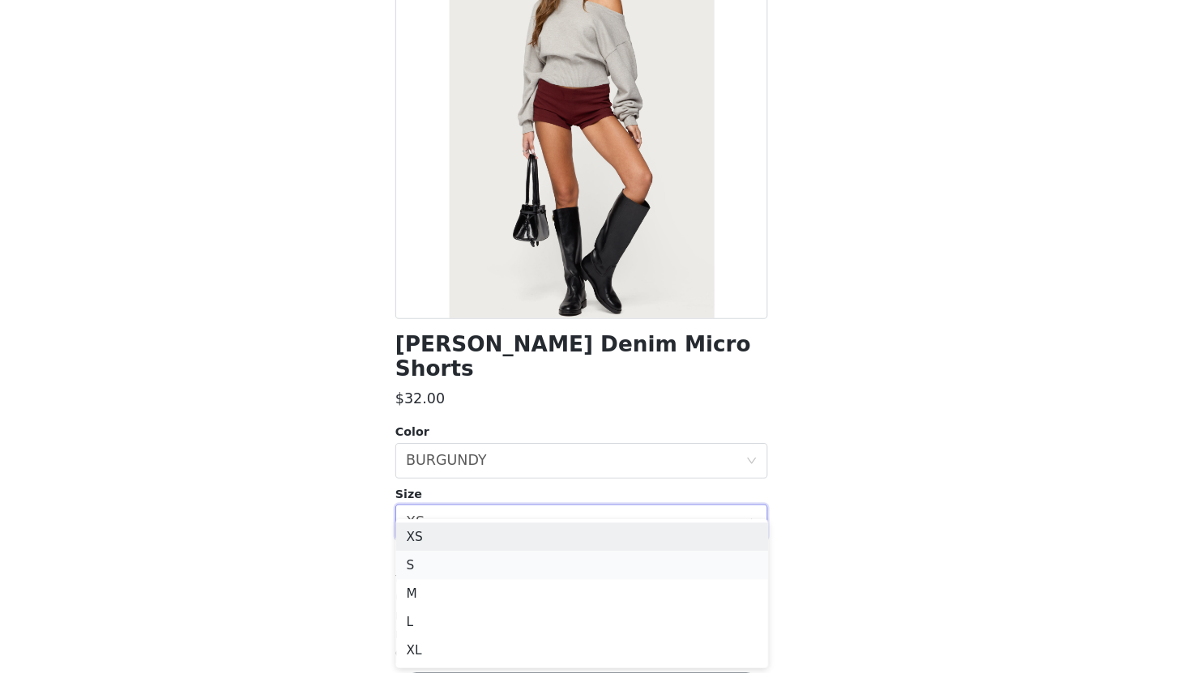
click at [481, 572] on li "S" at bounding box center [595, 574] width 340 height 26
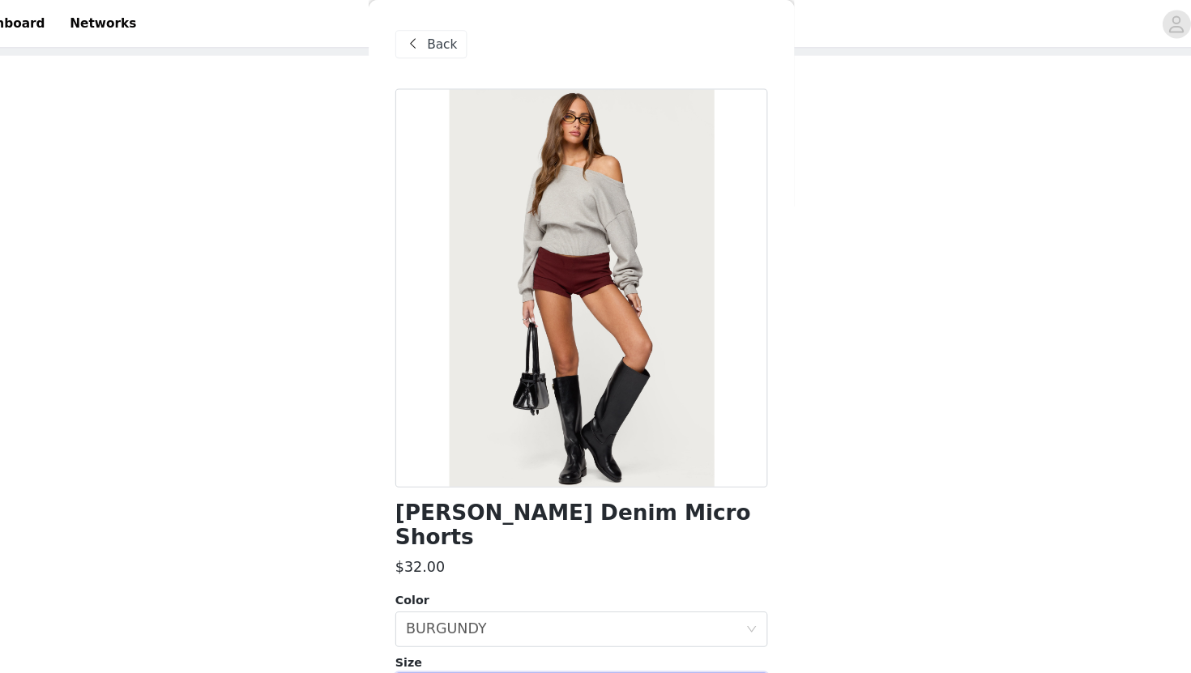
scroll to position [28, 0]
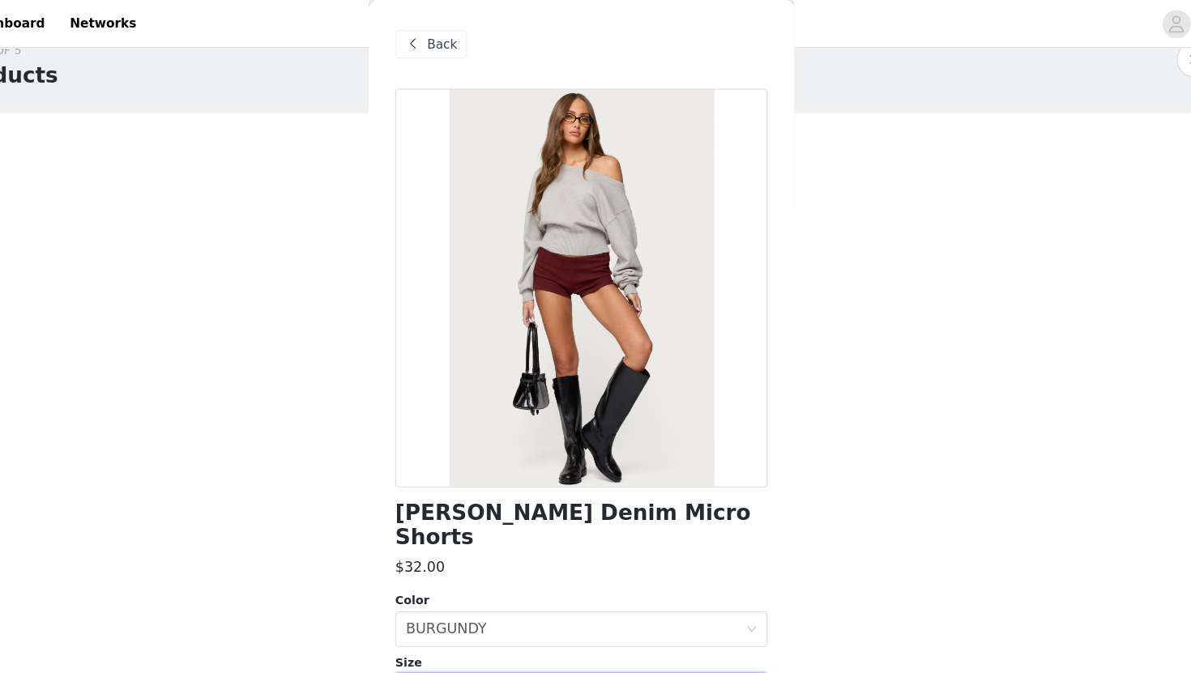
click at [452, 39] on div "Back" at bounding box center [458, 41] width 66 height 26
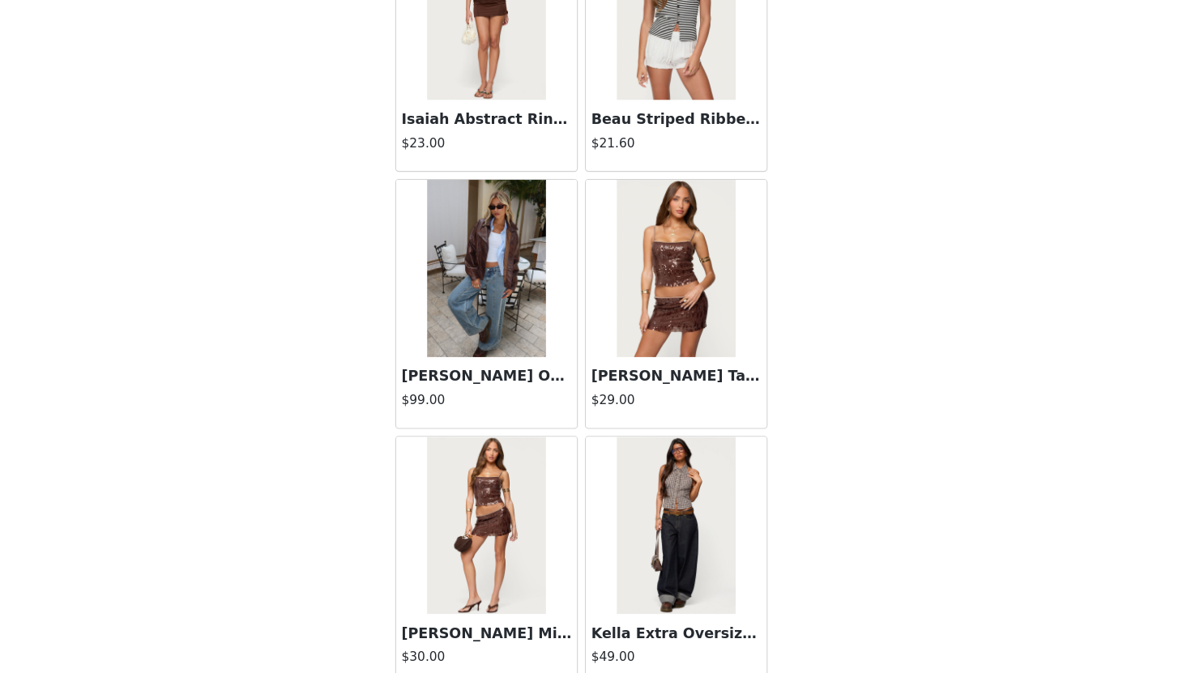
scroll to position [25302, 0]
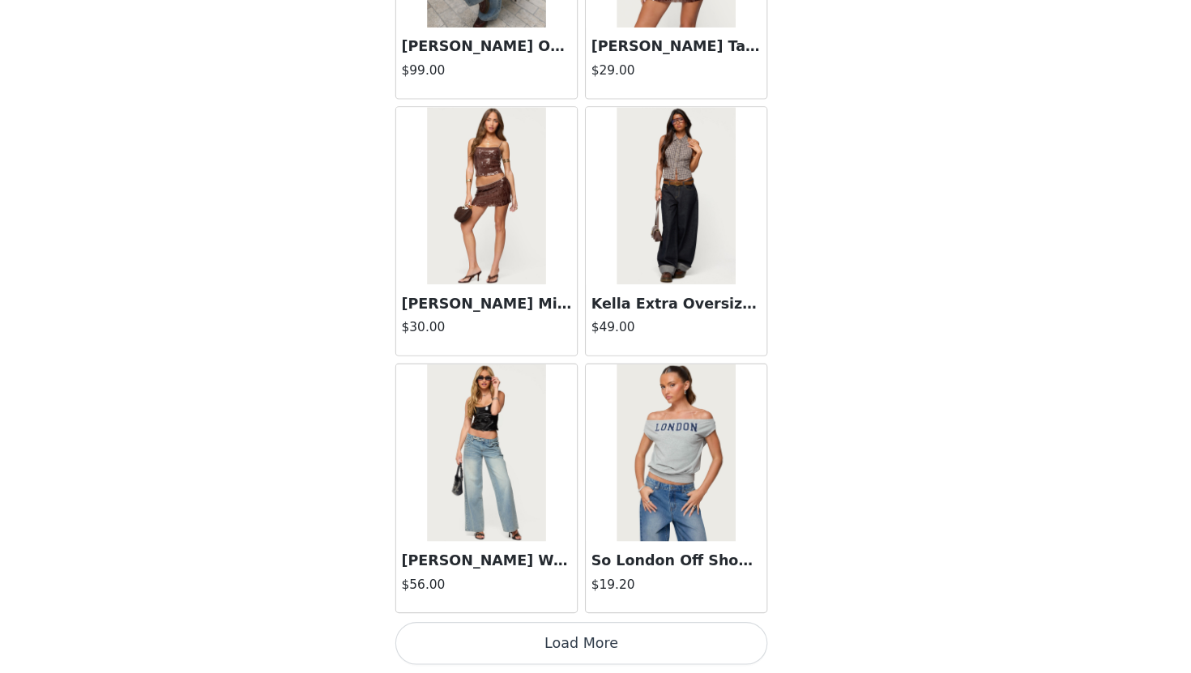
click at [551, 656] on button "Load More" at bounding box center [595, 645] width 340 height 39
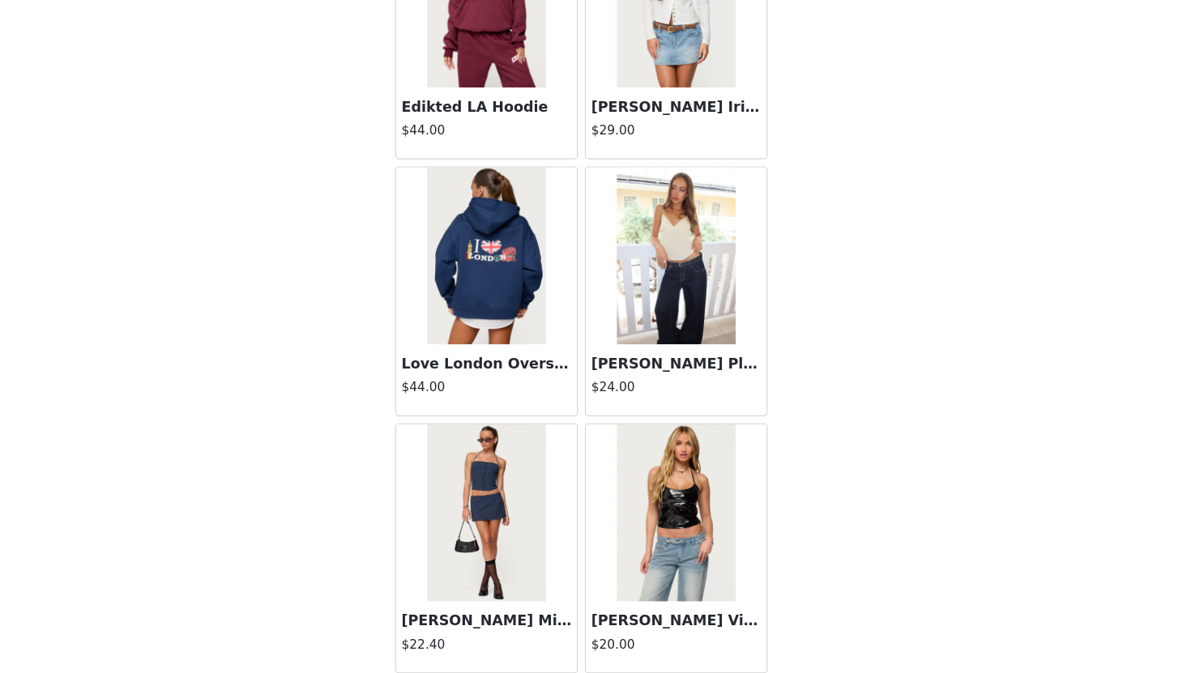
scroll to position [27651, 0]
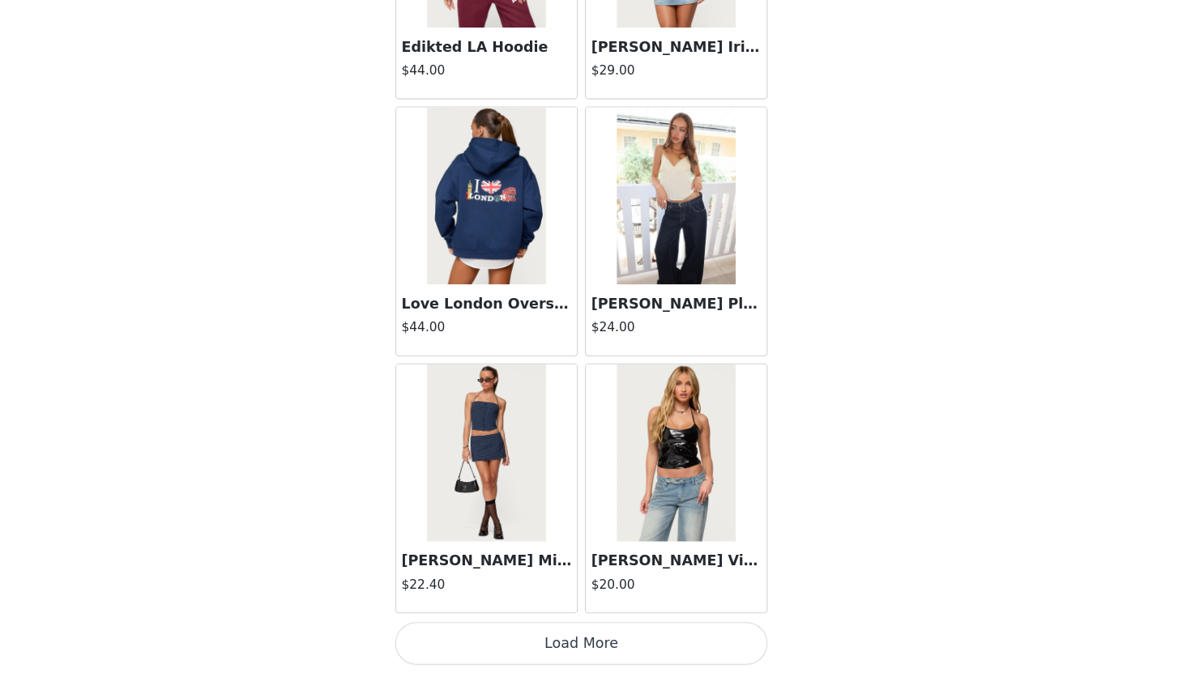
click at [564, 654] on button "Load More" at bounding box center [595, 645] width 340 height 39
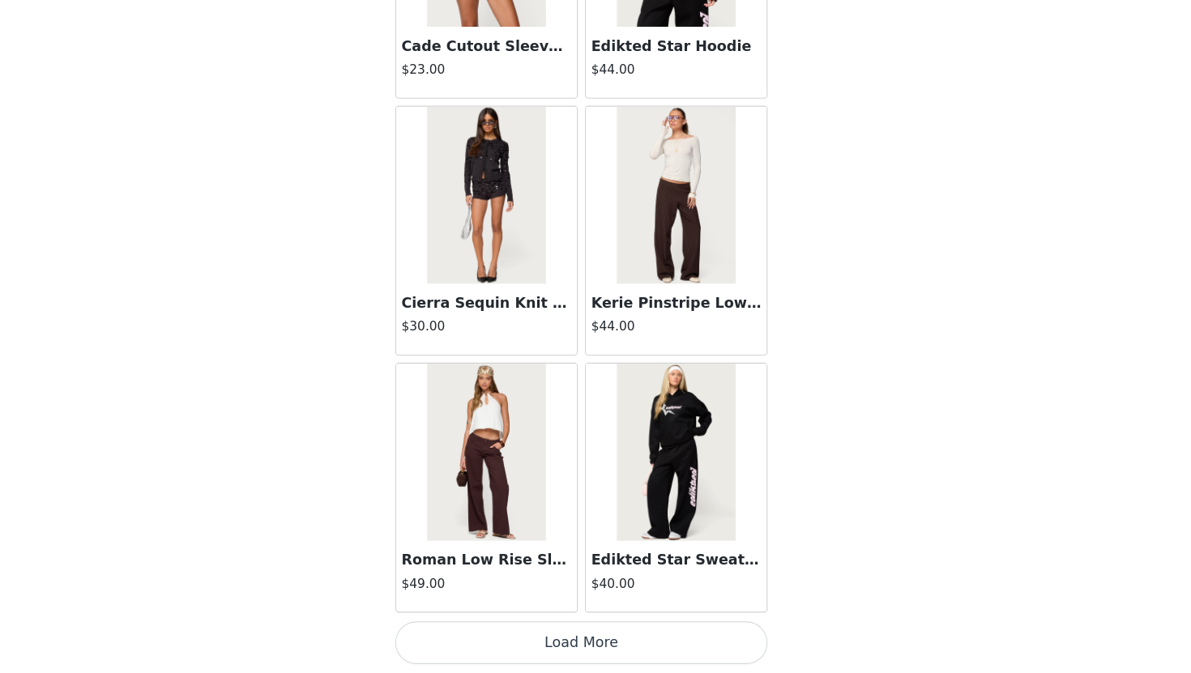
click at [566, 659] on button "Load More" at bounding box center [595, 645] width 340 height 39
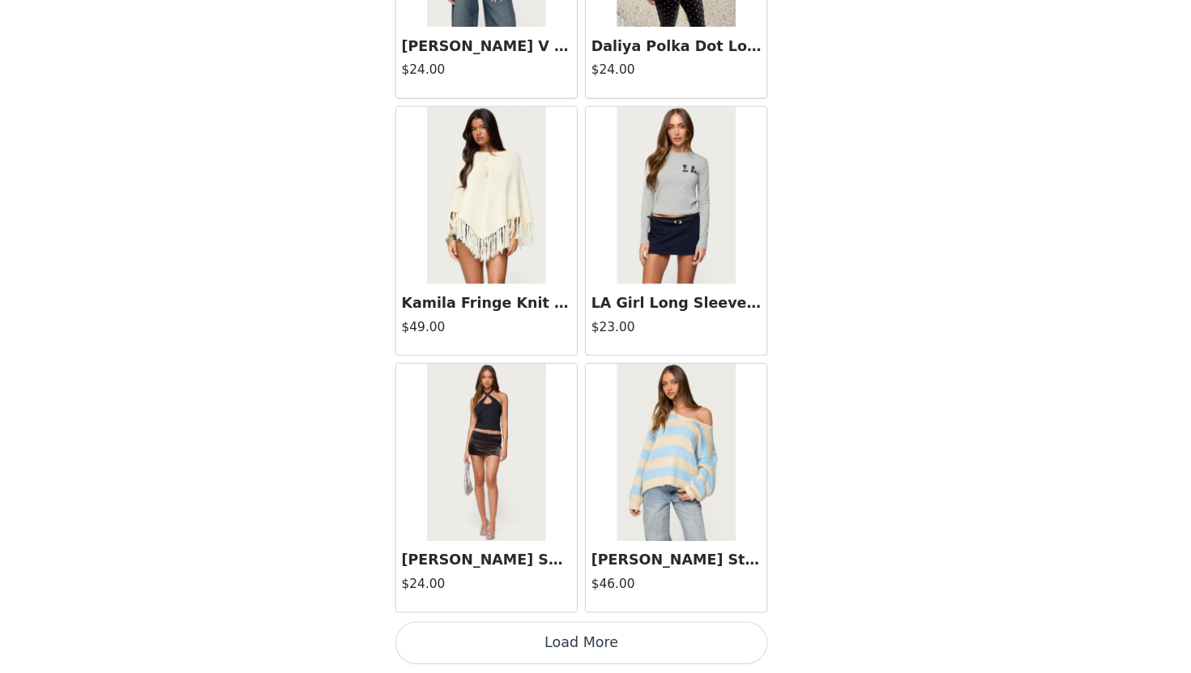
scroll to position [207, 0]
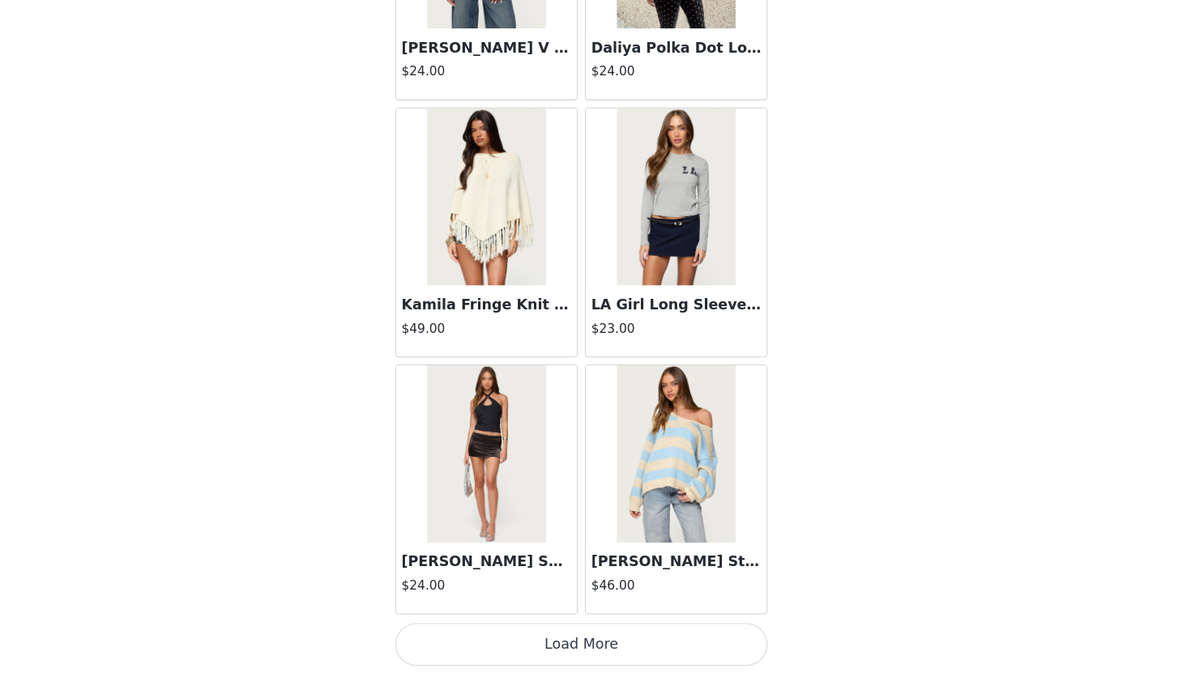
click at [566, 656] on button "Load More" at bounding box center [595, 645] width 340 height 39
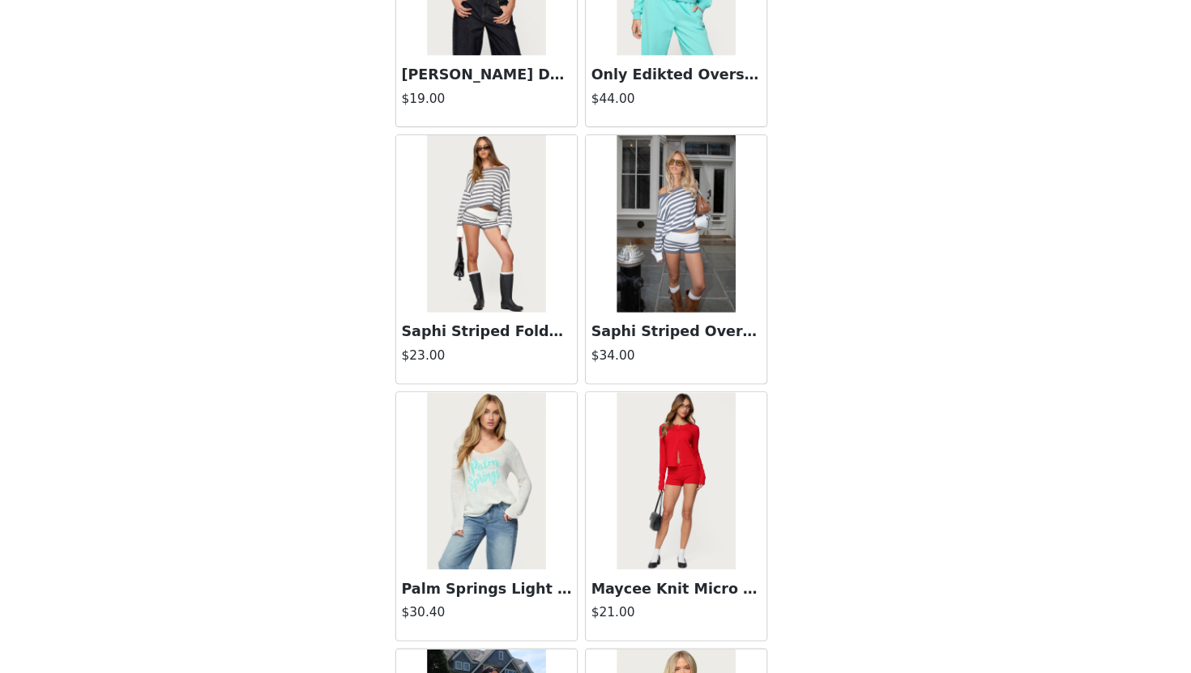
scroll to position [33287, 0]
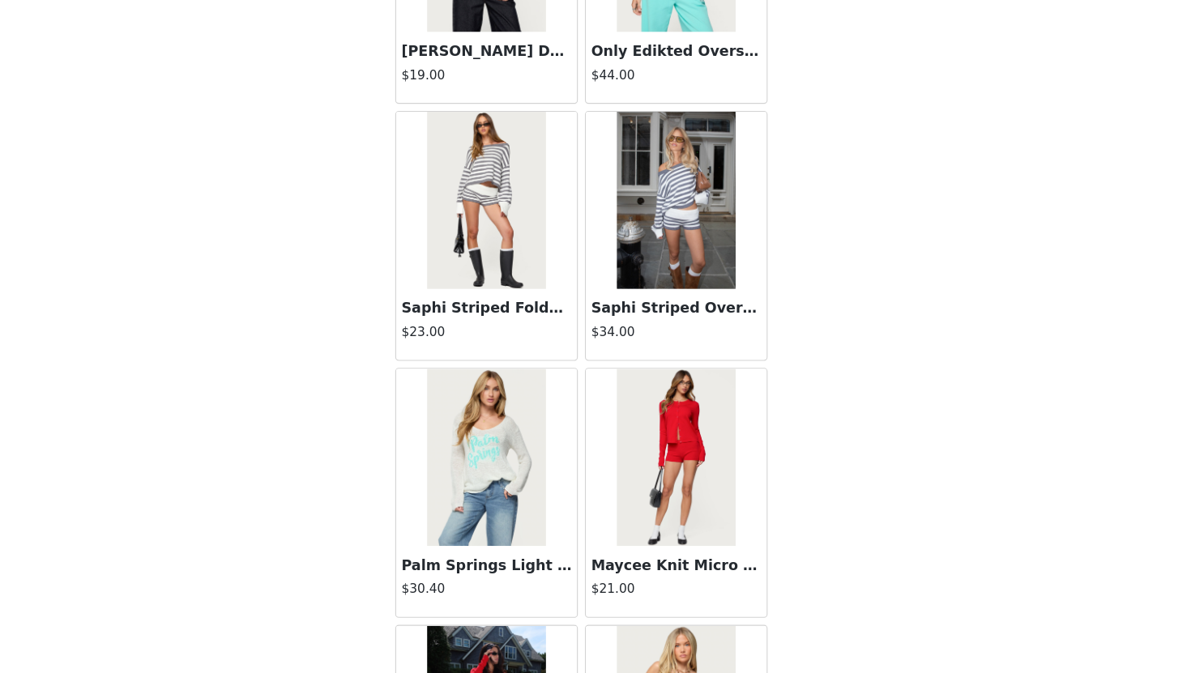
click at [542, 260] on img at bounding box center [509, 240] width 108 height 162
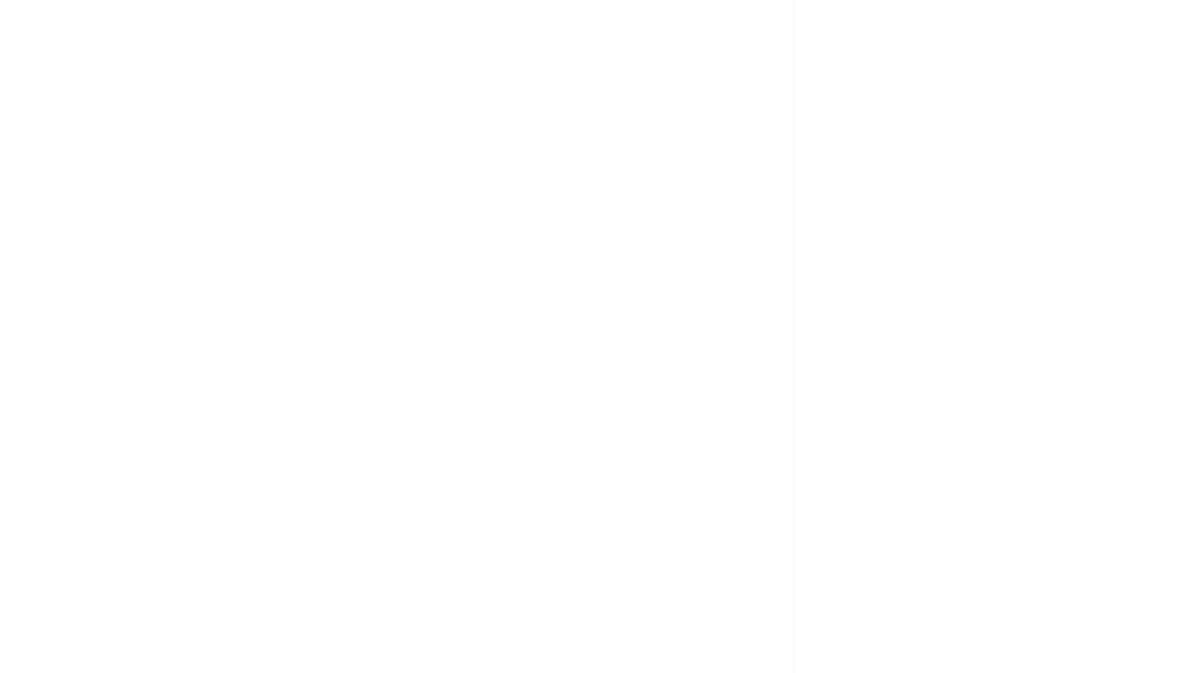
scroll to position [115, 0]
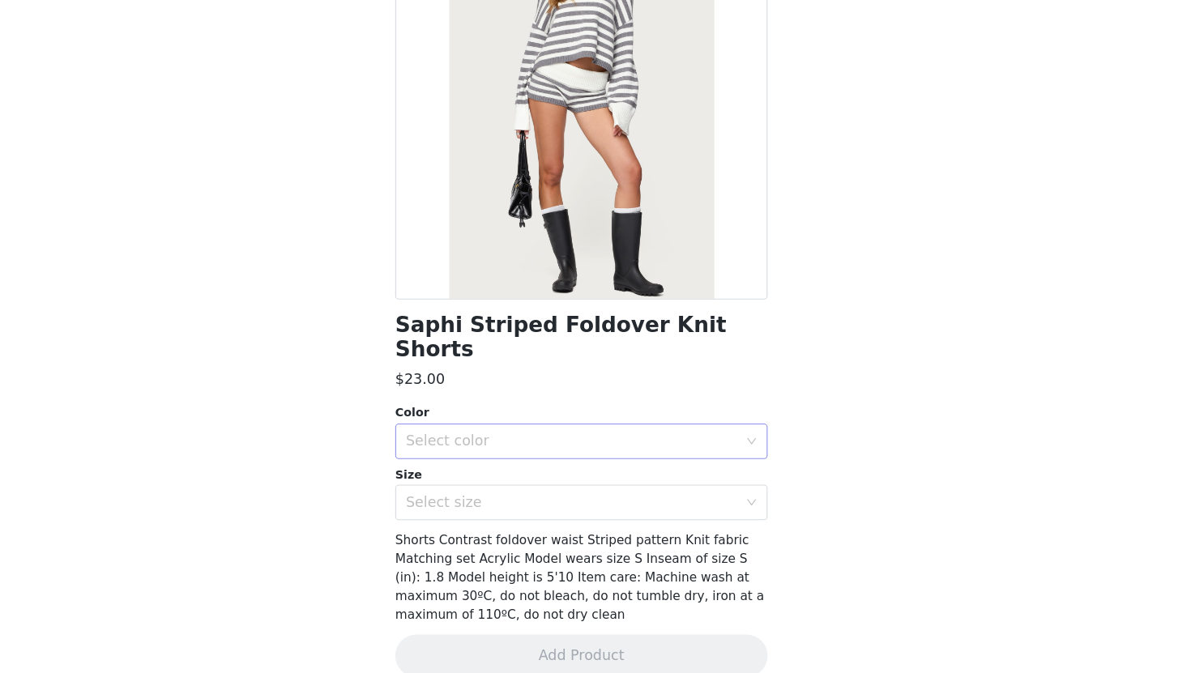
click at [527, 452] on div "Select color" at bounding box center [586, 460] width 303 height 16
click at [523, 476] on li "GRAY-AND-WHITE" at bounding box center [595, 474] width 340 height 26
click at [526, 508] on div "Select size" at bounding box center [586, 516] width 303 height 16
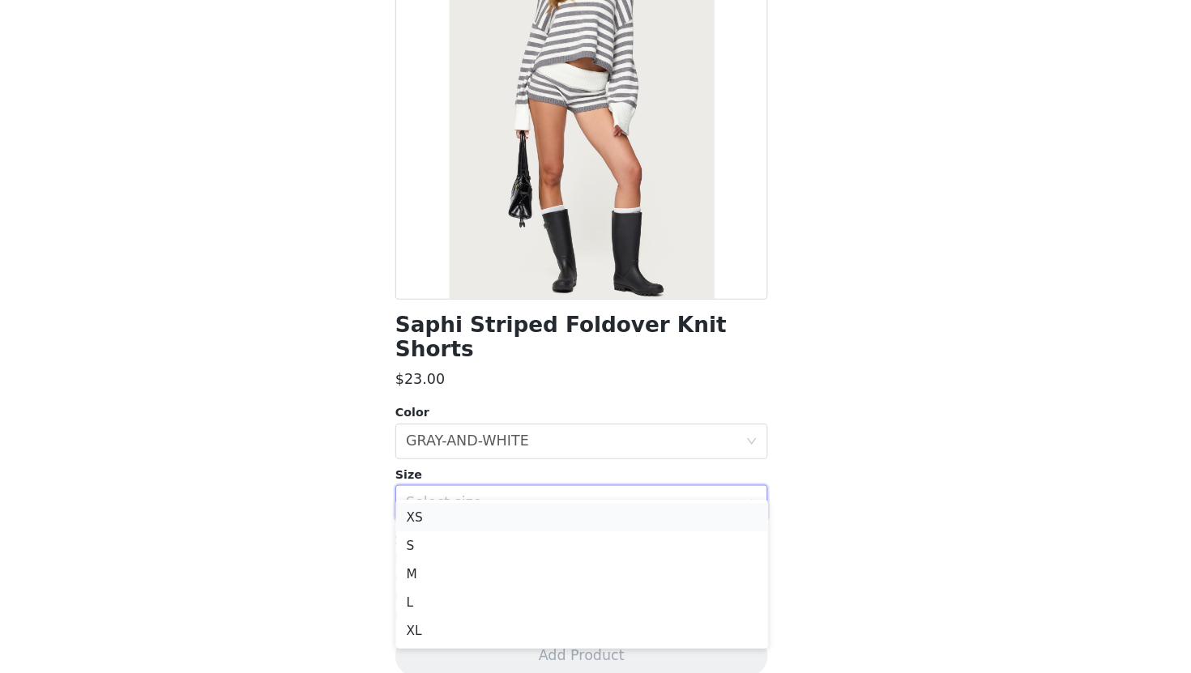
click at [502, 531] on li "XS" at bounding box center [595, 530] width 340 height 26
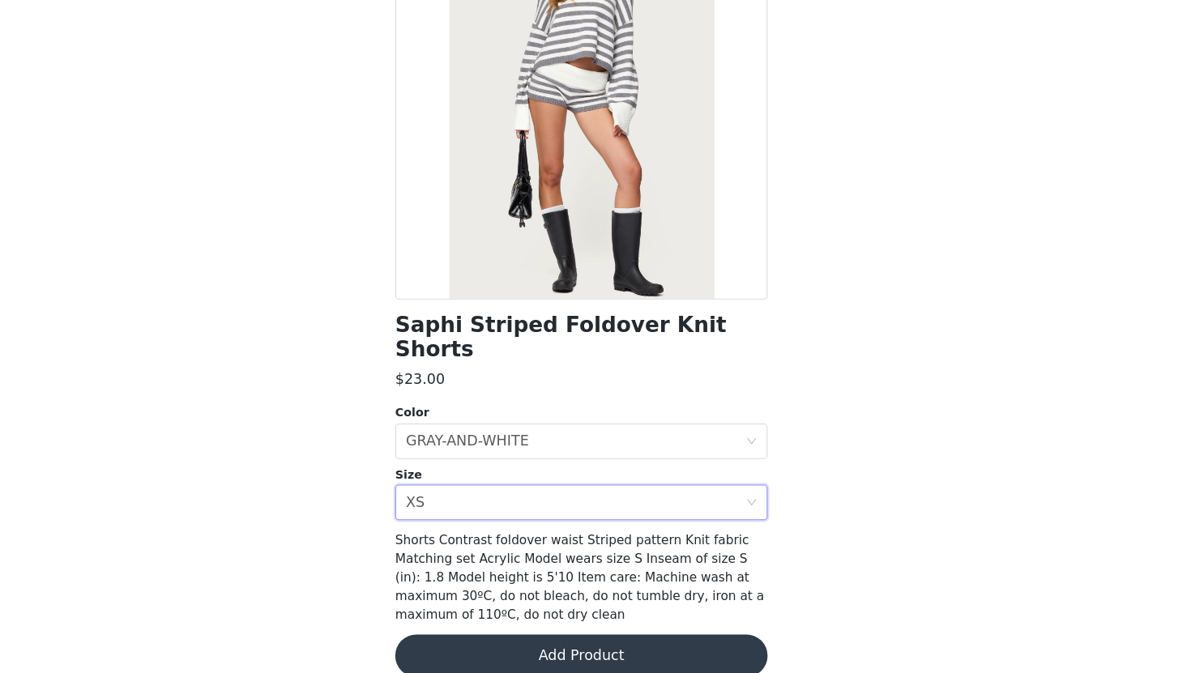
click at [532, 637] on button "Add Product" at bounding box center [595, 656] width 340 height 39
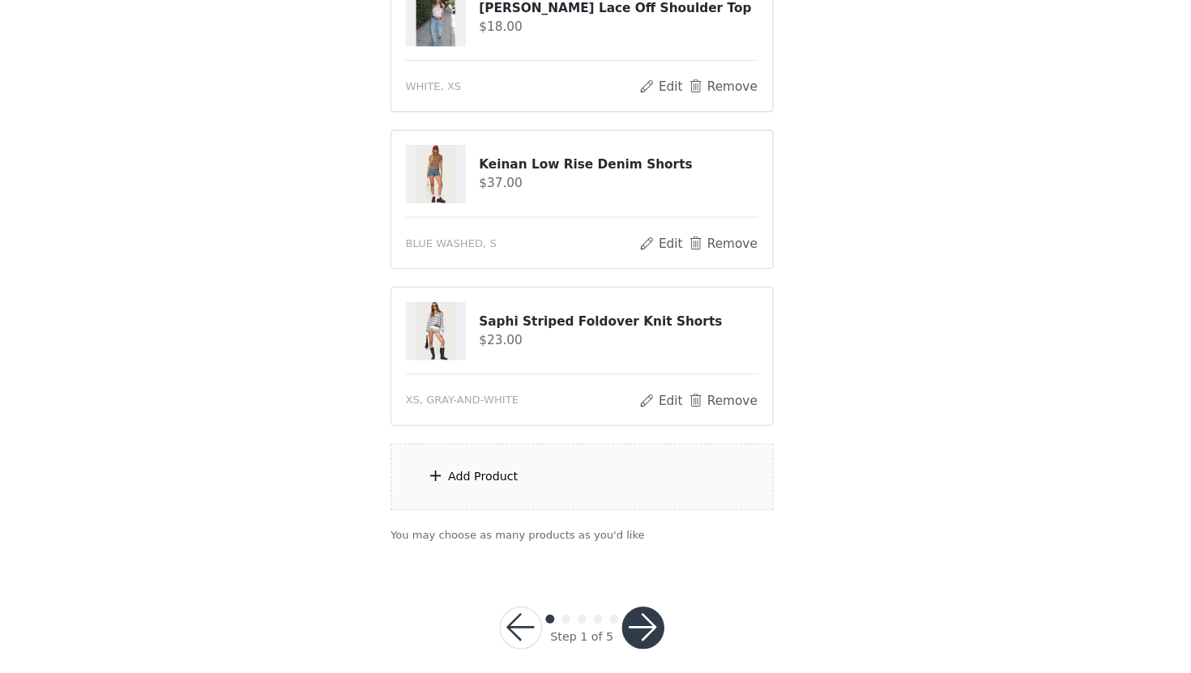
scroll to position [351, 0]
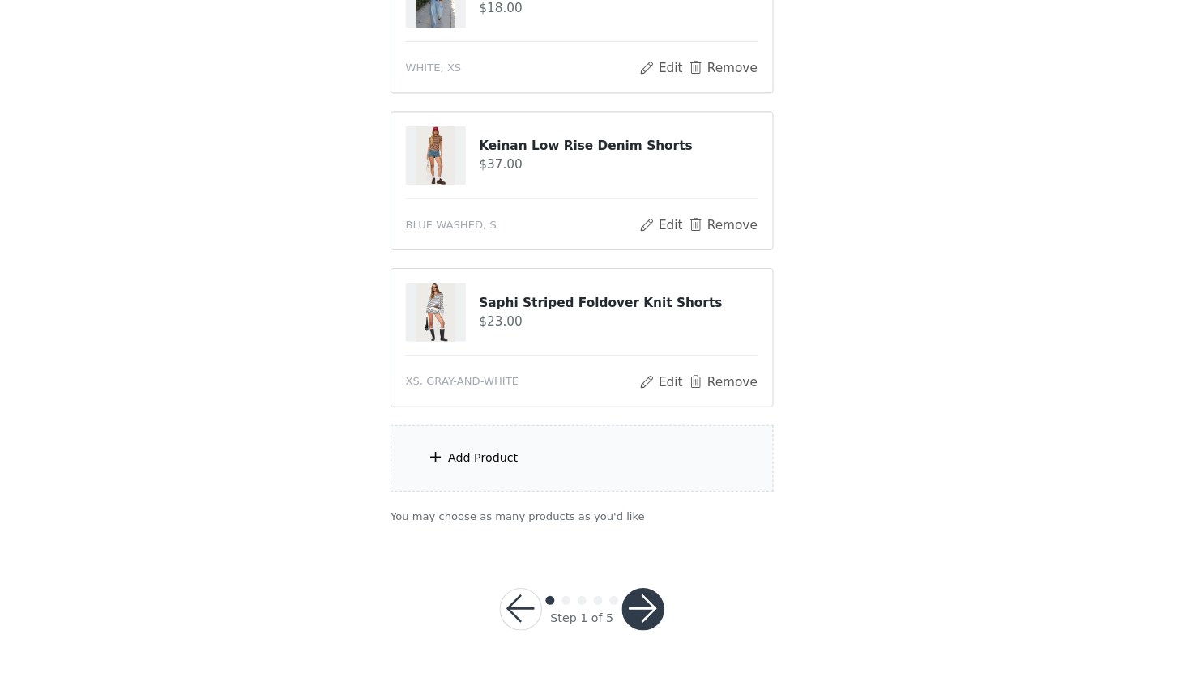
click at [552, 473] on div "Add Product" at bounding box center [595, 476] width 350 height 61
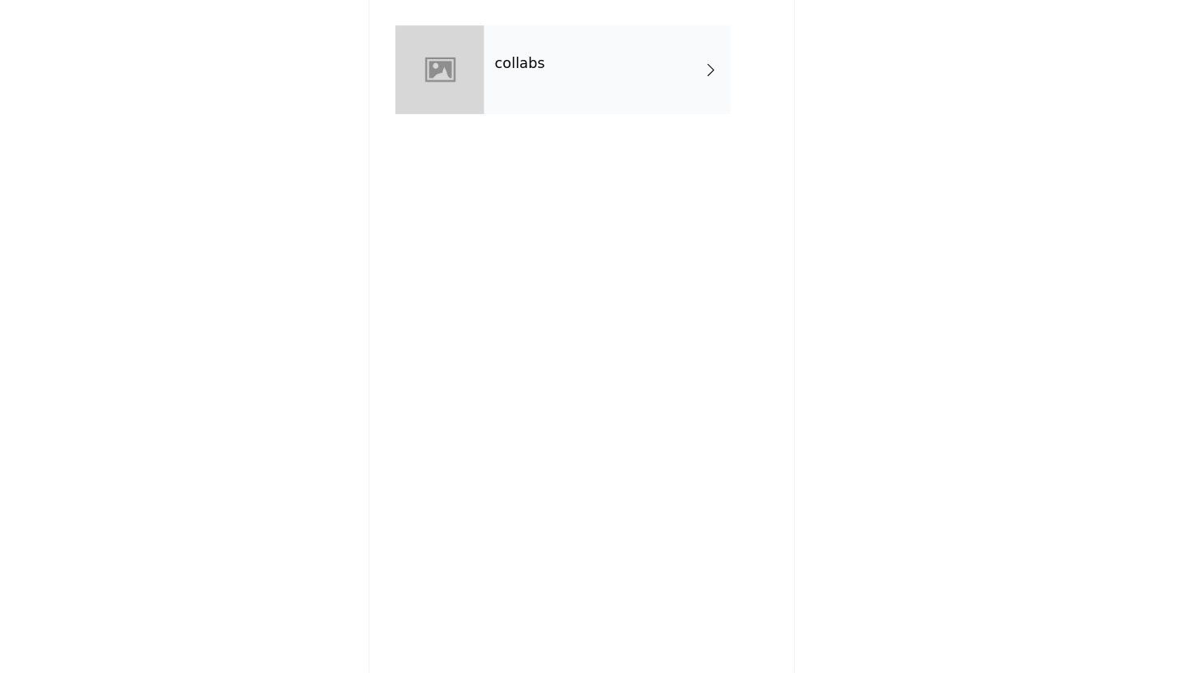
click at [674, 128] on div "collabs" at bounding box center [618, 121] width 225 height 81
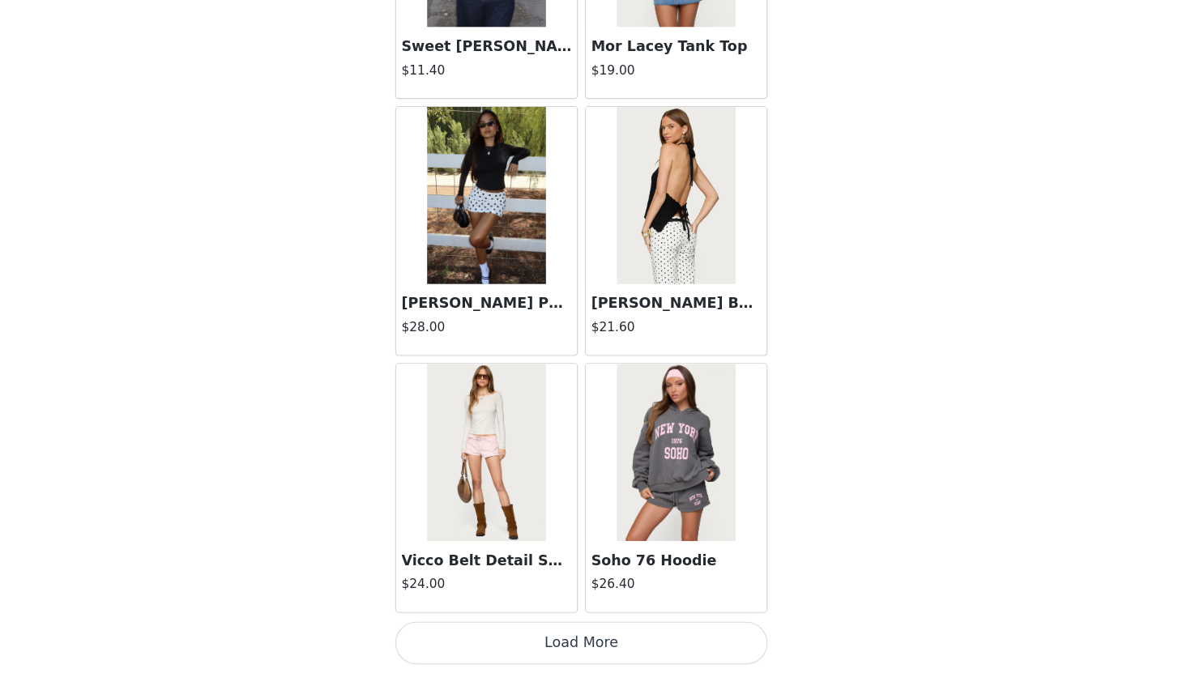
click at [576, 650] on button "Load More" at bounding box center [595, 645] width 340 height 39
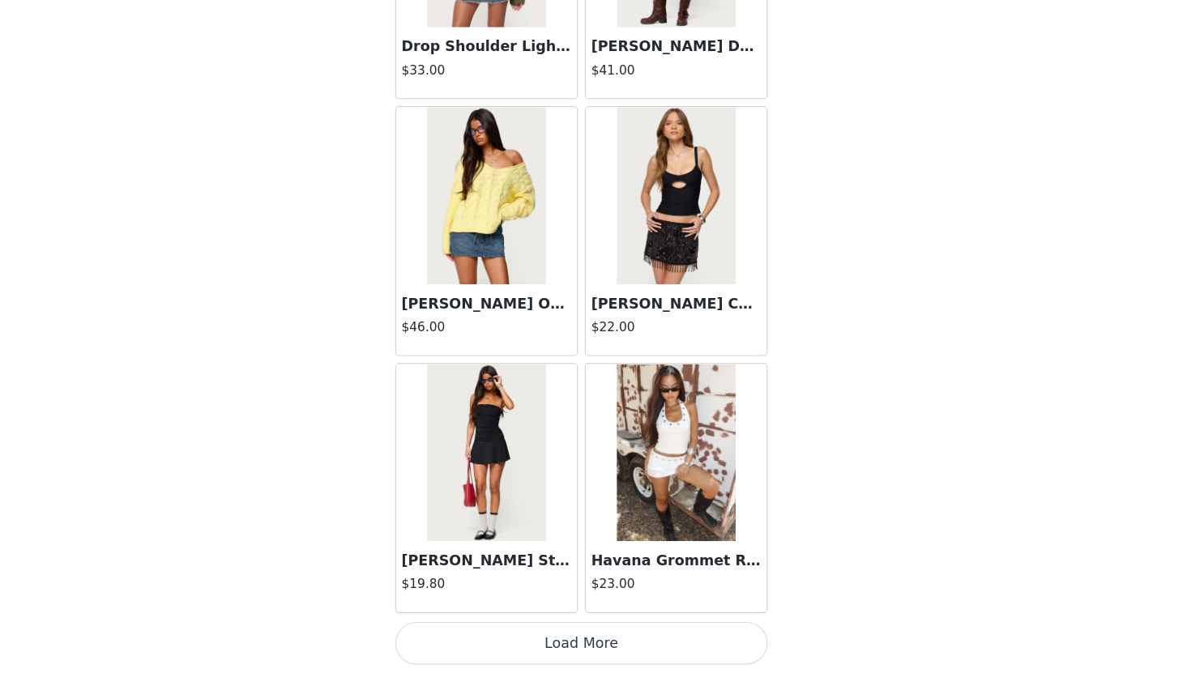
click at [576, 650] on button "Load More" at bounding box center [595, 645] width 340 height 39
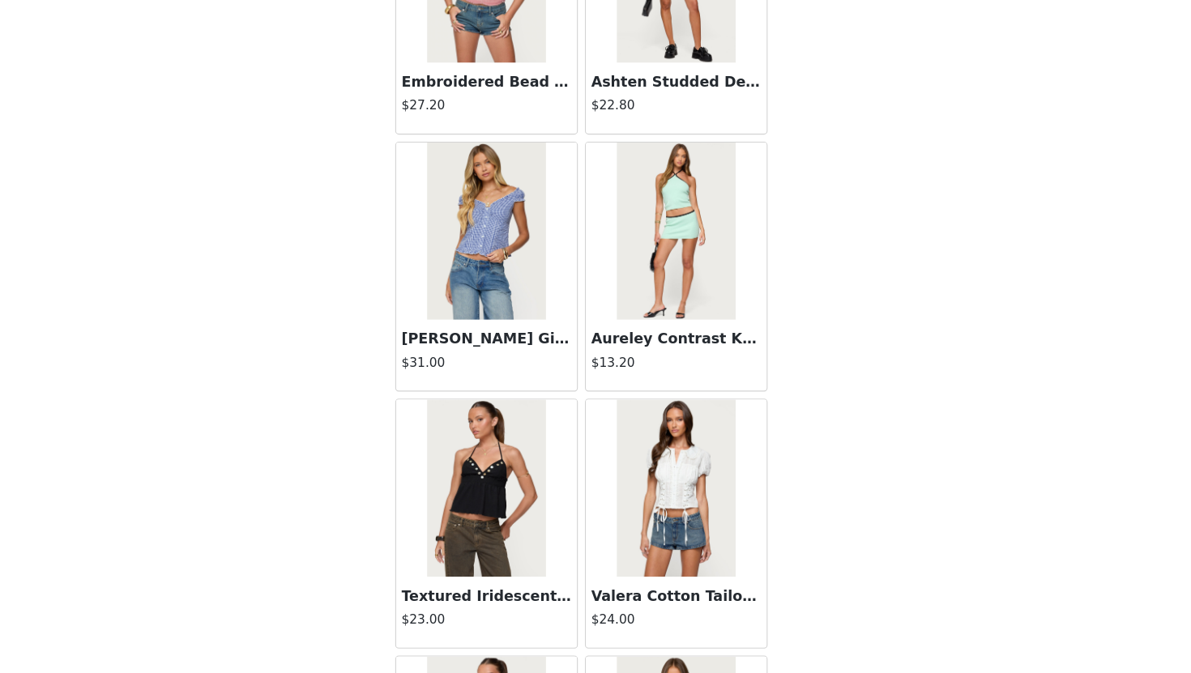
scroll to position [6505, 0]
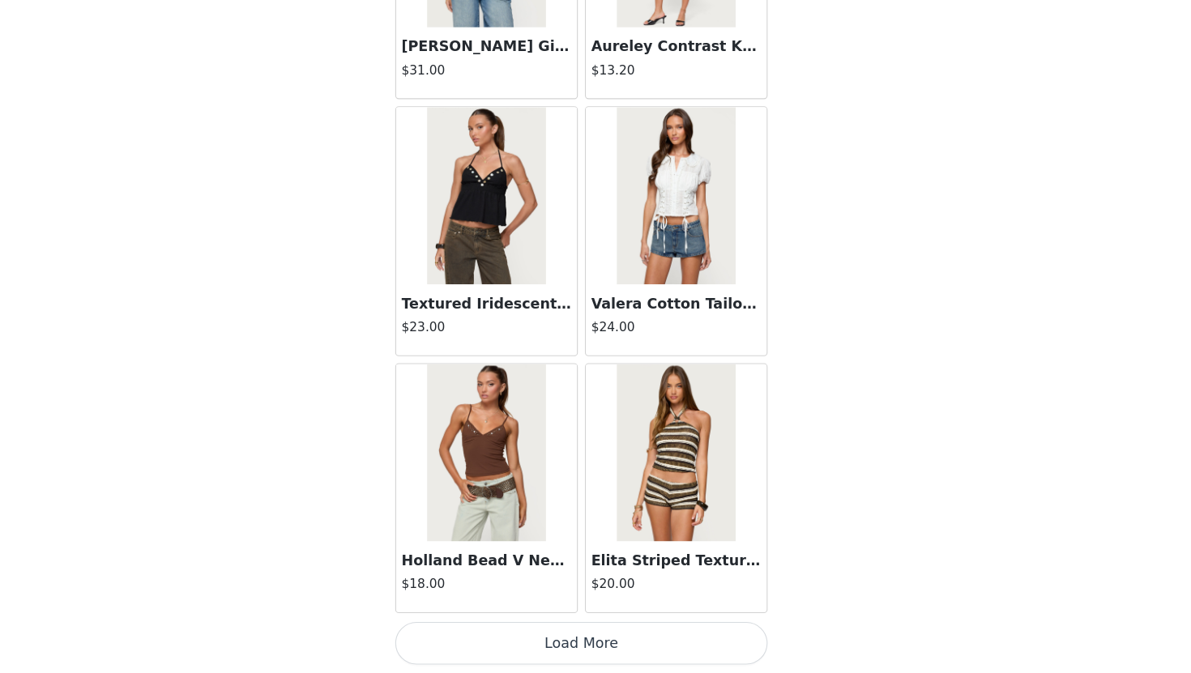
click at [576, 650] on button "Load More" at bounding box center [595, 645] width 340 height 39
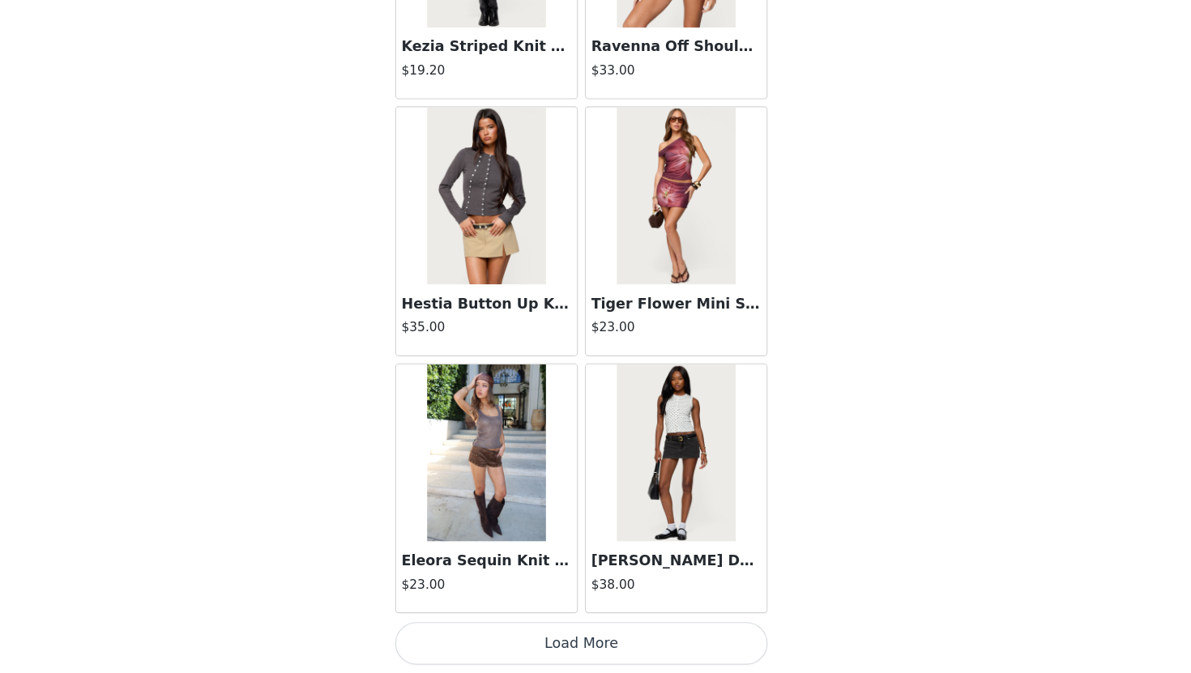
click at [577, 649] on button "Load More" at bounding box center [595, 645] width 340 height 39
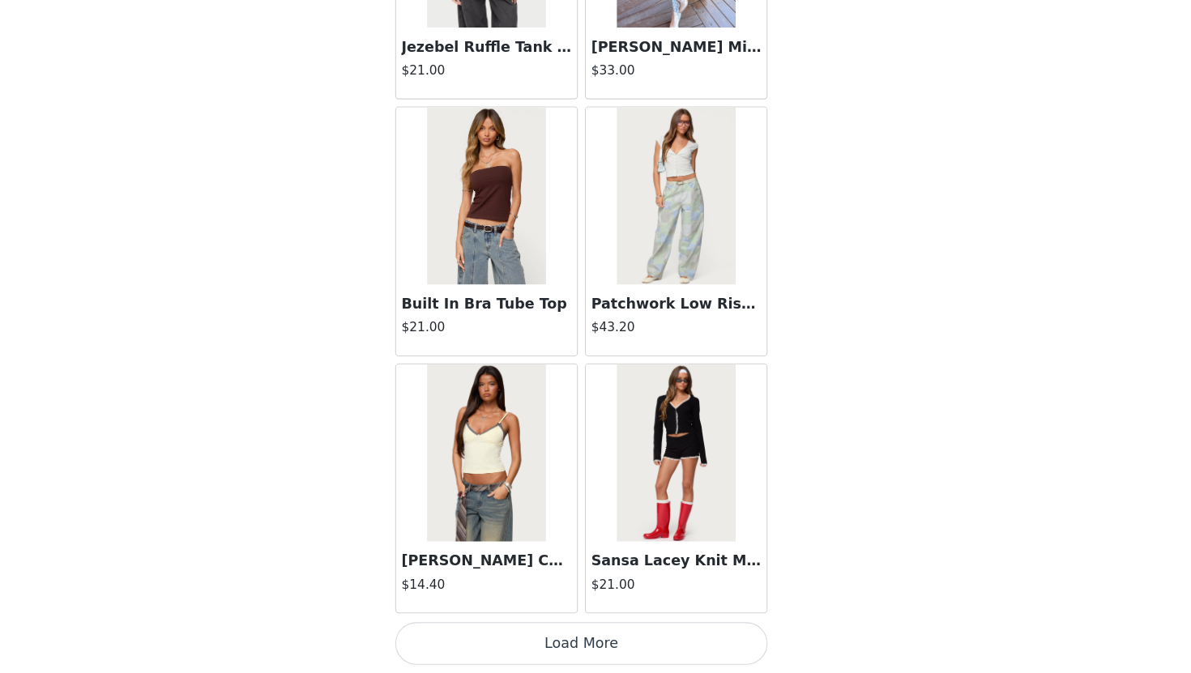
click at [577, 642] on button "Load More" at bounding box center [595, 645] width 340 height 39
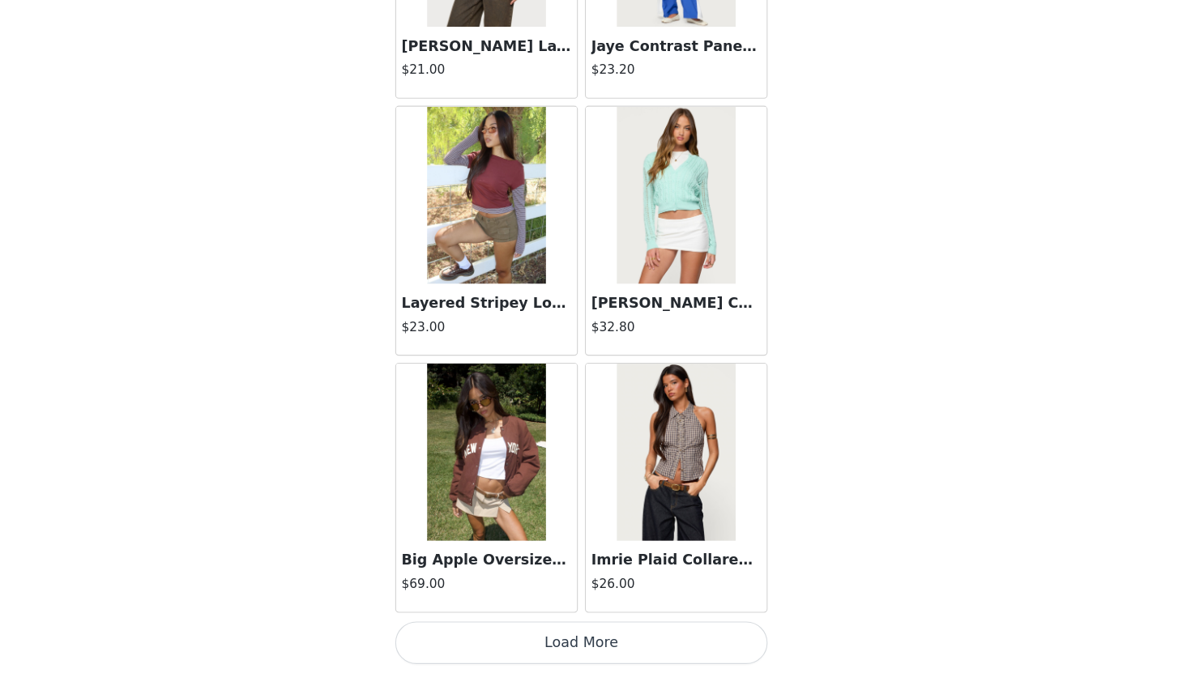
click at [577, 642] on button "Load More" at bounding box center [595, 645] width 340 height 39
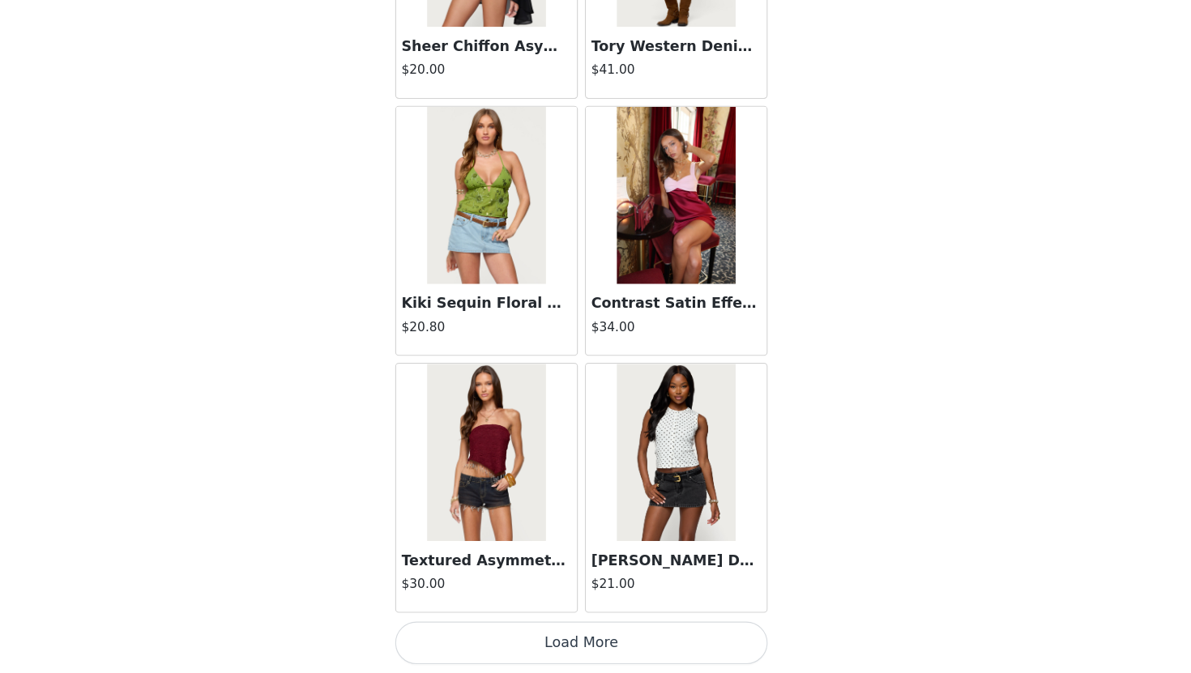
click at [577, 638] on button "Load More" at bounding box center [595, 645] width 340 height 39
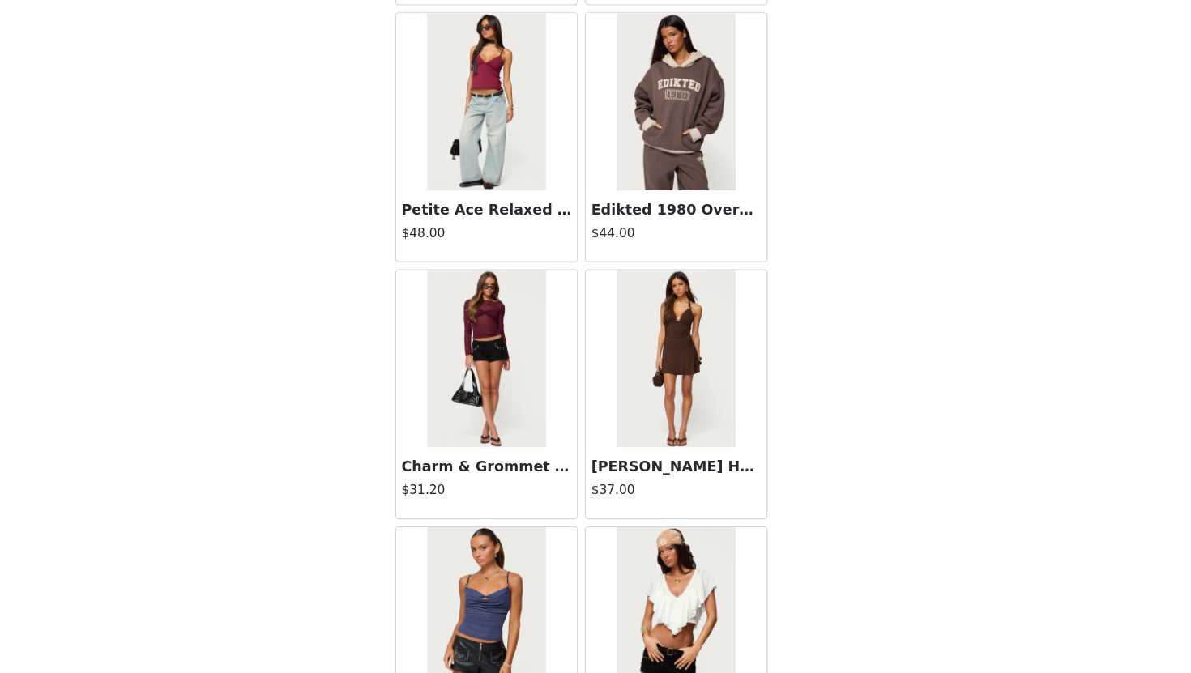
scroll to position [18253, 0]
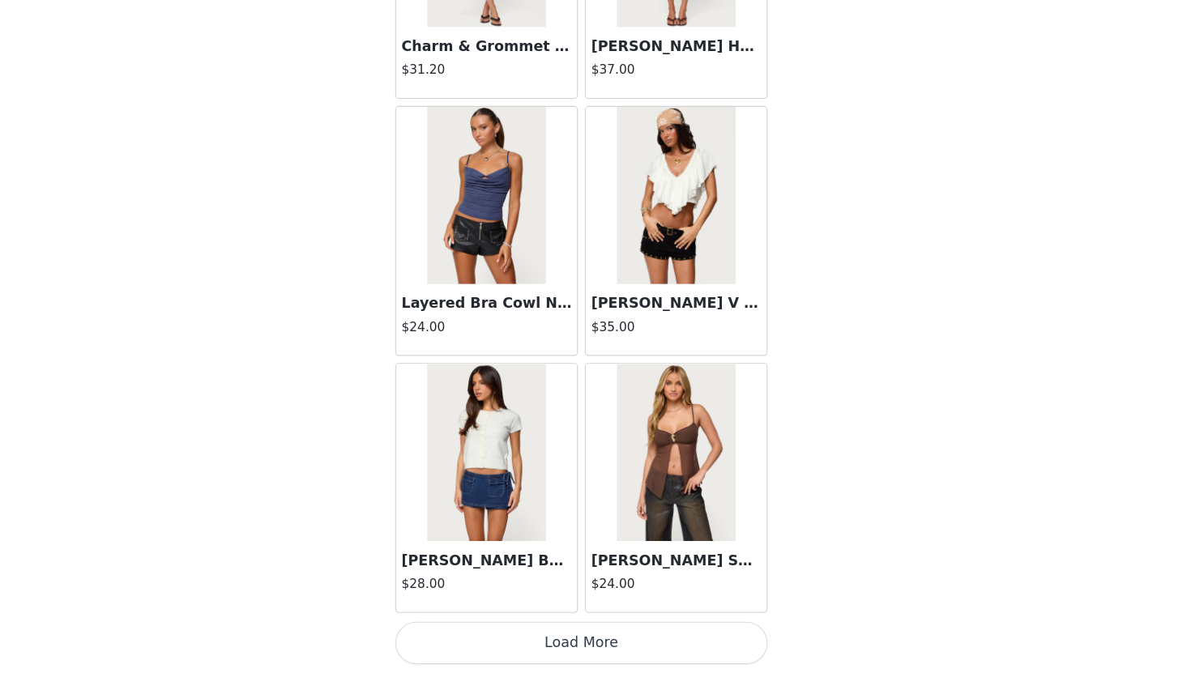
click at [577, 639] on button "Load More" at bounding box center [595, 645] width 340 height 39
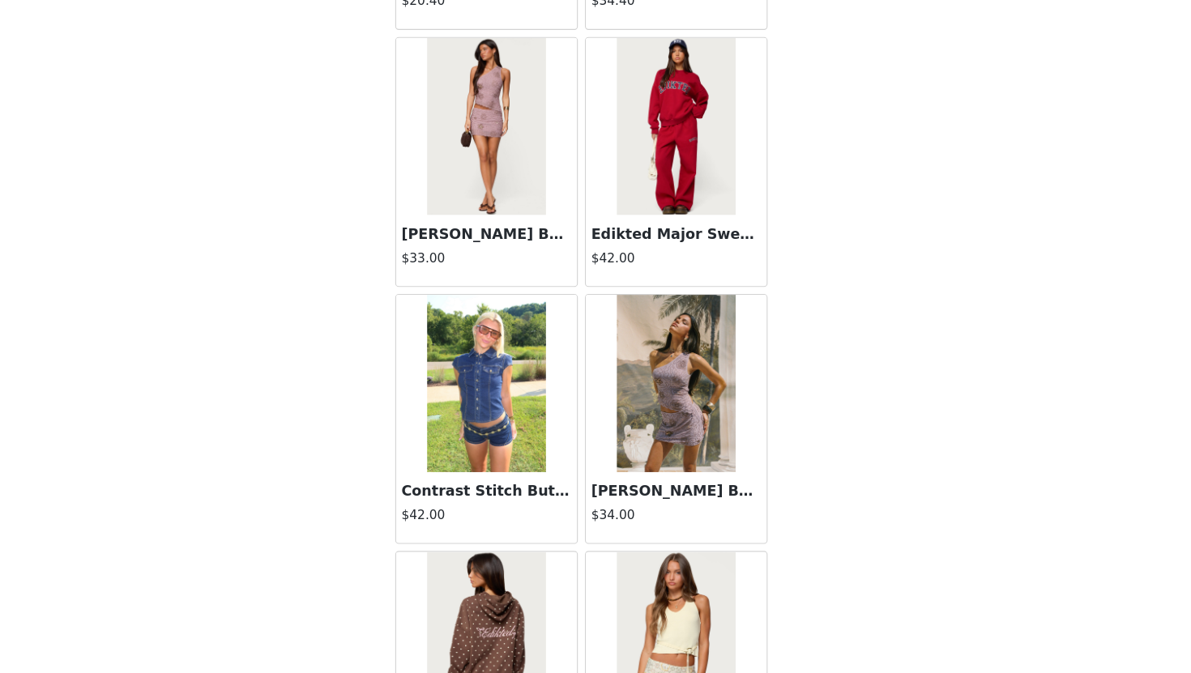
scroll to position [20603, 0]
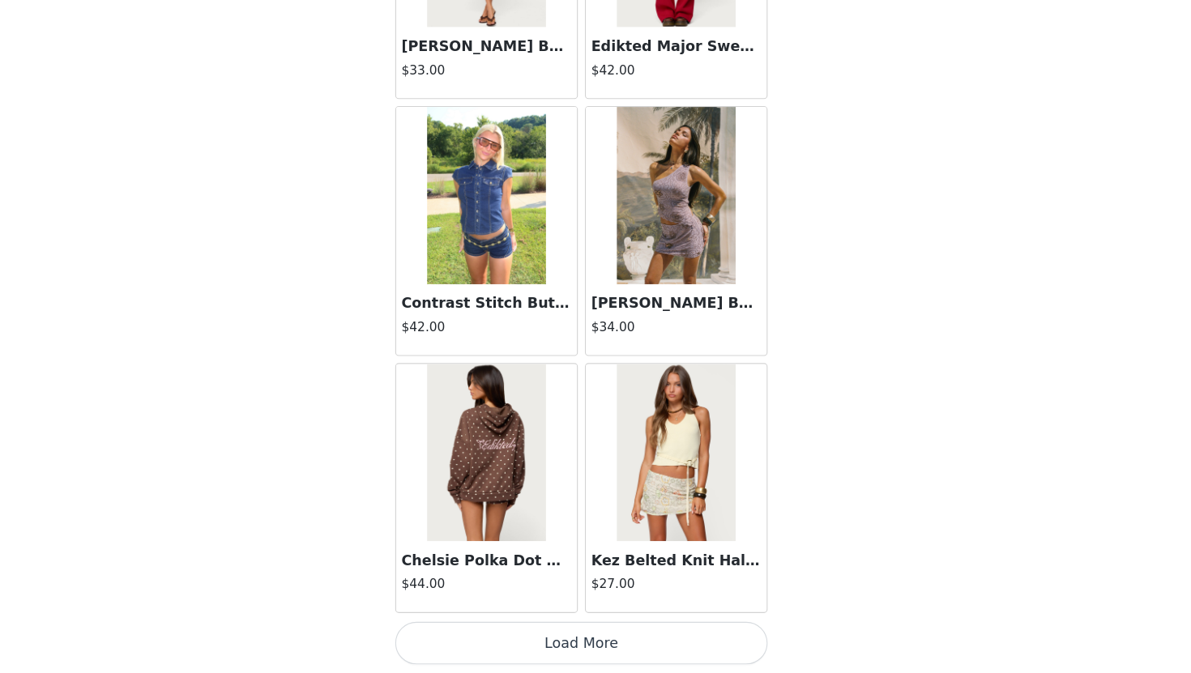
click at [578, 644] on button "Load More" at bounding box center [595, 645] width 340 height 39
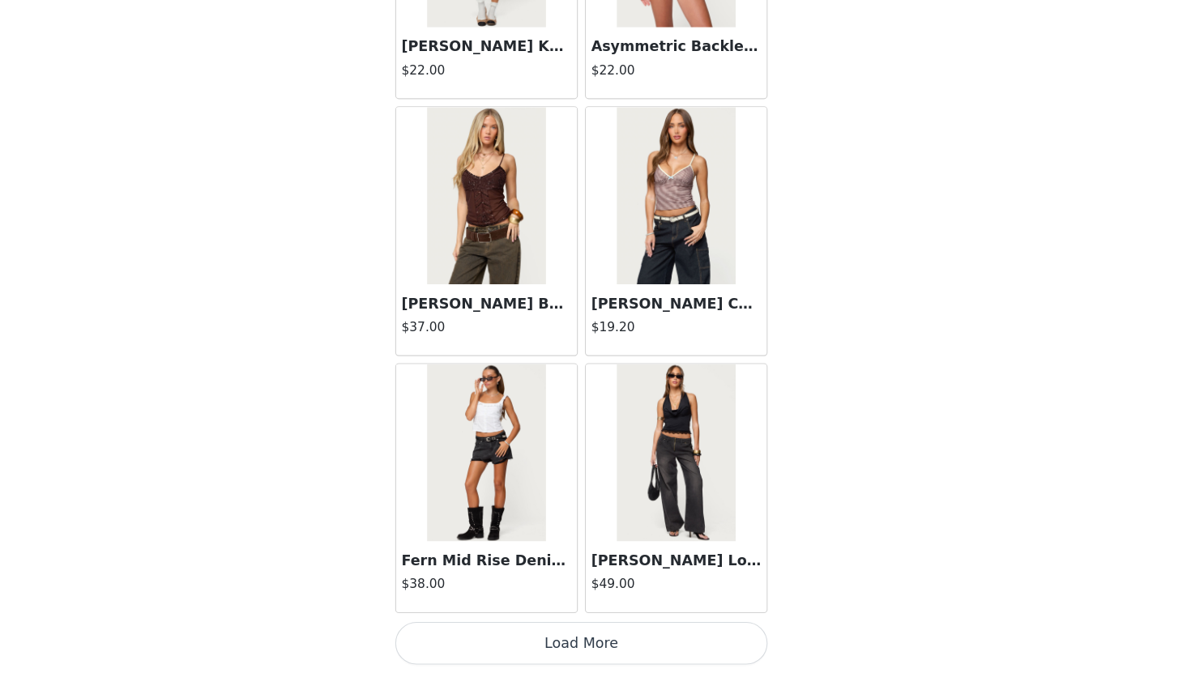
click at [578, 644] on button "Load More" at bounding box center [595, 645] width 340 height 39
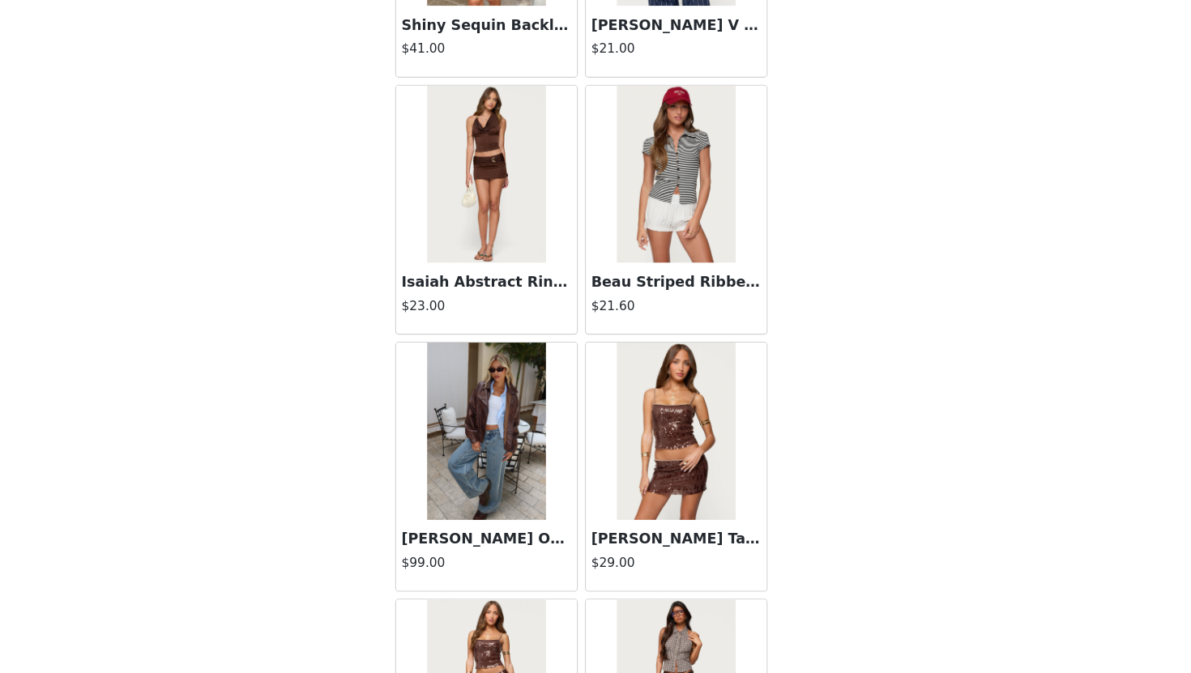
scroll to position [0, 0]
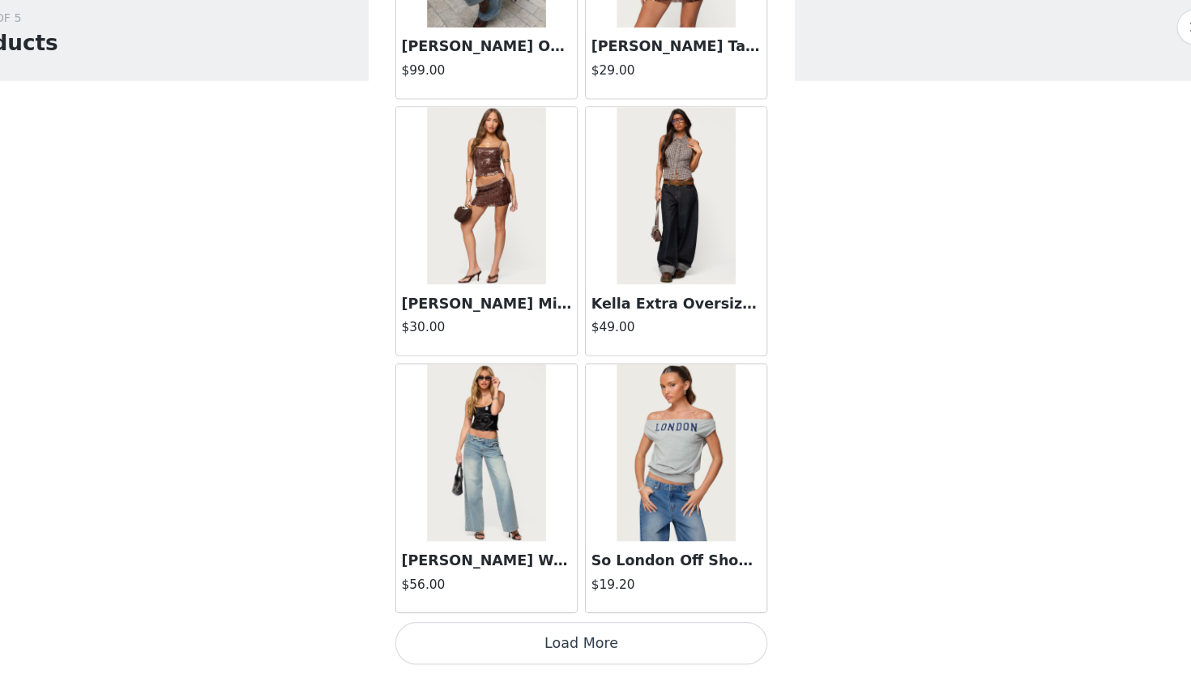
click at [578, 644] on button "Load More" at bounding box center [595, 645] width 340 height 39
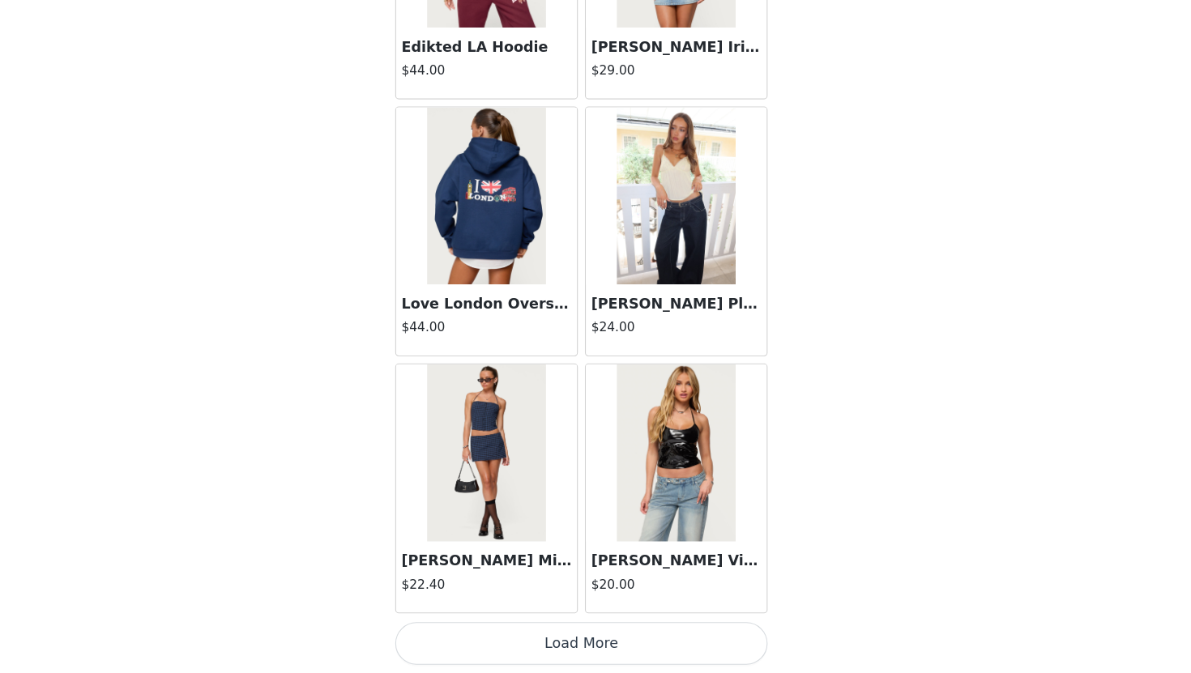
scroll to position [351, 0]
click at [612, 651] on button "Load More" at bounding box center [595, 645] width 340 height 39
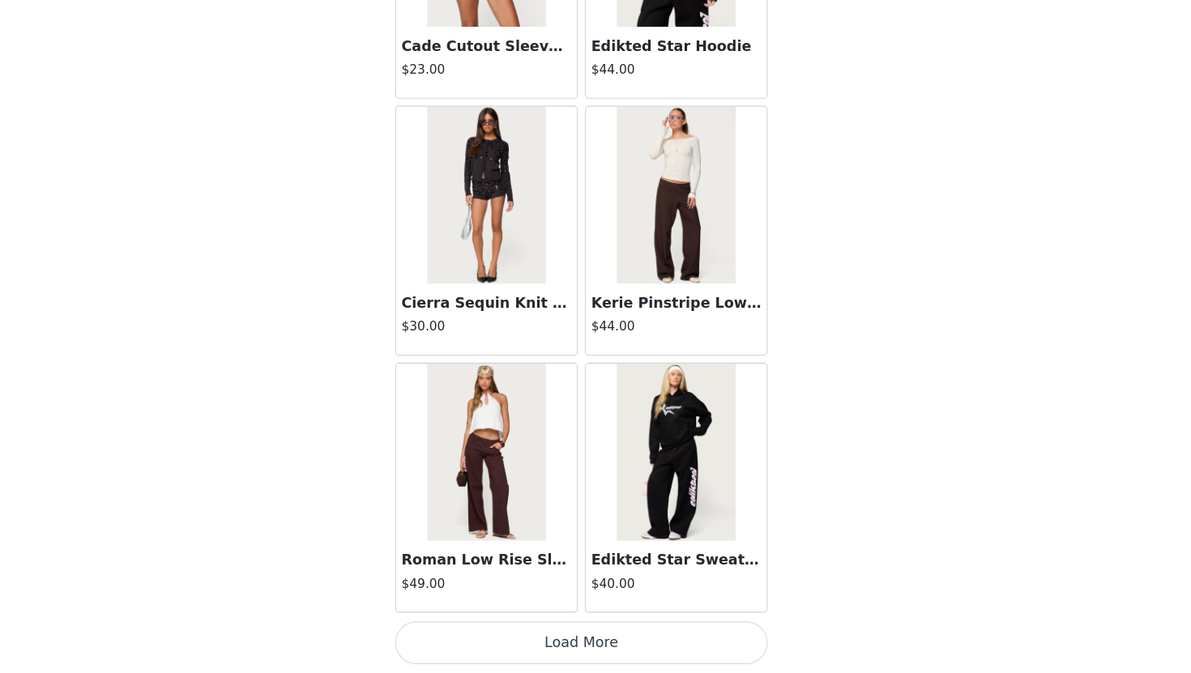
click at [612, 650] on button "Load More" at bounding box center [595, 645] width 340 height 39
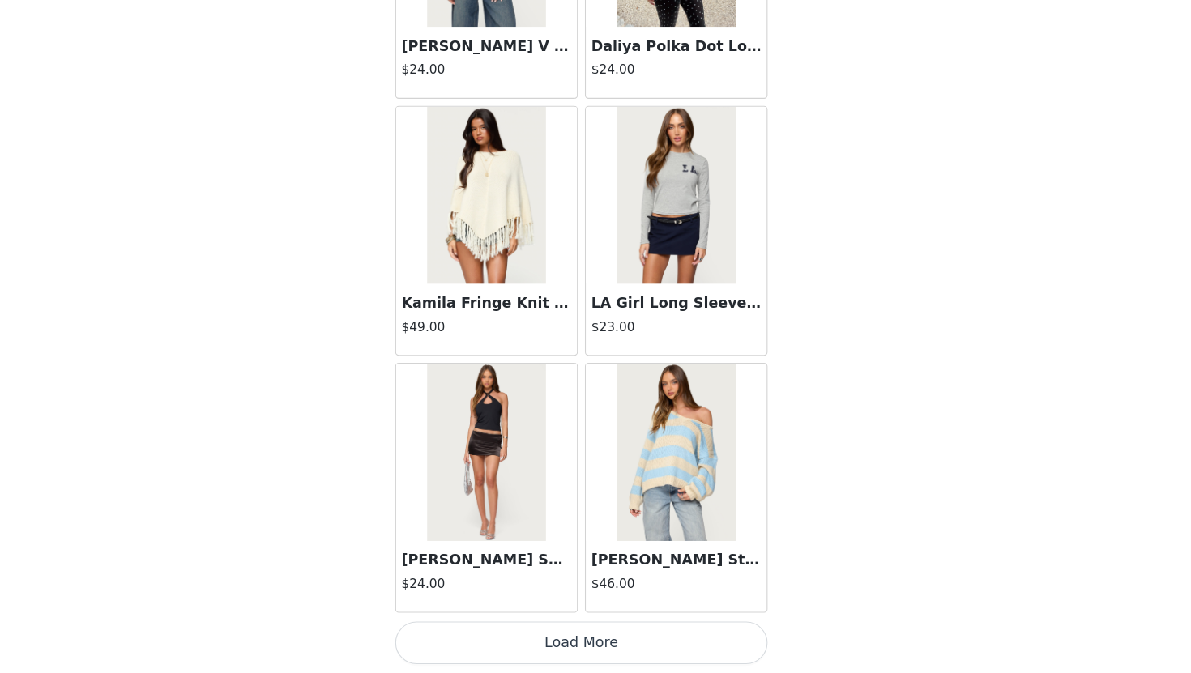
click at [617, 661] on button "Load More" at bounding box center [595, 645] width 340 height 39
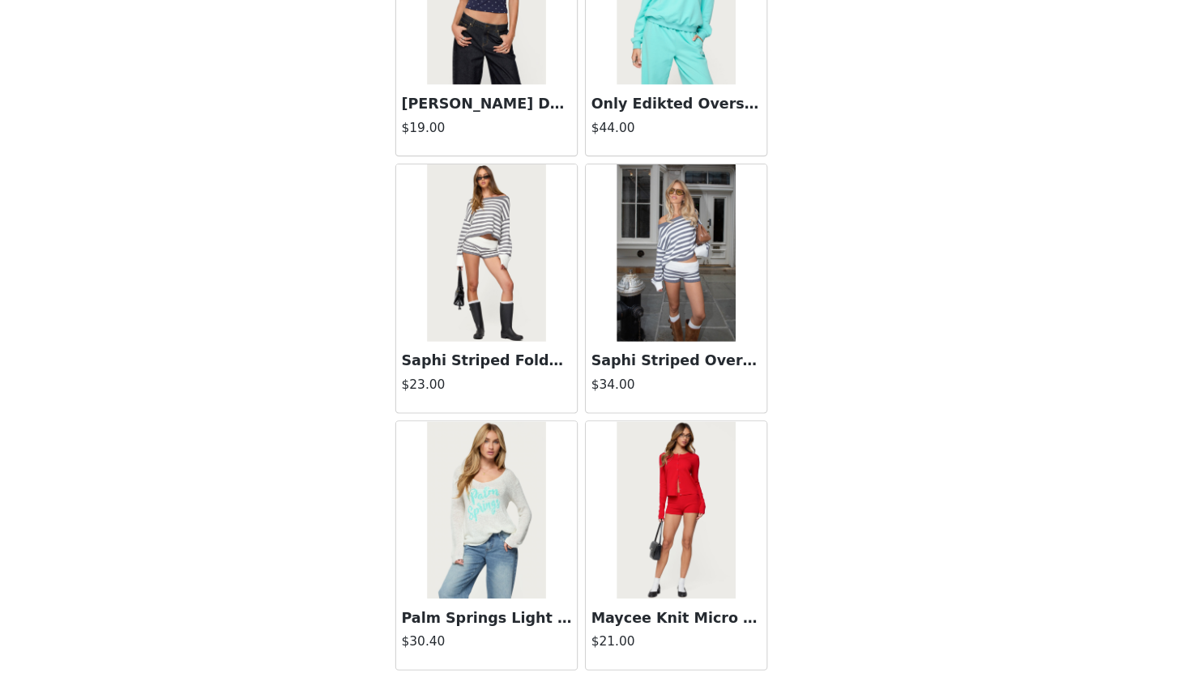
scroll to position [33236, 0]
click at [677, 322] on img at bounding box center [682, 291] width 108 height 162
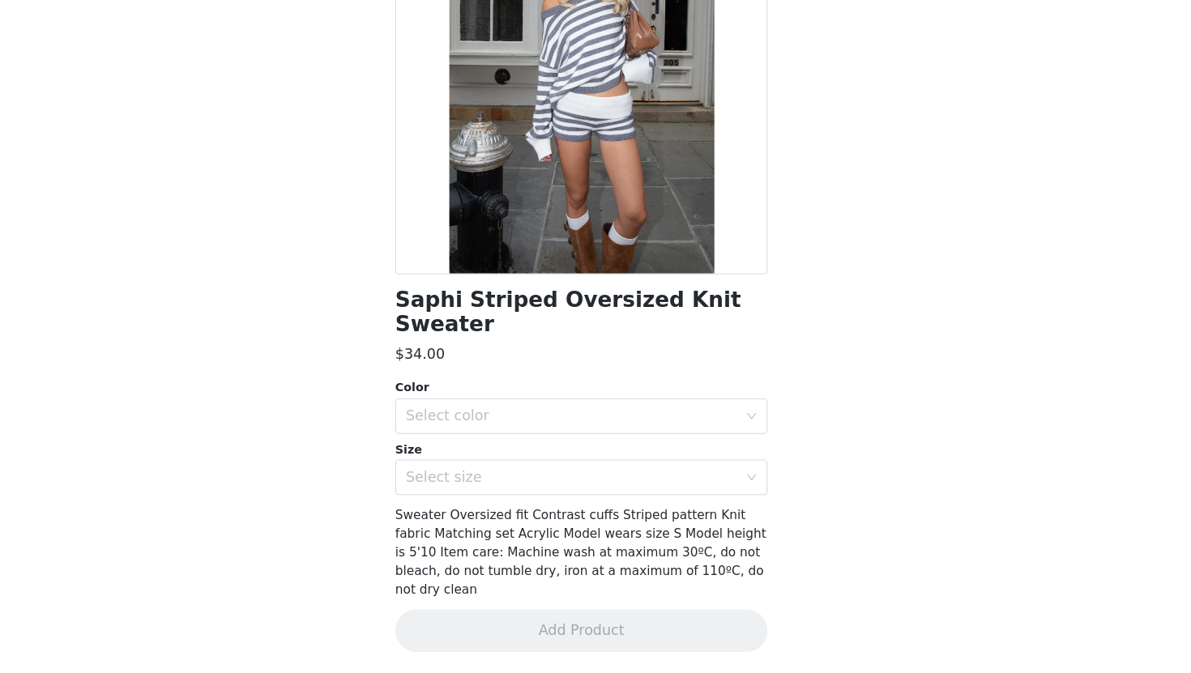
scroll to position [98, 0]
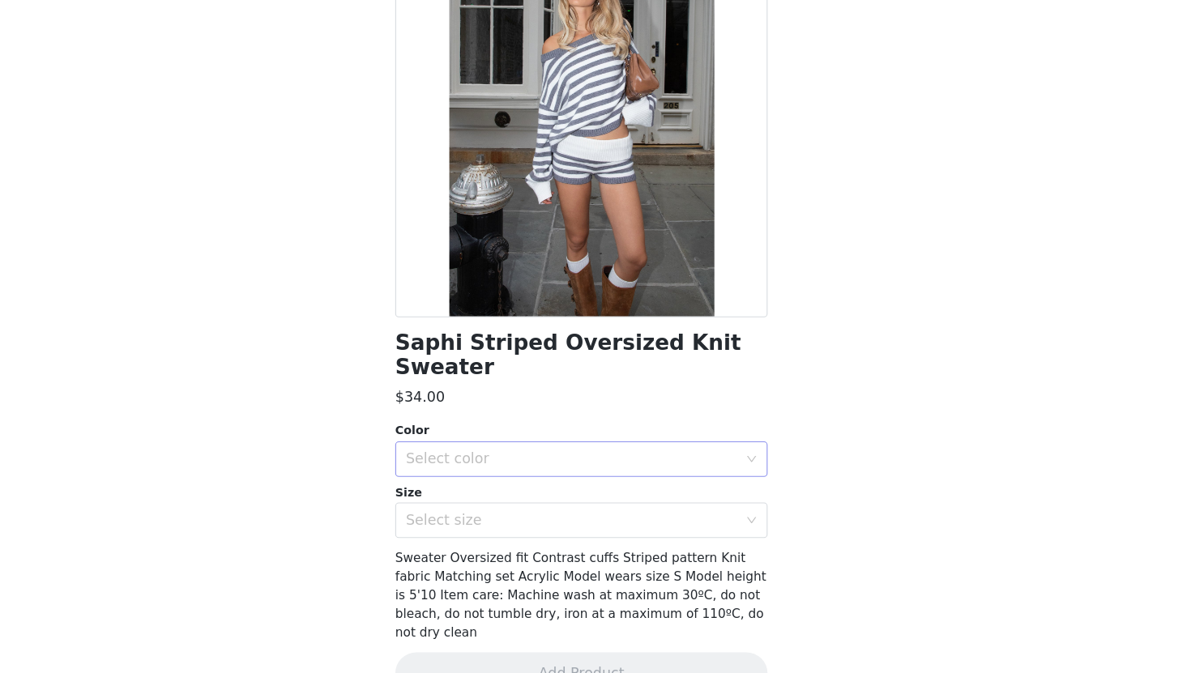
click at [540, 469] on div "Select color" at bounding box center [586, 477] width 303 height 16
click at [516, 497] on li "GRAY-AND-WHITE" at bounding box center [595, 491] width 340 height 26
click at [516, 525] on div "Select size" at bounding box center [586, 533] width 303 height 16
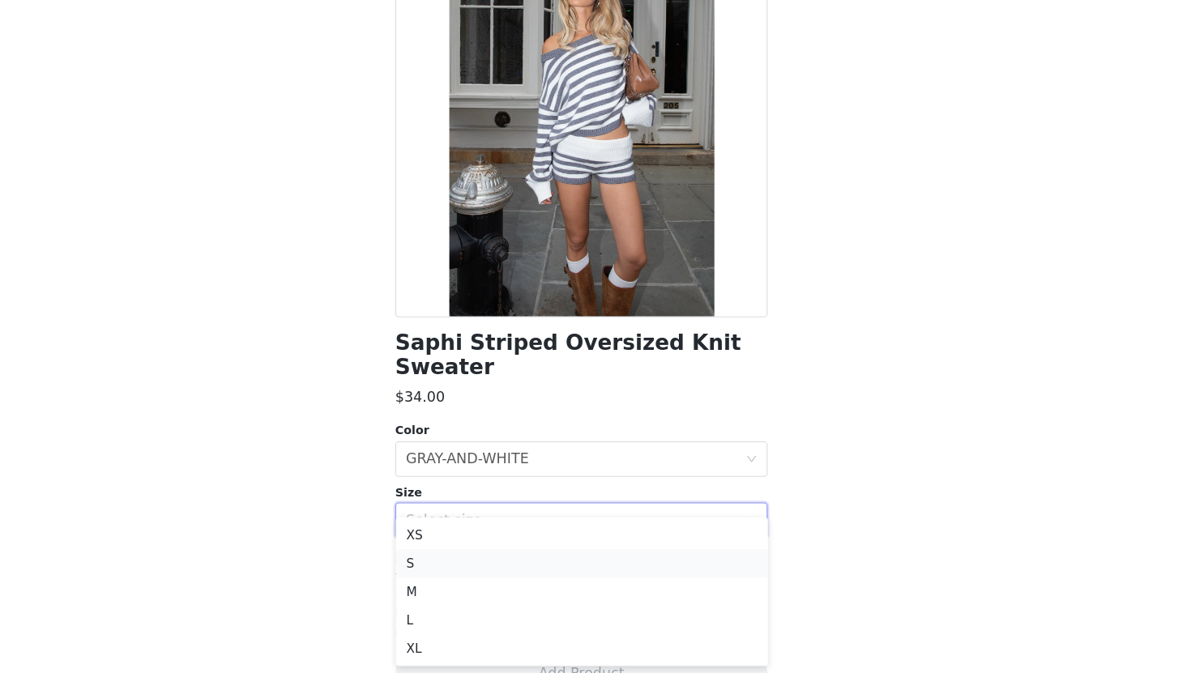
click at [467, 565] on li "S" at bounding box center [595, 573] width 340 height 26
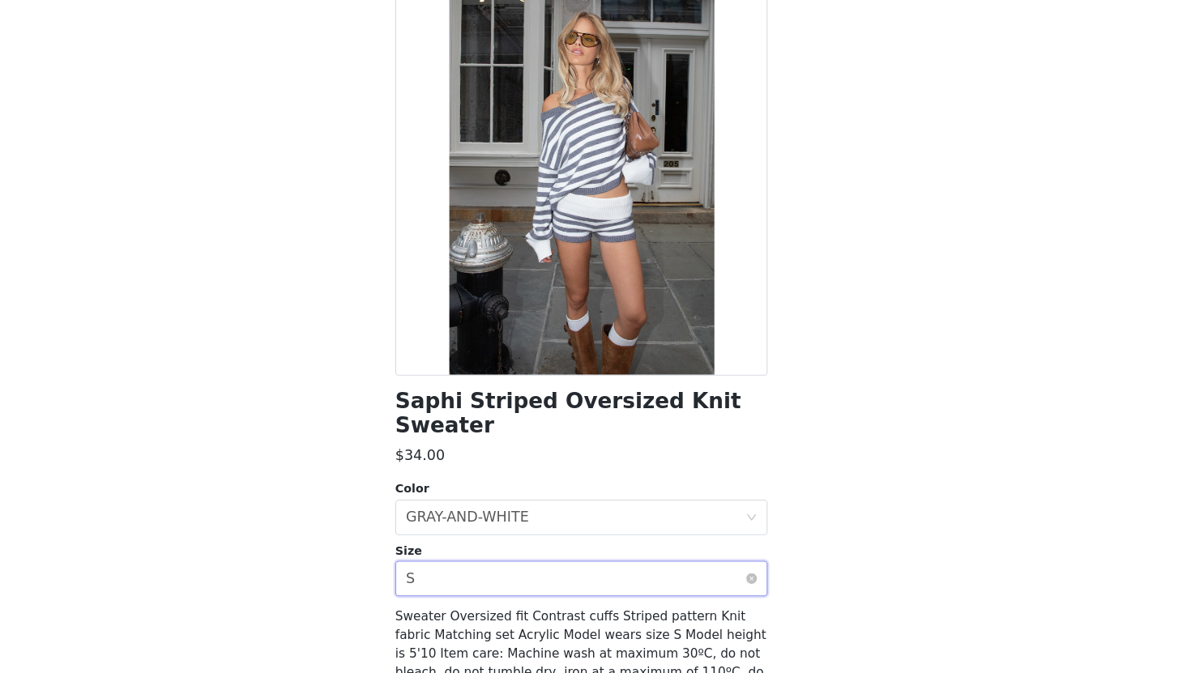
scroll to position [45, 0]
click at [498, 515] on div "GRAY-AND-WHITE" at bounding box center [491, 530] width 113 height 31
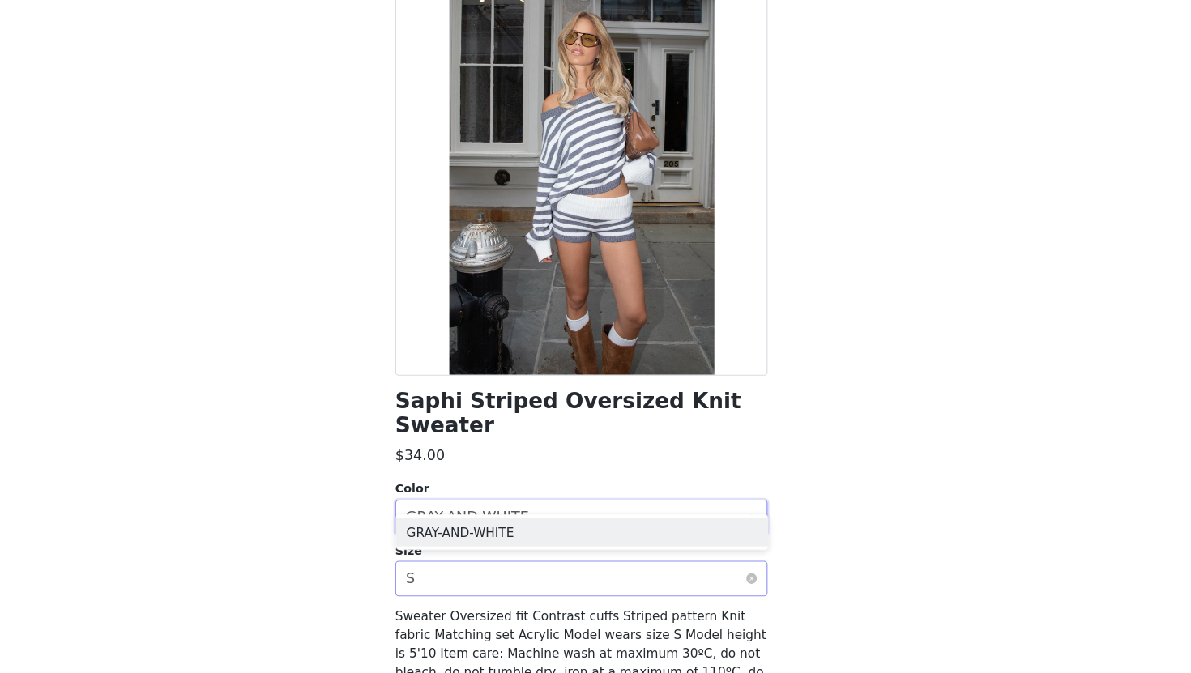
click at [489, 571] on div "Select size S" at bounding box center [590, 586] width 310 height 31
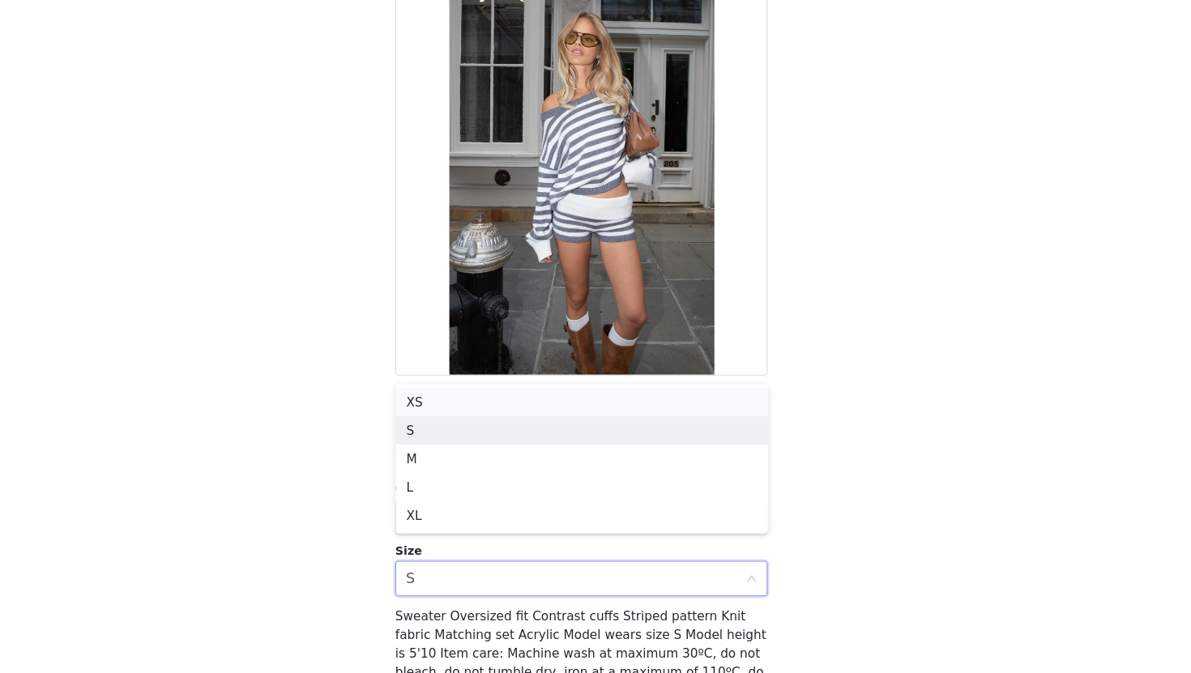
click at [497, 431] on li "XS" at bounding box center [595, 425] width 340 height 26
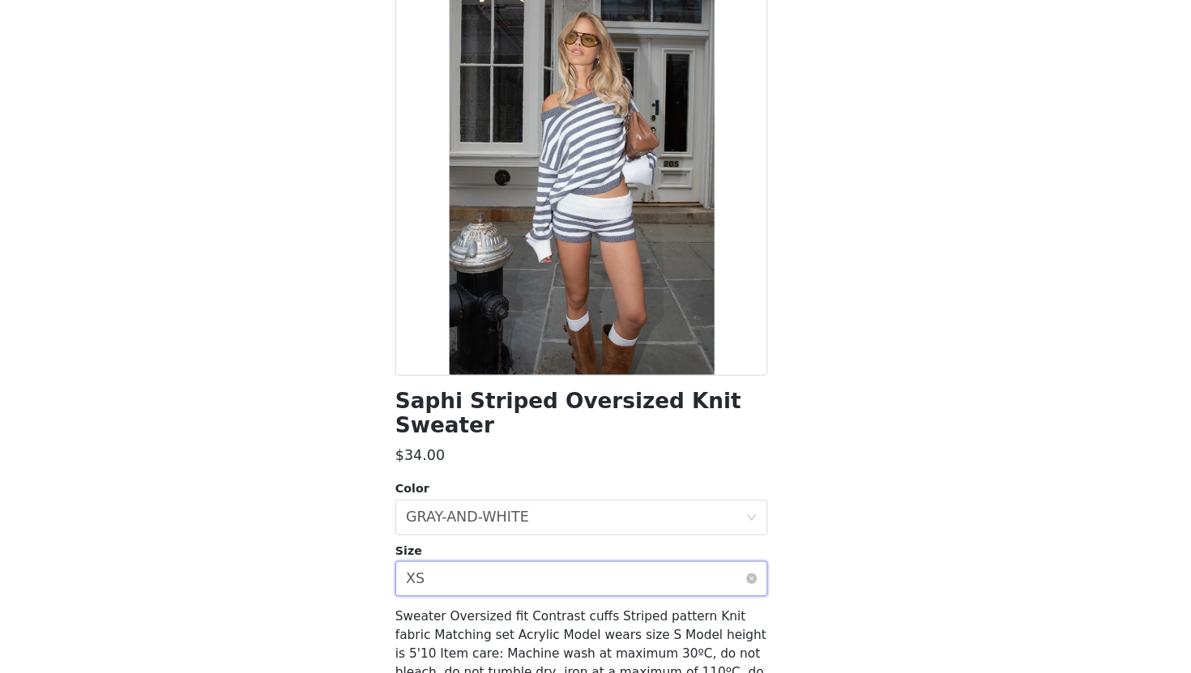
scroll to position [98, 0]
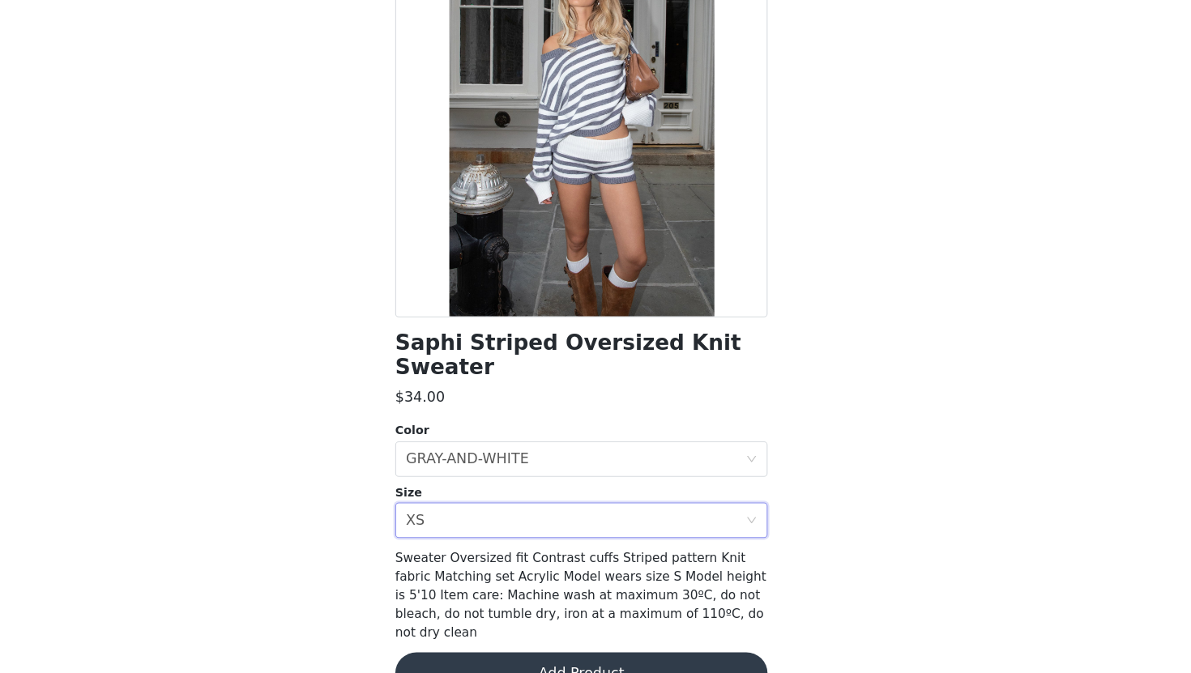
click at [506, 654] on button "Add Product" at bounding box center [595, 673] width 340 height 39
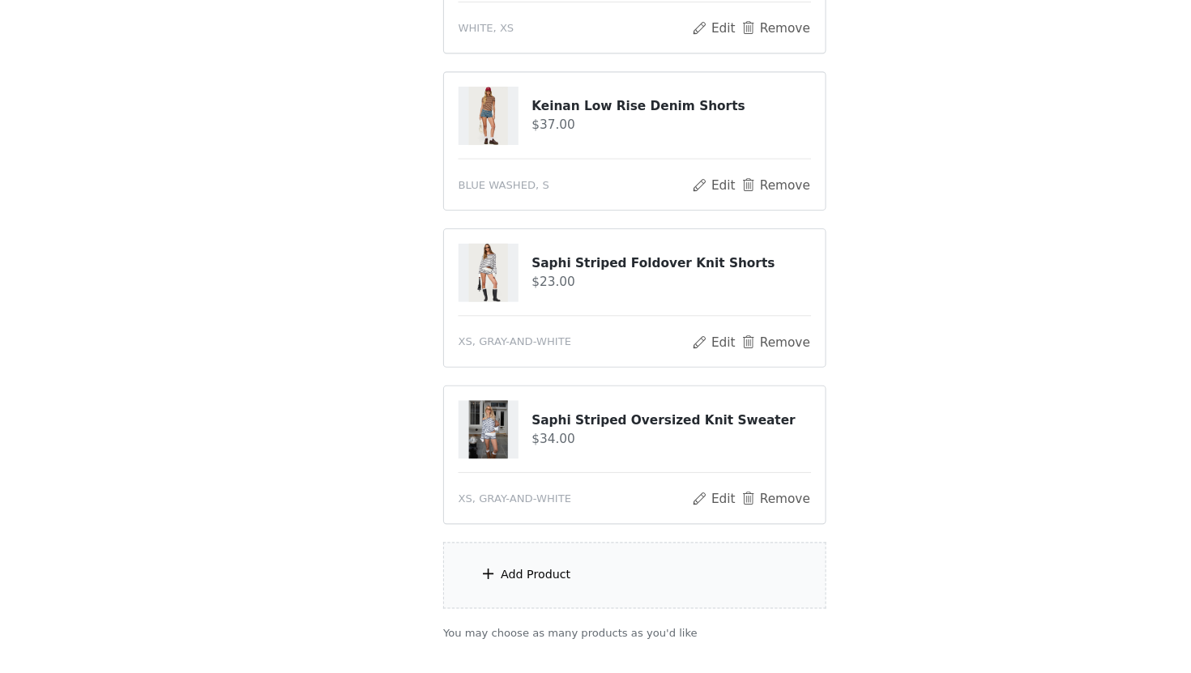
scroll to position [494, 0]
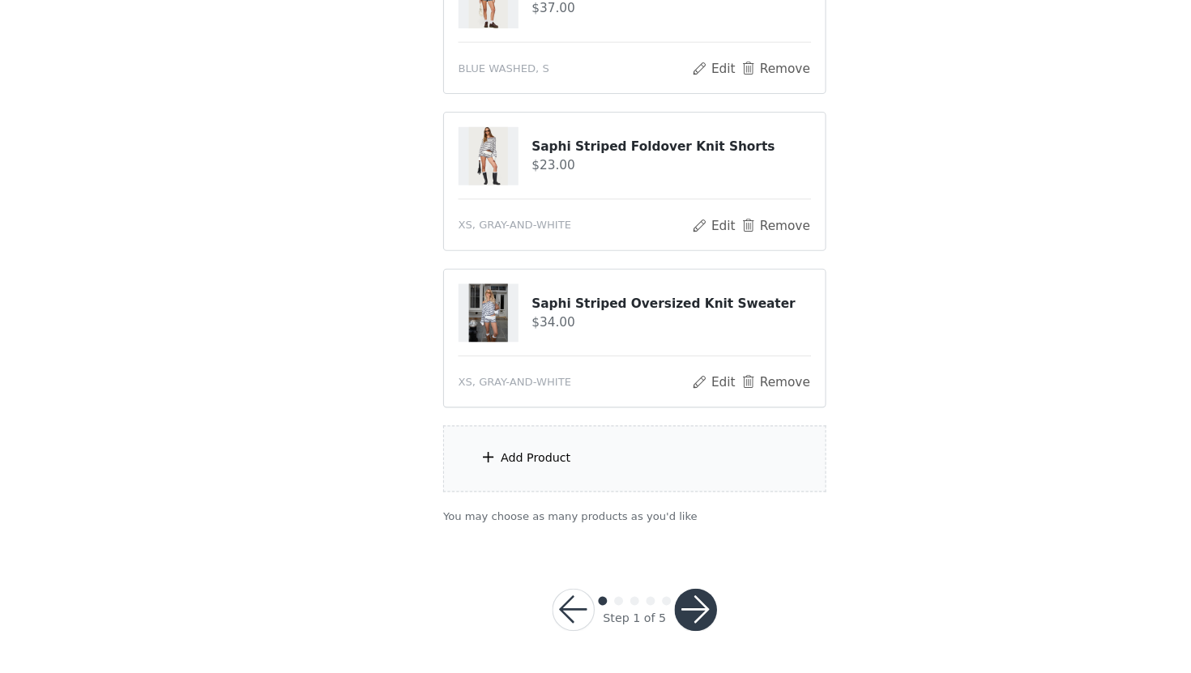
click at [651, 609] on button "button" at bounding box center [651, 614] width 39 height 39
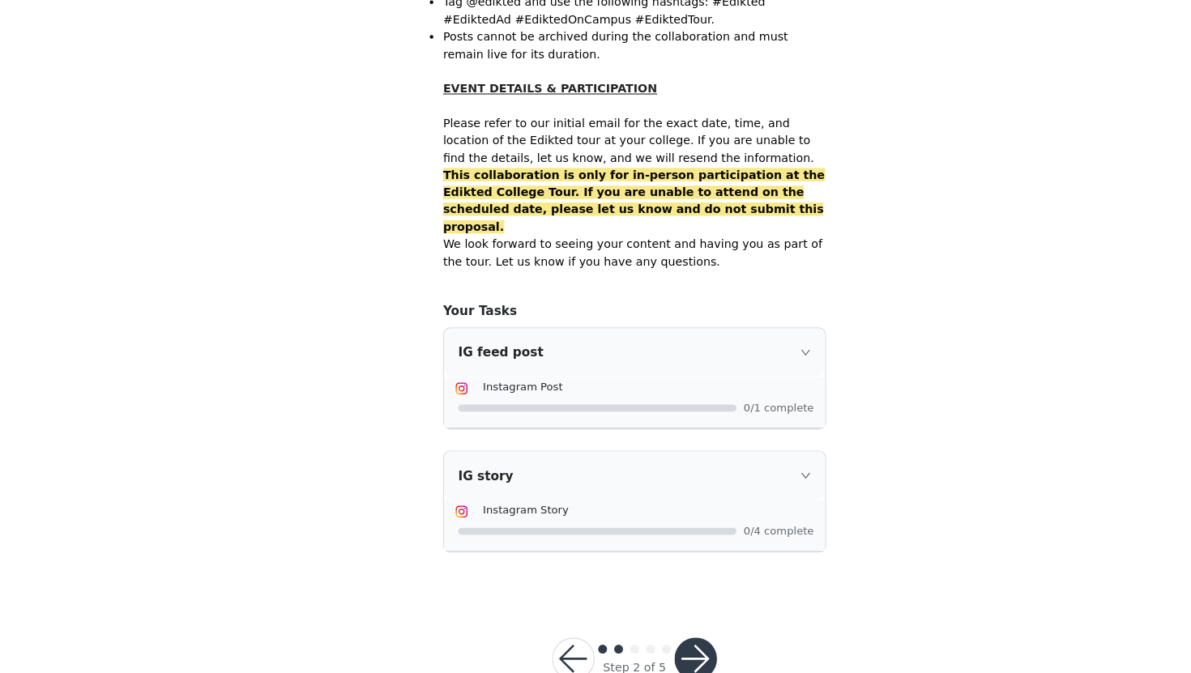
scroll to position [989, 0]
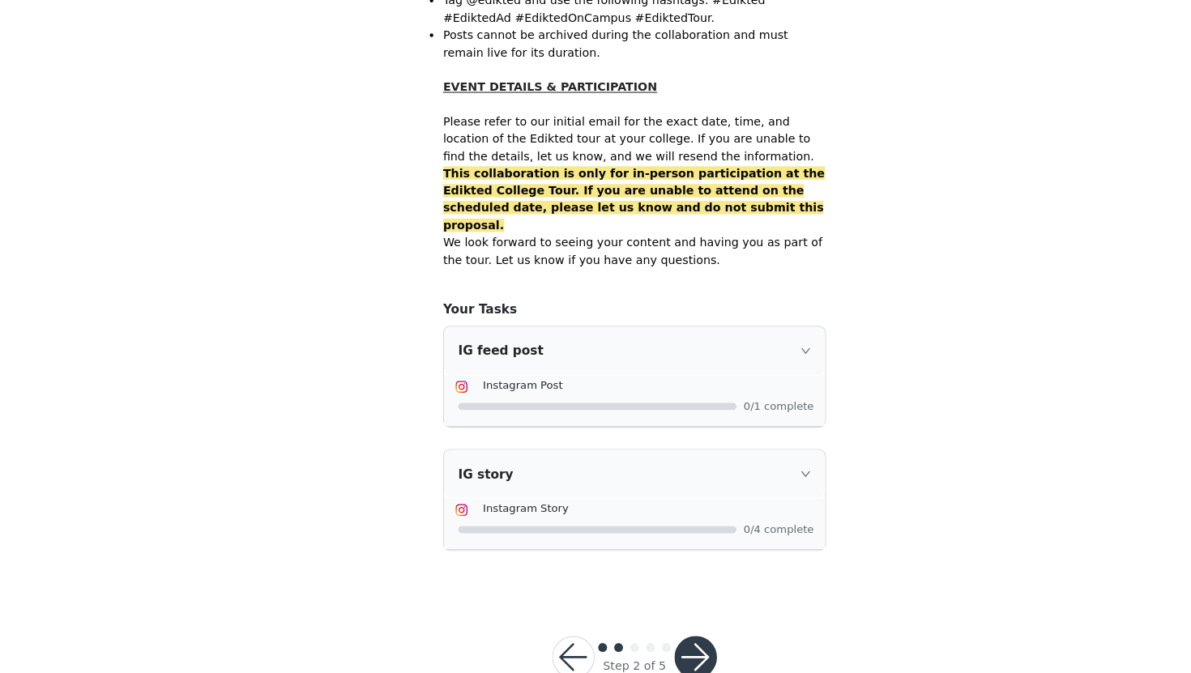
click at [660, 639] on button "button" at bounding box center [651, 658] width 39 height 39
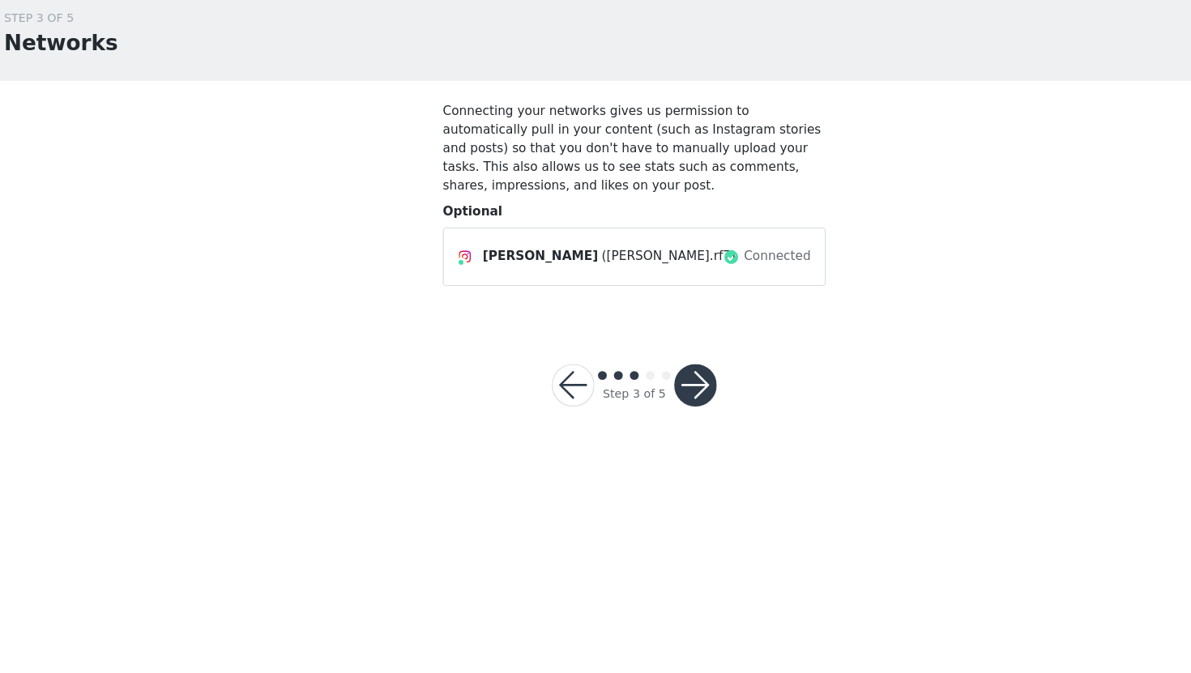
click at [658, 416] on button "button" at bounding box center [651, 410] width 39 height 39
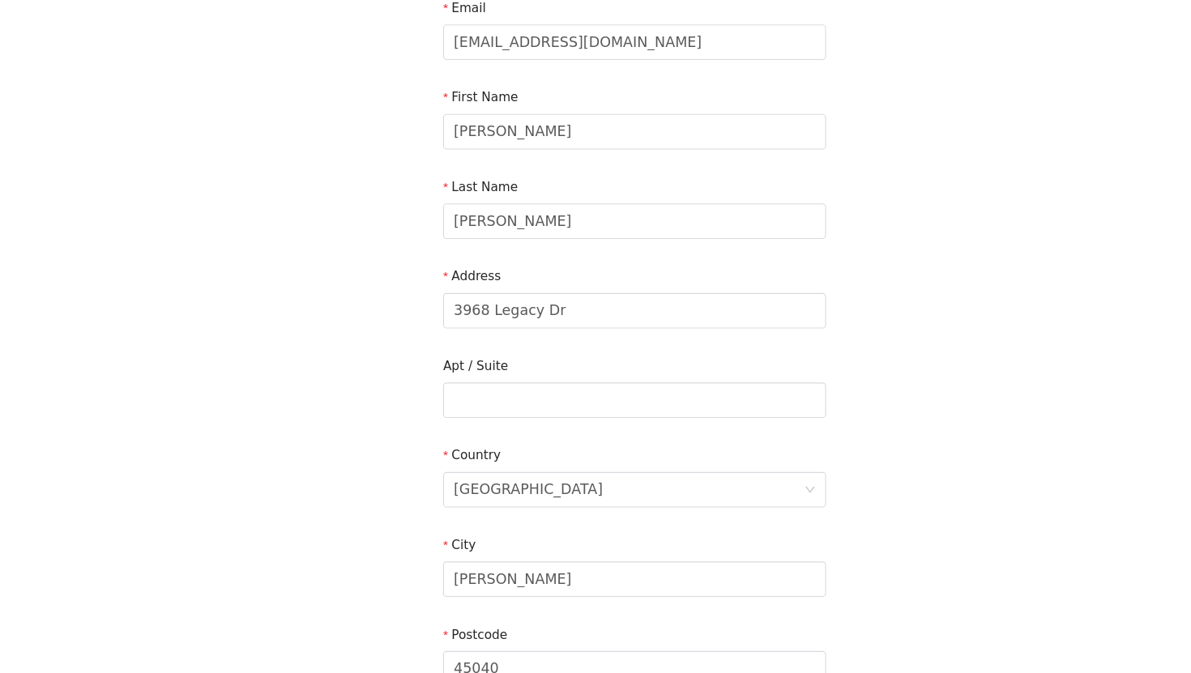
scroll to position [100, 0]
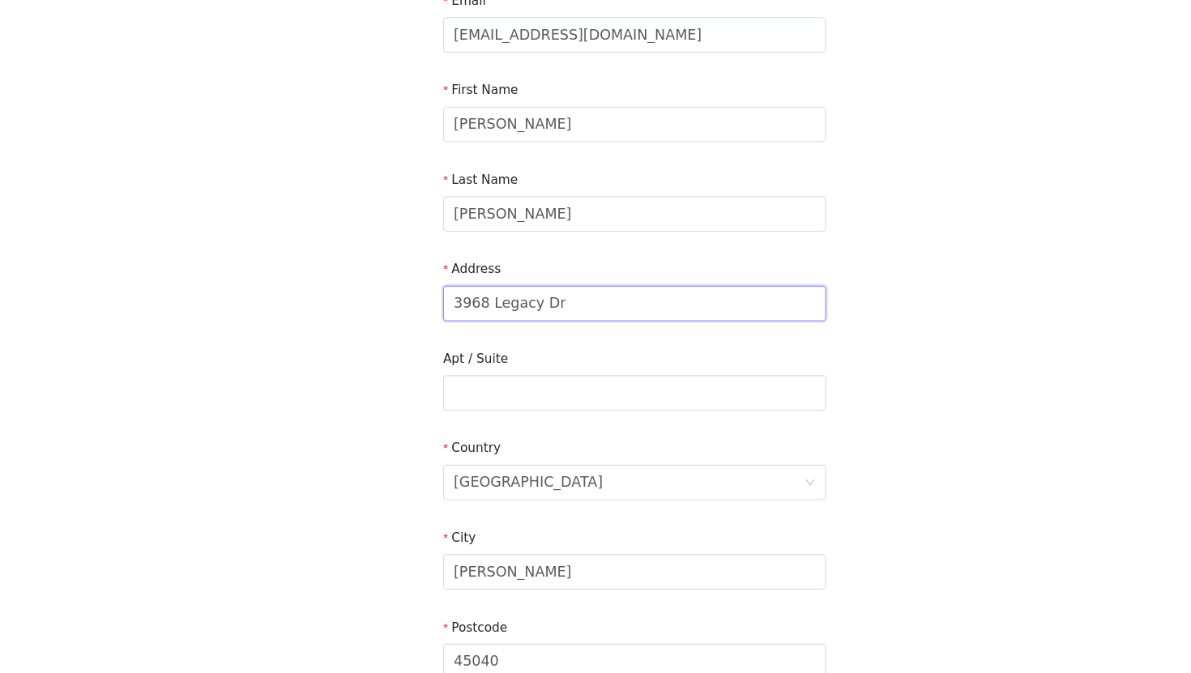
drag, startPoint x: 531, startPoint y: 337, endPoint x: 403, endPoint y: 335, distance: 127.2
click at [403, 335] on section "Email [EMAIL_ADDRESS][DOMAIN_NAME] First Name [PERSON_NAME] Last Name [PERSON_N…" at bounding box center [595, 418] width 389 height 775
click at [463, 336] on input "500 s Maple" at bounding box center [595, 335] width 350 height 32
click at [537, 342] on input "500 S Maple" at bounding box center [595, 335] width 350 height 32
type input "[STREET_ADDRESS]"
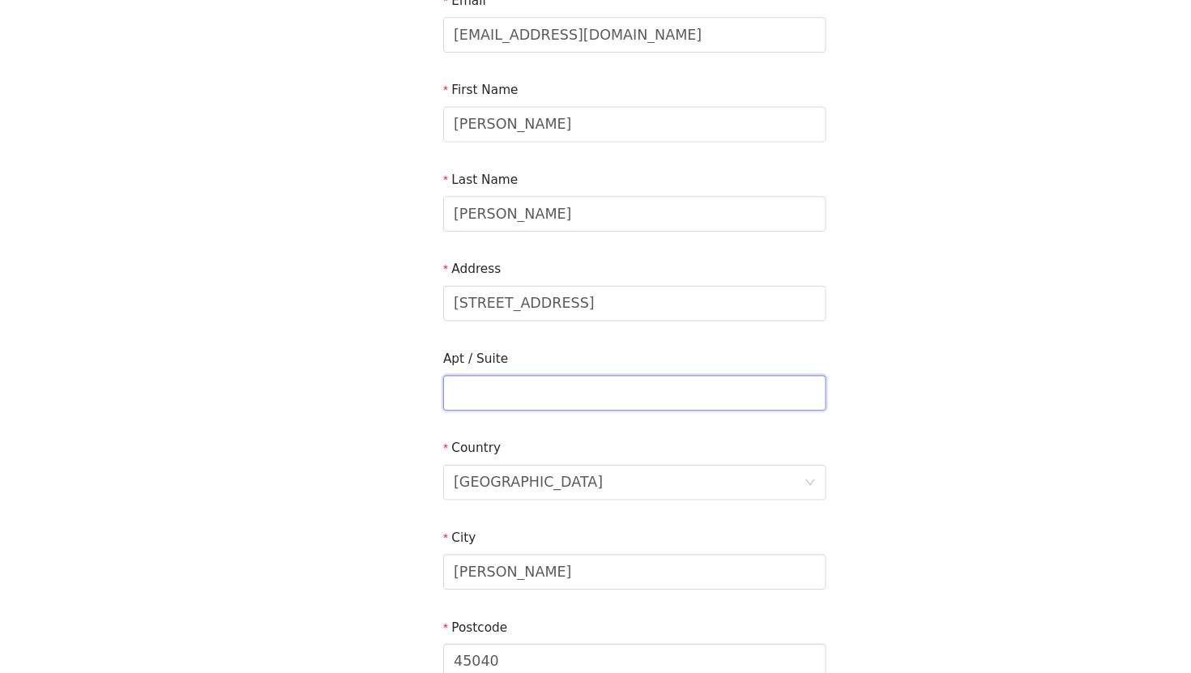
click at [500, 424] on input "text" at bounding box center [595, 417] width 350 height 32
type input "[PERSON_NAME]- 111"
click at [499, 508] on div "[GEOGRAPHIC_DATA]" at bounding box center [498, 499] width 136 height 31
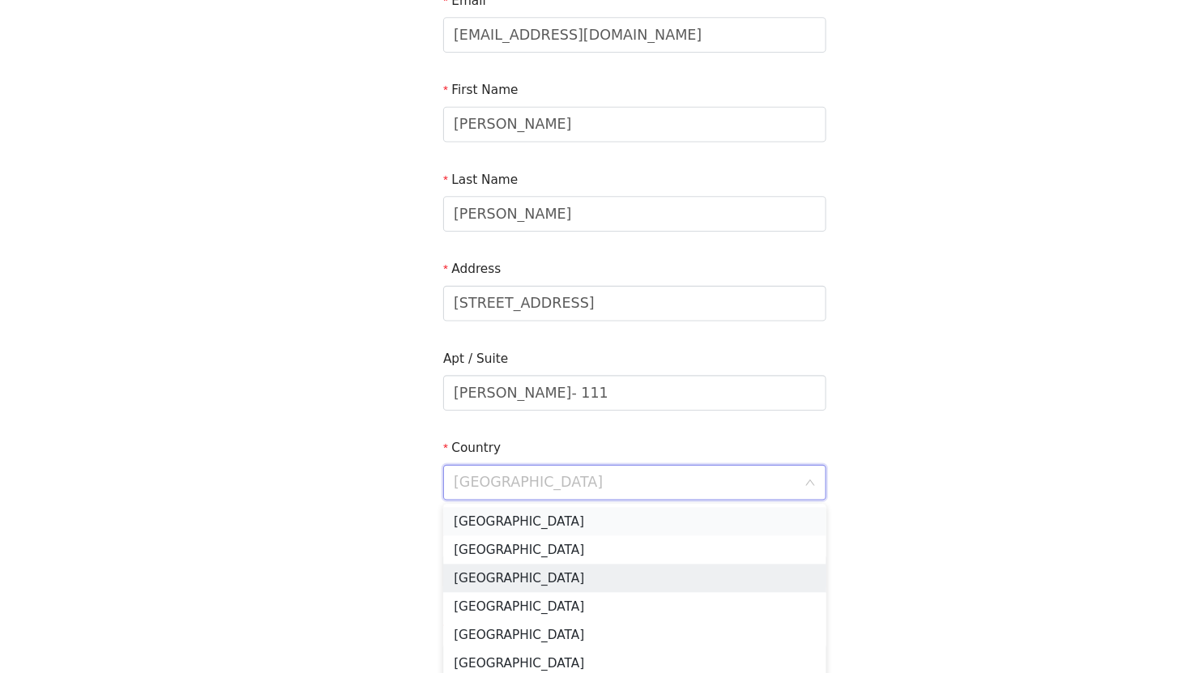
click at [464, 533] on li "[GEOGRAPHIC_DATA]" at bounding box center [595, 535] width 350 height 26
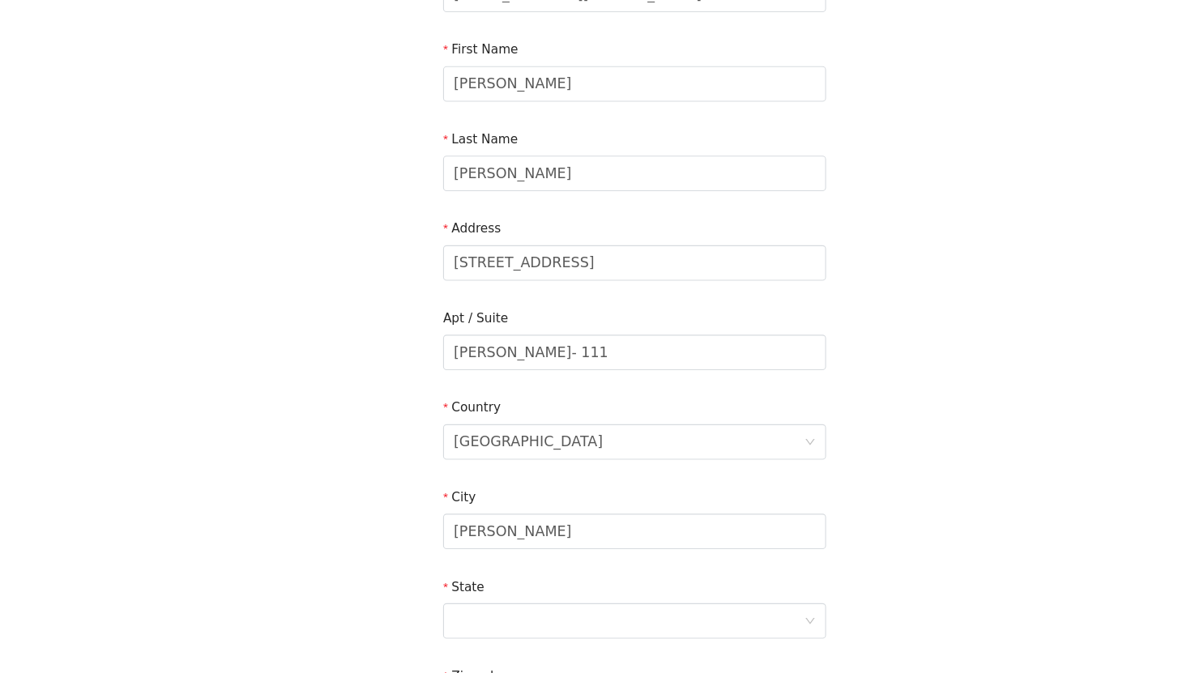
scroll to position [139, 0]
click at [472, 538] on input "[PERSON_NAME]" at bounding box center [595, 543] width 350 height 32
type input "M"
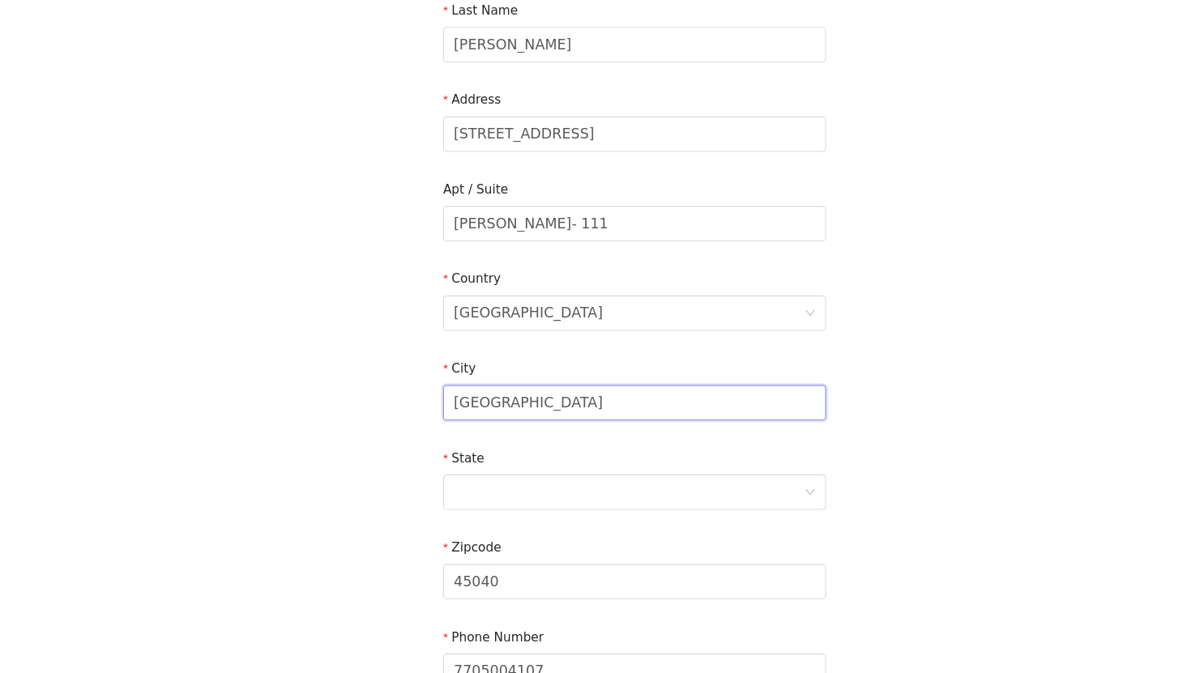
scroll to position [299, 0]
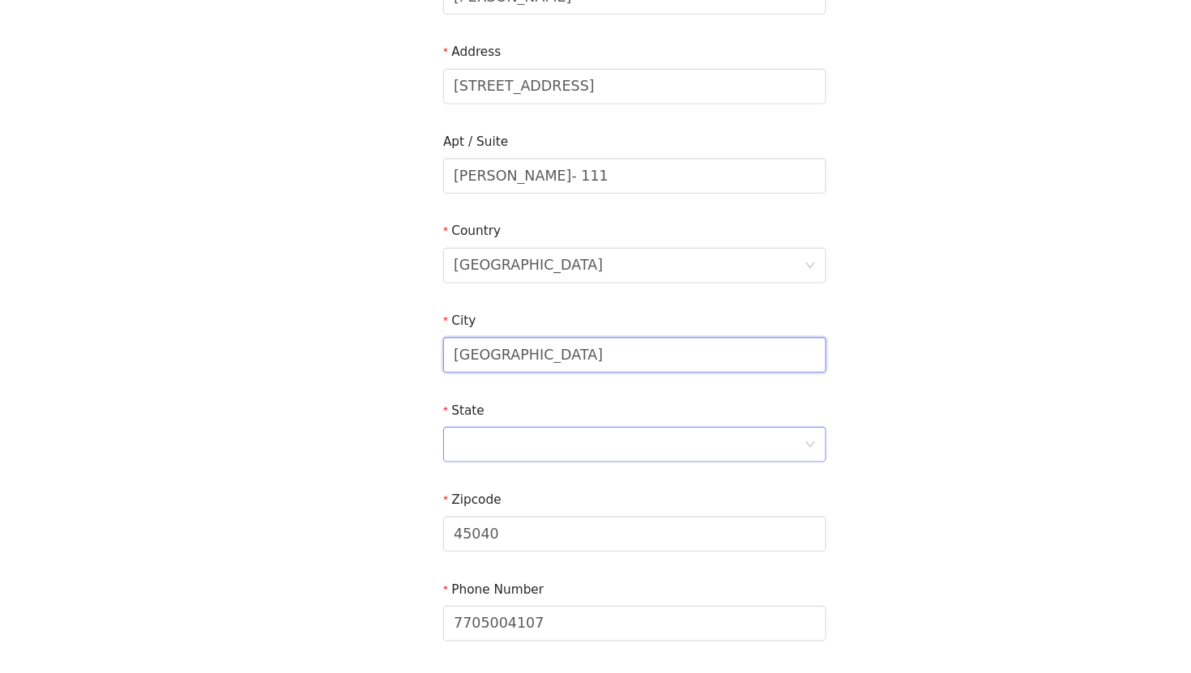
type input "[GEOGRAPHIC_DATA]"
click at [480, 469] on div at bounding box center [590, 464] width 320 height 31
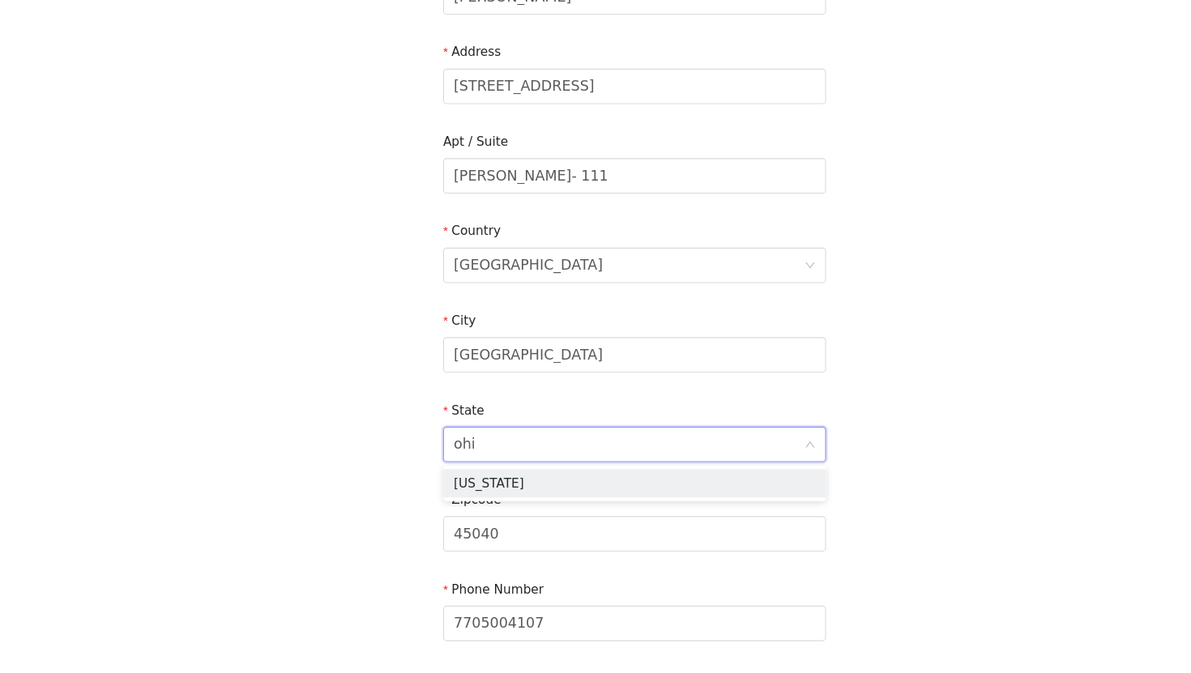
type input "[US_STATE]"
click at [467, 500] on li "[US_STATE]" at bounding box center [595, 500] width 350 height 26
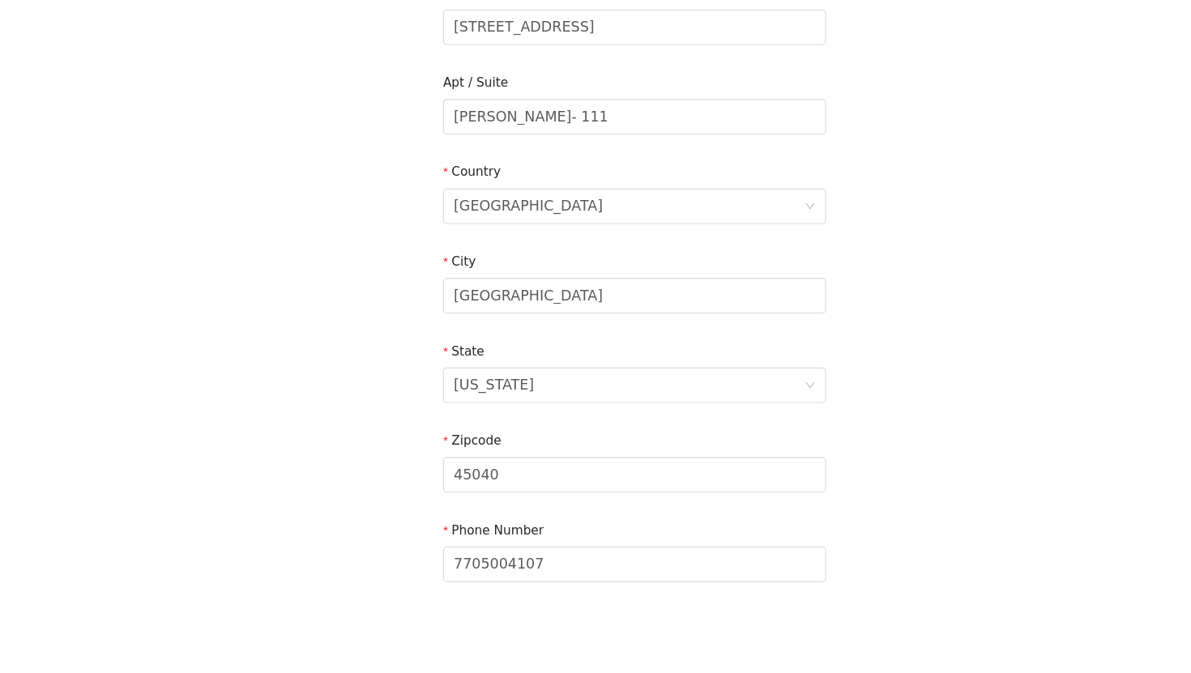
scroll to position [362, 0]
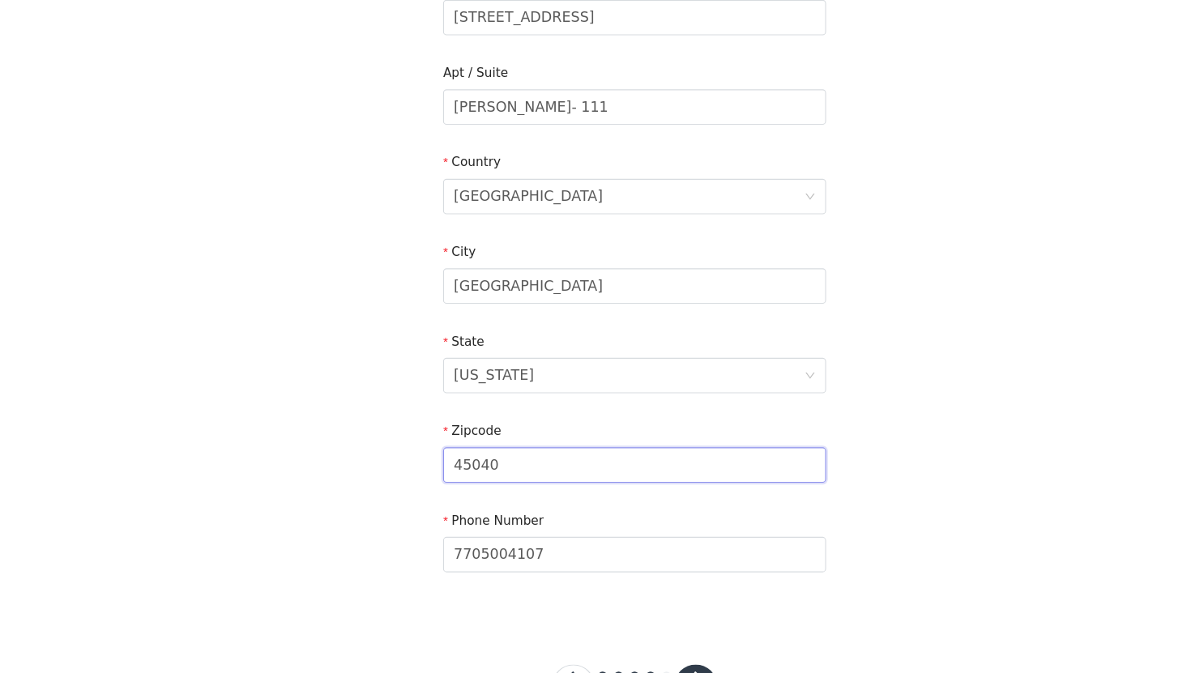
click at [472, 480] on input "45040" at bounding box center [595, 483] width 350 height 32
click at [458, 483] on input "45046" at bounding box center [595, 483] width 350 height 32
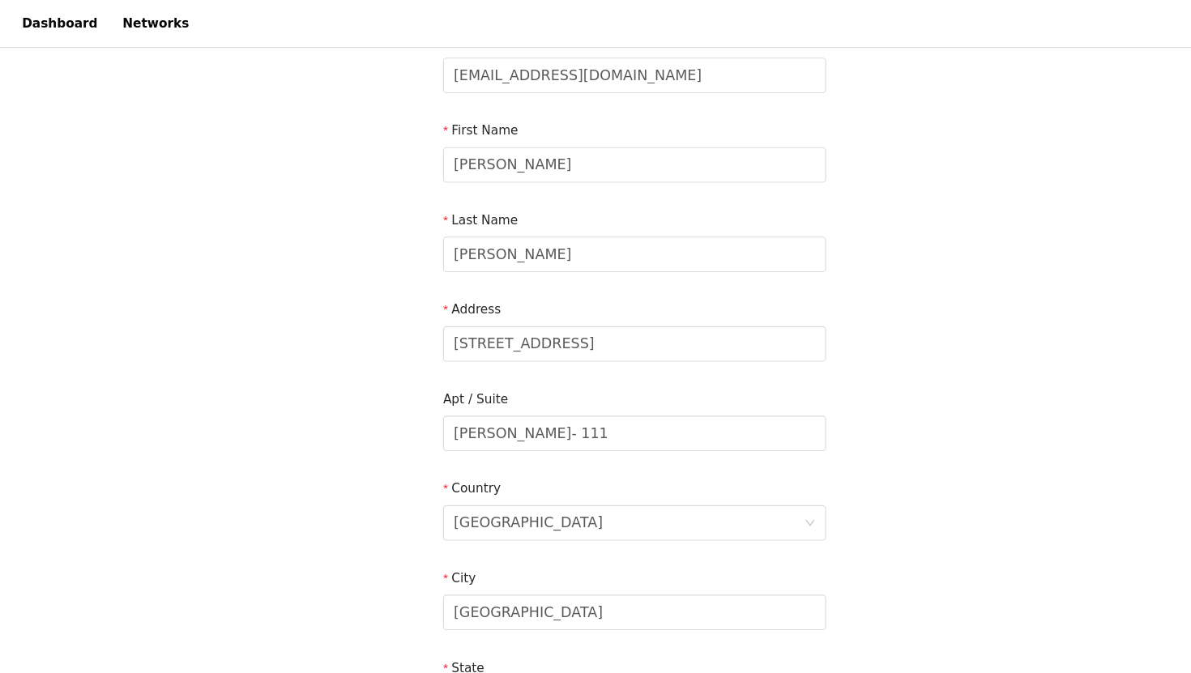
scroll to position [0, 0]
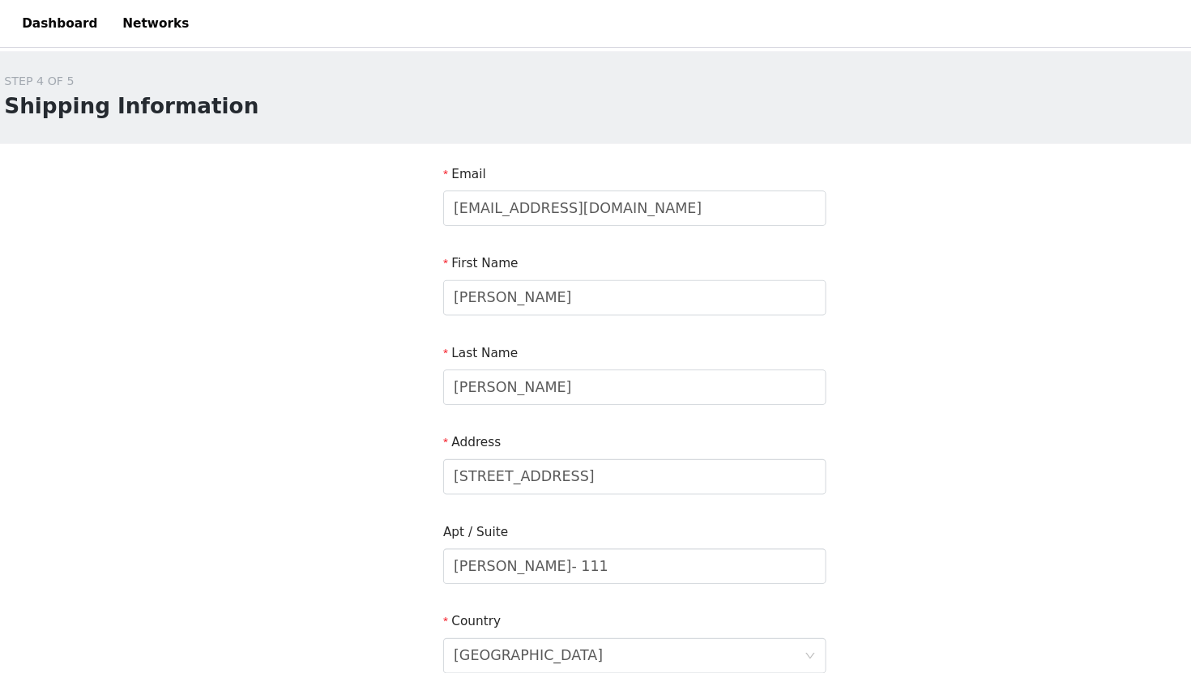
type input "45056"
click at [888, 361] on div "STEP 4 OF 5 Shipping Information Email [EMAIL_ADDRESS][DOMAIN_NAME] First Name …" at bounding box center [595, 517] width 1191 height 941
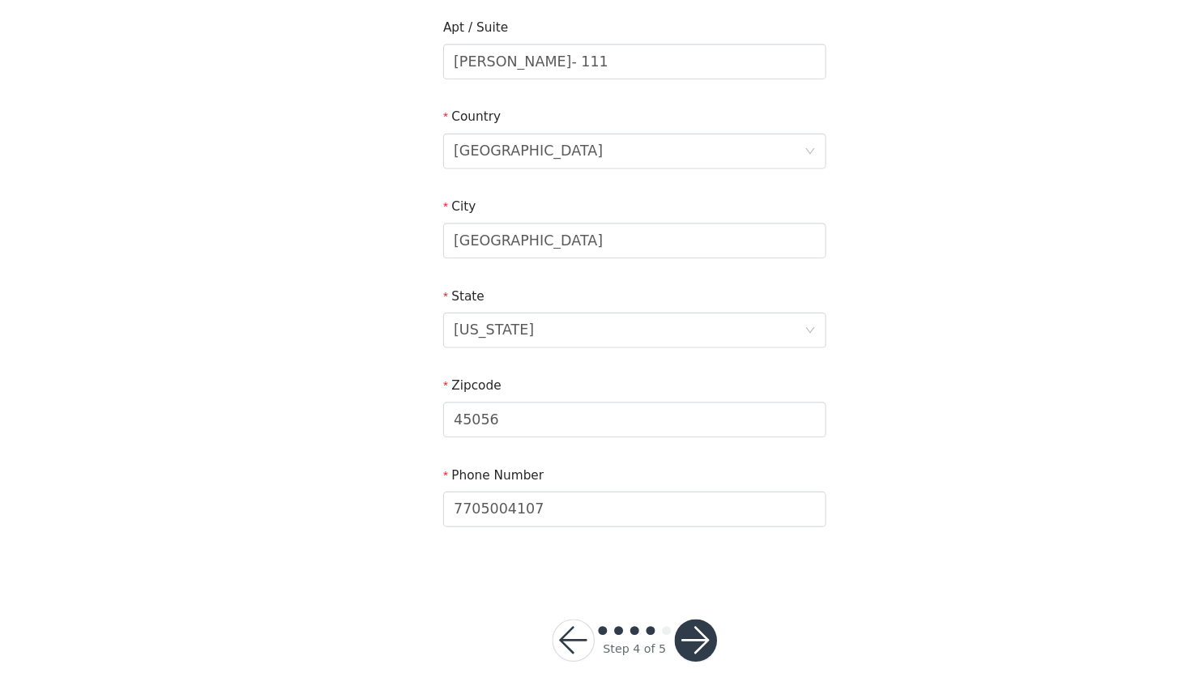
scroll to position [431, 0]
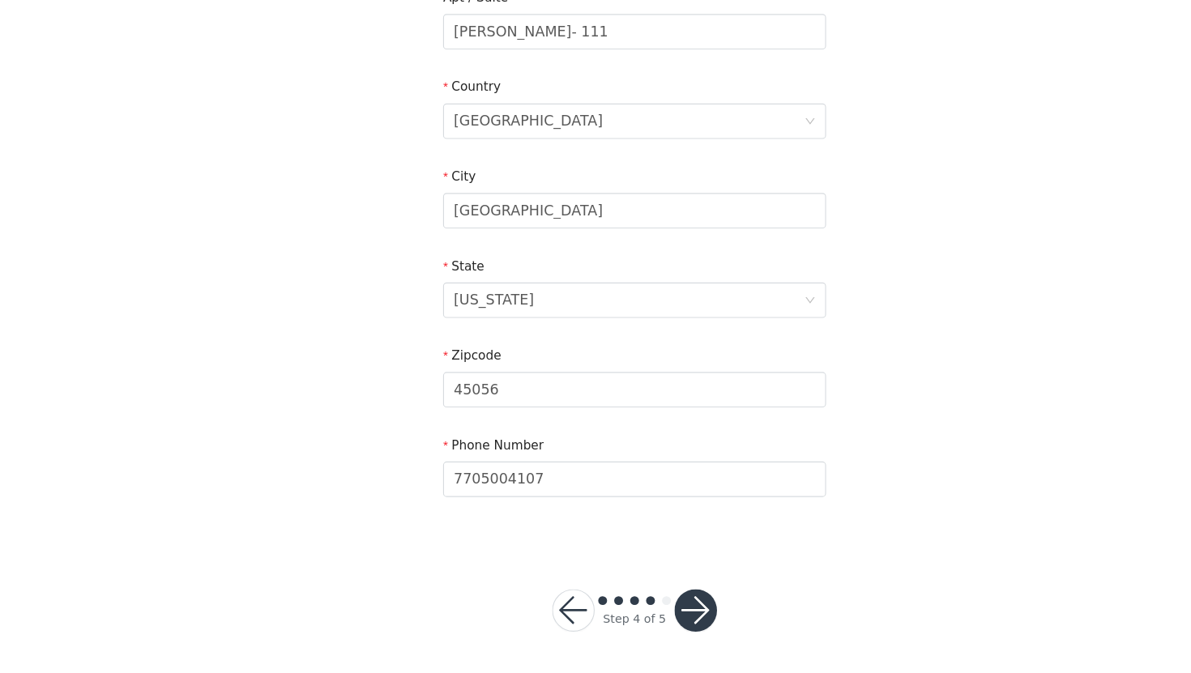
click at [648, 615] on button "button" at bounding box center [651, 615] width 39 height 39
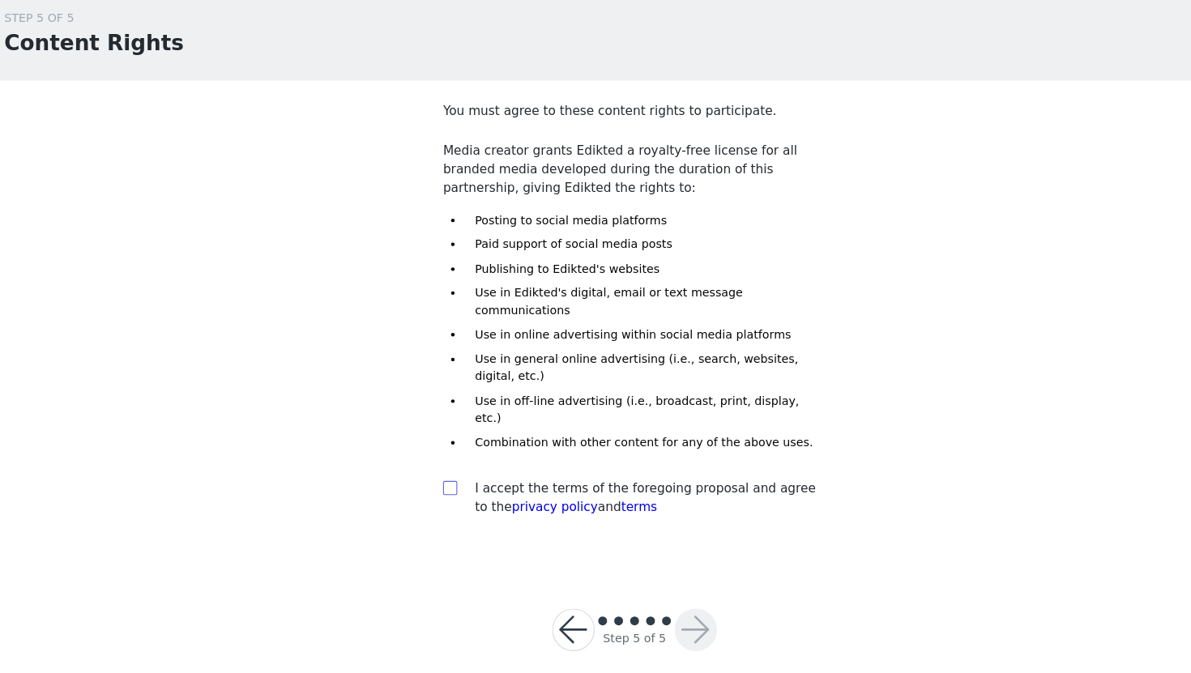
click at [426, 497] on span at bounding box center [426, 503] width 13 height 13
click at [426, 497] on input "checkbox" at bounding box center [425, 502] width 11 height 11
checkbox input "true"
click at [659, 614] on button "button" at bounding box center [651, 633] width 39 height 39
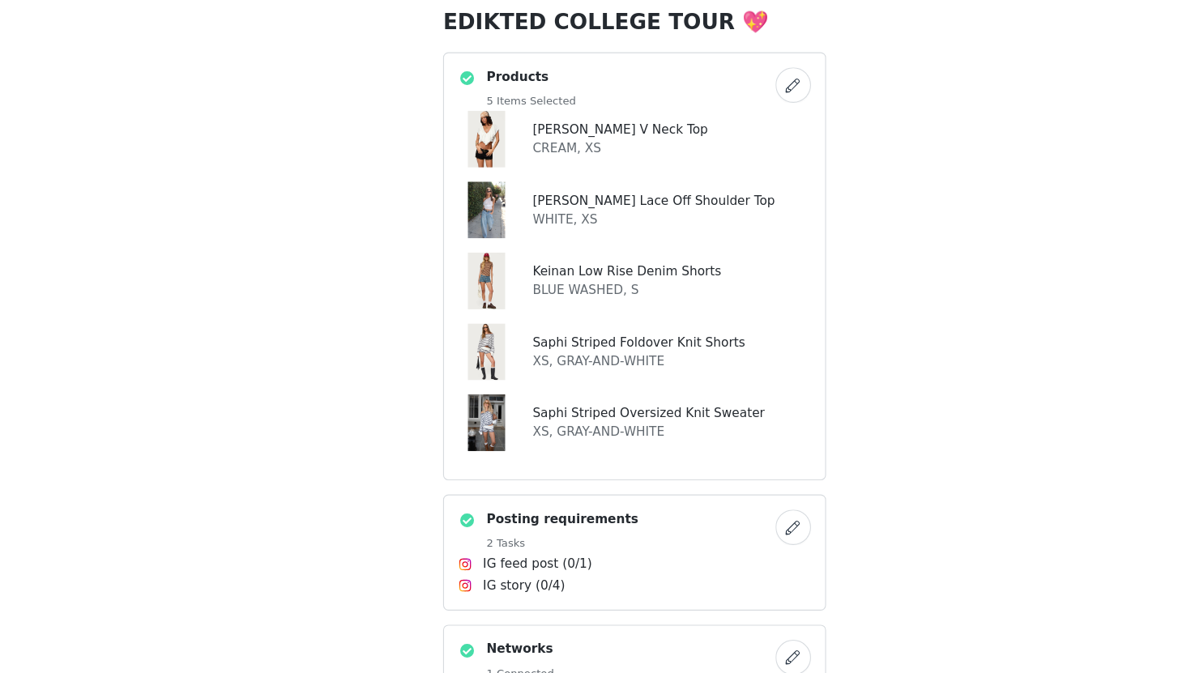
scroll to position [307, 0]
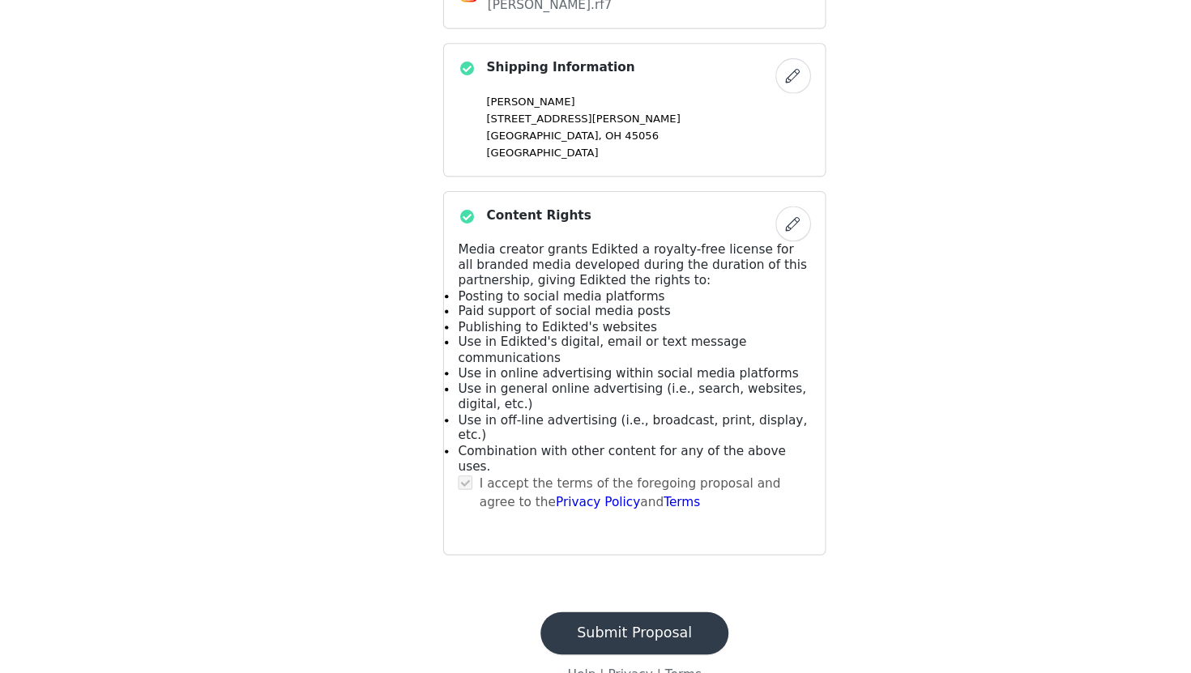
click at [576, 617] on button "Submit Proposal" at bounding box center [596, 636] width 172 height 39
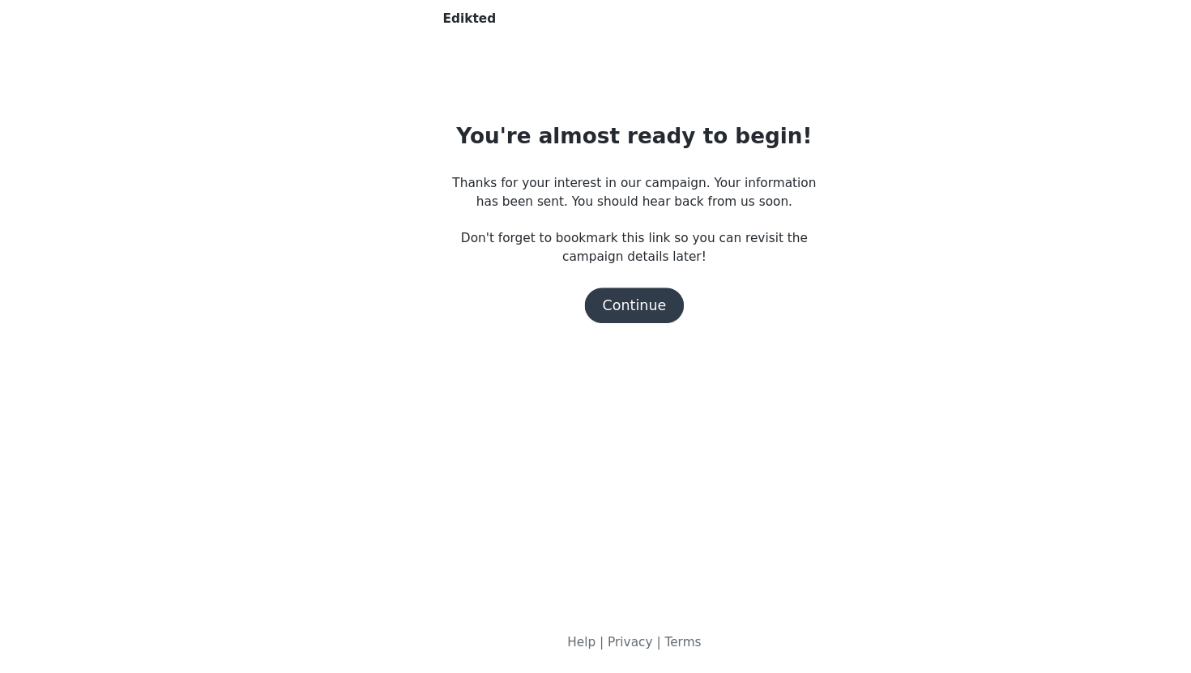
click at [592, 350] on button "Continue" at bounding box center [595, 337] width 91 height 32
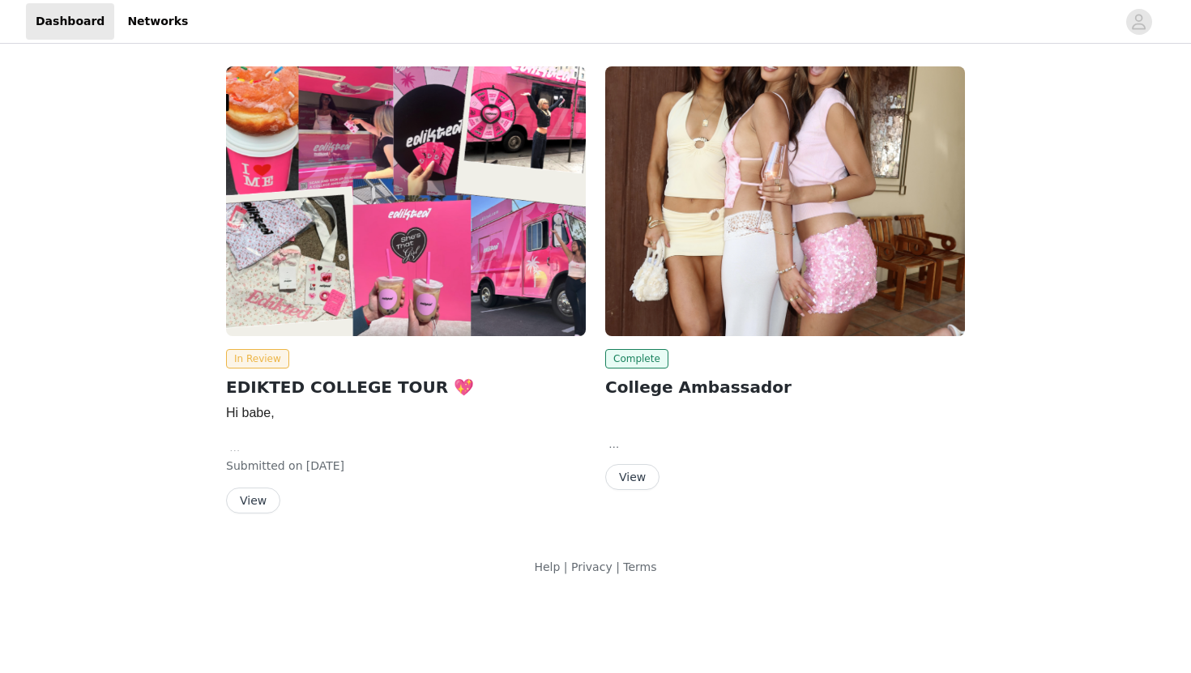
click at [258, 499] on button "View" at bounding box center [253, 501] width 54 height 26
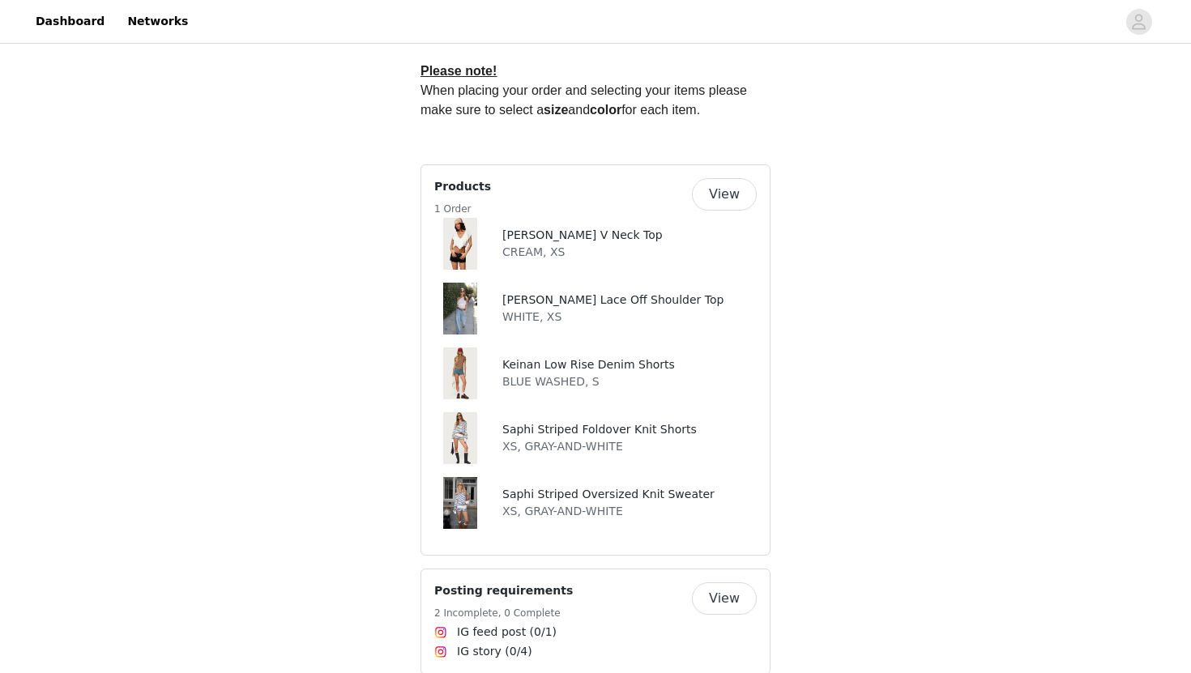
scroll to position [852, 0]
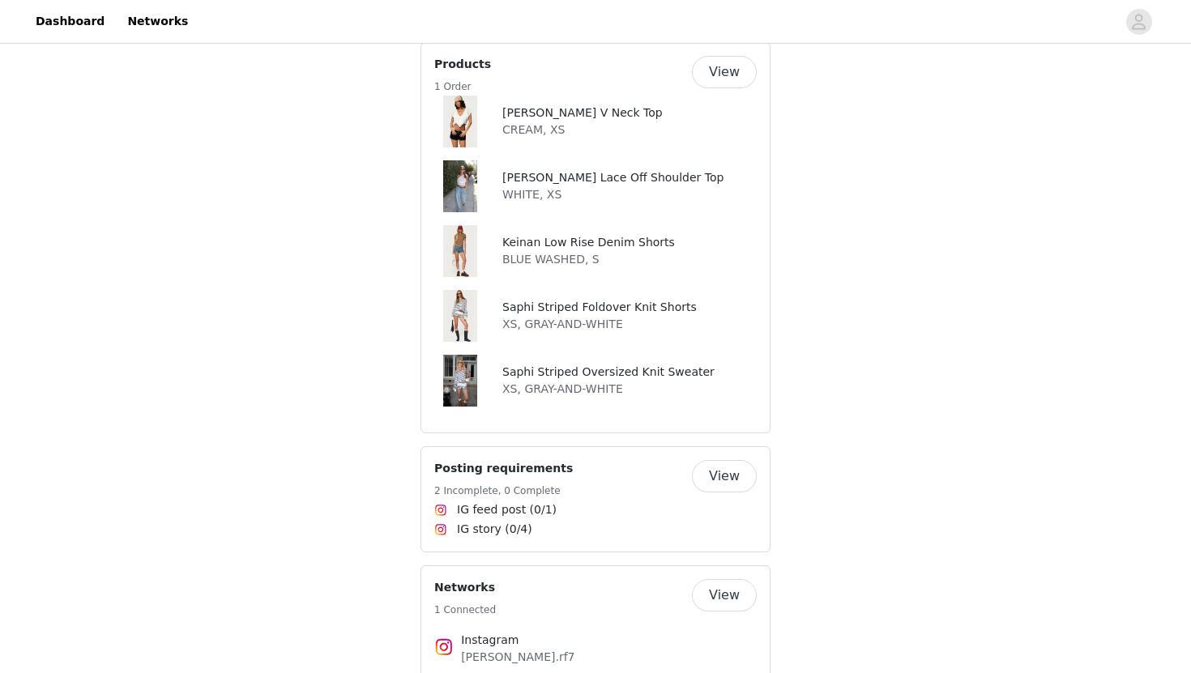
click at [502, 96] on div "Deena Ruffled V Neck Top CREAM, XS" at bounding box center [579, 122] width 167 height 52
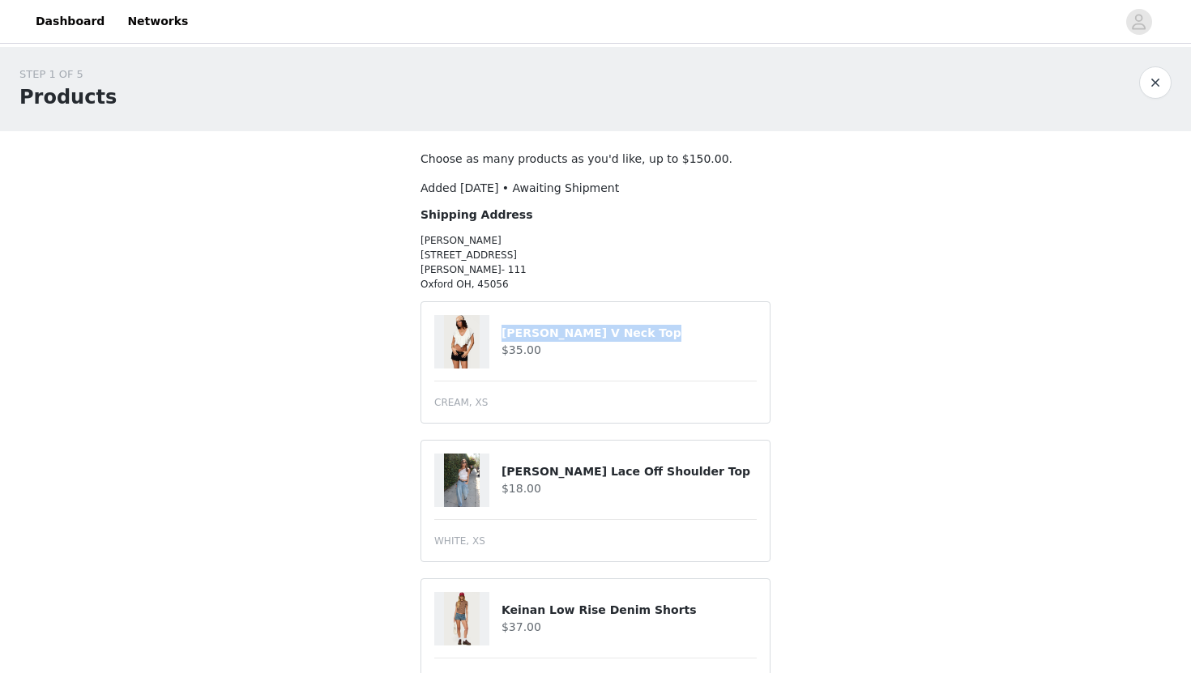
drag, startPoint x: 501, startPoint y: 331, endPoint x: 672, endPoint y: 335, distance: 171.8
click at [672, 335] on div "Deena Ruffled V Neck Top $35.00" at bounding box center [595, 341] width 322 height 53
copy div "[PERSON_NAME] V Neck Top"
drag, startPoint x: 499, startPoint y: 469, endPoint x: 703, endPoint y: 484, distance: 204.7
click at [705, 484] on div "Kessa Sheer Lace Off Shoulder Top $18.00" at bounding box center [595, 480] width 322 height 53
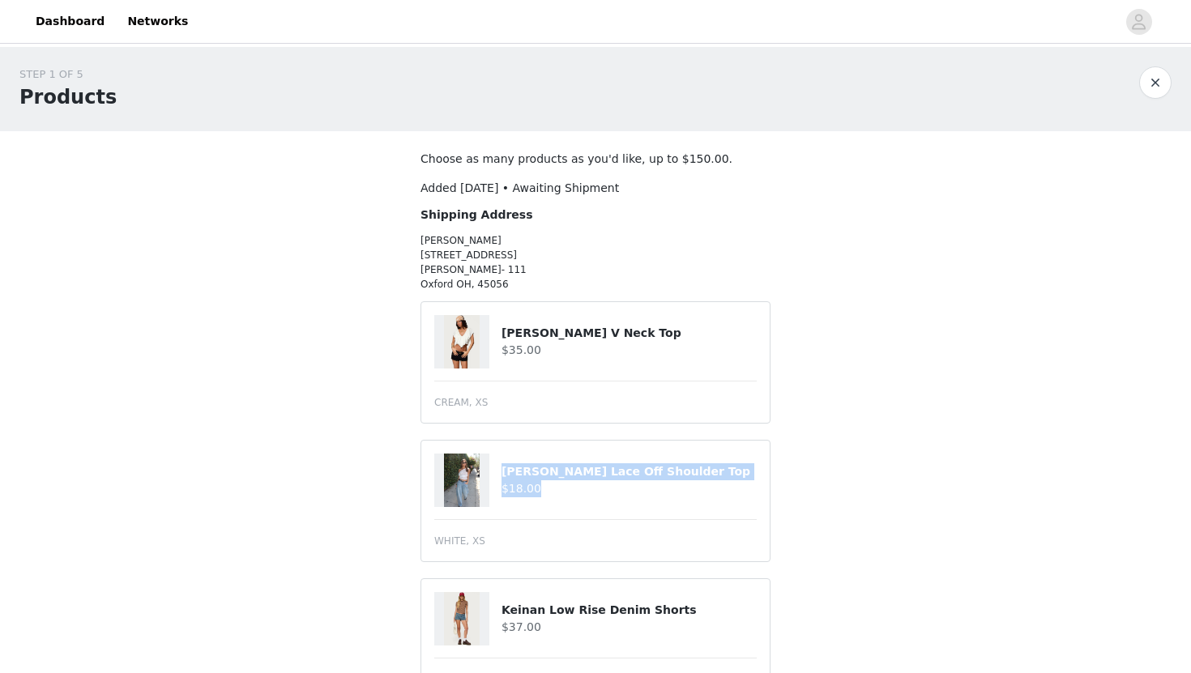
copy div "Kessa Sheer Lace Off Shoulder Top $18.00"
click at [503, 330] on h4 "[PERSON_NAME] V Neck Top" at bounding box center [629, 333] width 255 height 17
drag, startPoint x: 503, startPoint y: 330, endPoint x: 637, endPoint y: 334, distance: 133.7
click at [637, 334] on h4 "[PERSON_NAME] V Neck Top" at bounding box center [629, 333] width 255 height 17
copy h4 "[PERSON_NAME] V Neck Top"
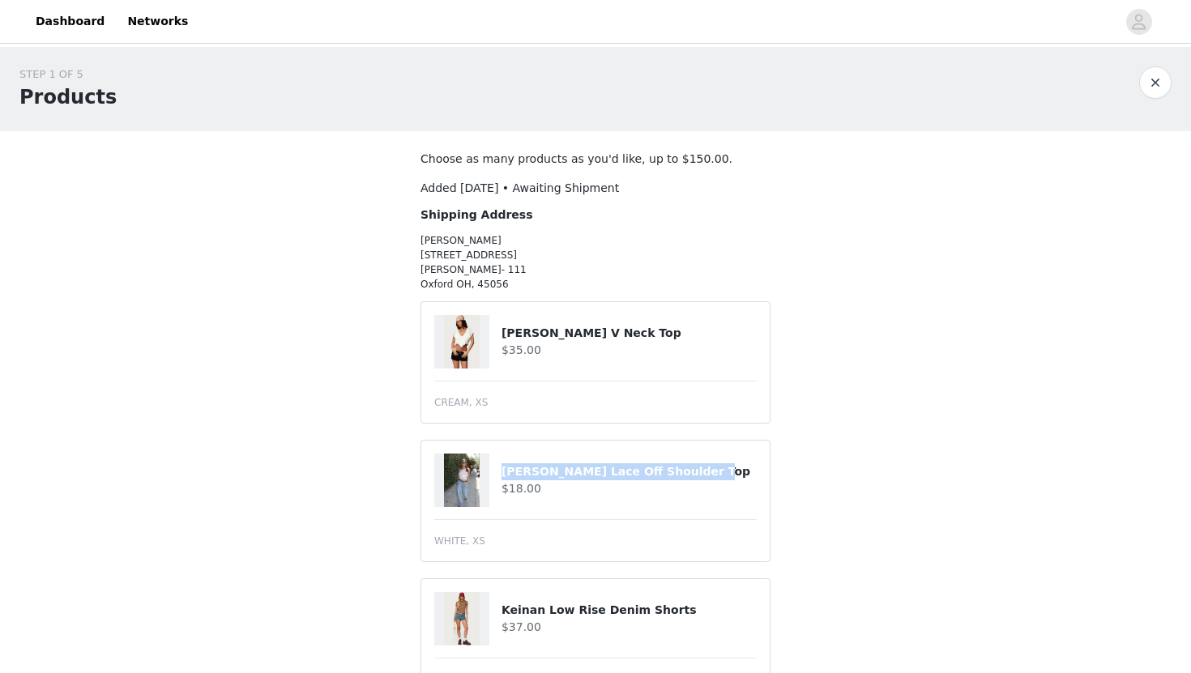
drag, startPoint x: 504, startPoint y: 467, endPoint x: 731, endPoint y: 472, distance: 226.9
click at [732, 472] on h4 "[PERSON_NAME] Lace Off Shoulder Top" at bounding box center [629, 471] width 255 height 17
copy h4 "[PERSON_NAME] Lace Off Shoulder Top"
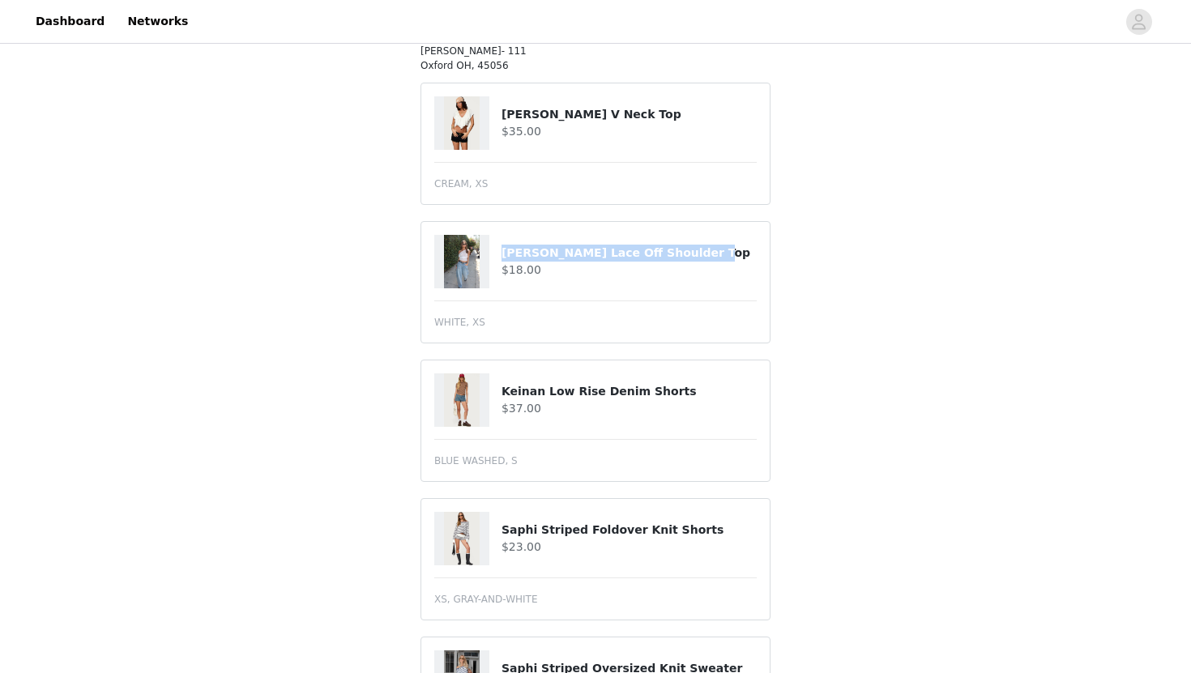
scroll to position [237, 0]
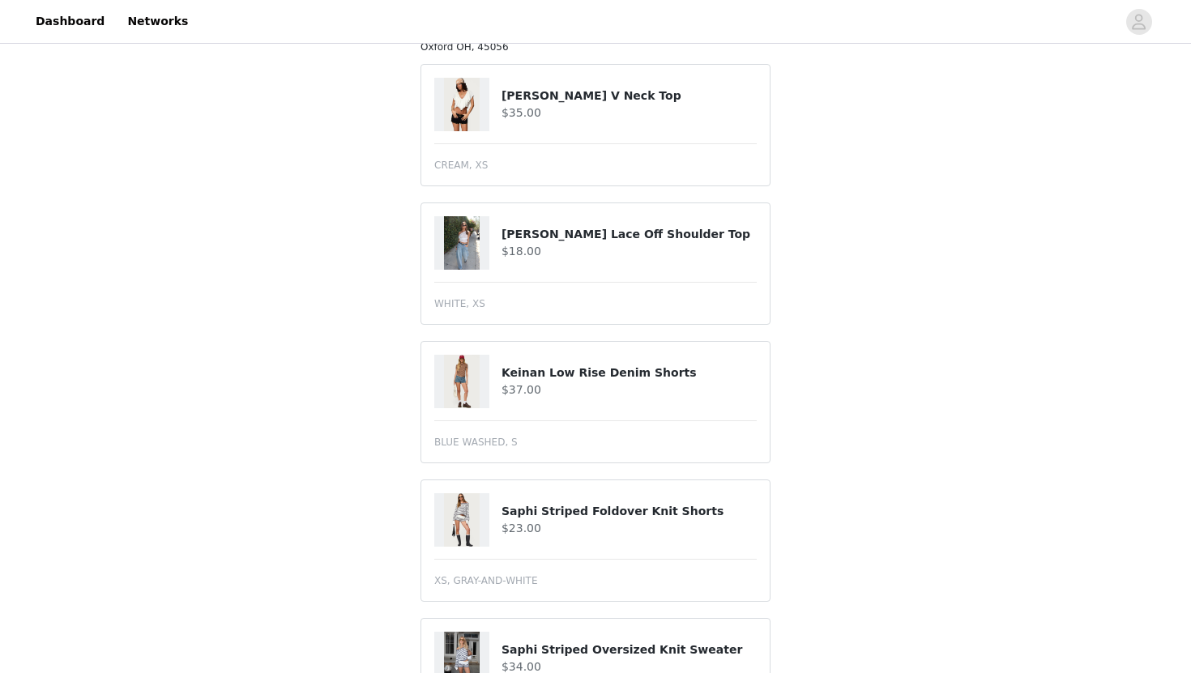
click at [552, 383] on h4 "$37.00" at bounding box center [629, 390] width 255 height 17
drag, startPoint x: 497, startPoint y: 365, endPoint x: 672, endPoint y: 375, distance: 175.3
click at [672, 375] on div "Keinan Low Rise Denim Shorts $37.00" at bounding box center [595, 381] width 322 height 53
copy div "Keinan Low Rise Denim Shorts"
click at [379, 250] on div "STEP 1 OF 5 Products Choose as many products as you'd like, up to $150.00. Adde…" at bounding box center [595, 308] width 1191 height 997
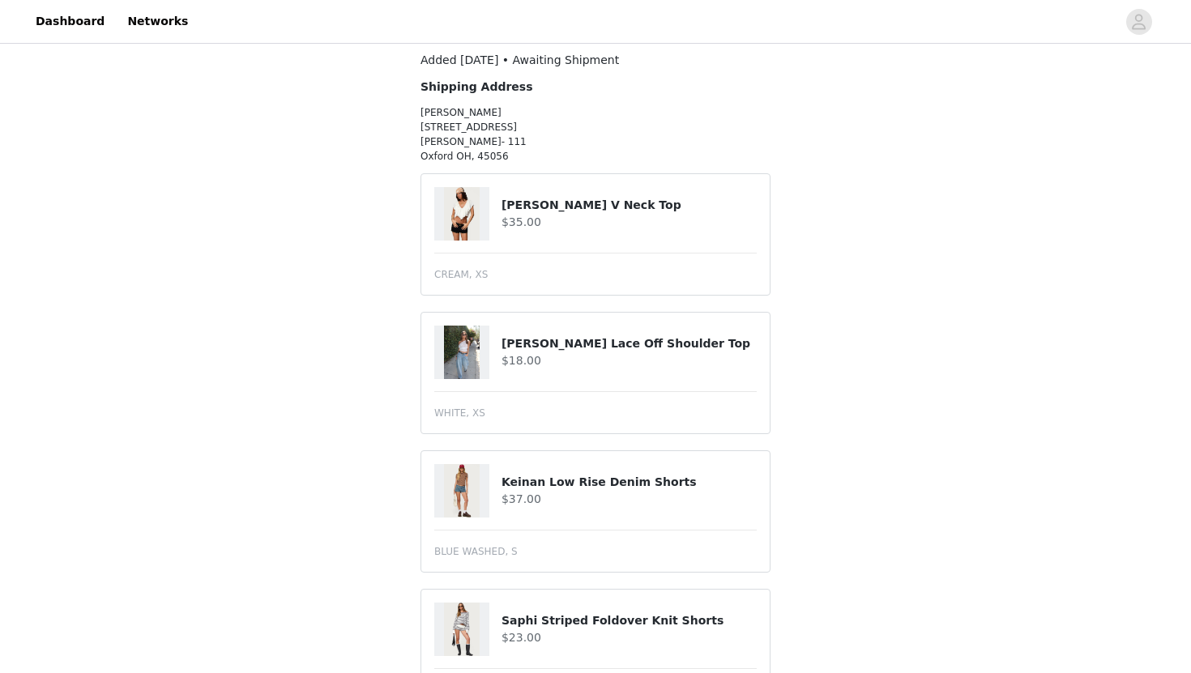
scroll to position [123, 0]
